Goal: Task Accomplishment & Management: Manage account settings

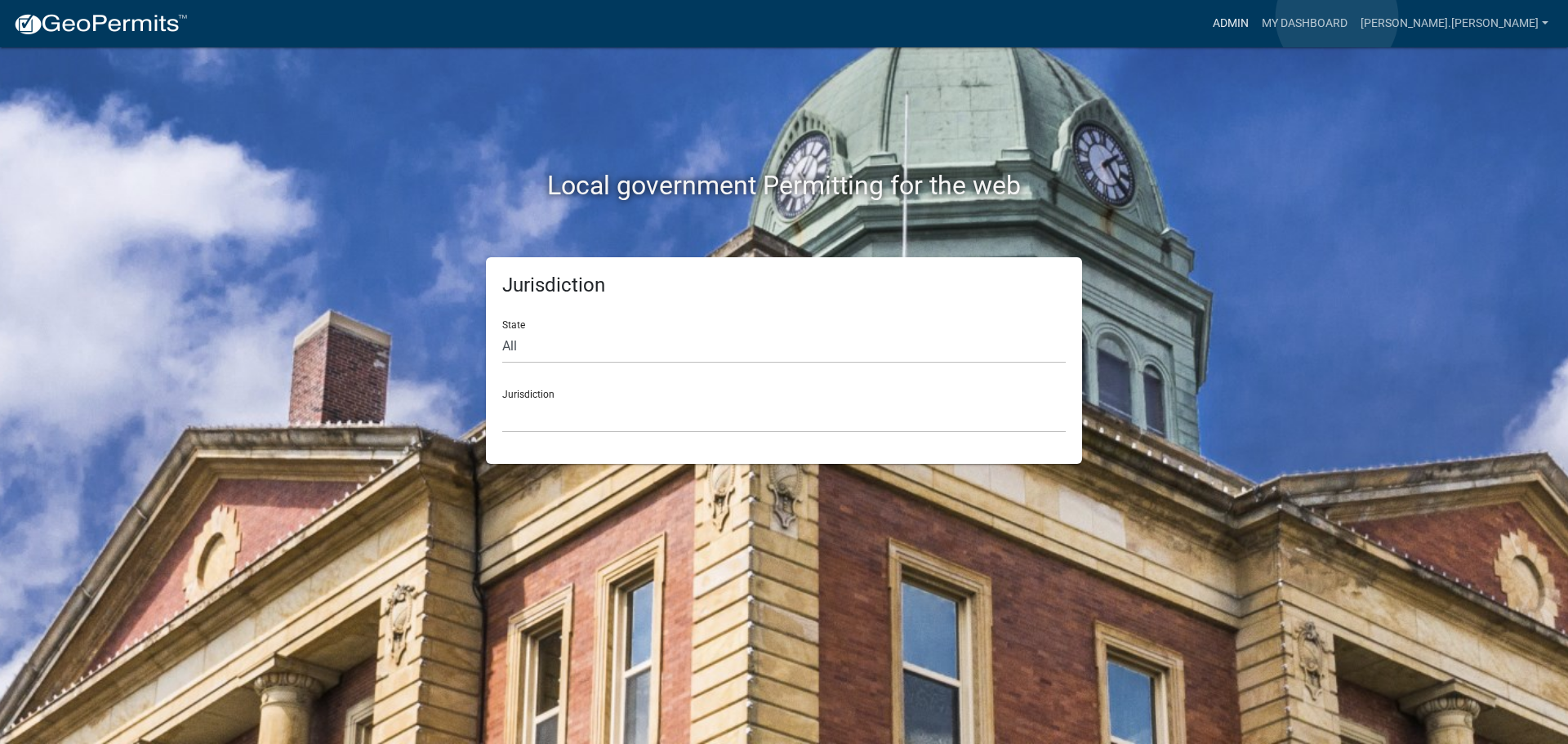
click at [1255, 17] on link "Admin" at bounding box center [1230, 23] width 49 height 31
click at [1255, 22] on link "Admin" at bounding box center [1230, 23] width 49 height 31
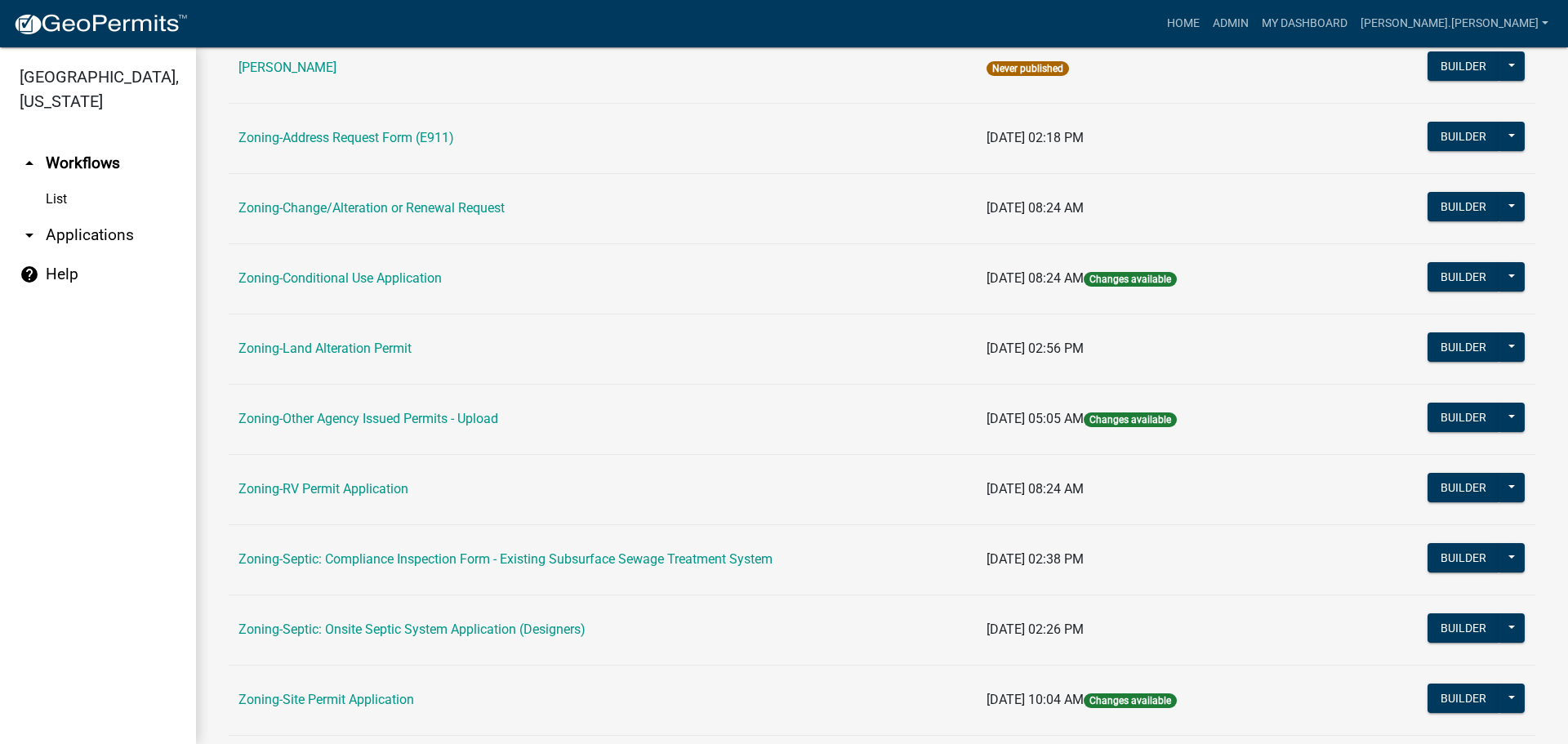
scroll to position [408, 0]
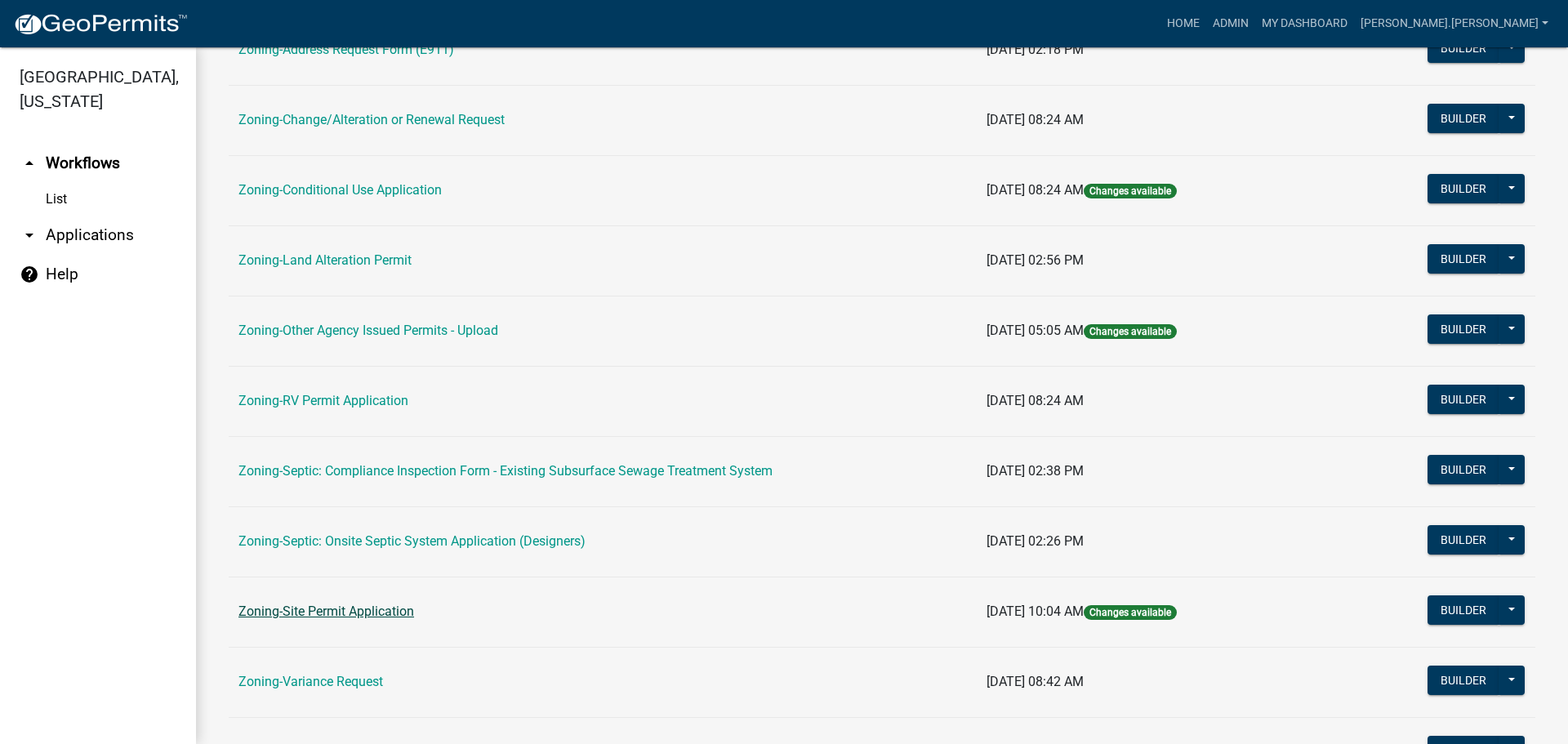
click at [343, 611] on link "Zoning-Site Permit Application" at bounding box center [326, 611] width 175 height 16
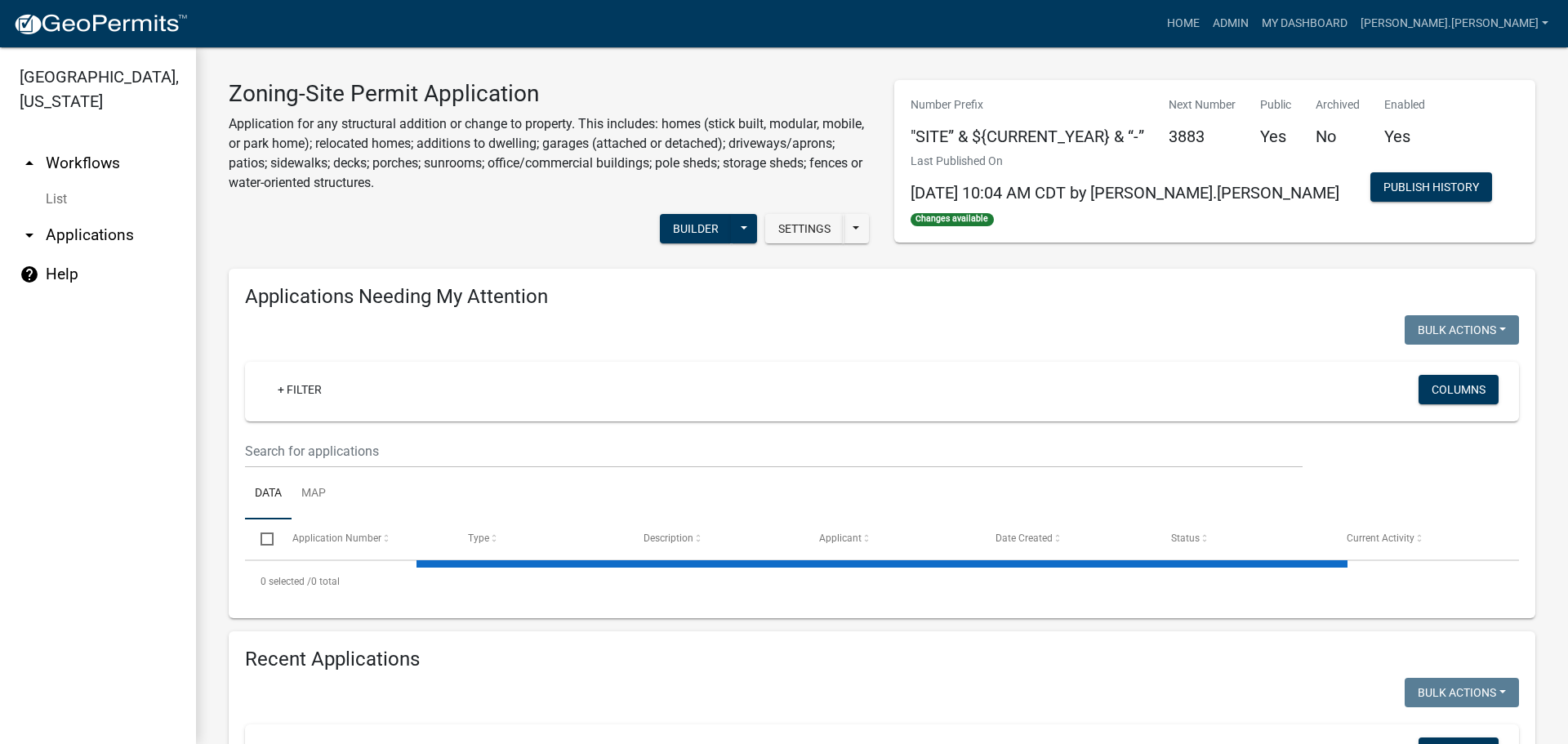
scroll to position [163, 0]
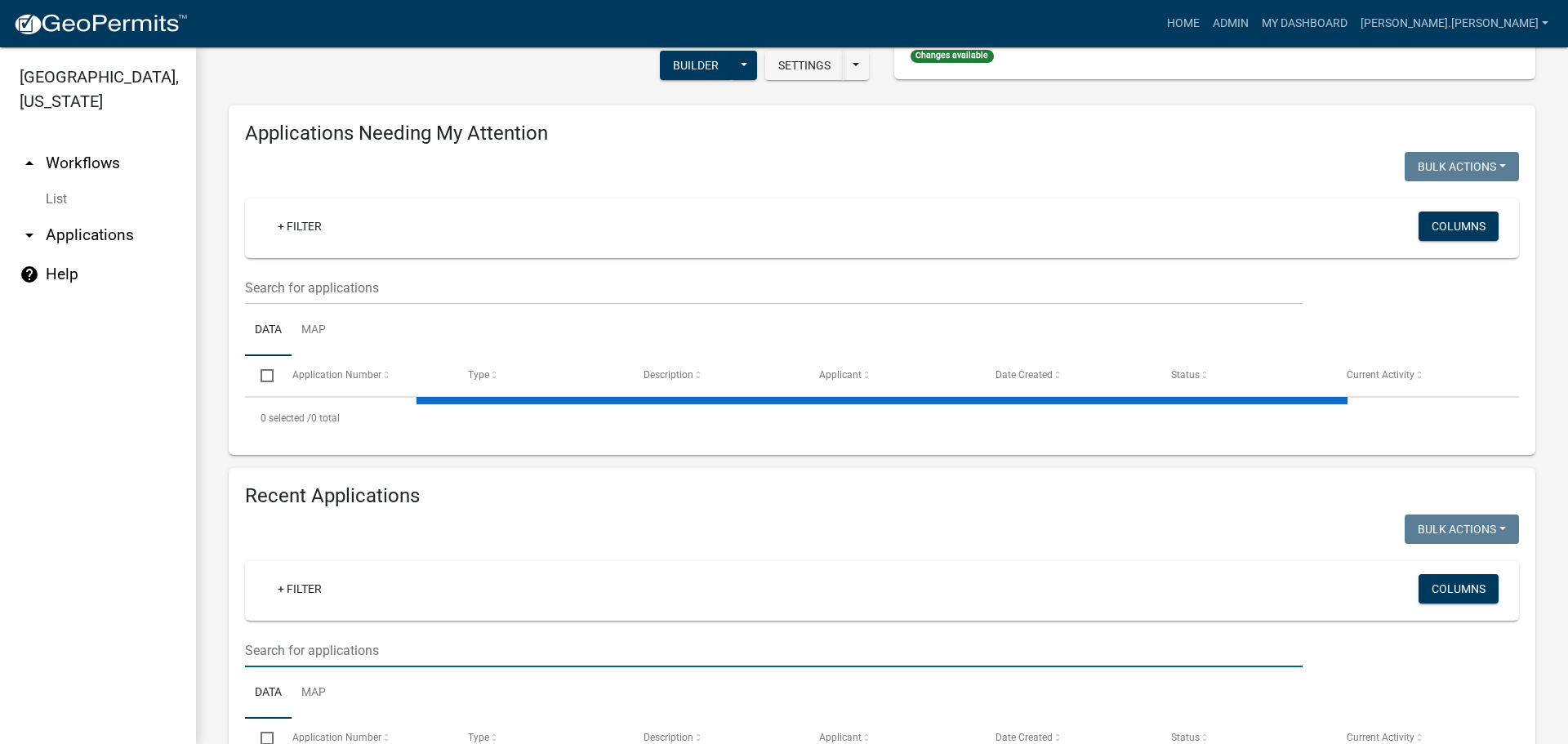
click at [316, 657] on input "text" at bounding box center [774, 650] width 1058 height 33
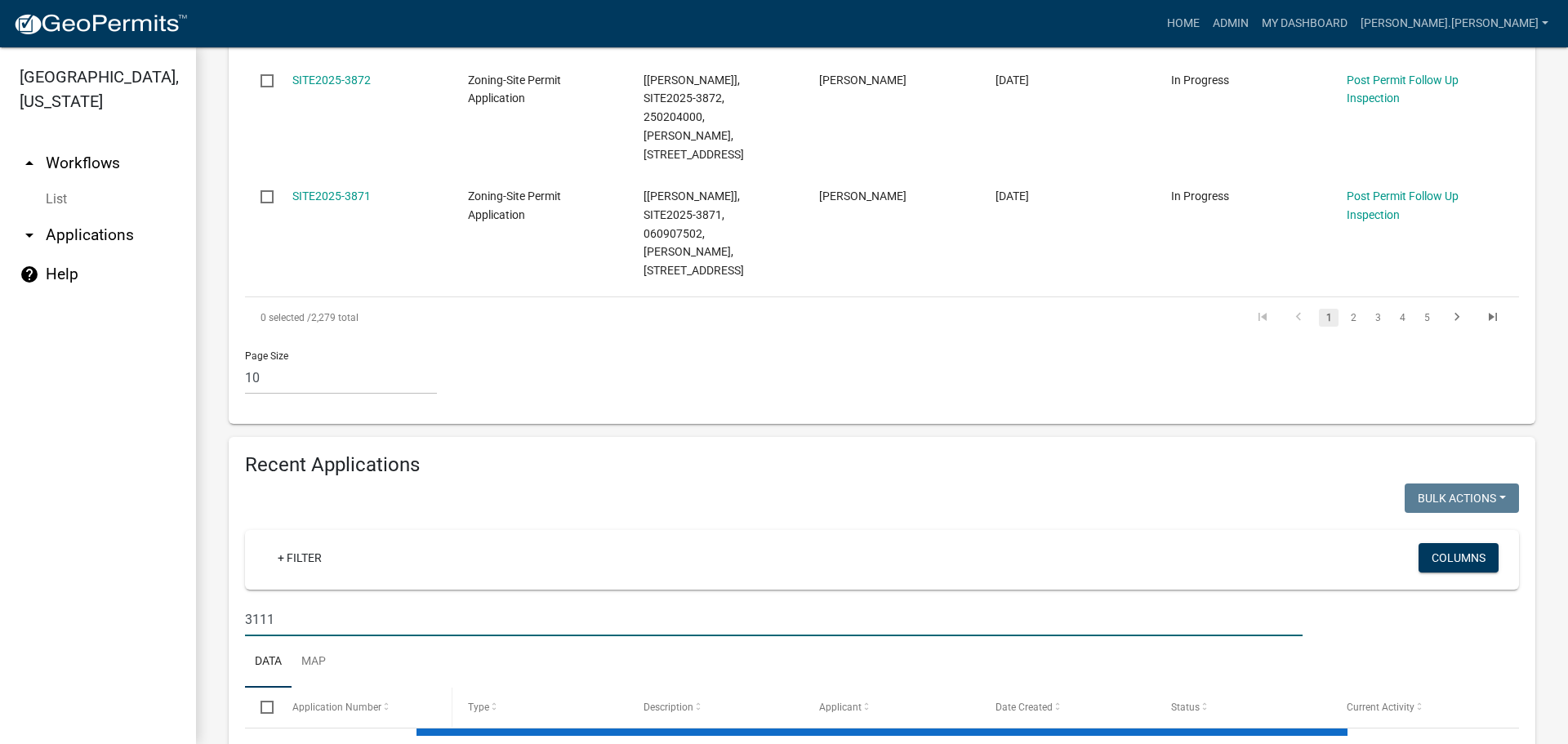
scroll to position [1401, 0]
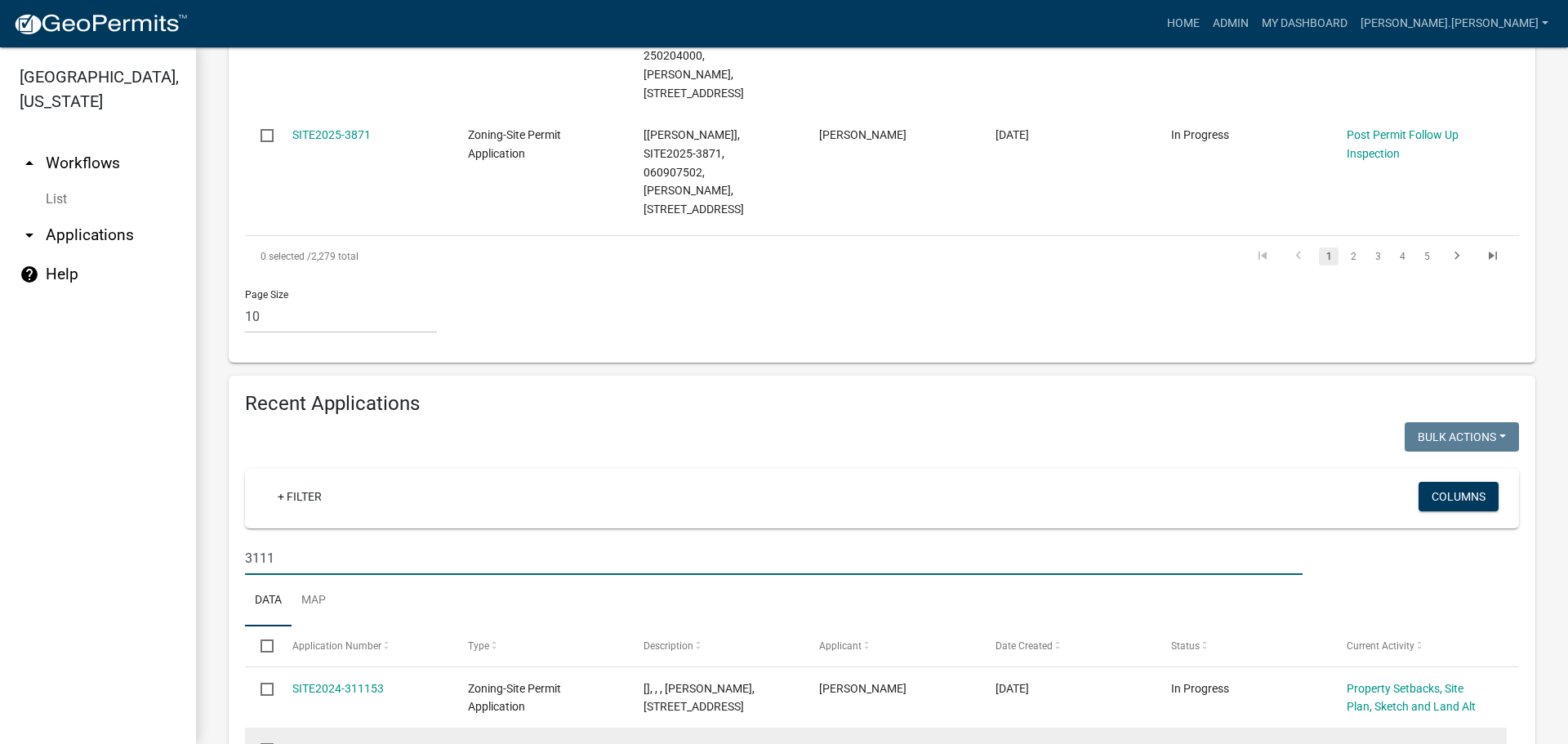
type input "3111"
click at [338, 742] on link "SITE2024-3111" at bounding box center [332, 749] width 78 height 13
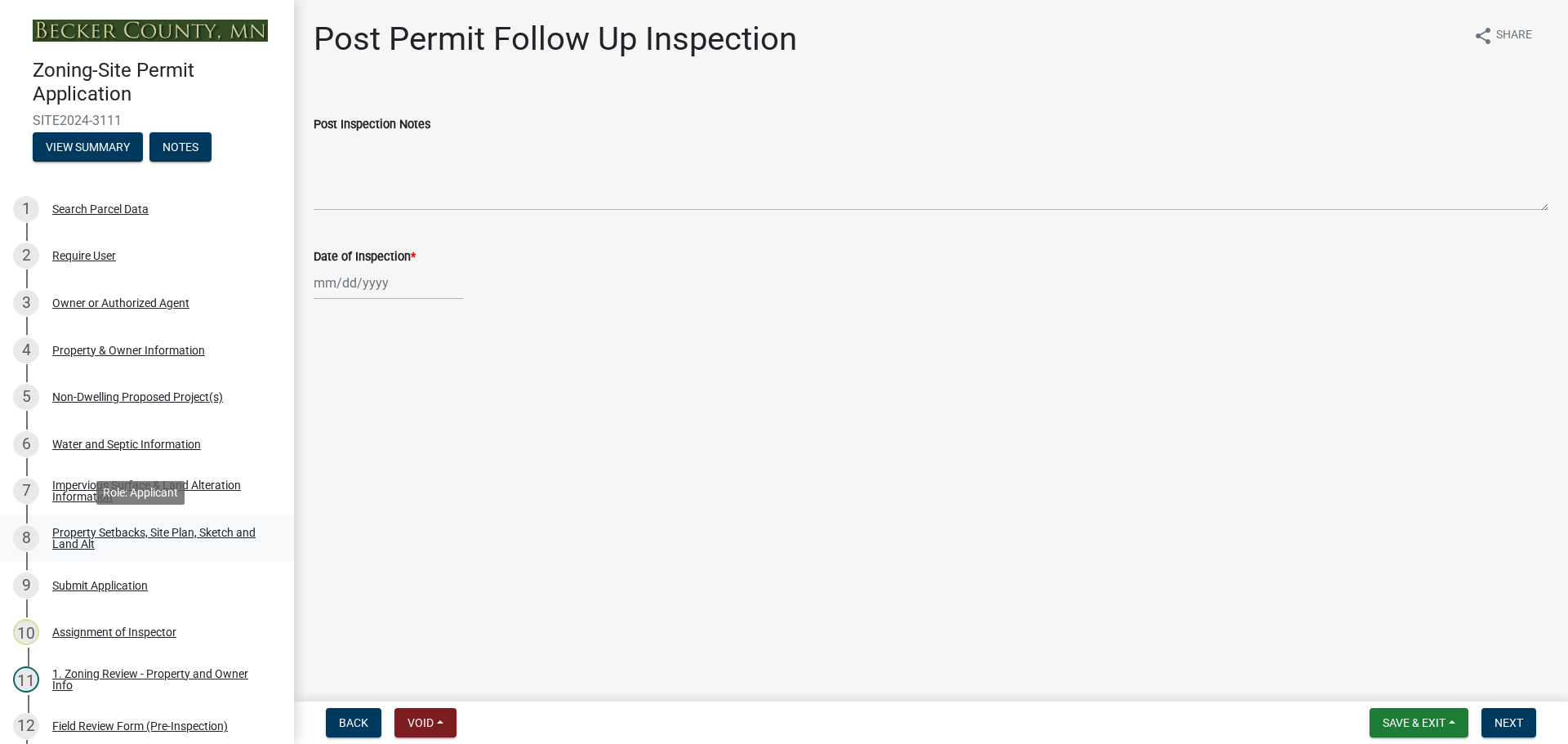
click at [205, 530] on div "Property Setbacks, Site Plan, Sketch and Land Alt" at bounding box center [160, 539] width 215 height 23
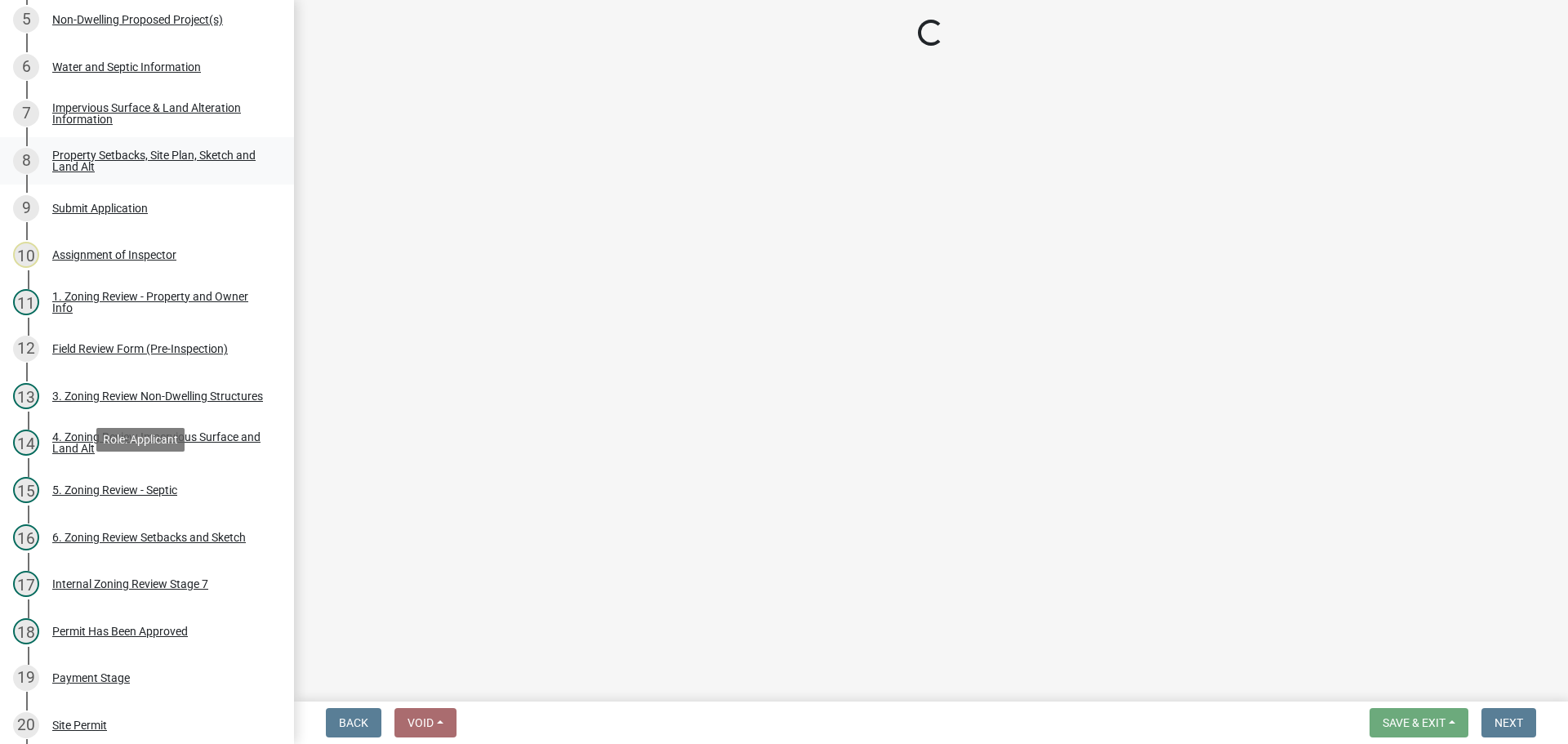
scroll to position [408, 0]
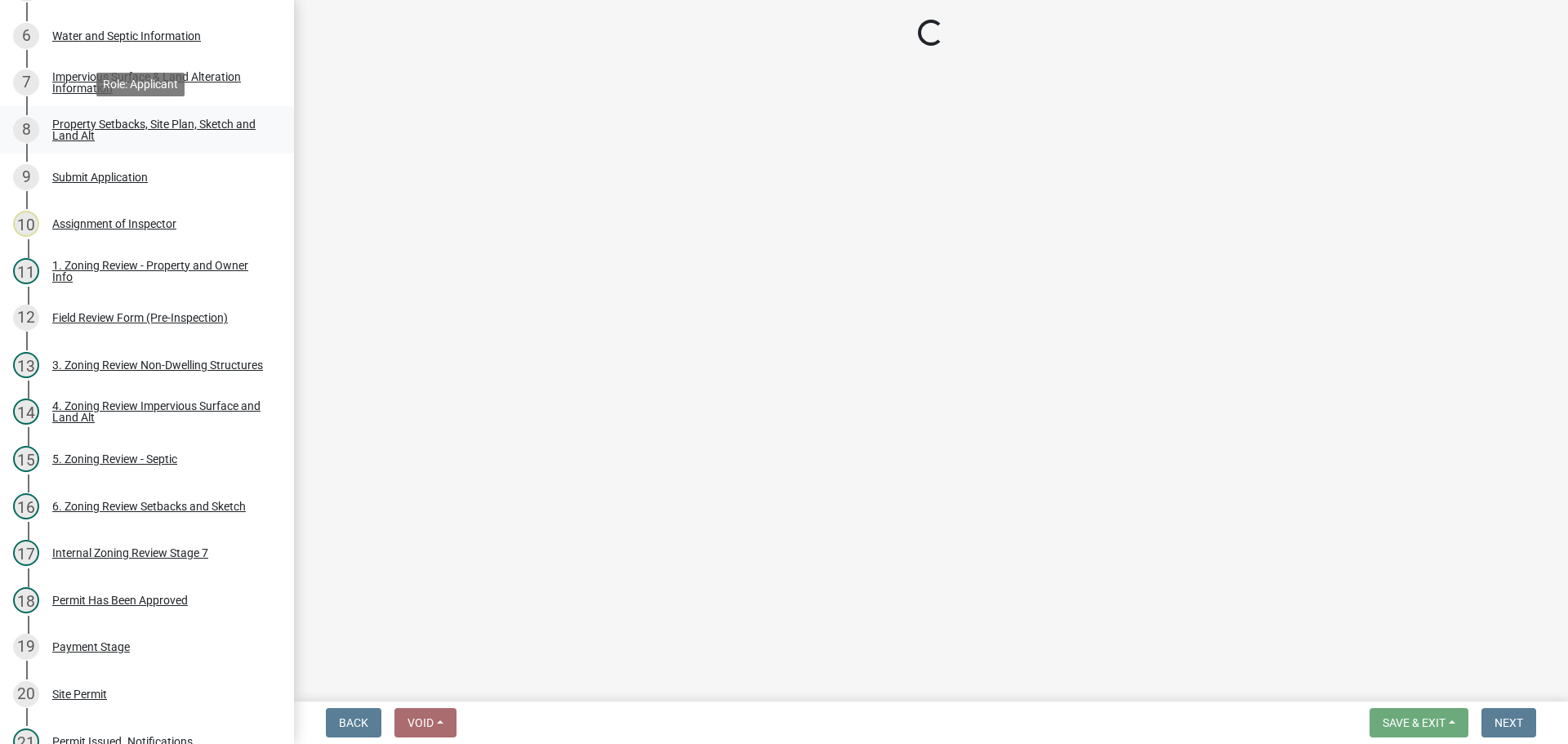
select select "7b13c63f-e699-4112-b373-98fbd28ec536"
select select "77c6dbc5-ae61-4c9d-8de1-45176ad14185"
select select "b56a4575-9846-47cf-8067-c59a4853da22"
select select "12f785fb-c378-4b18-841c-21c73dc99083"
select select "e8ab2dc3-aa3f-46f3-9b4a-37eb25ad84af"
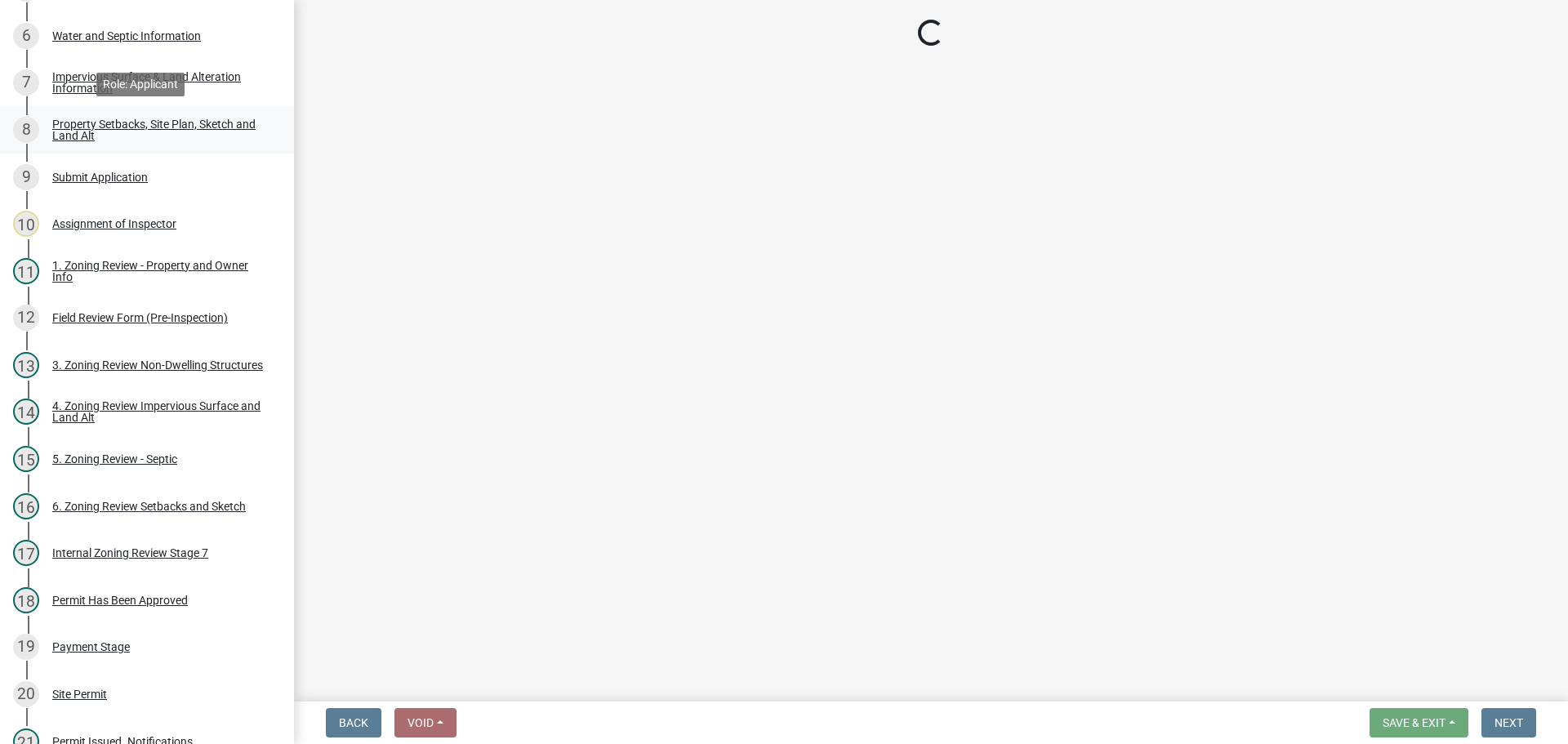
select select "27b2a8b4-abf6-463e-8c0c-7c5d2b4fe26f"
select select "5ad4ab64-b44e-481c-9000-9e5907aa74e1"
select select "a96800da-4e88-4c62-b1ff-2cd17f9e3346"
select select "c8b8ea71-7088-4e87-a493-7bc88cc2835b"
select select "133211ff-91ce-4a0a-9235-b48a7e2069a0"
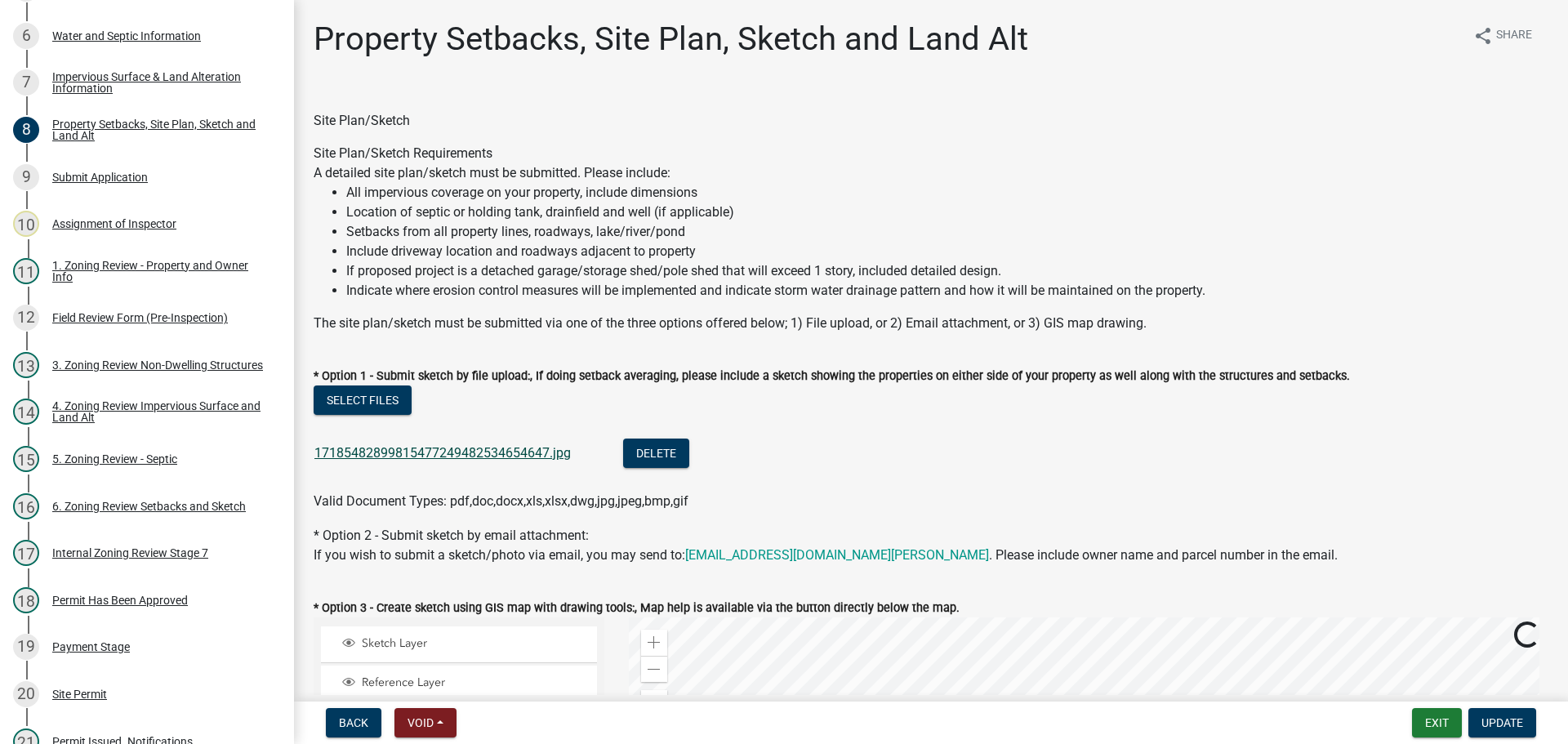
click at [485, 455] on link "17185482899815477249482534654647.jpg" at bounding box center [442, 452] width 256 height 16
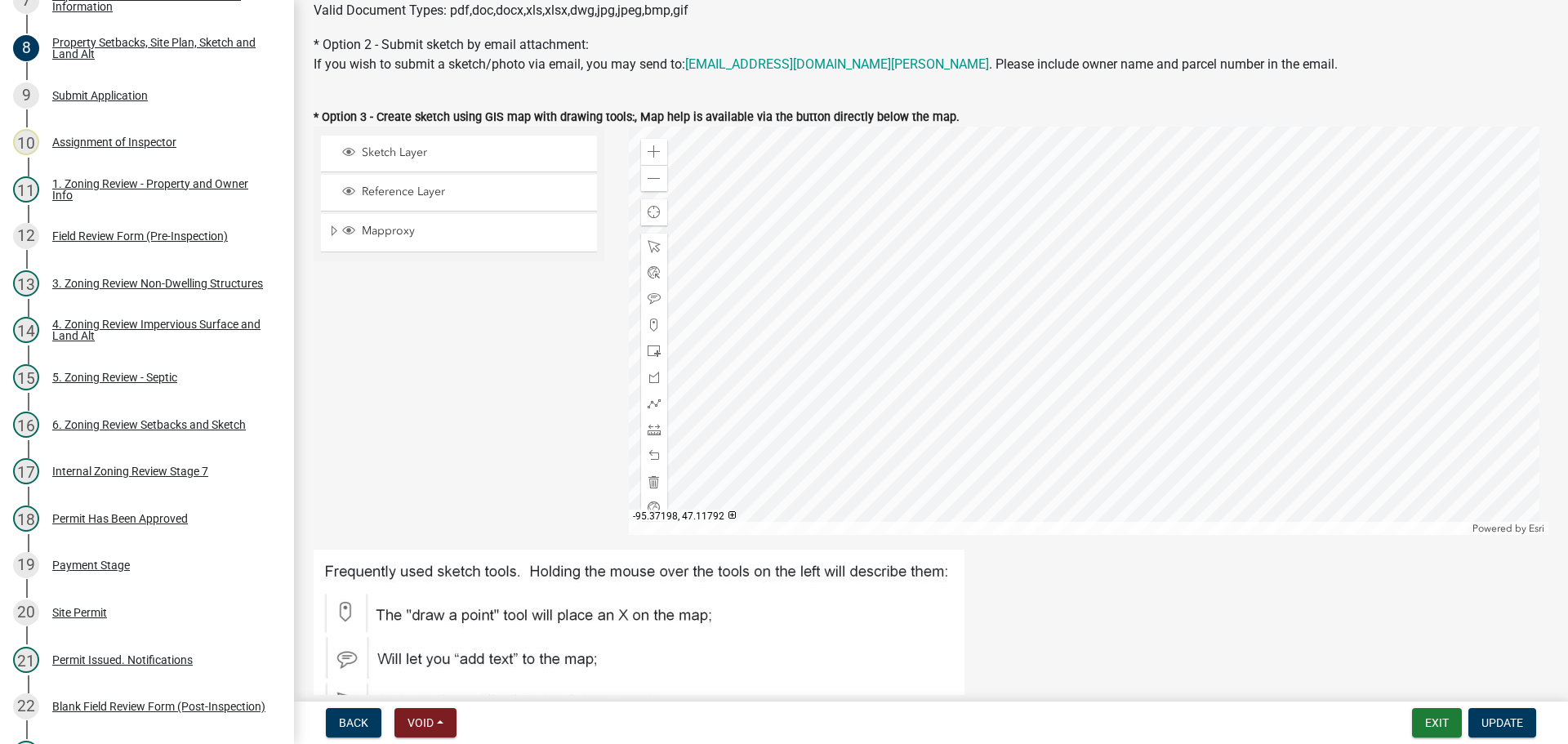
scroll to position [490, 0]
click at [1137, 254] on div at bounding box center [1088, 331] width 920 height 408
click at [1088, 281] on div at bounding box center [1088, 331] width 920 height 408
click at [1146, 215] on div at bounding box center [1088, 331] width 920 height 408
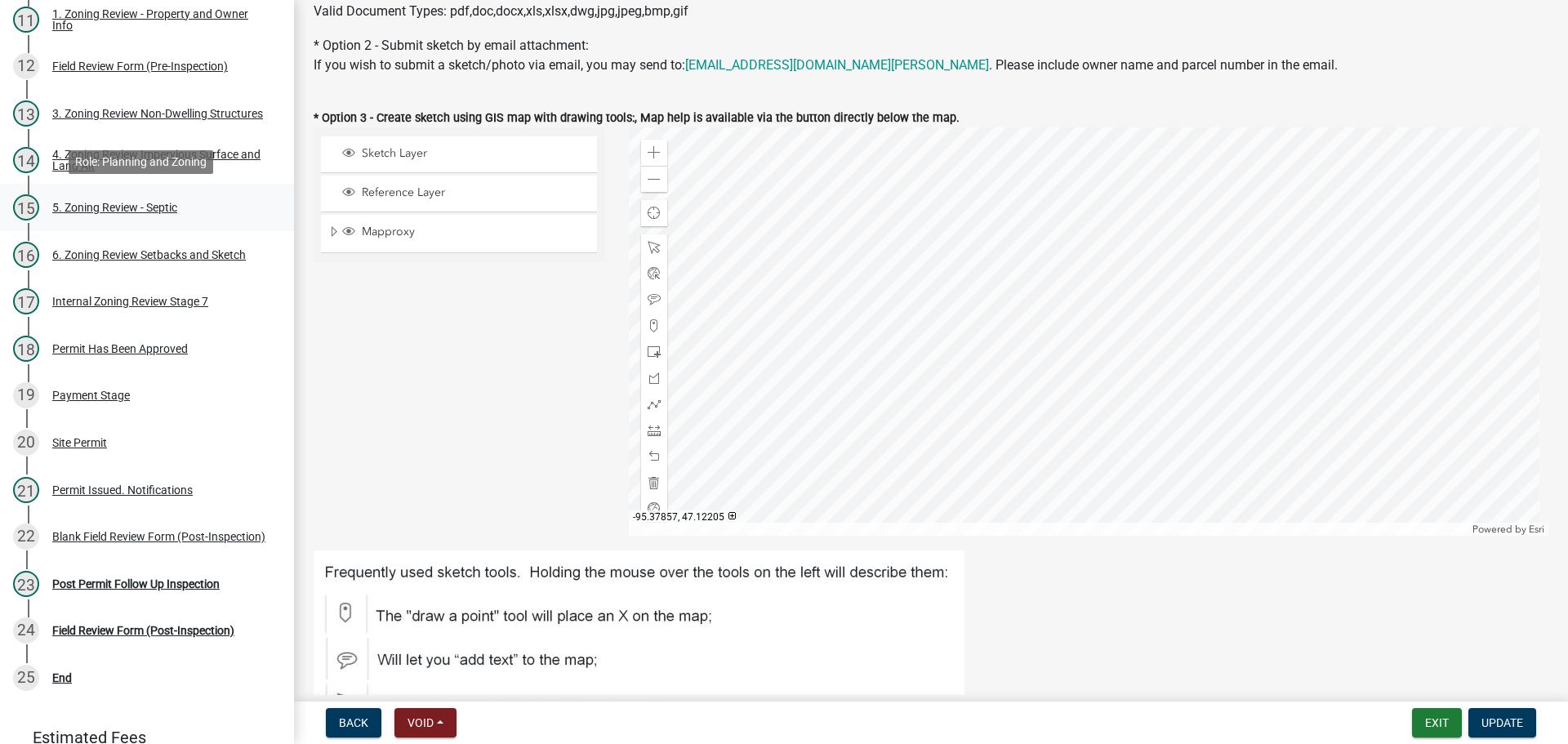
scroll to position [653, 0]
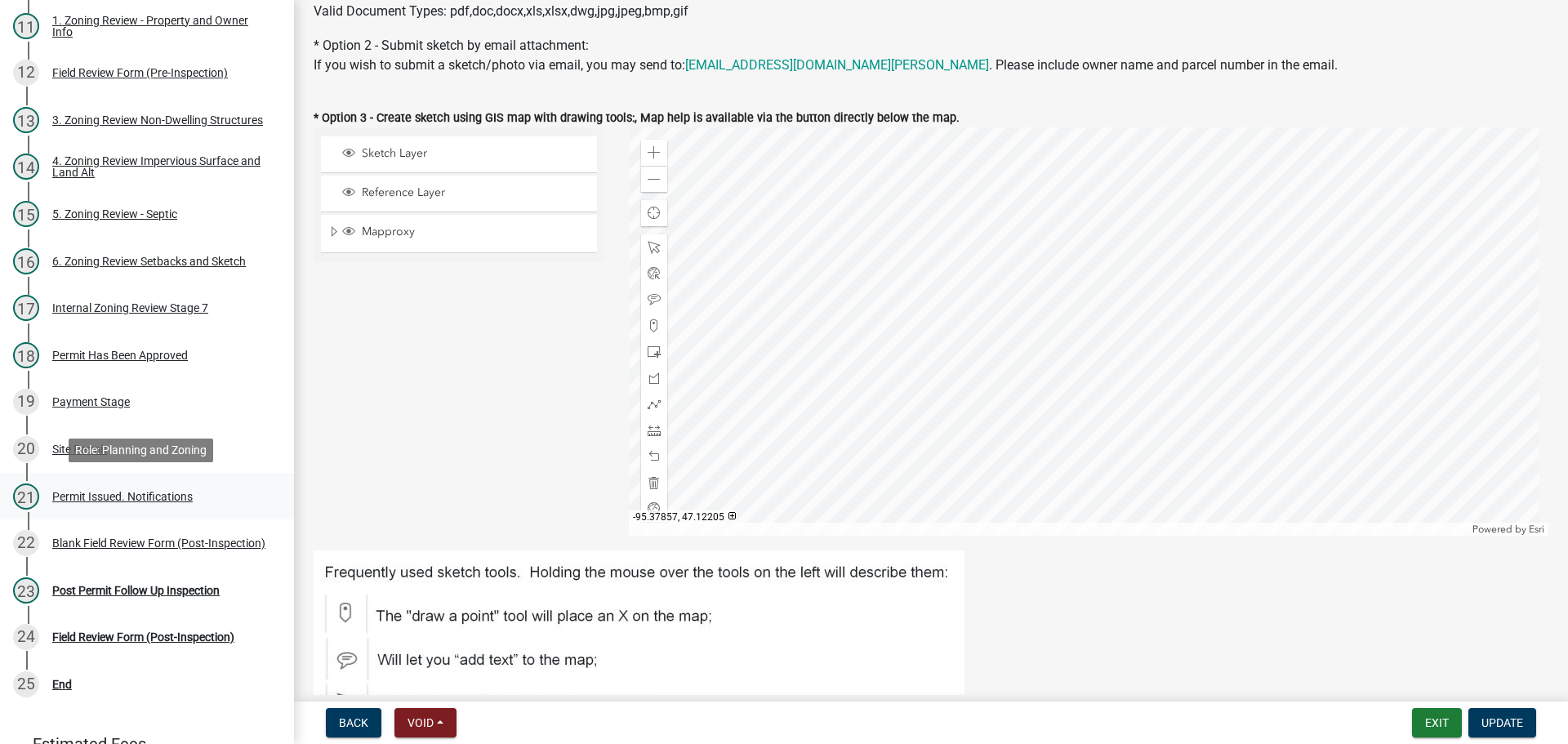
click at [145, 492] on div "Permit Issued. Notifications" at bounding box center [122, 496] width 141 height 12
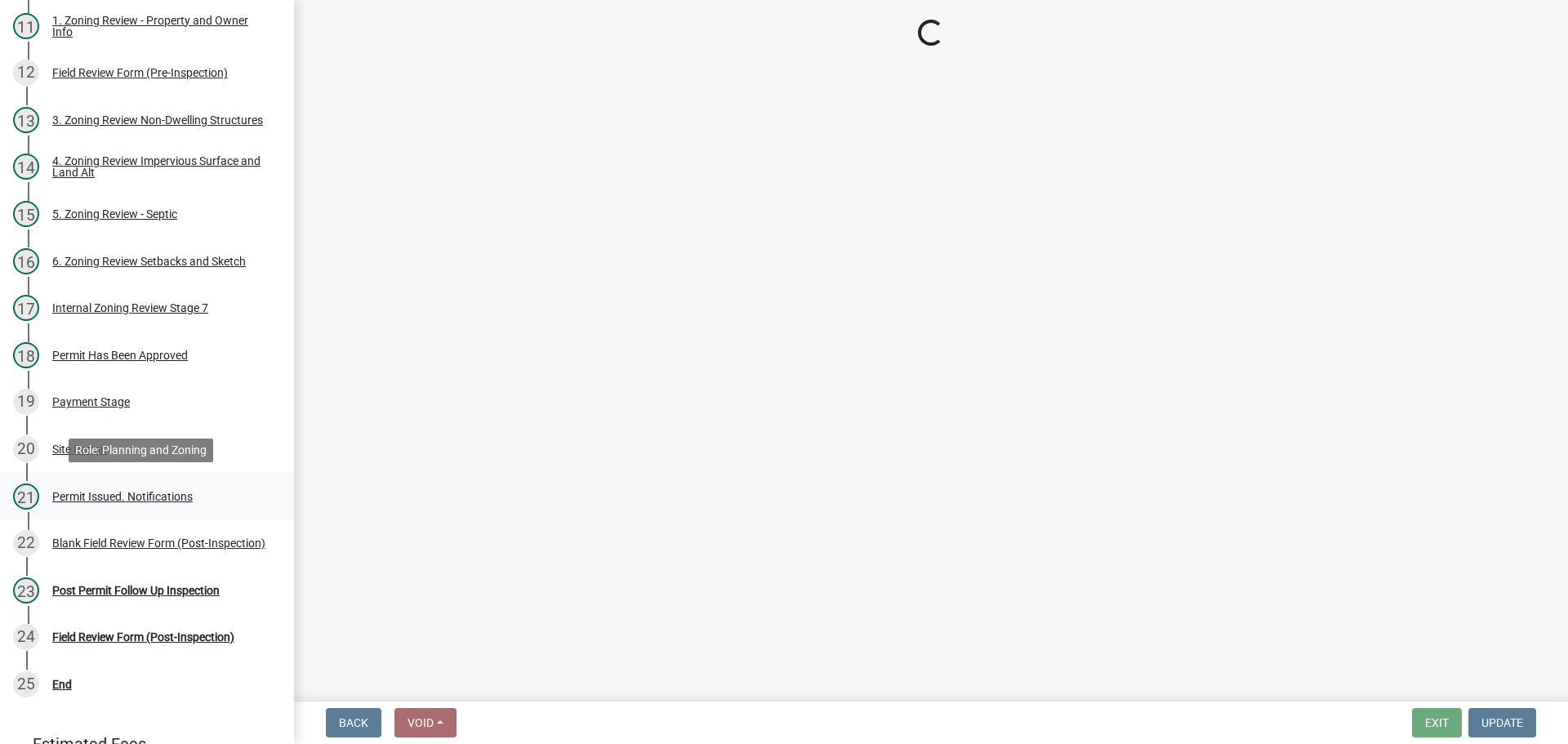
scroll to position [0, 0]
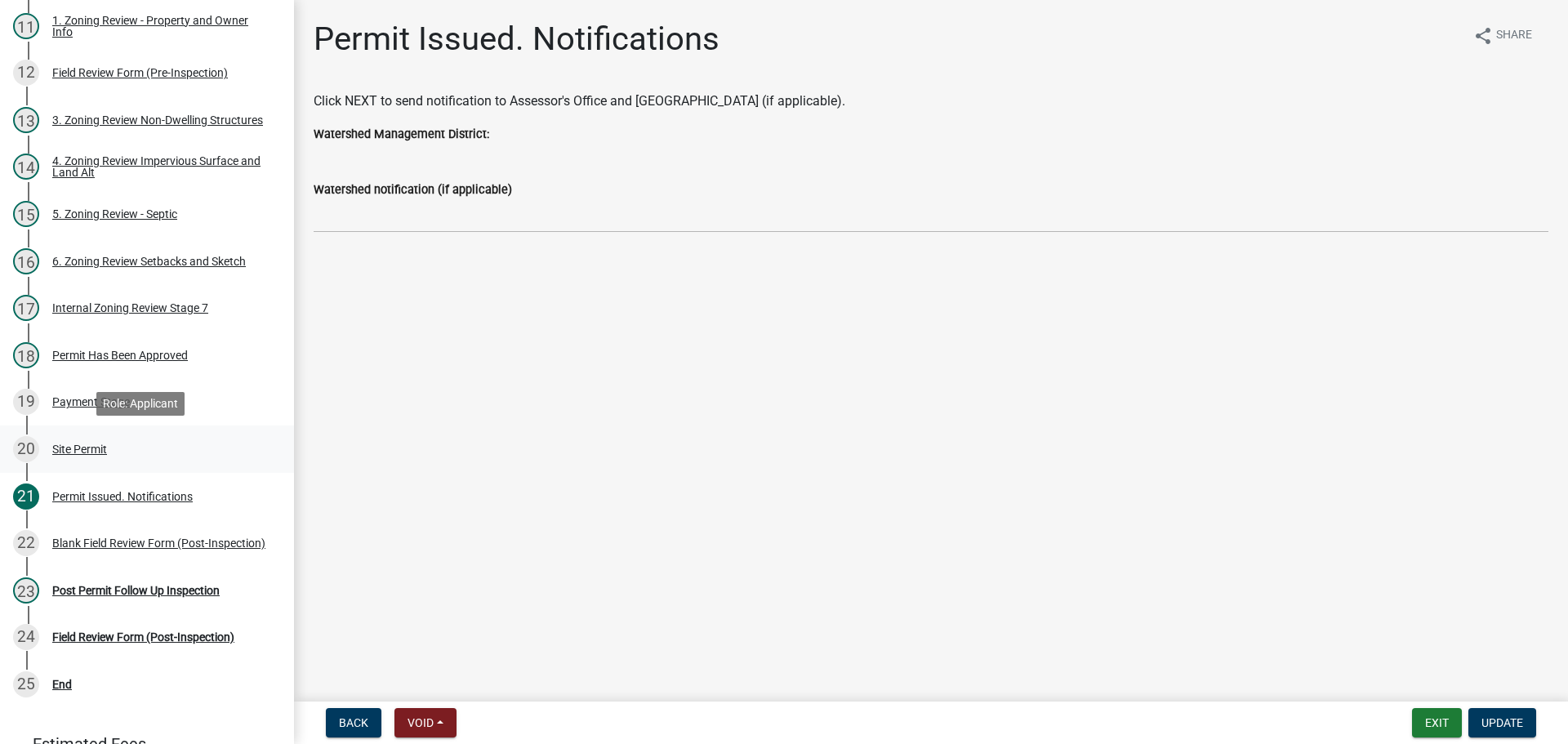
click at [82, 451] on div "Site Permit" at bounding box center [80, 449] width 55 height 12
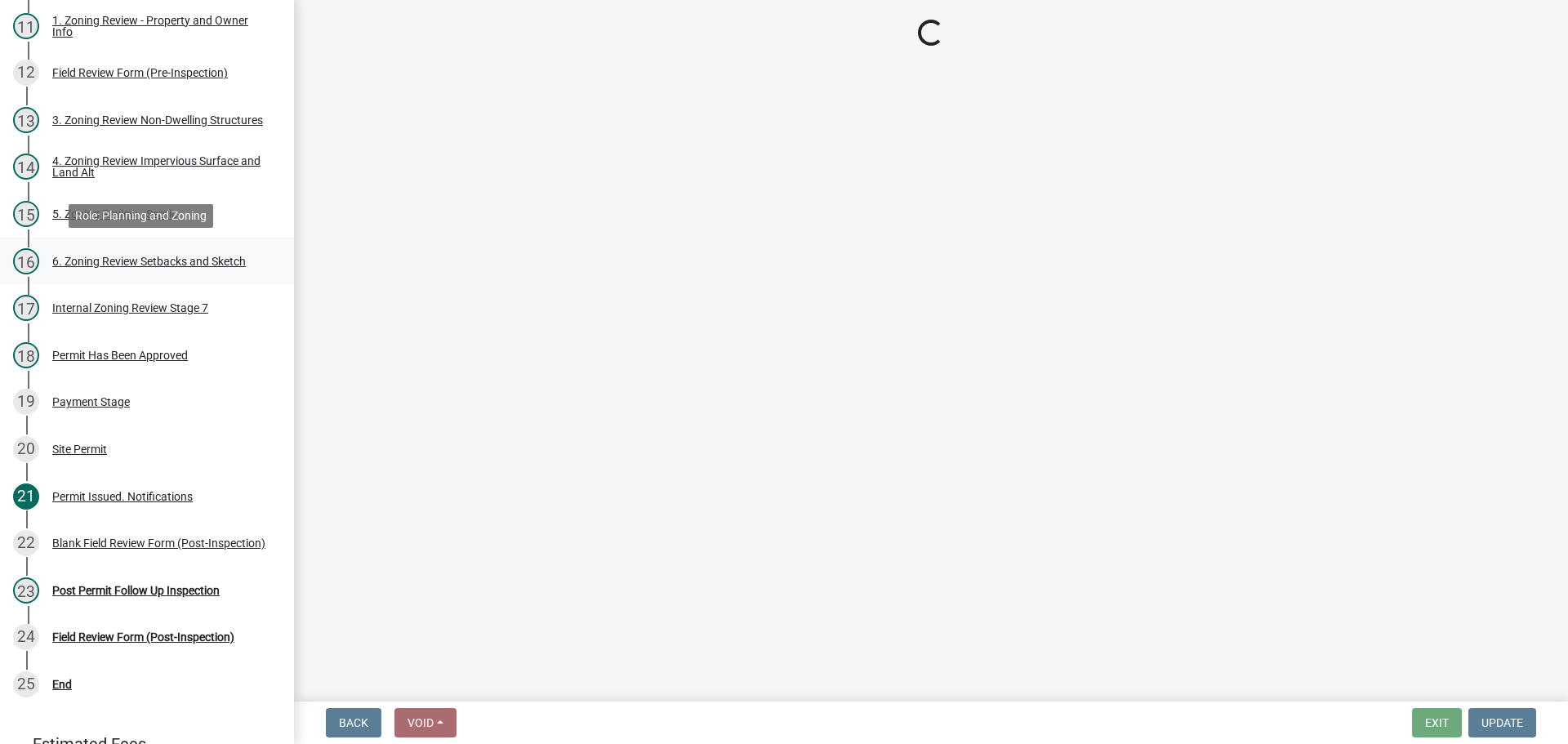
click at [130, 262] on div "6. Zoning Review Setbacks and Sketch" at bounding box center [149, 261] width 194 height 12
click at [203, 255] on div "6. Zoning Review Setbacks and Sketch" at bounding box center [149, 261] width 194 height 12
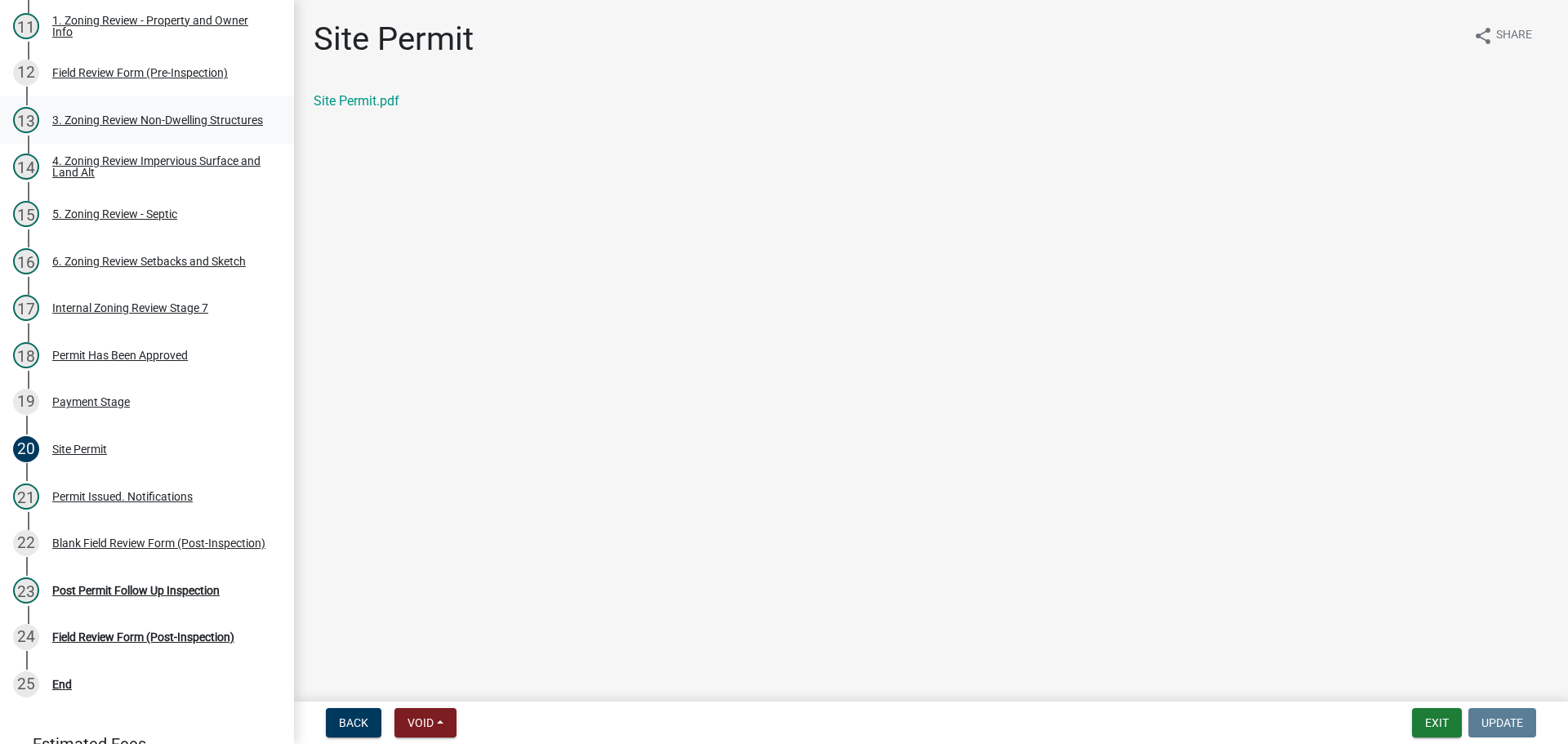
select select "cada6796-d529-4ebb-b6d4-faca8dd705c9"
select select "1355ee8a-8cf1-4796-8594-a9df27e9dfb0"
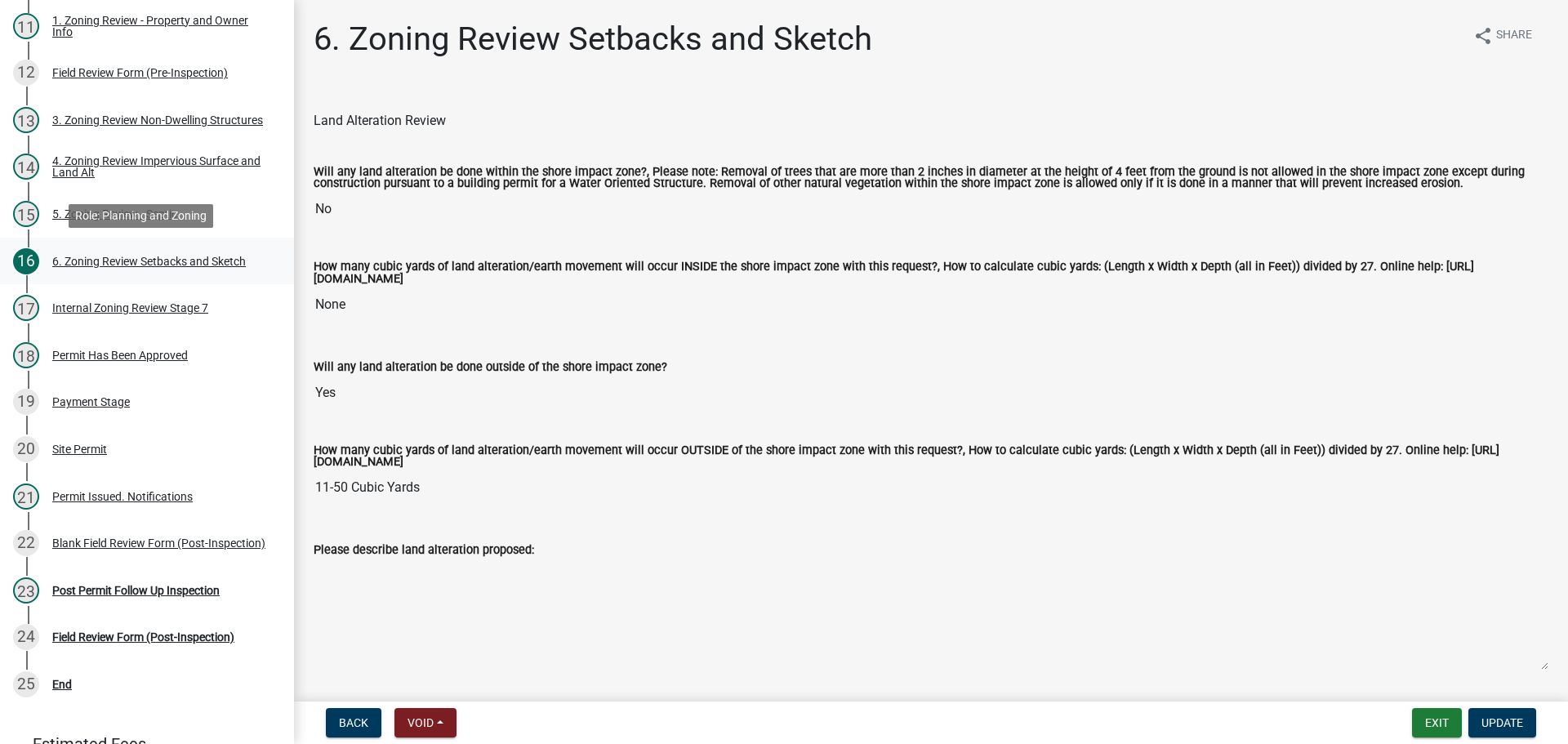
click at [131, 260] on div "6. Zoning Review Setbacks and Sketch" at bounding box center [149, 261] width 194 height 12
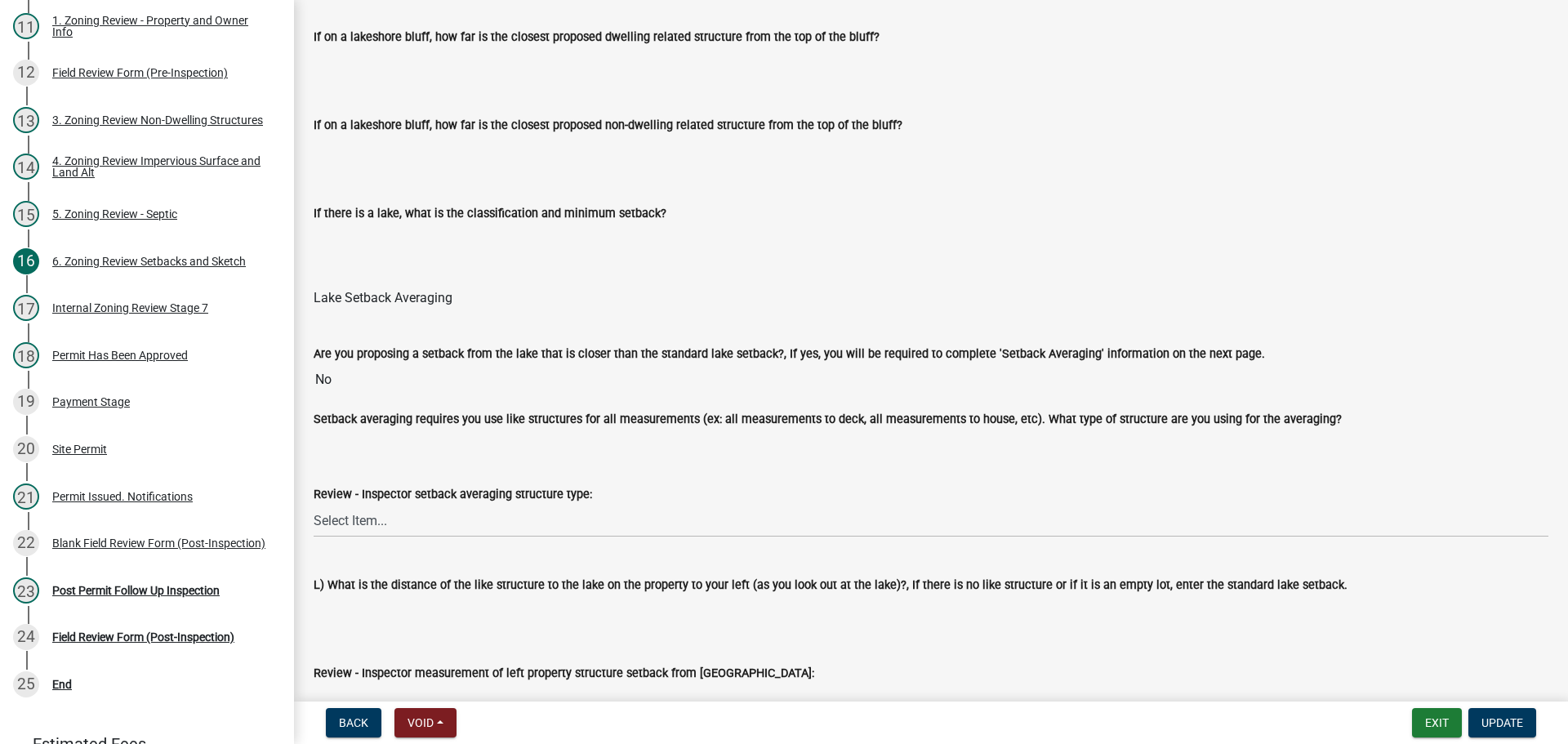
scroll to position [4164, 0]
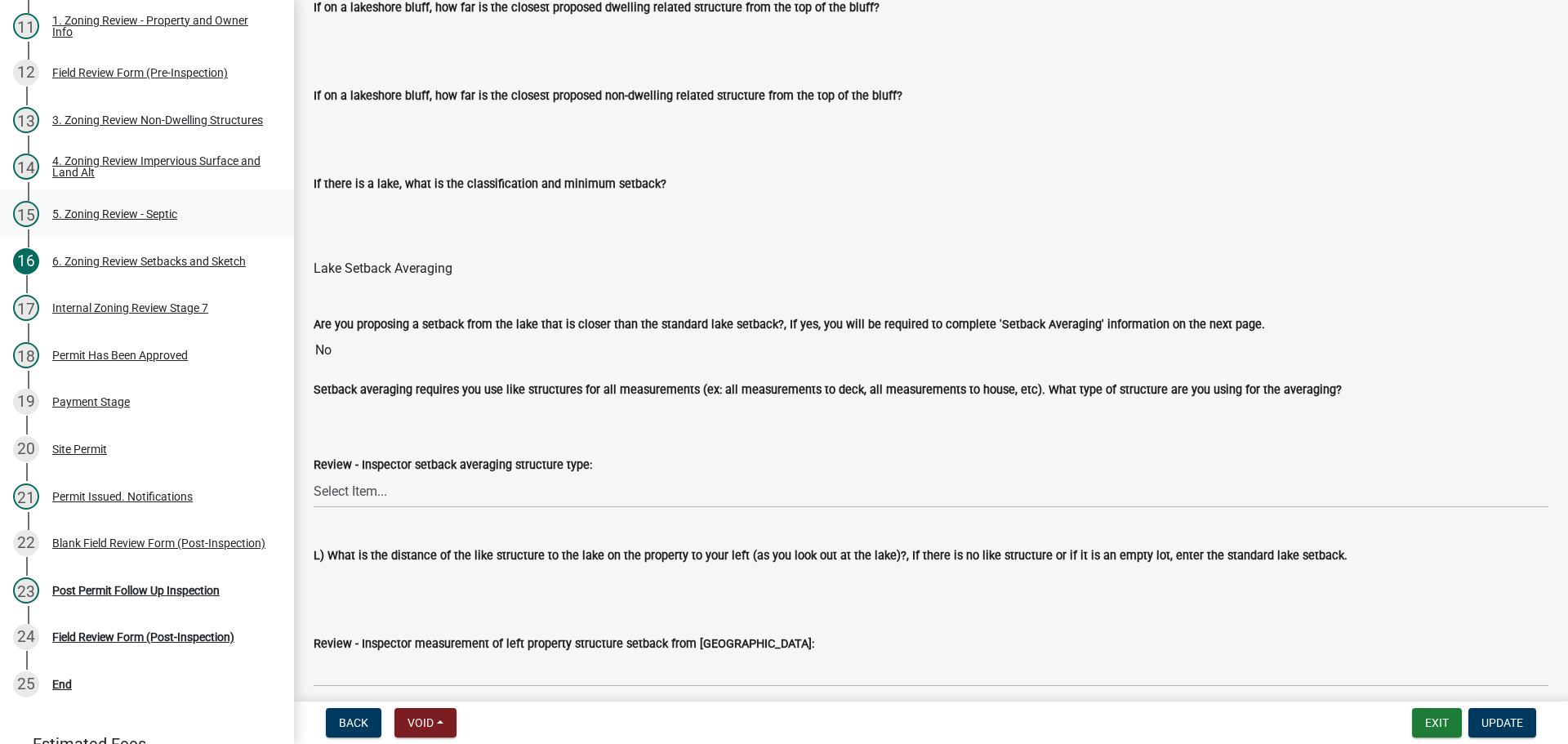
click at [124, 223] on div "15 5. Zoning Review - Septic" at bounding box center [141, 214] width 254 height 26
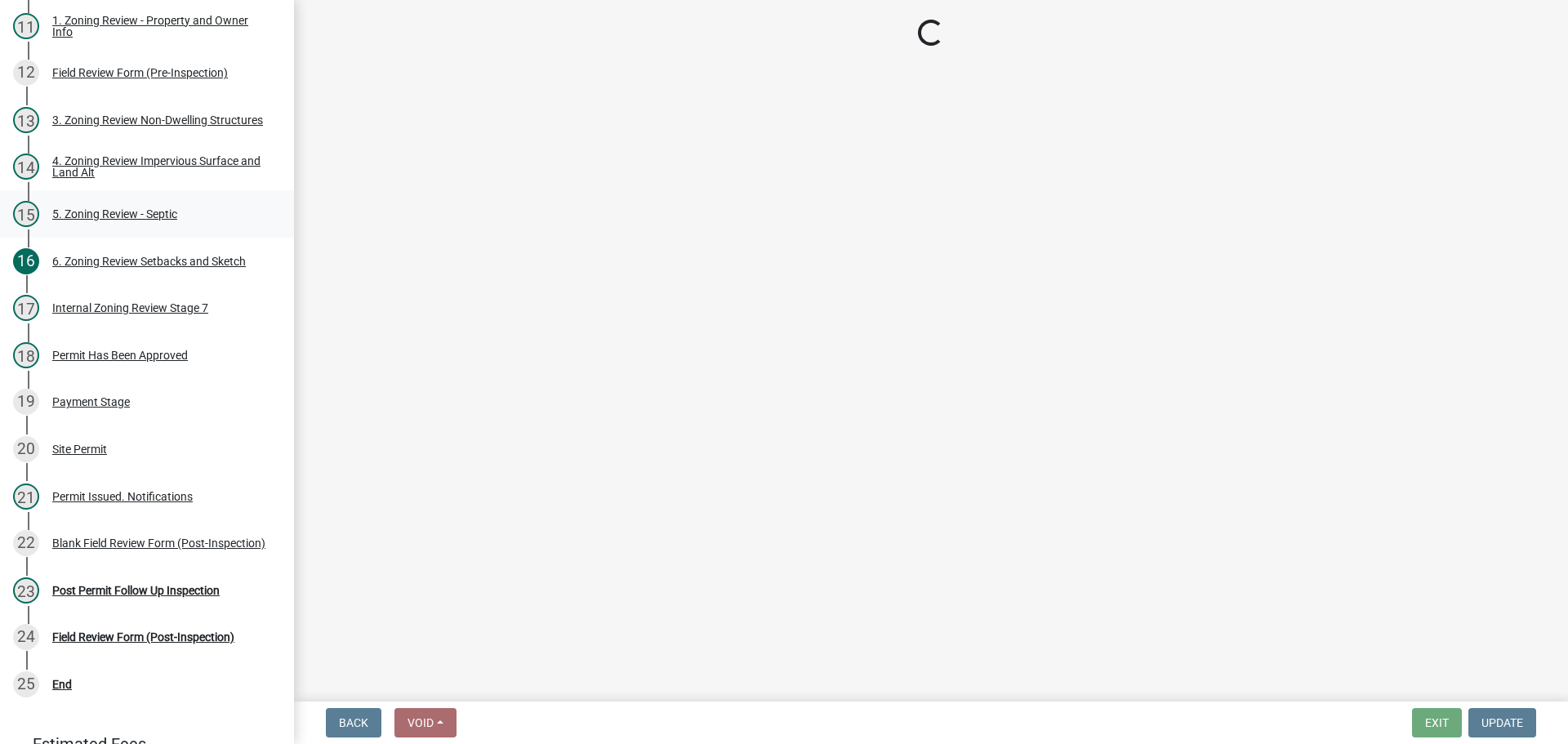
select select "b57b8896-1cf2-4a3f-b657-168f49e5b2e0"
select select "2fd537d7-74b1-4ff9-a84c-837cf5598f43"
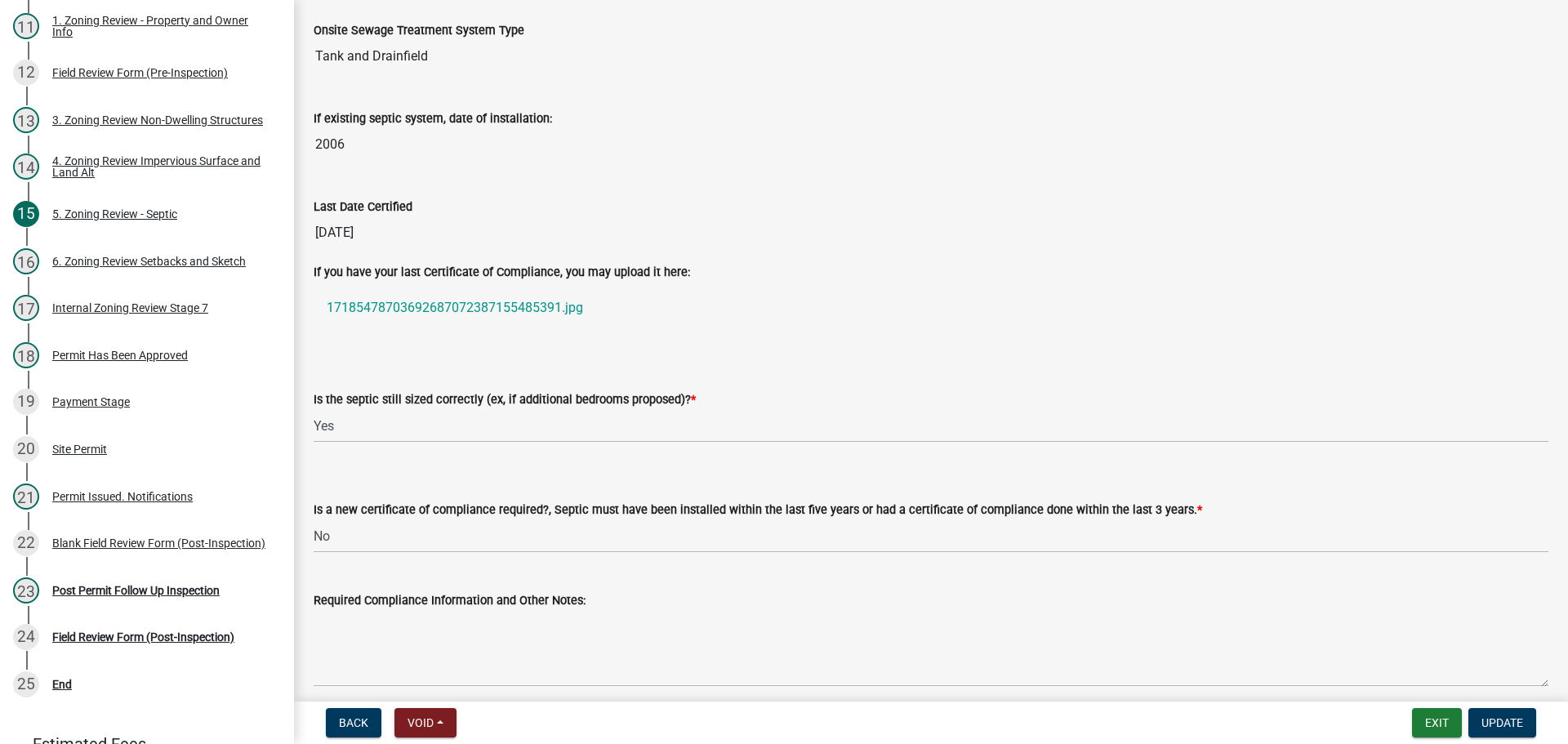
scroll to position [214, 0]
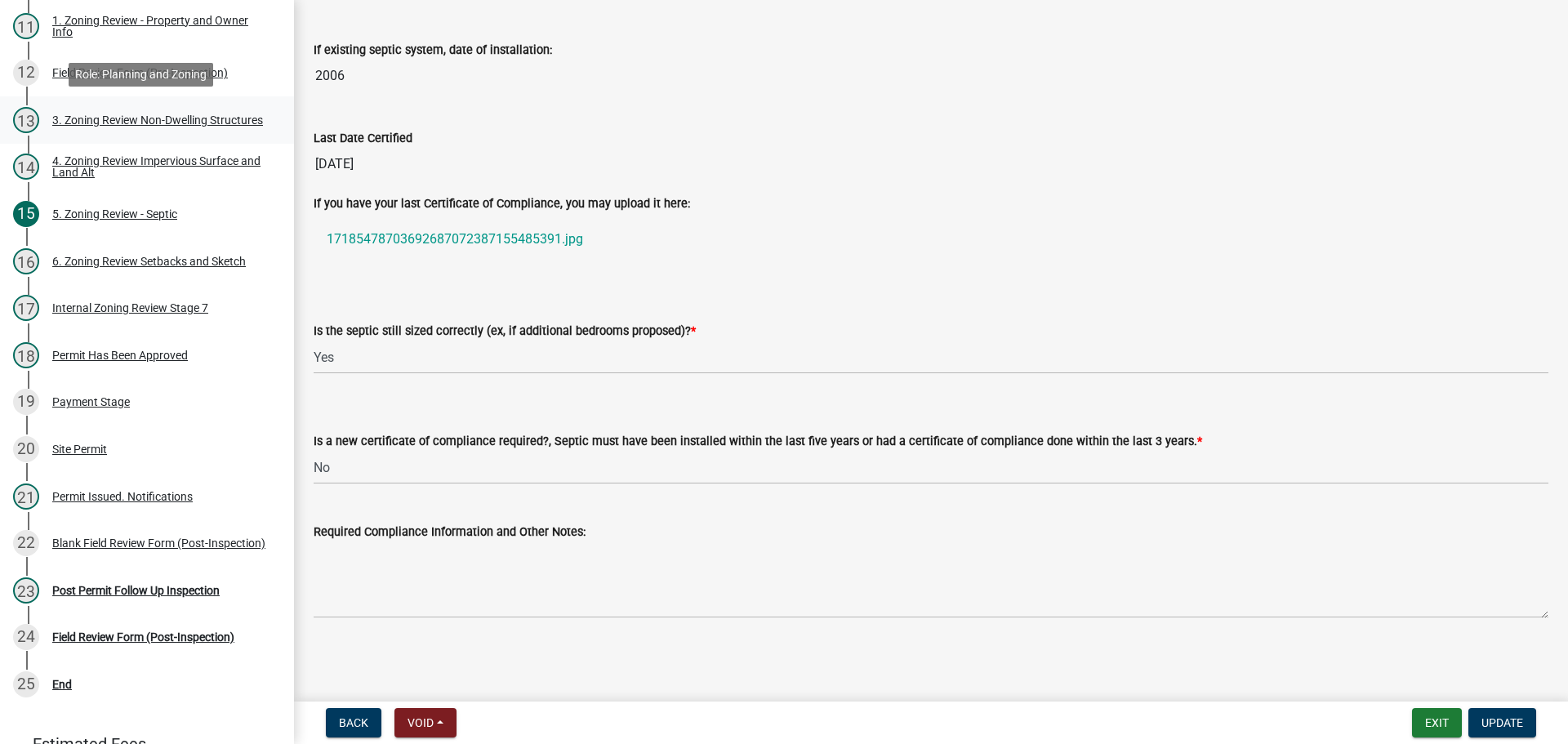
click at [122, 118] on div "3. Zoning Review Non-Dwelling Structures" at bounding box center [157, 121] width 210 height 12
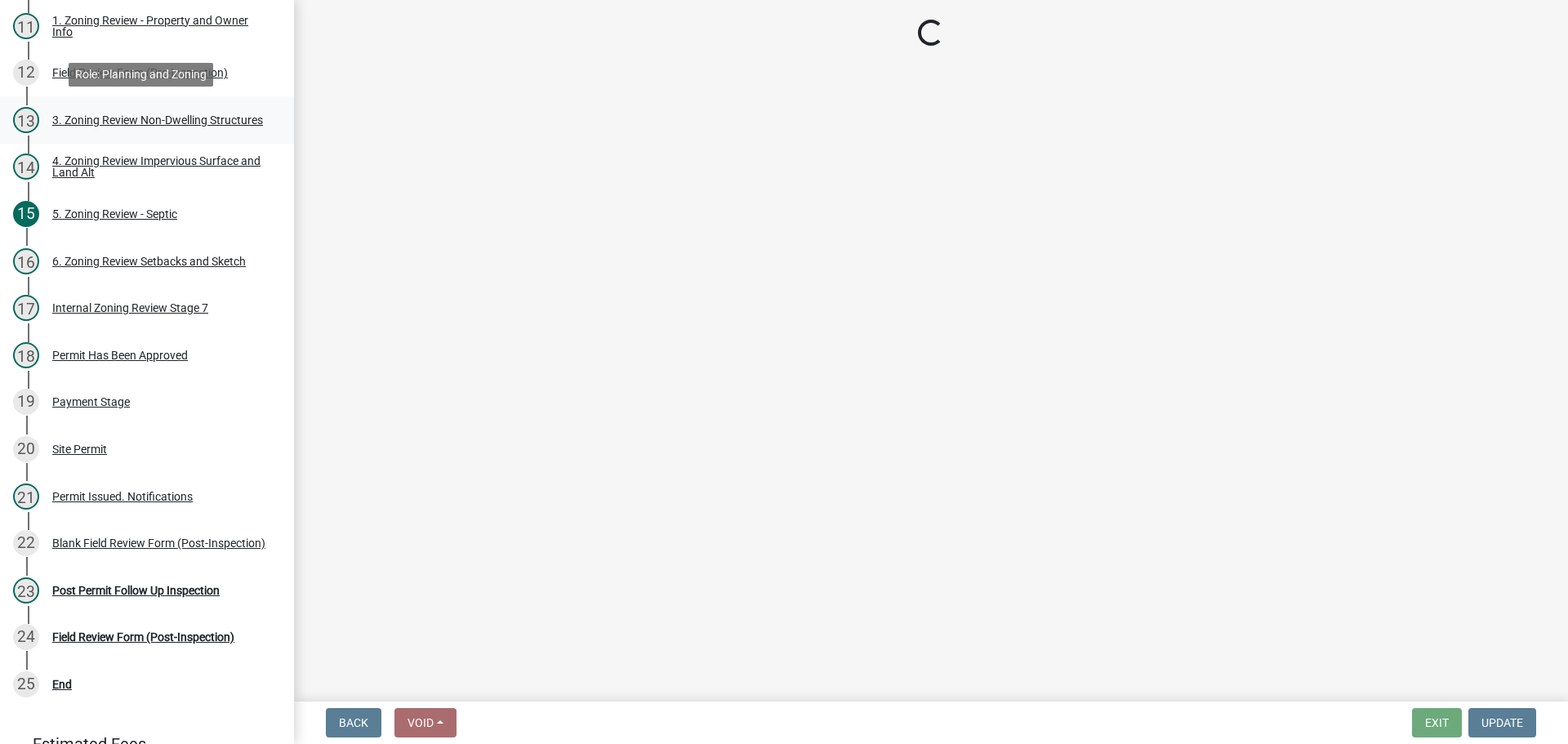
scroll to position [0, 0]
select select "70869821-7738-4560-8d2e-4f353ca78bb3"
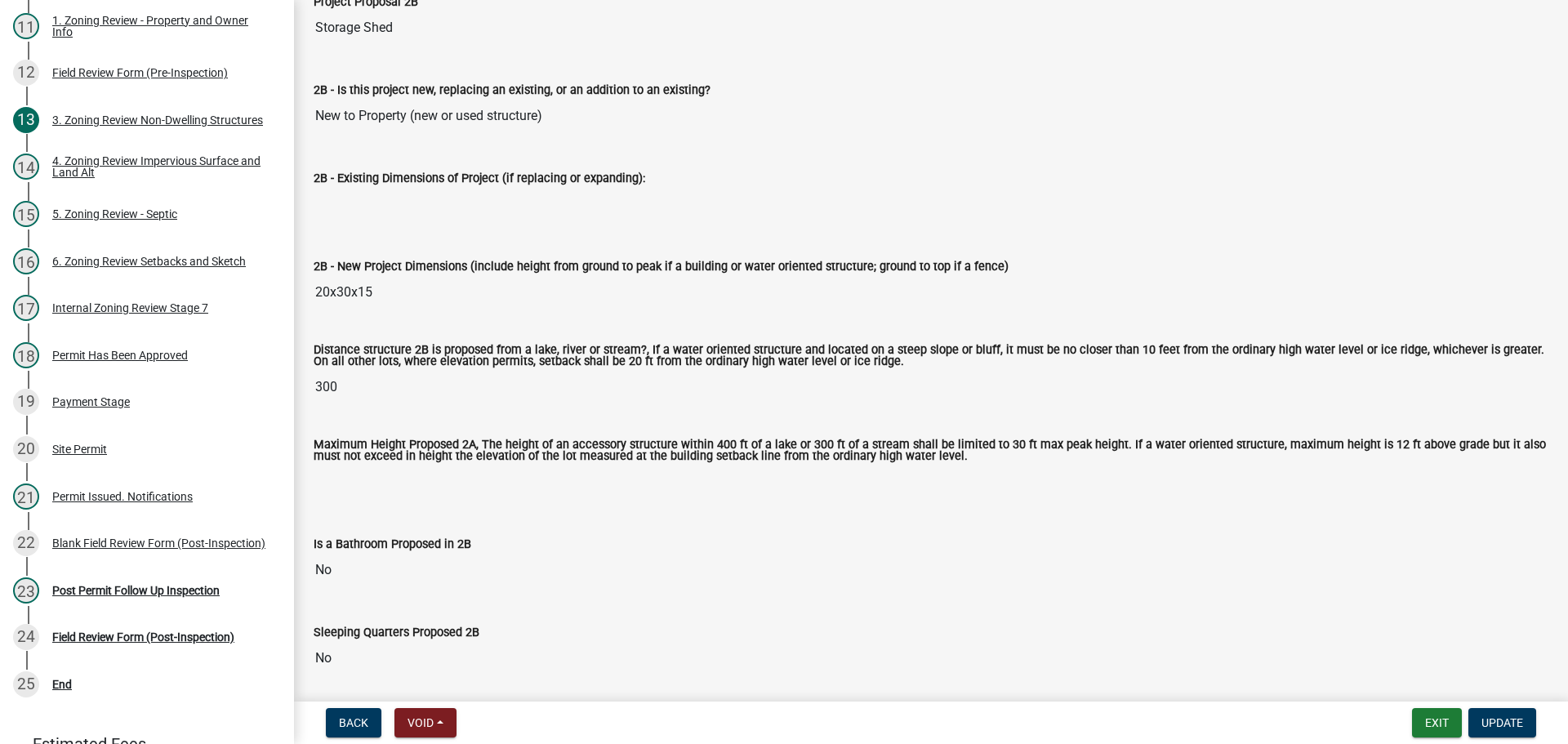
scroll to position [2042, 0]
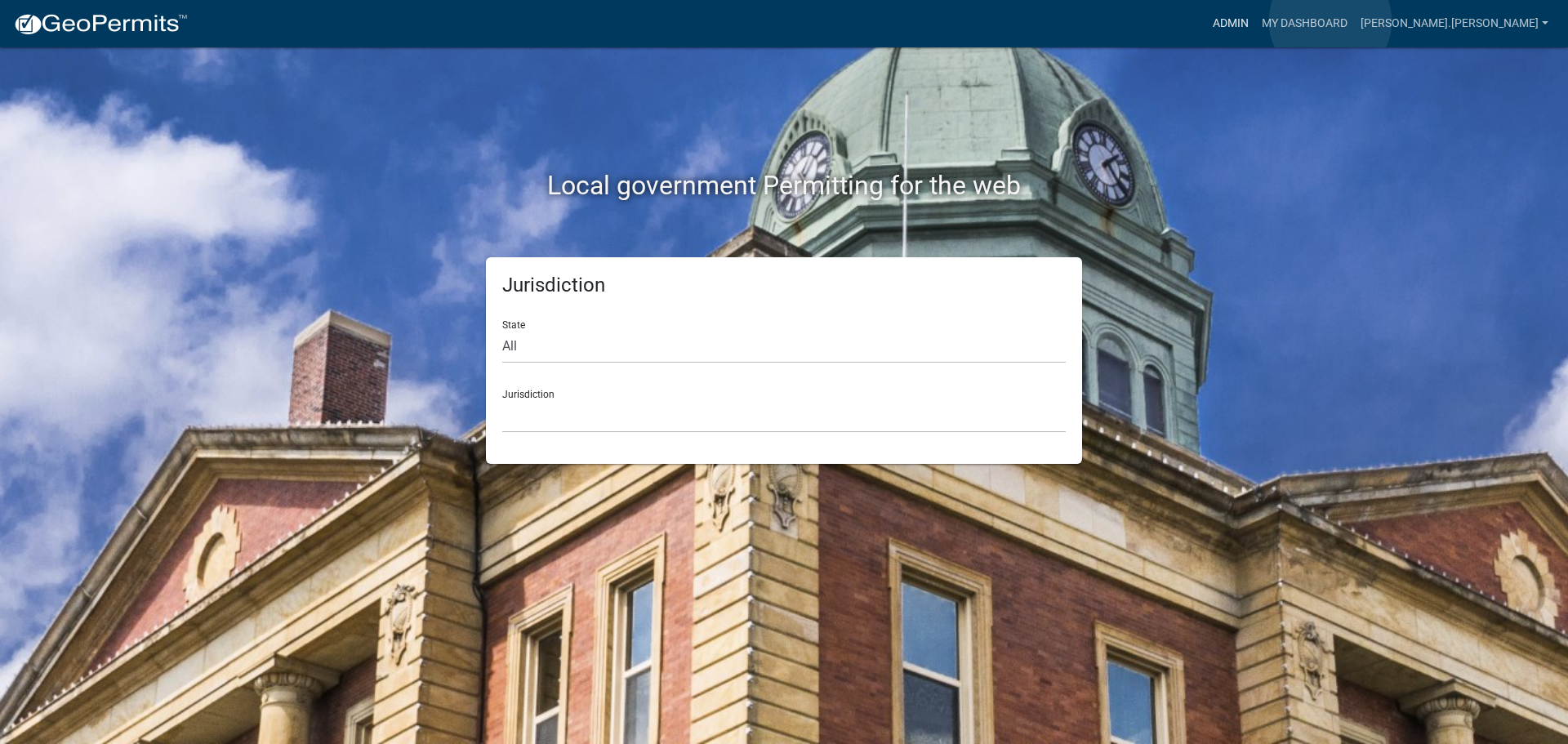
click at [1255, 22] on link "Admin" at bounding box center [1230, 23] width 49 height 31
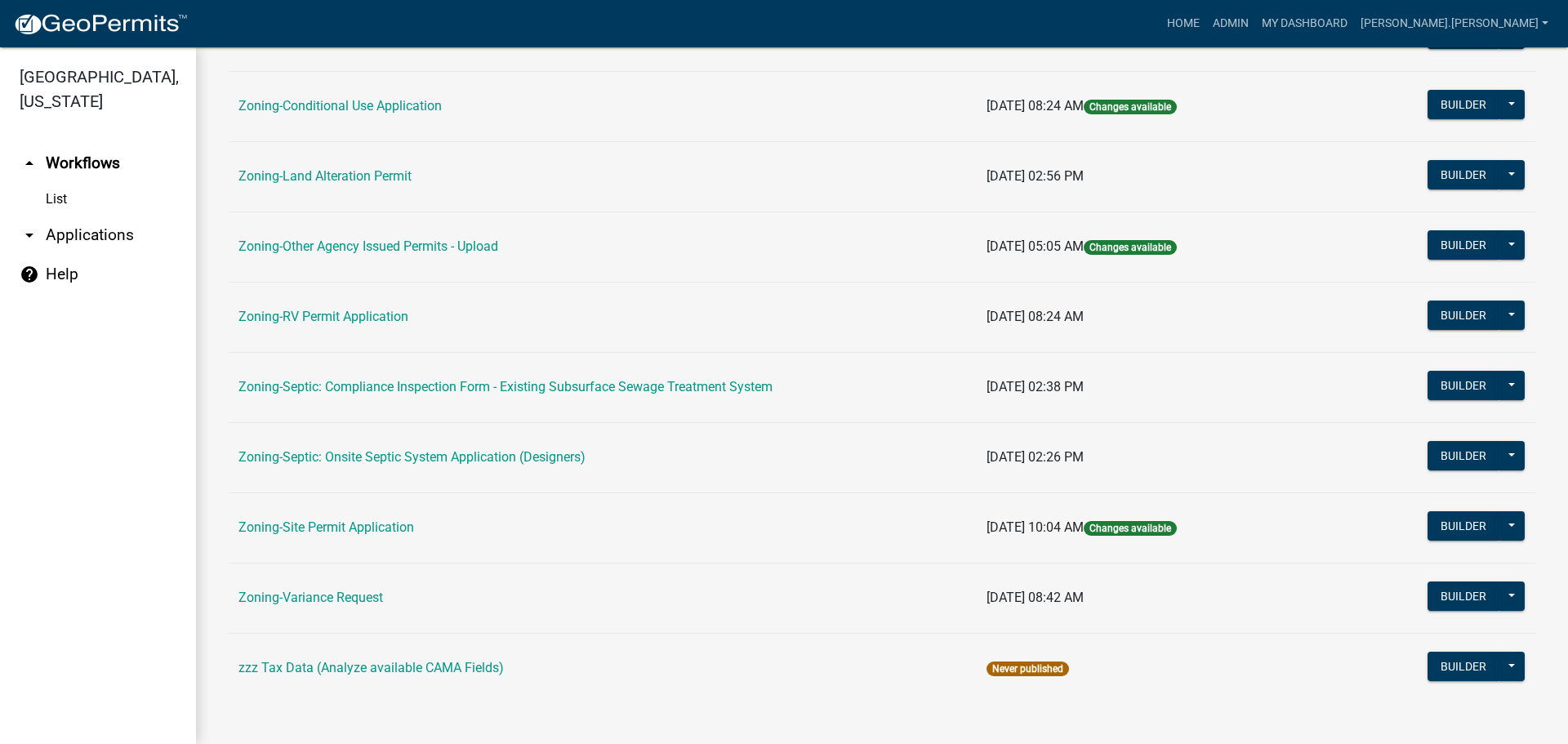
scroll to position [497, 0]
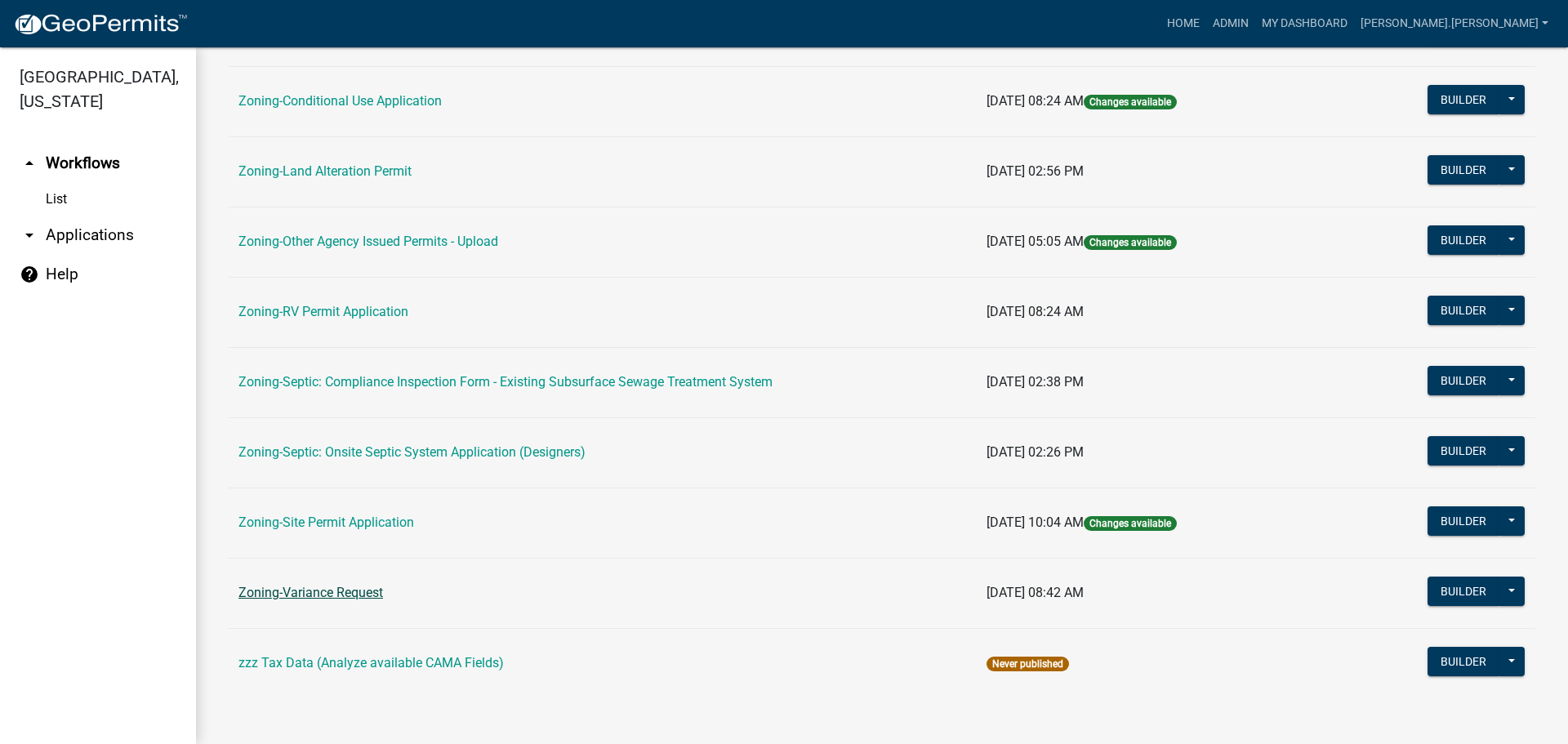
click at [309, 595] on link "Zoning-Variance Request" at bounding box center [311, 592] width 145 height 16
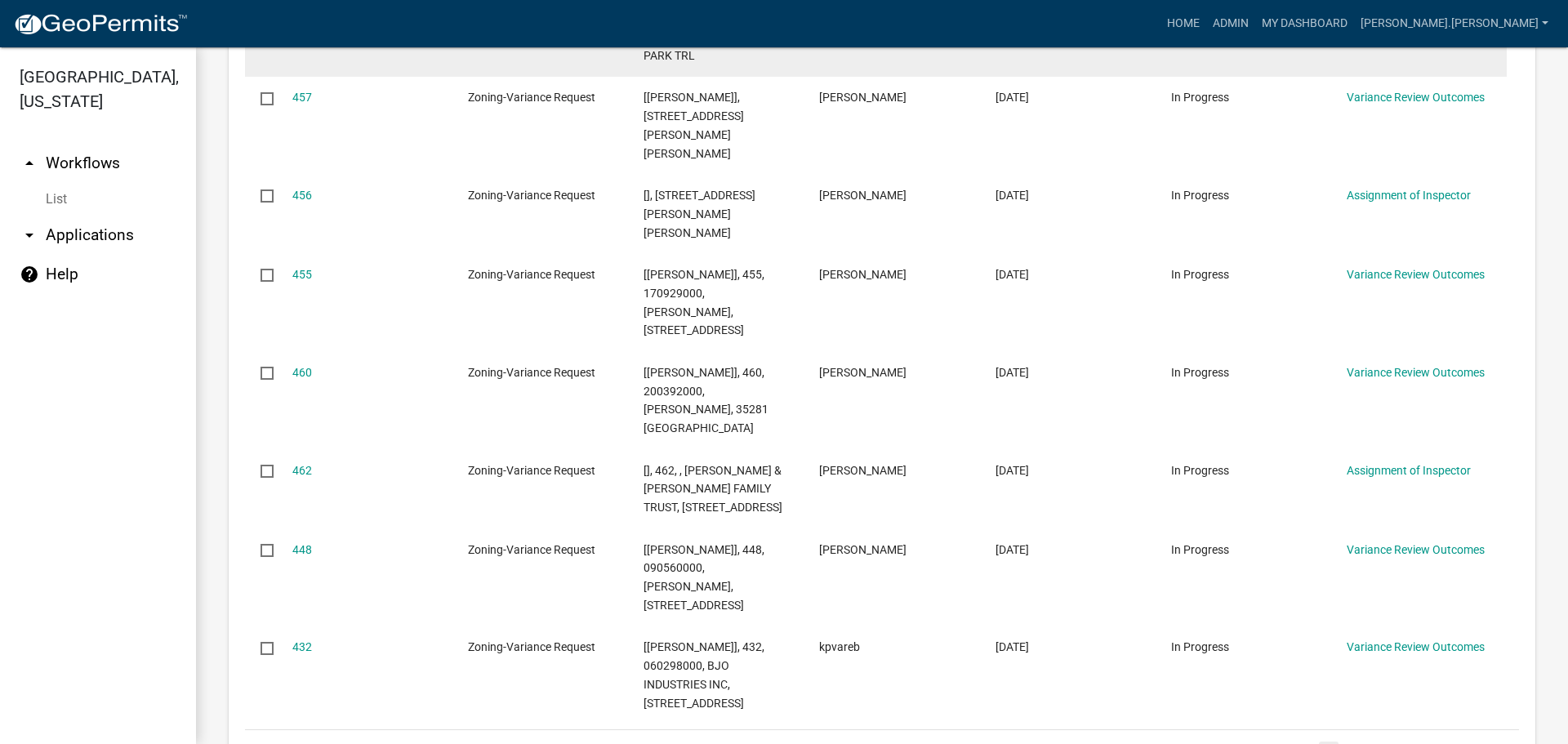
scroll to position [816, 0]
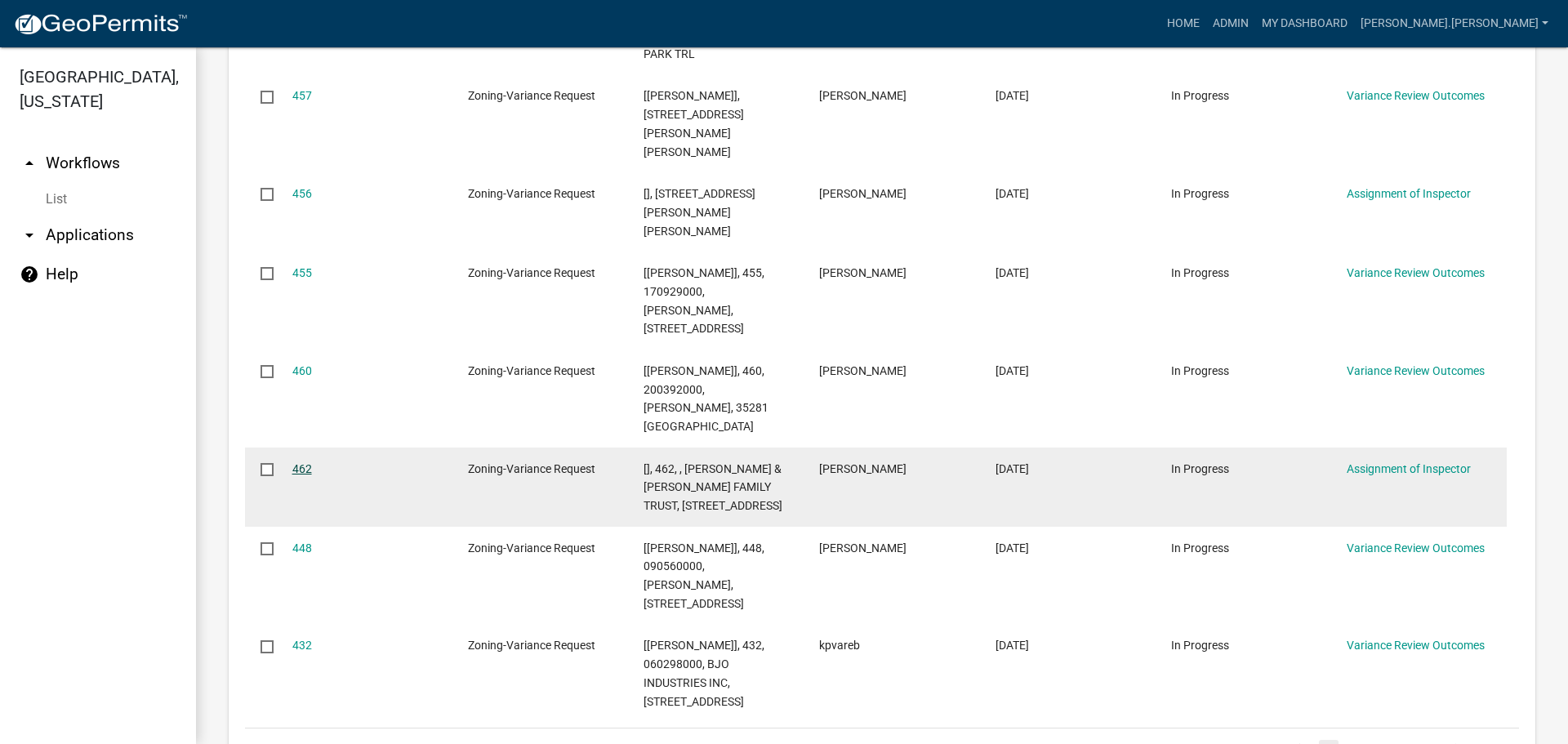
click at [300, 462] on link "462" at bounding box center [303, 469] width 20 height 13
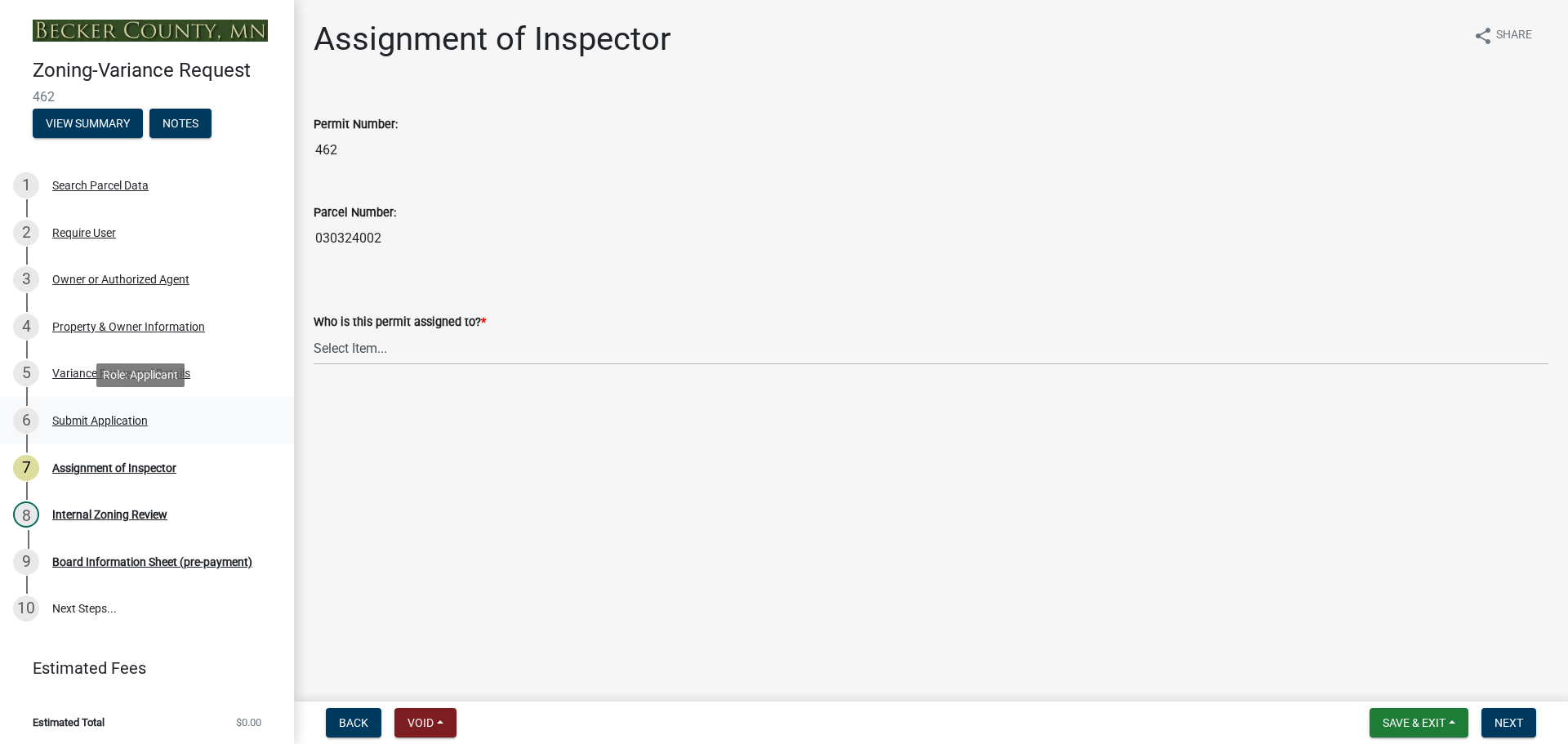
click at [101, 419] on div "Submit Application" at bounding box center [100, 421] width 96 height 12
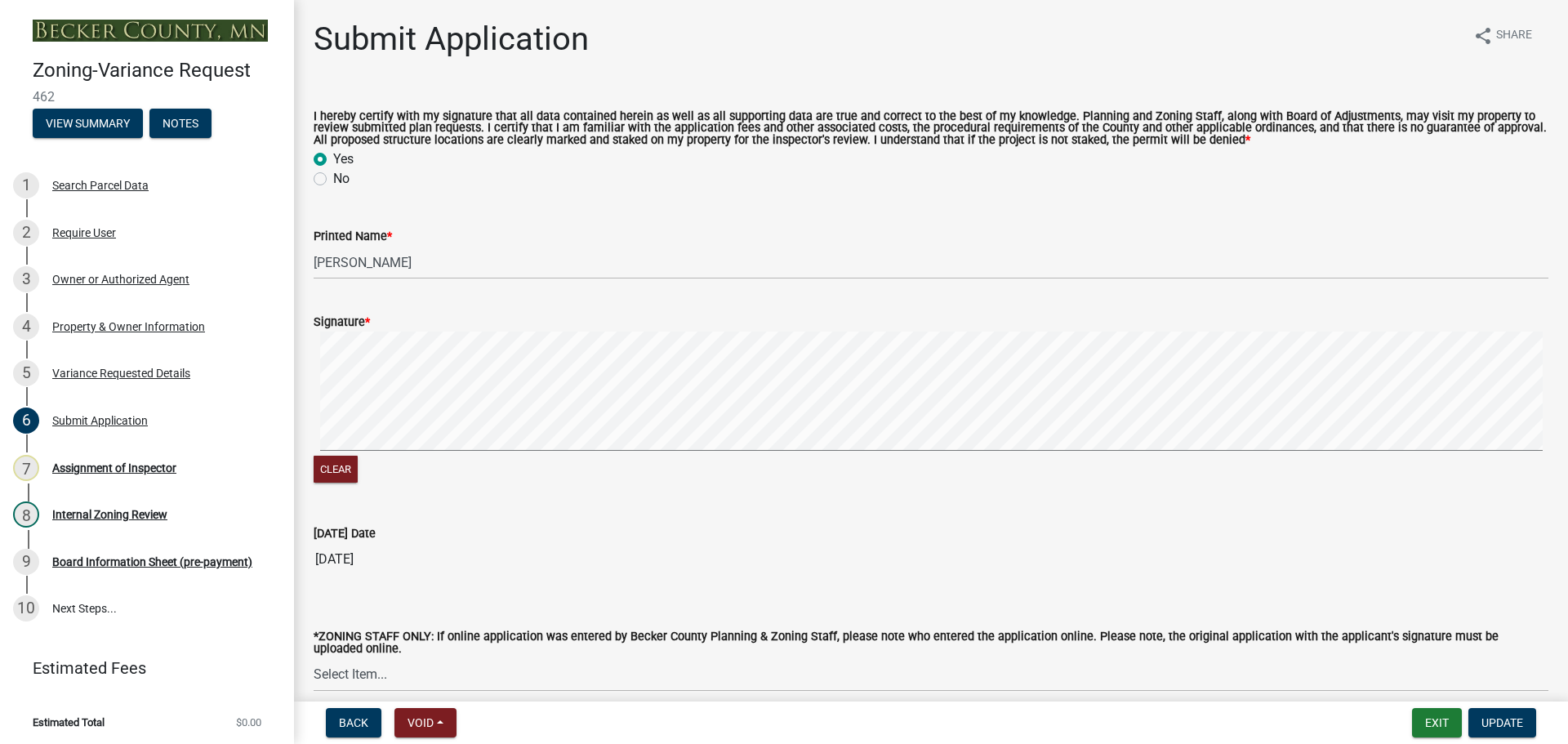
scroll to position [110, 0]
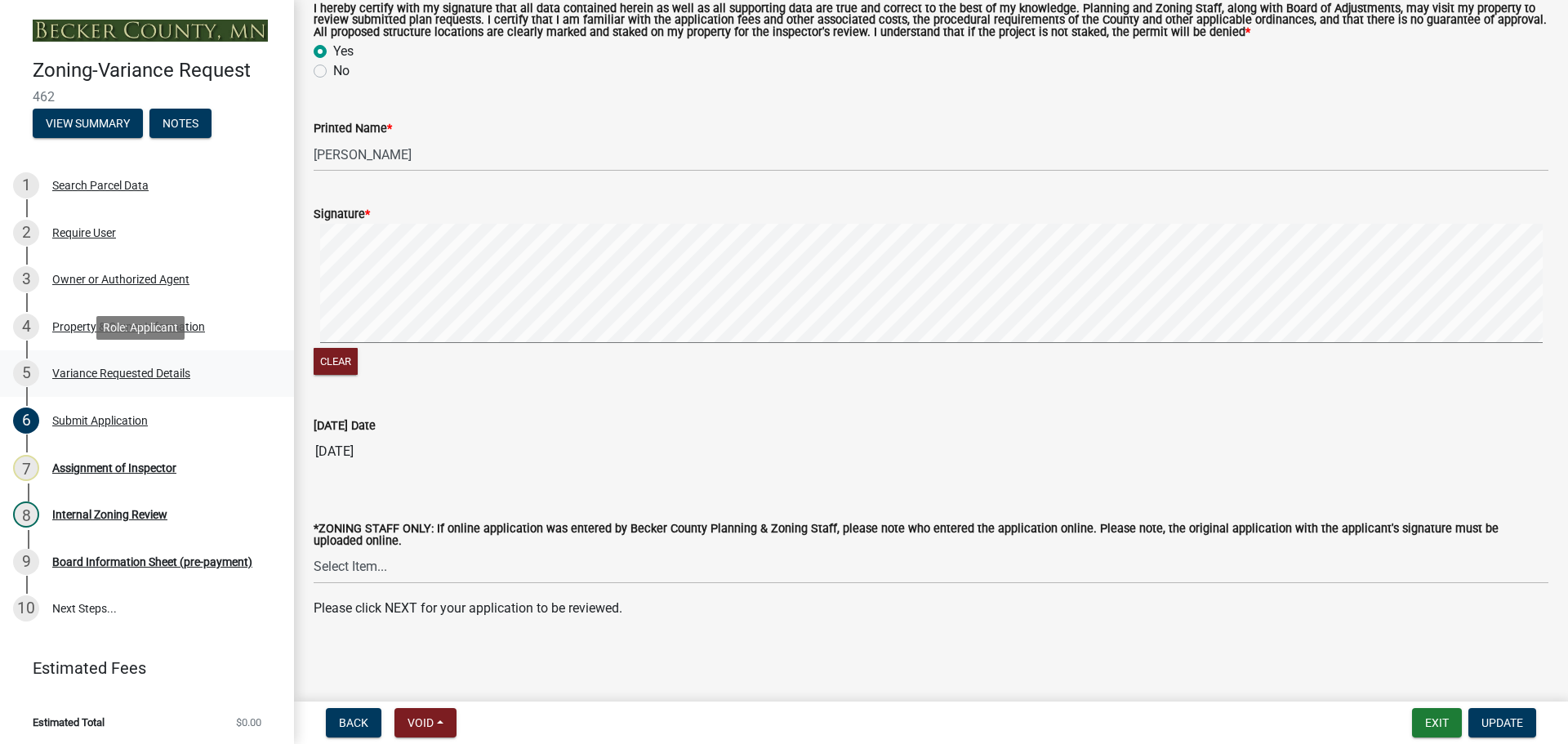
click at [106, 369] on div "Variance Requested Details" at bounding box center [121, 373] width 138 height 12
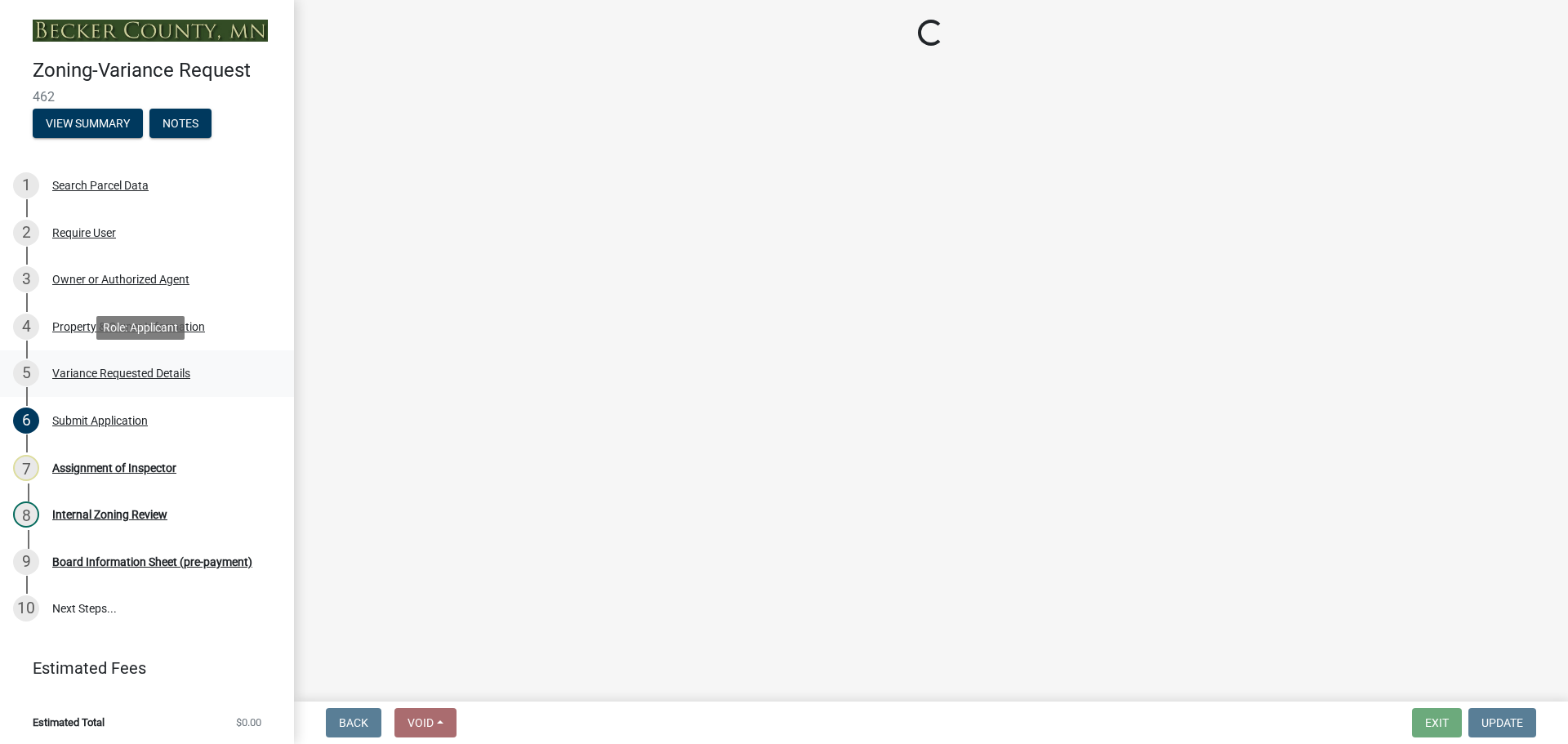
scroll to position [0, 0]
select select "edc6b78d-c029-41a6-a436-e6f76b5f0855"
select select "a5c6235c-6fe0-43e3-9b64-f3566618e99d"
select select "a60f612c-e64d-4767-92b2-cb2f842b6e0b"
select select "bb2b5e43-03c1-4874-9abf-a65f400af928"
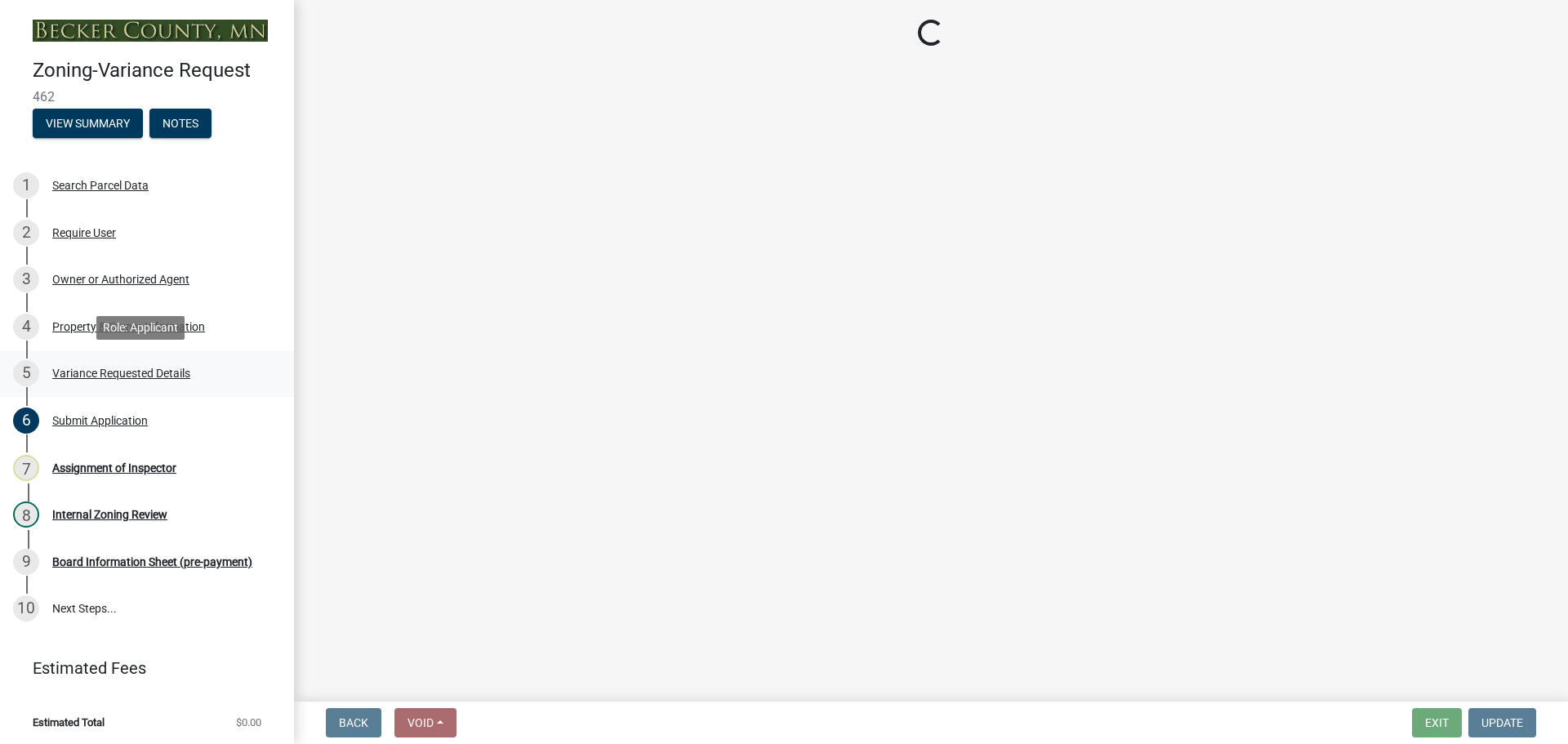
select select "8ea3e6c3-8fed-4904-aa20-2f643744aa0c"
select select "860afd09-da87-482b-bca4-413f5cf53582"
select select "ee8740c3-f4d5-48cf-ad42-c8f7342b480c"
select select "1aa51e34-4f0a-4095-a3f3-287665056048"
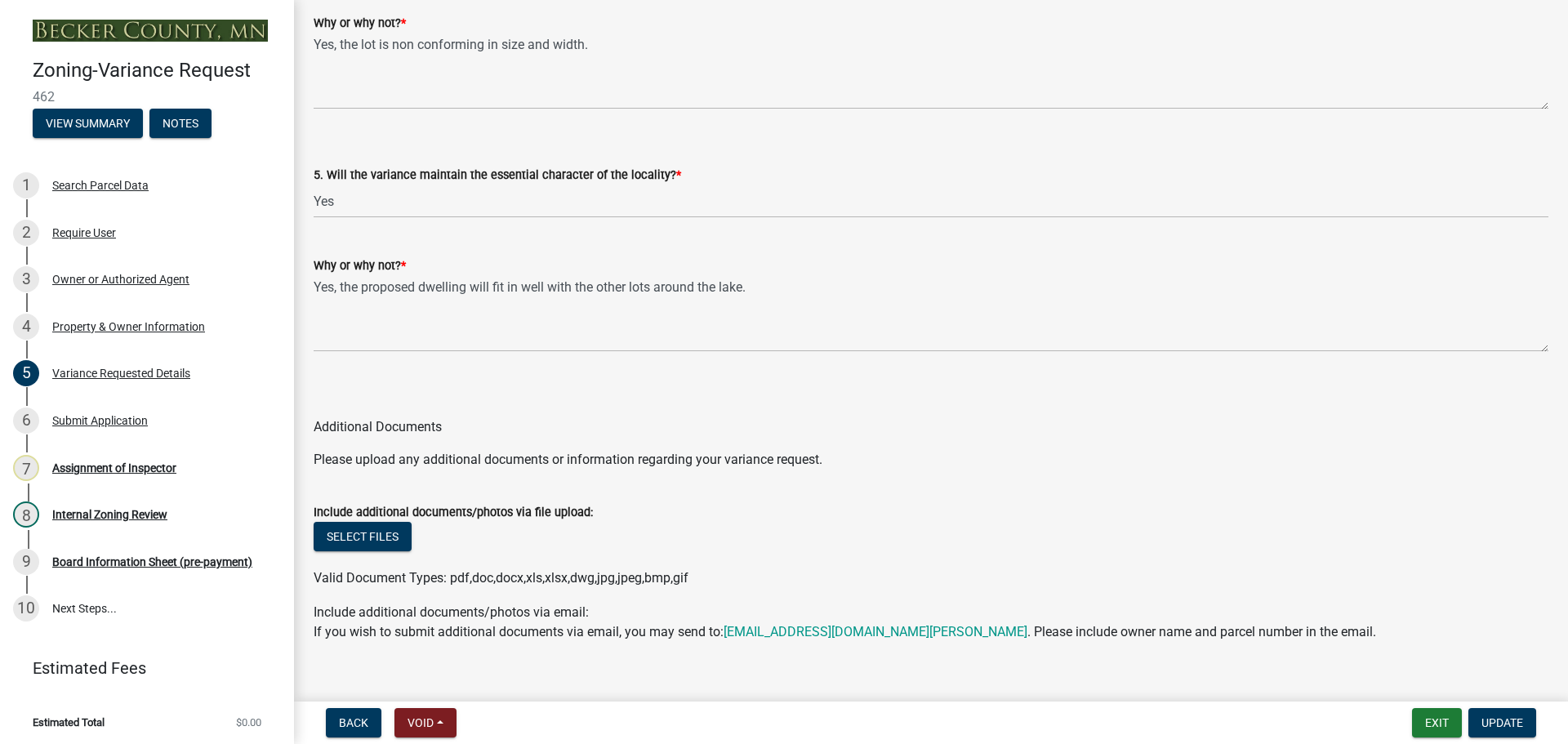
scroll to position [3409, 0]
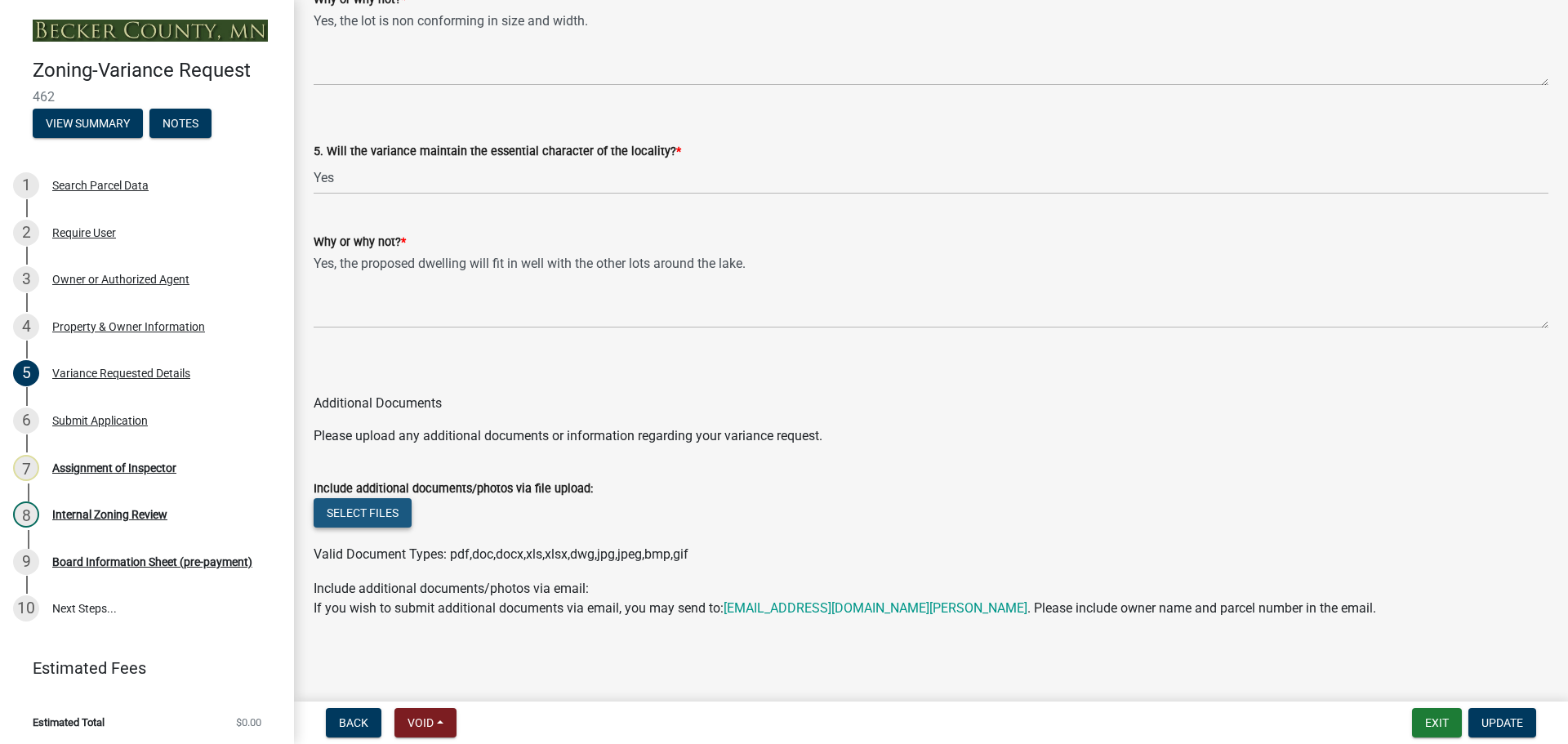
click at [363, 504] on button "Select files" at bounding box center [362, 512] width 98 height 29
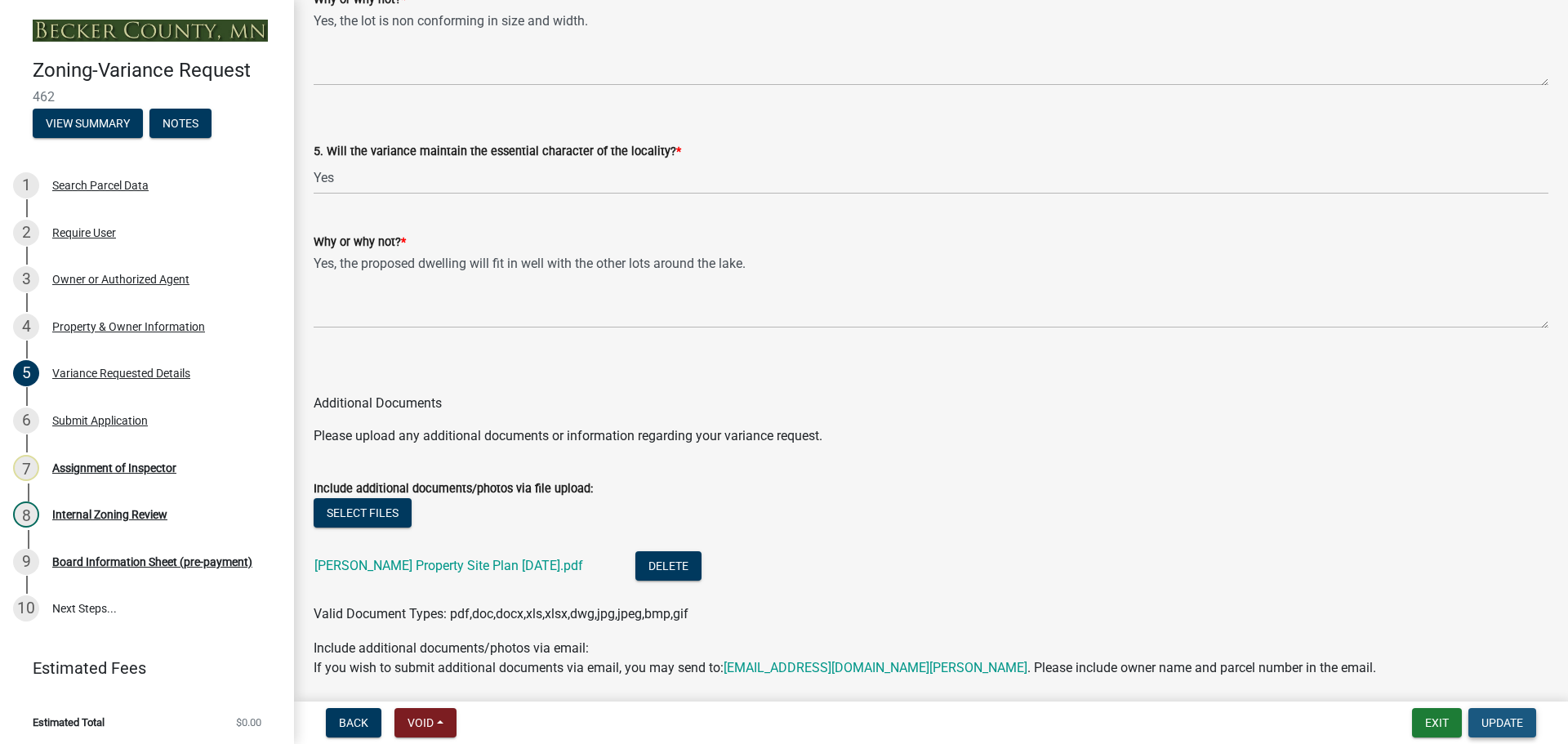
click at [1485, 718] on span "Update" at bounding box center [1502, 722] width 42 height 13
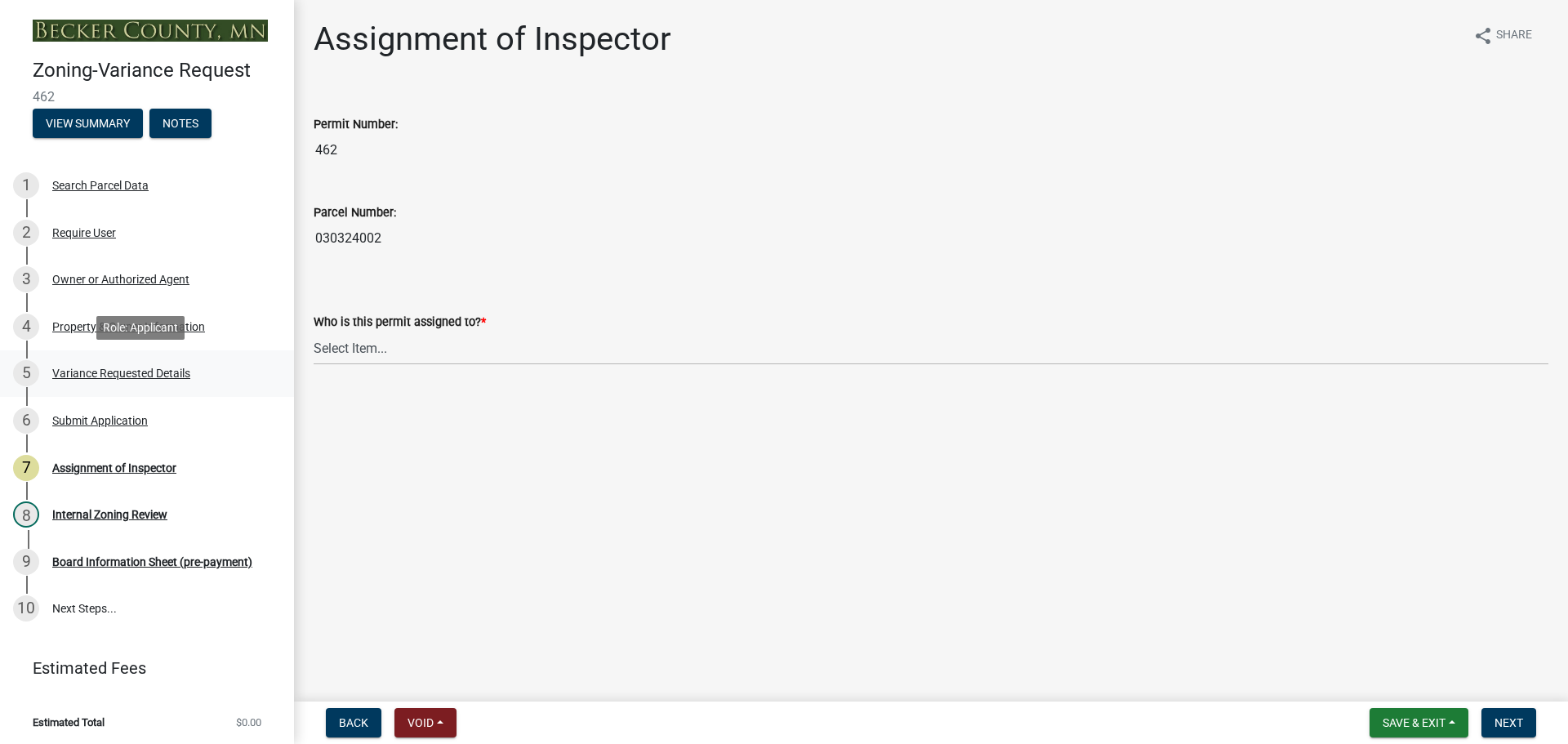
click at [143, 377] on div "Variance Requested Details" at bounding box center [121, 373] width 138 height 12
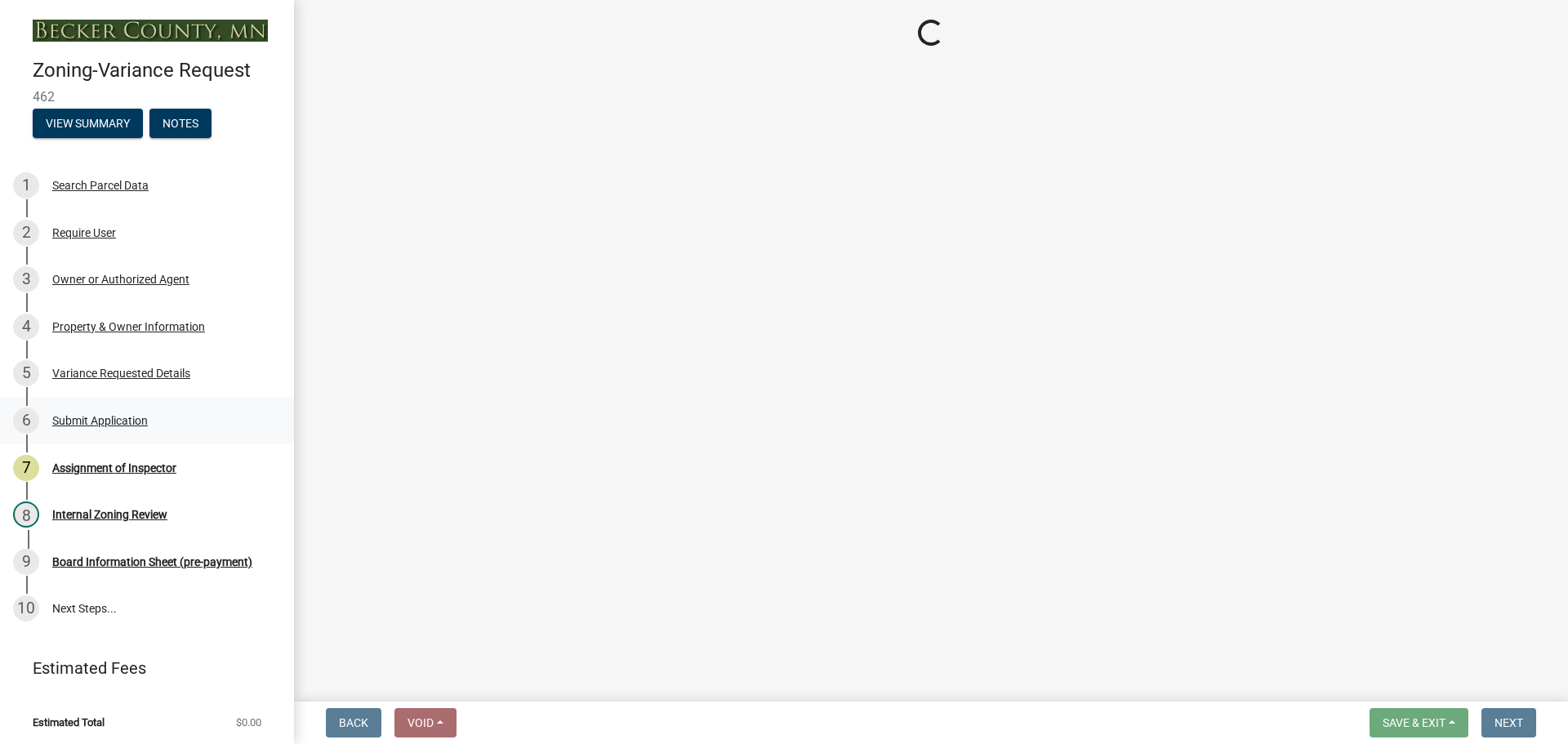
select select "edc6b78d-c029-41a6-a436-e6f76b5f0855"
select select "a5c6235c-6fe0-43e3-9b64-f3566618e99d"
select select "a60f612c-e64d-4767-92b2-cb2f842b6e0b"
select select "bb2b5e43-03c1-4874-9abf-a65f400af928"
select select "8ea3e6c3-8fed-4904-aa20-2f643744aa0c"
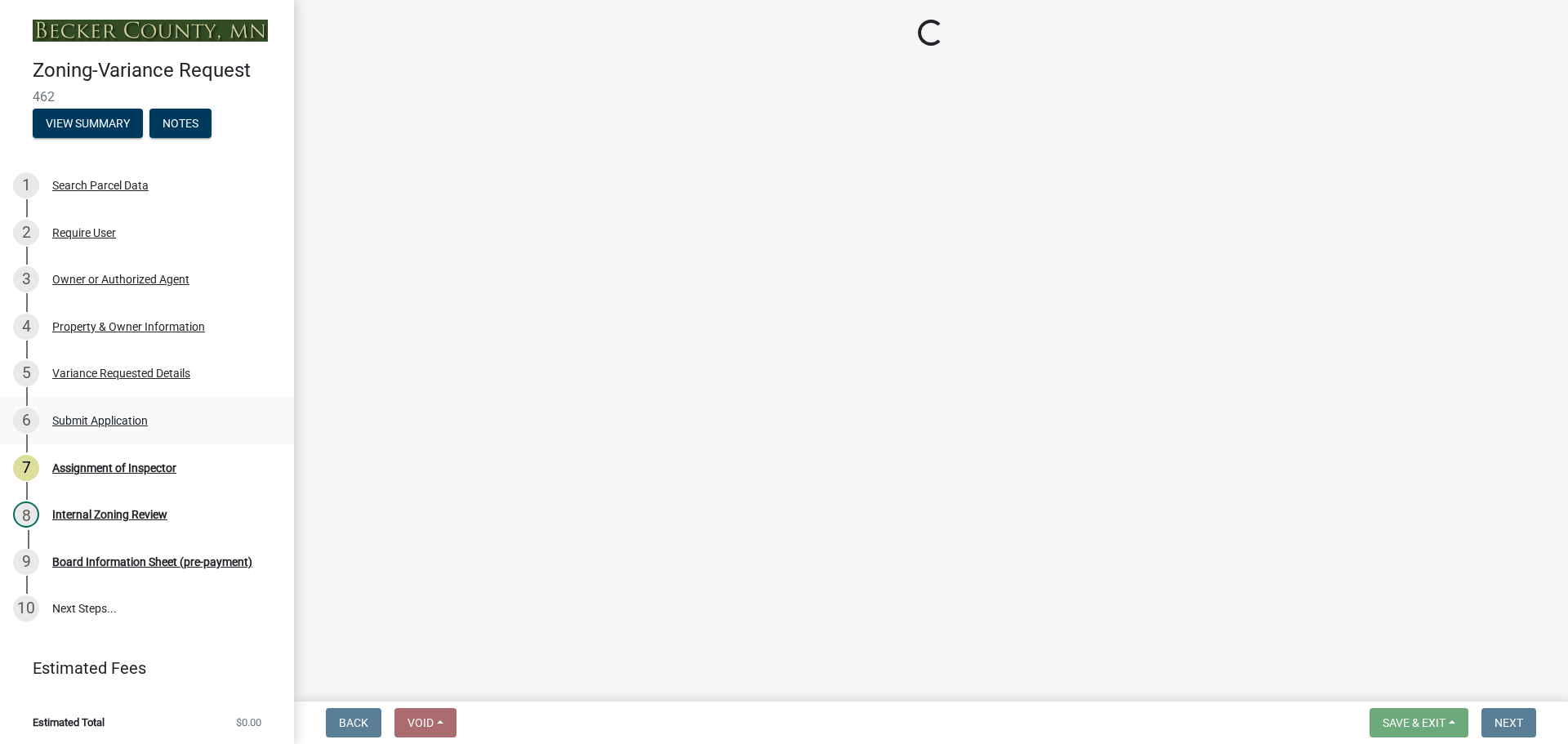
select select "860afd09-da87-482b-bca4-413f5cf53582"
select select "ee8740c3-f4d5-48cf-ad42-c8f7342b480c"
select select "1aa51e34-4f0a-4095-a3f3-287665056048"
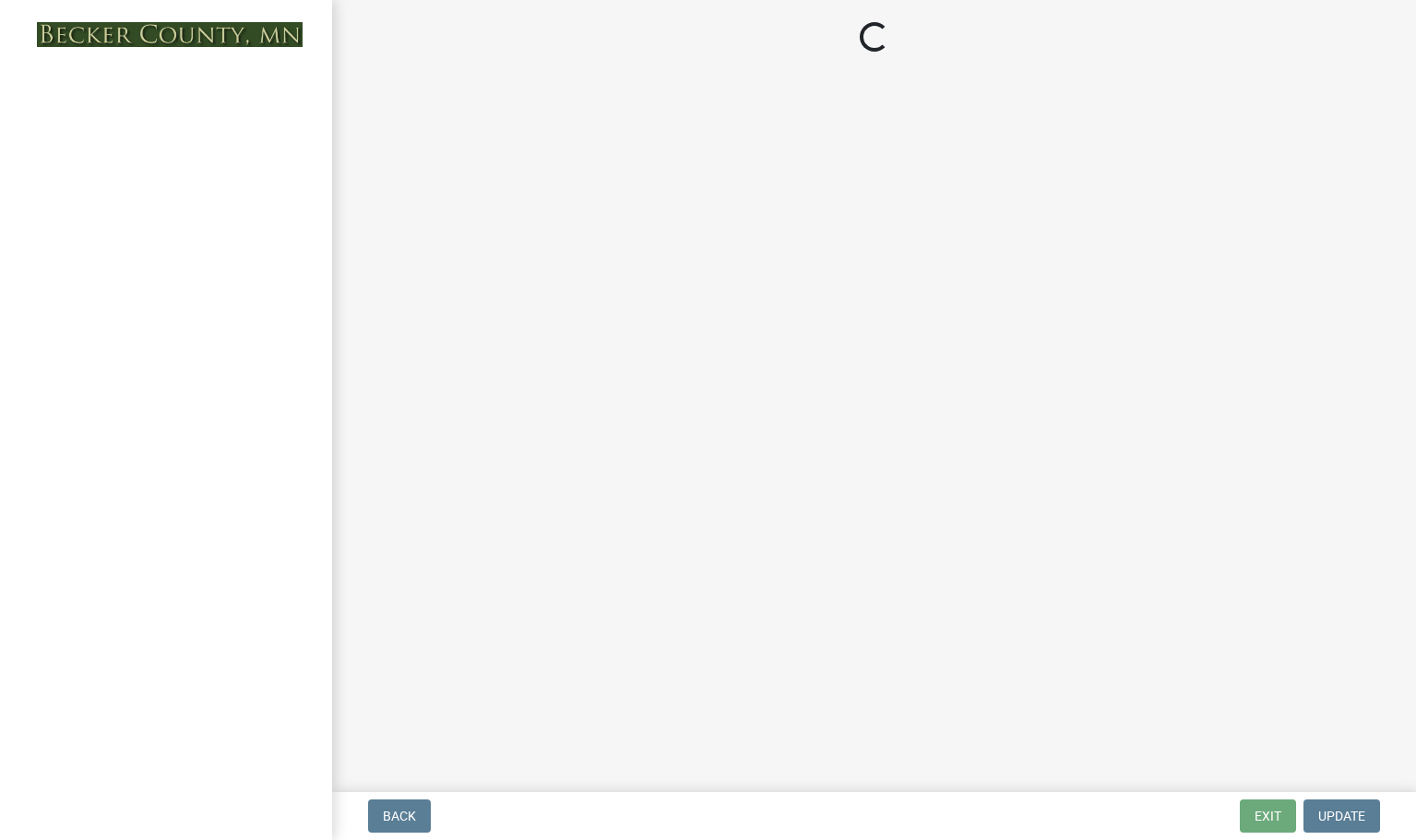
select select "e59fcb53-d9ed-466f-8c3e-33bb35216820"
select select "74b00539-a6f1-4ef6-a890-a22a5fa5fedf"
select select "bbe3a6c5-1893-4527-8578-ada07a3b8ea5"
select select "c0b6e50c-983d-48c1-a910-e8bd43c13b77"
select select "97c9e5a4-d35f-4903-ad68-b764687ac9e9"
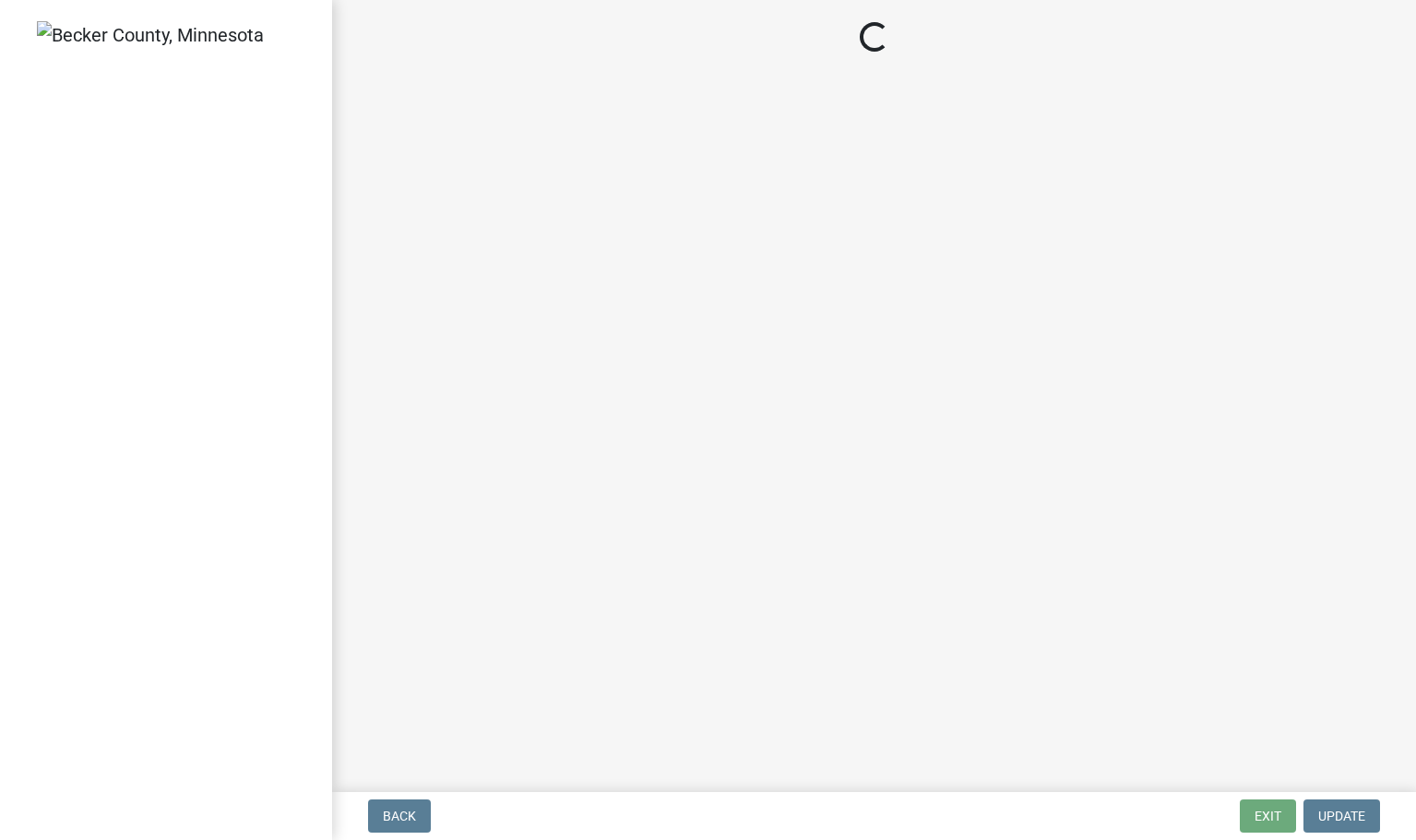
select select "303247f2-d14b-4cd3-9fdc-6e6670bf7763"
select select "3: 3"
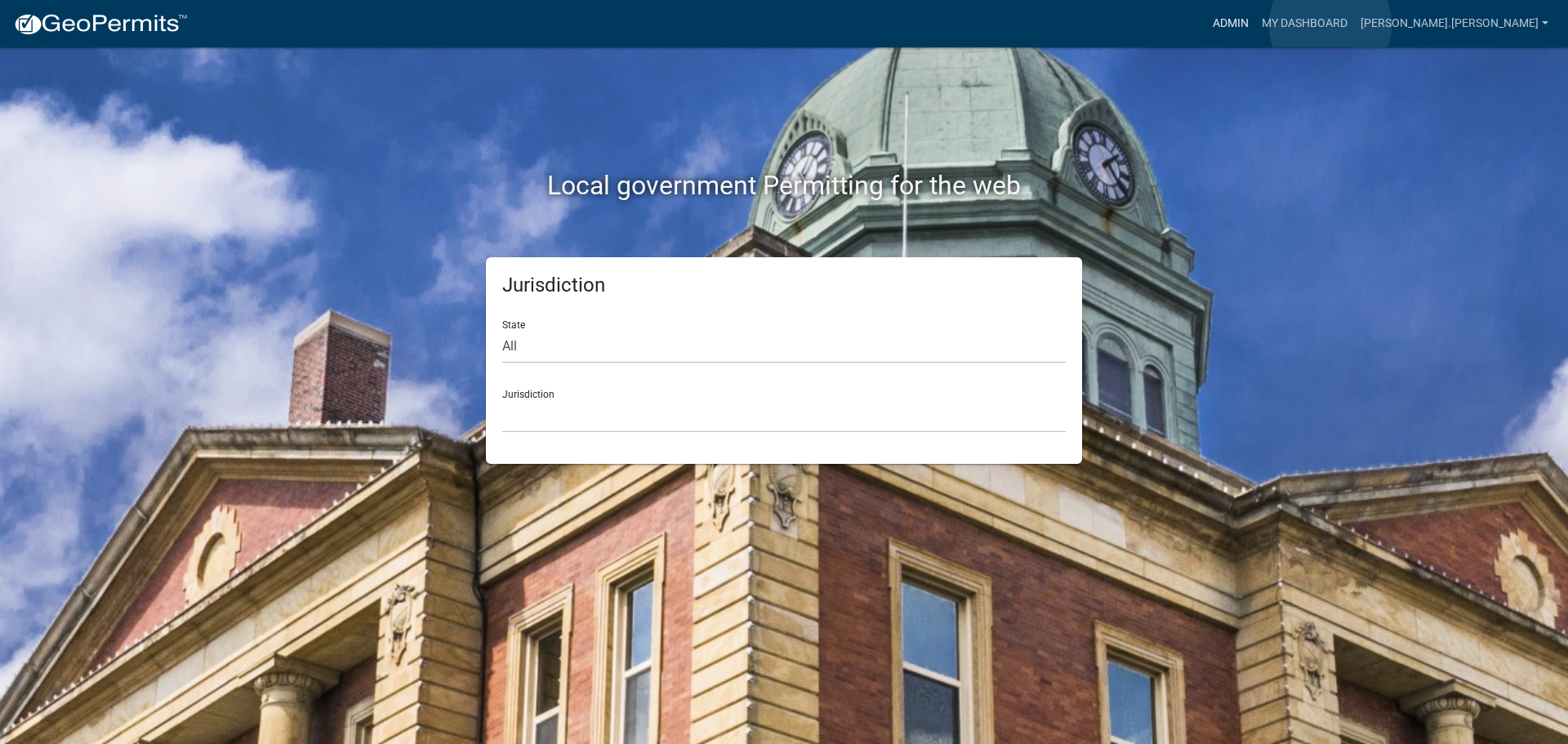
click at [1255, 24] on link "Admin" at bounding box center [1230, 23] width 49 height 31
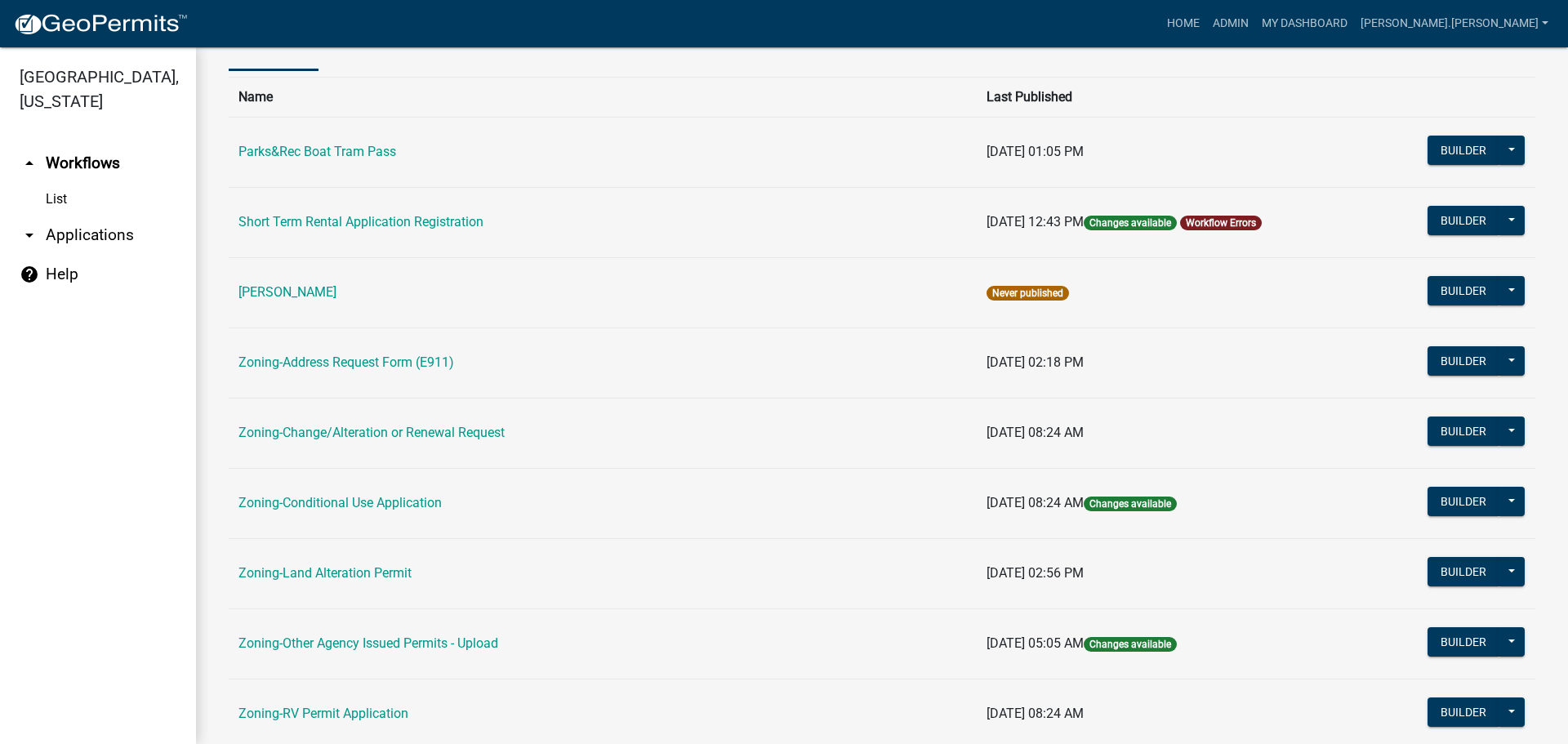
scroll to position [408, 0]
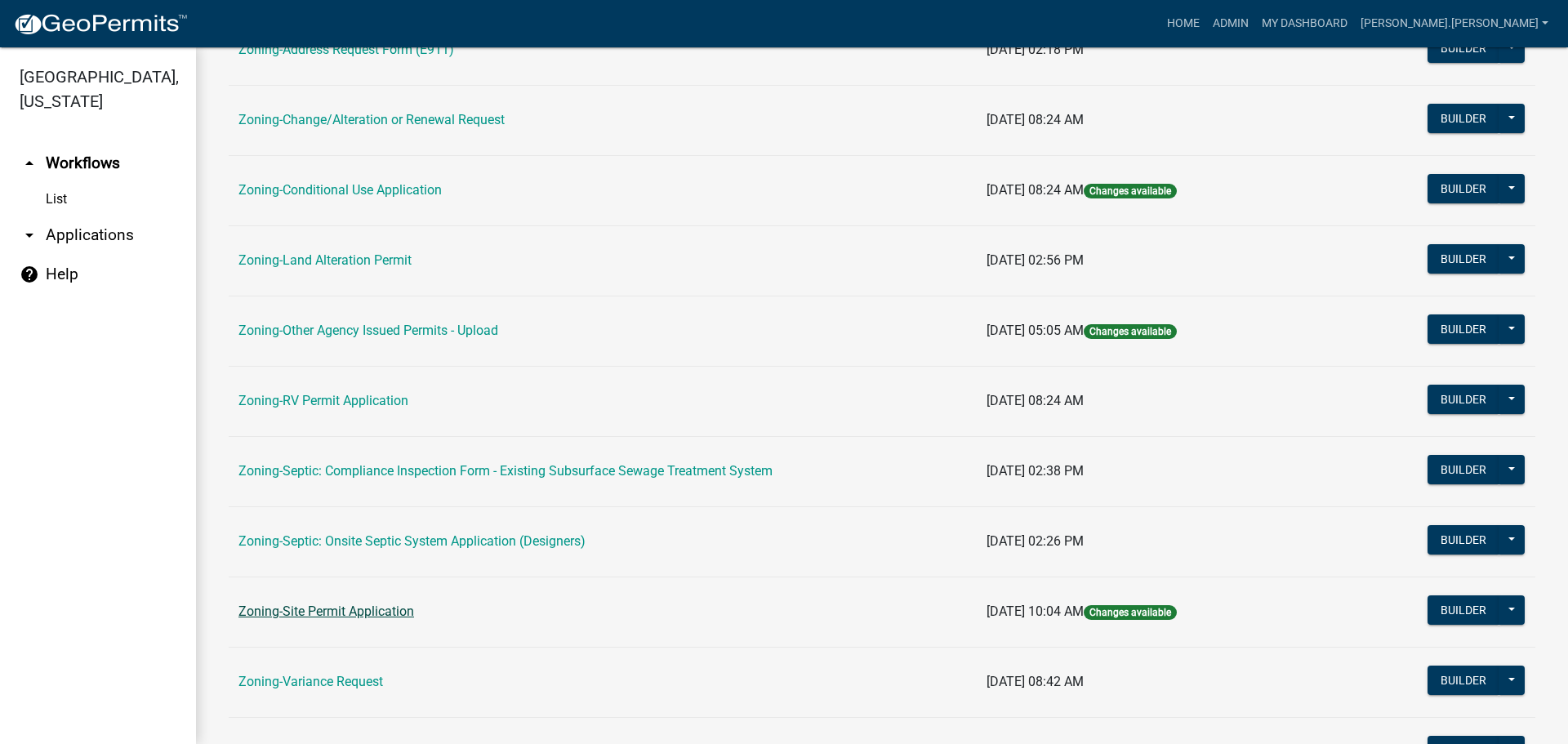
click at [377, 608] on link "Zoning-Site Permit Application" at bounding box center [326, 611] width 175 height 16
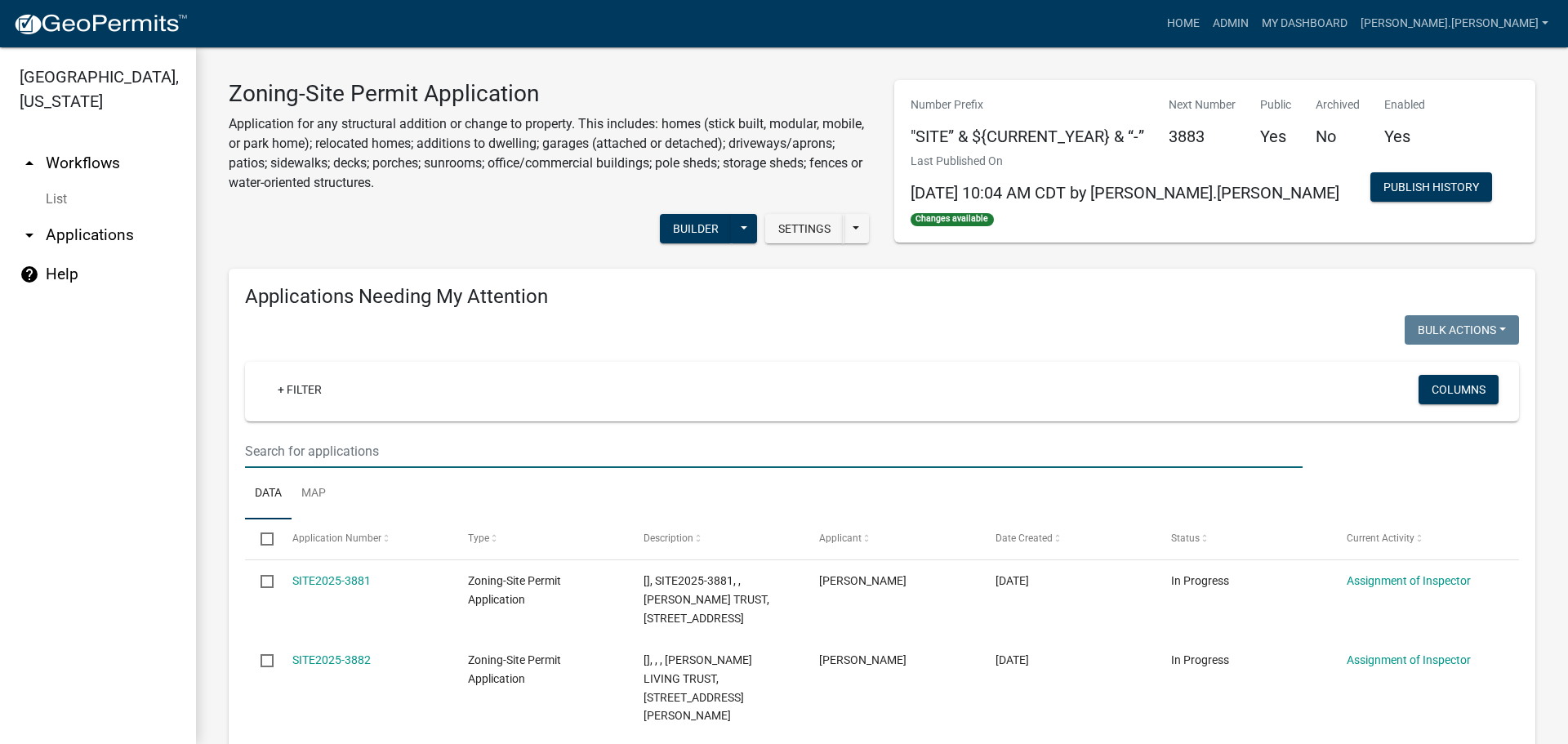
click at [434, 451] on input "text" at bounding box center [774, 451] width 1058 height 33
type input "18690"
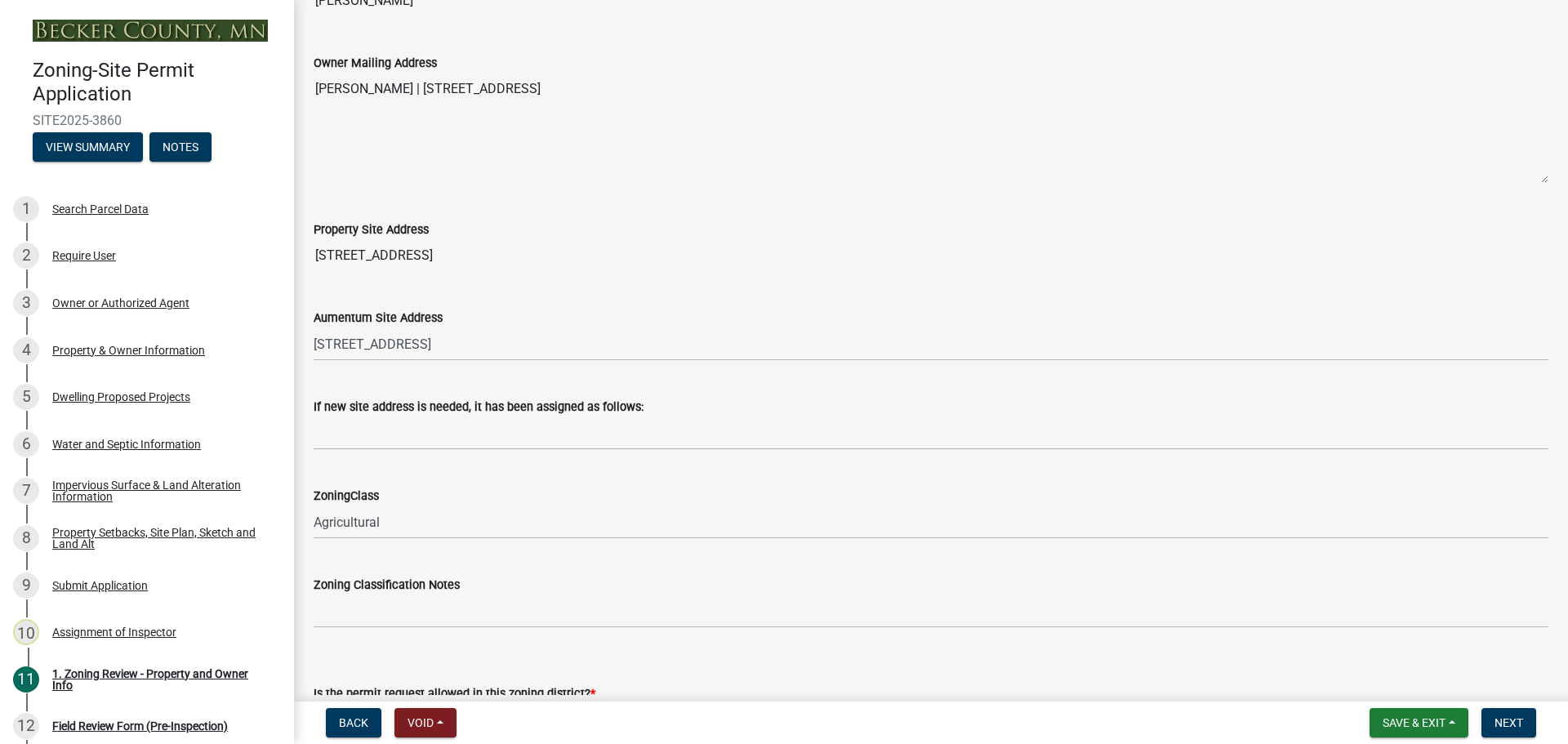
scroll to position [735, 0]
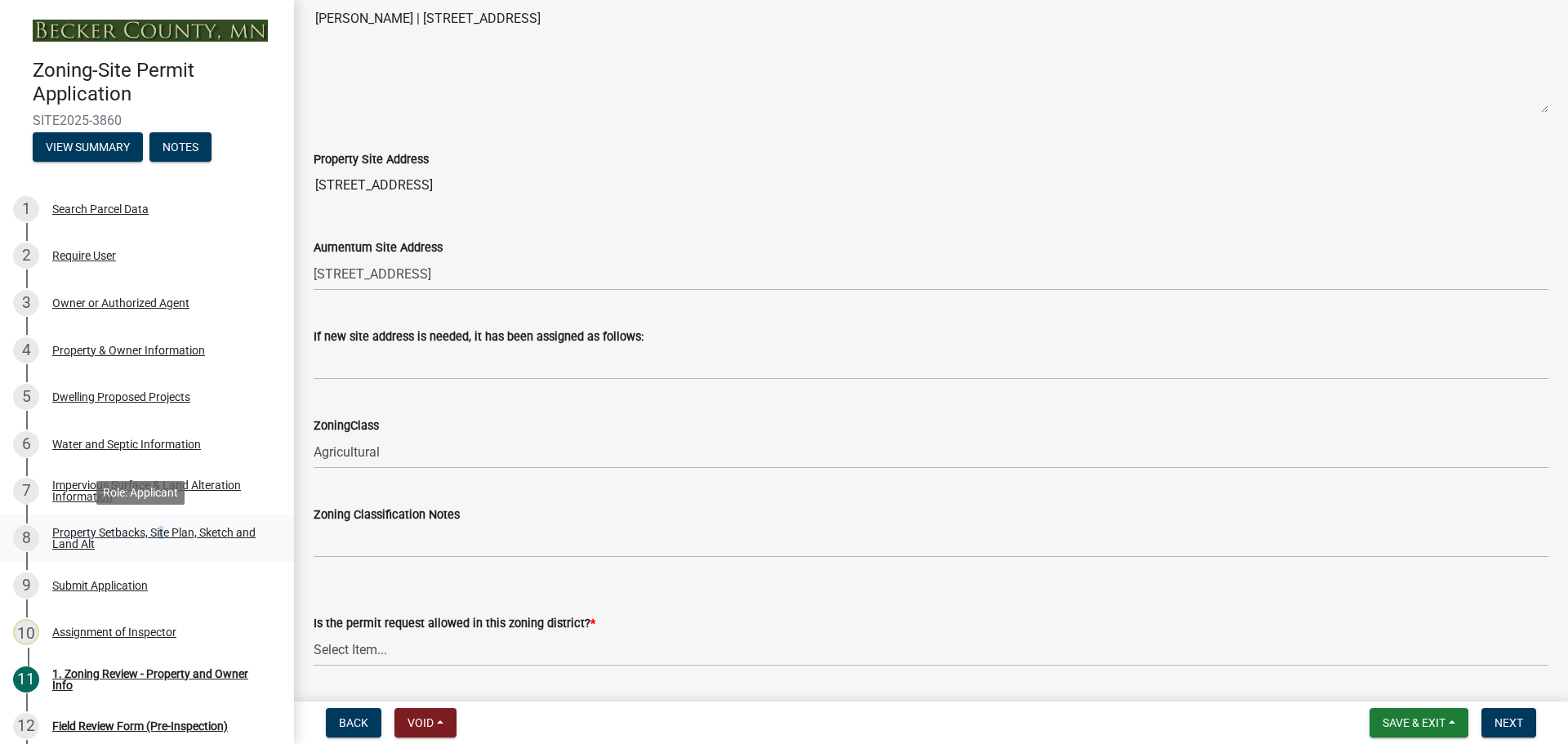
click at [160, 526] on link "8 Property Setbacks, Site Plan, Sketch and Land Alt" at bounding box center [147, 538] width 294 height 47
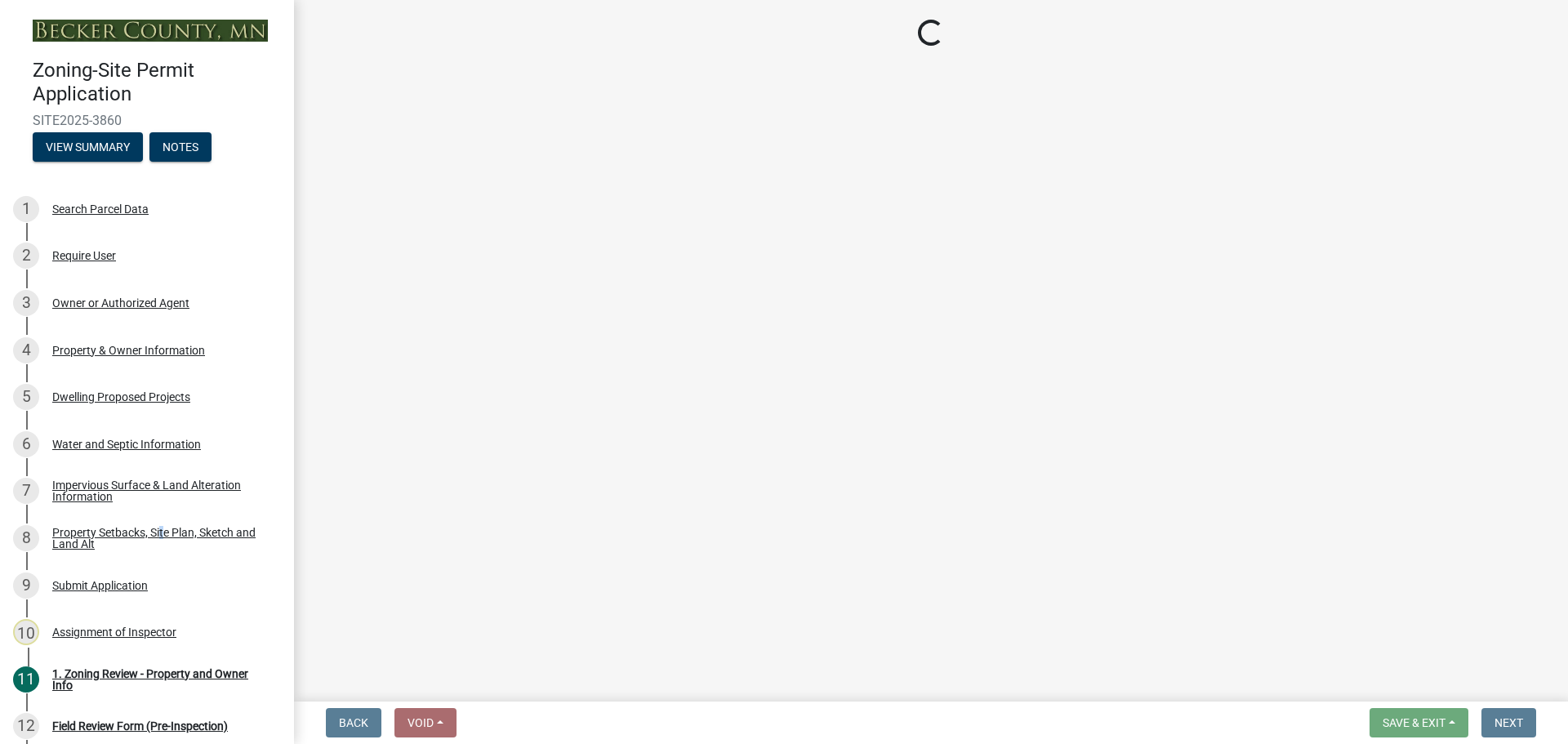
select select "d89fbfa0-1150-4954-b91c-9d482c9530a3"
select select "b56a4575-9846-47cf-8067-c59a4853da22"
select select "12f785fb-c378-4b18-841c-21c73dc99083"
select select "12da6293-5841-4f5c-bd92-3658833964cd"
select select "27b2a8b4-abf6-463e-8c0c-7c5d2b4fe26f"
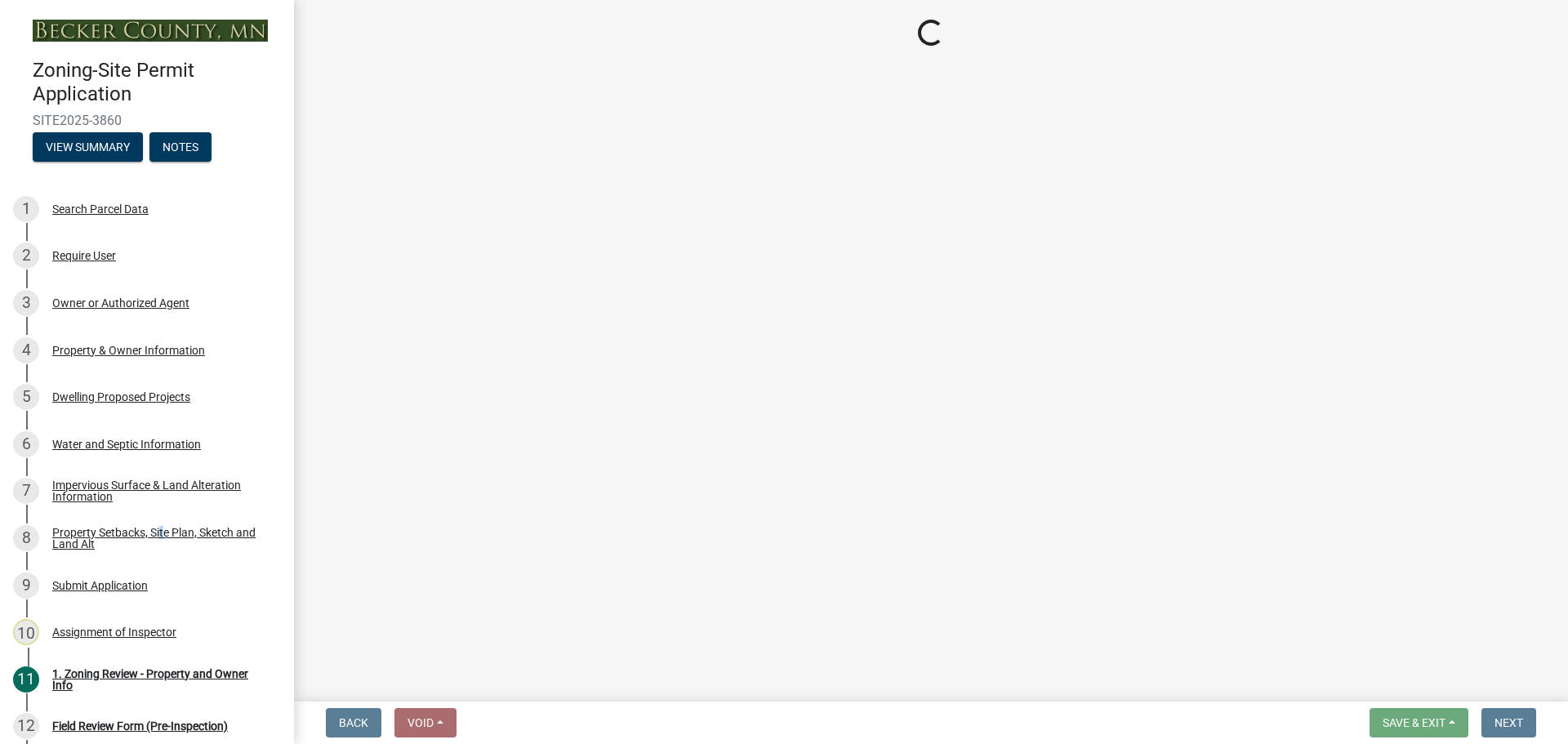
select select "28f6c7b2-2b88-4425-ae15-f67110f778a7"
select select "c8b8ea71-7088-4e87-a493-7bc88cc2835b"
select select "1418c7e3-4054-4b00-84b5-d09b9560f30a"
select select "4421853d-5e11-4b64-95ec-6c47066881cc"
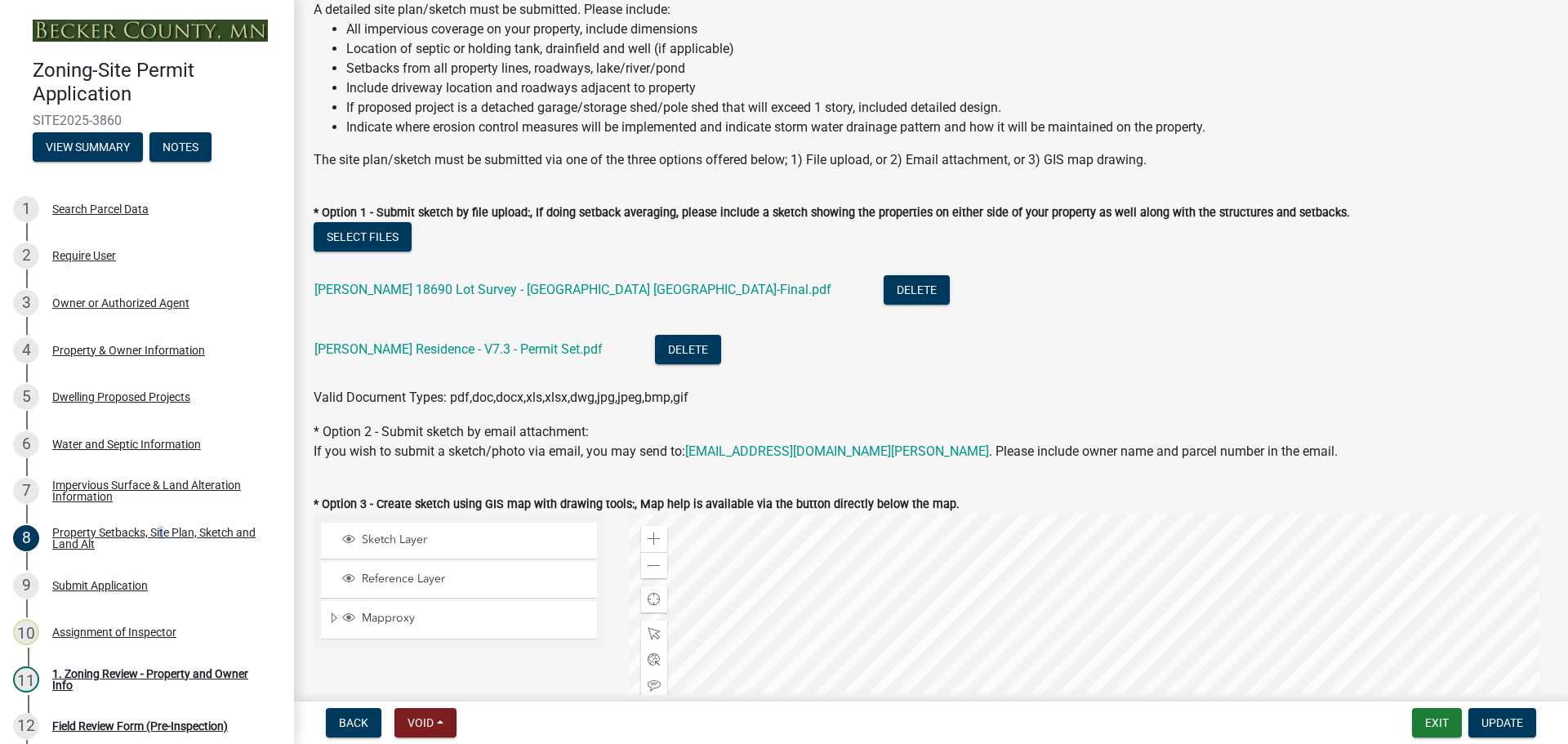
scroll to position [245, 0]
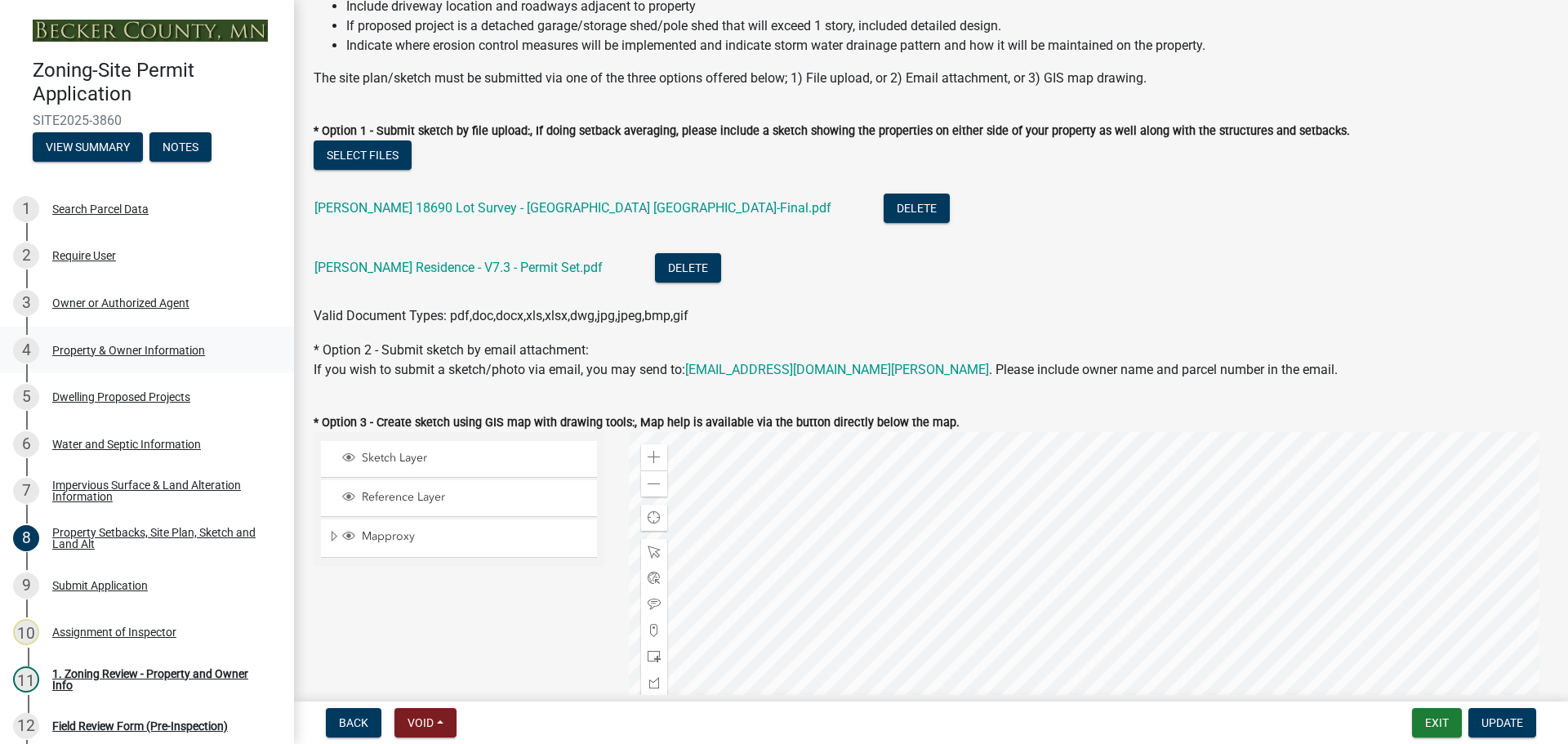
click at [158, 349] on div "Property & Owner Information" at bounding box center [129, 351] width 153 height 12
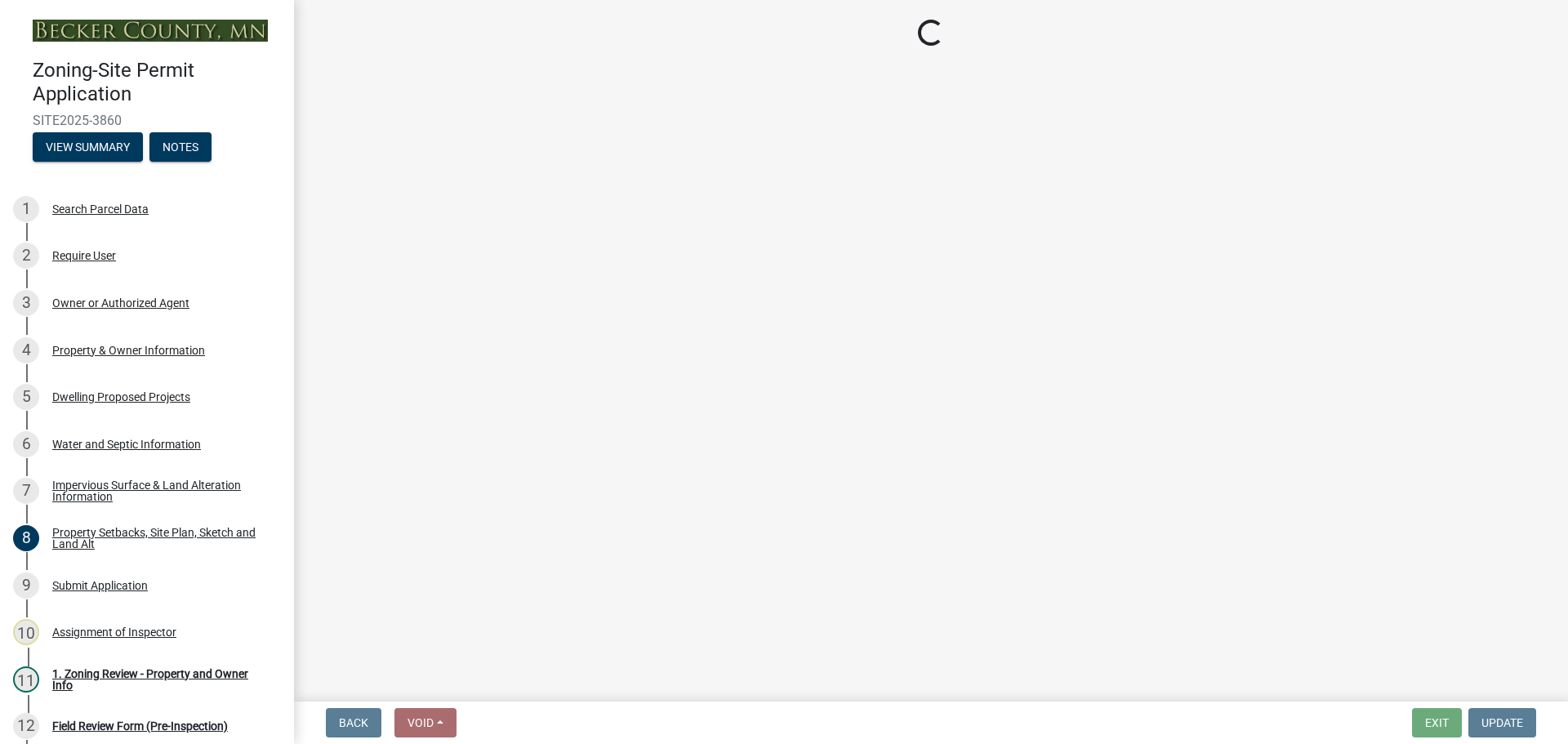
select select "a752e4d6-14bd-4f0f-bfe8-5b67ead45659"
select select "9319189b-bfdc-4147-b381-5e16084c0e7a"
select select "f87eba17-8ed9-4ad8-aefc-fe36a3f3544b"
select select "393a978c-6bd5-4cb2-a6a0-db6feb8732b8"
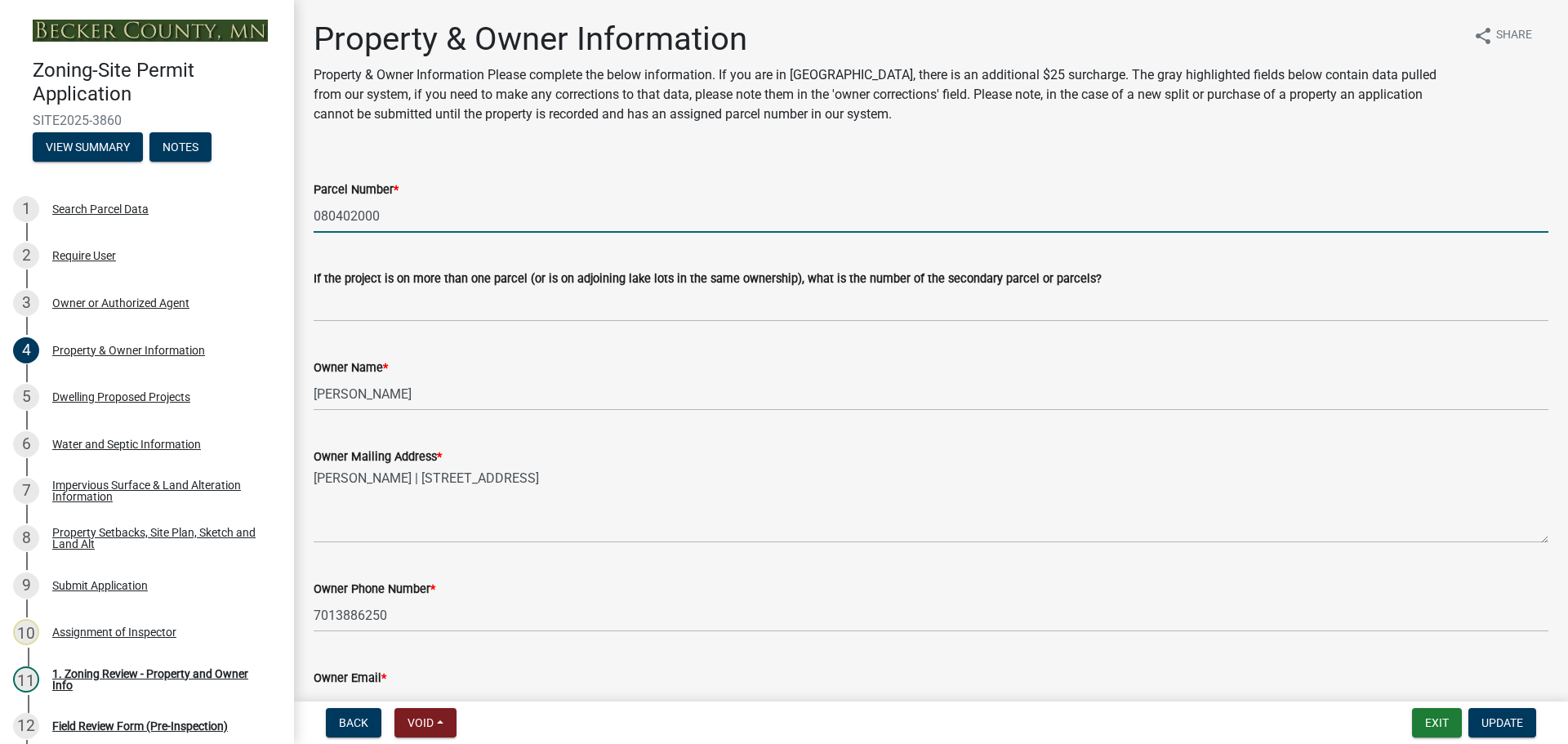
click at [361, 209] on input "080402000" at bounding box center [930, 216] width 1235 height 33
click at [119, 626] on div "Assignment of Inspector" at bounding box center [114, 632] width 124 height 12
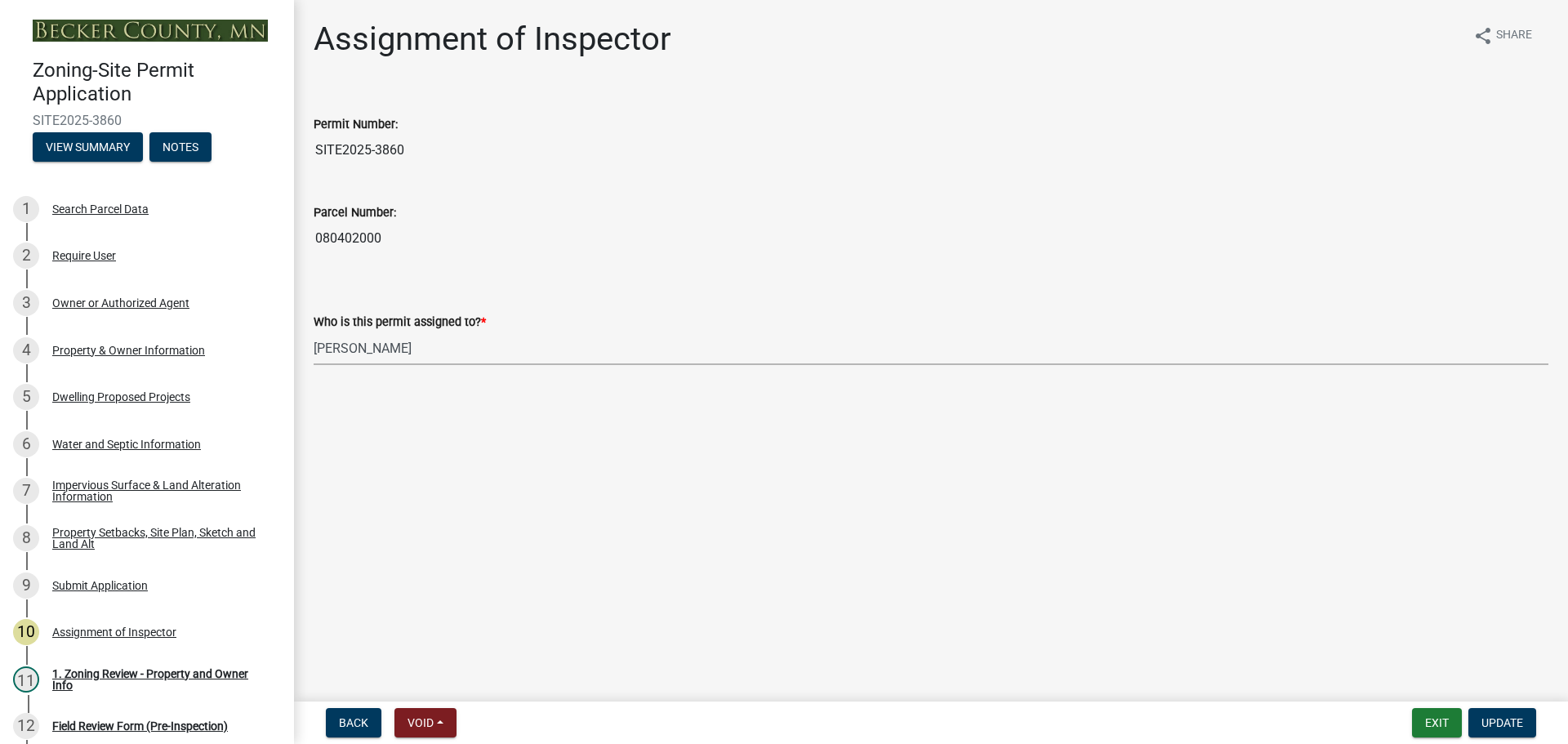
click at [379, 350] on select "Select Item... Jeff Rusness Kyle Vareberg Nicole Bradbury Susan Rockwell Tyler …" at bounding box center [930, 348] width 1235 height 33
click at [313, 332] on select "Select Item... Jeff Rusness Kyle Vareberg Nicole Bradbury Susan Rockwell Tyler …" at bounding box center [930, 348] width 1235 height 33
select select "c0b6e50c-983d-48c1-a910-e8bd43c13b77"
click at [1492, 727] on span "Update" at bounding box center [1502, 722] width 42 height 13
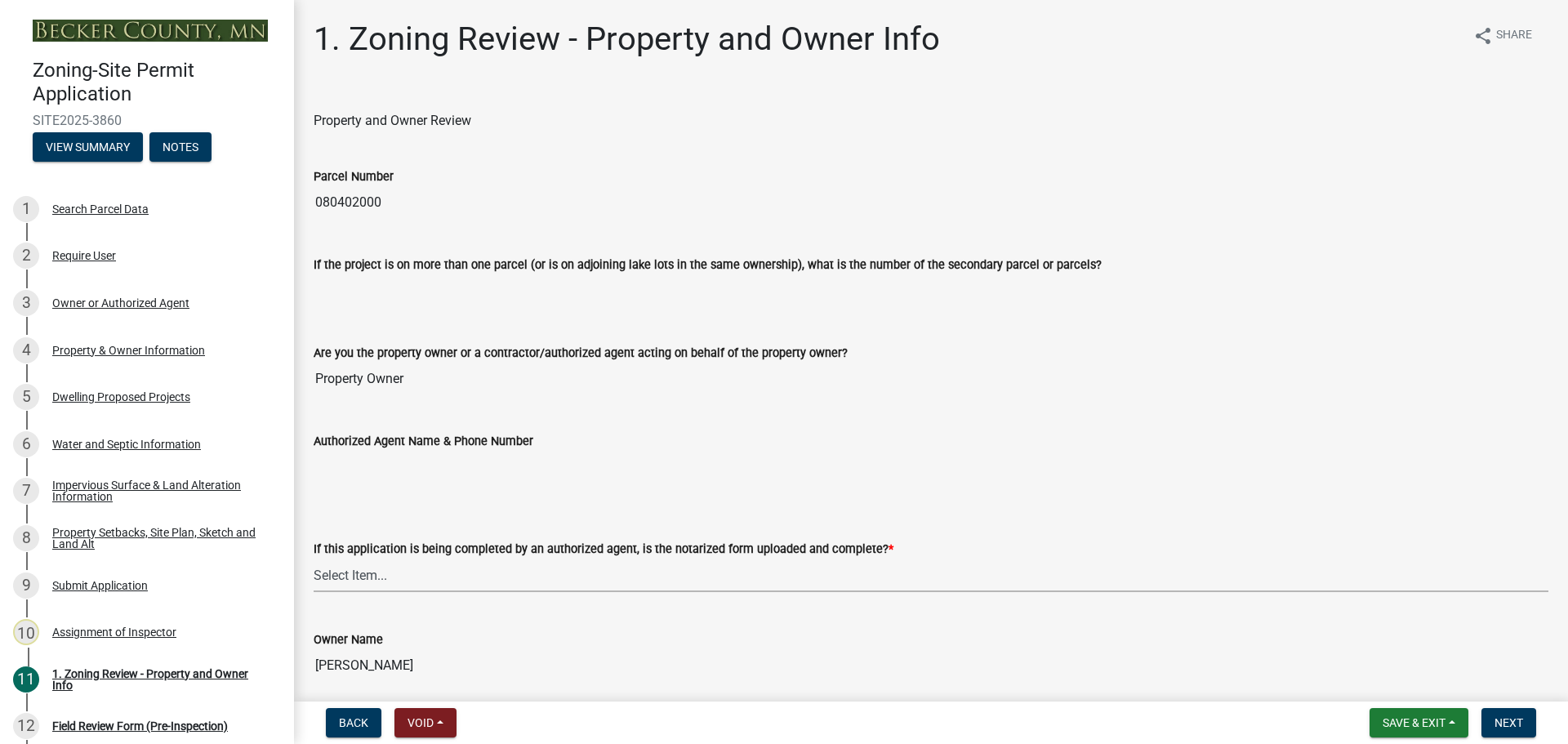
click at [374, 573] on select "Select Item... Yes No N/A" at bounding box center [930, 575] width 1235 height 33
click at [313, 559] on select "Select Item... Yes No N/A" at bounding box center [930, 575] width 1235 height 33
select select "b279cdb4-a9c7-4e65-a8bd-797316f5be14"
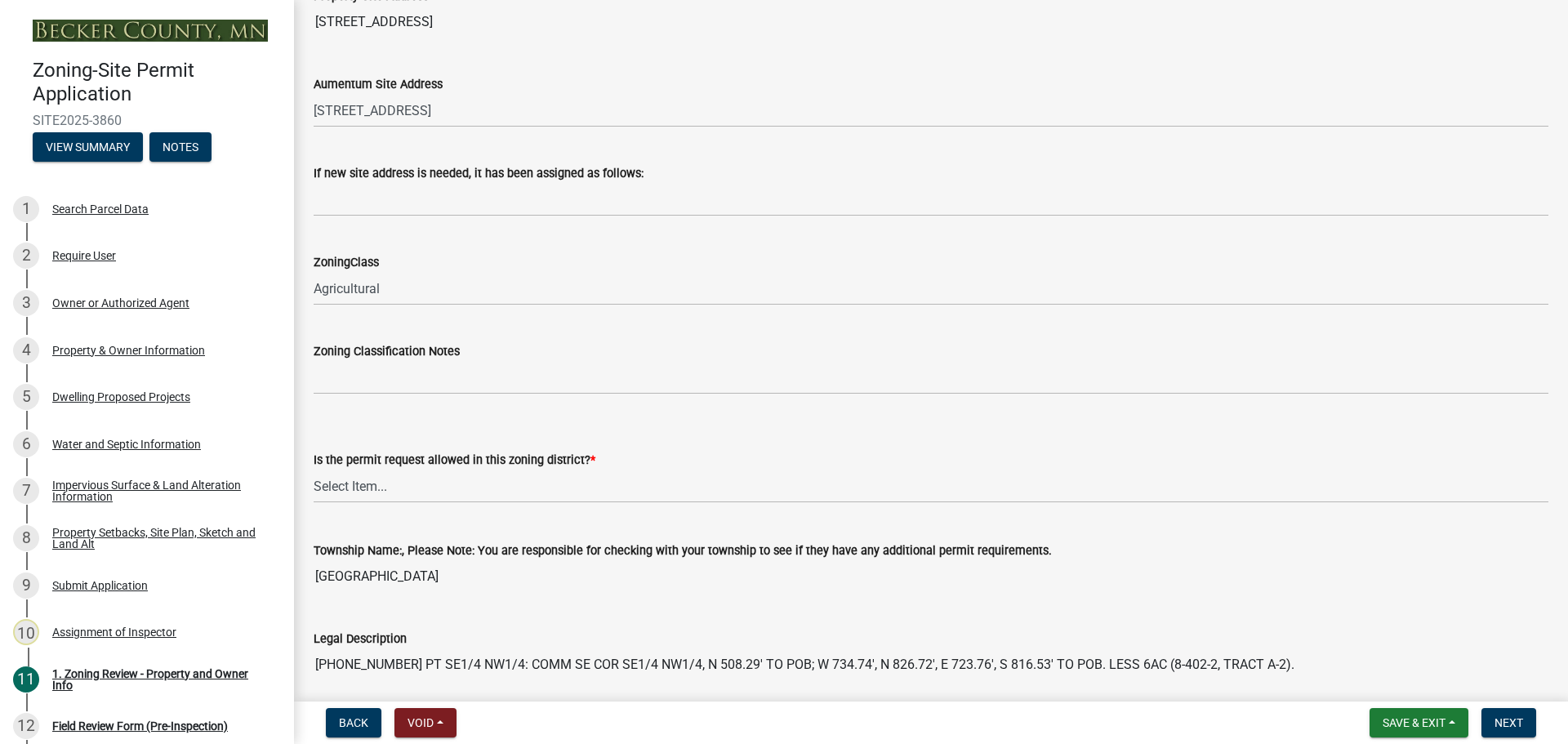
scroll to position [980, 0]
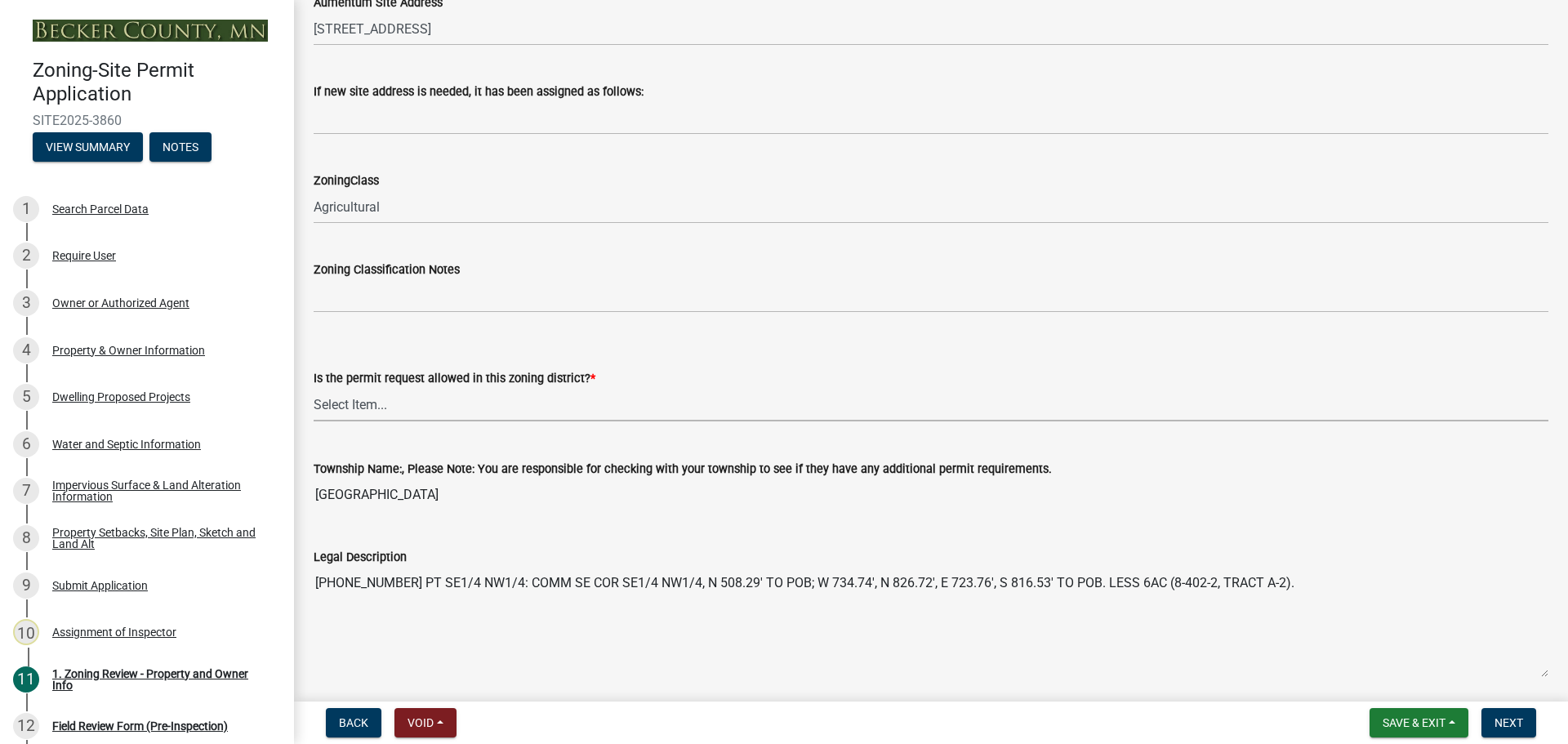
click at [448, 408] on select "Select Item... Yes No" at bounding box center [930, 405] width 1235 height 33
click at [313, 388] on select "Select Item... Yes No" at bounding box center [930, 405] width 1235 height 33
select select "b4f32c46-6248-4748-b47c-fa4933858724"
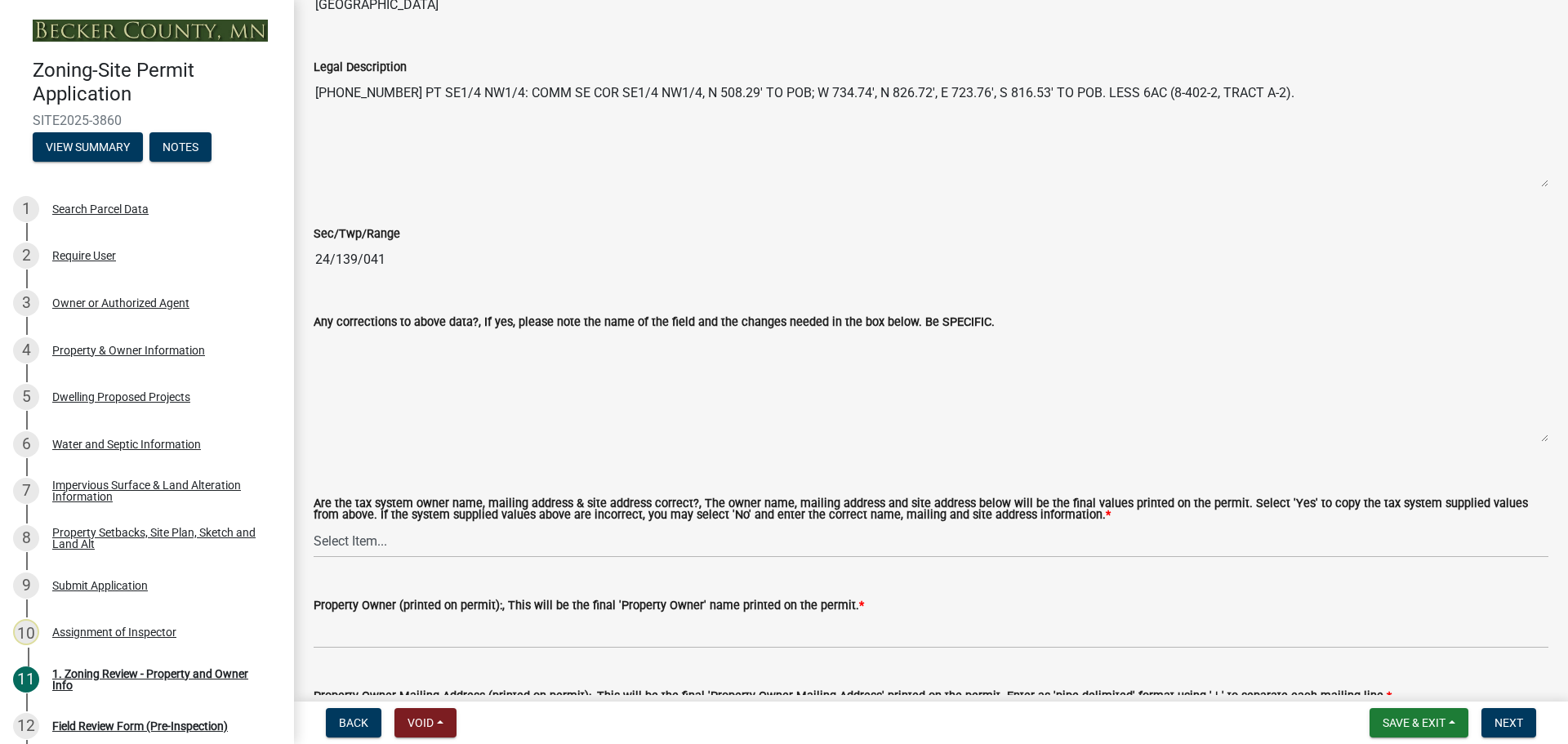
scroll to position [1551, 0]
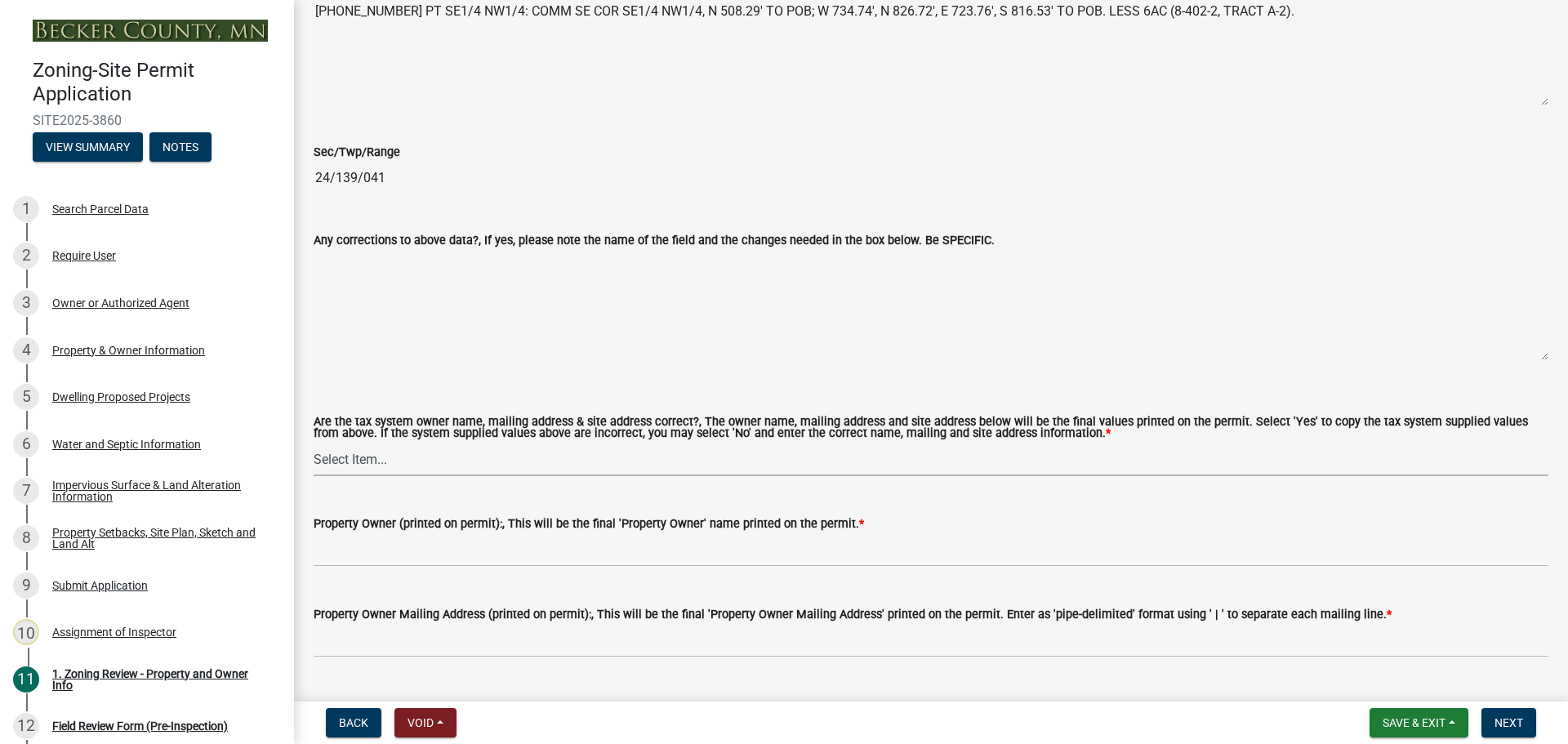
click at [395, 454] on select "Select Item... Yes No" at bounding box center [930, 459] width 1235 height 33
click at [313, 443] on select "Select Item... Yes No" at bounding box center [930, 459] width 1235 height 33
select select "ab6c2257-4786-48e5-86d0-1194833f57c8"
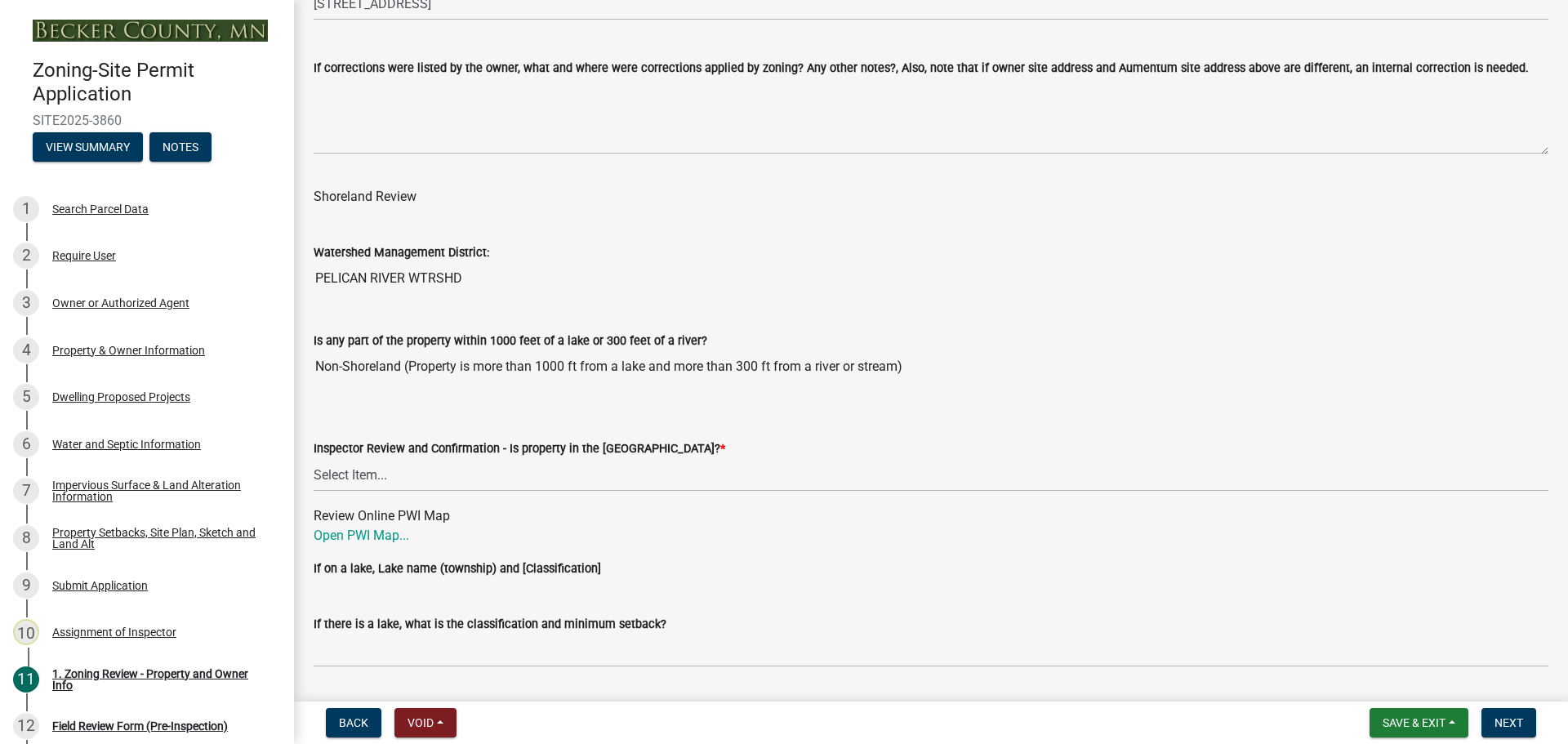
scroll to position [2286, 0]
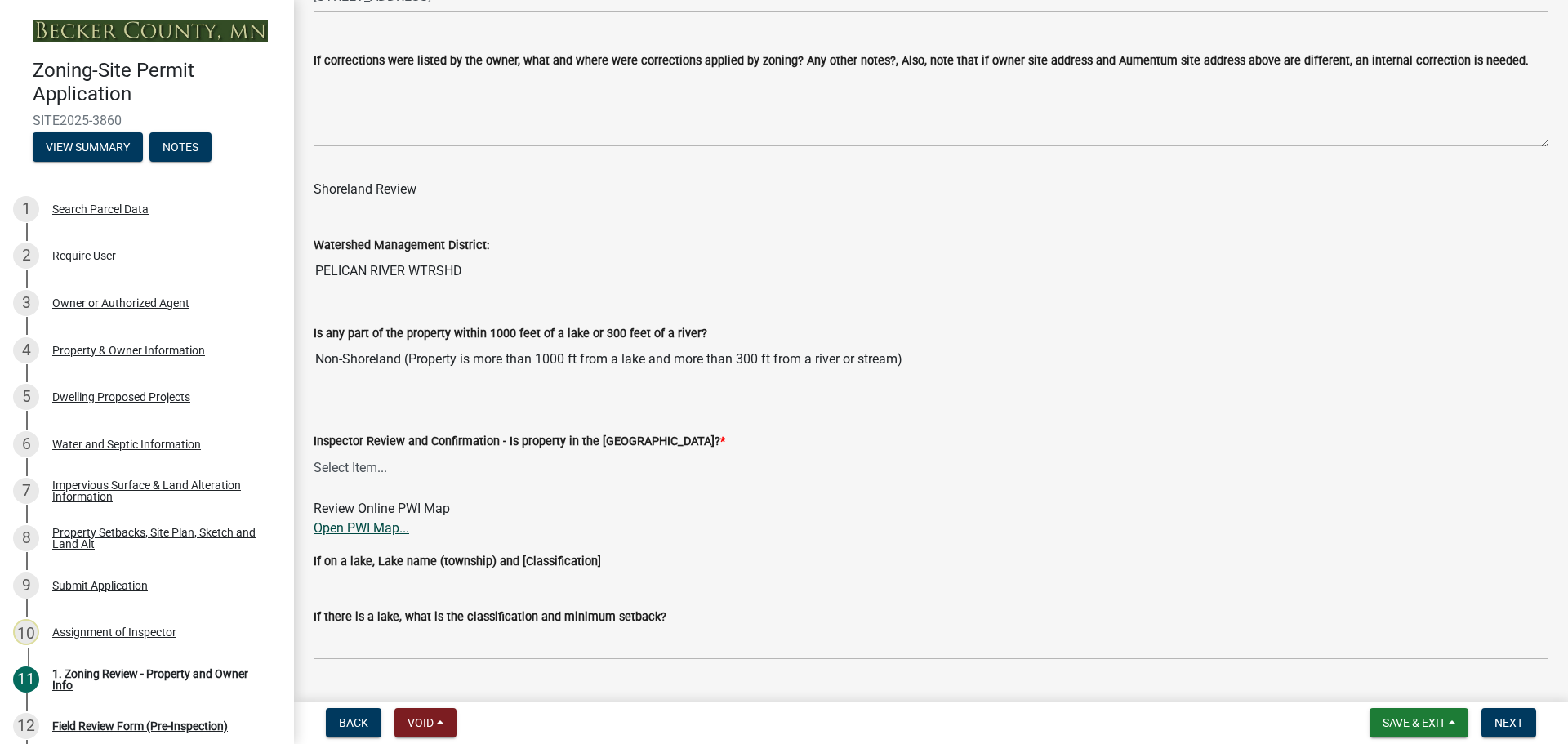
click at [377, 527] on link "Open PWI Map..." at bounding box center [361, 528] width 96 height 16
click at [545, 464] on select "Select Item... Within Shoreland District (SD) Not in Shoreland District (NOTSL)" at bounding box center [930, 467] width 1235 height 33
click at [313, 451] on select "Select Item... Within Shoreland District (SD) Not in Shoreland District (NOTSL)" at bounding box center [930, 467] width 1235 height 33
select select "de99b201-fb85-4000-88f5-6f49f4ff2101"
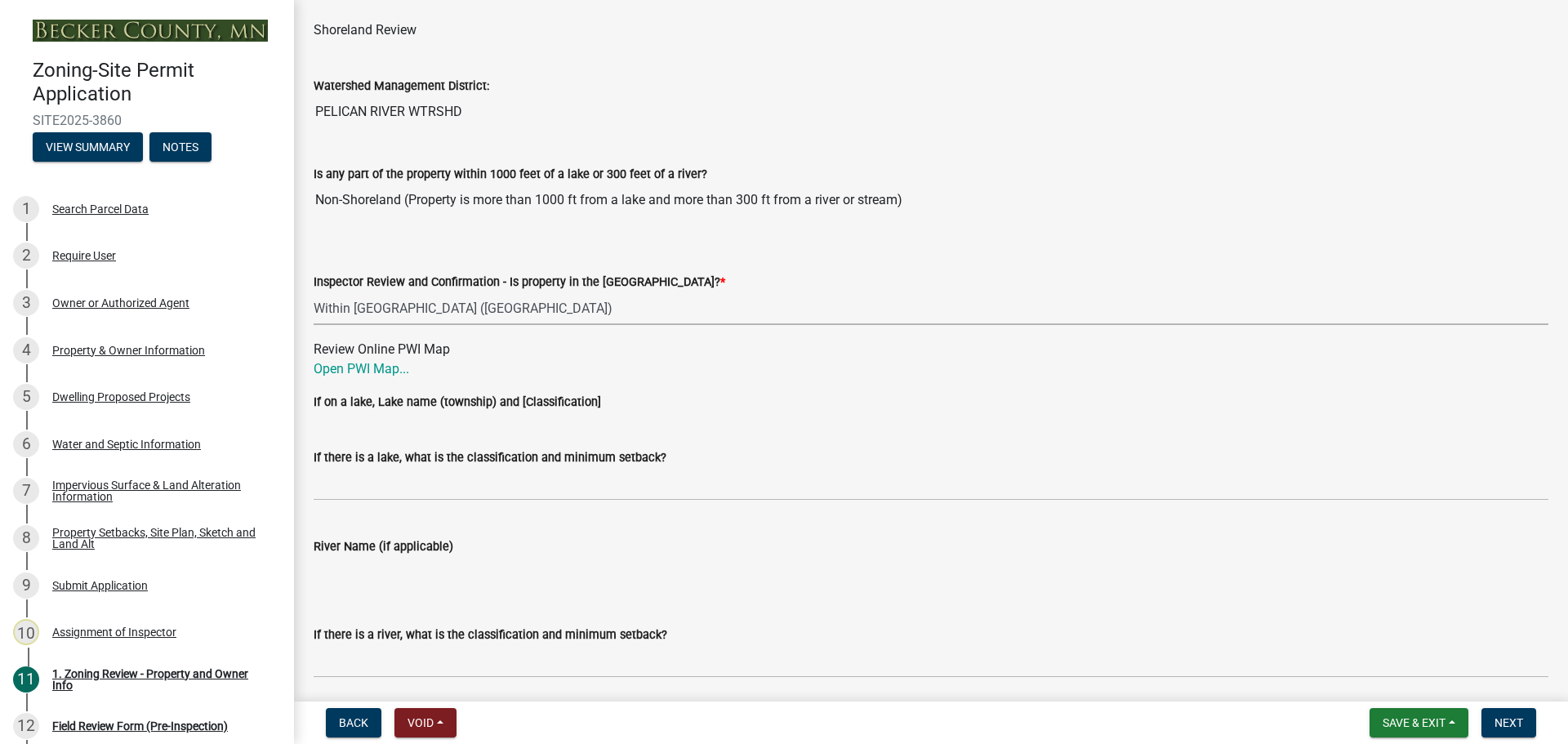
scroll to position [2531, 0]
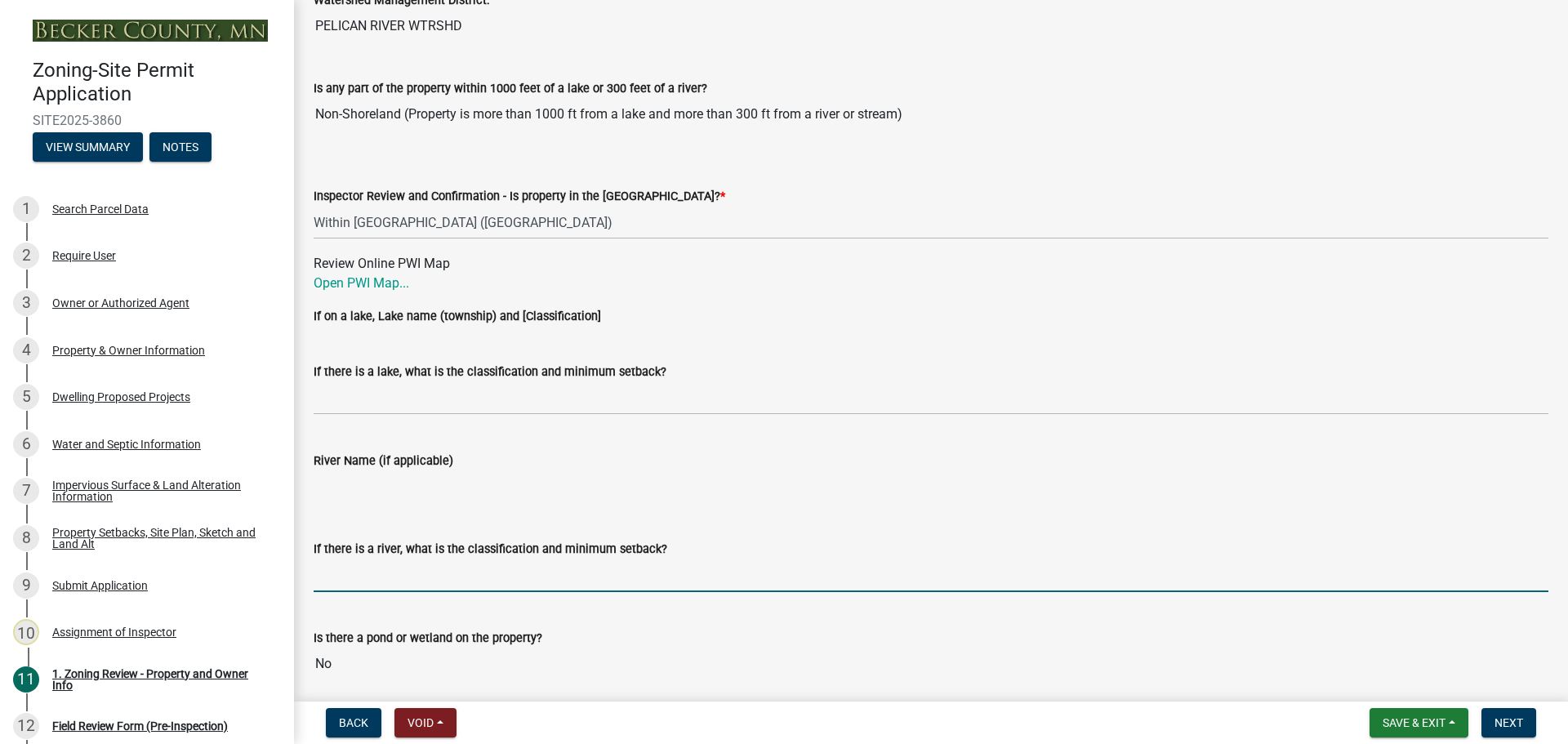
click at [406, 566] on input "If there is a river, what is the classification and minimum setback?" at bounding box center [930, 575] width 1235 height 33
type input "TR100"
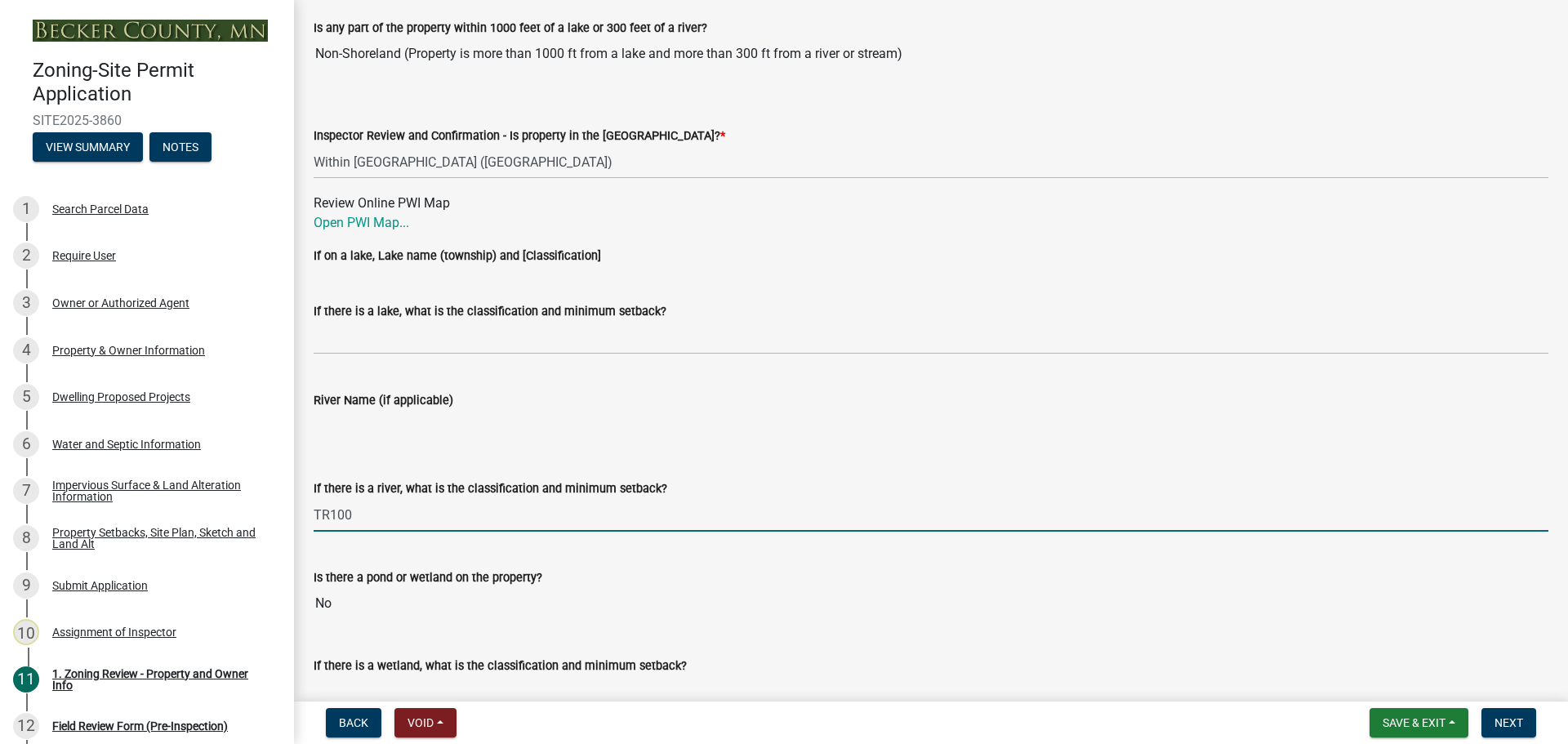
scroll to position [2694, 0]
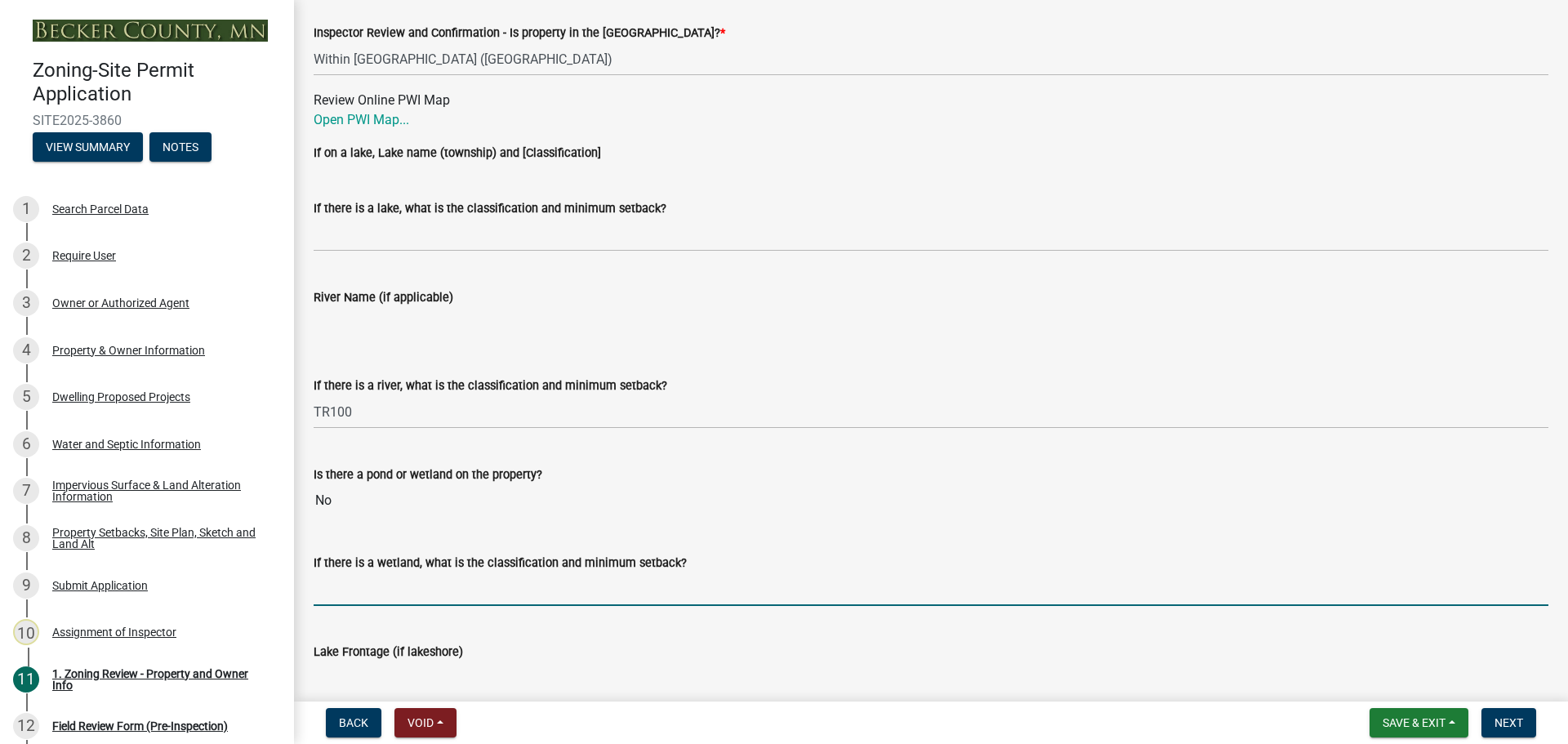
click at [363, 575] on input "If there is a wetland, what is the classification and minimum setback?" at bounding box center [930, 589] width 1235 height 33
type input "not protected wetland, may build up to but not in the wetland"
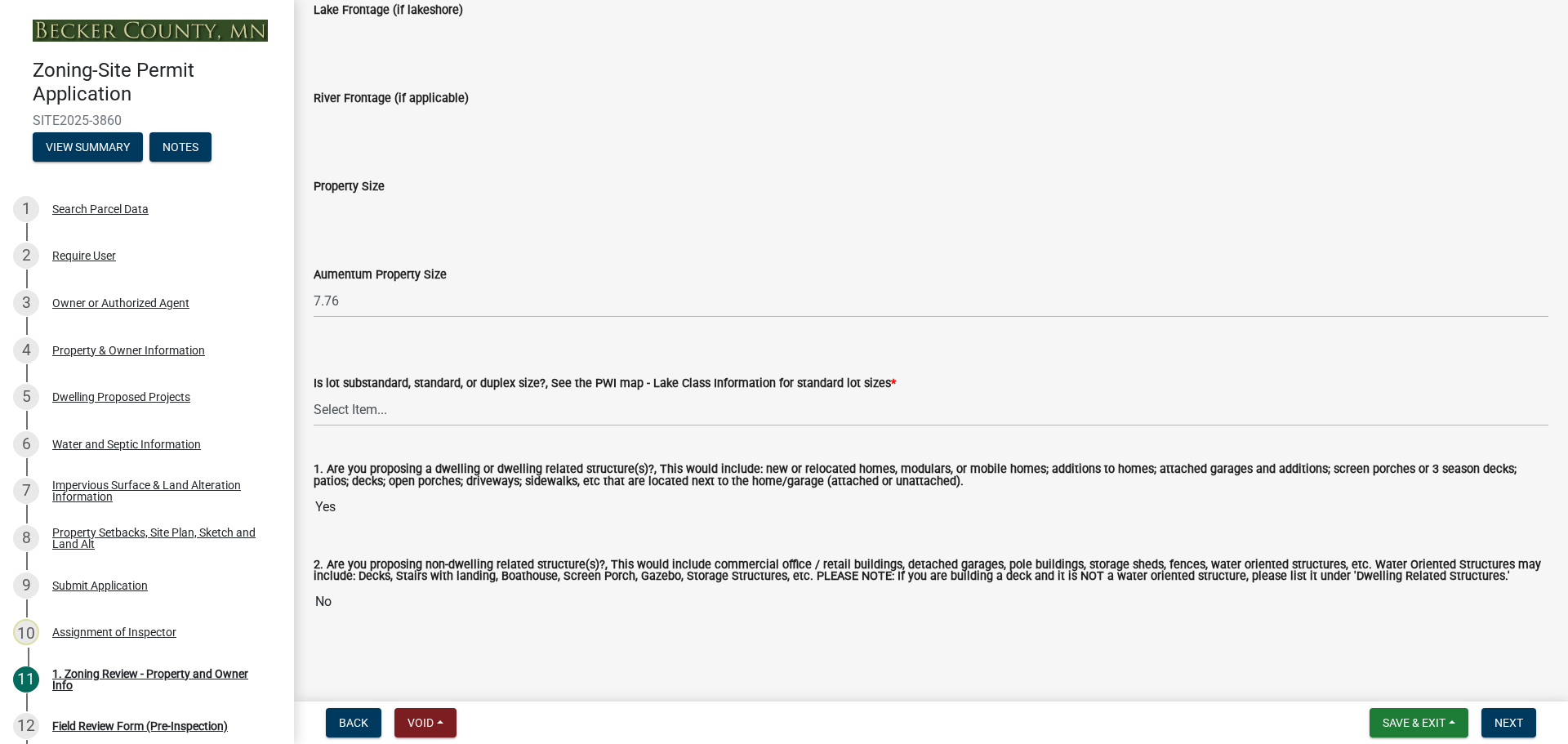
scroll to position [3338, 0]
click at [417, 403] on select "Select Item... Non-Riparian and not back lot Substandard Non-Riparian Backlot S…" at bounding box center [930, 409] width 1235 height 33
click at [313, 392] on select "Select Item... Non-Riparian and not back lot Substandard Non-Riparian Backlot S…" at bounding box center [930, 409] width 1235 height 33
select select "bebe3d63-d6b7-40ee-9a8d-3c7f124c1a67"
click at [1496, 718] on span "Next" at bounding box center [1509, 722] width 28 height 13
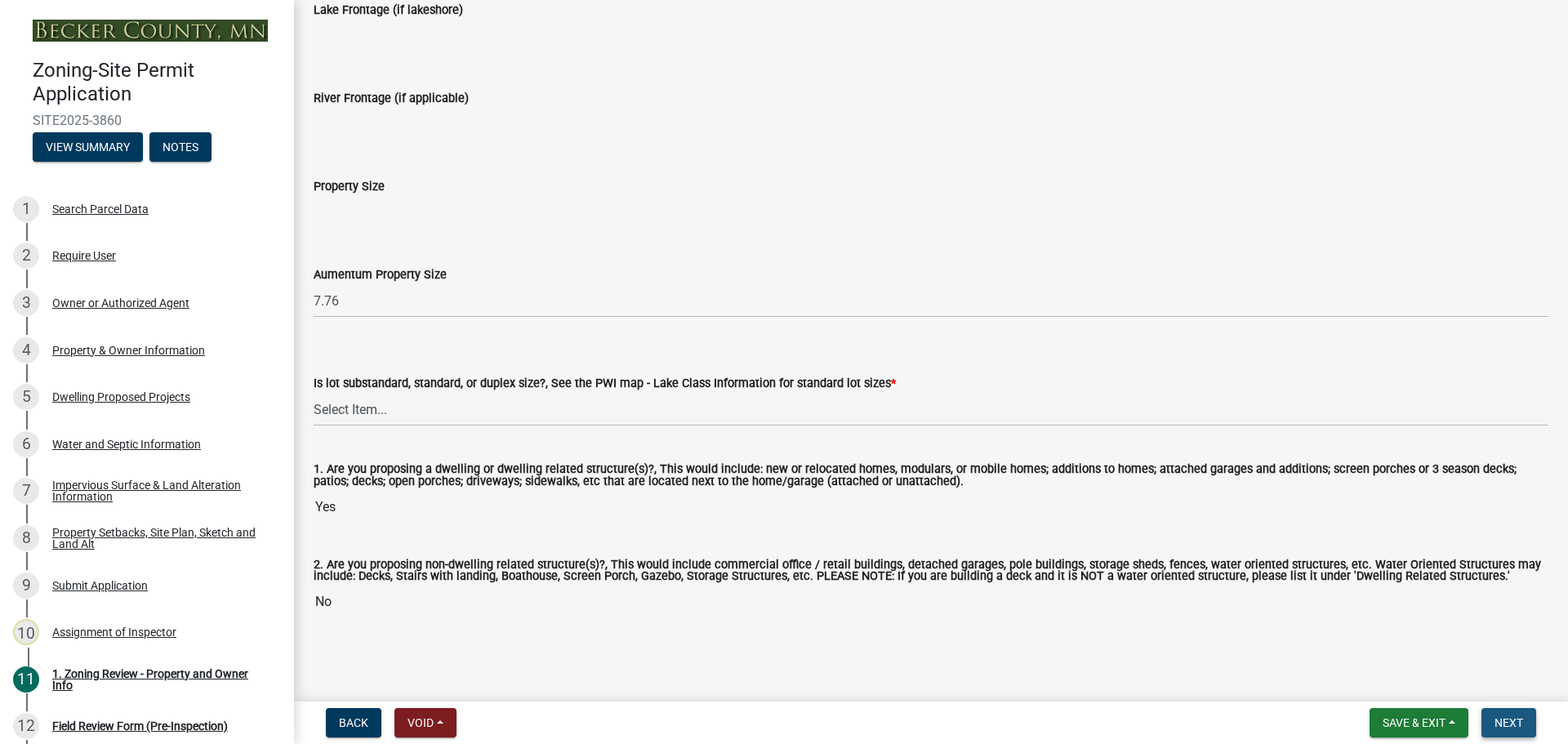
scroll to position [0, 0]
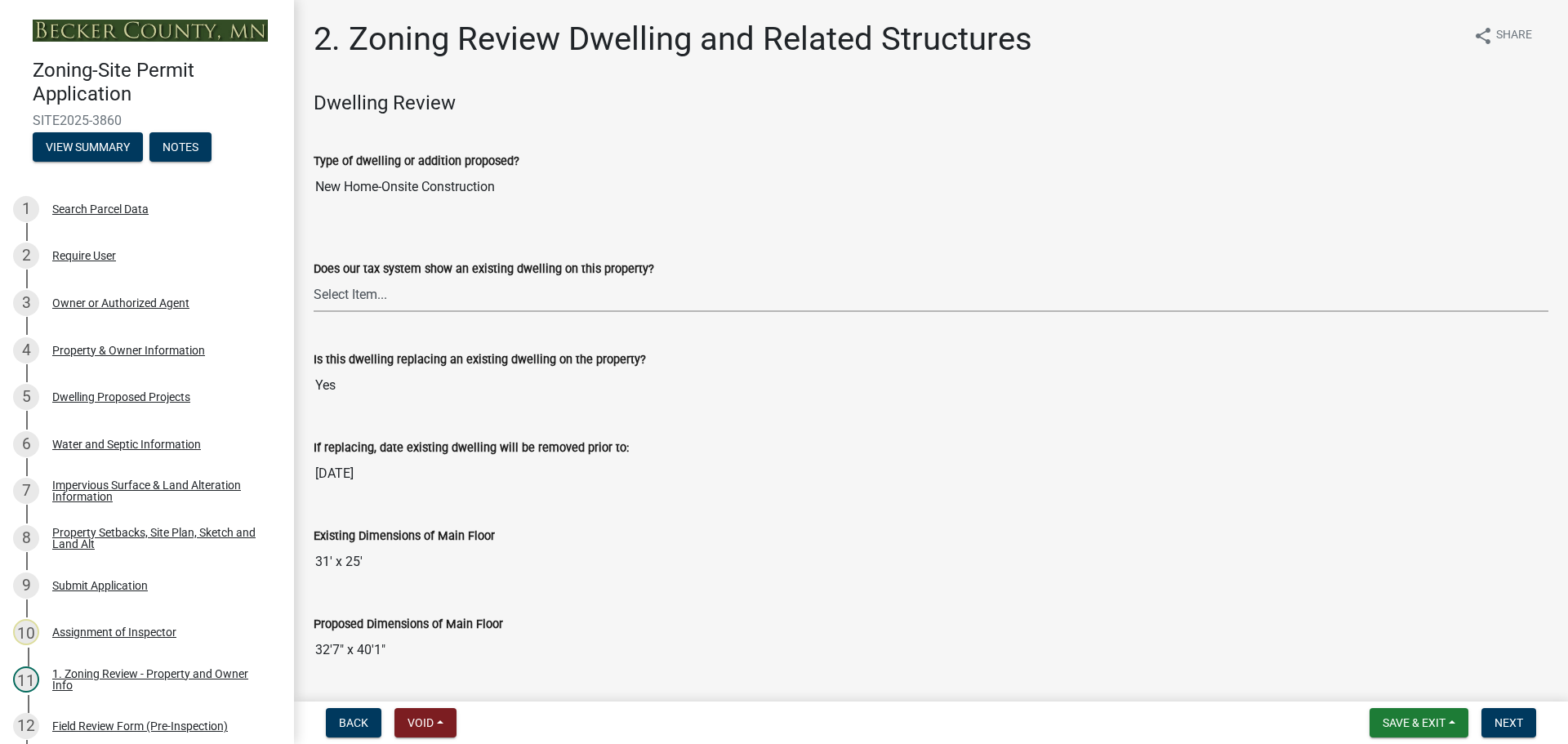
click at [495, 293] on select "Select Item... Yes No" at bounding box center [930, 295] width 1235 height 33
click at [313, 278] on select "Select Item... Yes No" at bounding box center [930, 295] width 1235 height 33
select select "f2f95036-4389-4179-8147-4ee015bbd016"
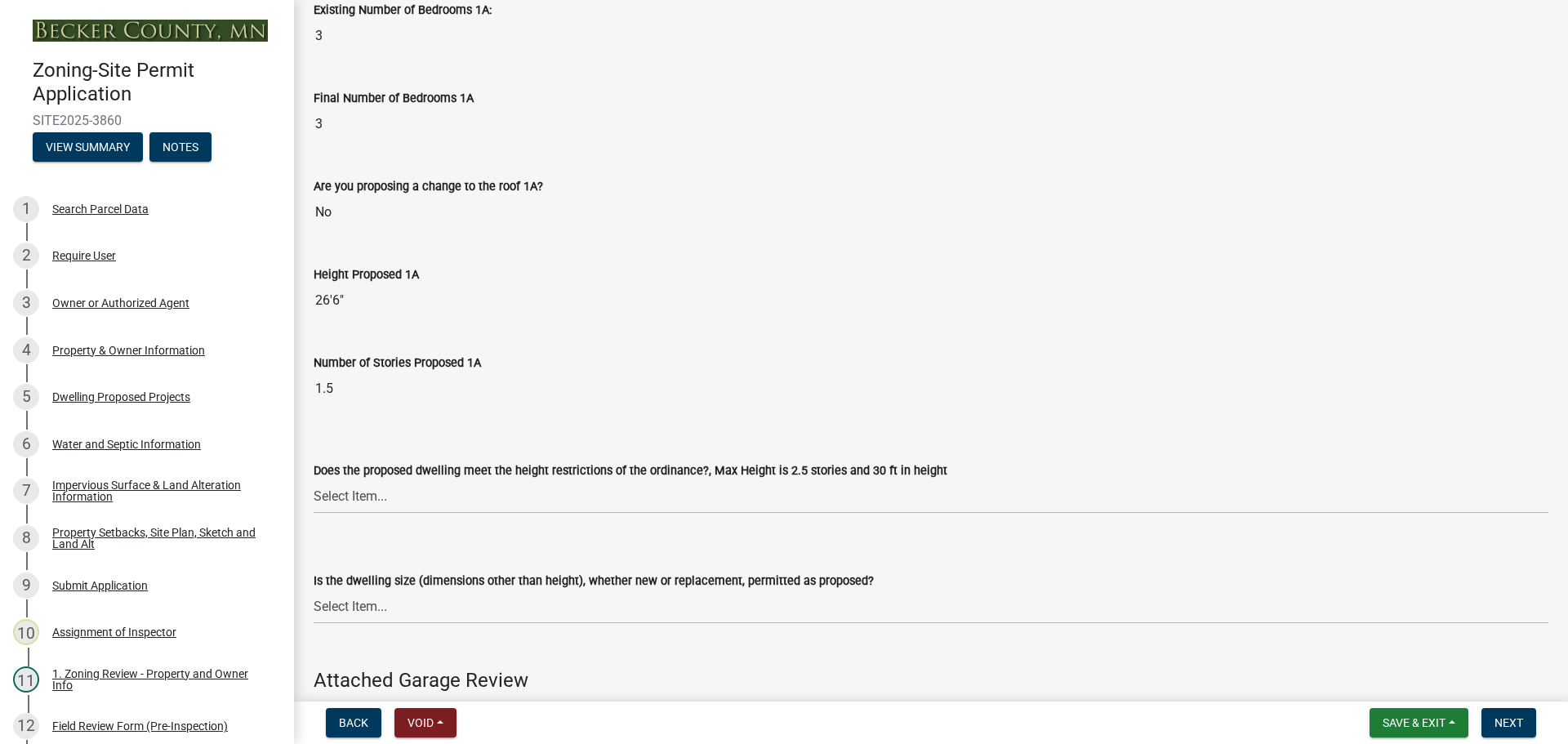
scroll to position [1307, 0]
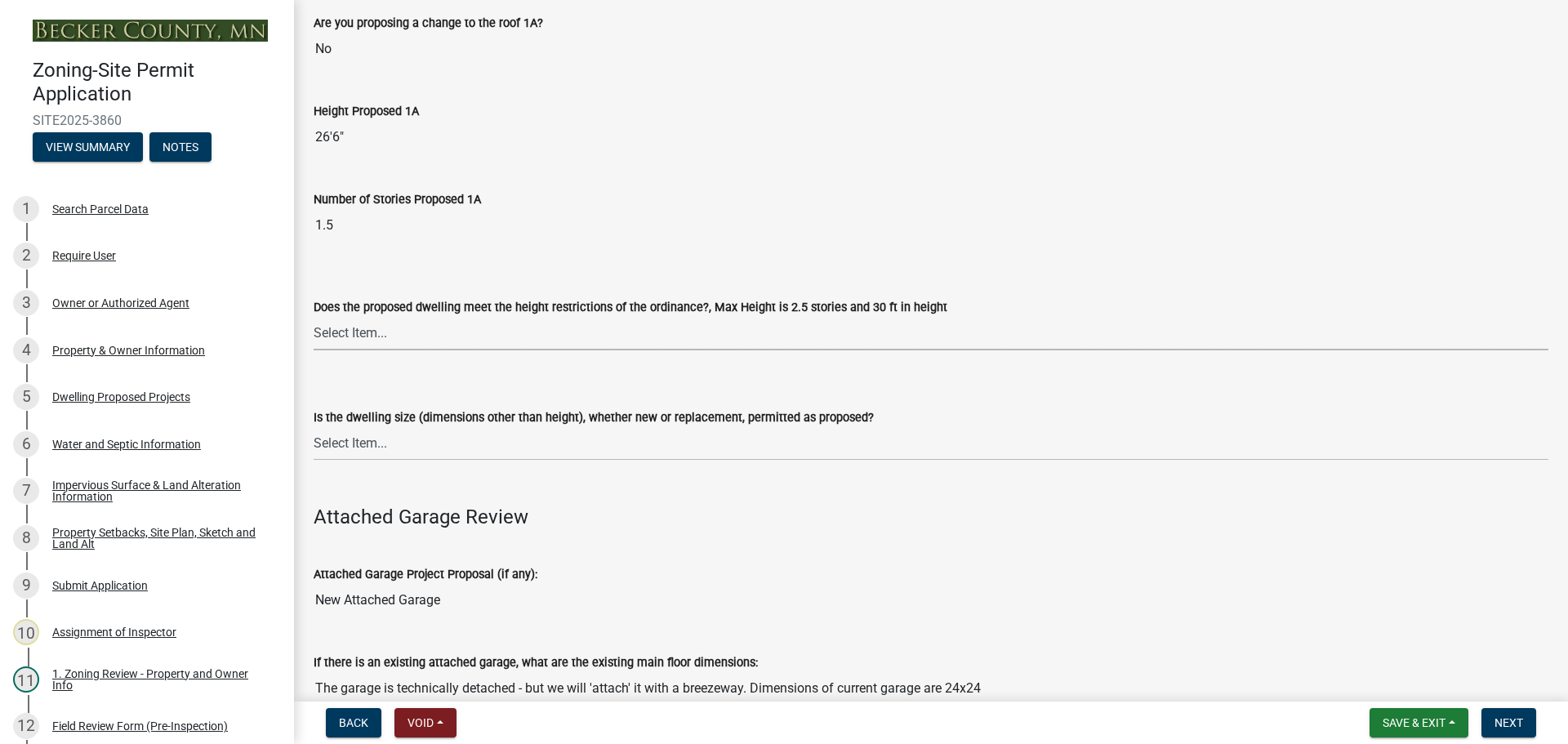
click at [483, 326] on select "Select Item... Yes No" at bounding box center [930, 333] width 1235 height 33
click at [313, 317] on select "Select Item... Yes No" at bounding box center [930, 333] width 1235 height 33
select select "f770ba3e-fc06-4da5-a68e-7171814f27a6"
click at [486, 435] on select "Select Item... Yes No" at bounding box center [930, 444] width 1235 height 33
click at [313, 427] on select "Select Item... Yes No" at bounding box center [930, 444] width 1235 height 33
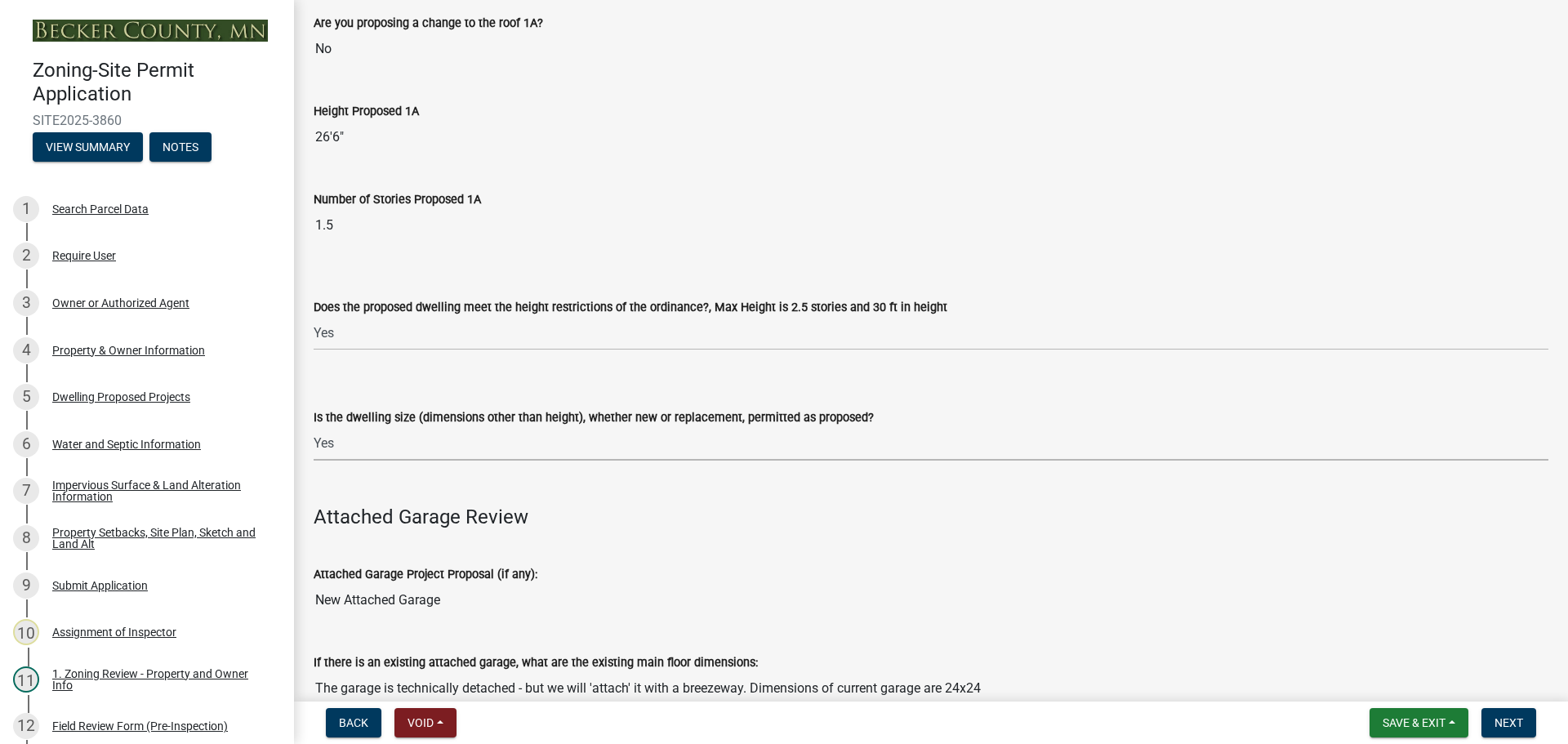
select select "1acfd7d2-3168-4a52-b10f-2ad4e9b369d9"
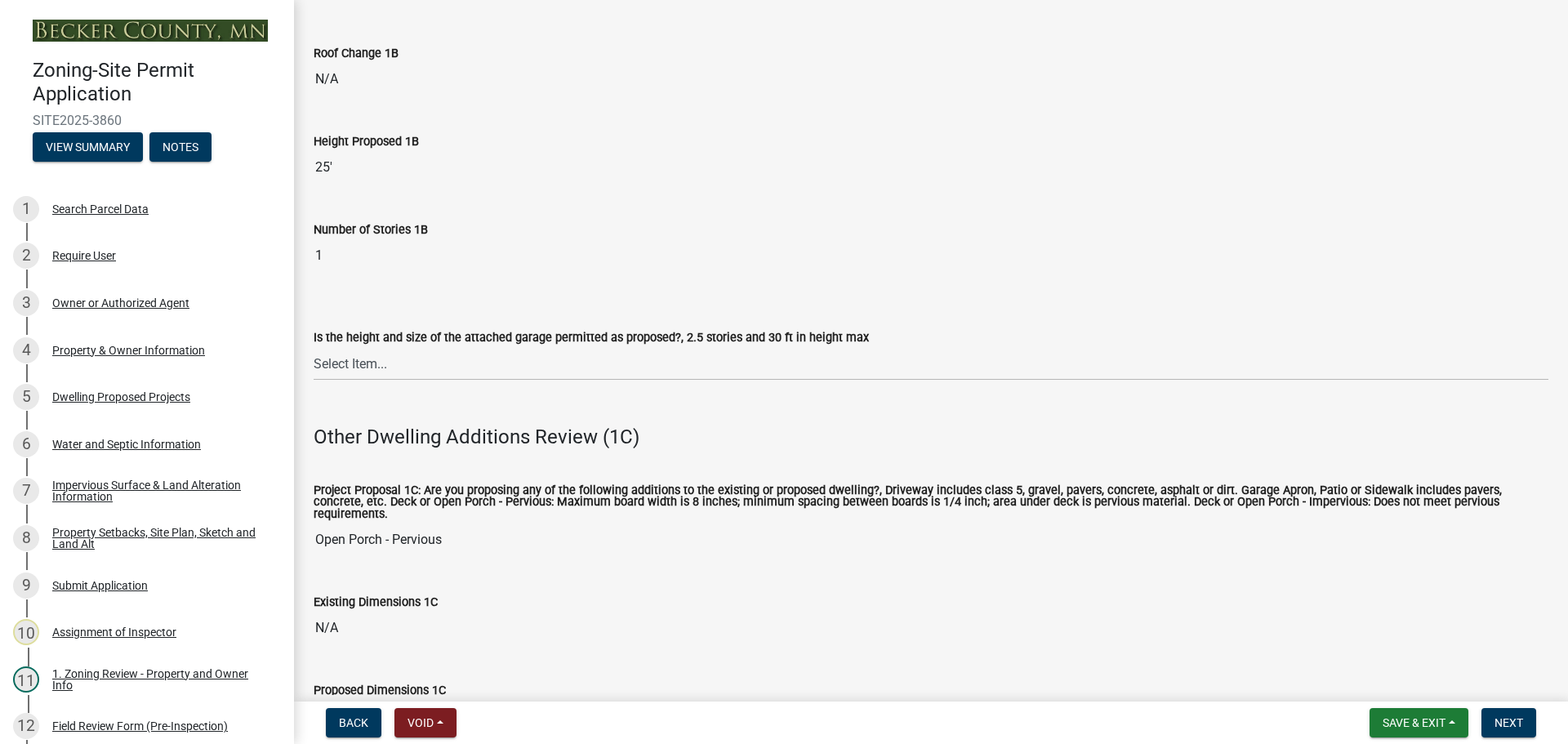
scroll to position [2450, 0]
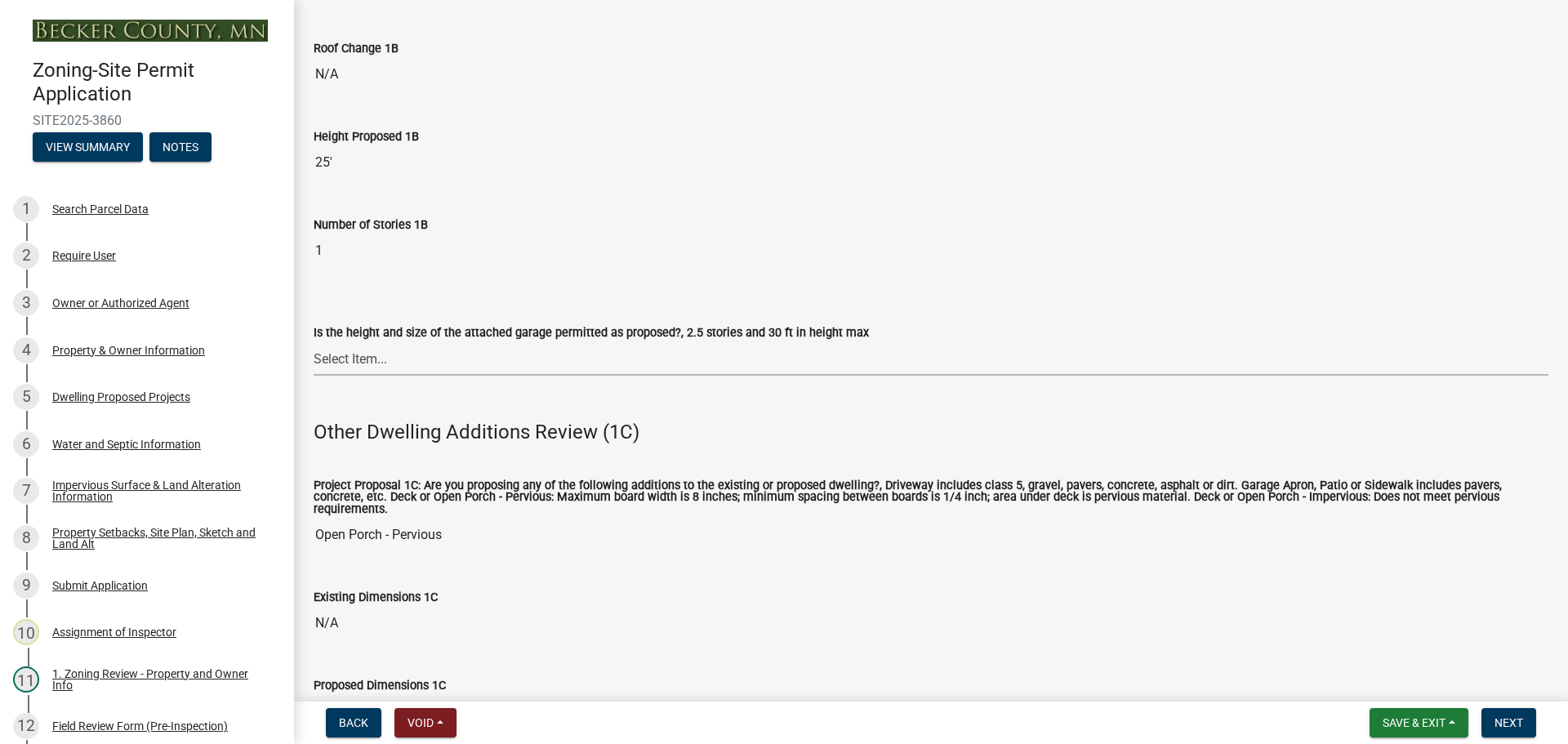
click at [512, 345] on select "Select Item... Yes No (explain in next field)" at bounding box center [930, 359] width 1235 height 33
click at [313, 342] on select "Select Item... Yes No (explain in next field)" at bounding box center [930, 359] width 1235 height 33
select select "133fc5ec-afea-46d5-9774-7a90c7b95151"
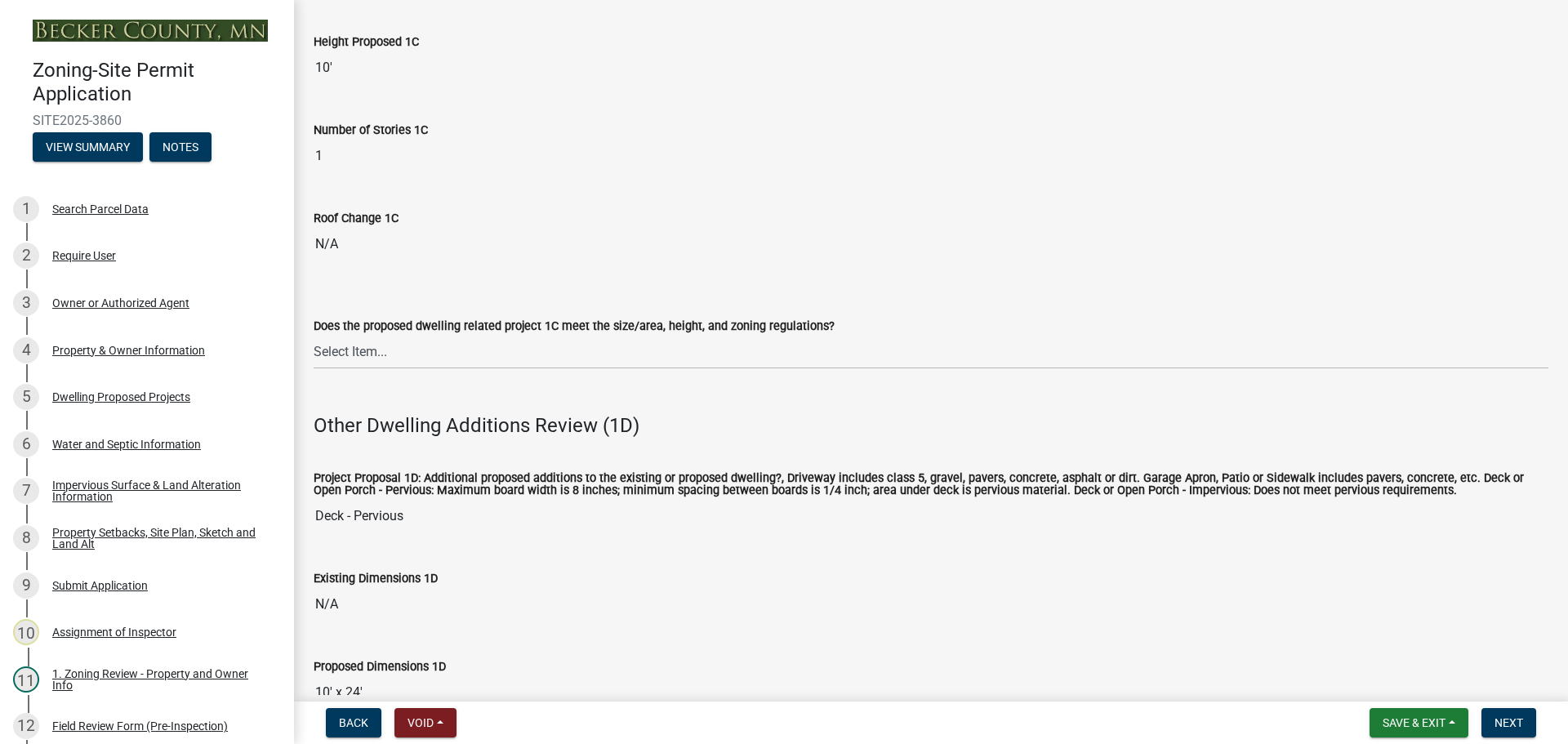
scroll to position [3185, 0]
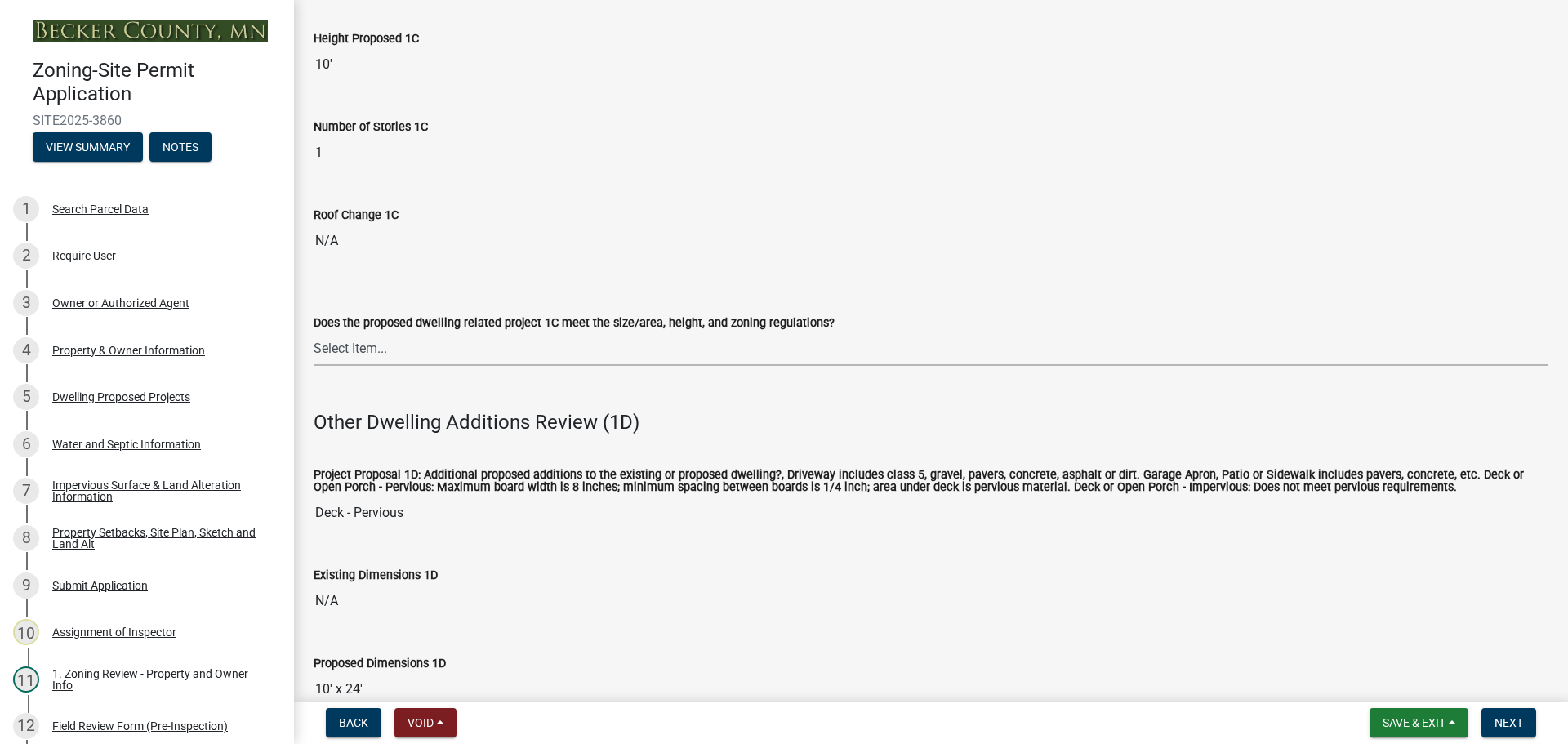
click at [507, 333] on select "Select Item... No Yes" at bounding box center [930, 349] width 1235 height 33
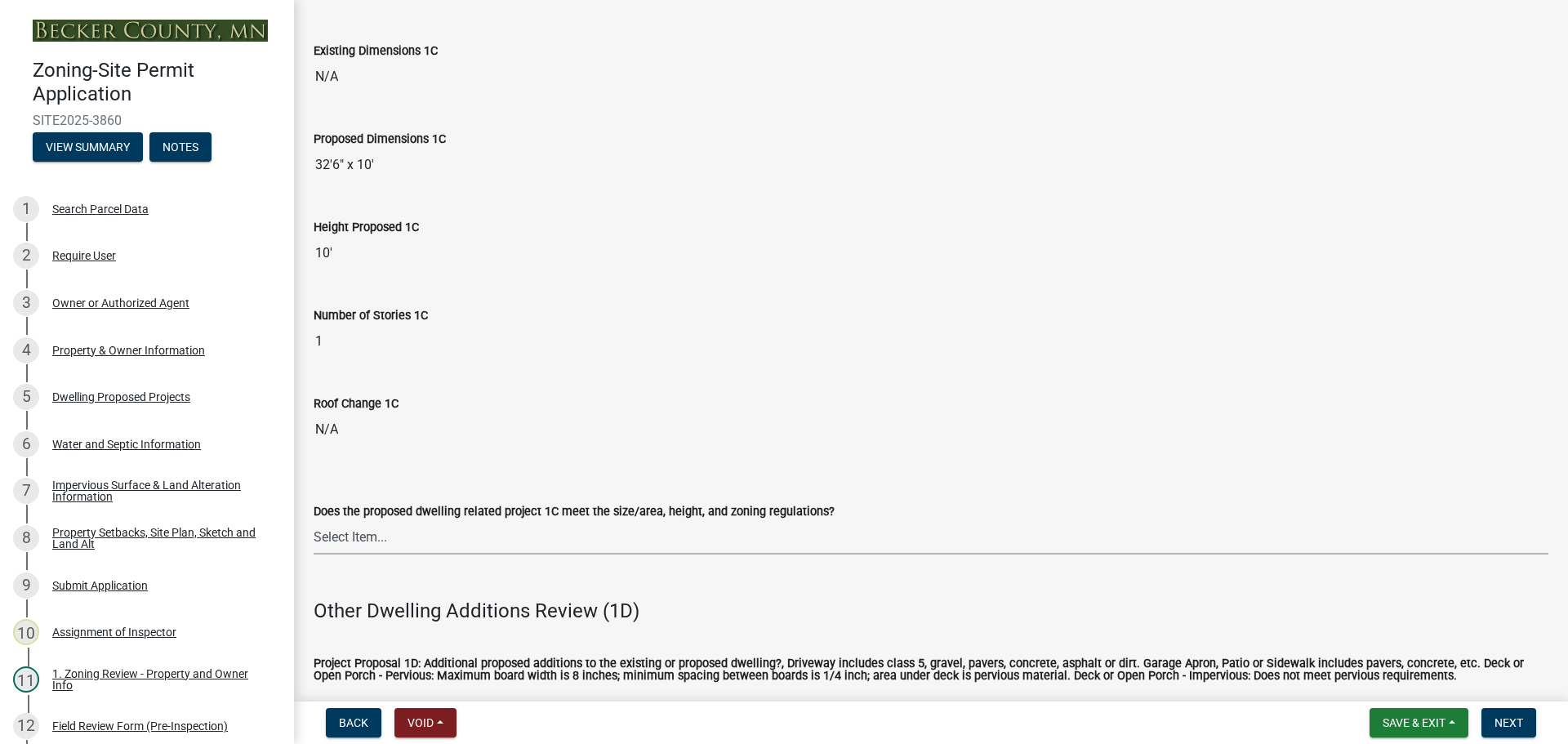
scroll to position [3021, 0]
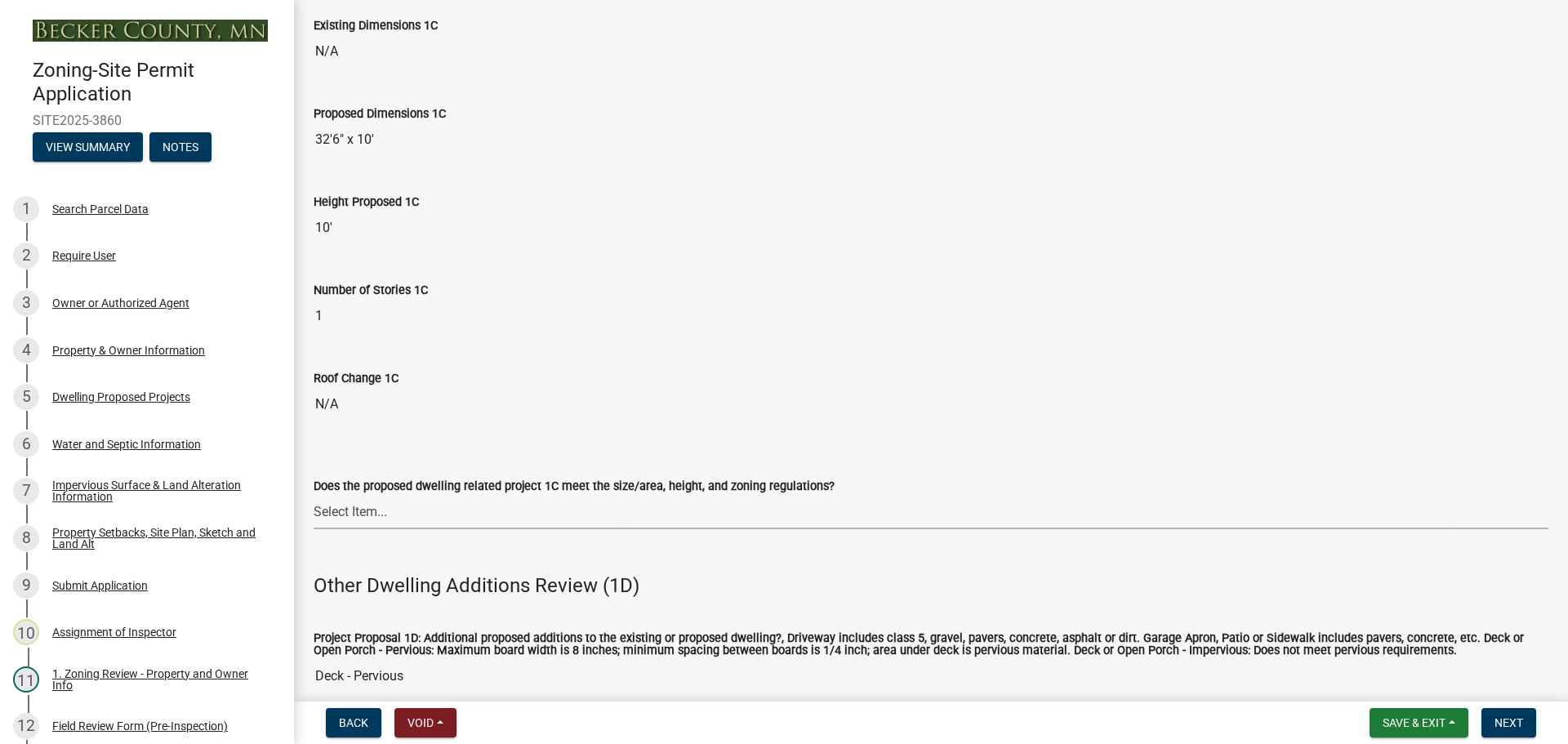
click at [496, 505] on select "Select Item... No Yes" at bounding box center [930, 512] width 1235 height 33
click at [313, 495] on select "Select Item... No Yes" at bounding box center [930, 512] width 1235 height 33
select select "996e12f1-8349-4f33-ac9c-e9513ed3c9a2"
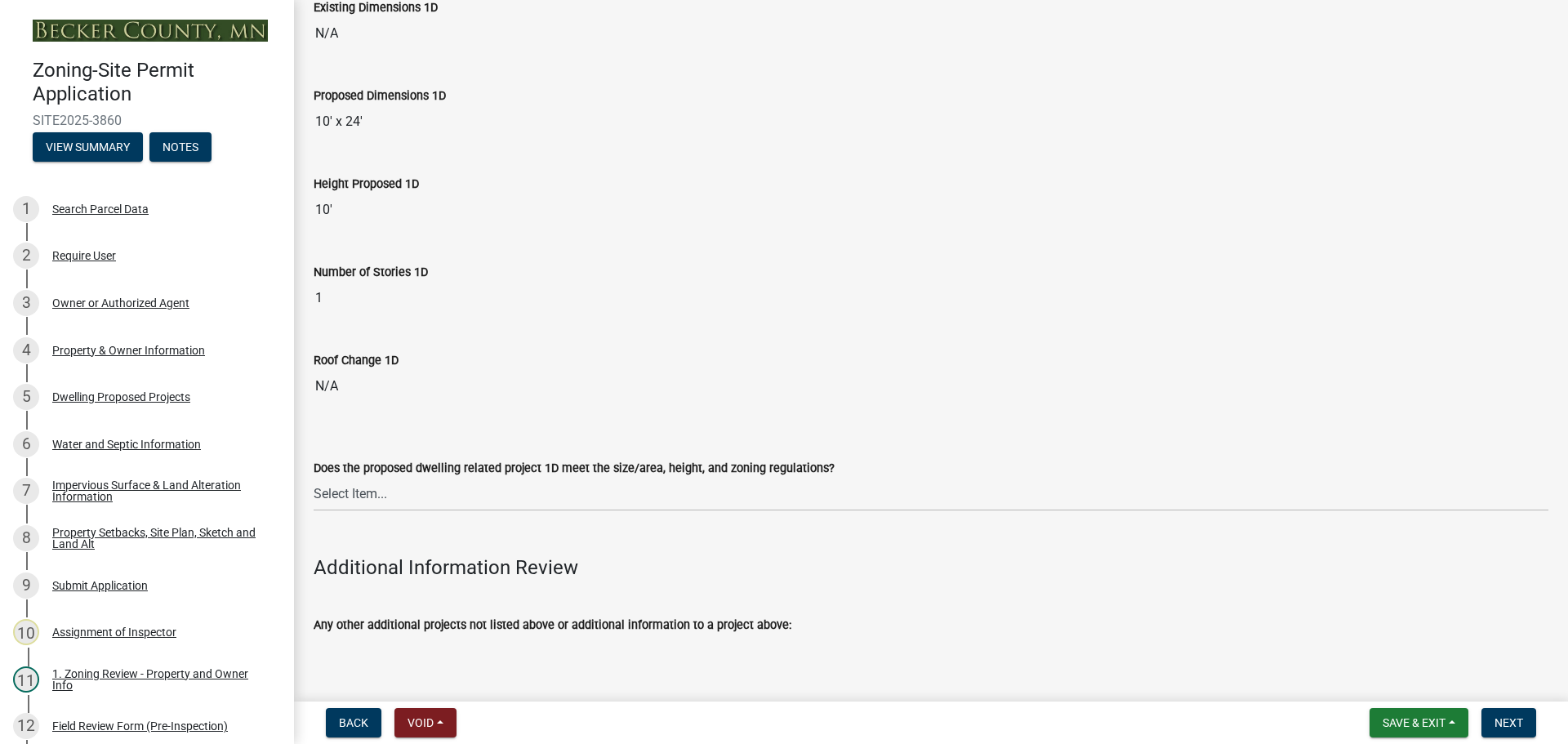
scroll to position [3756, 0]
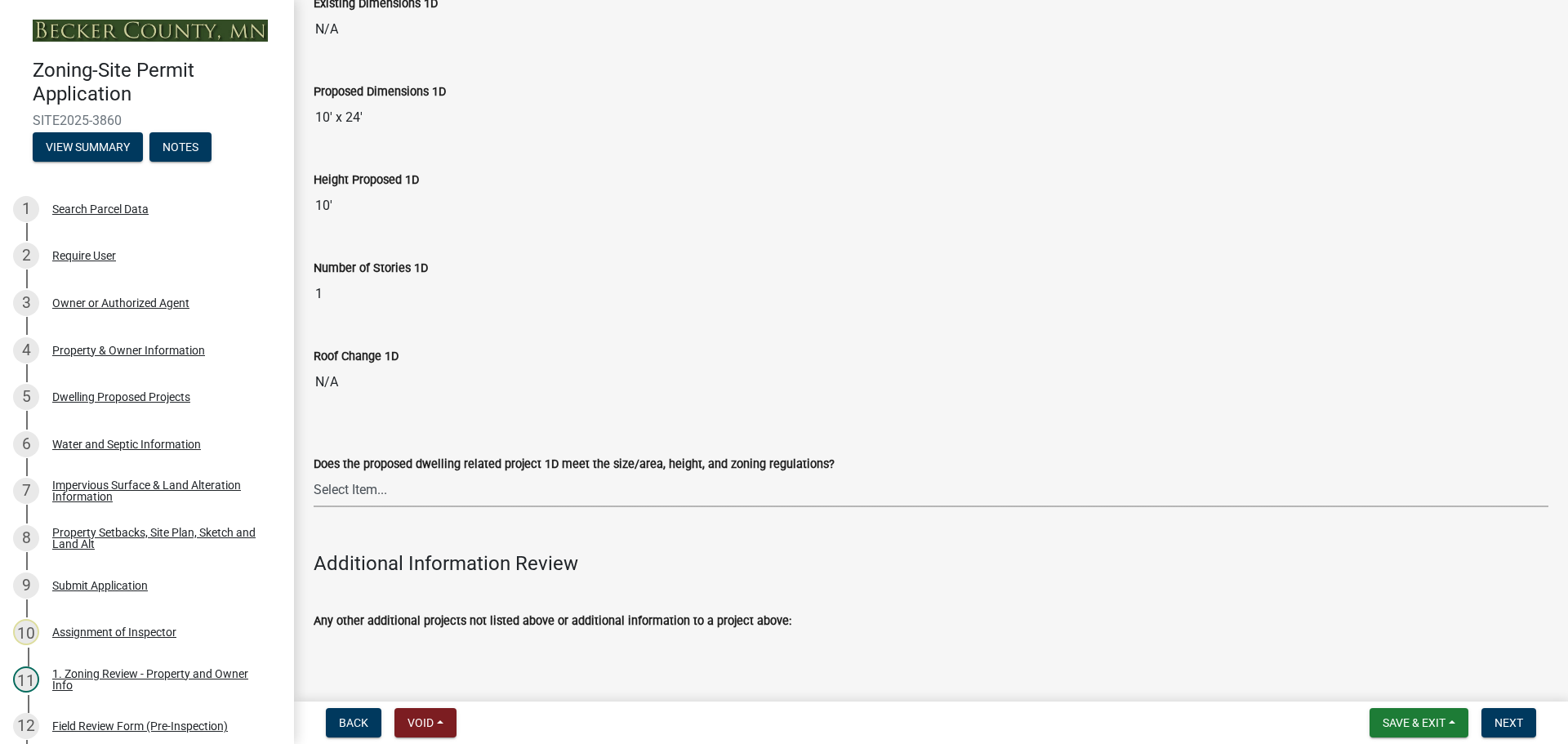
click at [505, 475] on select "Select Item... No Yes" at bounding box center [930, 490] width 1235 height 33
click at [313, 474] on select "Select Item... No Yes" at bounding box center [930, 490] width 1235 height 33
select select "55d9d85f-5195-424b-b51a-dfff5afe7639"
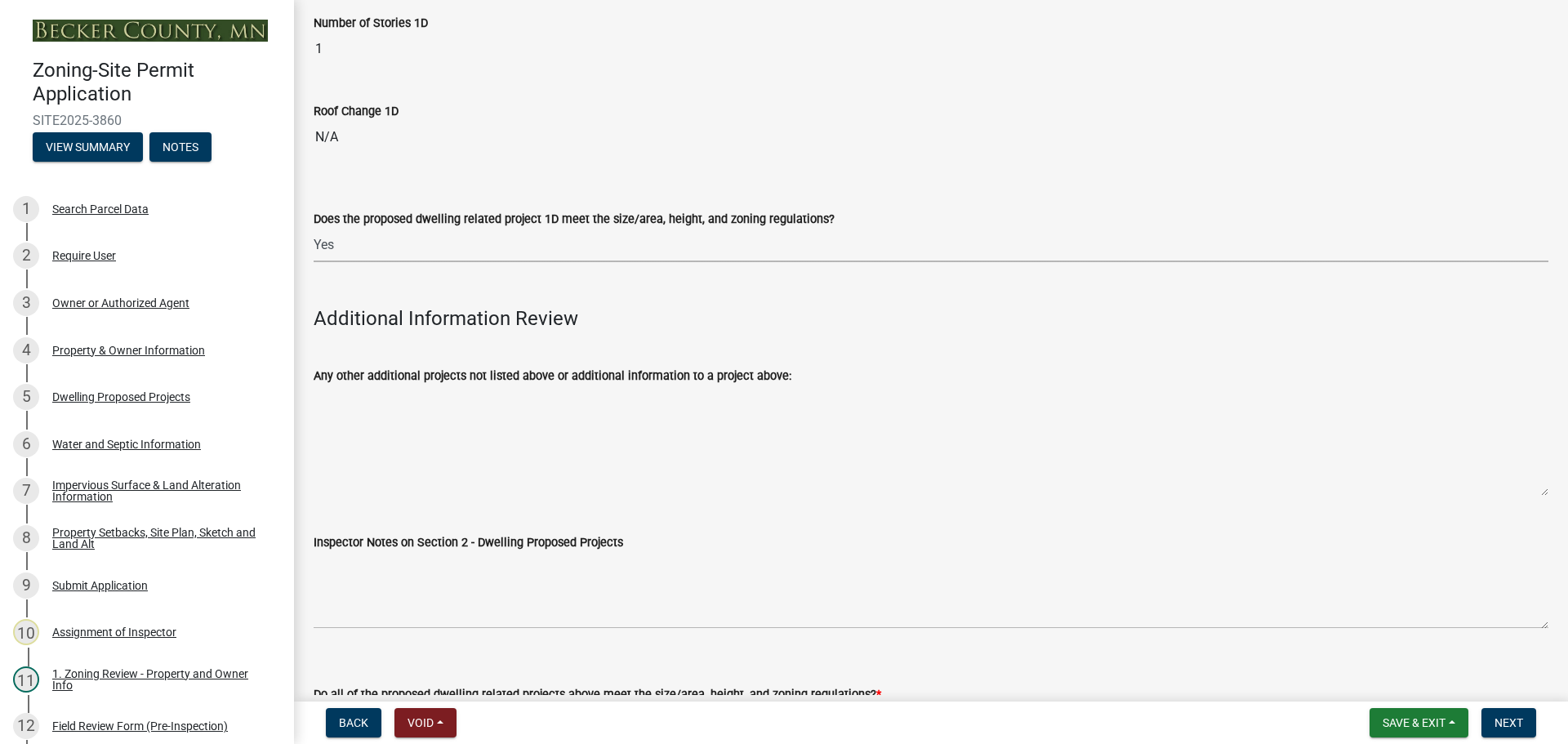
scroll to position [4291, 0]
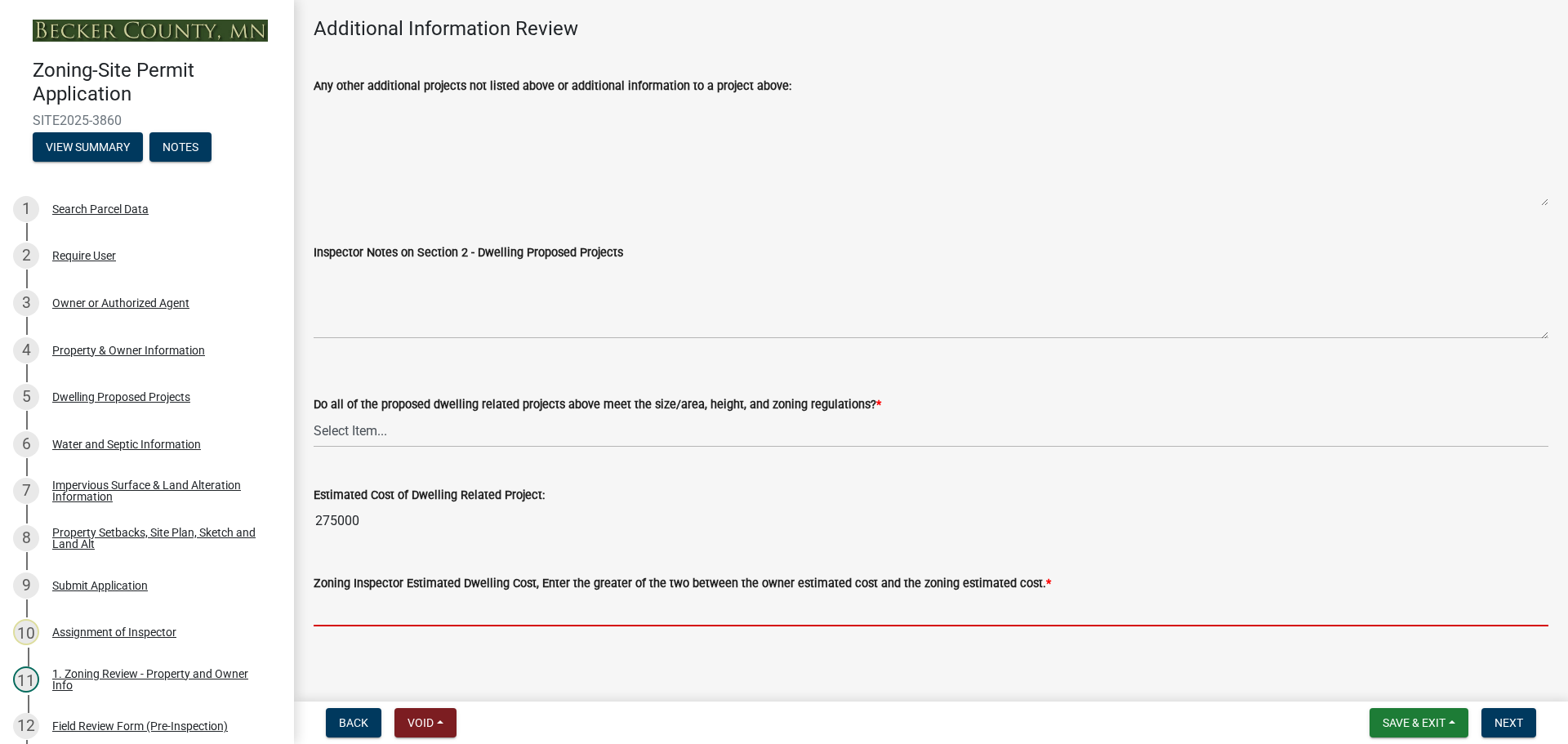
click at [457, 610] on input "text" at bounding box center [930, 609] width 1235 height 33
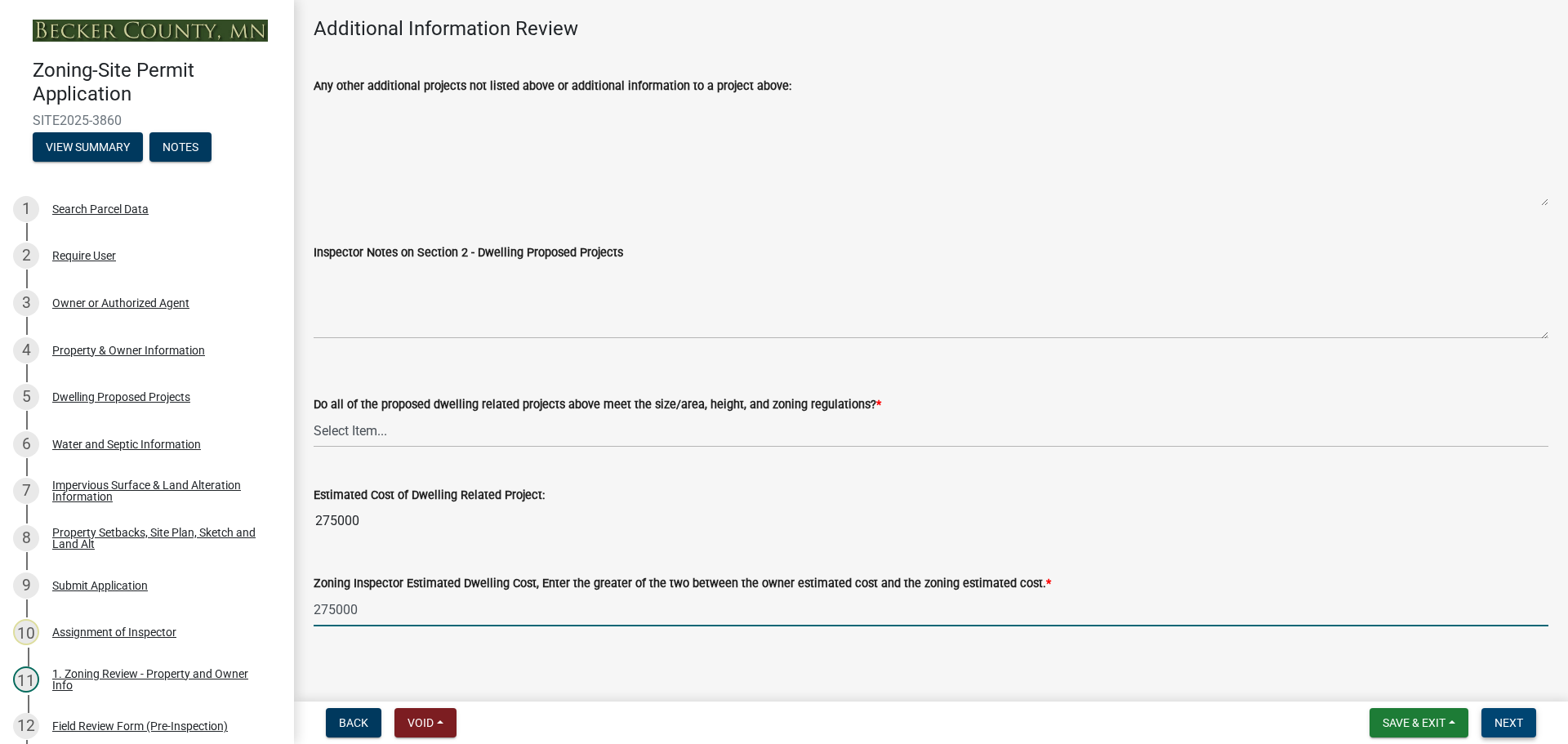
type input "275000"
click at [1503, 718] on span "Next" at bounding box center [1509, 722] width 28 height 13
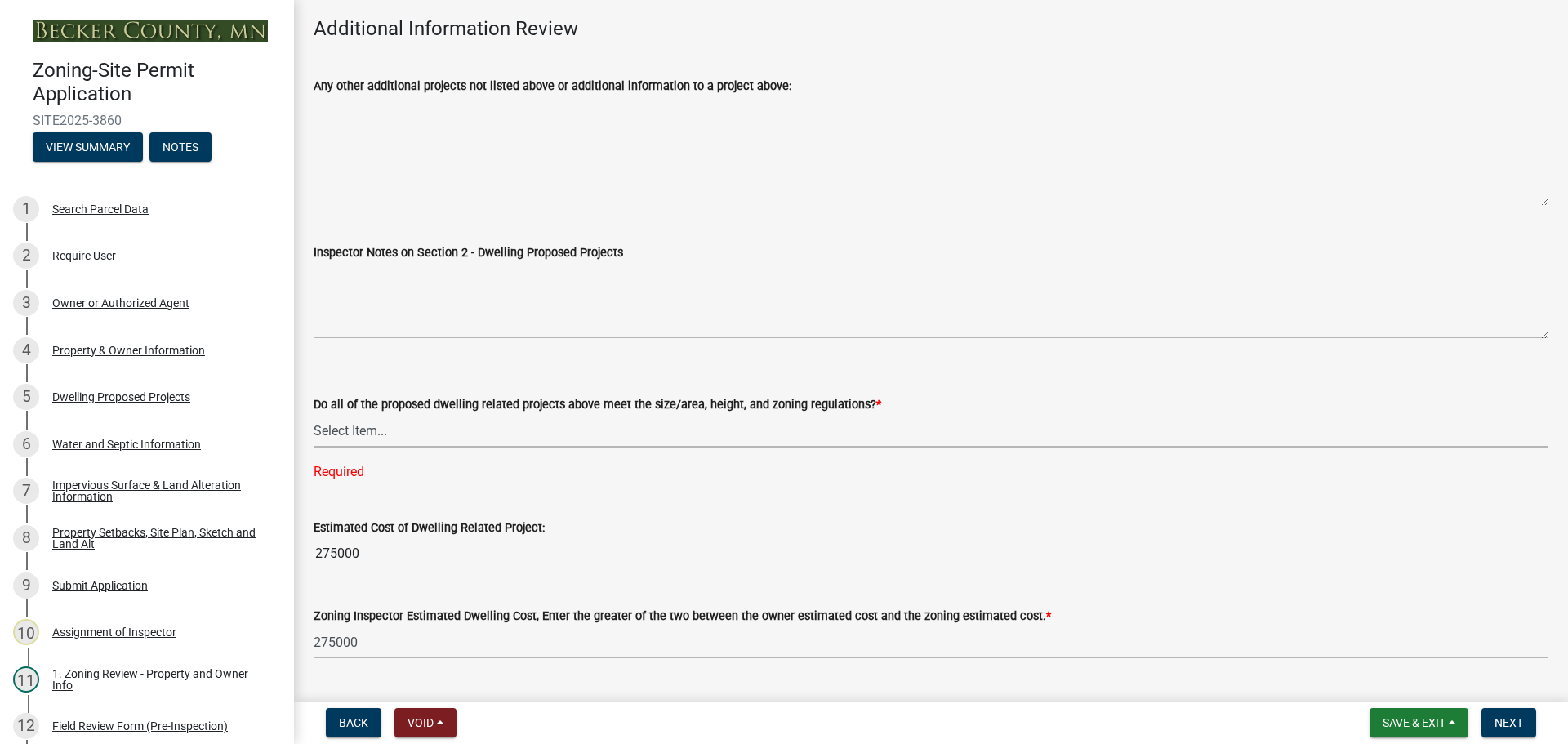
click at [753, 418] on select "Select Item... Yes No" at bounding box center [930, 431] width 1235 height 33
click at [313, 414] on select "Select Item... Yes No" at bounding box center [930, 431] width 1235 height 33
select select "583413f8-e9f7-4a70-8fe6-066f5b429c7e"
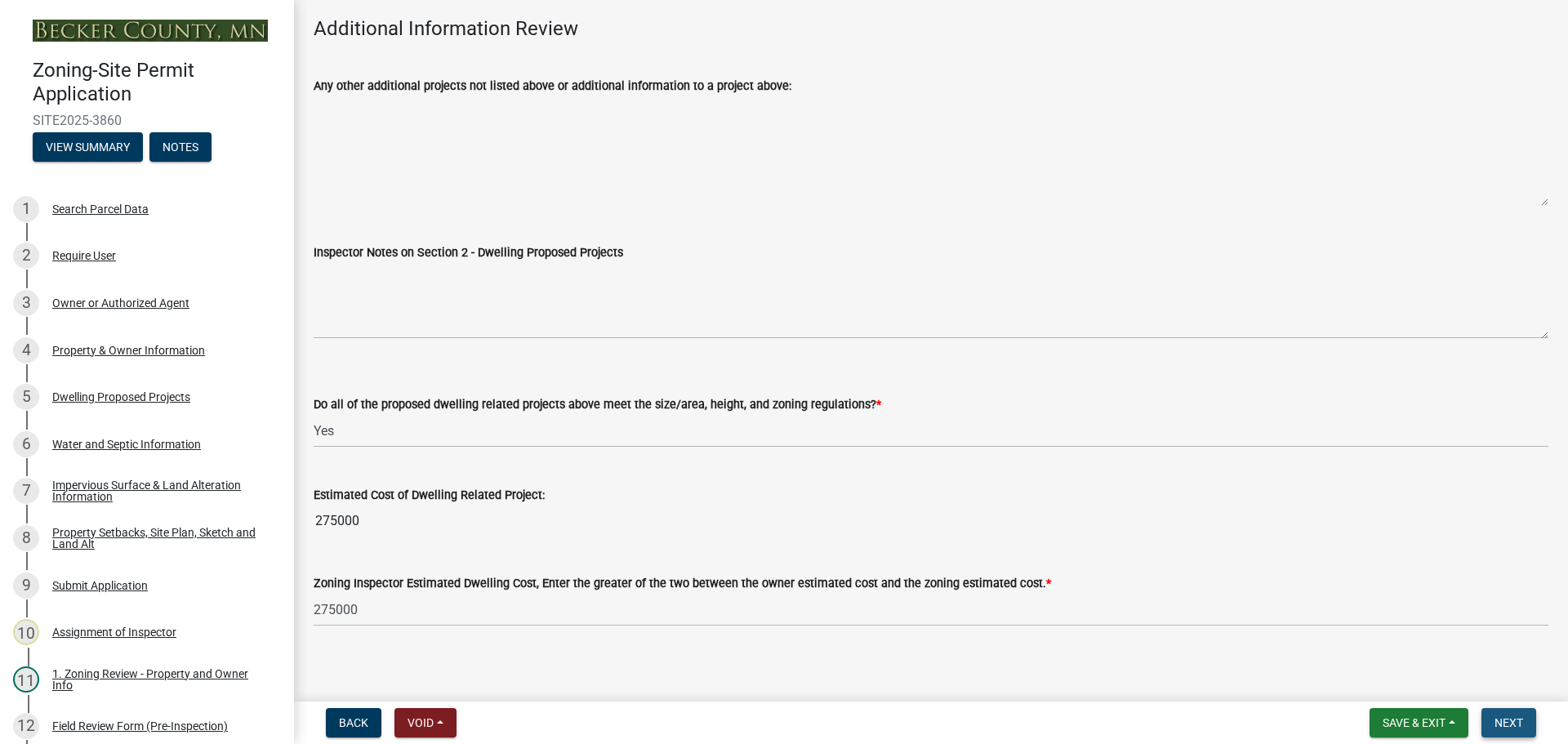
click at [1502, 726] on span "Next" at bounding box center [1509, 722] width 28 height 13
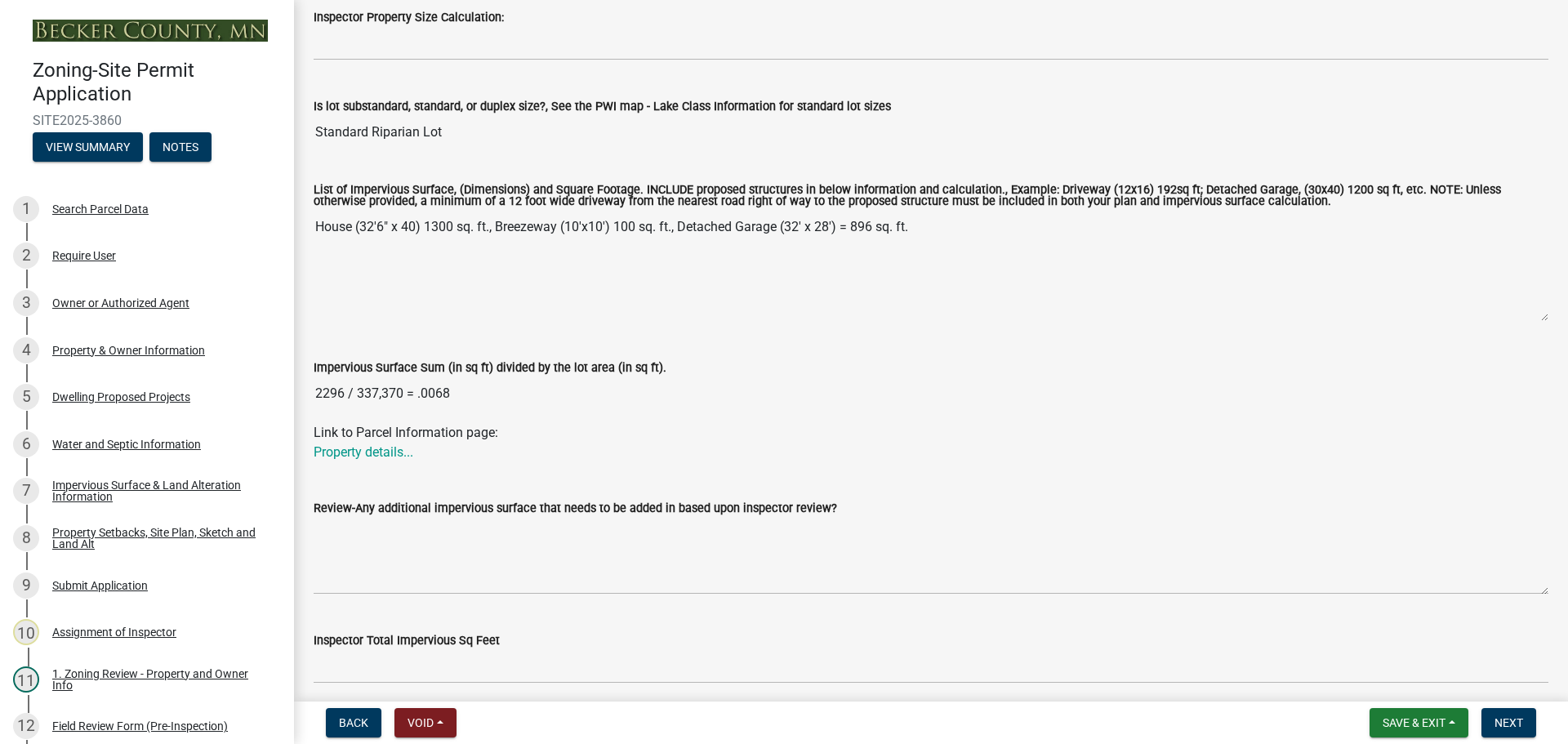
scroll to position [327, 0]
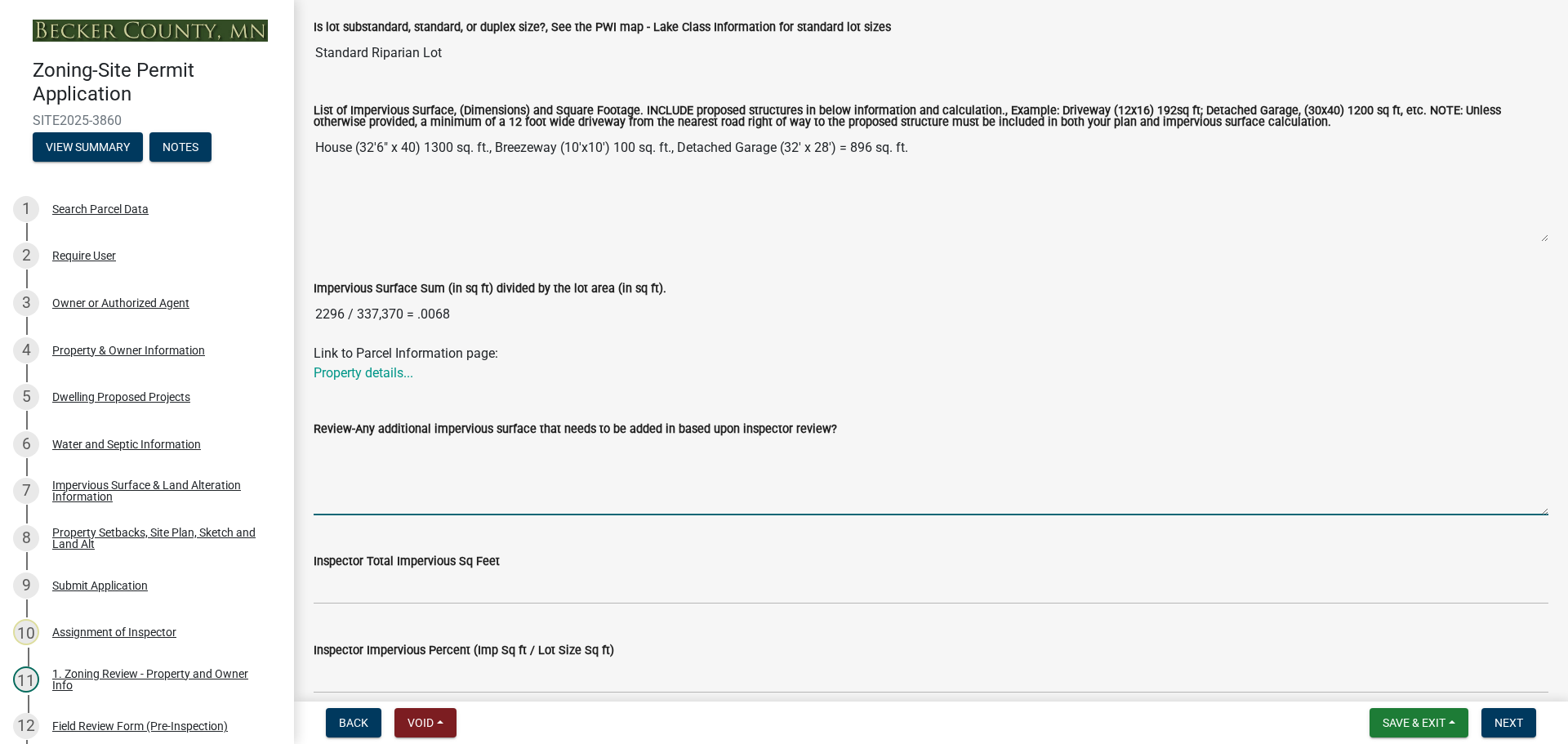
click at [412, 473] on textarea "Review-Any additional impervious surface that needs to be added in based upon i…" at bounding box center [930, 476] width 1235 height 76
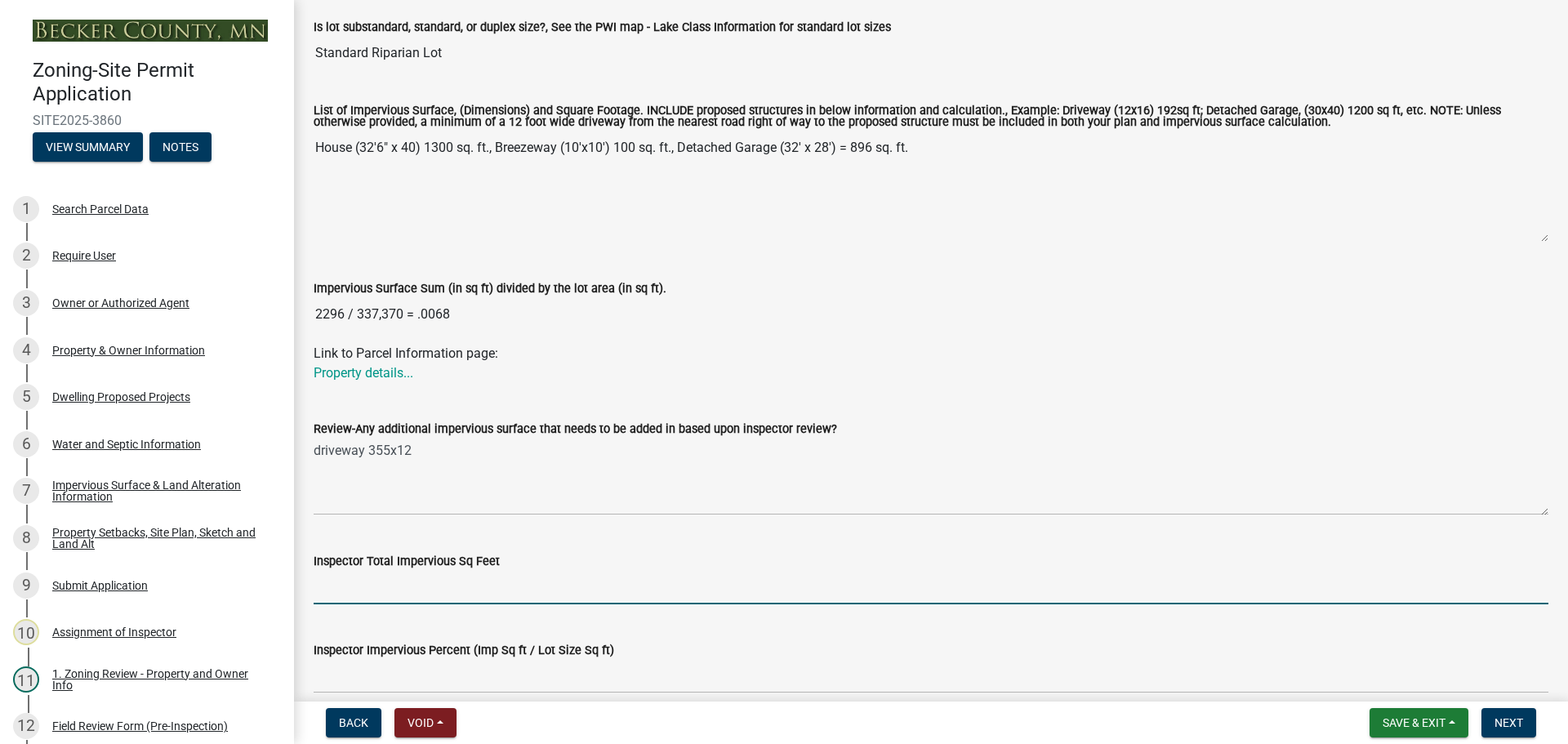
click at [340, 582] on input "Inspector Total Impervious Sq Feet" at bounding box center [930, 588] width 1235 height 33
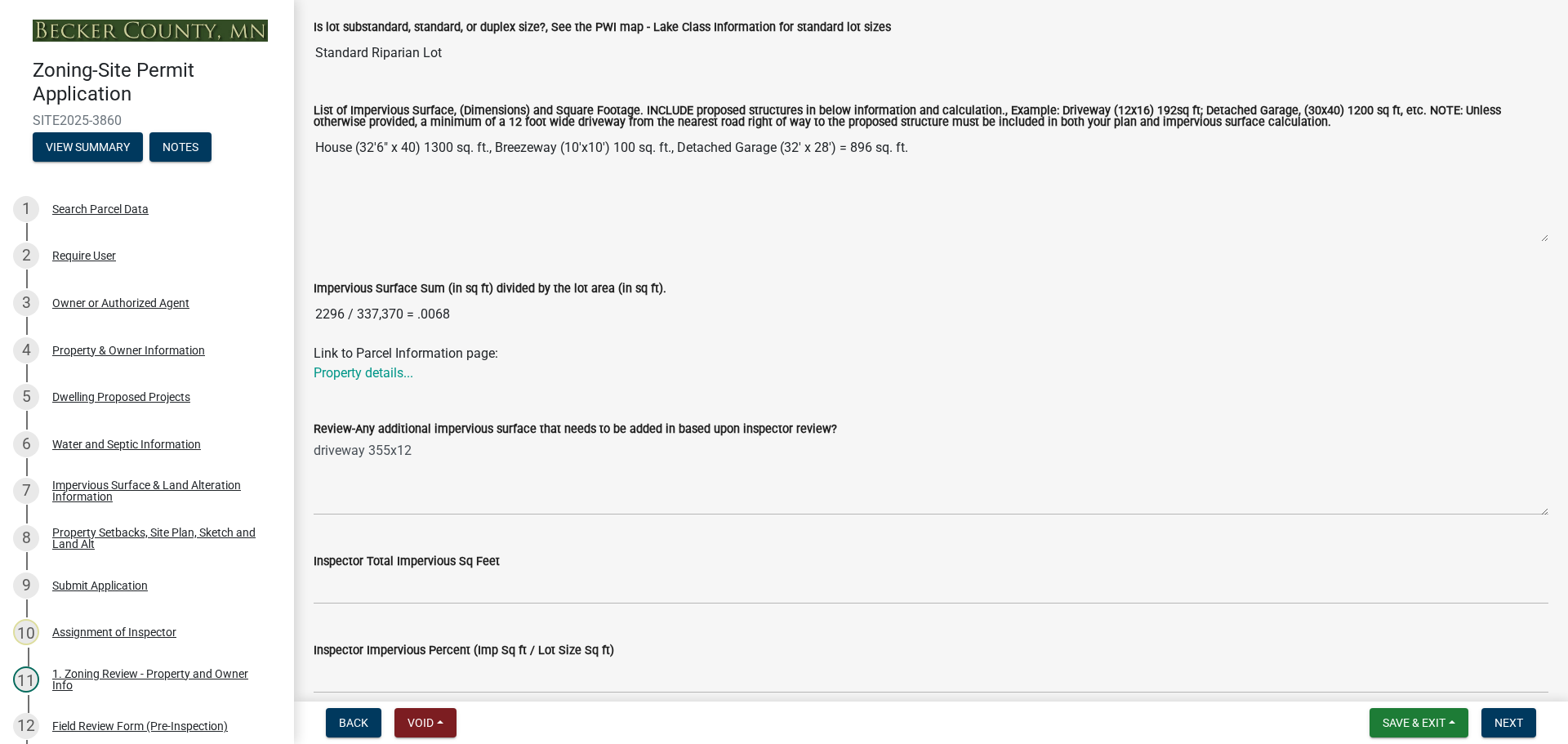
click at [698, 339] on wm-data-entity-input "Impervious Surface Sum (in sq ft) divided by the lot area (in sq ft). 2296 / 33…" at bounding box center [930, 299] width 1235 height 88
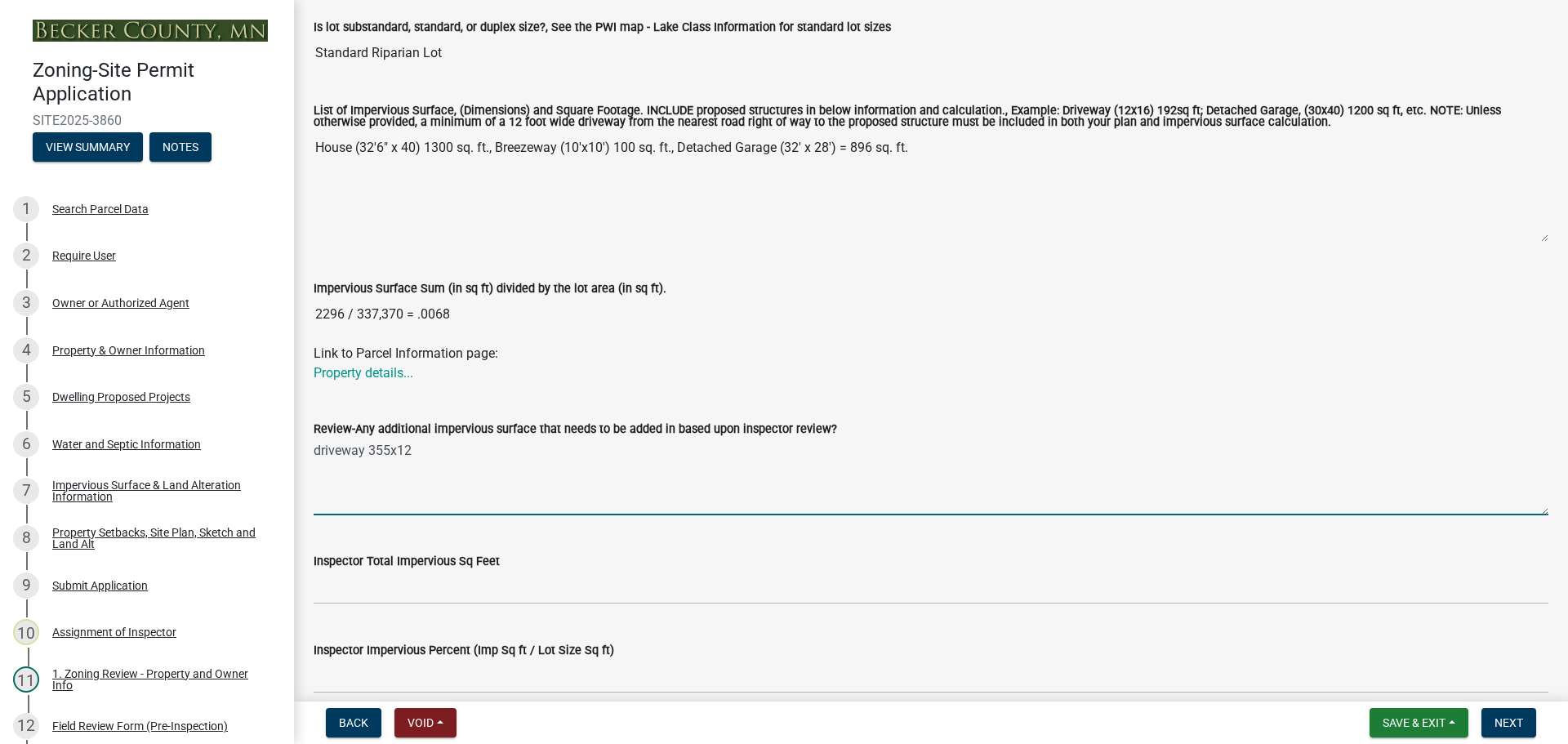
click at [436, 444] on textarea "driveway 355x12" at bounding box center [930, 476] width 1235 height 76
click at [456, 440] on textarea "driveway 355x12" at bounding box center [930, 476] width 1235 height 76
drag, startPoint x: 1535, startPoint y: 516, endPoint x: 1520, endPoint y: 549, distance: 36.2
click at [1520, 549] on wm-data-entity-input-list "Impervious Surface and Land Alteration Review Property Size Inspector Property …" at bounding box center [930, 290] width 1235 height 1052
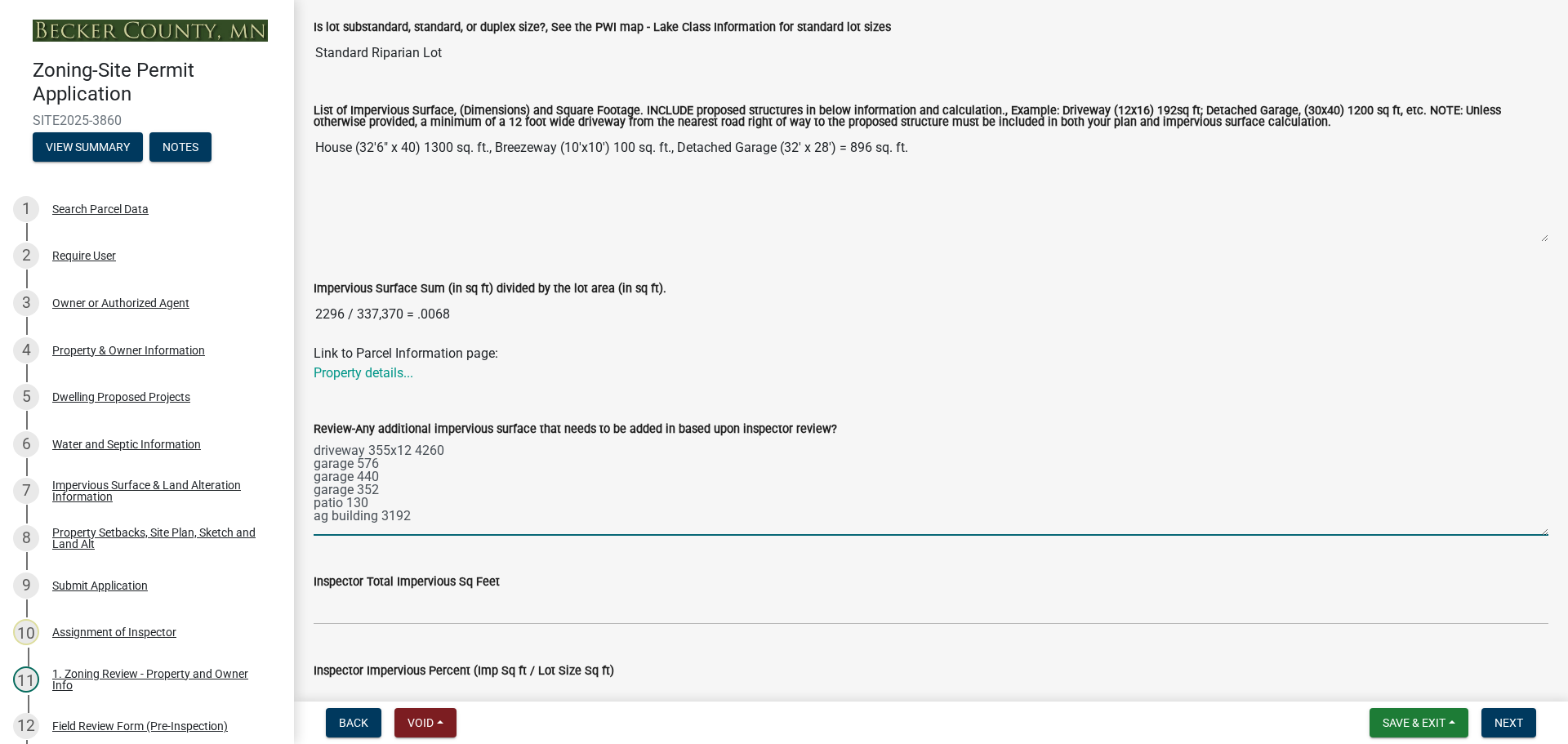
scroll to position [0, 0]
drag, startPoint x: 1528, startPoint y: 512, endPoint x: 1520, endPoint y: 575, distance: 63.5
click at [1520, 535] on textarea "driveway 355x12 4260 garage 576 garage 440 garage 352 patio 130 ag building 3192" at bounding box center [930, 486] width 1235 height 97
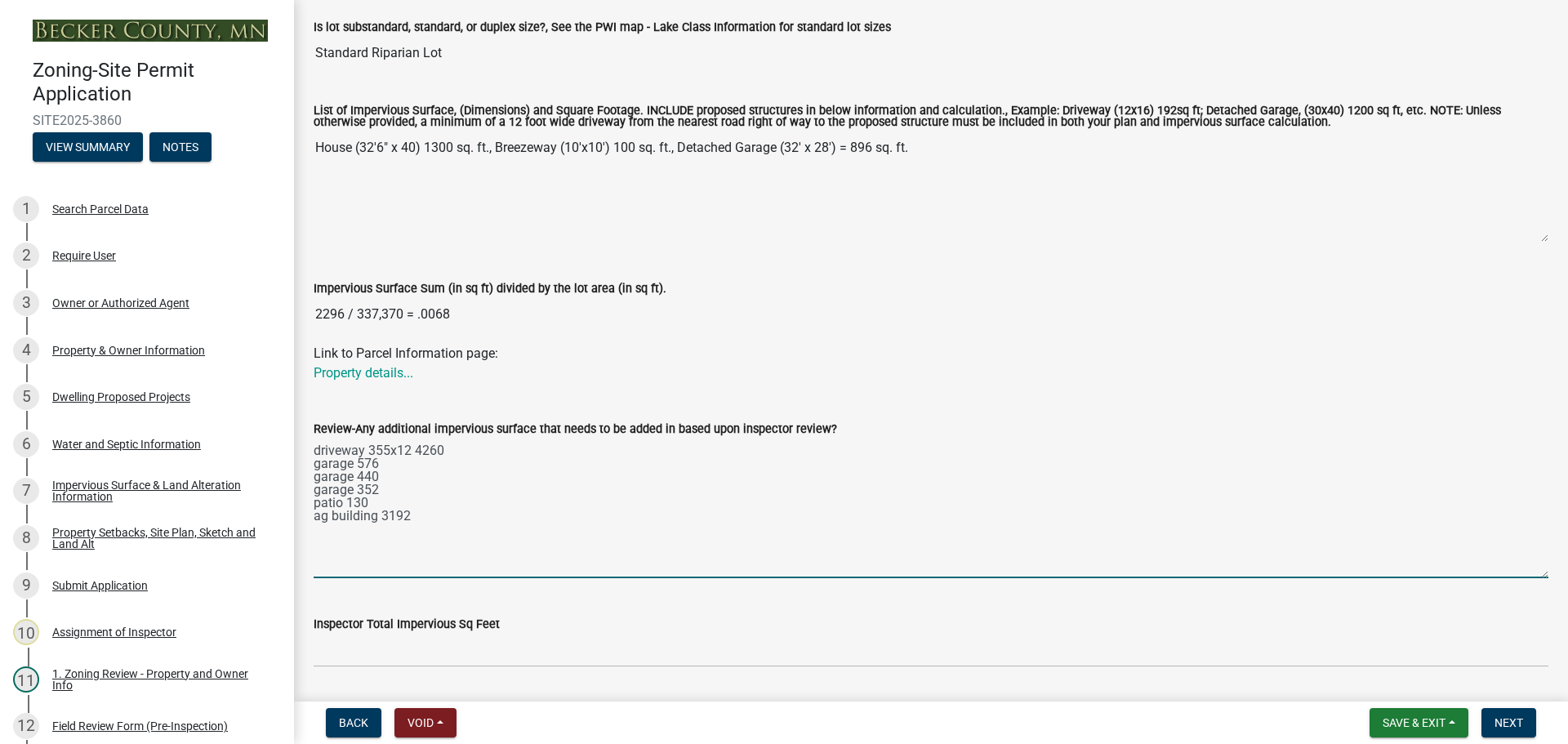
type textarea "driveway 355x12 4260 garage 576 garage 440 garage 352 patio 130 ag building 3192"
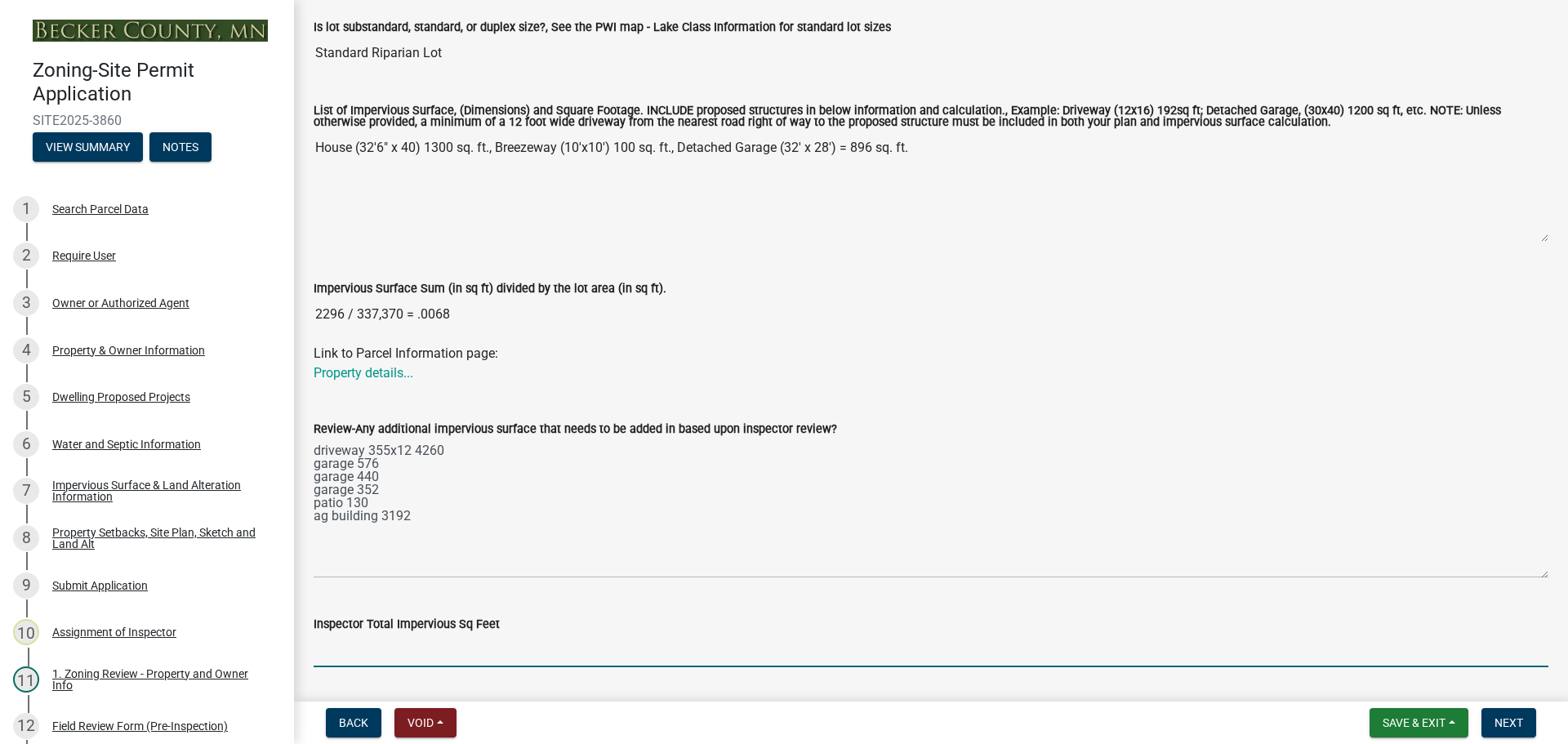
click at [516, 643] on input "Inspector Total Impervious Sq Feet" at bounding box center [930, 650] width 1235 height 33
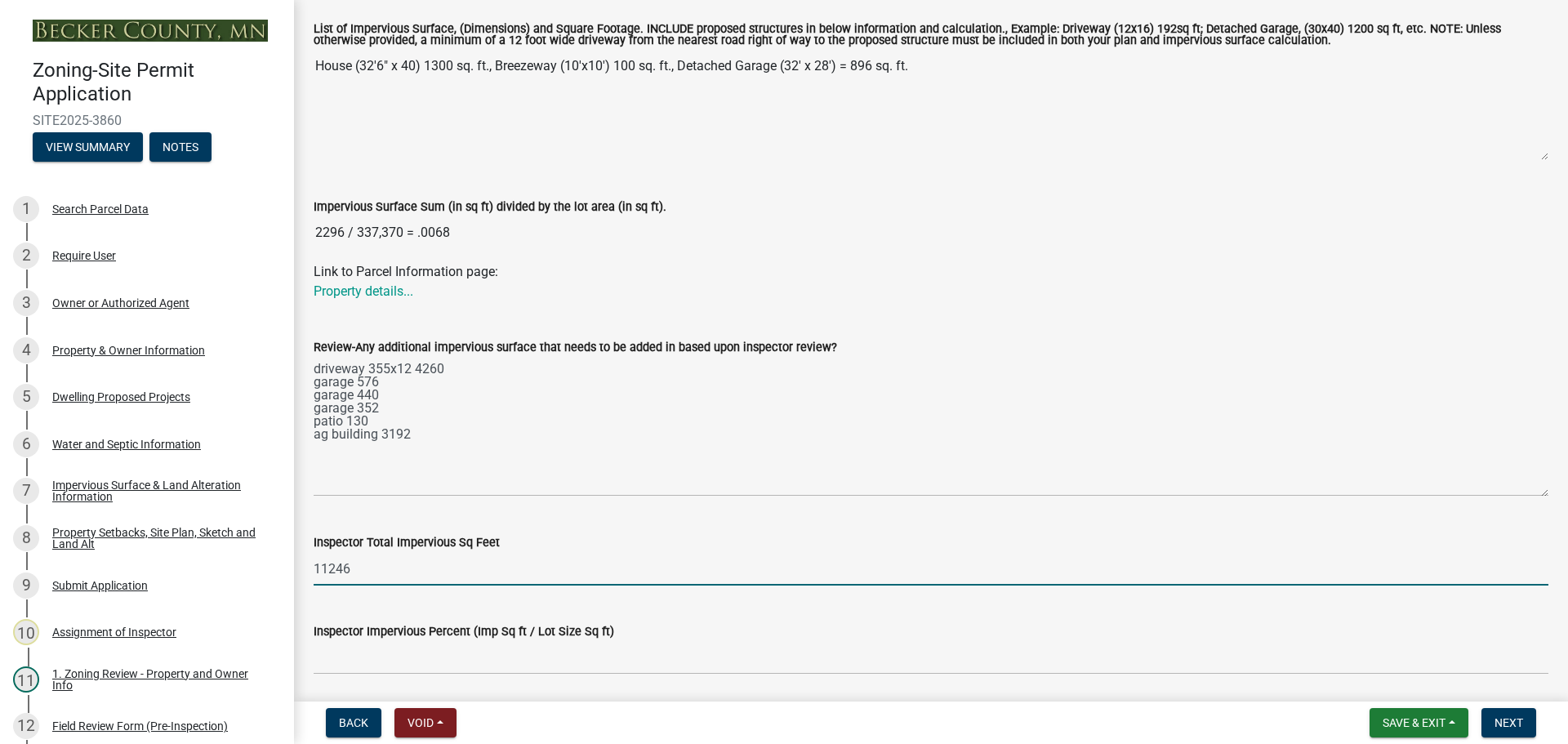
scroll to position [572, 0]
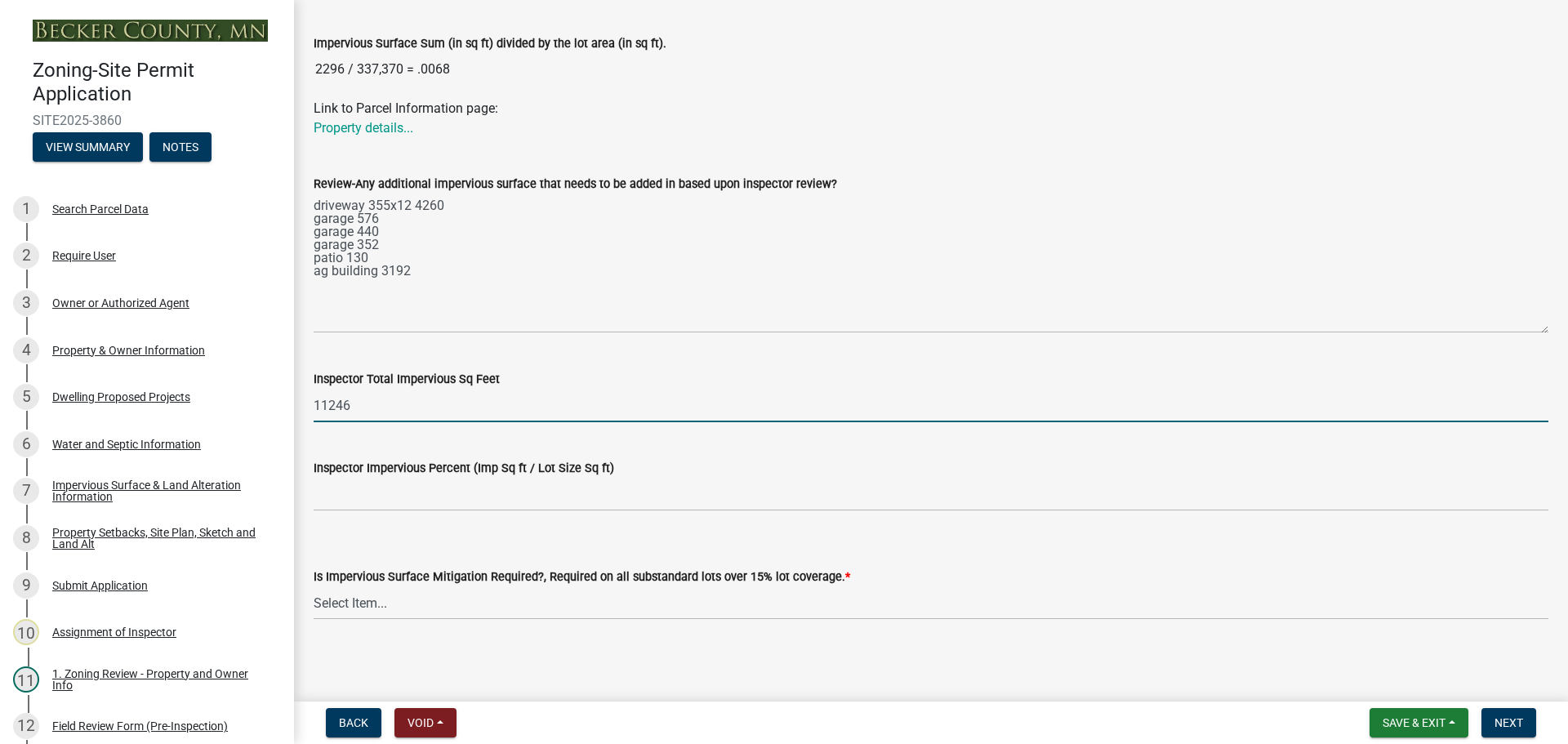
type input "11246"
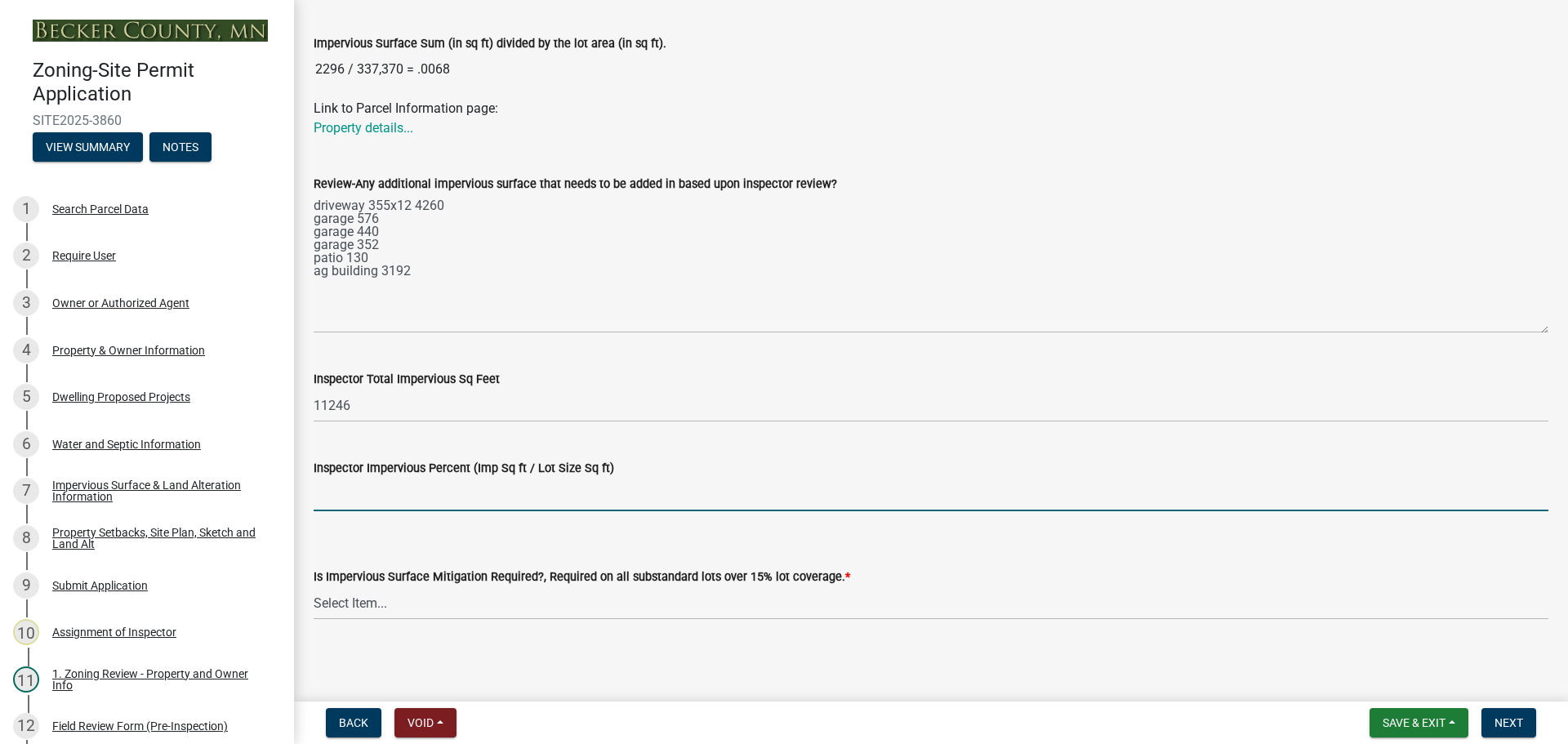
click at [366, 485] on input "Inspector Impervious Percent (Imp Sq ft / Lot Size Sq ft)" at bounding box center [930, 495] width 1235 height 33
type input "3%"
click at [570, 559] on form "Is Impervious Surface Mitigation Required?, Required on all substandard lots ov…" at bounding box center [930, 579] width 1235 height 72
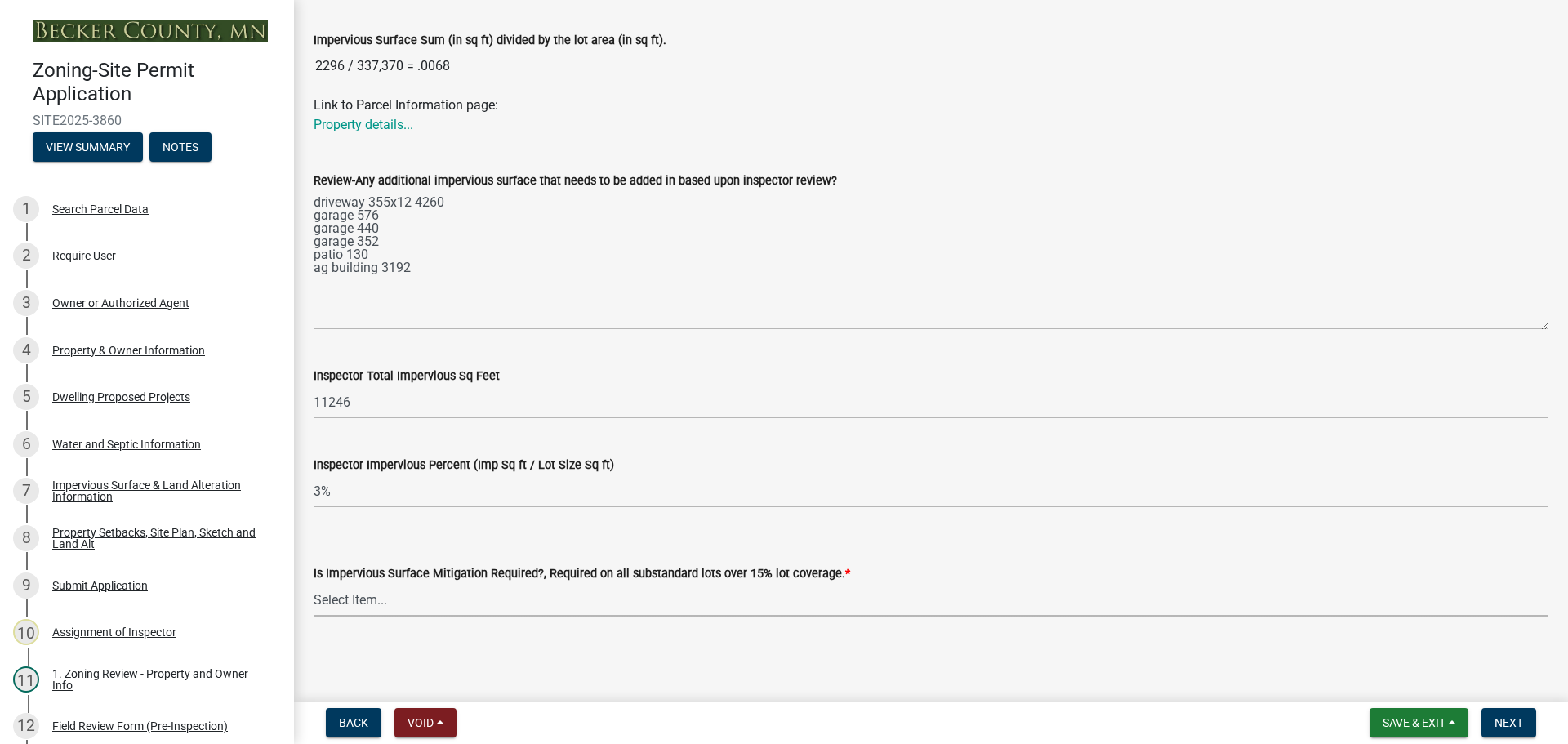
click at [329, 596] on select "Select Item... Yes- Over 15% substandard lot coverage No N/A" at bounding box center [930, 599] width 1235 height 33
click at [313, 583] on select "Select Item... Yes- Over 15% substandard lot coverage No N/A" at bounding box center [930, 599] width 1235 height 33
select select "e01e6f83-540c-4684-94c6-de0fe38ded07"
click at [1488, 723] on button "Next" at bounding box center [1509, 722] width 55 height 29
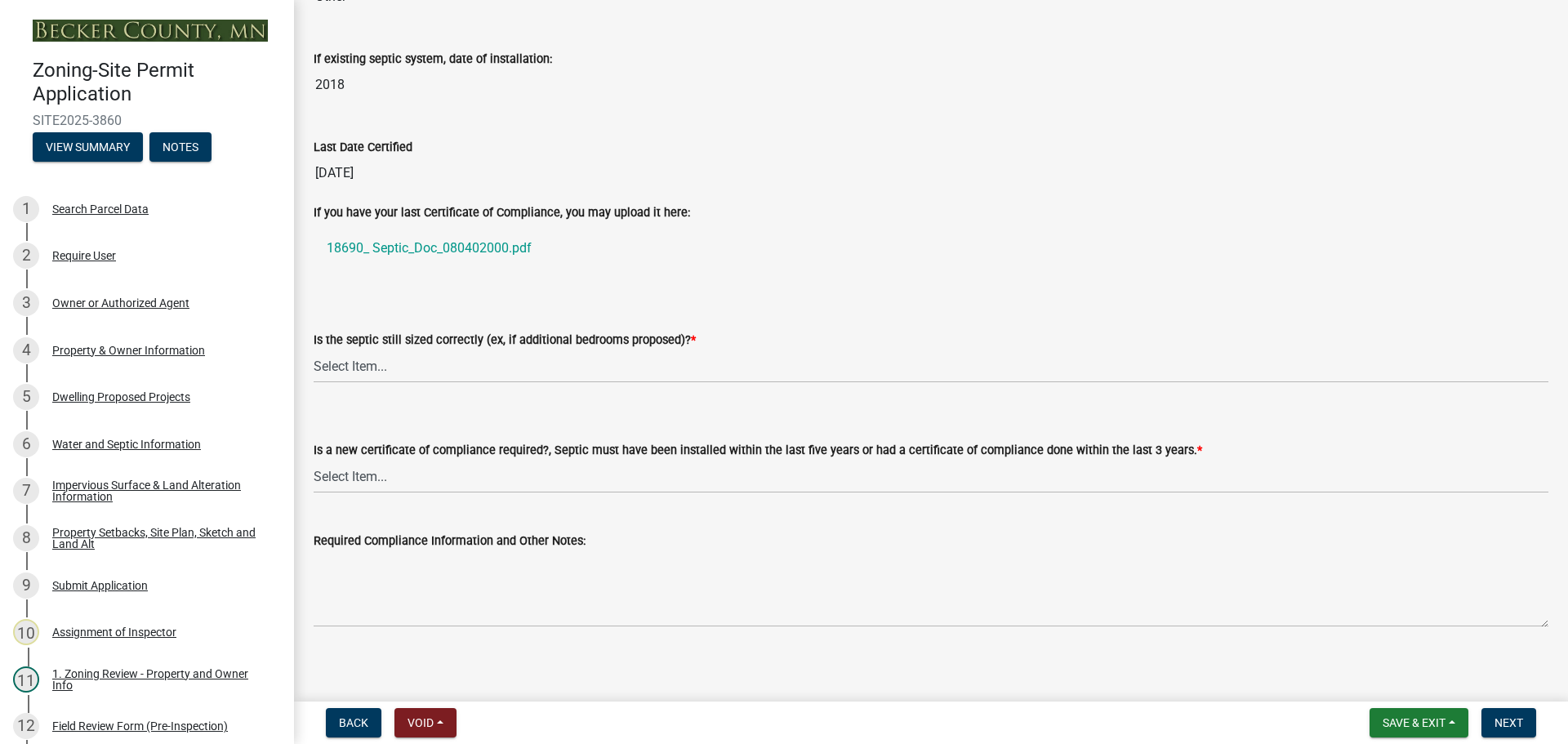
scroll to position [214, 0]
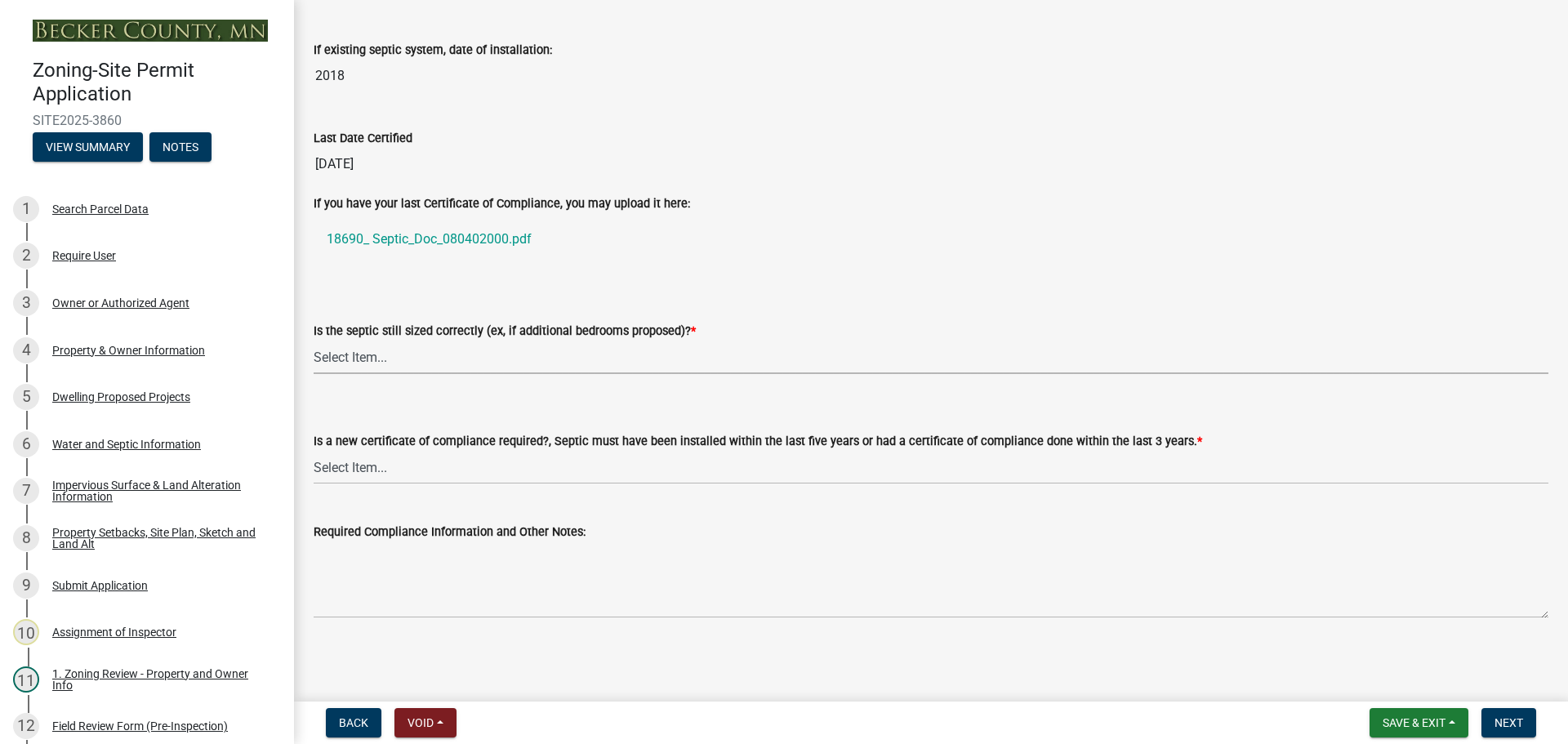
click at [380, 357] on select "Select Item... Yes No N/A" at bounding box center [930, 357] width 1235 height 33
click at [313, 341] on select "Select Item... Yes No N/A" at bounding box center [930, 357] width 1235 height 33
select select "b57b8896-1cf2-4a3f-b657-168f49e5b2e0"
click at [388, 456] on select "Select Item... Yes No" at bounding box center [930, 467] width 1235 height 33
click at [313, 451] on select "Select Item... Yes No" at bounding box center [930, 467] width 1235 height 33
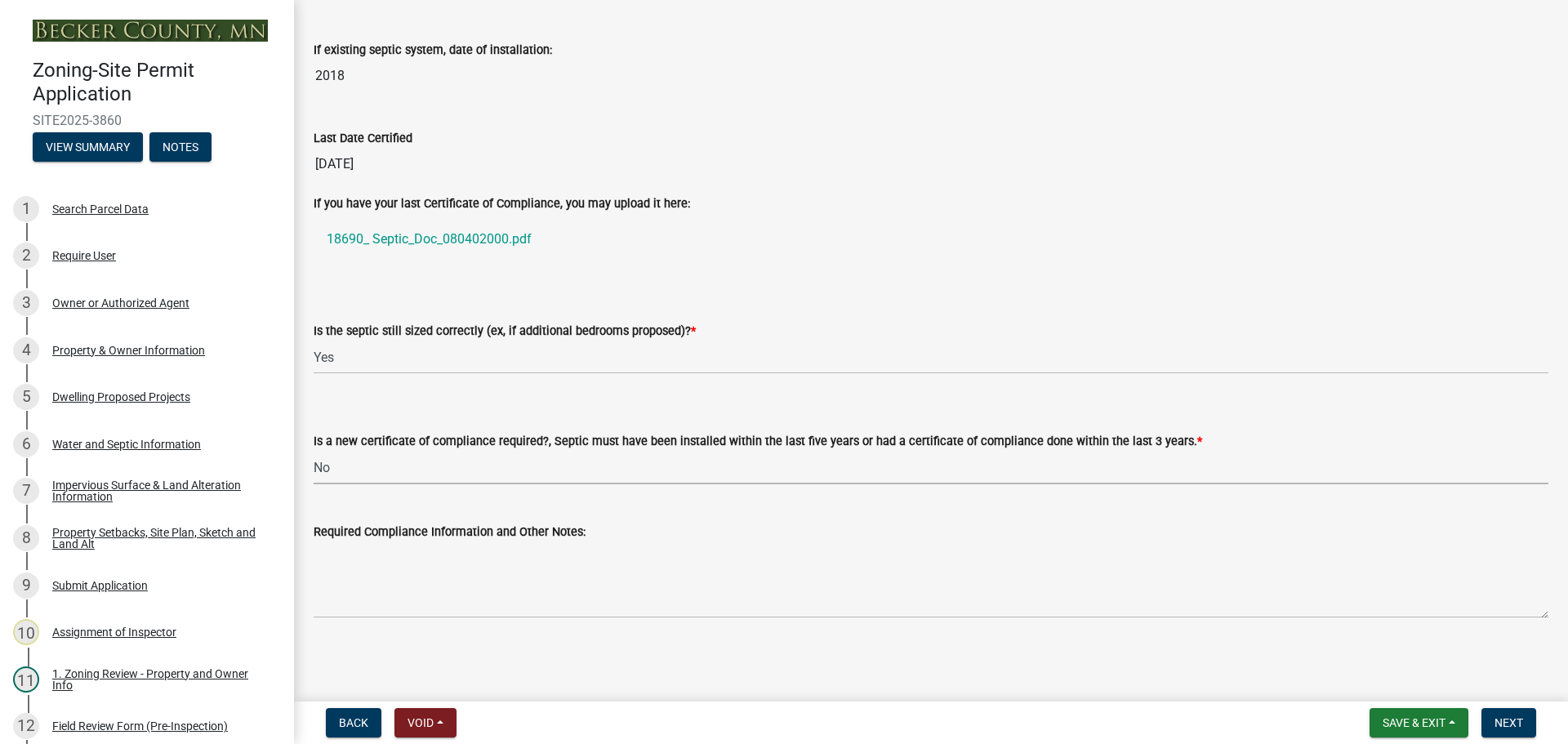
select select "2fd537d7-74b1-4ff9-a84c-837cf5598f43"
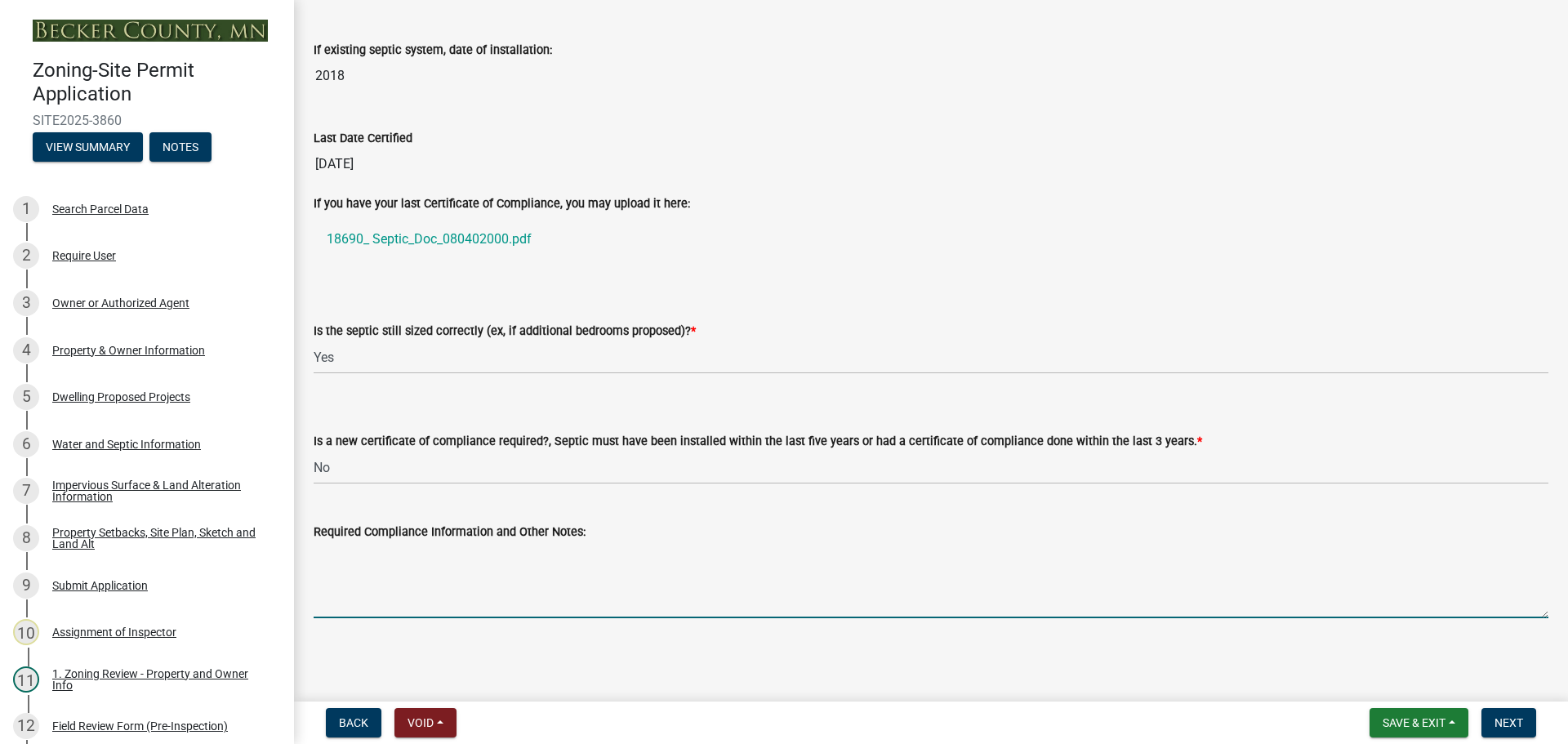
click at [370, 583] on textarea "Required Compliance Information and Other Notes:" at bounding box center [930, 579] width 1235 height 76
type textarea "i"
click at [348, 556] on textarea "inspected 09/172025" at bounding box center [930, 579] width 1235 height 76
type textarea "compliant 09/172025"
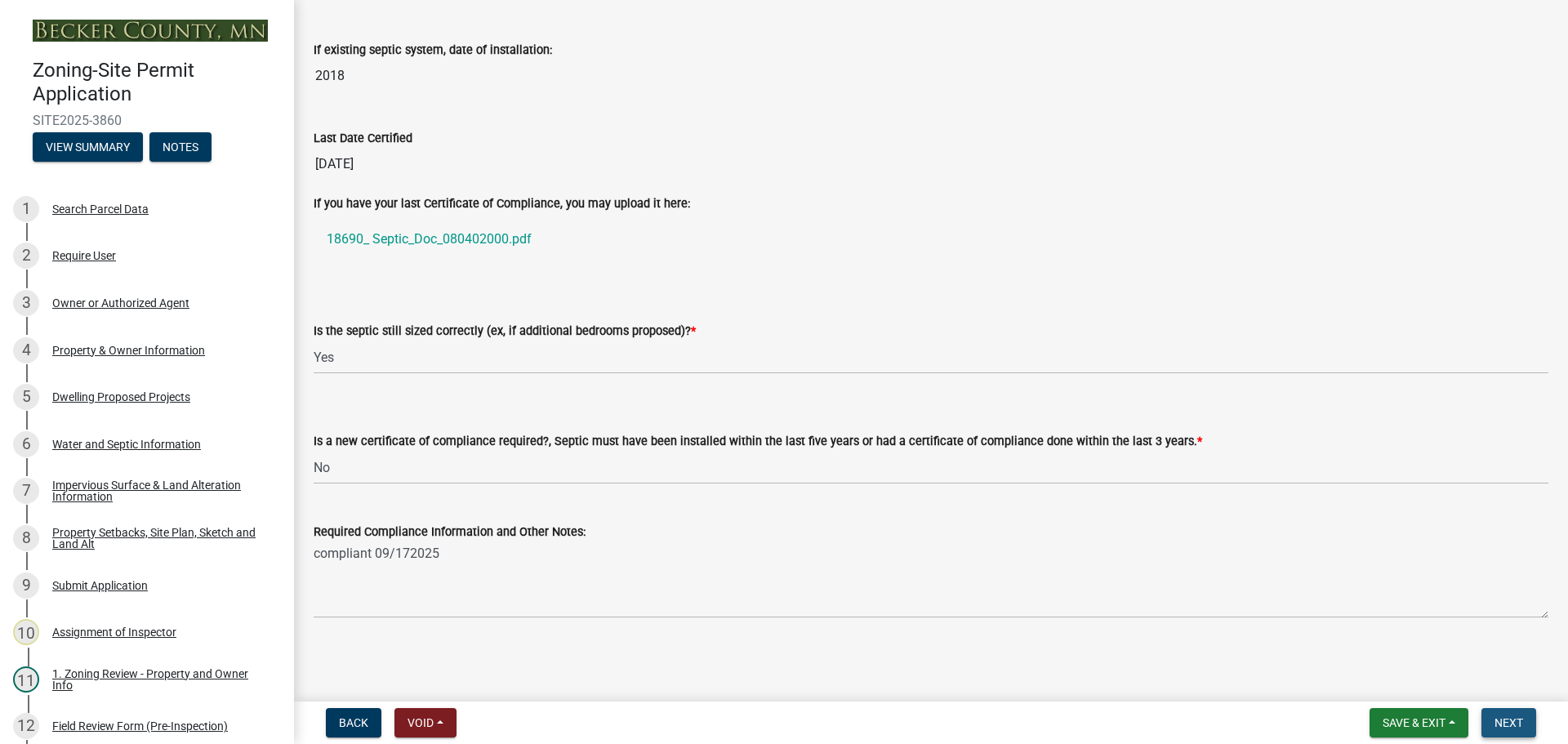
click at [1510, 731] on button "Next" at bounding box center [1509, 722] width 55 height 29
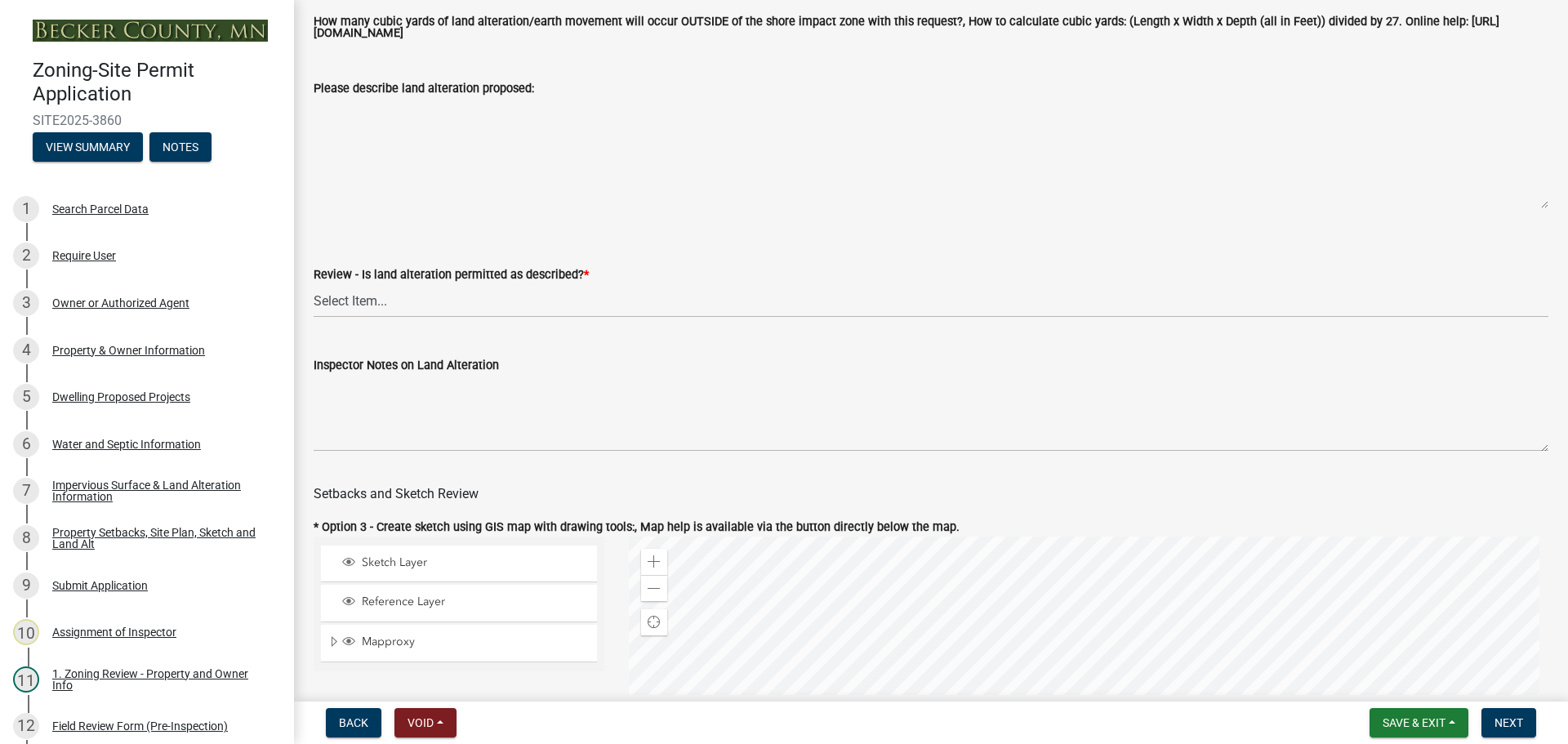
scroll to position [408, 0]
click at [449, 303] on select "Select Item... Yes No N/A" at bounding box center [930, 298] width 1235 height 33
click at [313, 284] on select "Select Item... Yes No N/A" at bounding box center [930, 298] width 1235 height 33
select select "cada6796-d529-4ebb-b6d4-faca8dd705c9"
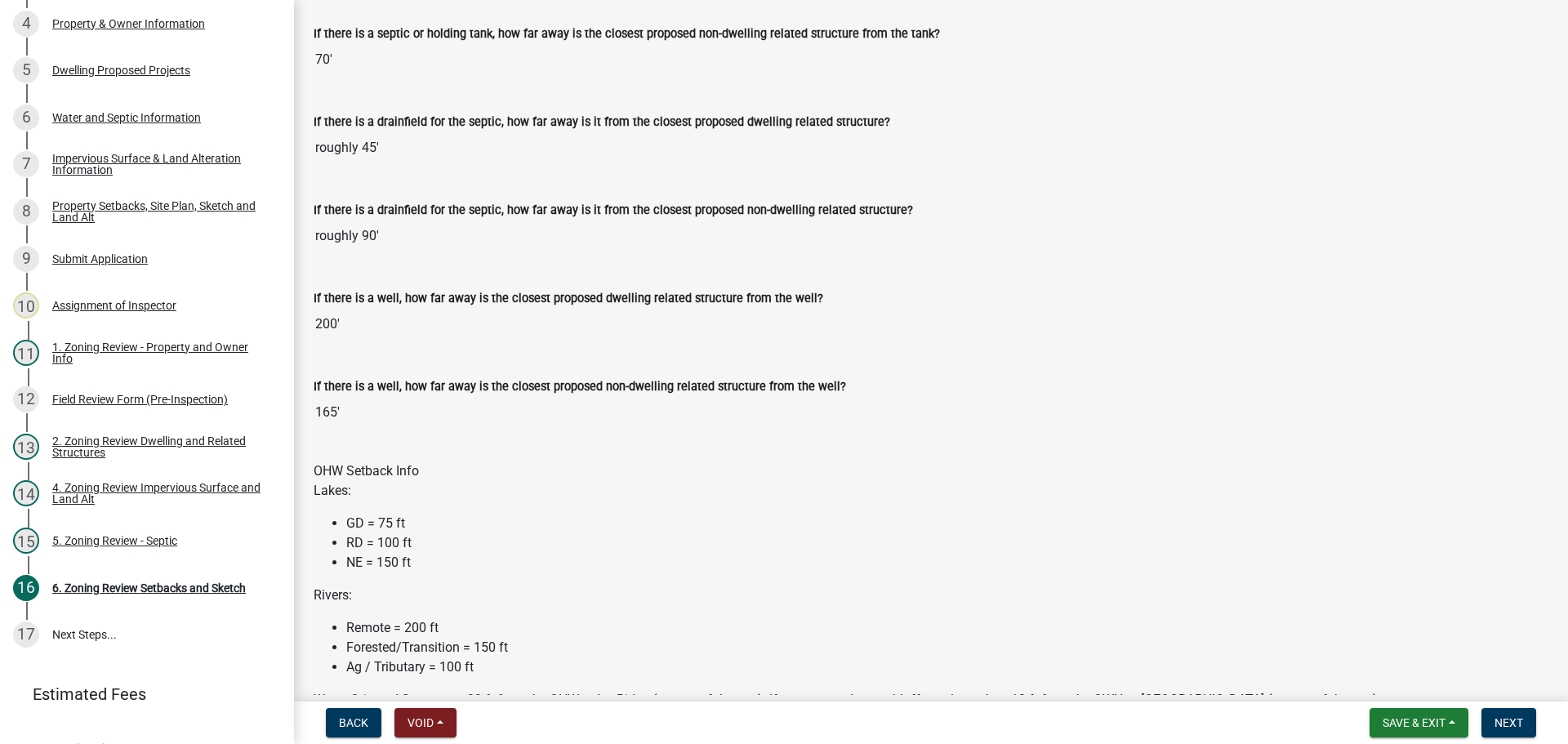
scroll to position [3185, 0]
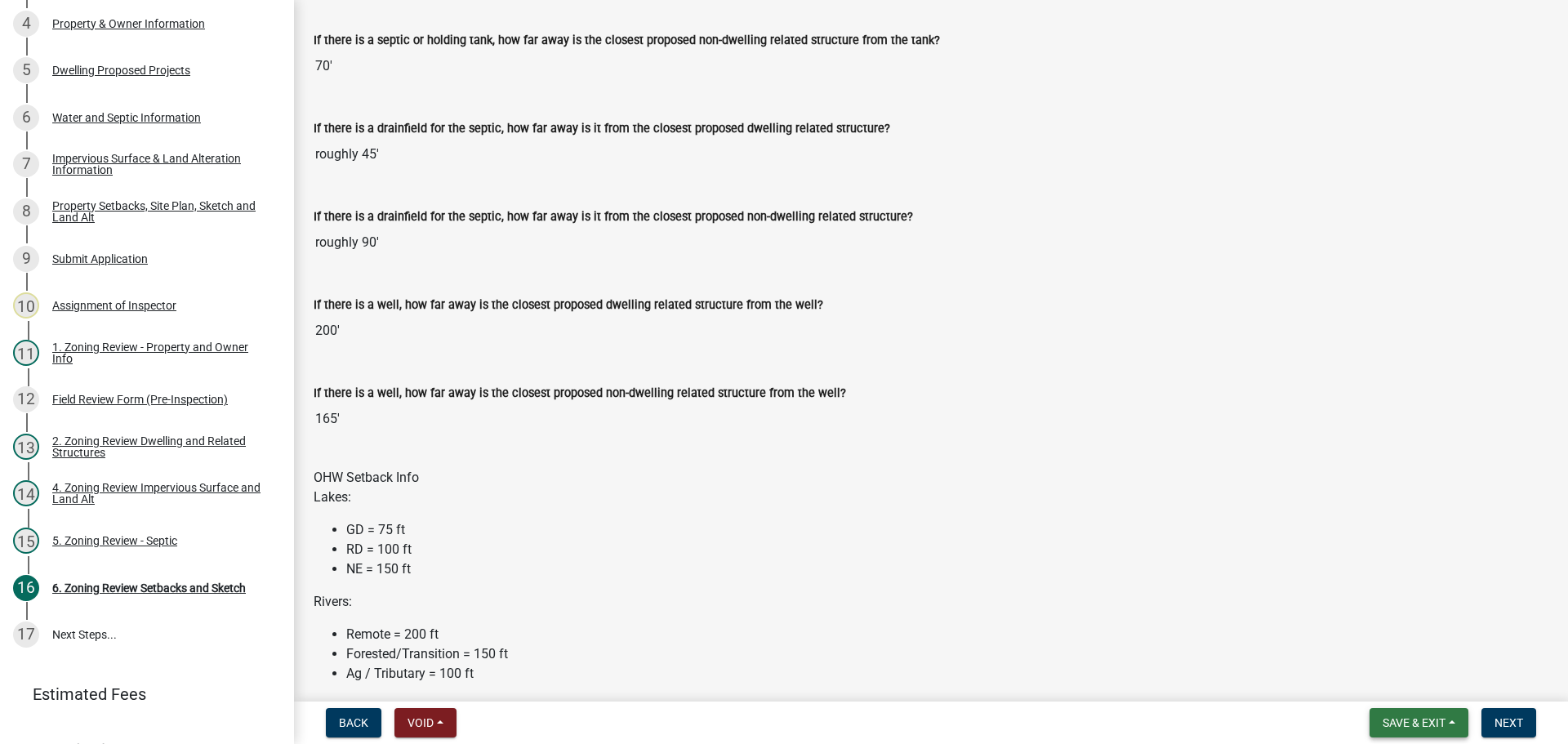
click at [1383, 721] on span "Save & Exit" at bounding box center [1414, 722] width 63 height 13
click at [1373, 634] on button "Save" at bounding box center [1403, 640] width 131 height 39
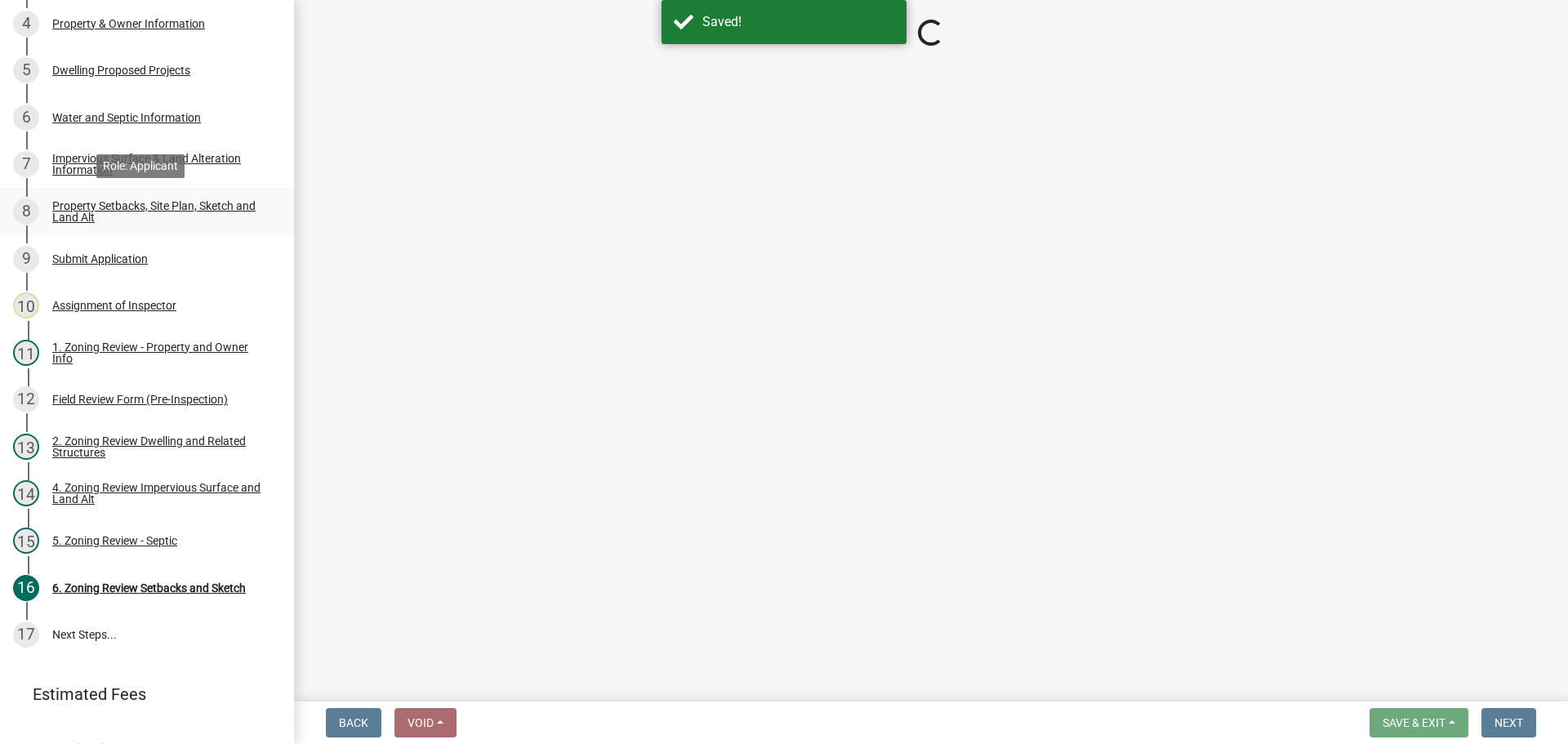
select select "cada6796-d529-4ebb-b6d4-faca8dd705c9"
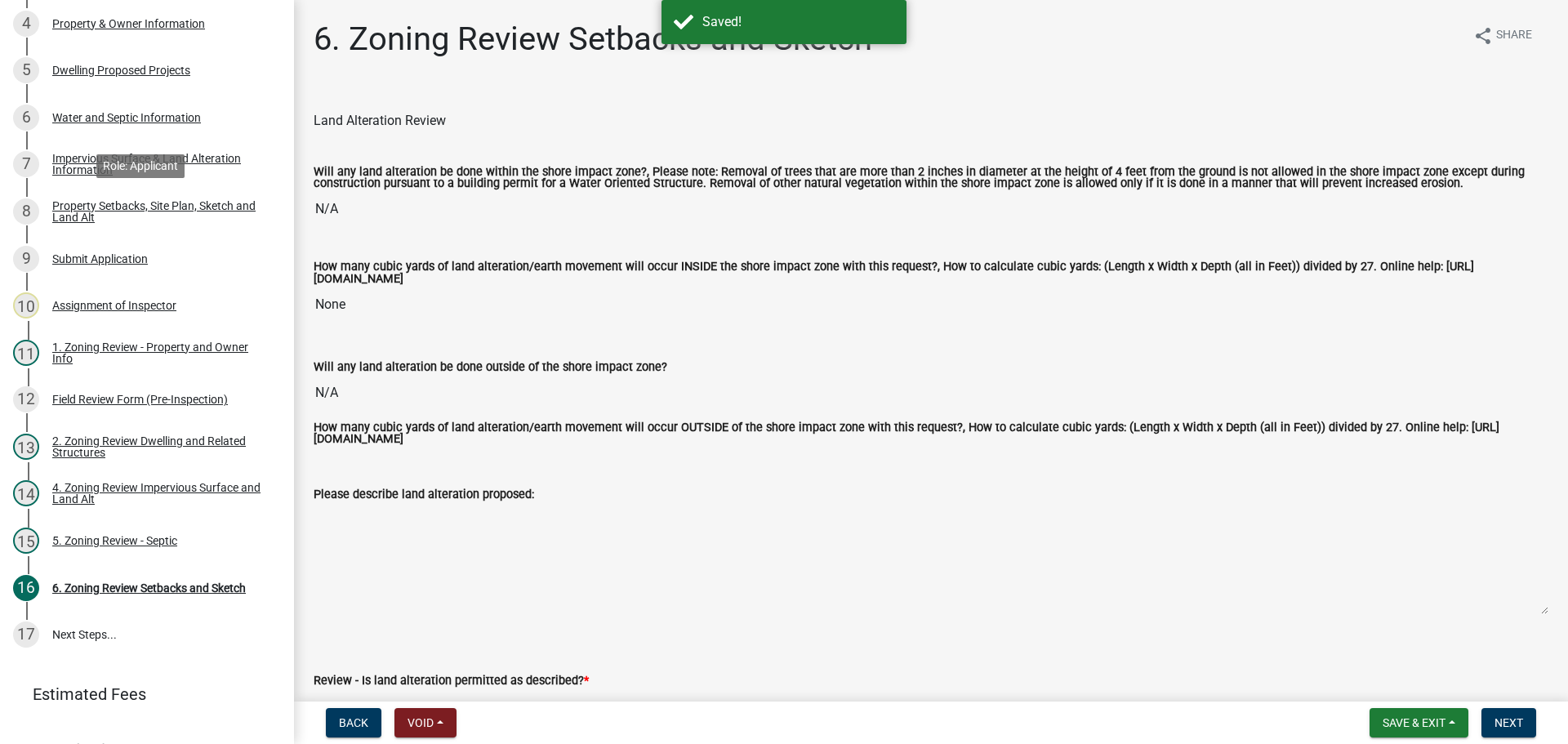
click at [155, 211] on div "Property Setbacks, Site Plan, Sketch and Land Alt" at bounding box center [160, 212] width 215 height 23
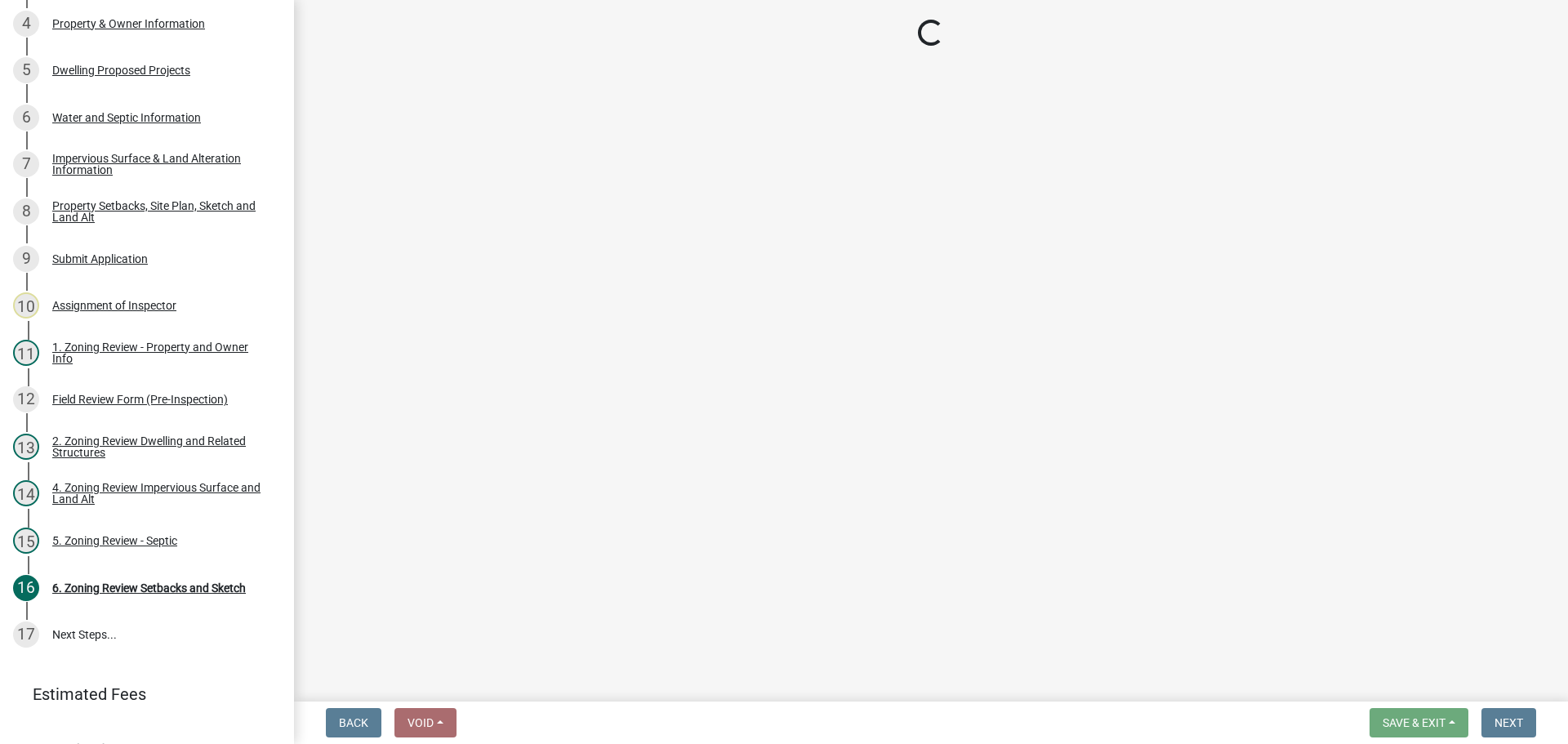
select select "d89fbfa0-1150-4954-b91c-9d482c9530a3"
select select "b56a4575-9846-47cf-8067-c59a4853da22"
select select "12f785fb-c378-4b18-841c-21c73dc99083"
select select "12da6293-5841-4f5c-bd92-3658833964cd"
select select "27b2a8b4-abf6-463e-8c0c-7c5d2b4fe26f"
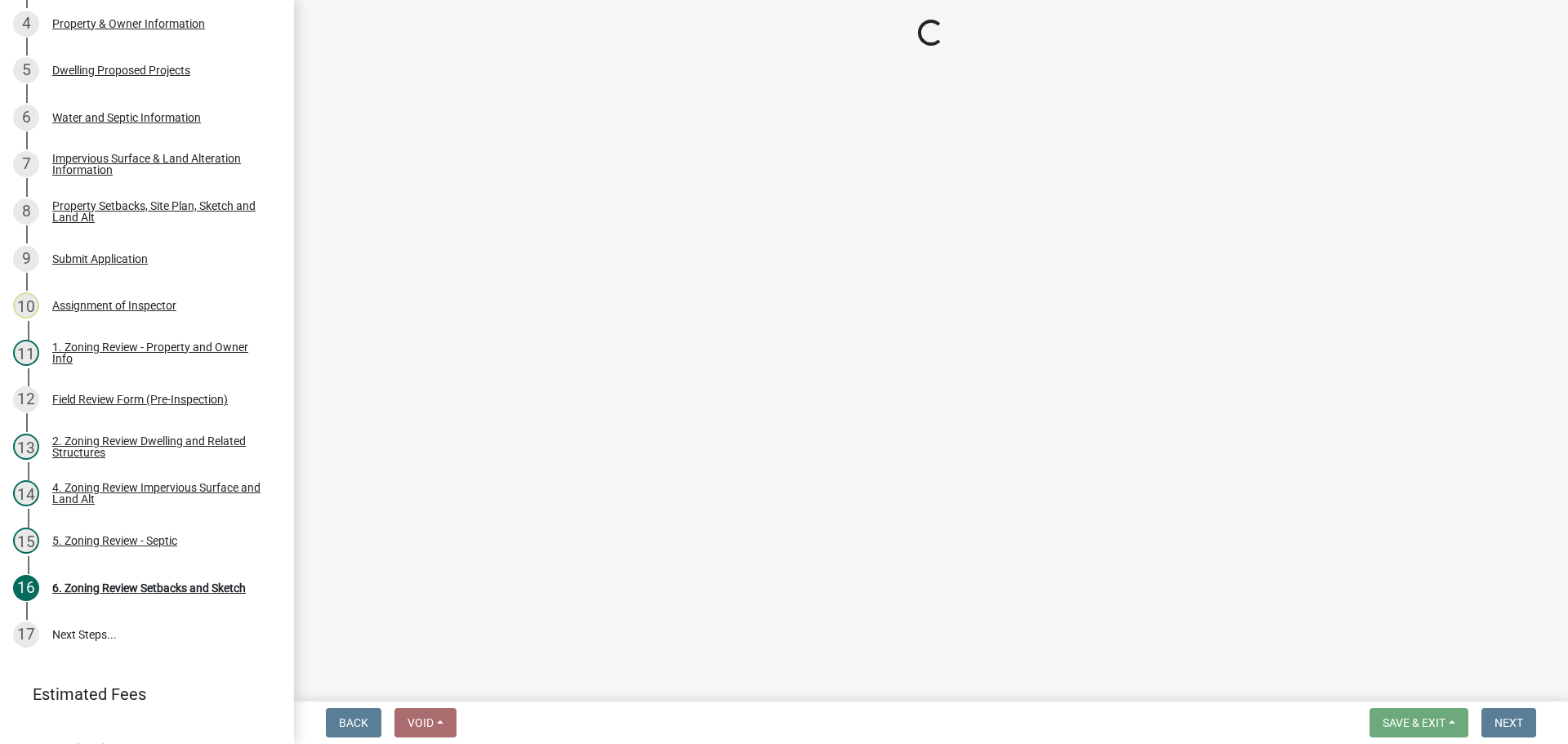
select select "28f6c7b2-2b88-4425-ae15-f67110f778a7"
select select "c8b8ea71-7088-4e87-a493-7bc88cc2835b"
select select "1418c7e3-4054-4b00-84b5-d09b9560f30a"
select select "4421853d-5e11-4b64-95ec-6c47066881cc"
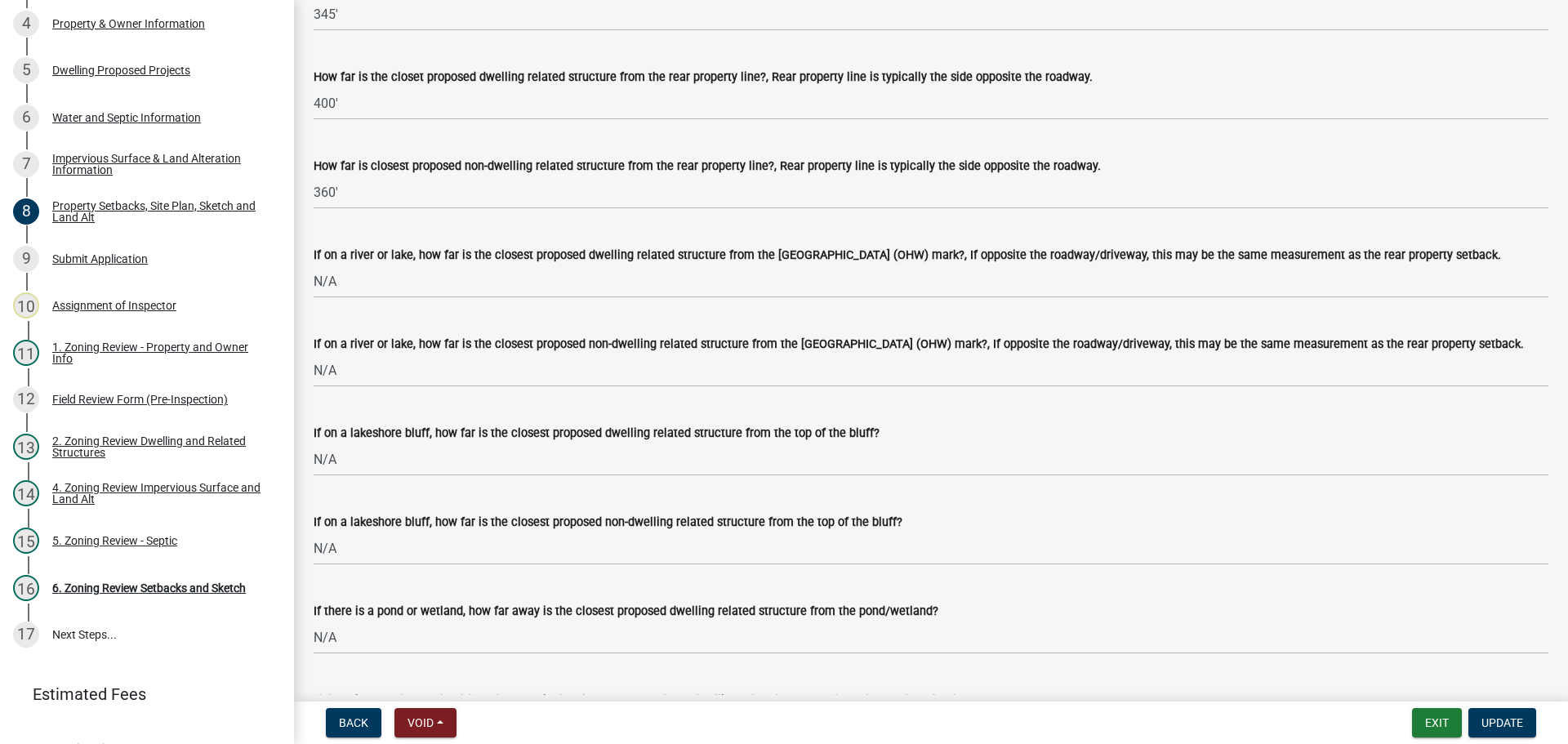
scroll to position [3429, 0]
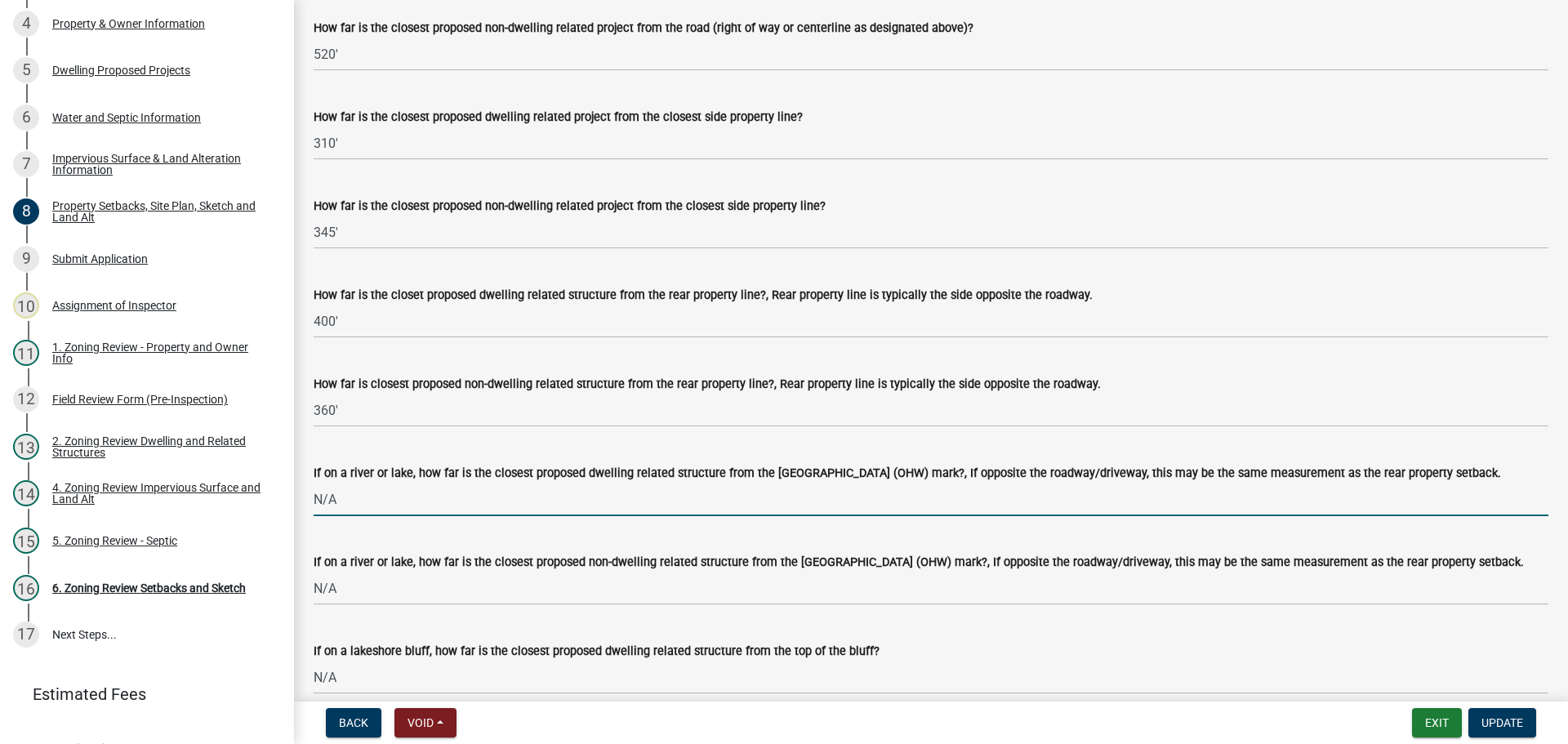
drag, startPoint x: 369, startPoint y: 516, endPoint x: 309, endPoint y: 514, distance: 60.0
click at [309, 514] on div "If on a river or lake, how far is the closest proposed dwelling related structu…" at bounding box center [930, 477] width 1260 height 76
type input "130'"
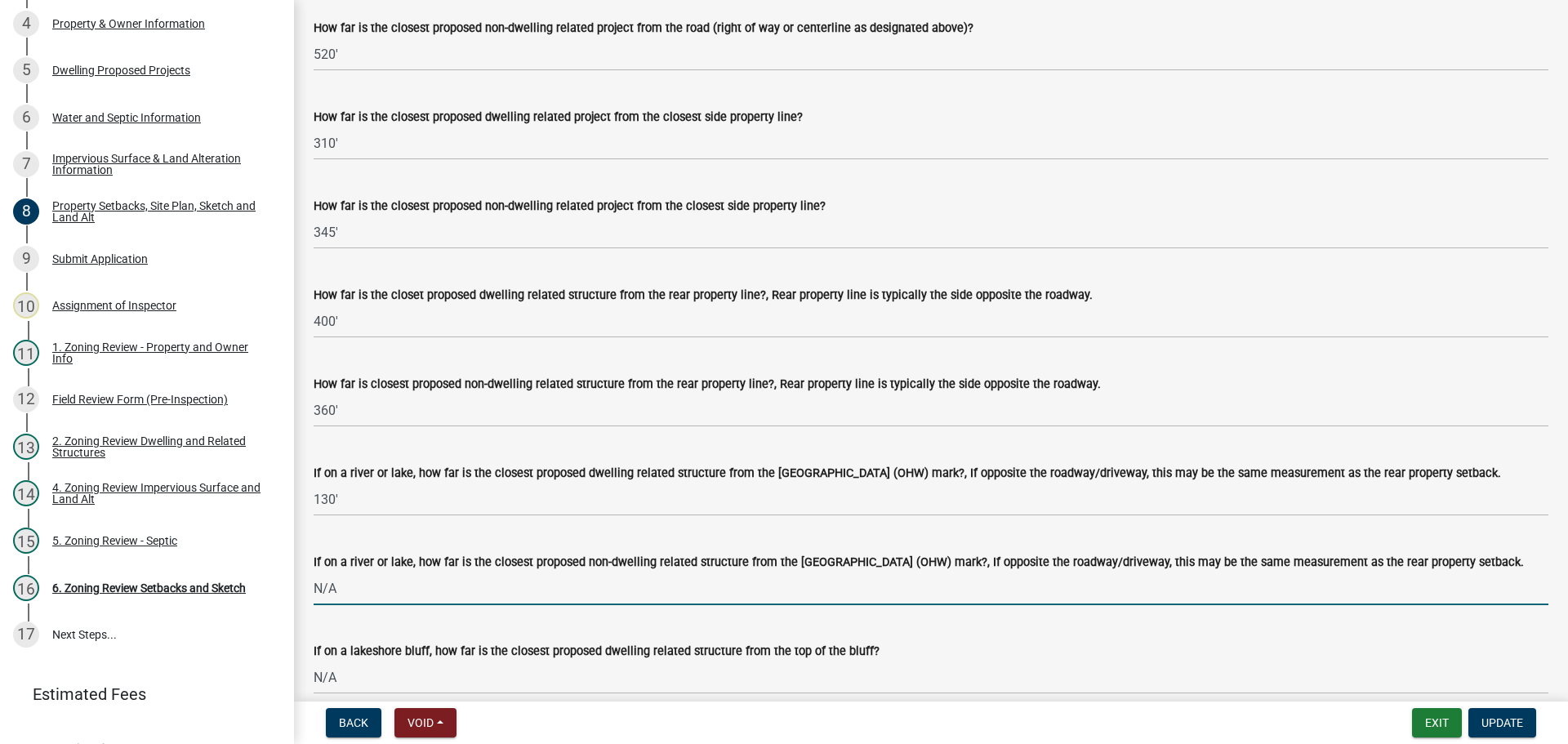
drag, startPoint x: 355, startPoint y: 604, endPoint x: 288, endPoint y: 603, distance: 67.0
click at [288, 603] on div "Zoning-Site Permit Application SITE2025-3860 View Summary Notes 1 Search Parcel…" at bounding box center [784, 372] width 1568 height 744
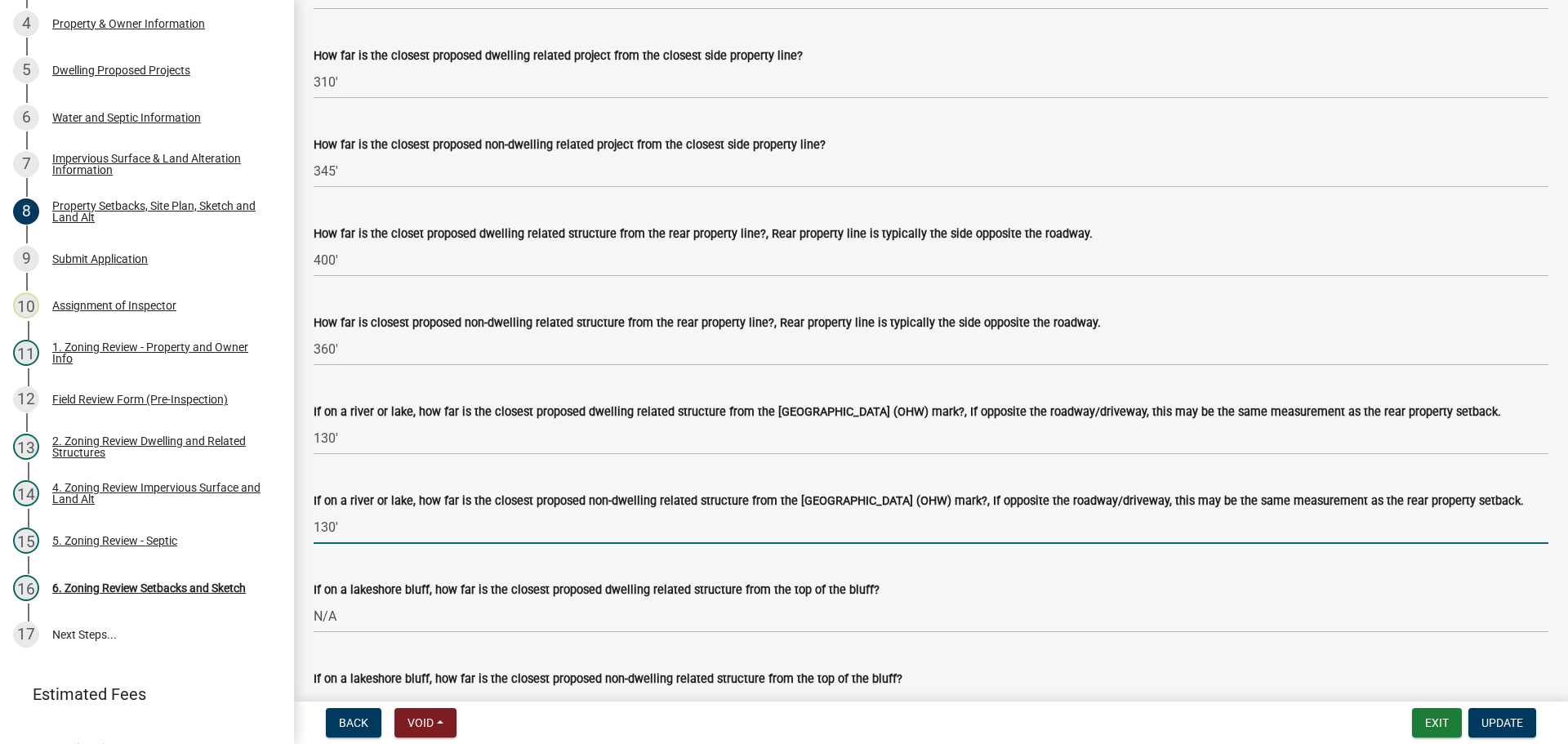
scroll to position [3593, 0]
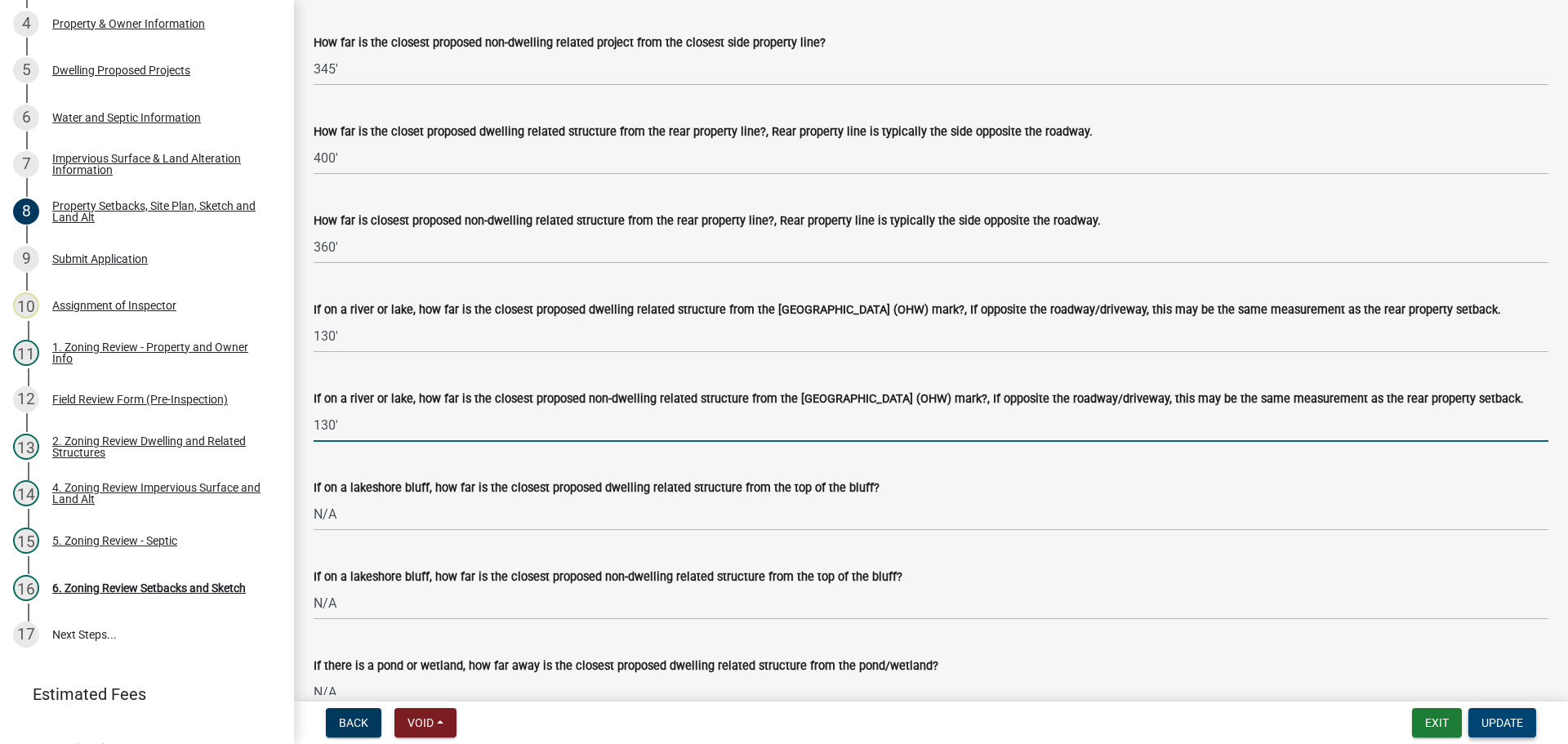
type input "130'"
click at [1518, 723] on span "Update" at bounding box center [1502, 722] width 42 height 13
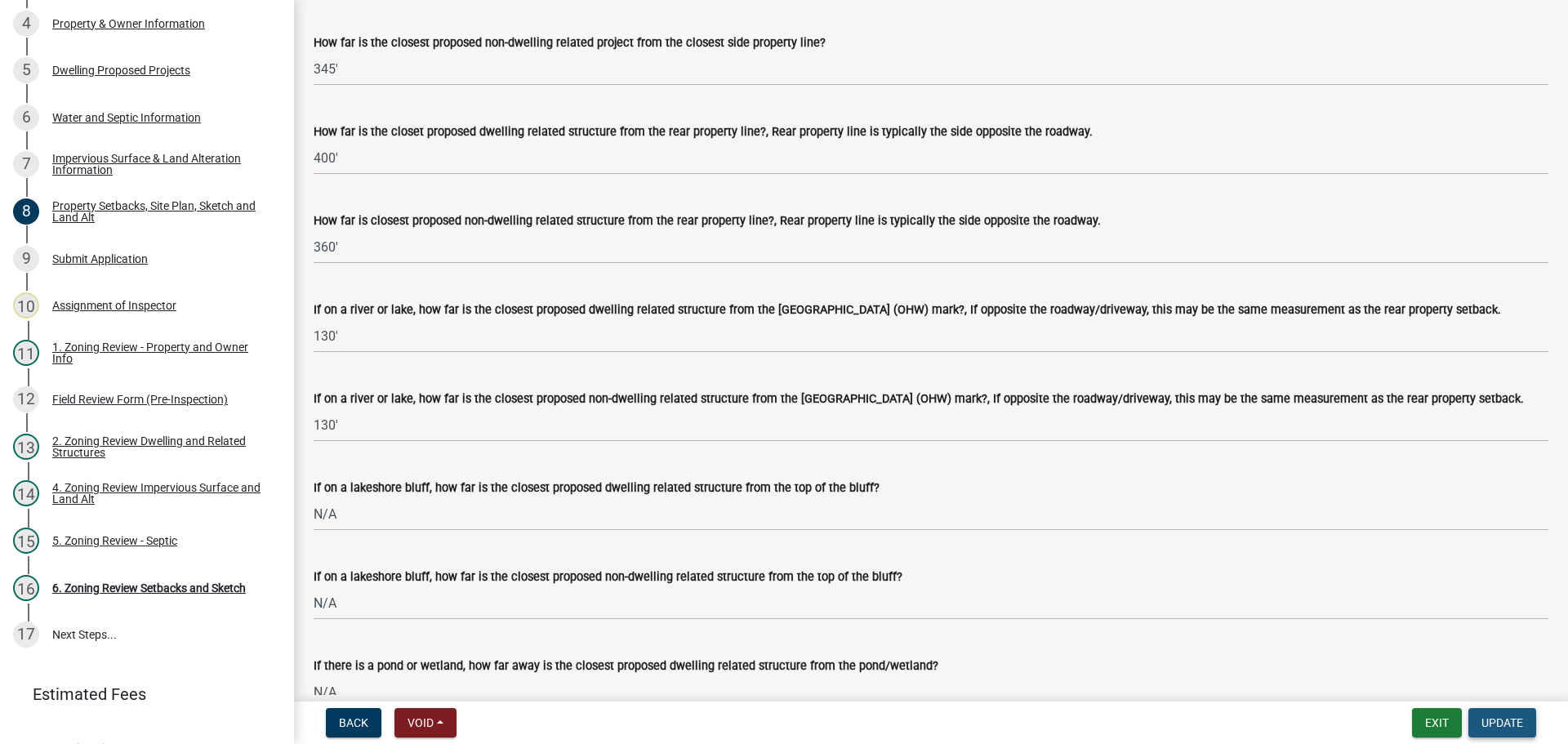
scroll to position [0, 0]
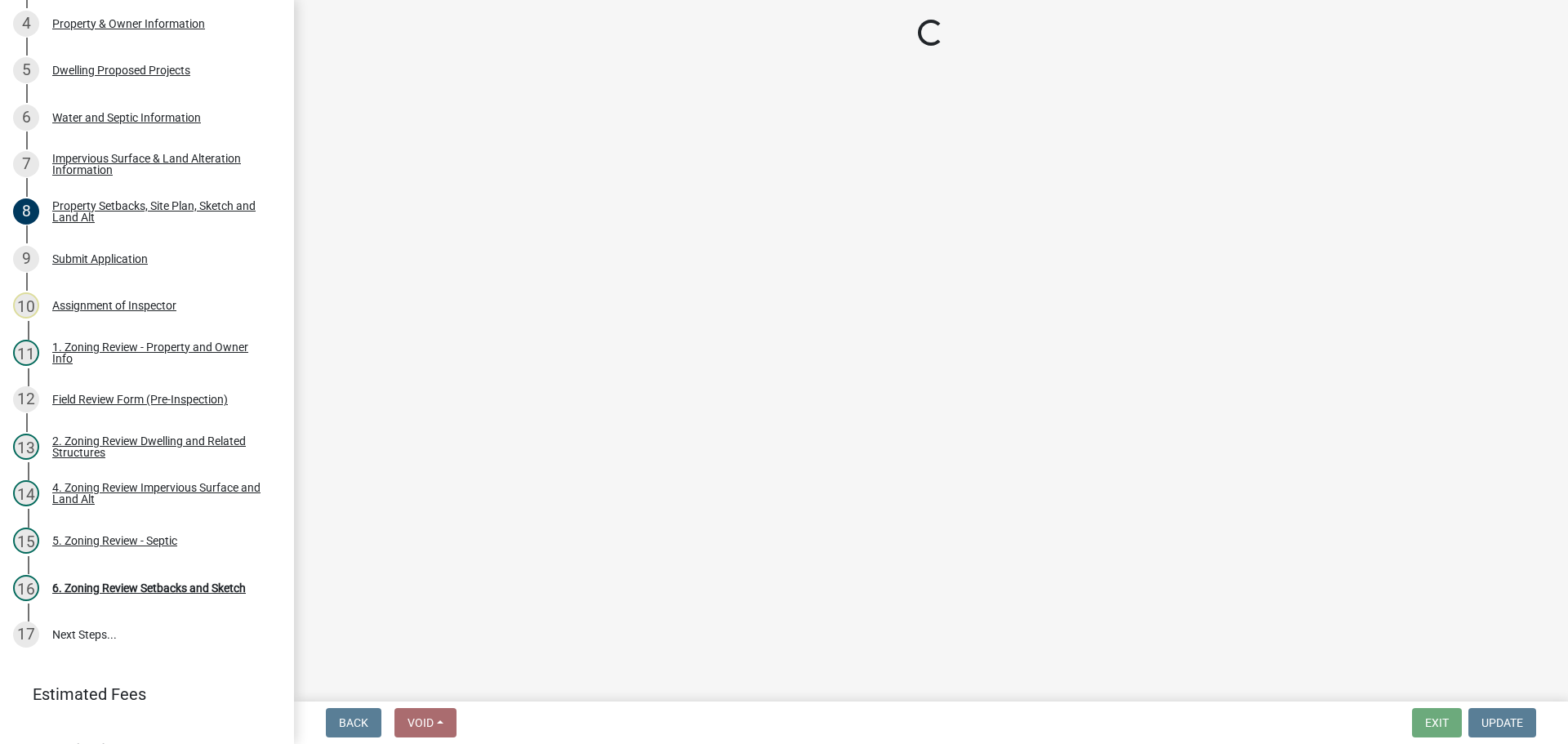
select select "cada6796-d529-4ebb-b6d4-faca8dd705c9"
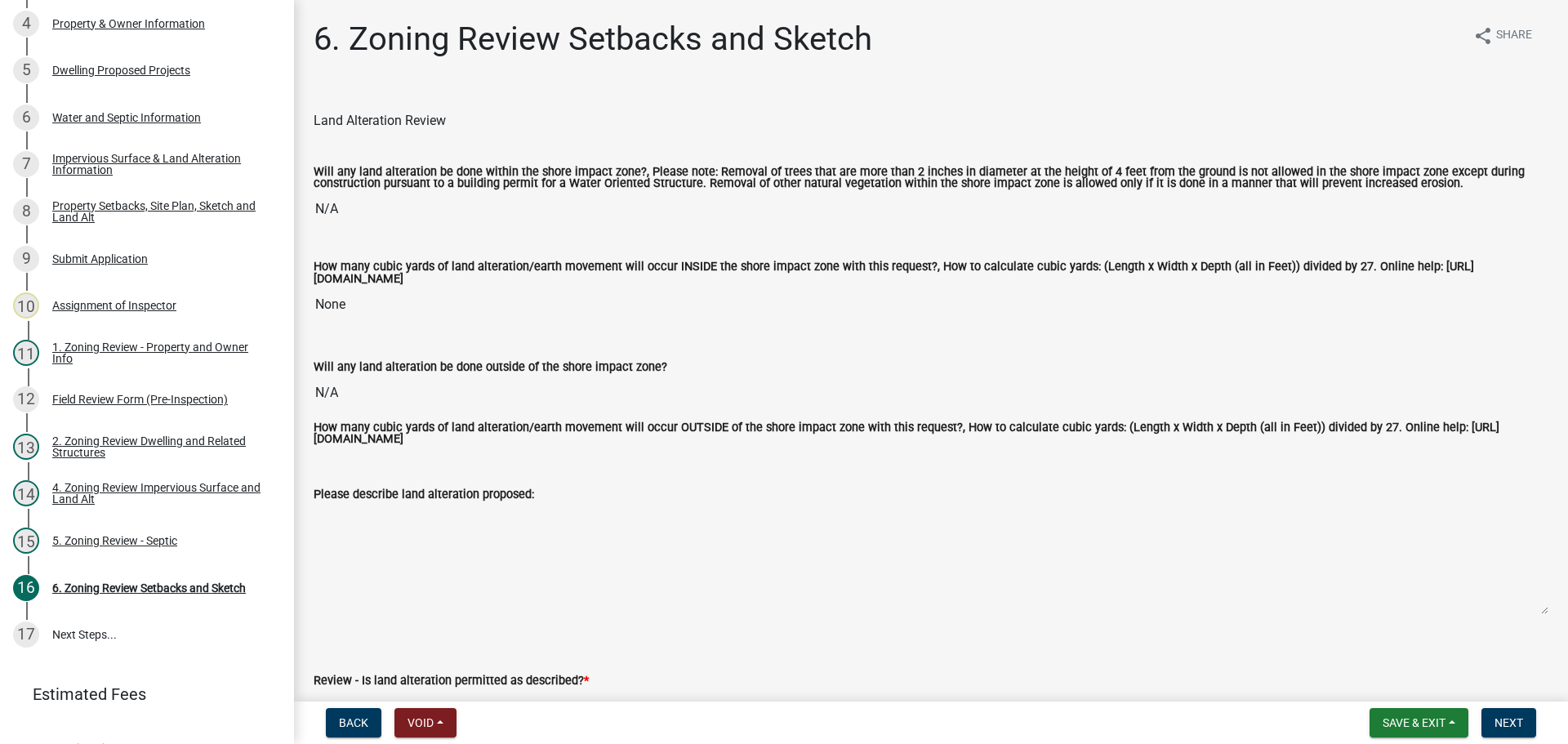
click at [723, 121] on div "Land Alteration Review" at bounding box center [930, 121] width 1235 height 20
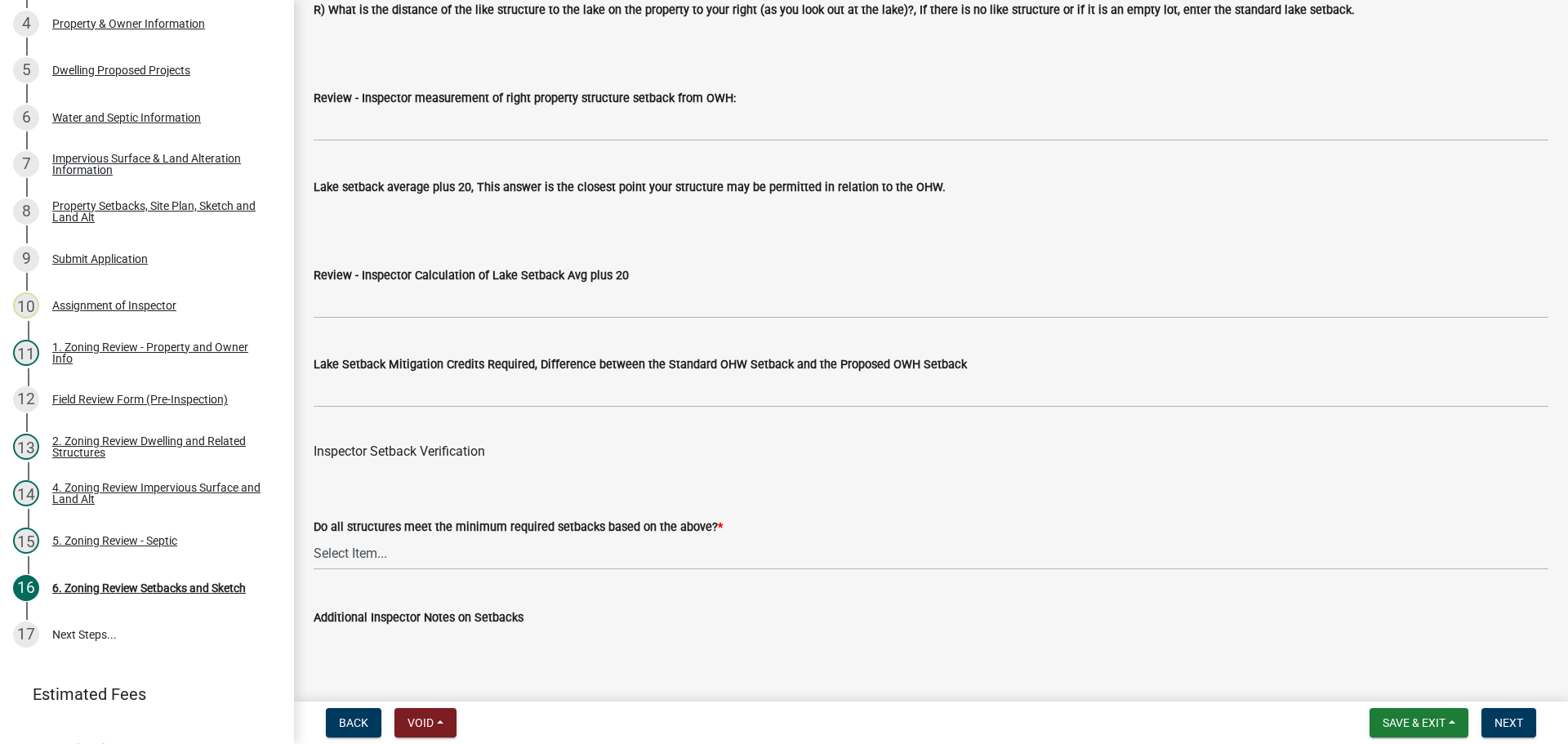
scroll to position [4900, 0]
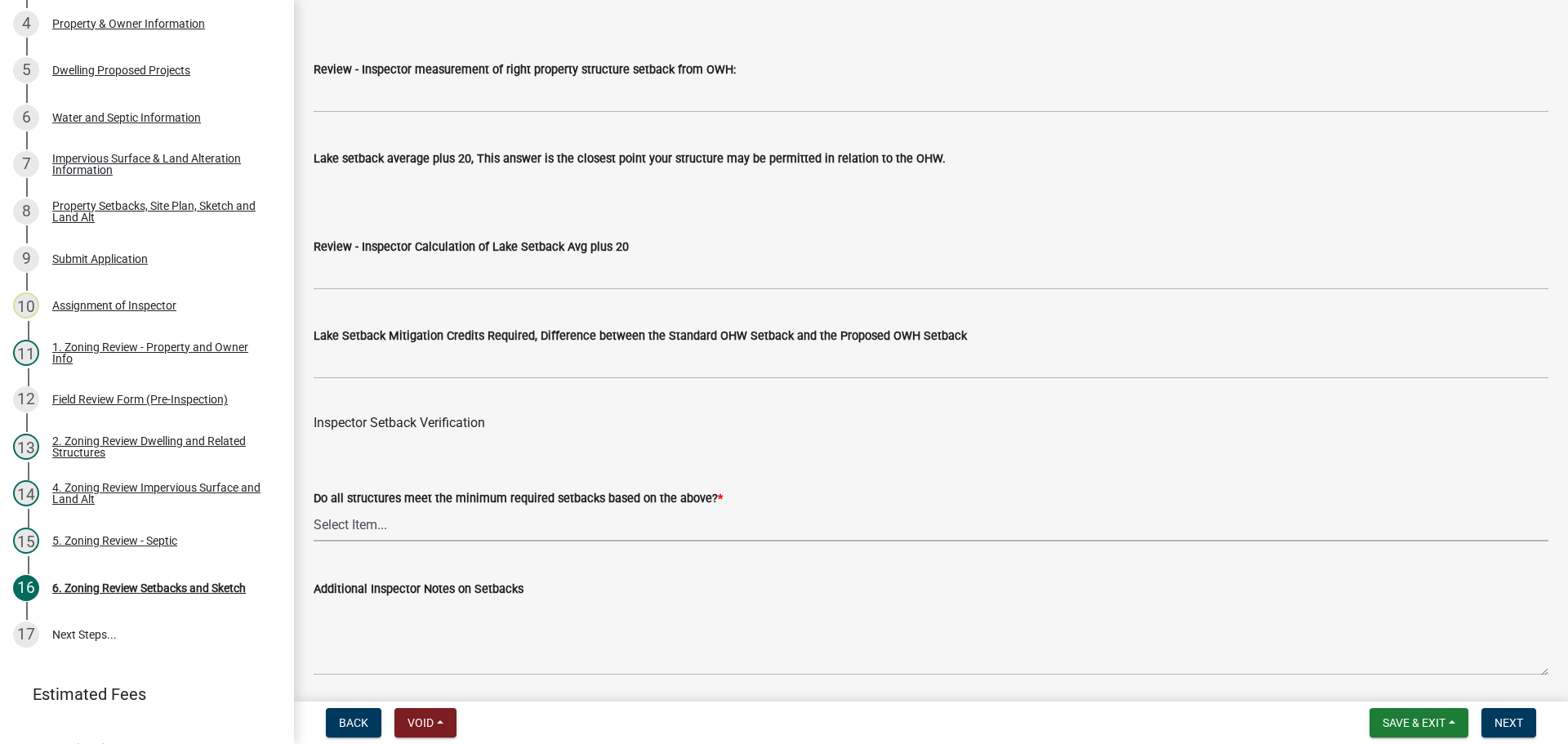
click at [564, 526] on select "Select Item... Yes No" at bounding box center [930, 525] width 1235 height 33
click at [313, 511] on select "Select Item... Yes No" at bounding box center [930, 525] width 1235 height 33
select select "1355ee8a-8cf1-4796-8594-a9df27e9dfb0"
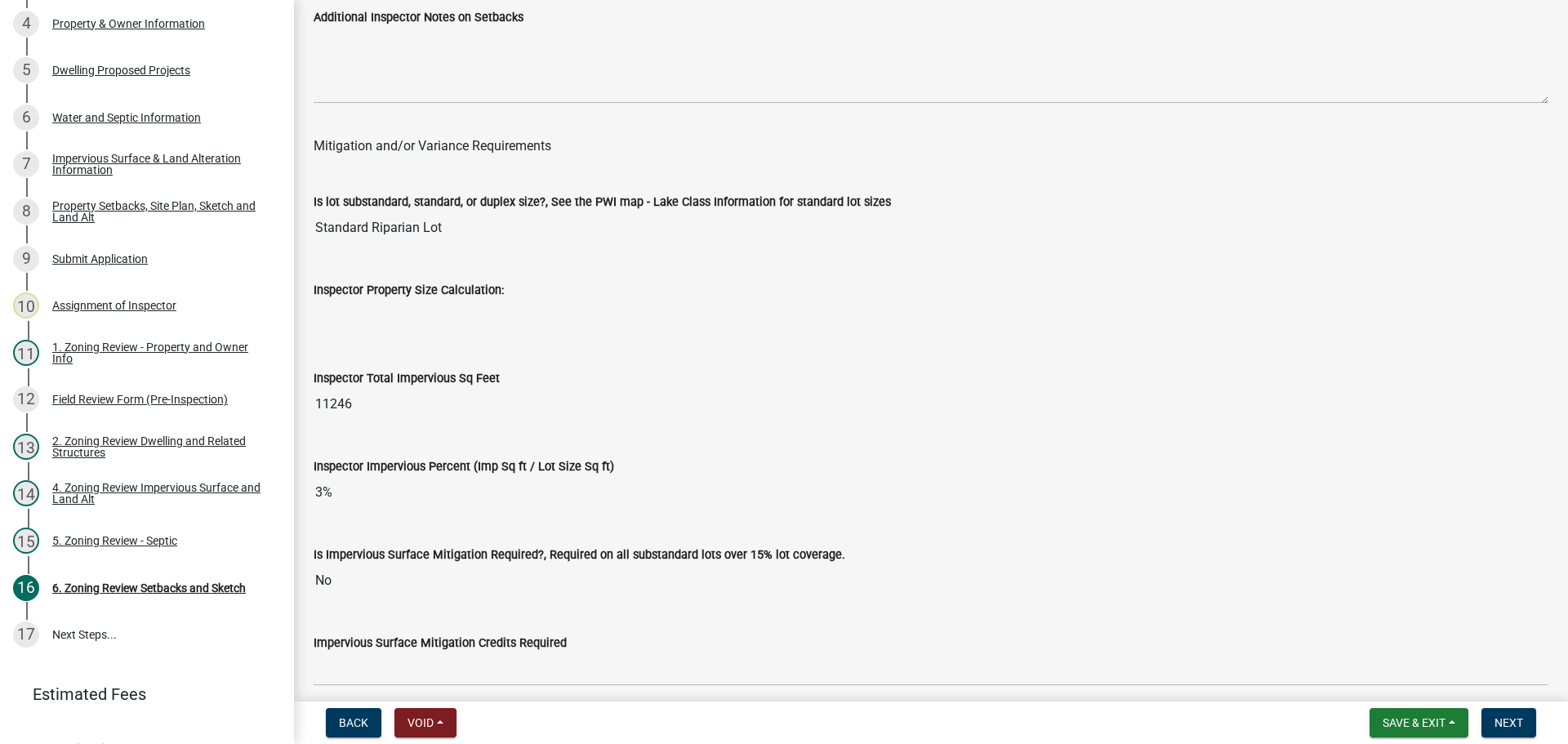
scroll to position [5797, 0]
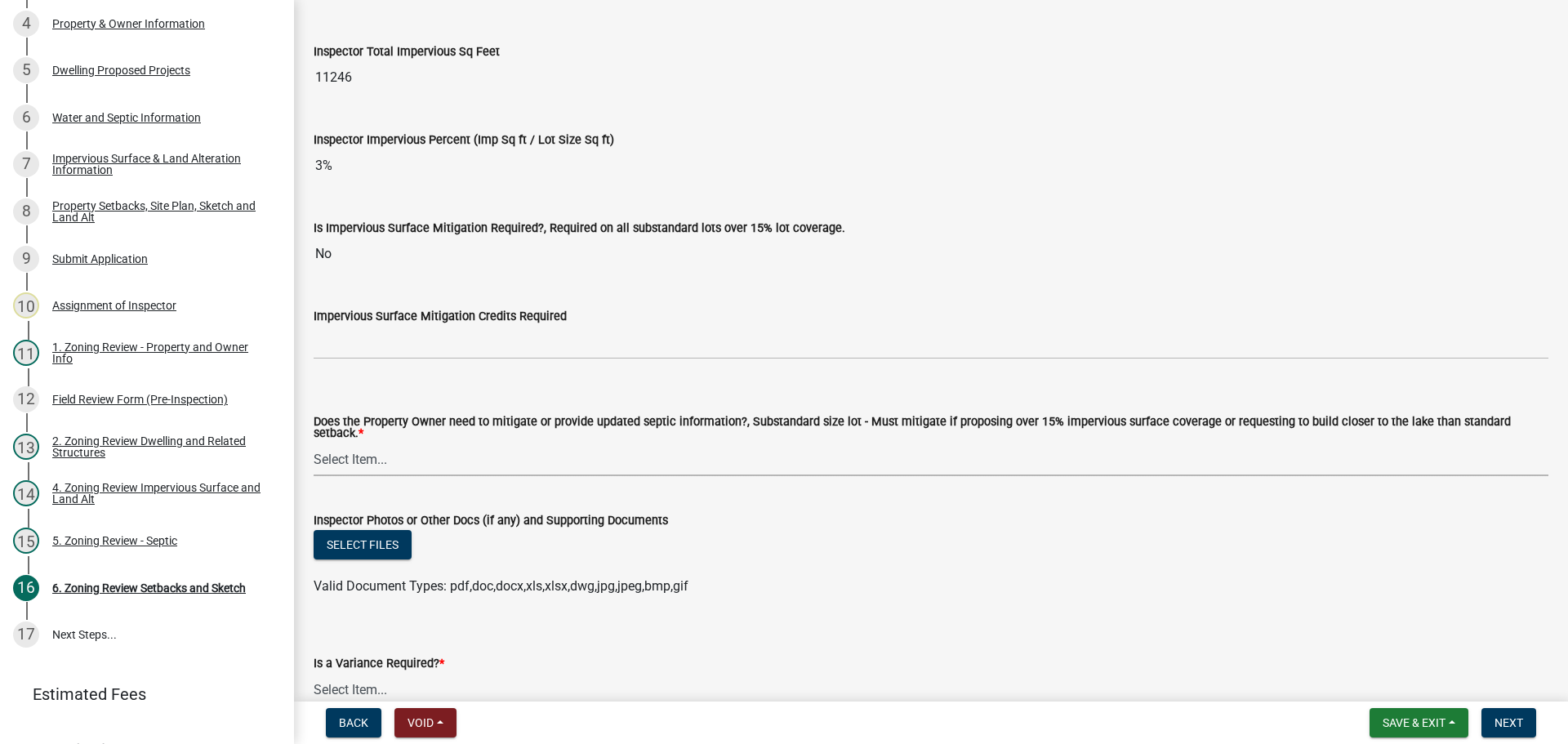
click at [466, 453] on select "Select Item... No Mitigation or additional Septic Information is required Septi…" at bounding box center [930, 459] width 1235 height 33
click at [313, 442] on select "Select Item... No Mitigation or additional Septic Information is required Septi…" at bounding box center [930, 459] width 1235 height 33
select select "90ee664a-1dc2-440e-be2c-90a87c157e77"
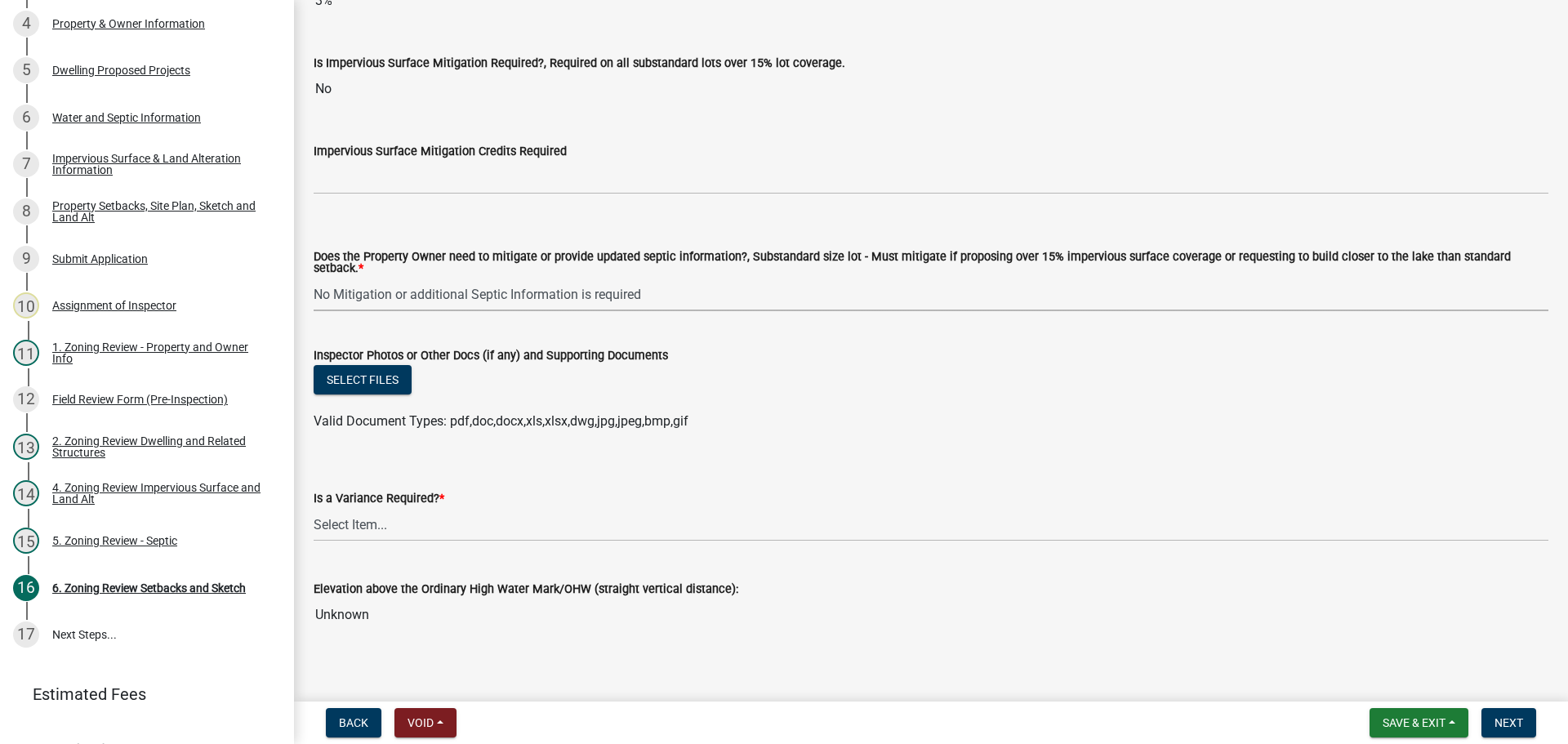
scroll to position [5972, 0]
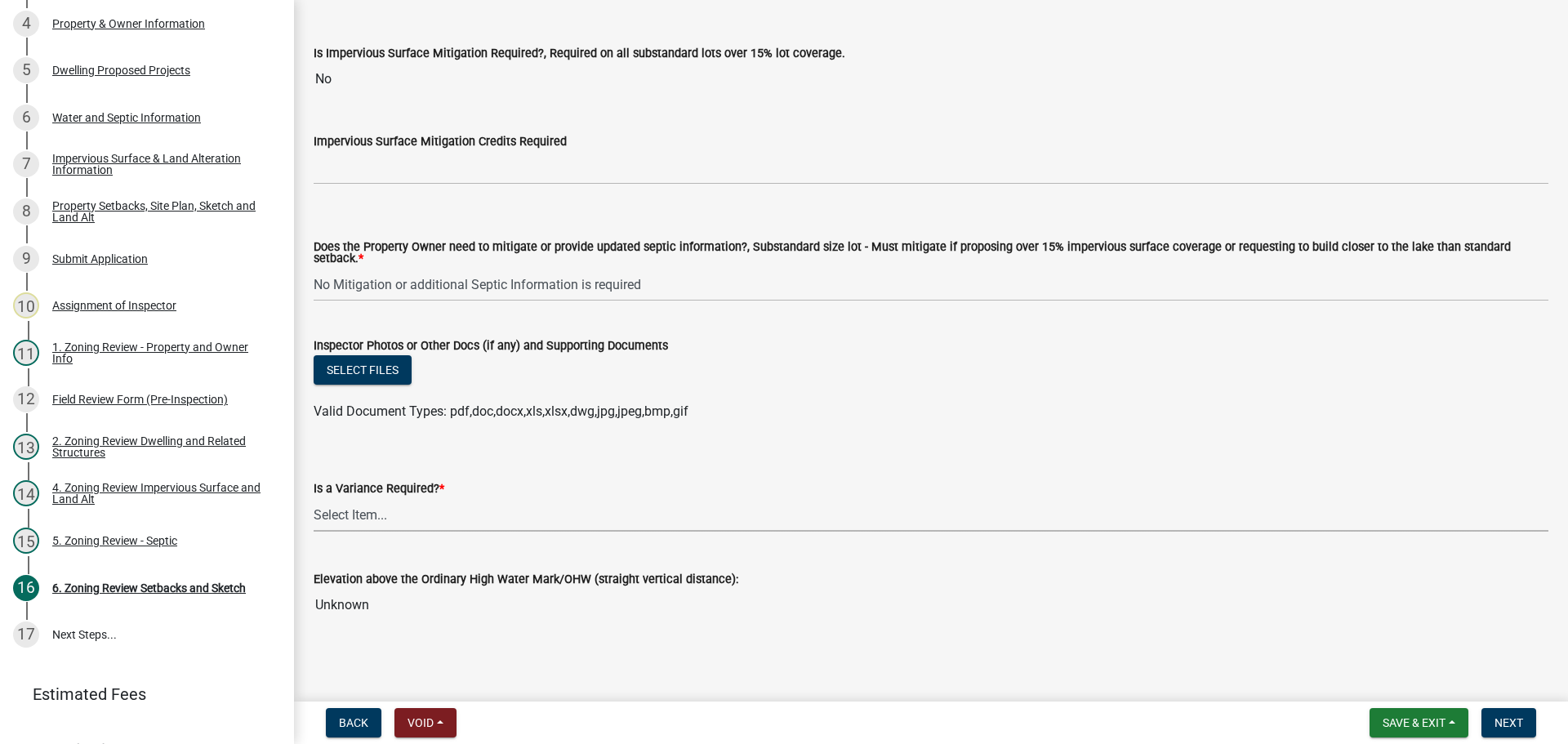
click at [455, 505] on select "Select Item... Yes No" at bounding box center [930, 515] width 1235 height 33
click at [313, 498] on select "Select Item... Yes No" at bounding box center [930, 515] width 1235 height 33
select select "f2187563-aefa-492e-adce-9c256a51e9d2"
click at [1512, 728] on span "Next" at bounding box center [1509, 722] width 28 height 13
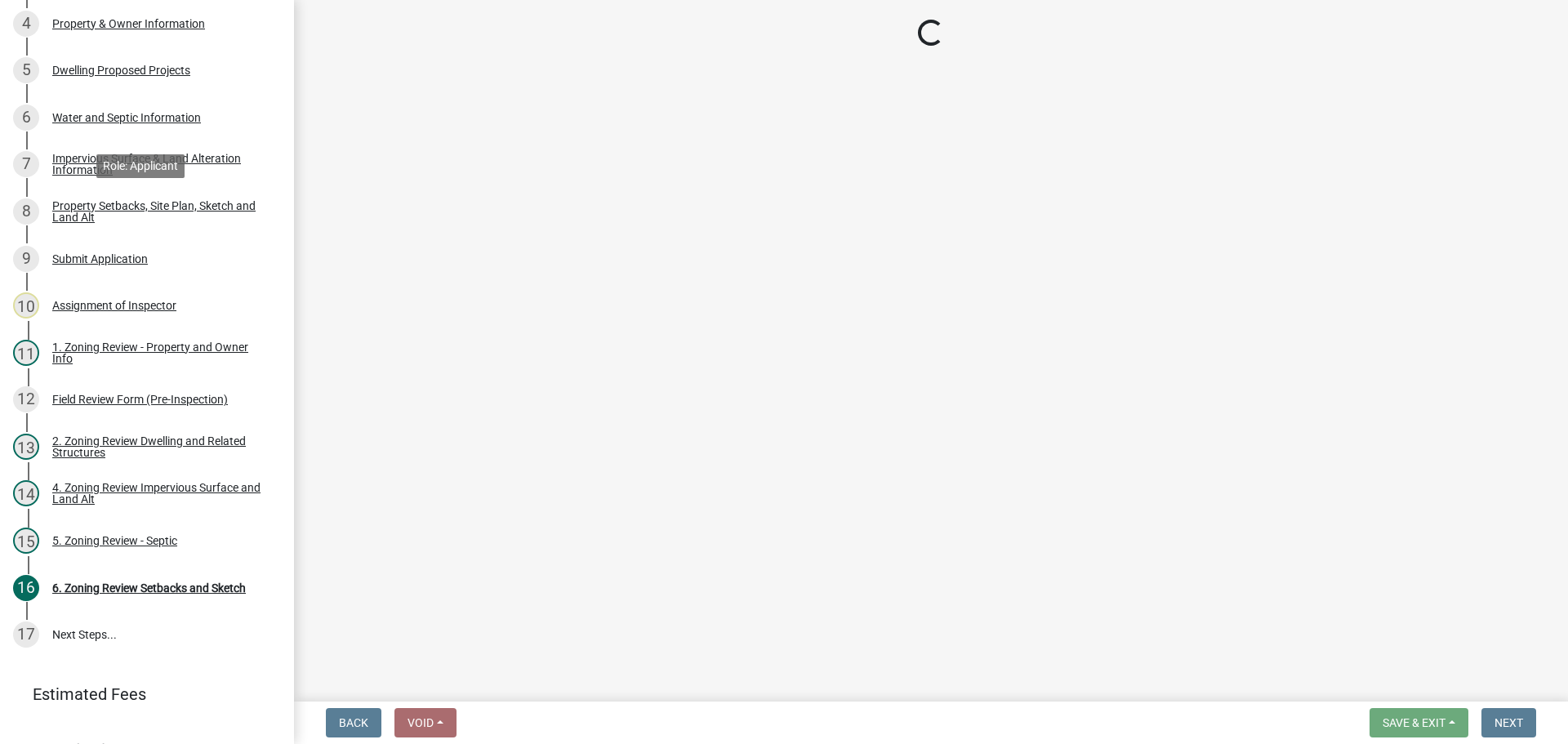
scroll to position [374, 0]
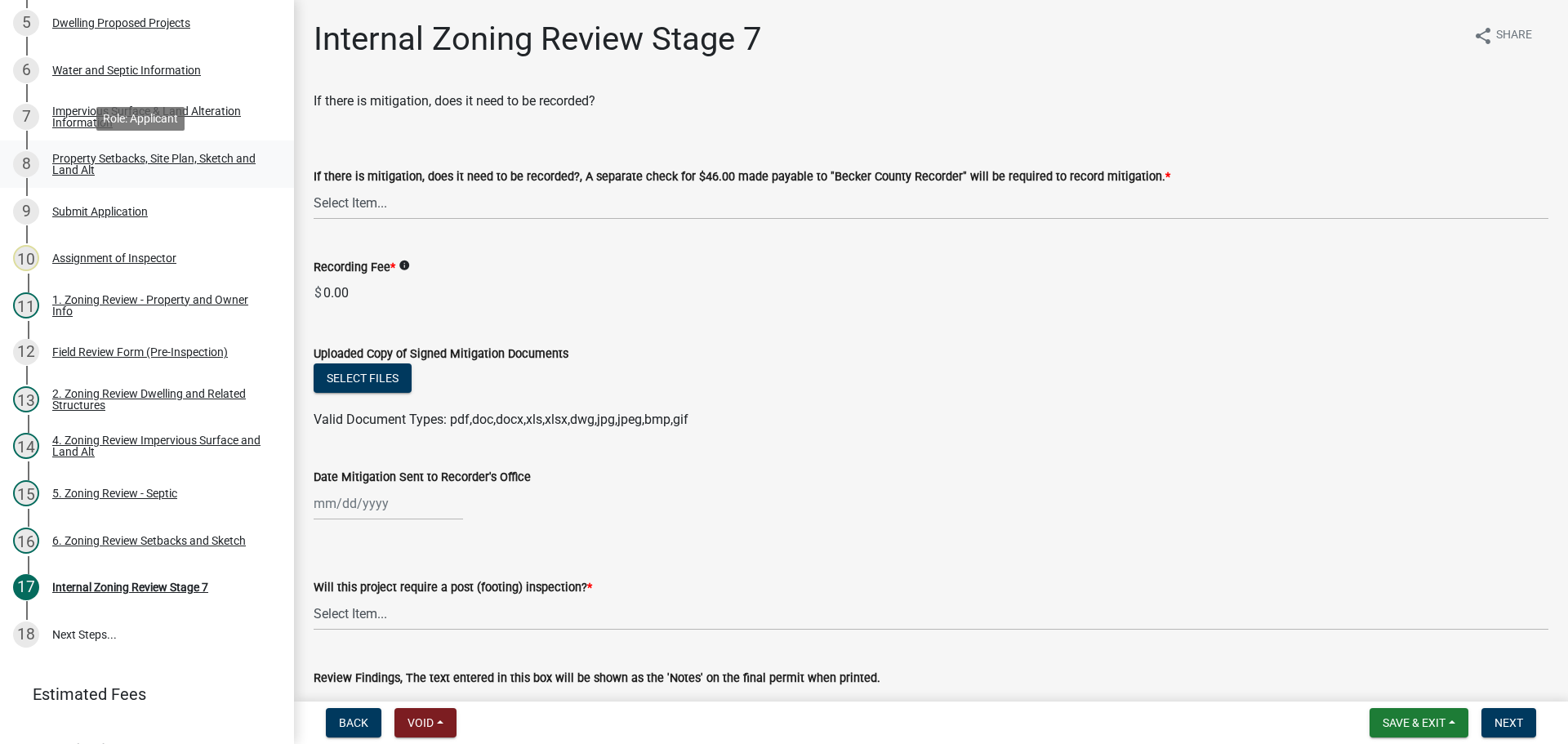
click at [182, 159] on div "Property Setbacks, Site Plan, Sketch and Land Alt" at bounding box center [160, 165] width 215 height 23
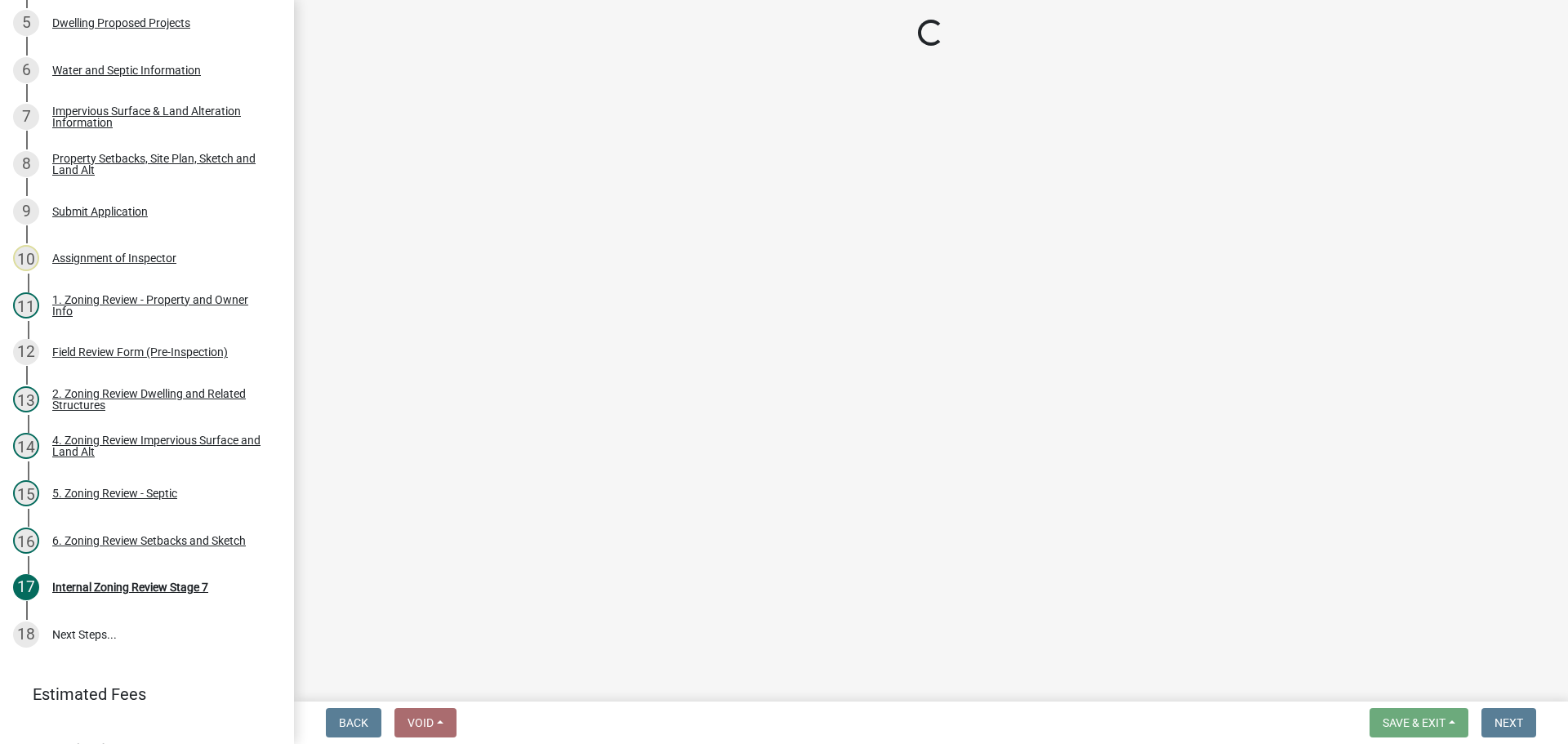
select select "d89fbfa0-1150-4954-b91c-9d482c9530a3"
select select "b56a4575-9846-47cf-8067-c59a4853da22"
select select "12f785fb-c378-4b18-841c-21c73dc99083"
select select "12da6293-5841-4f5c-bd92-3658833964cd"
select select "27b2a8b4-abf6-463e-8c0c-7c5d2b4fe26f"
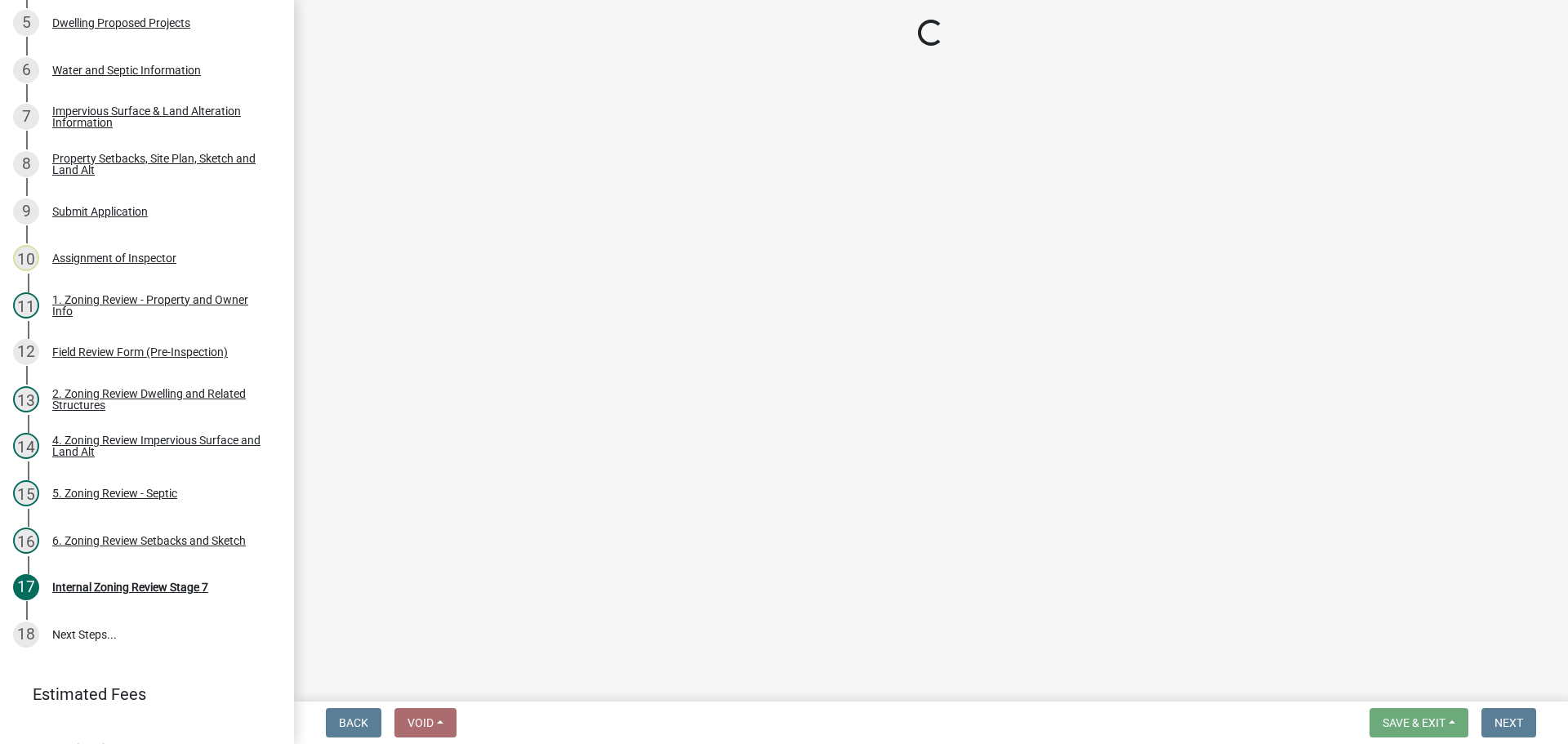
select select "28f6c7b2-2b88-4425-ae15-f67110f778a7"
select select "c8b8ea71-7088-4e87-a493-7bc88cc2835b"
select select "1418c7e3-4054-4b00-84b5-d09b9560f30a"
select select "4421853d-5e11-4b64-95ec-6c47066881cc"
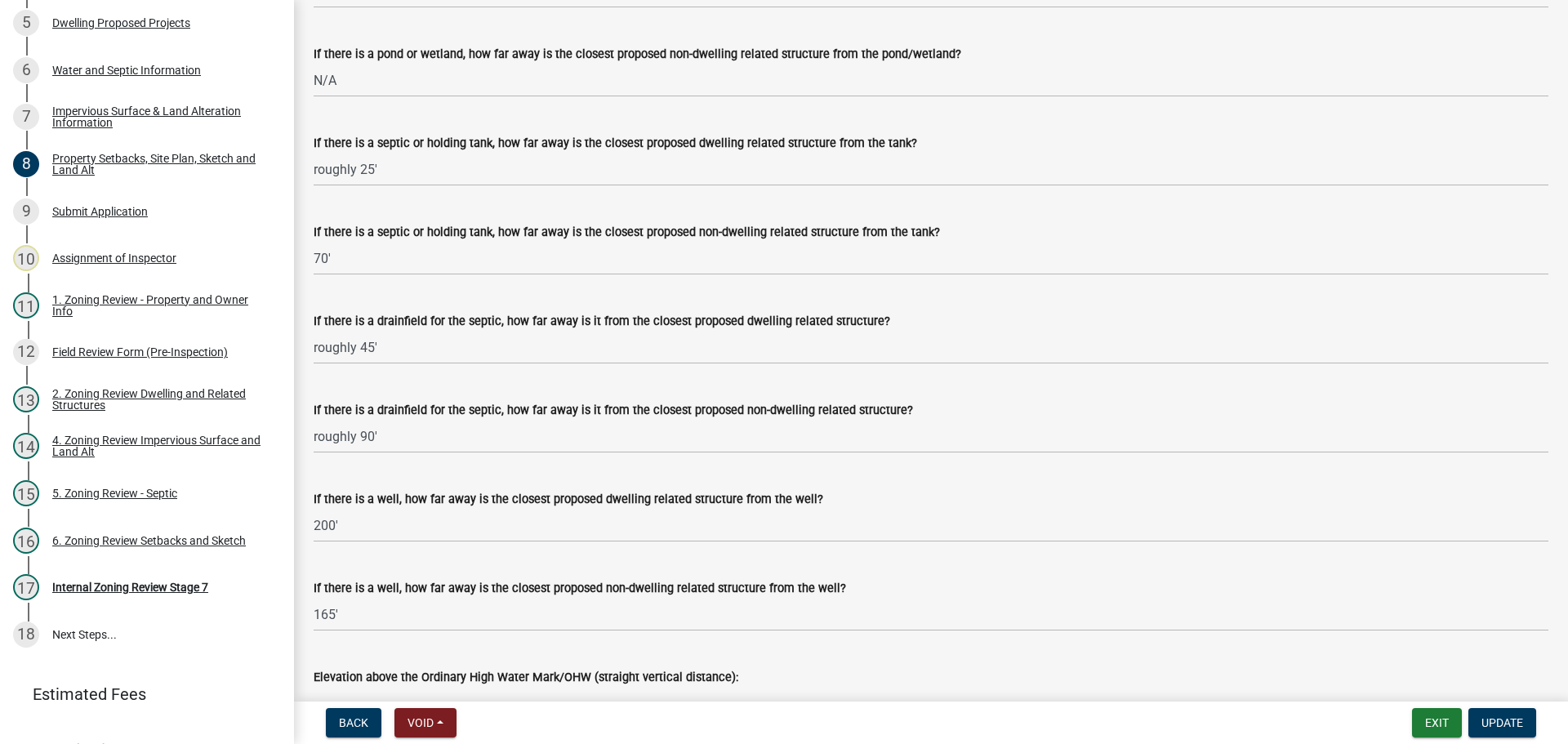
scroll to position [4758, 0]
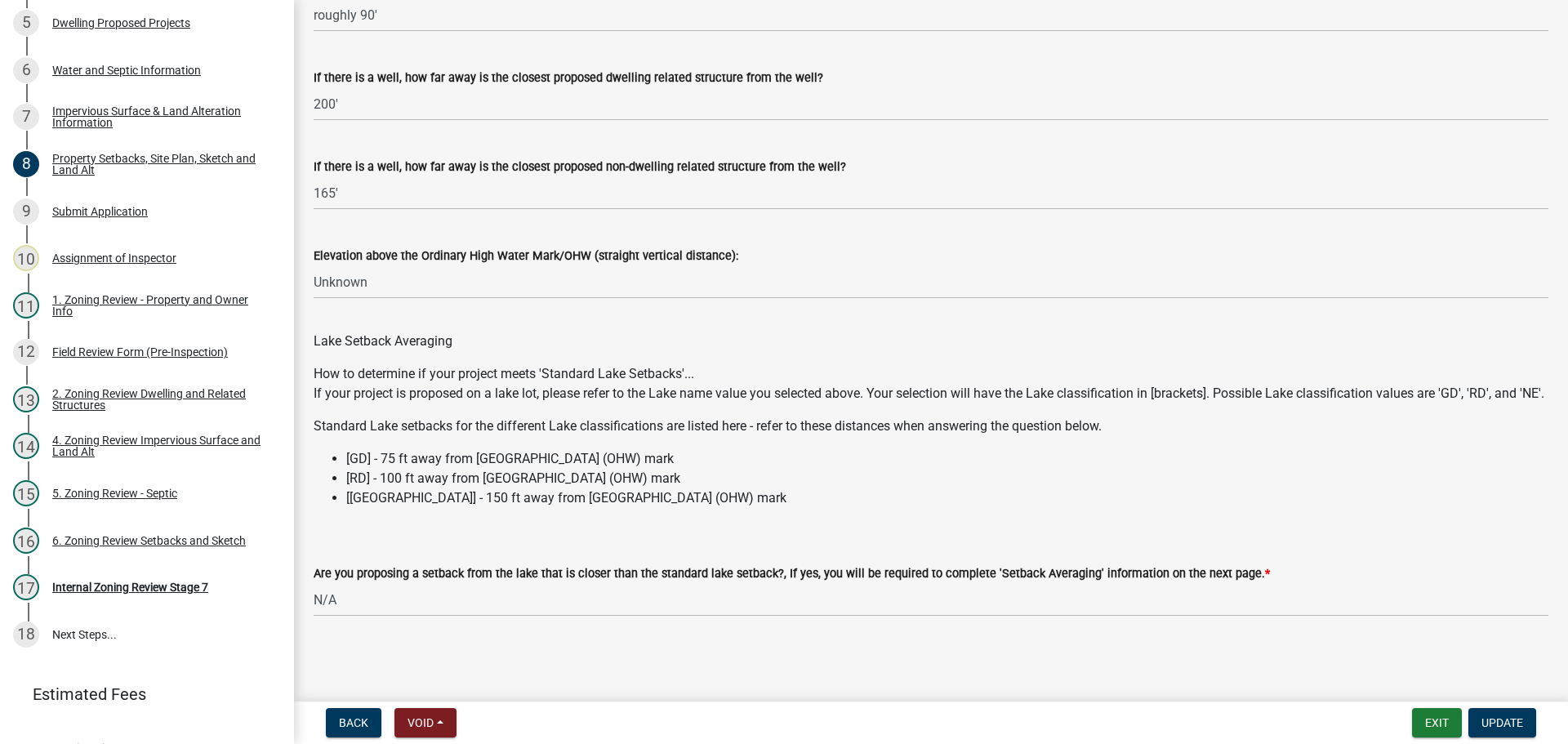
drag, startPoint x: 699, startPoint y: 300, endPoint x: 682, endPoint y: 556, distance: 256.6
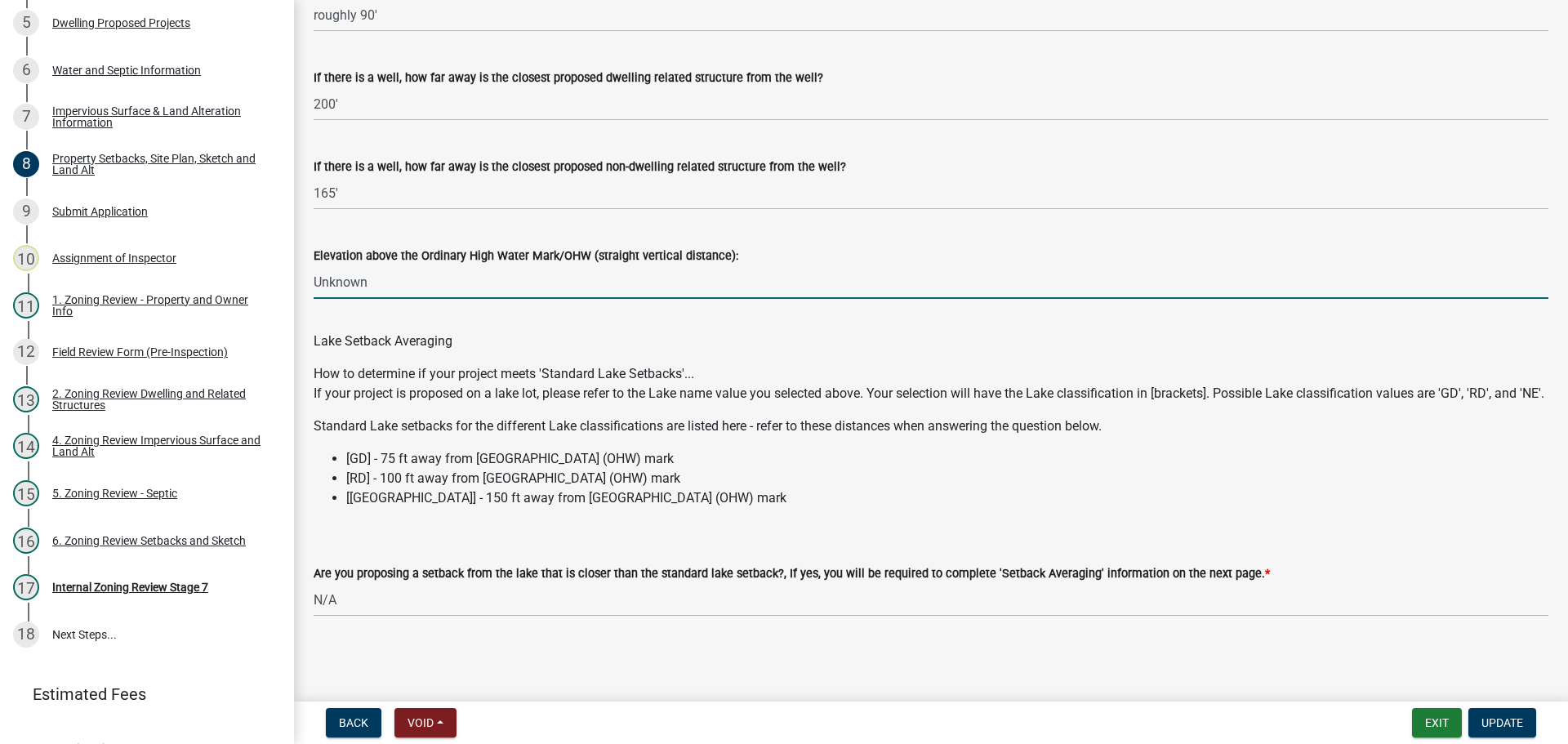
click at [420, 265] on input "Unknown" at bounding box center [930, 282] width 1235 height 33
type input "3+"
click at [1495, 717] on span "Update" at bounding box center [1502, 722] width 42 height 13
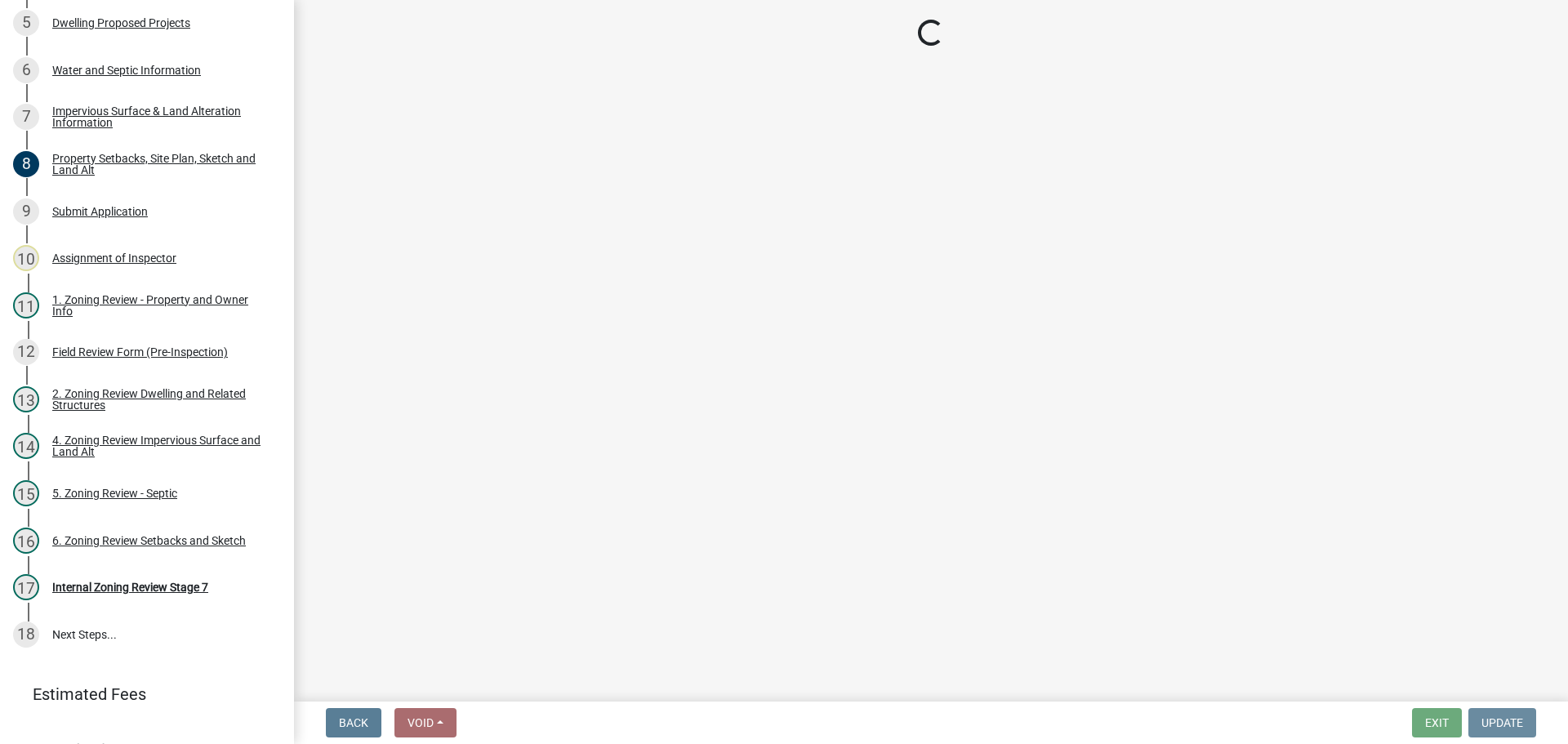
scroll to position [0, 0]
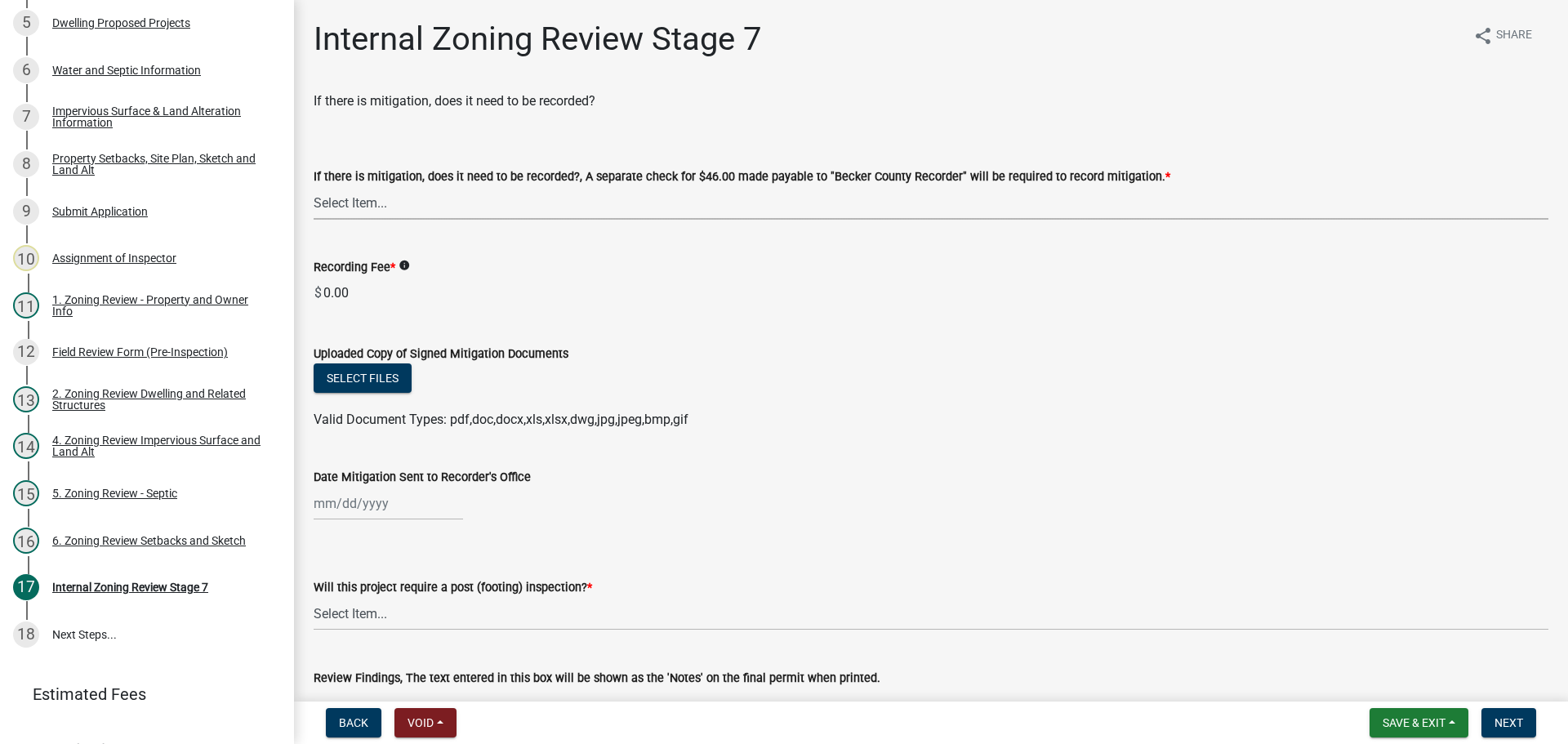
click at [436, 198] on select "Select Item... Yes No N/A" at bounding box center [930, 203] width 1235 height 33
click at [313, 186] on select "Select Item... Yes No N/A" at bounding box center [930, 203] width 1235 height 33
select select "a3547d78-d162-4c03-a5e6-44db720e788b"
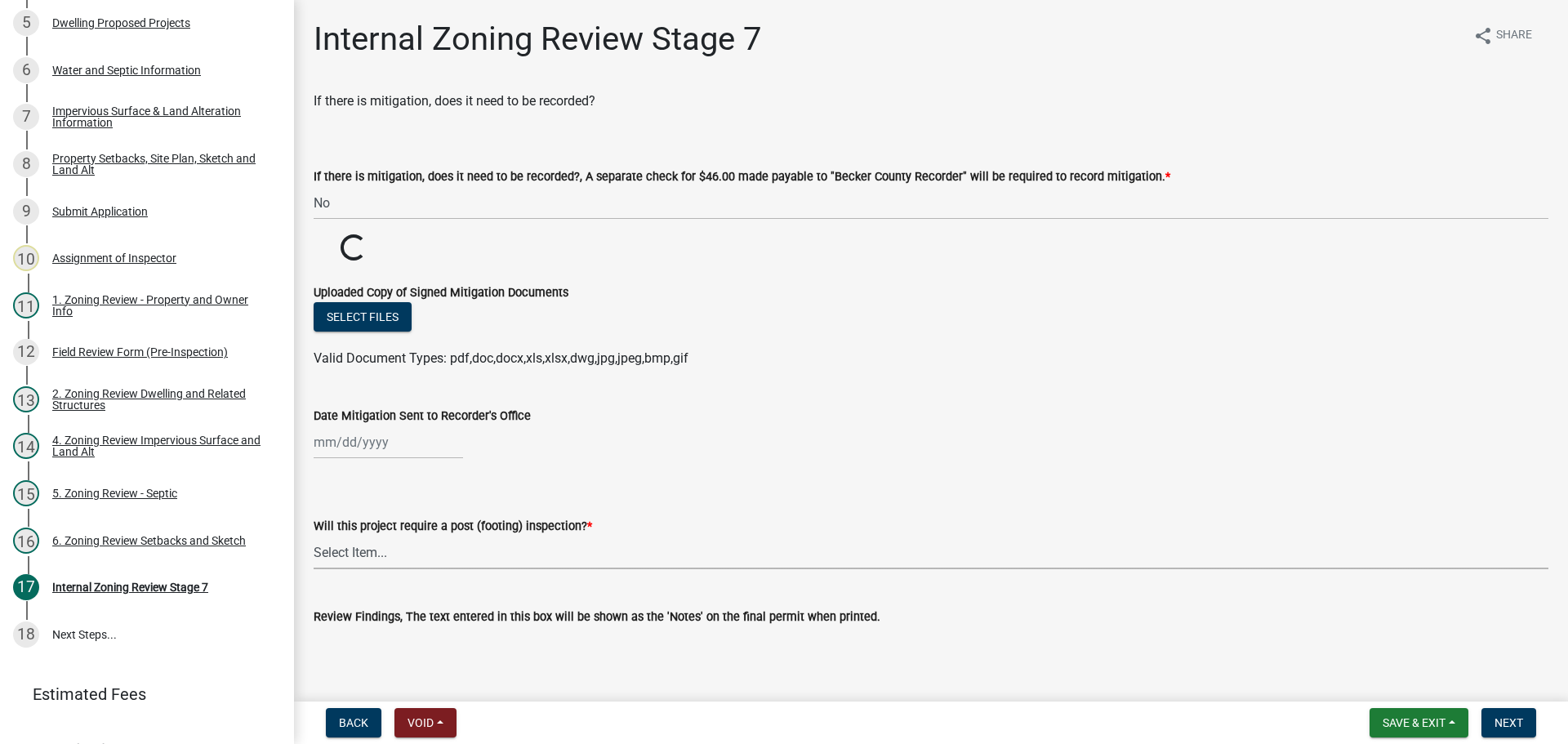
click at [376, 553] on select "Select Item... No Yes" at bounding box center [930, 552] width 1235 height 33
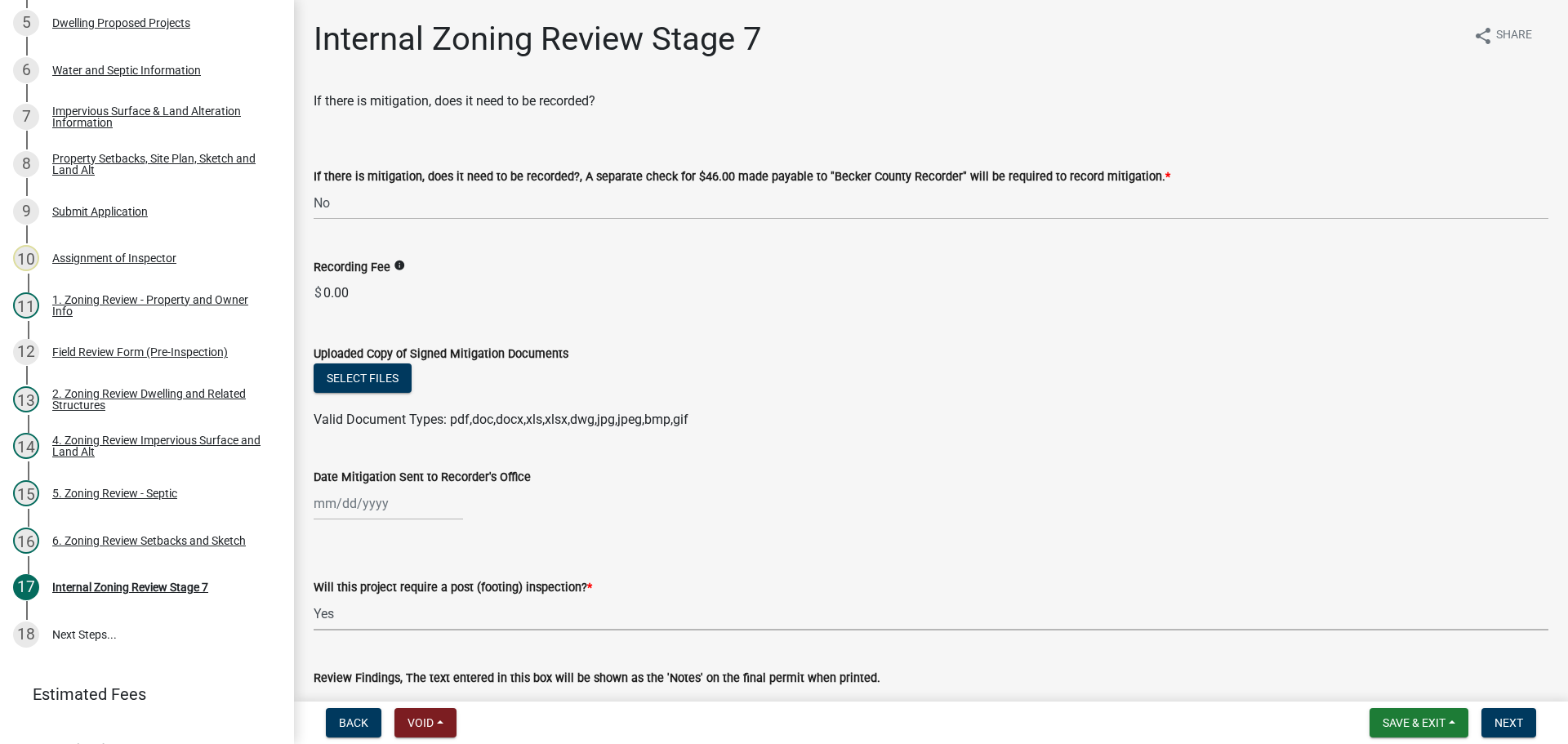
click at [313, 597] on select "Select Item... No Yes" at bounding box center [930, 613] width 1235 height 33
select select "74b00539-a6f1-4ef6-a890-a22a5fa5fedf"
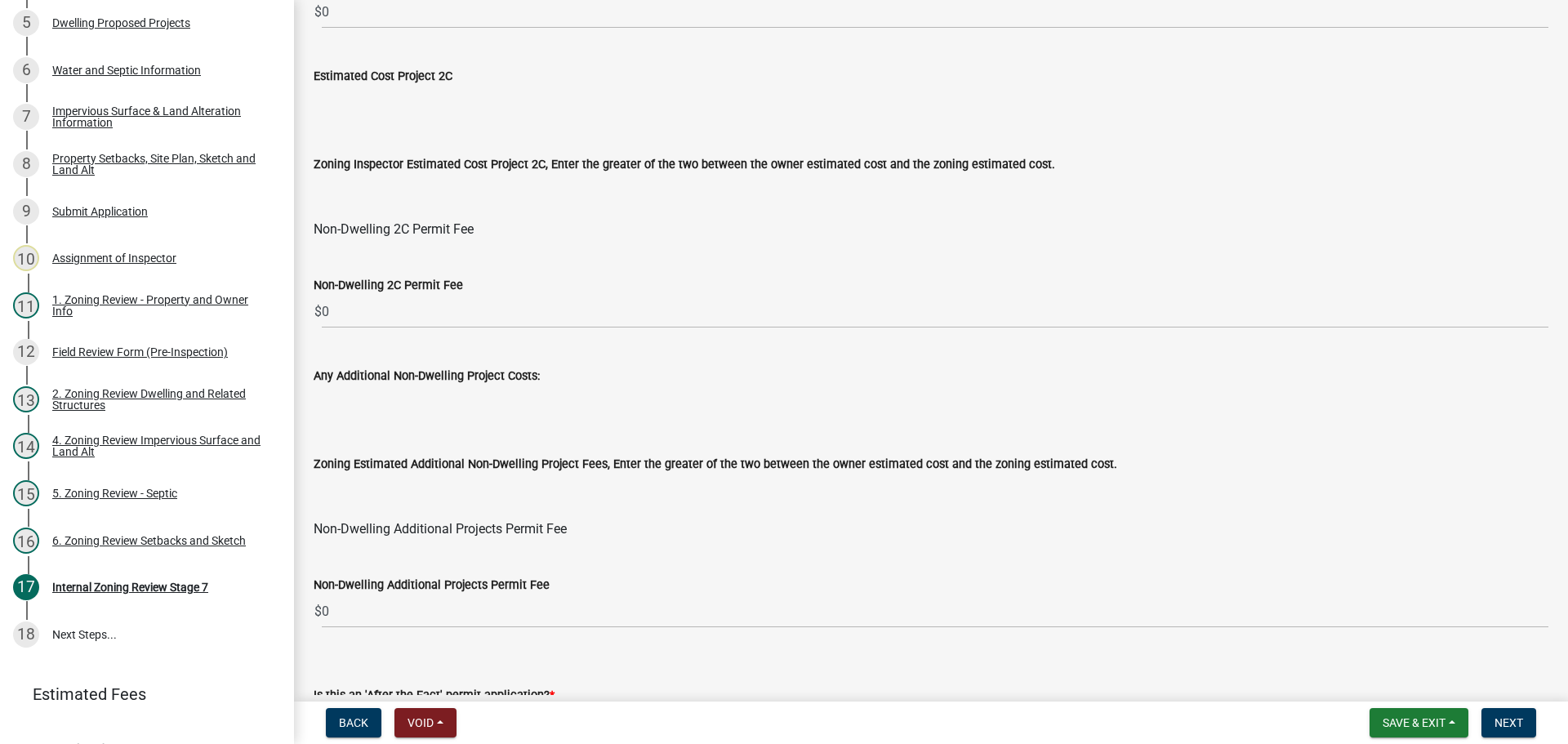
scroll to position [1796, 0]
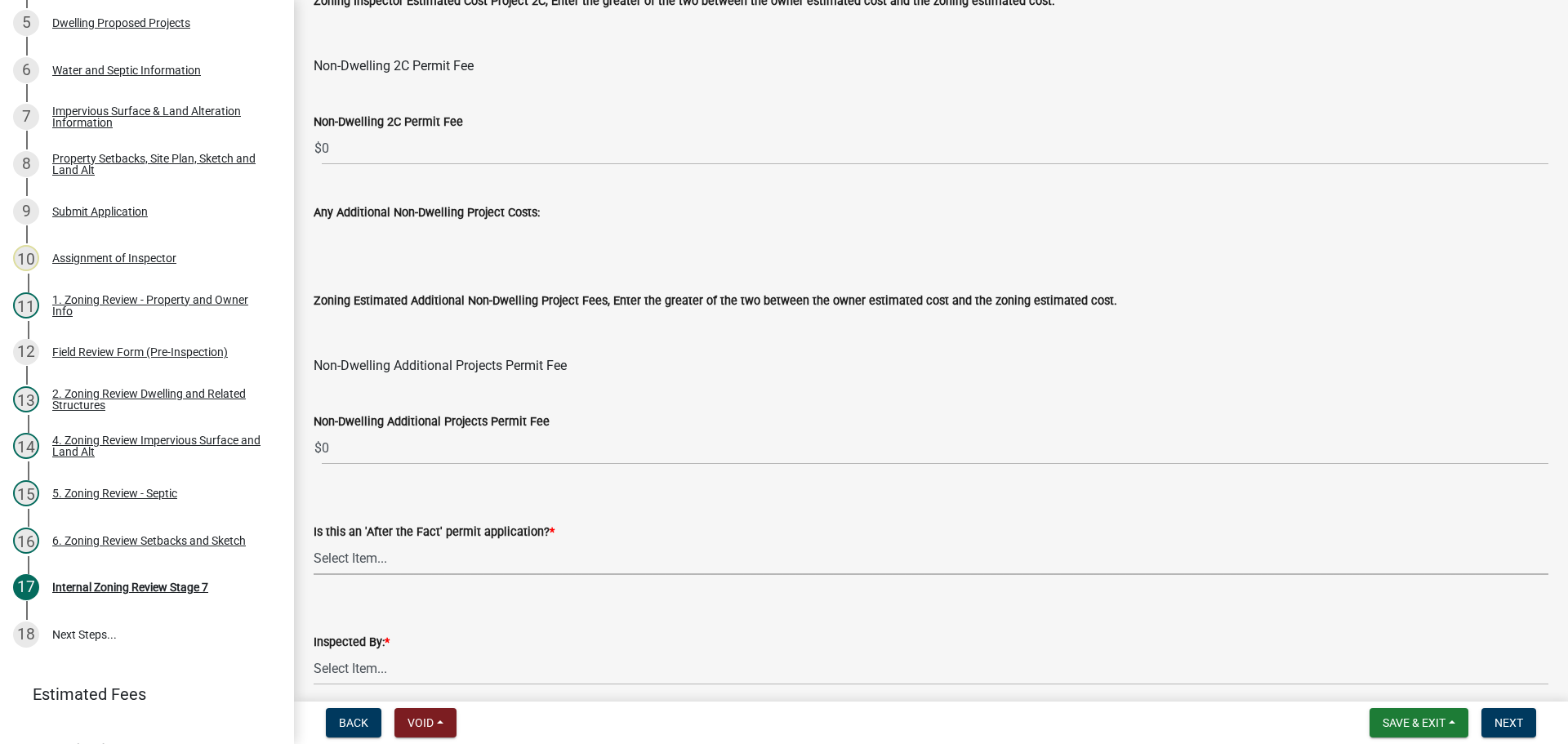
click at [369, 554] on select "Select Item... No Yes" at bounding box center [930, 558] width 1235 height 33
click at [313, 541] on select "Select Item... No Yes" at bounding box center [930, 558] width 1235 height 33
select select "bbe3a6c5-1893-4527-8578-ada07a3b8ea5"
click at [356, 667] on select "Select Item... Jeff Rusness Kyle Vareberg Nicole Bradbury Susan Rockwell Tyler …" at bounding box center [930, 668] width 1235 height 33
click at [313, 652] on select "Select Item... Jeff Rusness Kyle Vareberg Nicole Bradbury Susan Rockwell Tyler …" at bounding box center [930, 668] width 1235 height 33
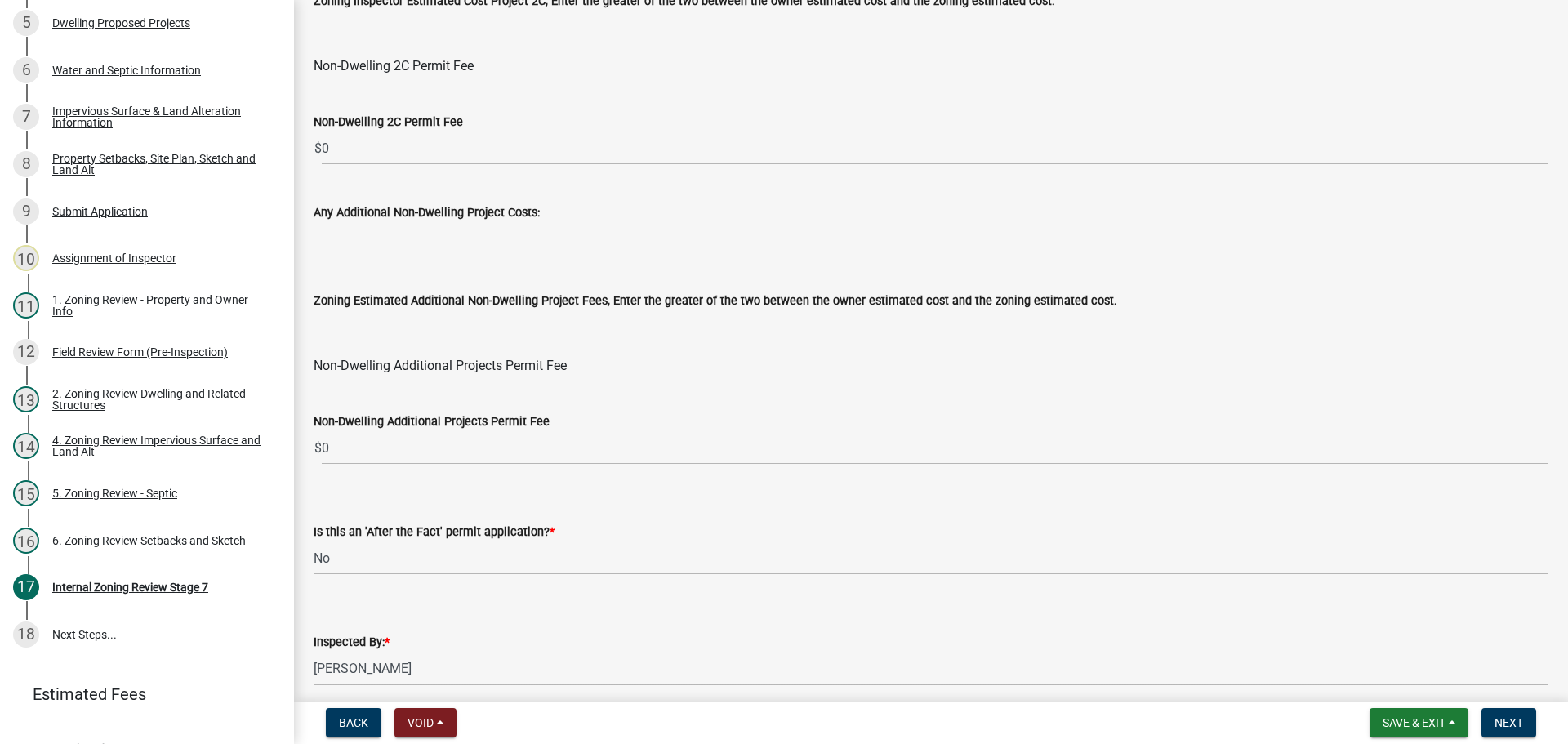
select select "c0b6e50c-983d-48c1-a910-e8bd43c13b77"
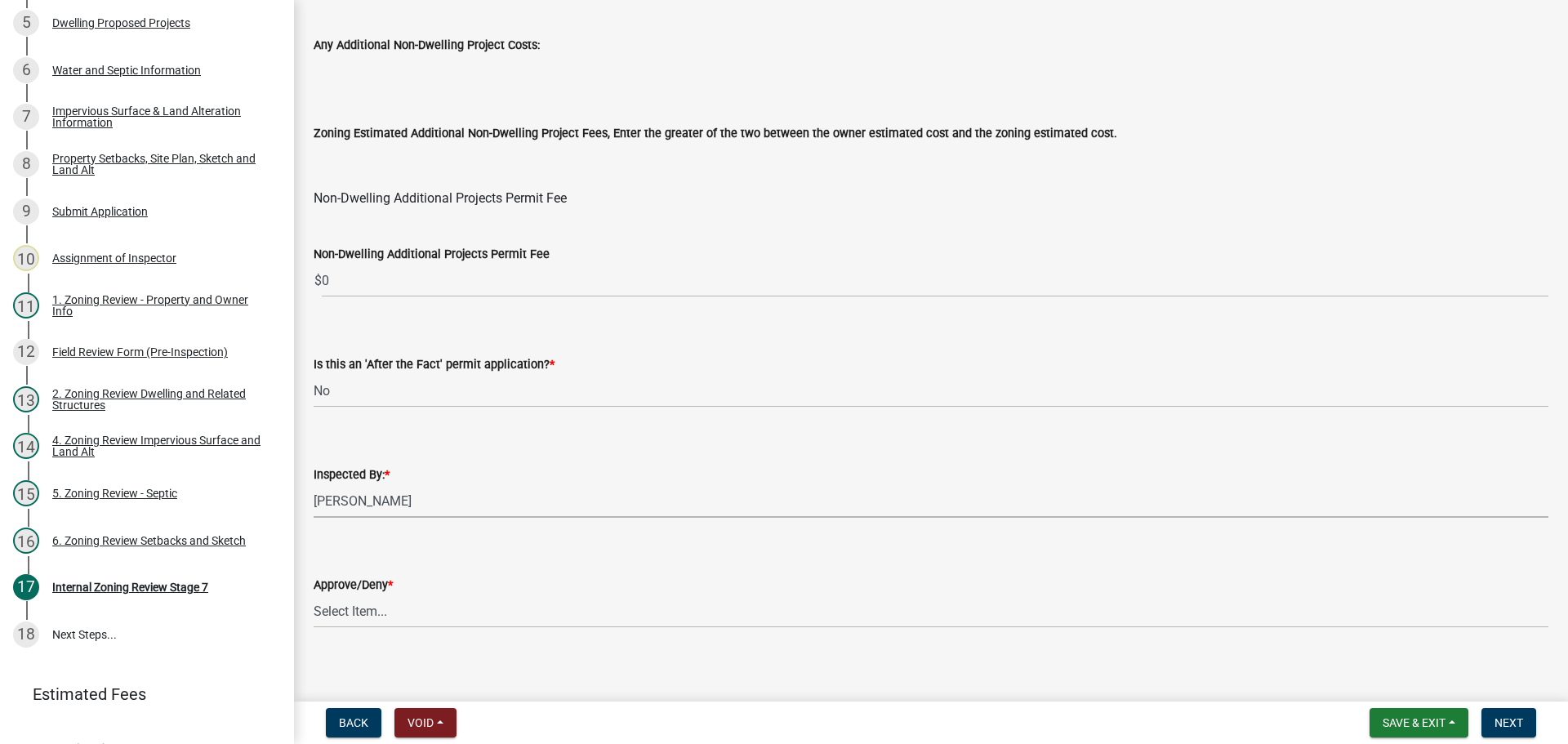
scroll to position [1975, 0]
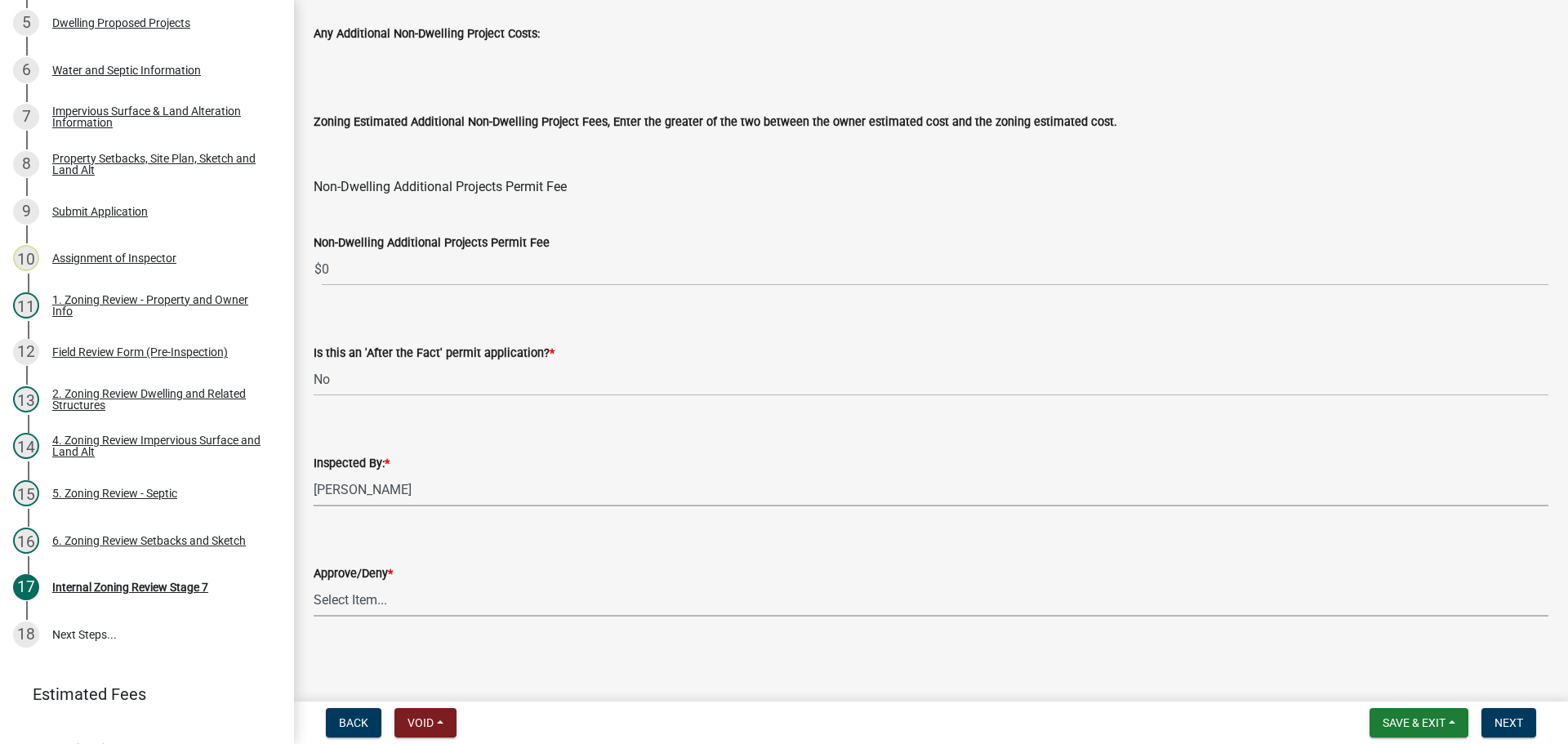
click at [386, 586] on select "Select Item... Approve Deny" at bounding box center [930, 599] width 1235 height 33
click at [375, 615] on select "Select Item... Approve Deny" at bounding box center [930, 599] width 1235 height 33
click at [313, 583] on select "Select Item... Approve Deny" at bounding box center [930, 599] width 1235 height 33
select select "97c9e5a4-d35f-4903-ad68-b764687ac9e9"
click at [1374, 722] on button "Save & Exit" at bounding box center [1418, 722] width 99 height 29
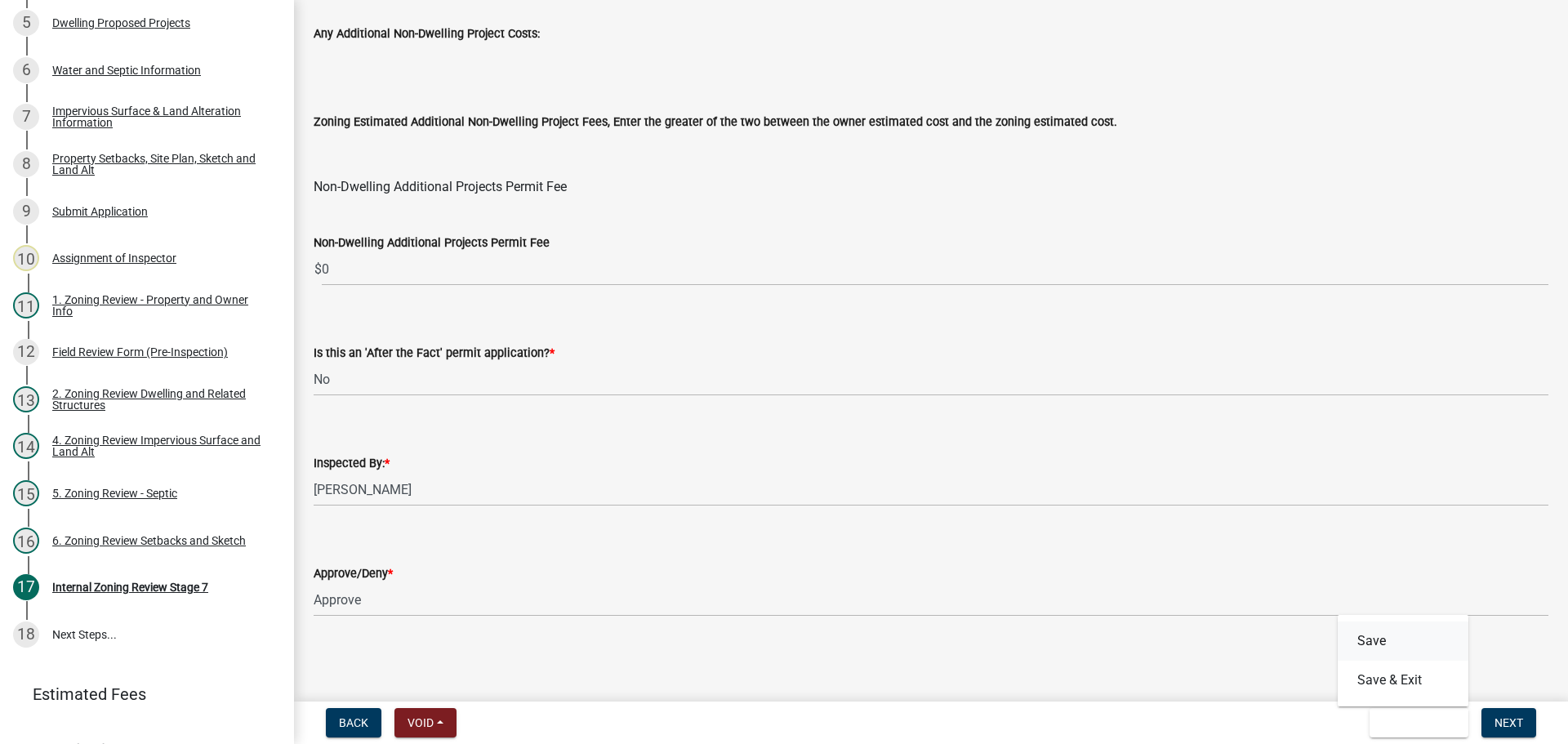
click at [1363, 645] on button "Save" at bounding box center [1403, 640] width 131 height 39
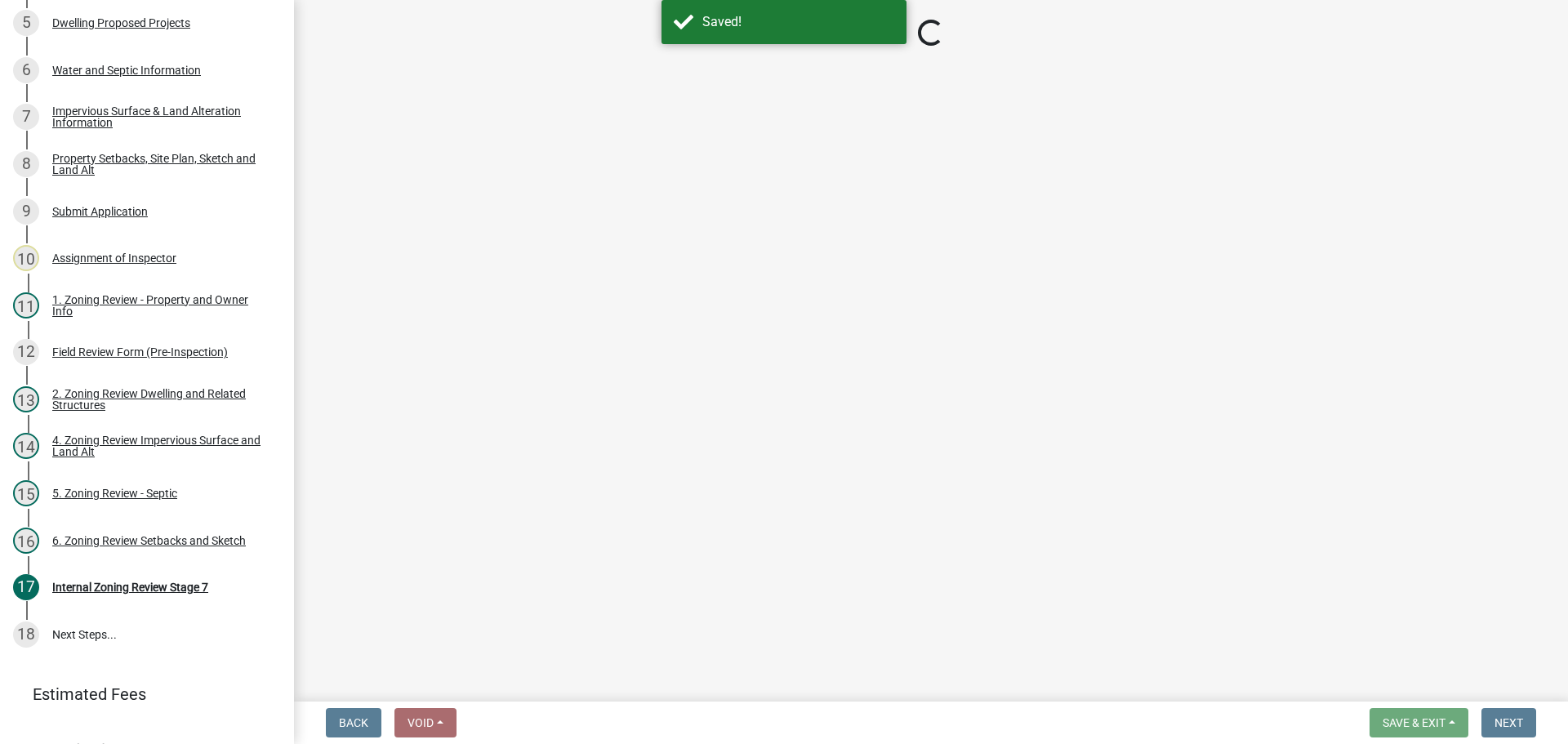
scroll to position [562, 0]
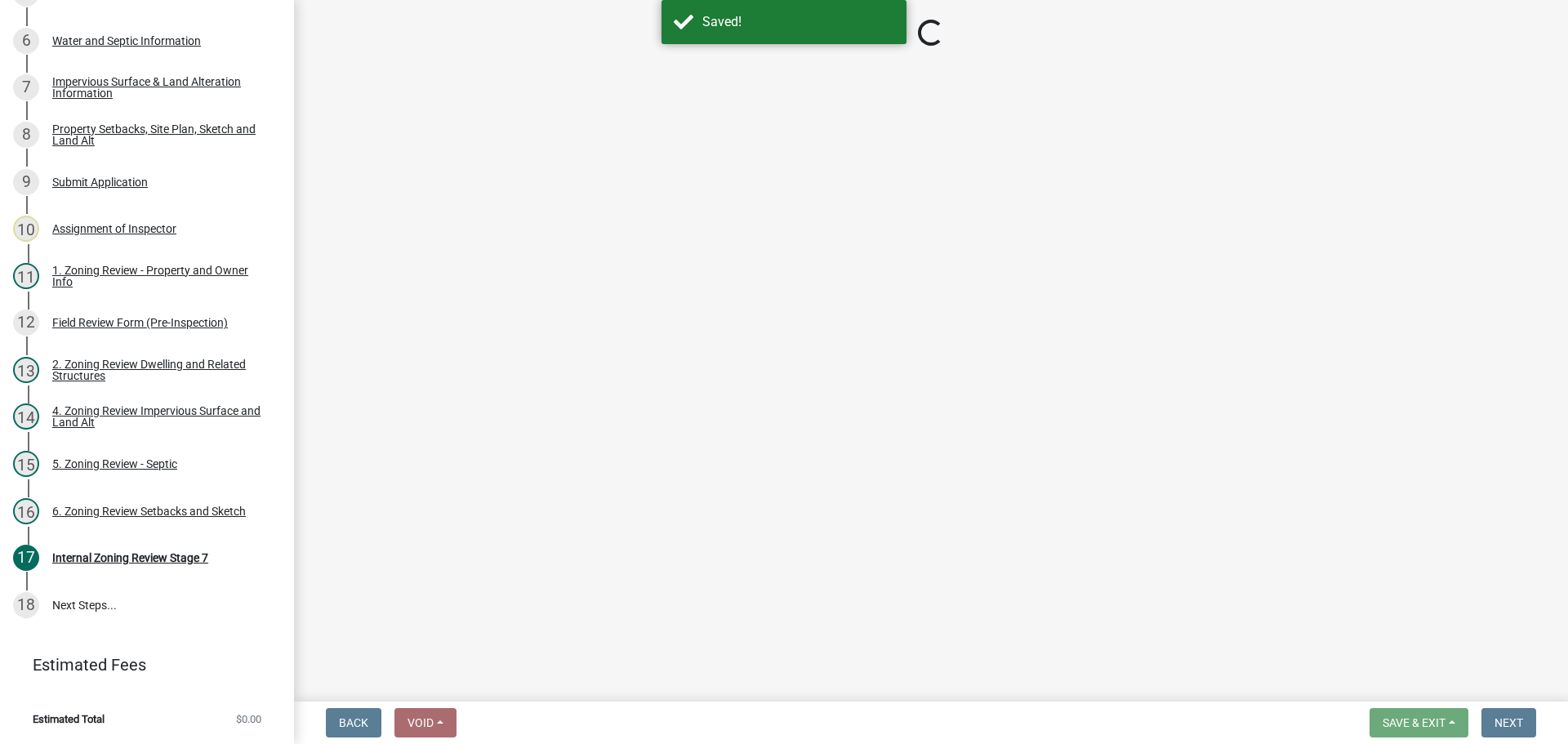
select select "a3547d78-d162-4c03-a5e6-44db720e788b"
select select "74b00539-a6f1-4ef6-a890-a22a5fa5fedf"
select select "bbe3a6c5-1893-4527-8578-ada07a3b8ea5"
select select "c0b6e50c-983d-48c1-a910-e8bd43c13b77"
select select "97c9e5a4-d35f-4903-ad68-b764687ac9e9"
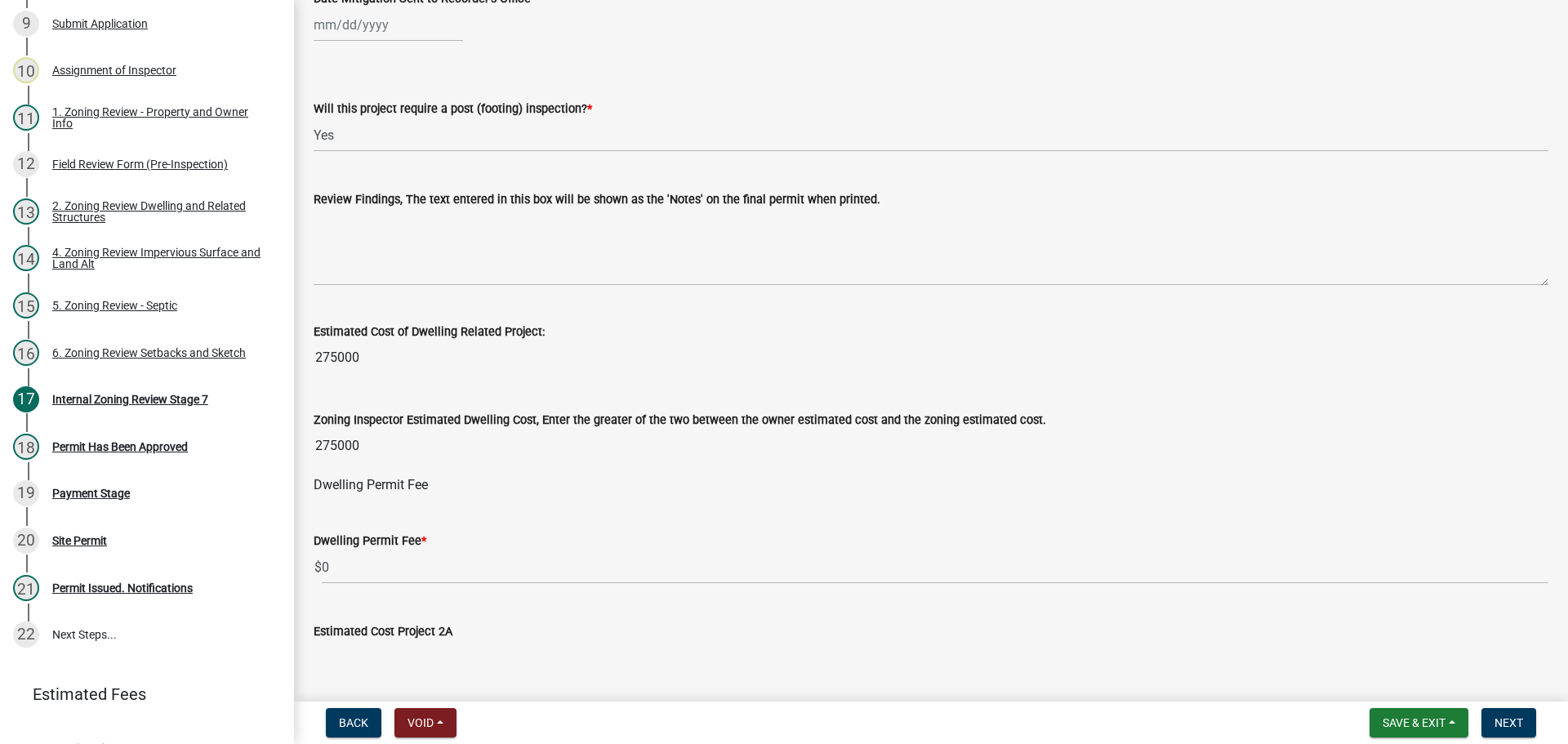
scroll to position [572, 0]
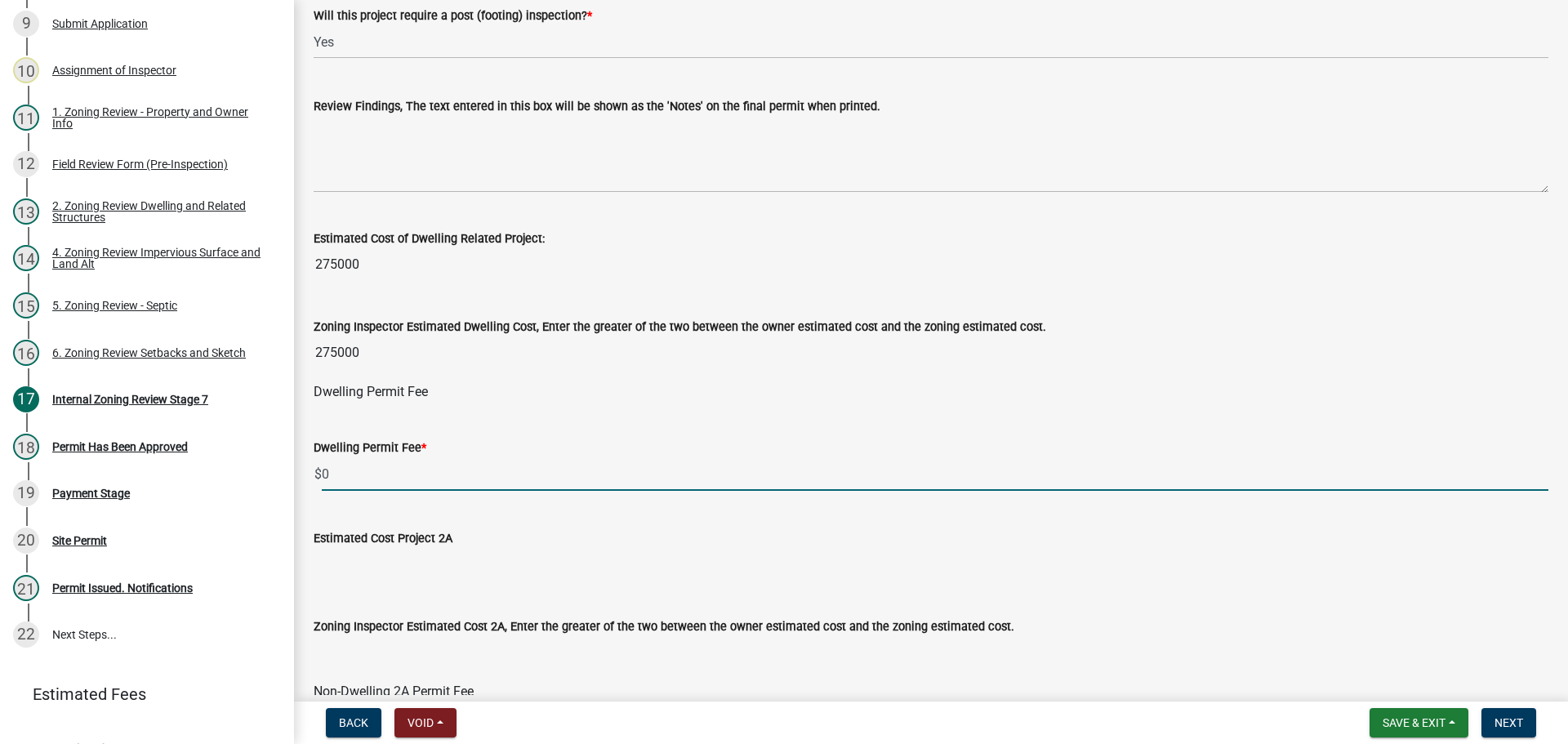
click at [384, 468] on input "0" at bounding box center [934, 474] width 1226 height 33
type input "885"
click at [1509, 714] on button "Next" at bounding box center [1509, 722] width 55 height 29
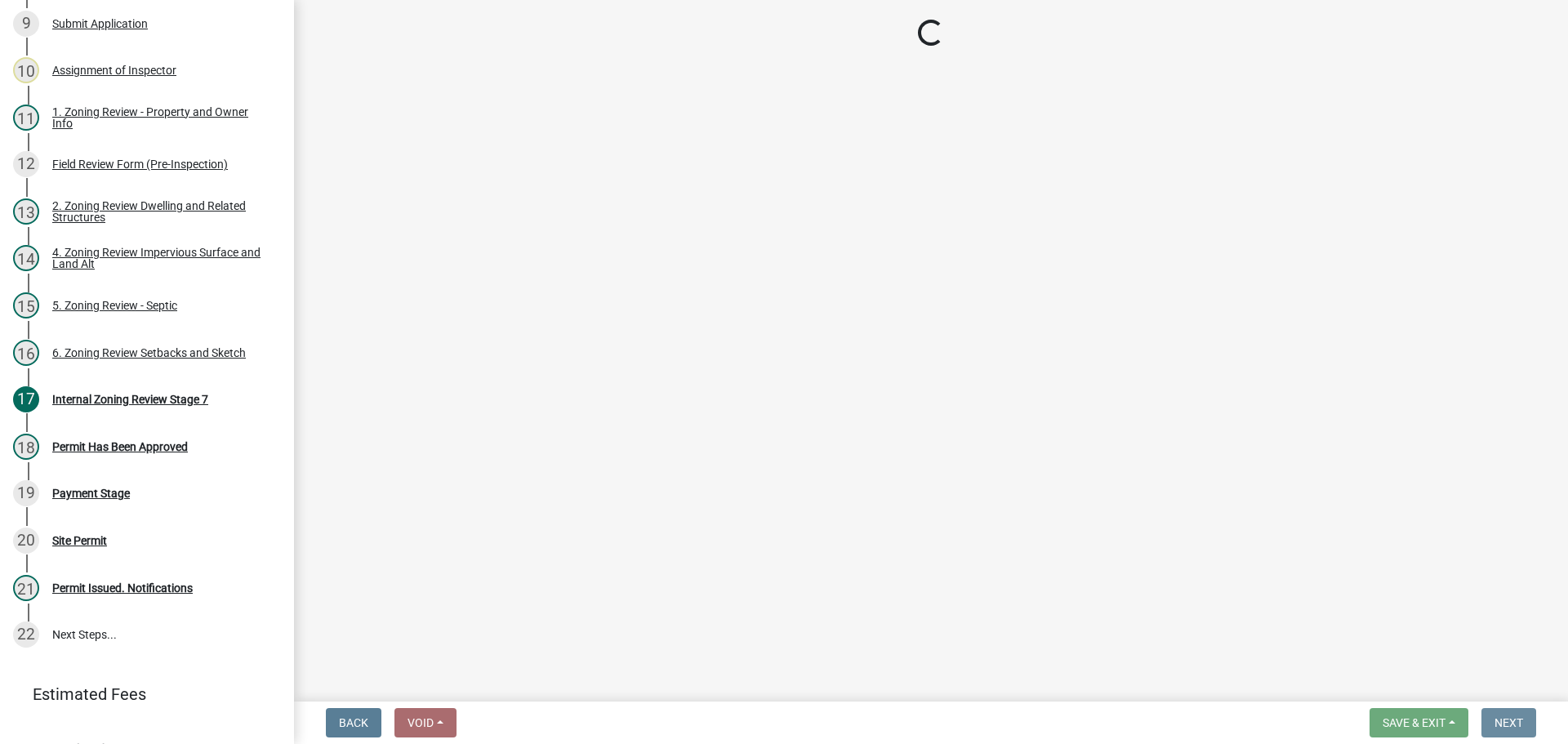
scroll to position [0, 0]
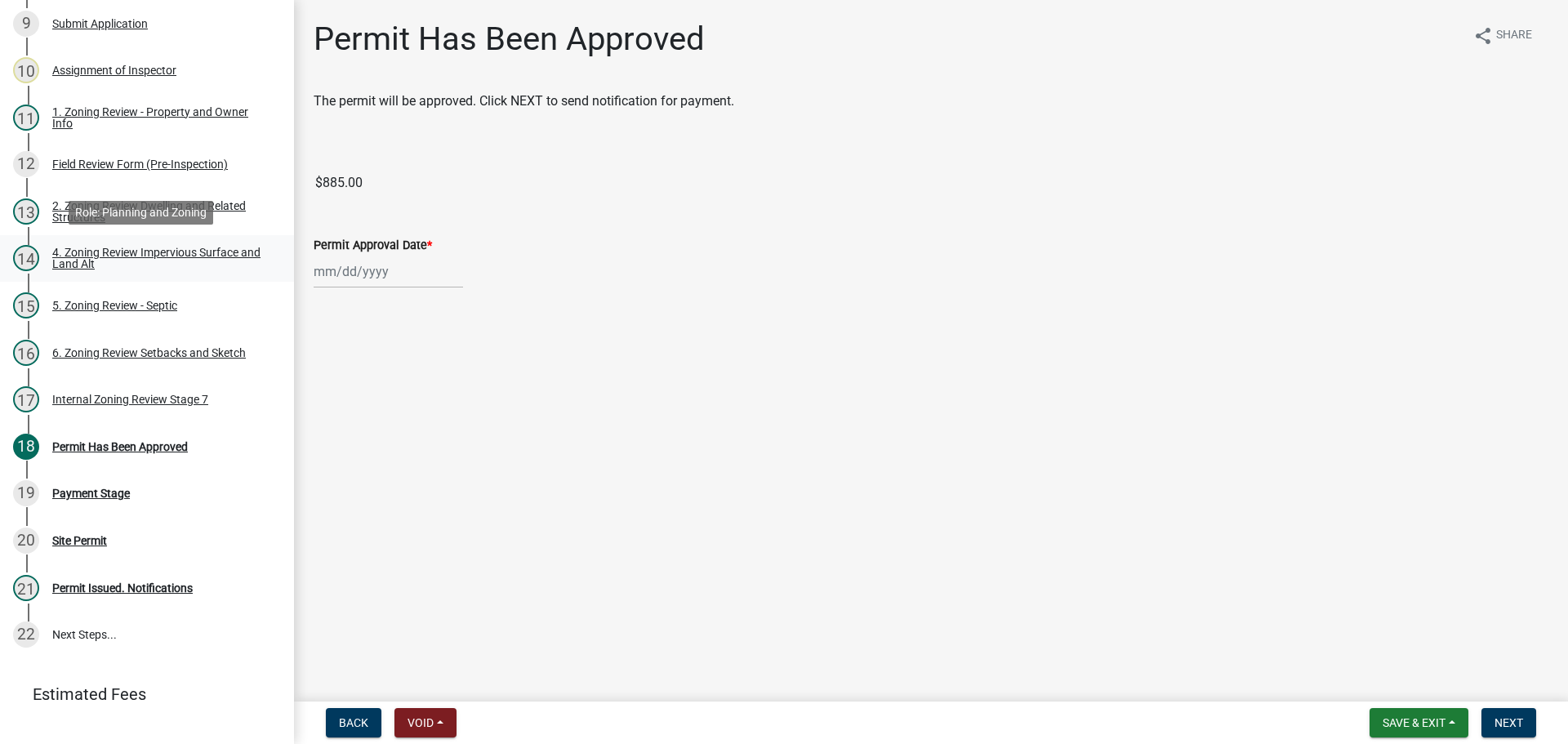
click at [184, 247] on div "4. Zoning Review Impervious Surface and Land Alt" at bounding box center [160, 259] width 215 height 23
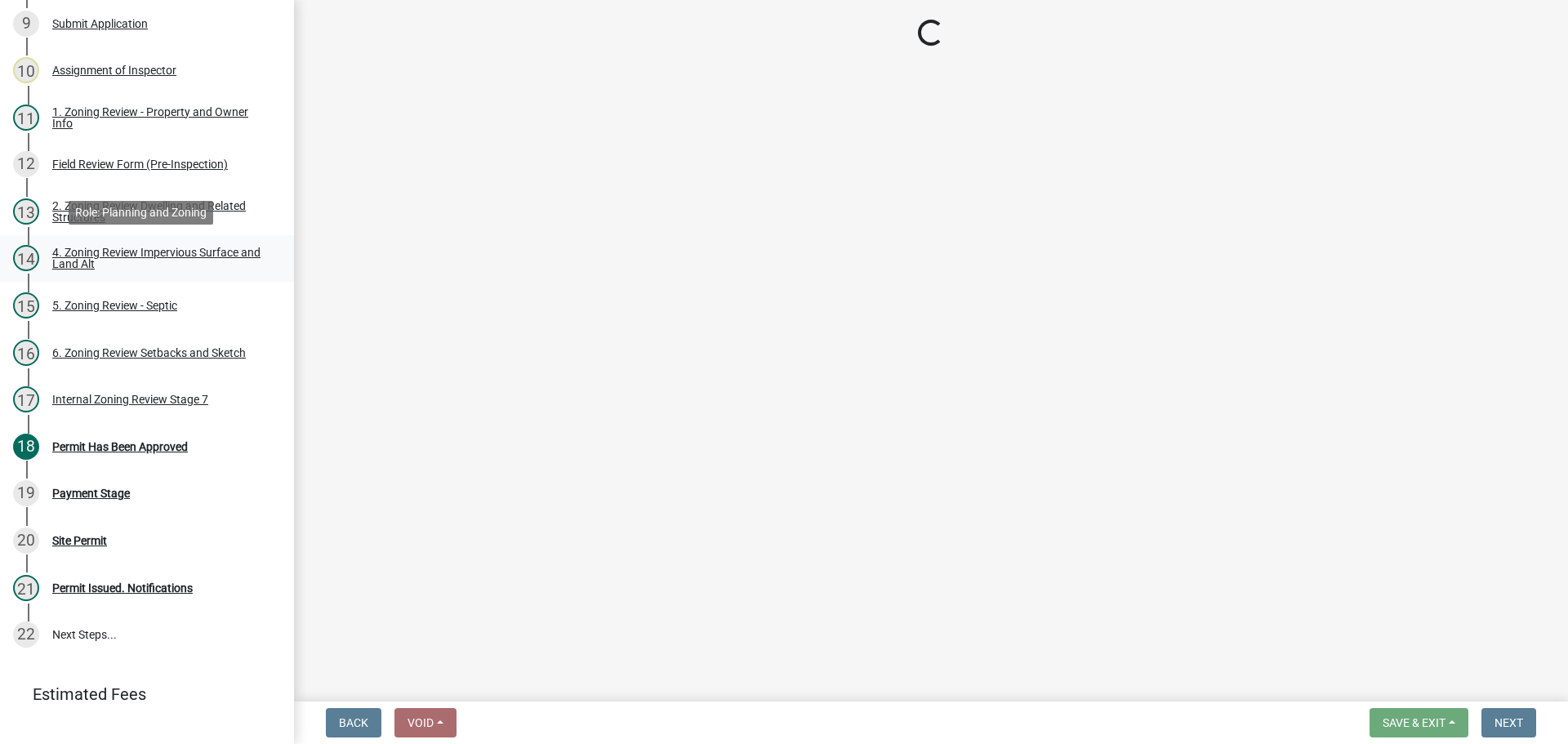
select select "e01e6f83-540c-4684-94c6-de0fe38ded07"
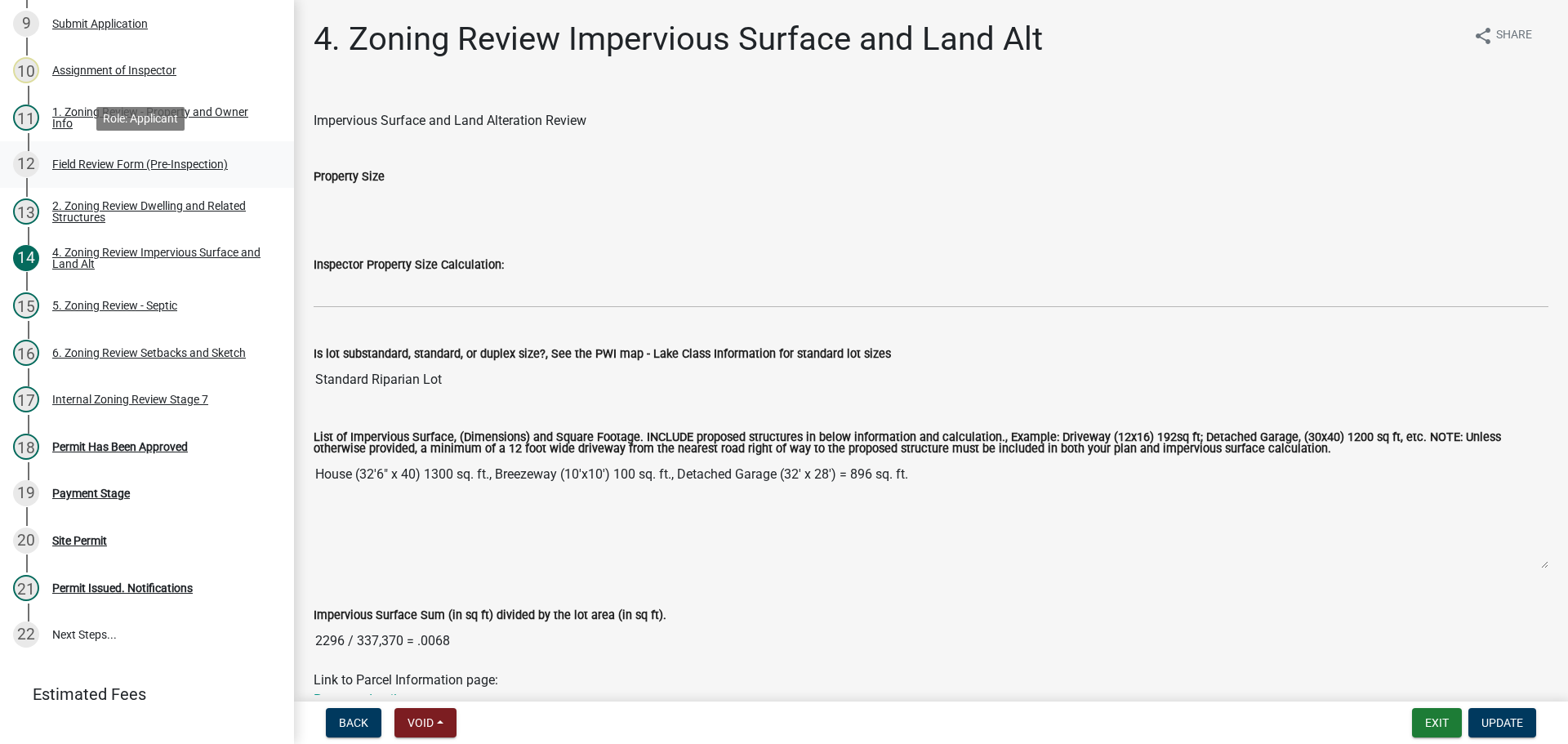
click at [154, 166] on div "Field Review Form (Pre-Inspection)" at bounding box center [140, 165] width 175 height 12
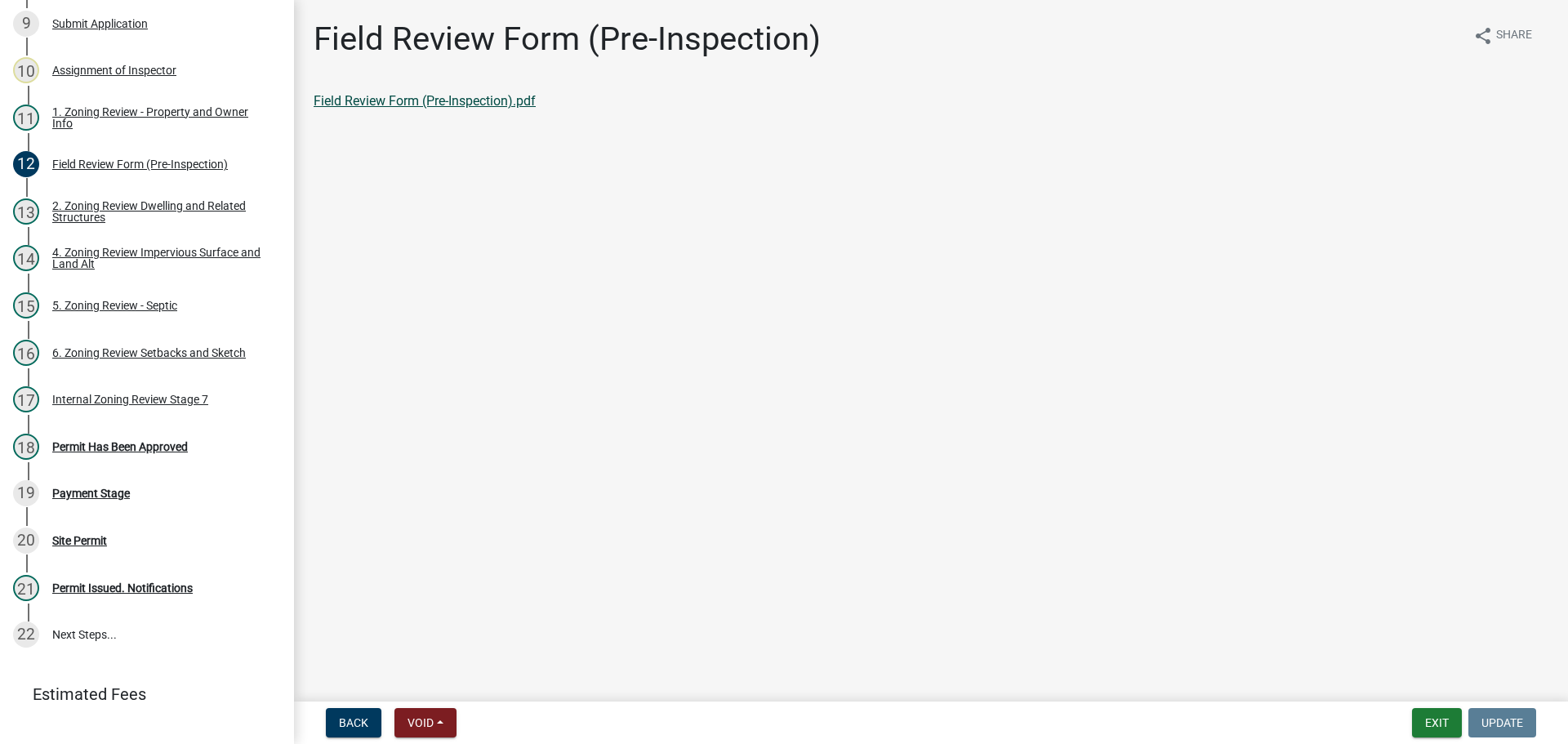
click at [374, 101] on link "Field Review Form (Pre-Inspection).pdf" at bounding box center [424, 101] width 222 height 16
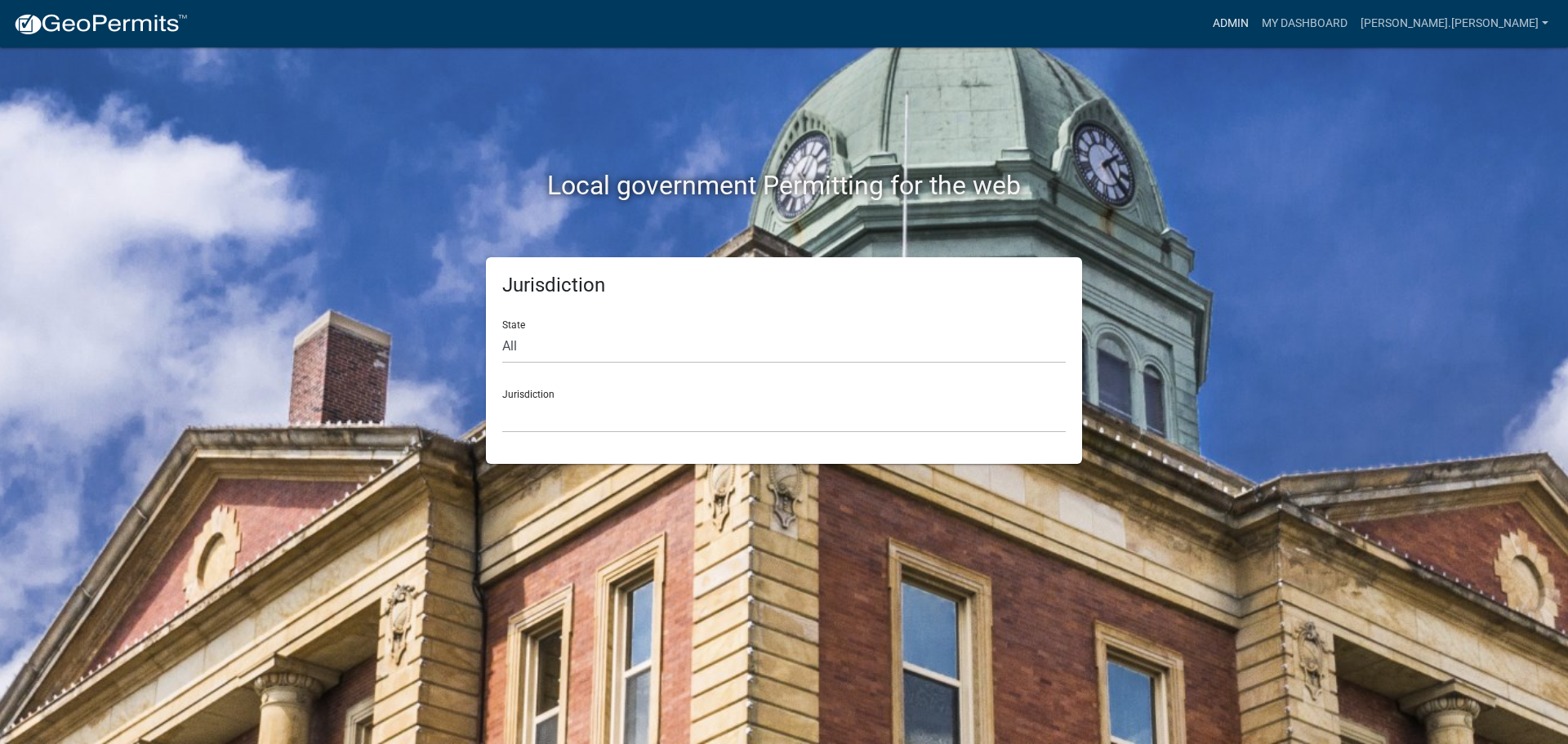
click at [1255, 20] on link "Admin" at bounding box center [1230, 23] width 49 height 31
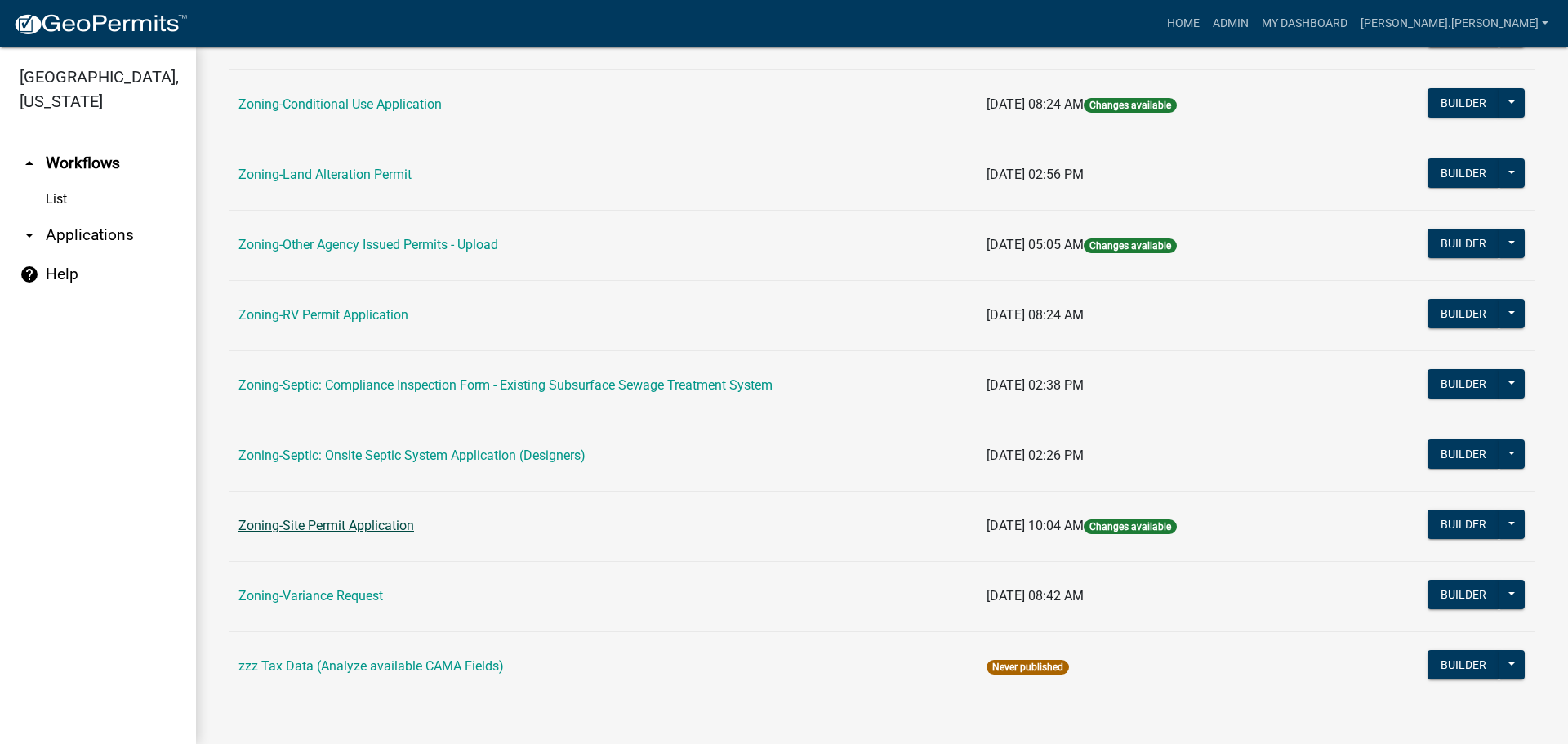
scroll to position [497, 0]
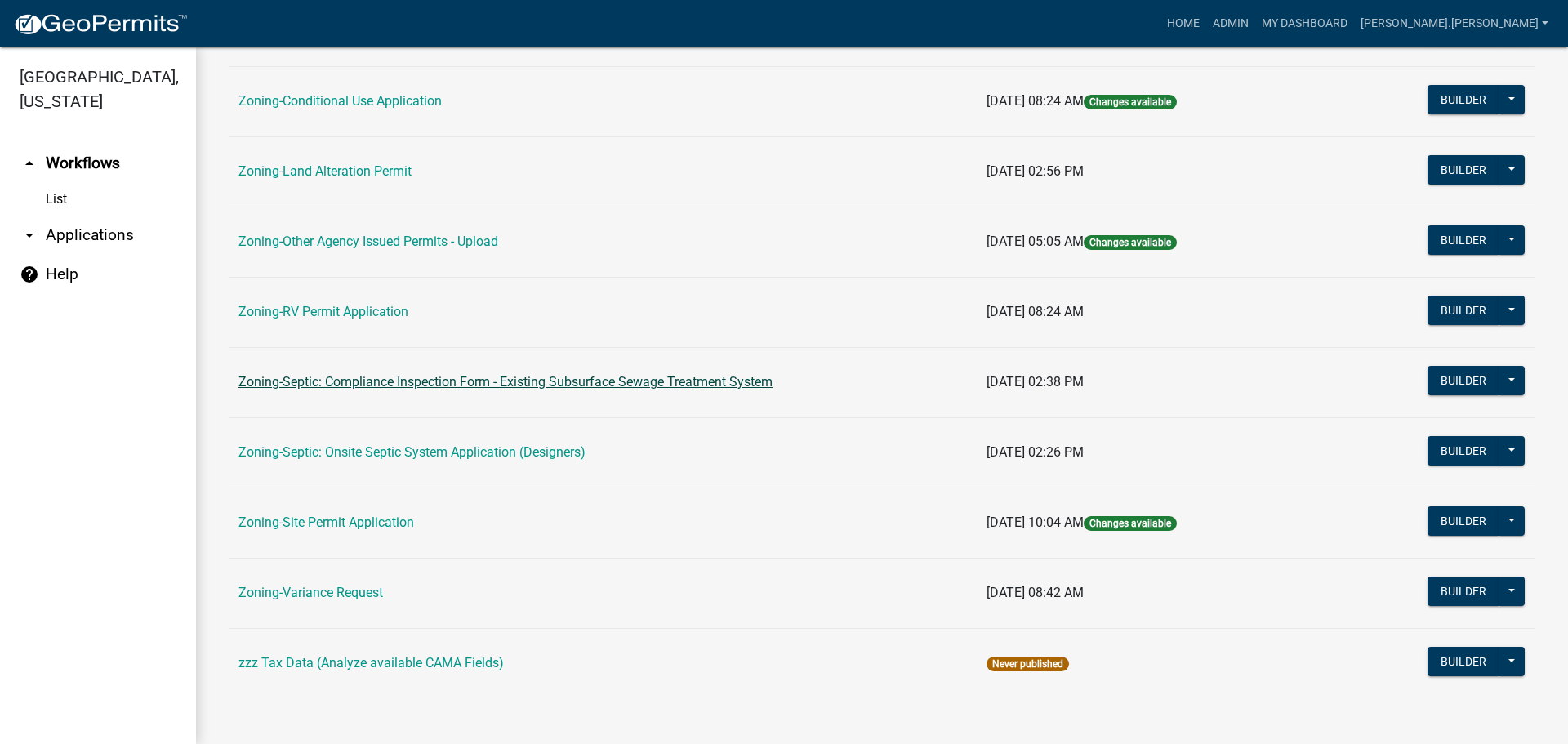
click at [414, 389] on link "Zoning-Septic: Compliance Inspection Form - Existing Subsurface Sewage Treatmen…" at bounding box center [505, 382] width 534 height 16
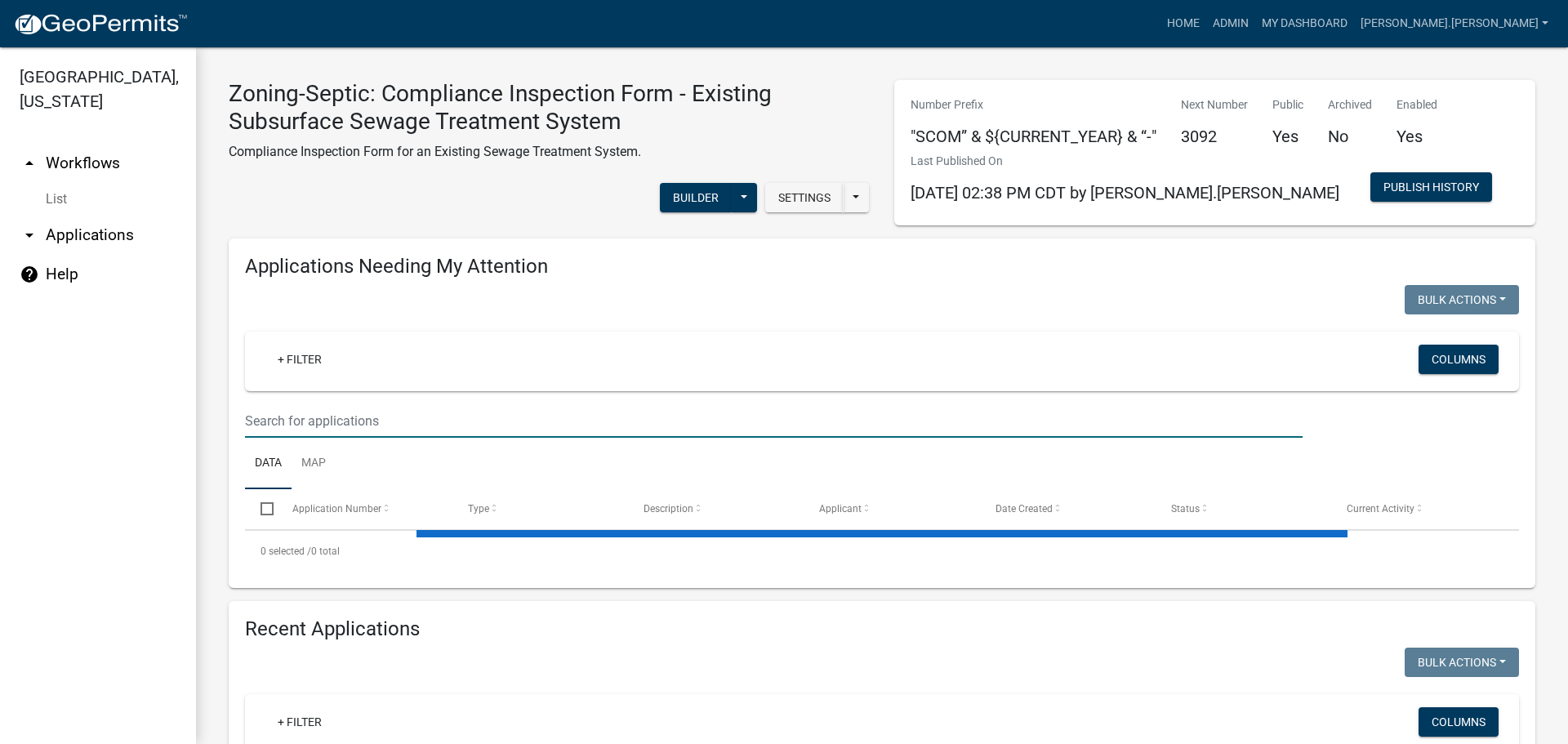
click at [394, 408] on input "text" at bounding box center [774, 421] width 1058 height 33
paste input "080402000"
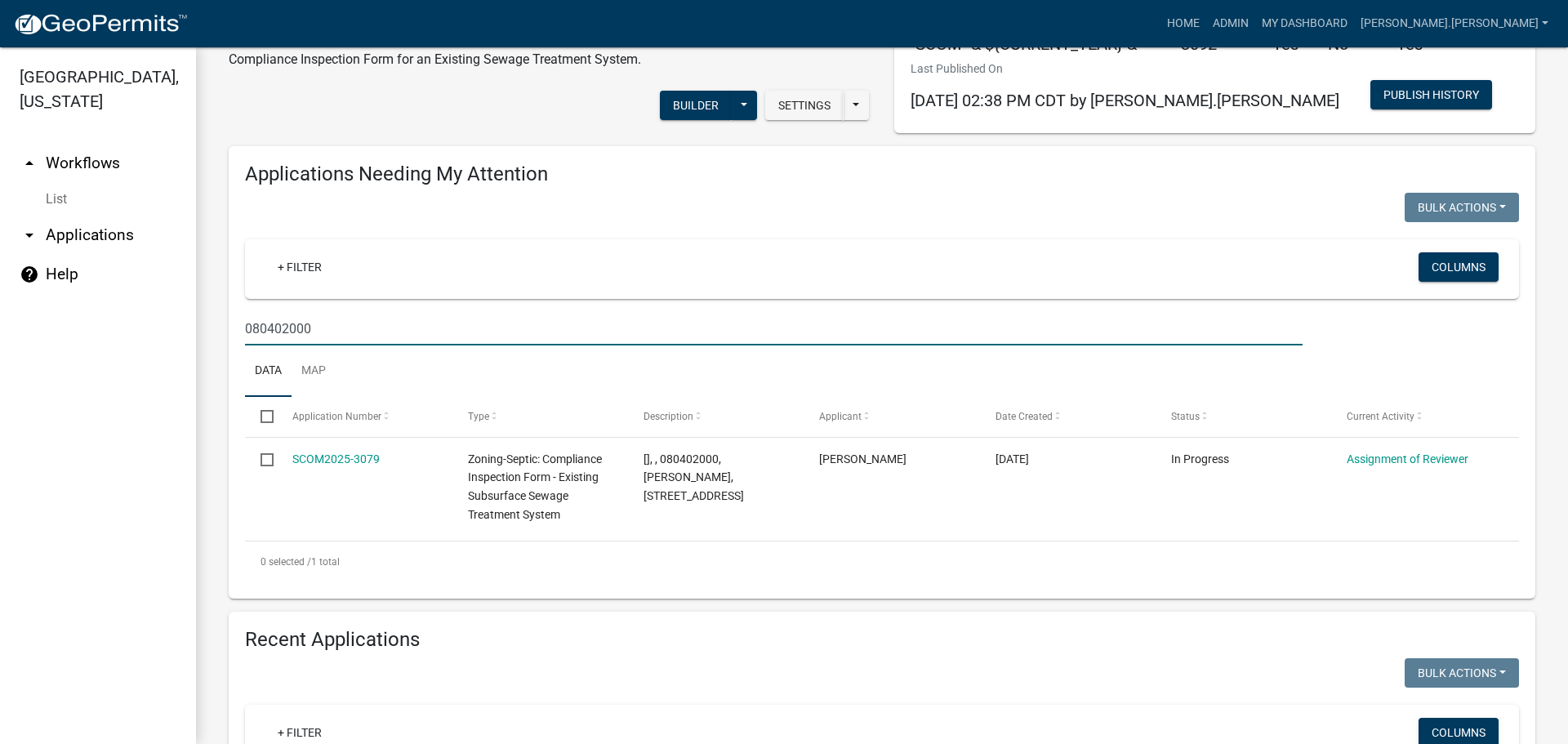
scroll to position [81, 0]
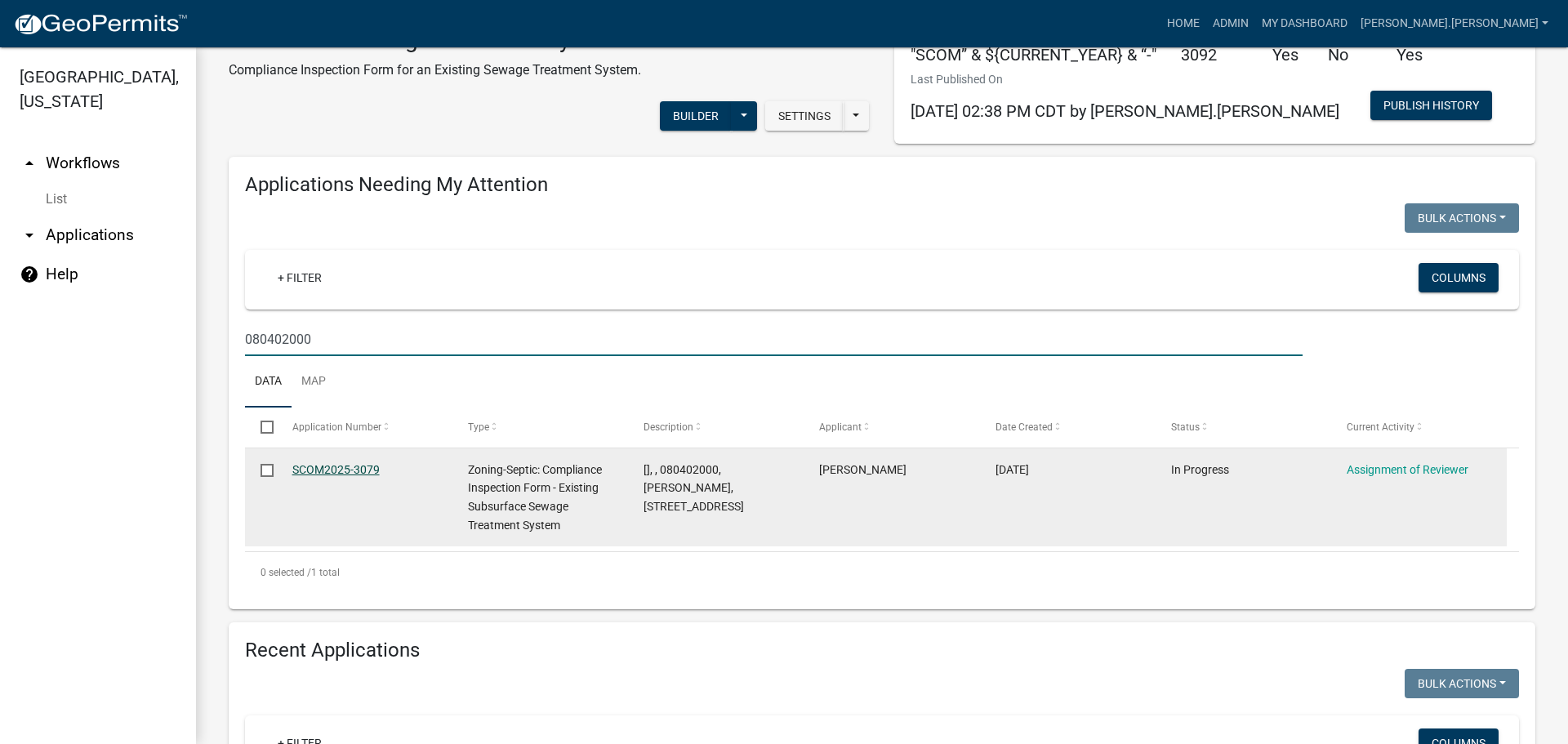
type input "080402000"
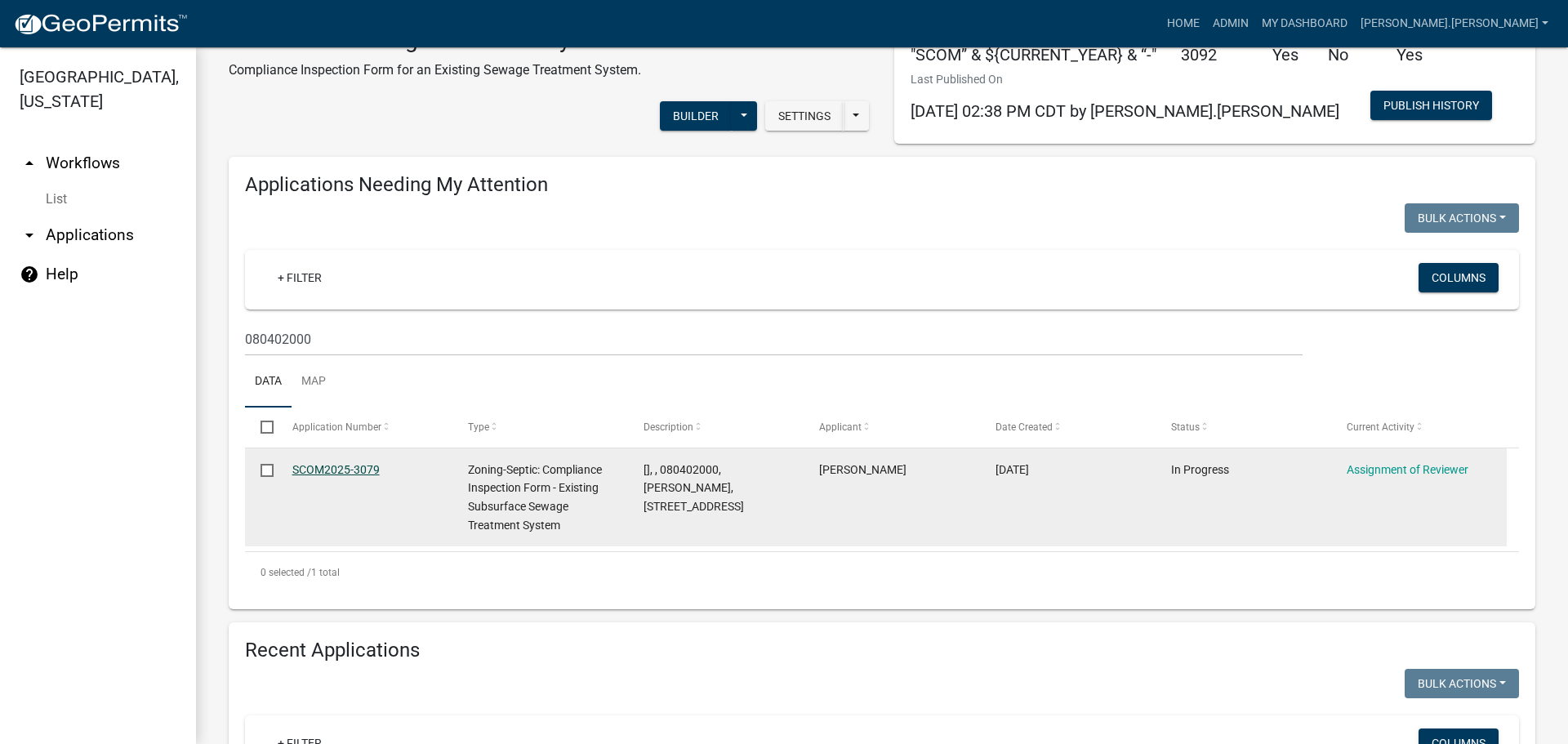
click at [346, 466] on link "SCOM2025-3079" at bounding box center [336, 470] width 87 height 13
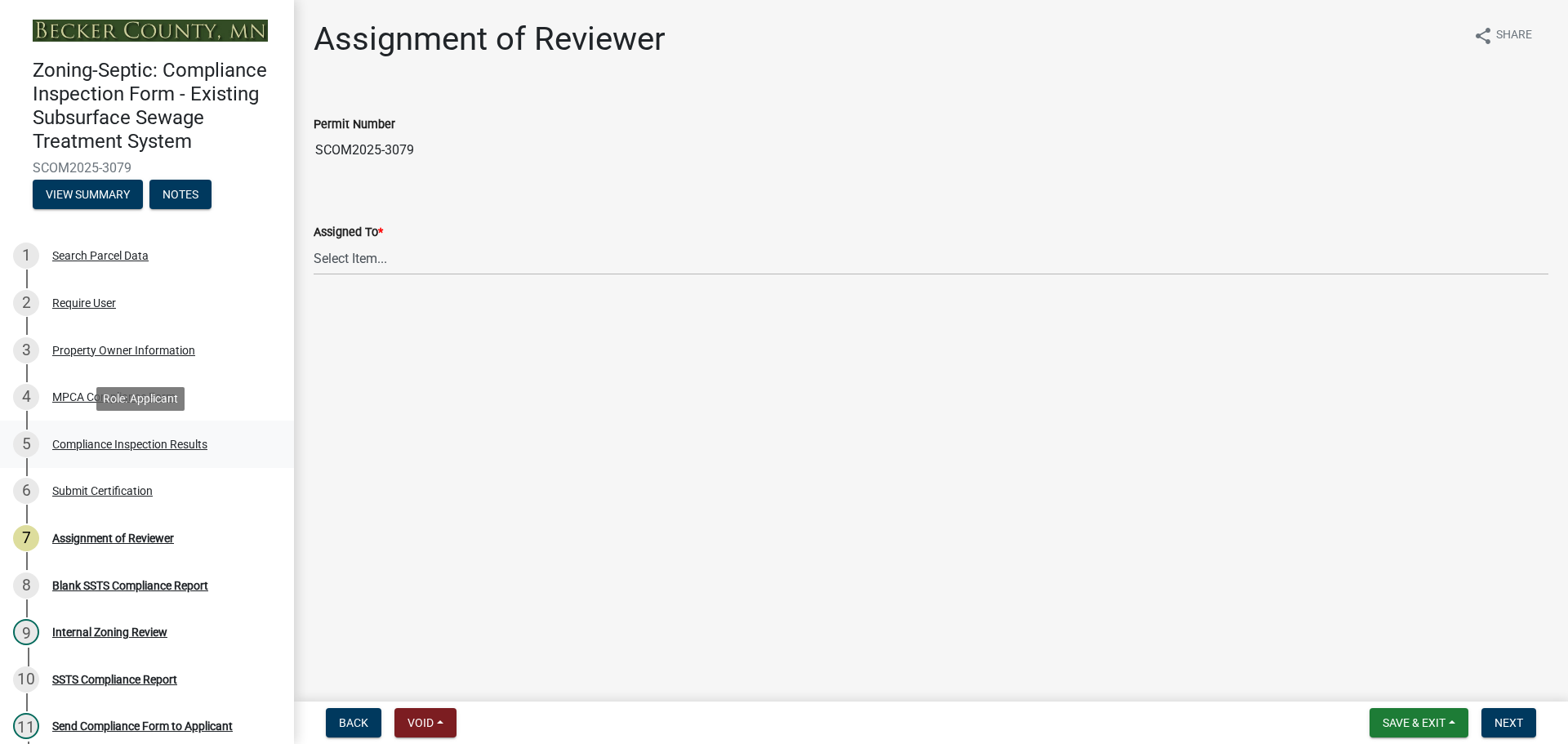
click at [115, 440] on div "Compliance Inspection Results" at bounding box center [130, 444] width 155 height 12
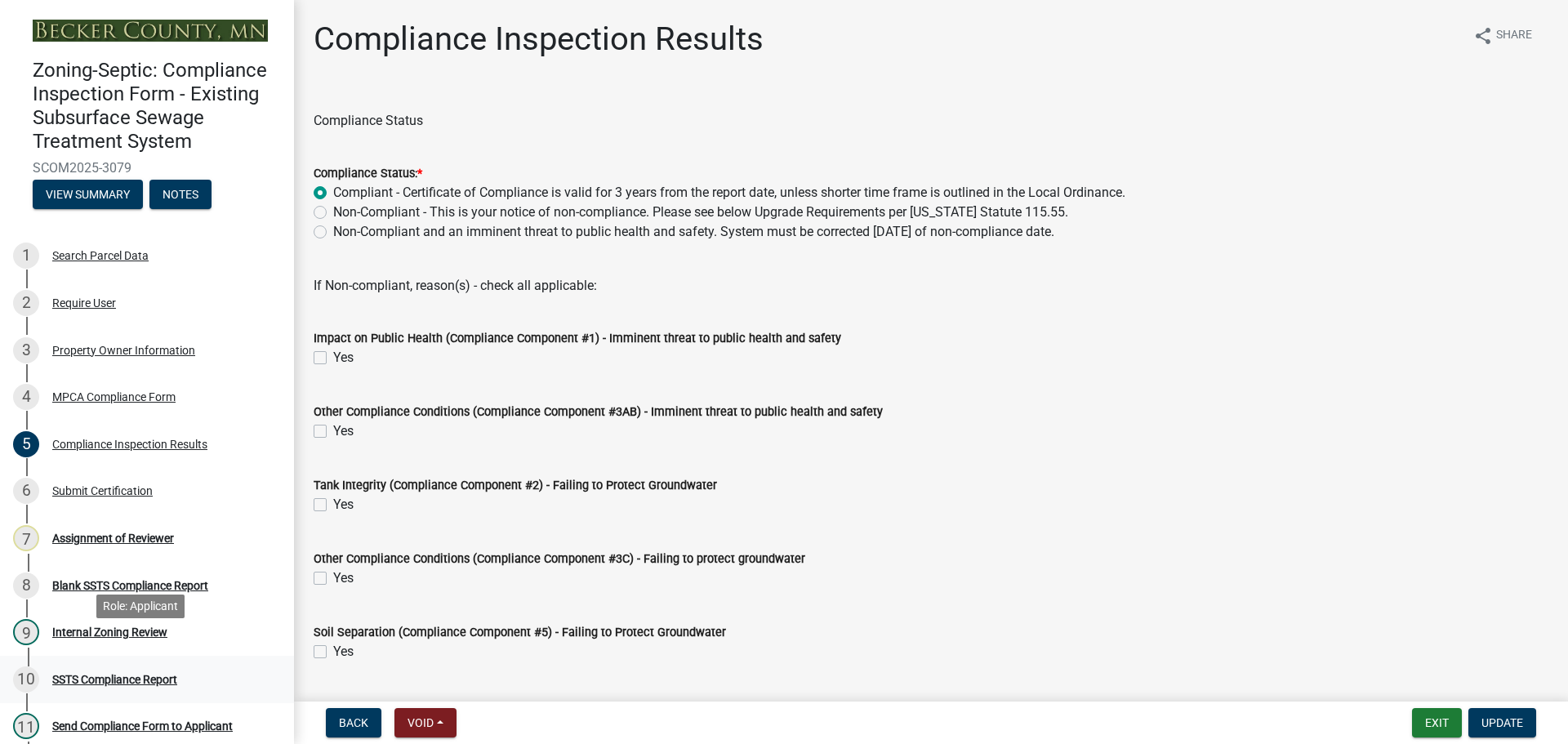
scroll to position [106, 0]
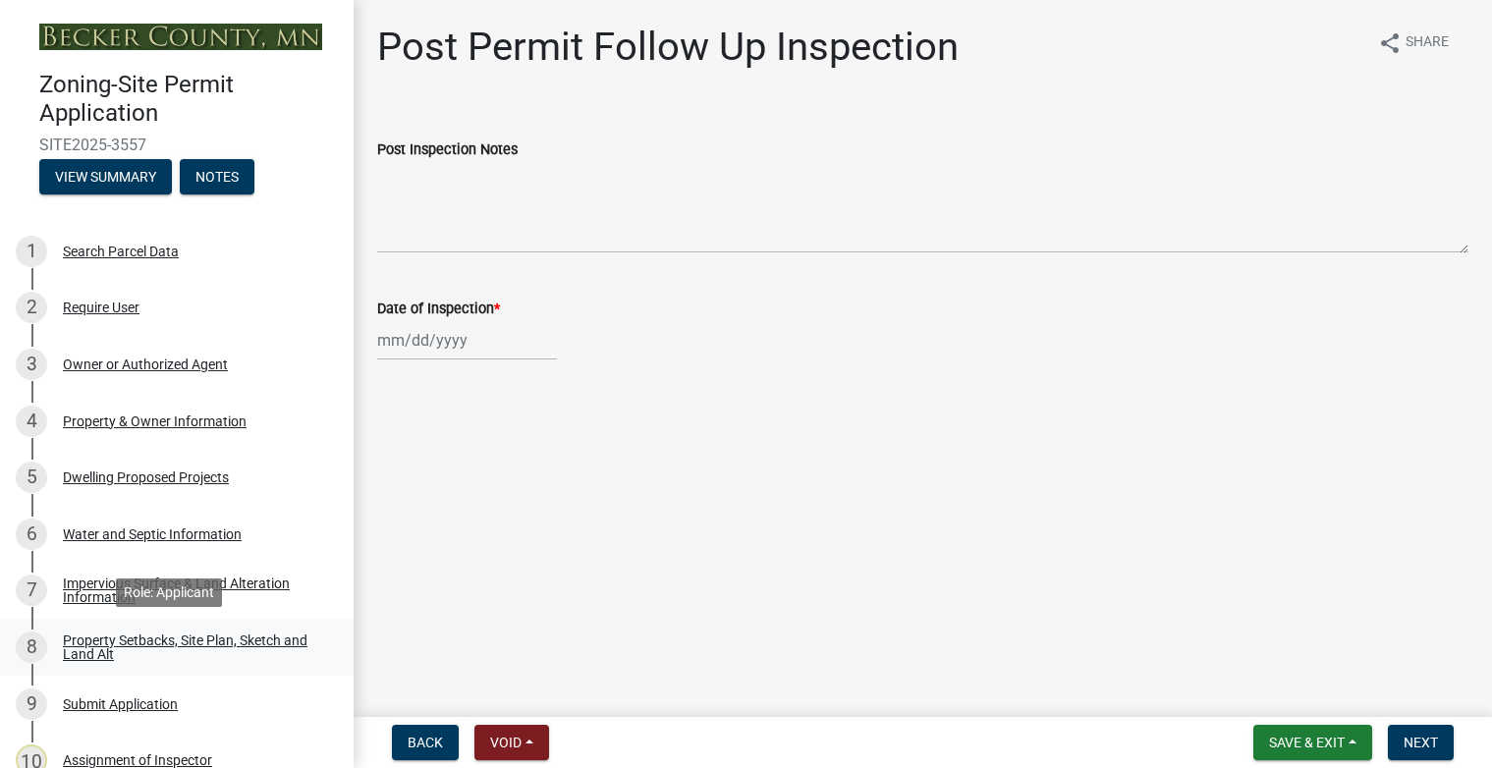
click at [167, 636] on div "Property Setbacks, Site Plan, Sketch and Land Alt" at bounding box center [192, 648] width 259 height 28
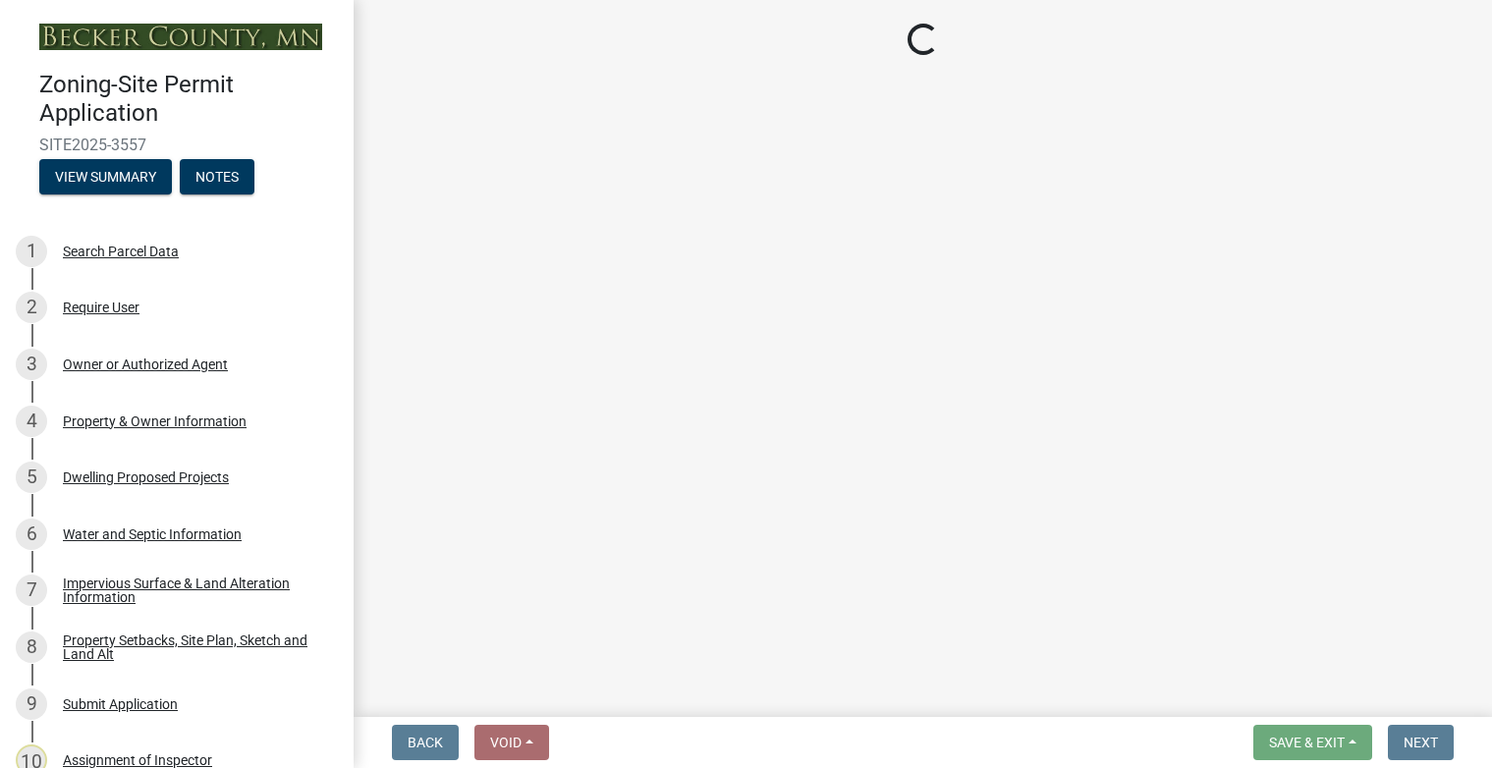
select select "7b13c63f-e699-4112-b373-98fbd28ec536"
select select "66f0b133-84ff-4595-8f2d-ce4031715124"
select select "fd58f24c-a096-4195-863e-b494ea1fd324"
select select "12f785fb-c378-4b18-841c-21c73dc99083"
select select "5c3bc124-316a-4e31-81ed-fa9247a28fef"
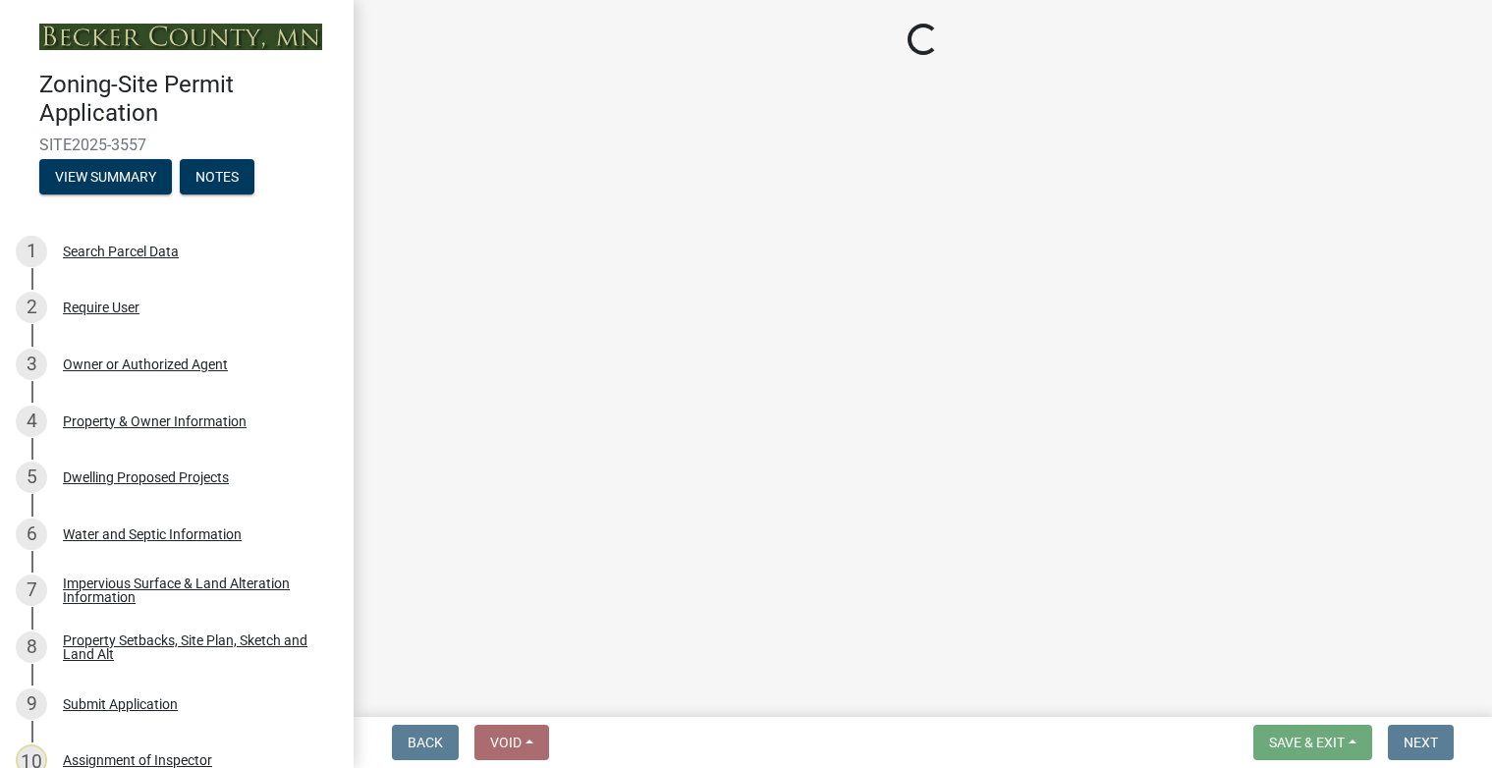
select select "aa6c7ffd-a452-4f17-af46-2abaeaed4180"
select select "5ad4ab64-b44e-481c-9000-9e5907aa74e1"
select select "3ef6ed64-418f-4dfa-9020-48b6b52c6910"
select select "288143c3-cc30-40f5-bb2a-2522511345b2"
select select "ff457040-d2bf-49fa-a716-aef4a9c76f60"
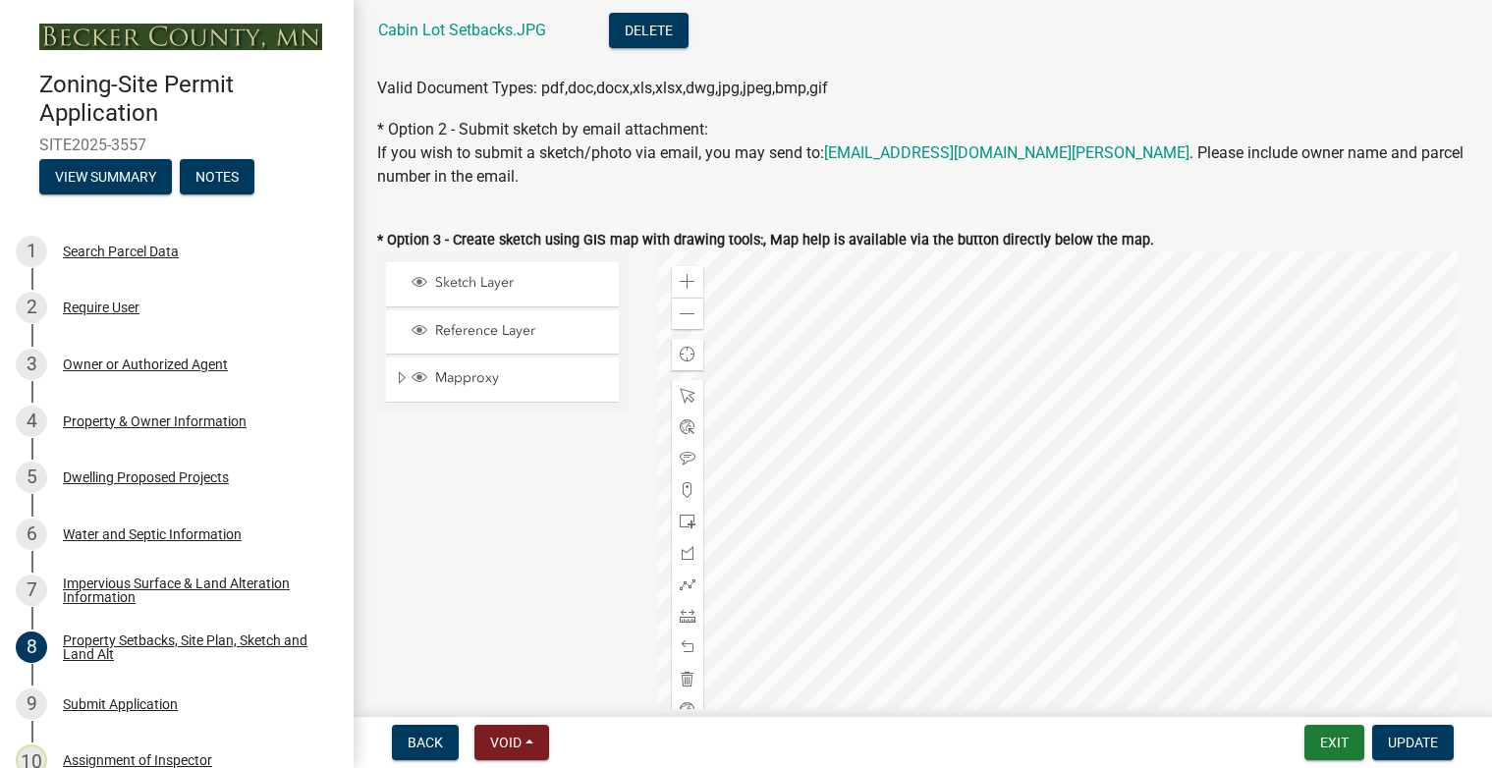
scroll to position [688, 0]
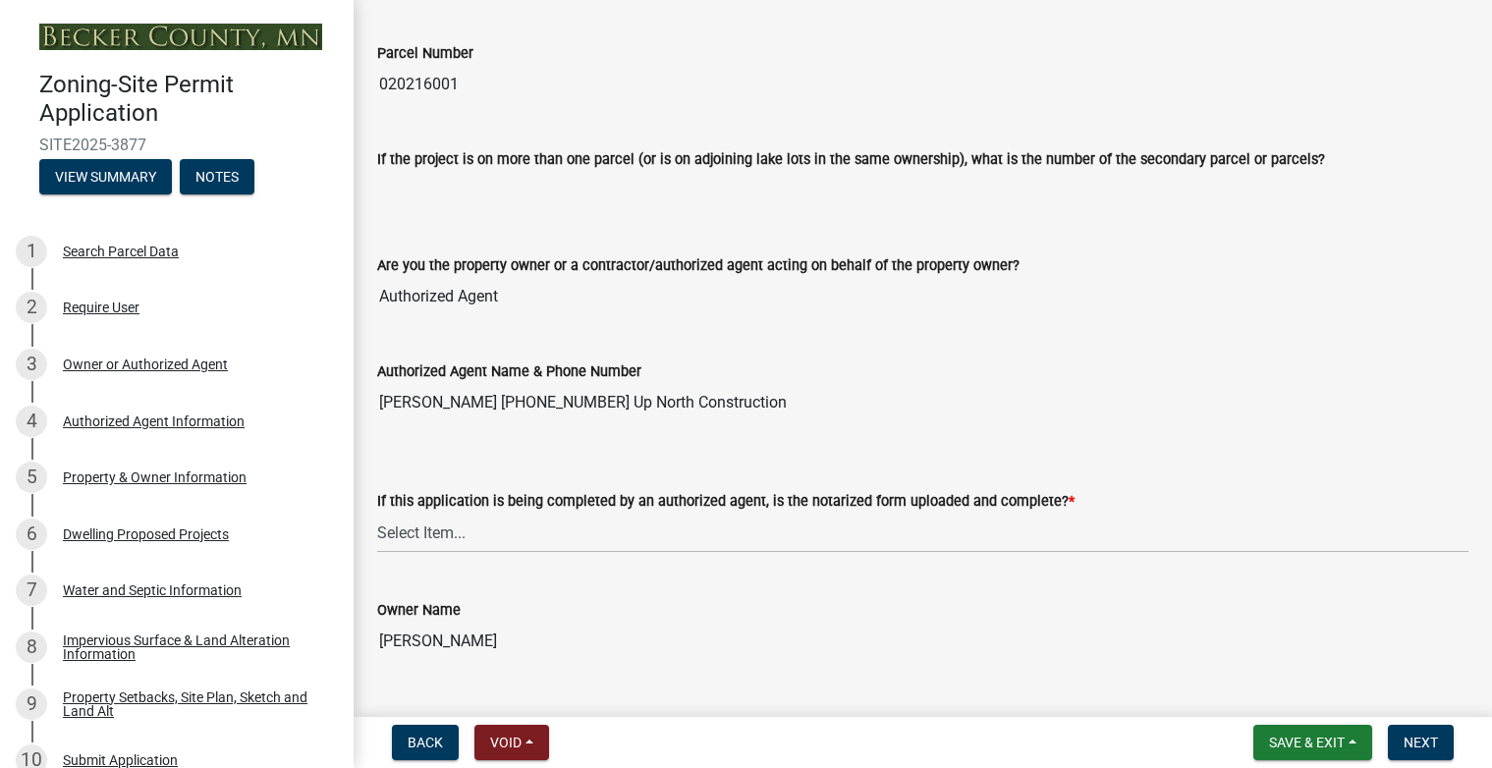
scroll to position [196, 0]
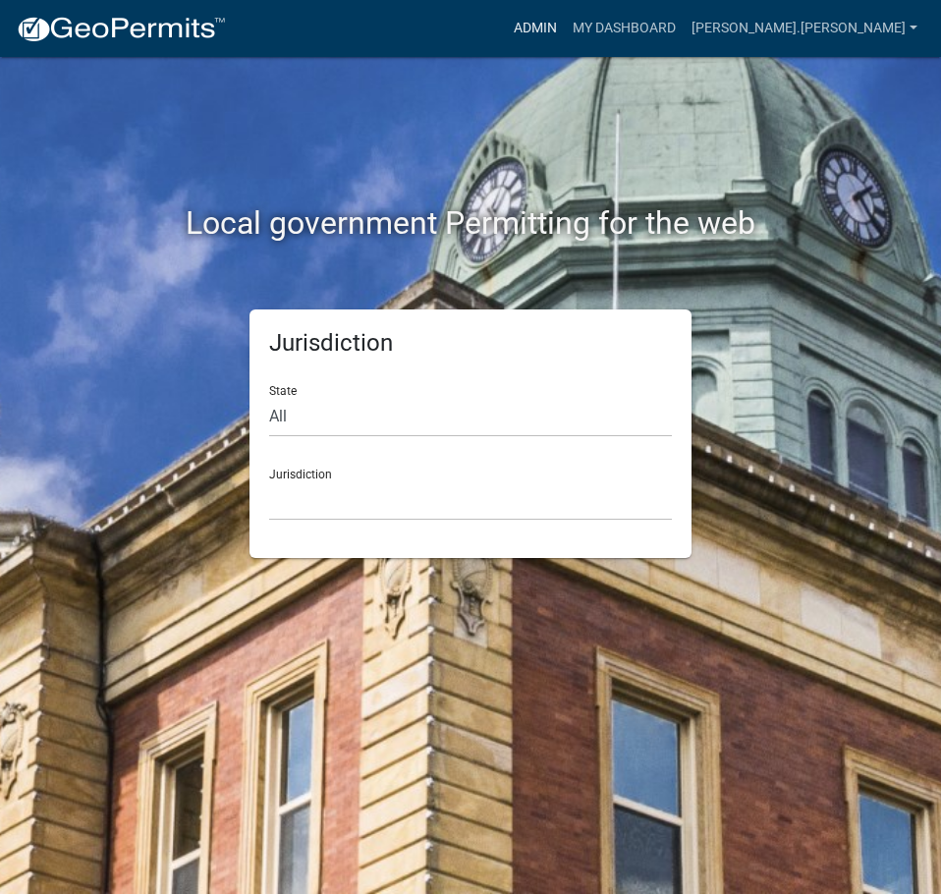
click at [565, 27] on link "Admin" at bounding box center [535, 28] width 59 height 37
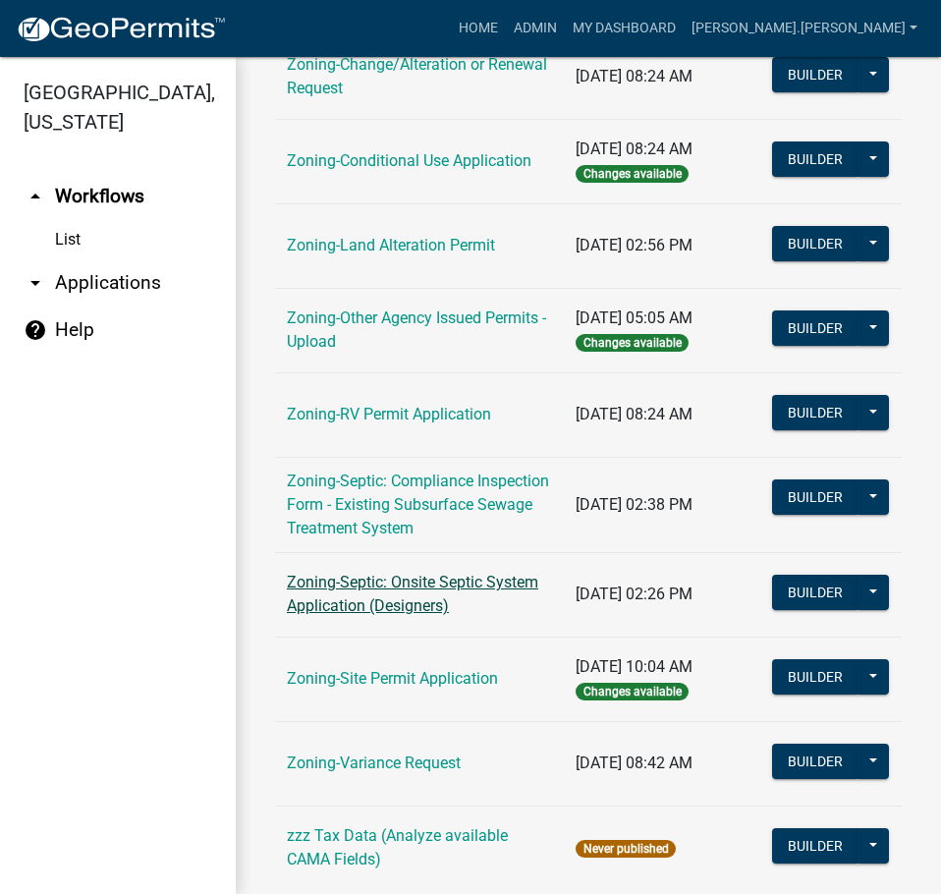
scroll to position [589, 0]
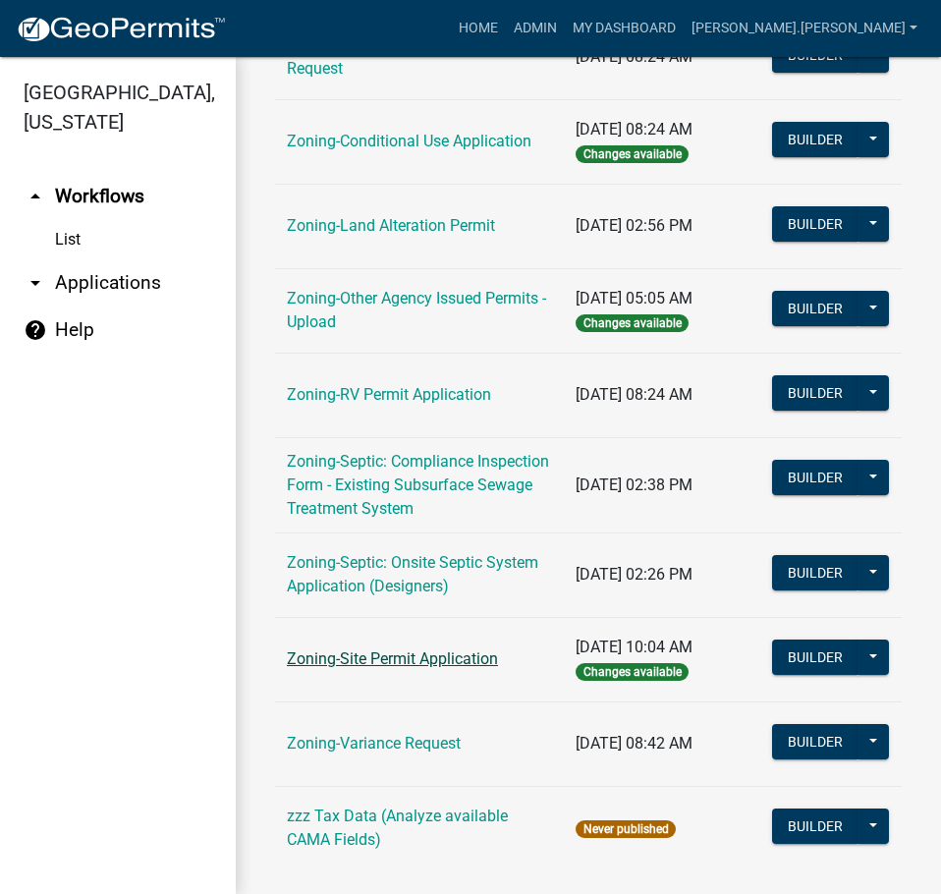
click at [413, 668] on link "Zoning-Site Permit Application" at bounding box center [392, 658] width 211 height 19
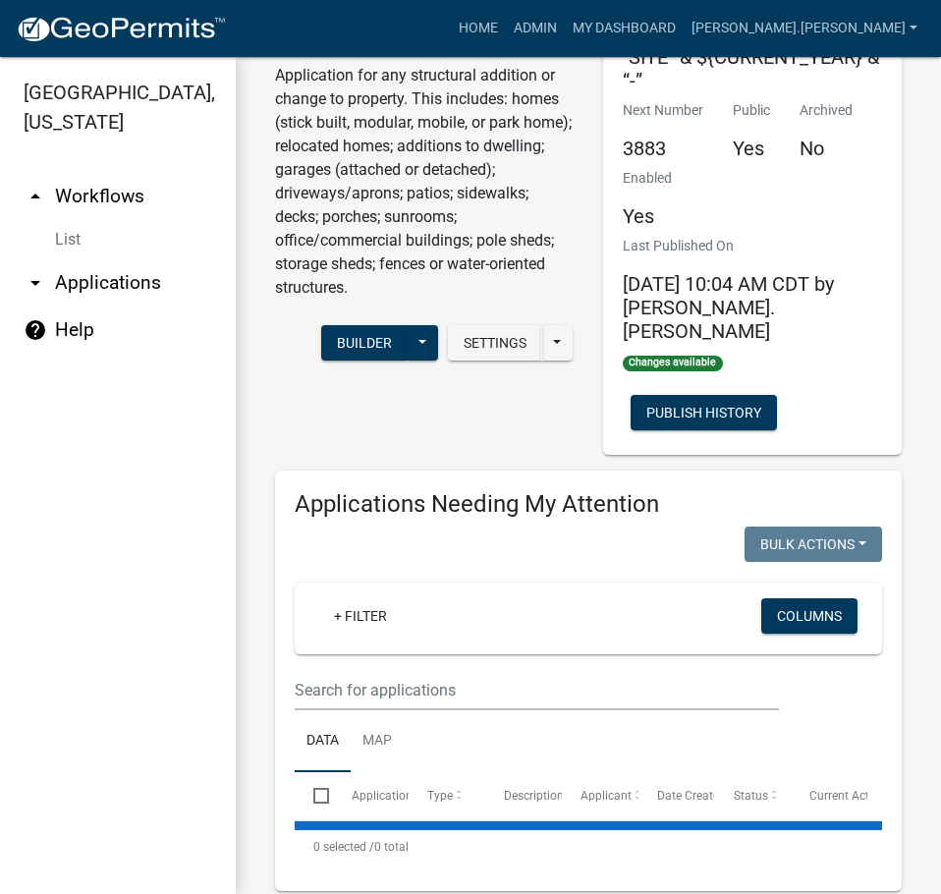
scroll to position [295, 0]
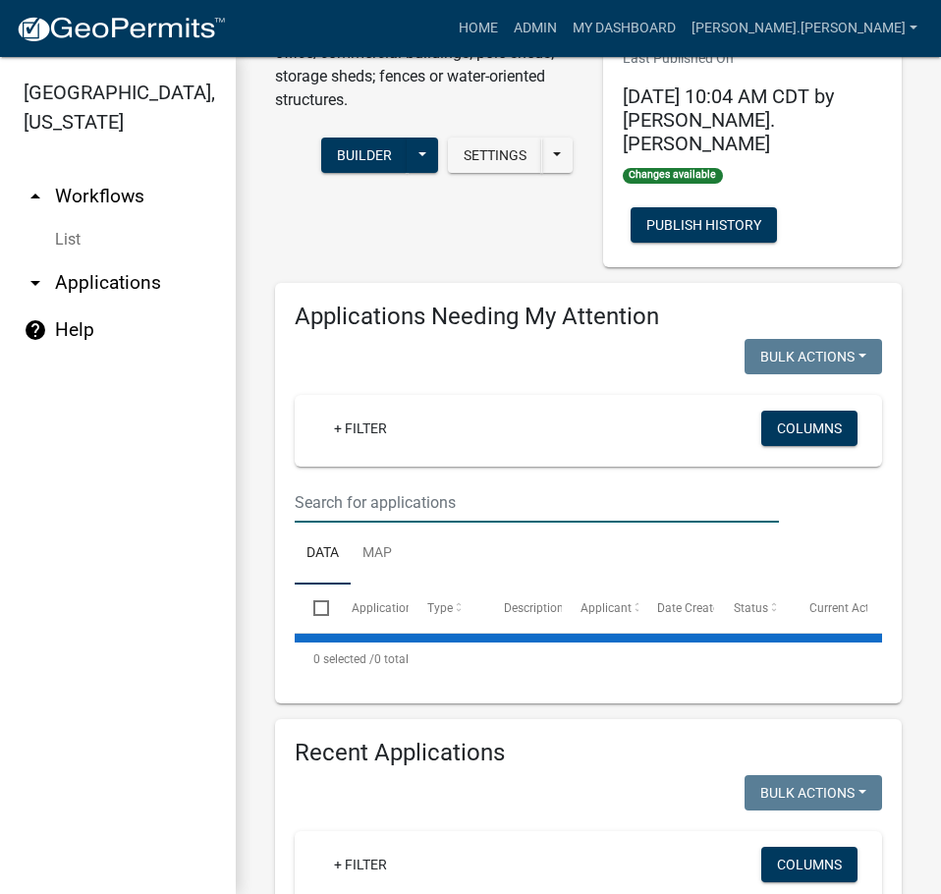
click at [418, 482] on input "text" at bounding box center [537, 502] width 484 height 40
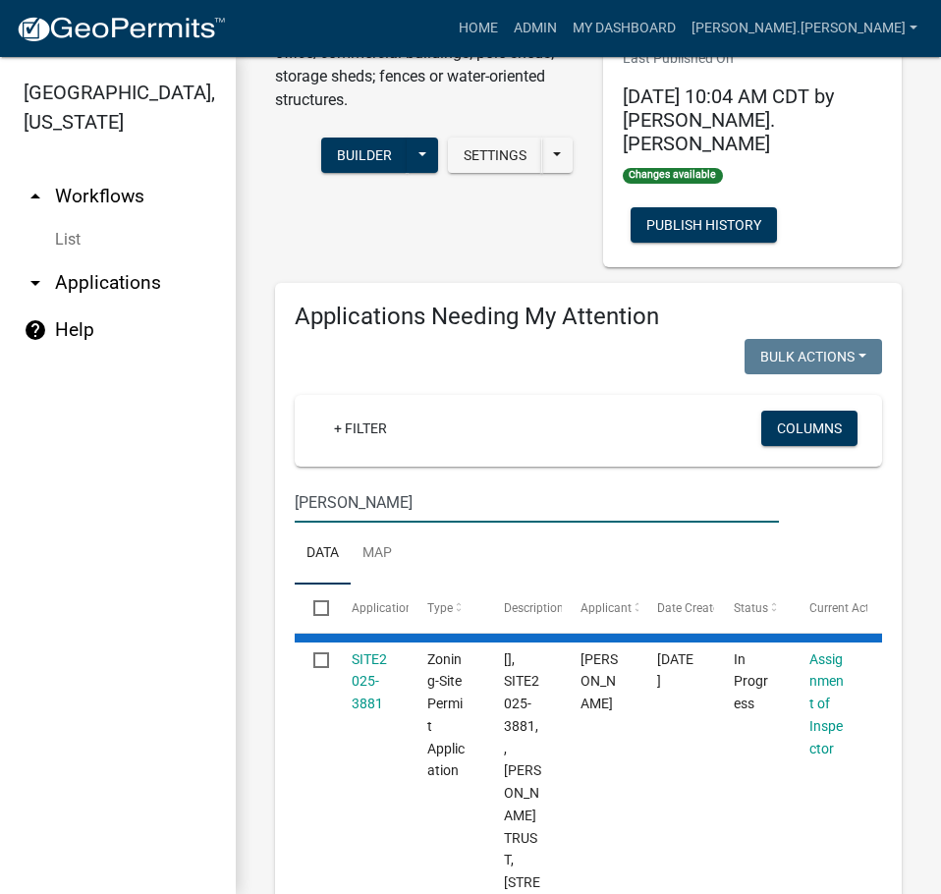
type input "bergee"
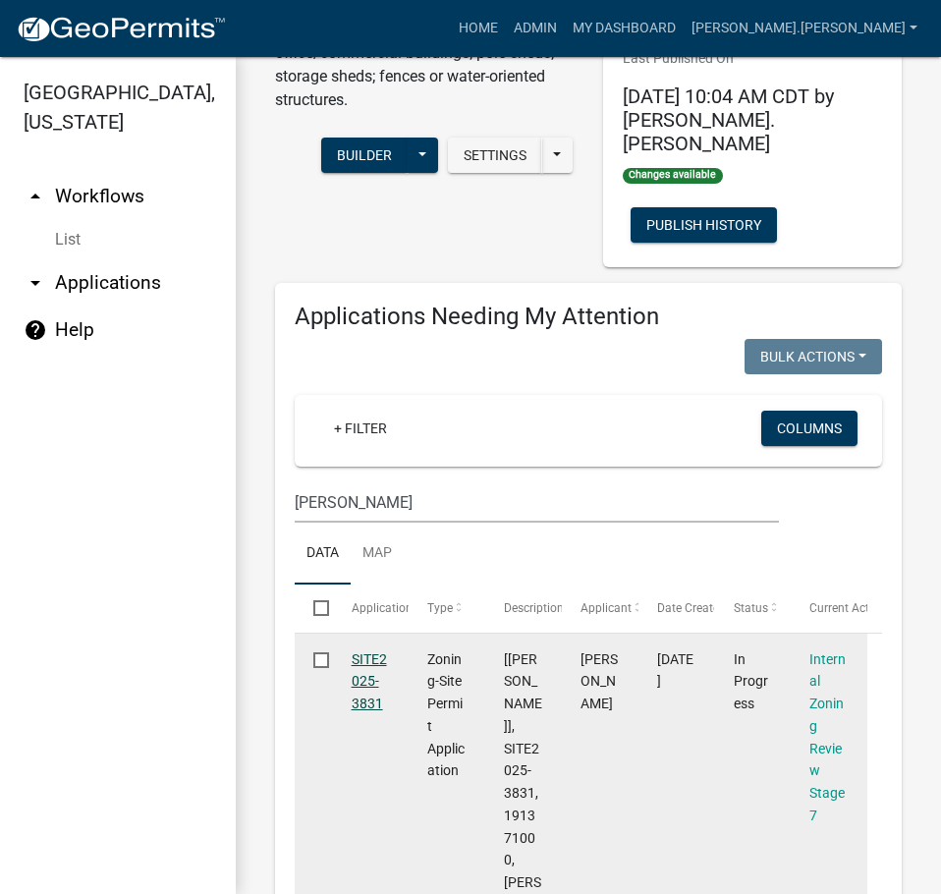
click at [373, 651] on link "SITE2025-3831" at bounding box center [369, 681] width 35 height 61
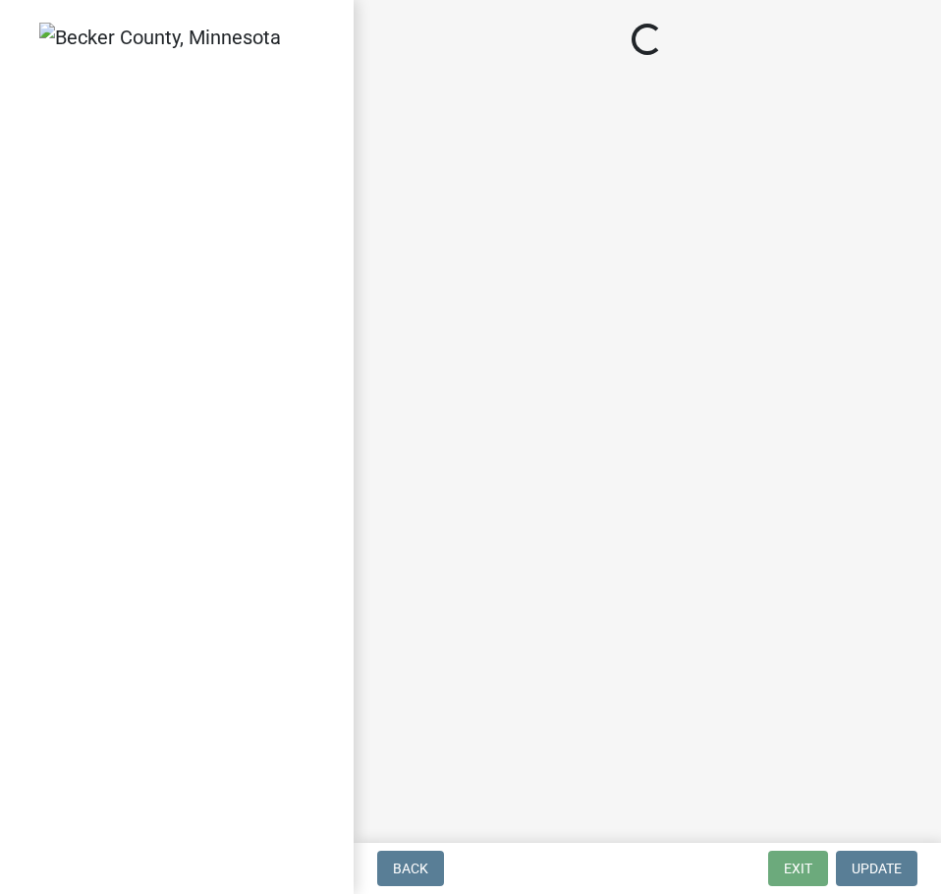
select select "e59fcb53-d9ed-466f-8c3e-33bb35216820"
select select "74b00539-a6f1-4ef6-a890-a22a5fa5fedf"
select select "bbe3a6c5-1893-4527-8578-ada07a3b8ea5"
select select "c0b6e50c-983d-48c1-a910-e8bd43c13b77"
select select "97c9e5a4-d35f-4903-ad68-b764687ac9e9"
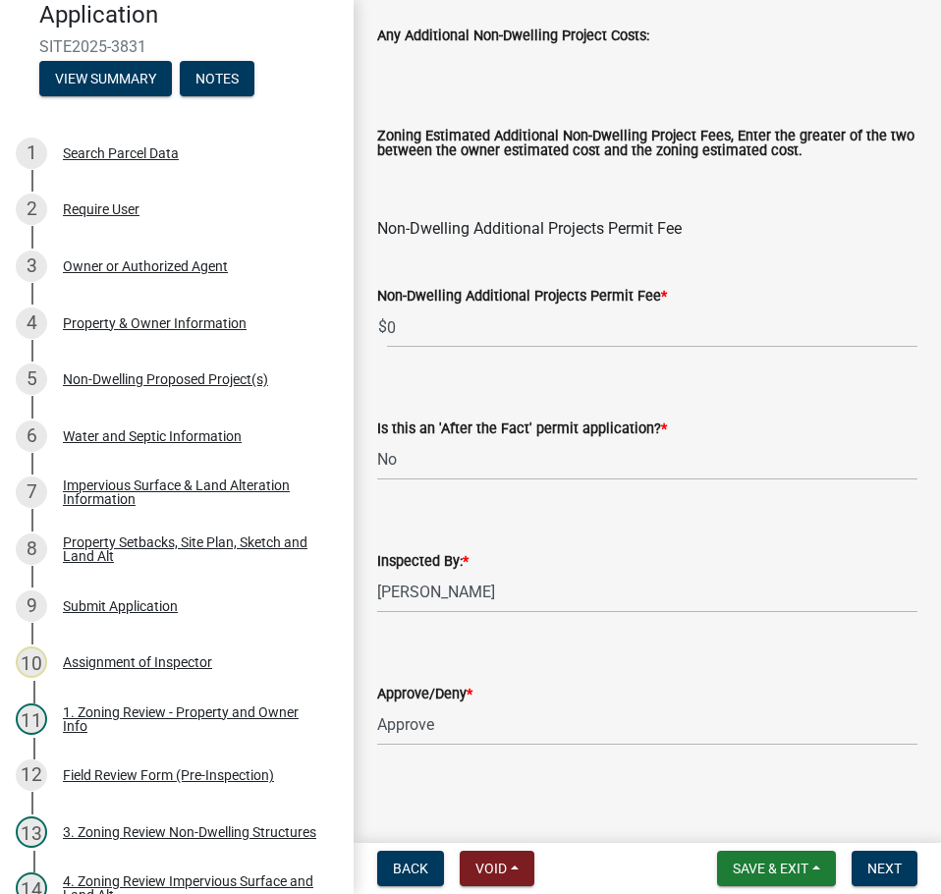
scroll to position [2489, 0]
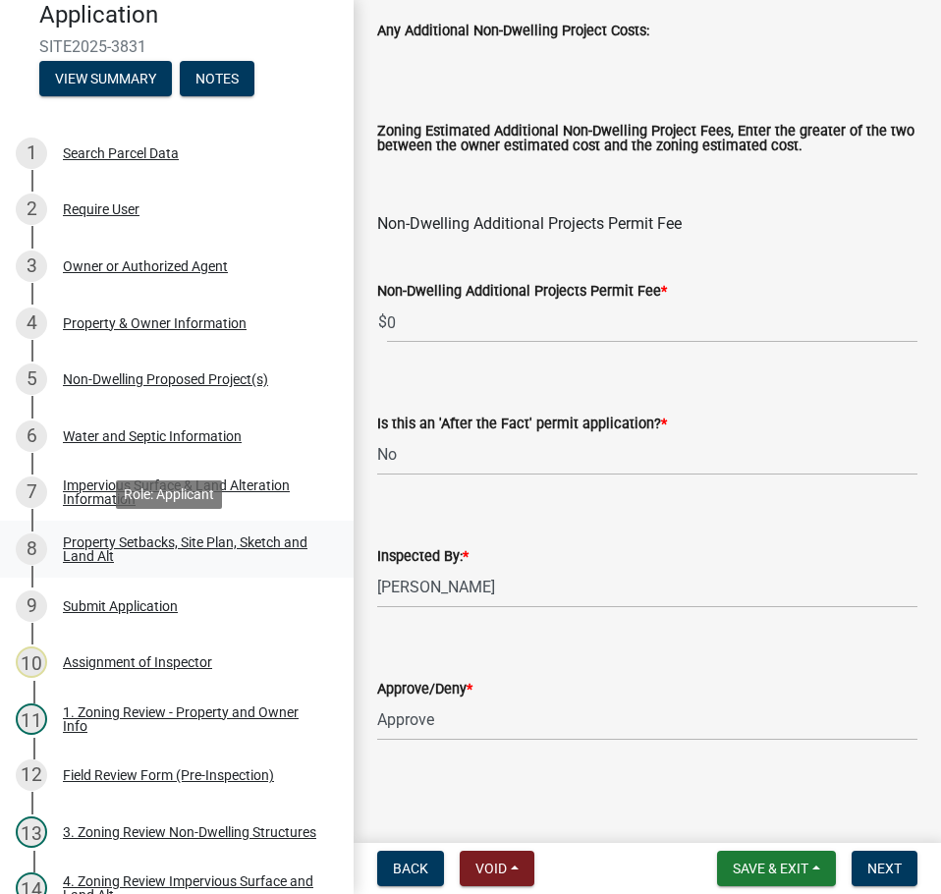
click at [177, 527] on link "8 Property Setbacks, Site Plan, Sketch and Land Alt" at bounding box center [177, 549] width 354 height 57
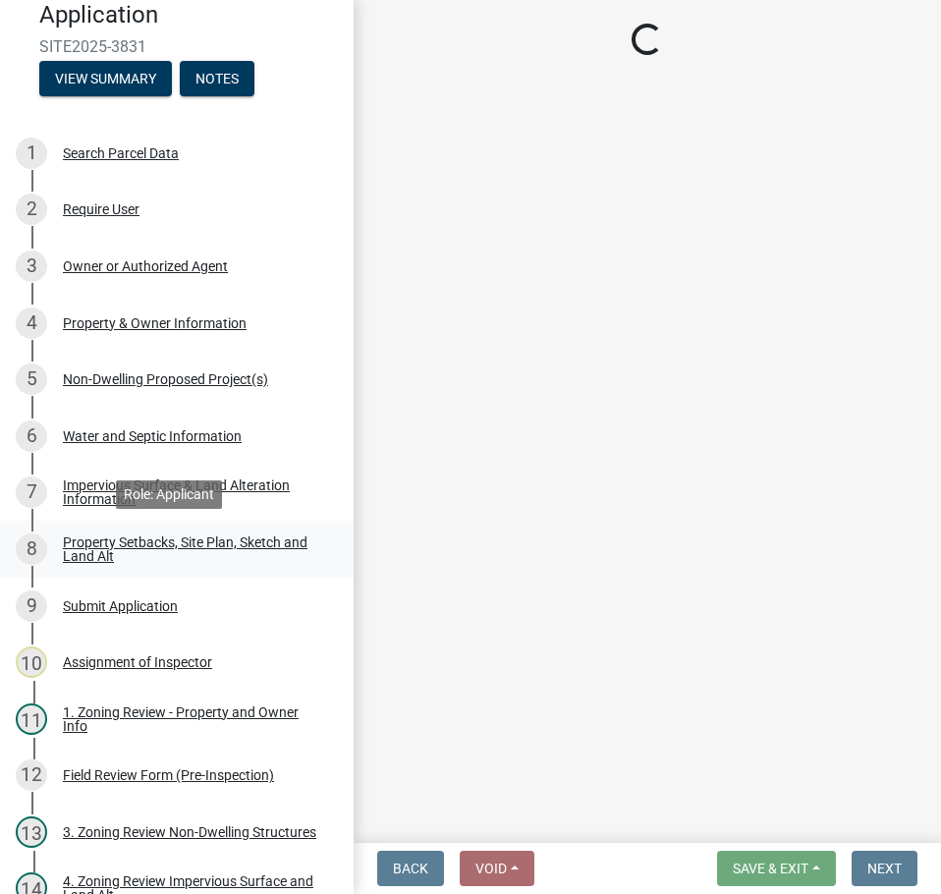
scroll to position [0, 0]
select select "7b13c63f-e699-4112-b373-98fbd28ec536"
select select "1df91383-df1d-46ea-aa05-23d5c29bd1bf"
select select "b56a4575-9846-47cf-8067-c59a4853da22"
select select "12f785fb-c378-4b18-841c-21c73dc99083"
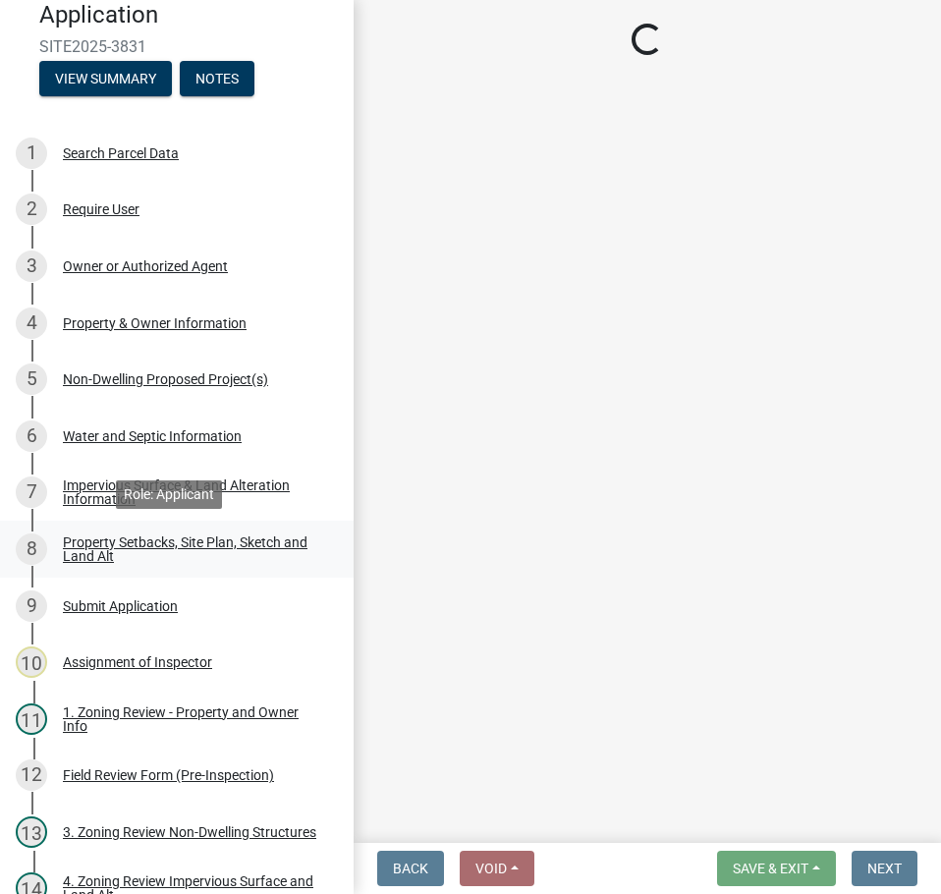
select select "12da6293-5841-4f5c-bd92-3658833964cd"
select select "27b2a8b4-abf6-463e-8c0c-7c5d2b4fe26f"
select select "28f6c7b2-2b88-4425-ae15-f67110f778a7"
select select "d61e3758-d187-40af-a435-5e09c3f3d509"
select select "c8b8ea71-7088-4e87-a493-7bc88cc2835b"
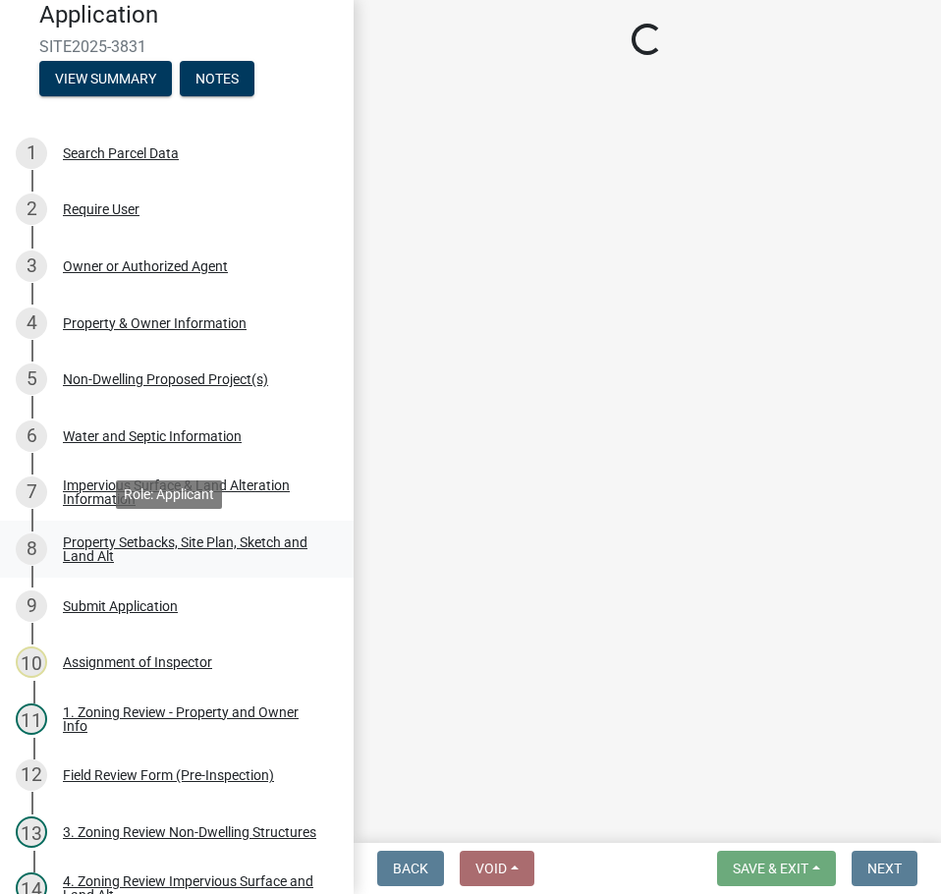
select select "133211ff-91ce-4a0a-9235-b48a7e2069a0"
select select "4421853d-5e11-4b64-95ec-6c47066881cc"
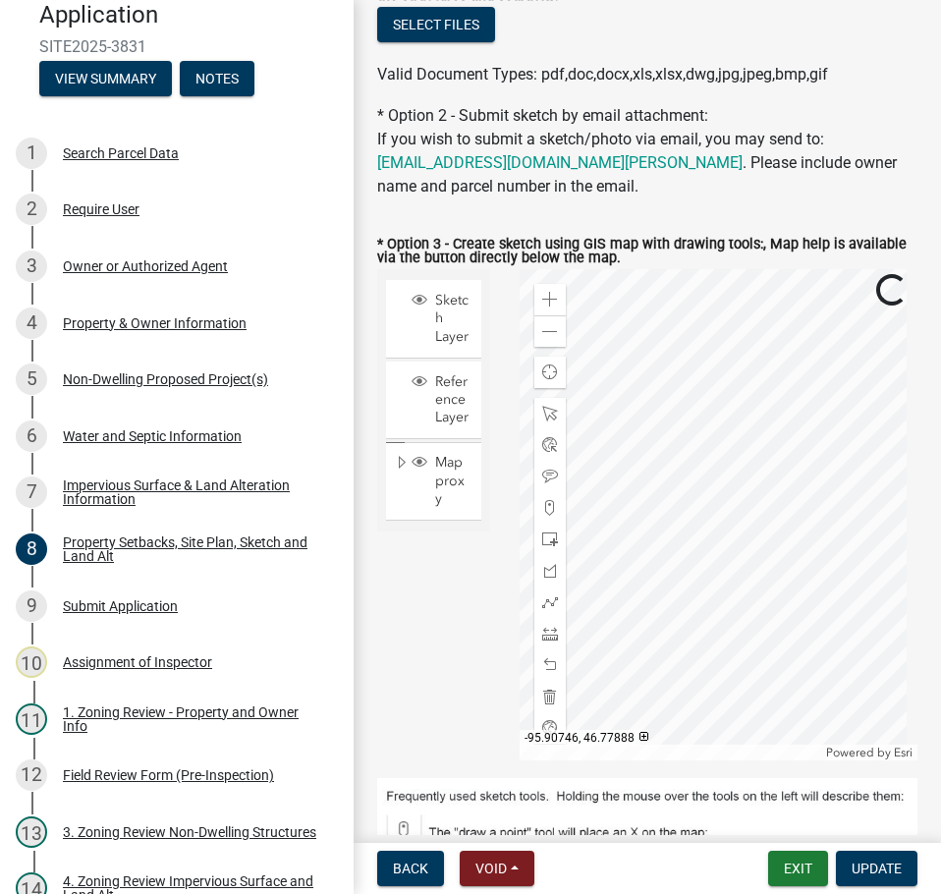
scroll to position [884, 0]
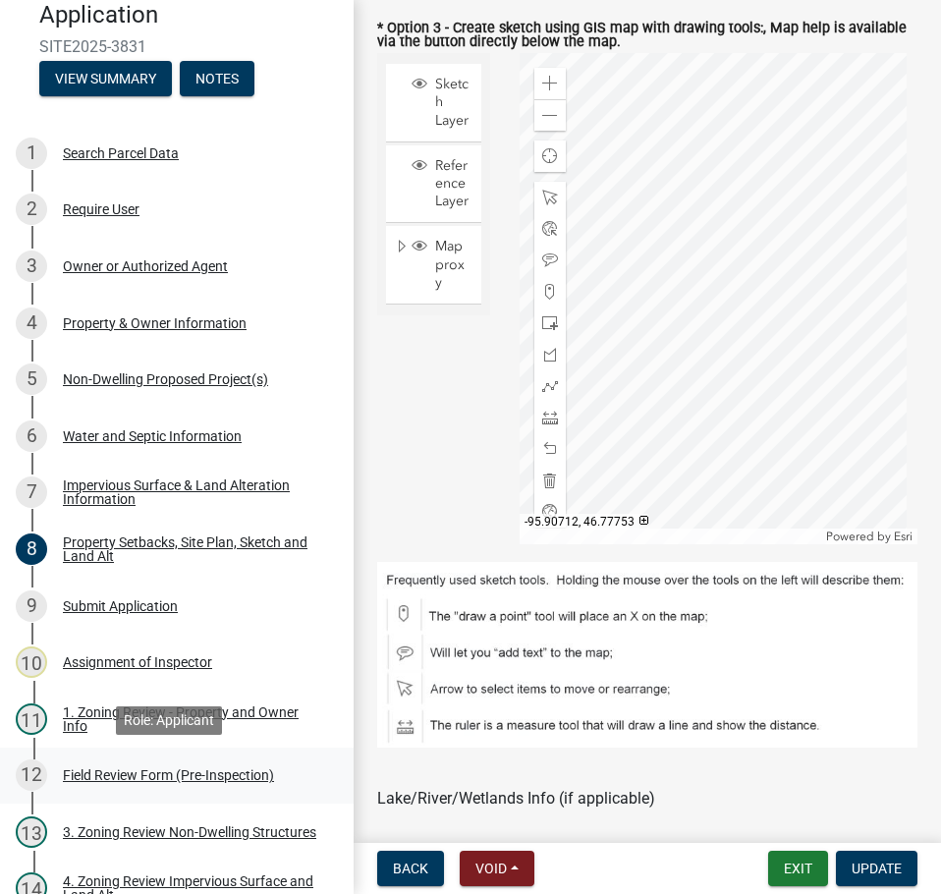
click at [164, 765] on div "12 Field Review Form (Pre-Inspection)" at bounding box center [169, 774] width 306 height 31
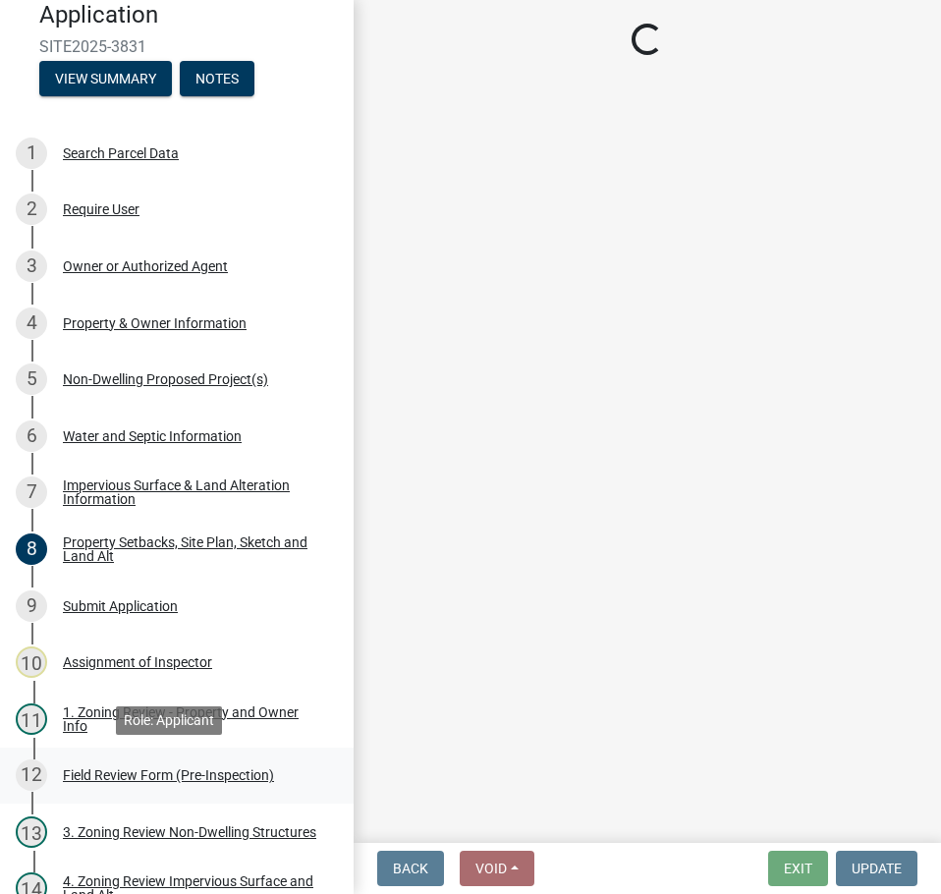
scroll to position [0, 0]
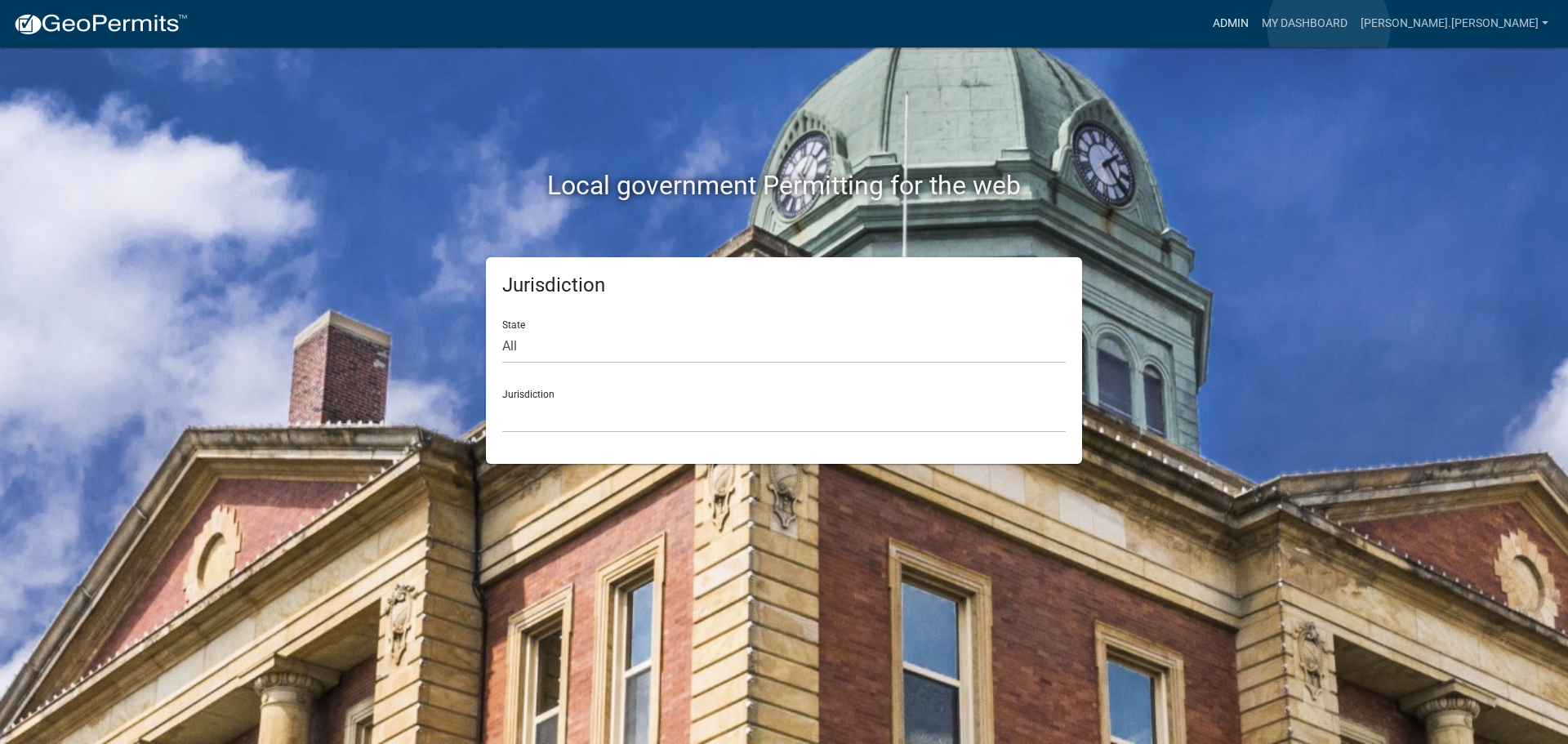
click at [1255, 27] on link "Admin" at bounding box center [1230, 23] width 49 height 31
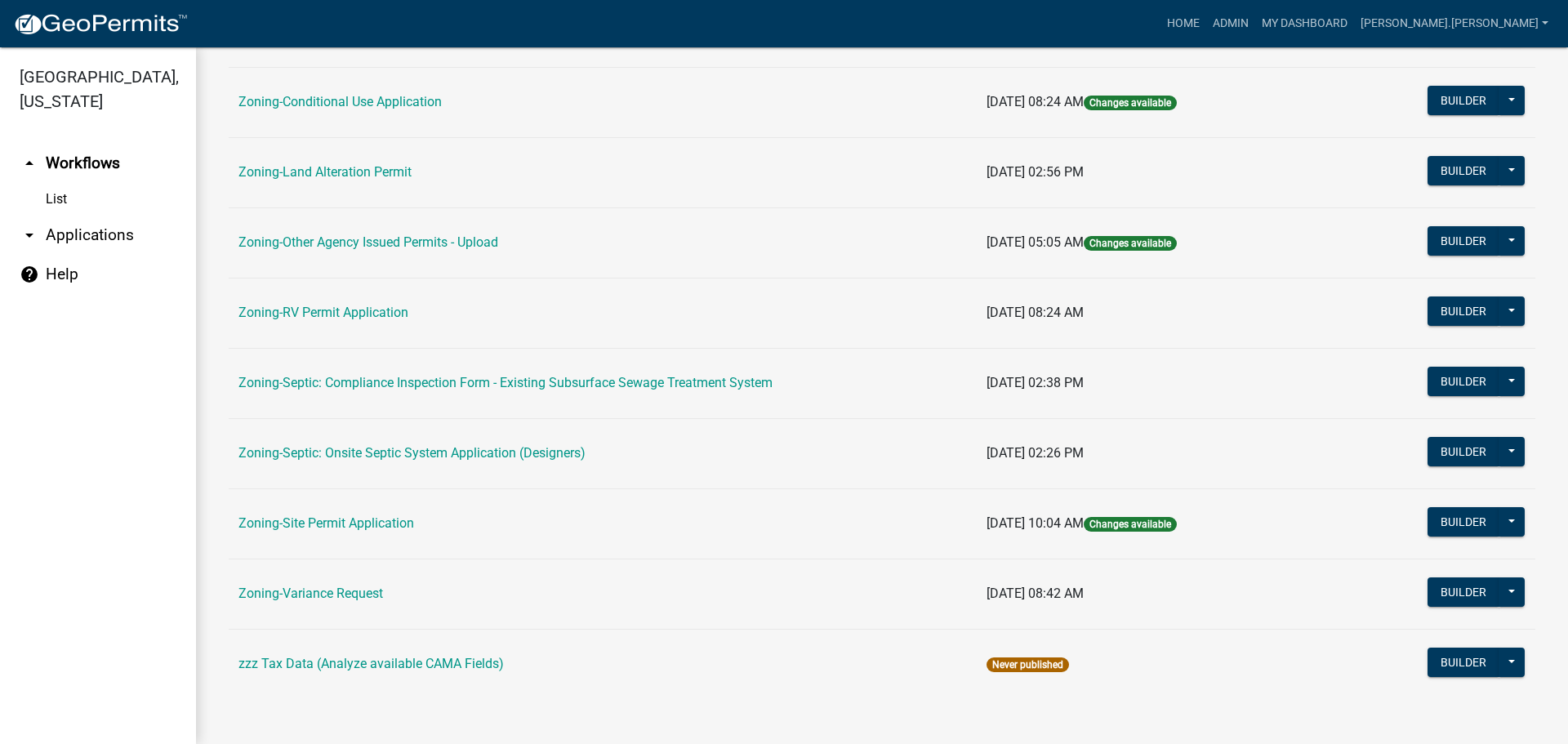
scroll to position [497, 0]
click at [357, 518] on link "Zoning-Site Permit Application" at bounding box center [326, 522] width 175 height 16
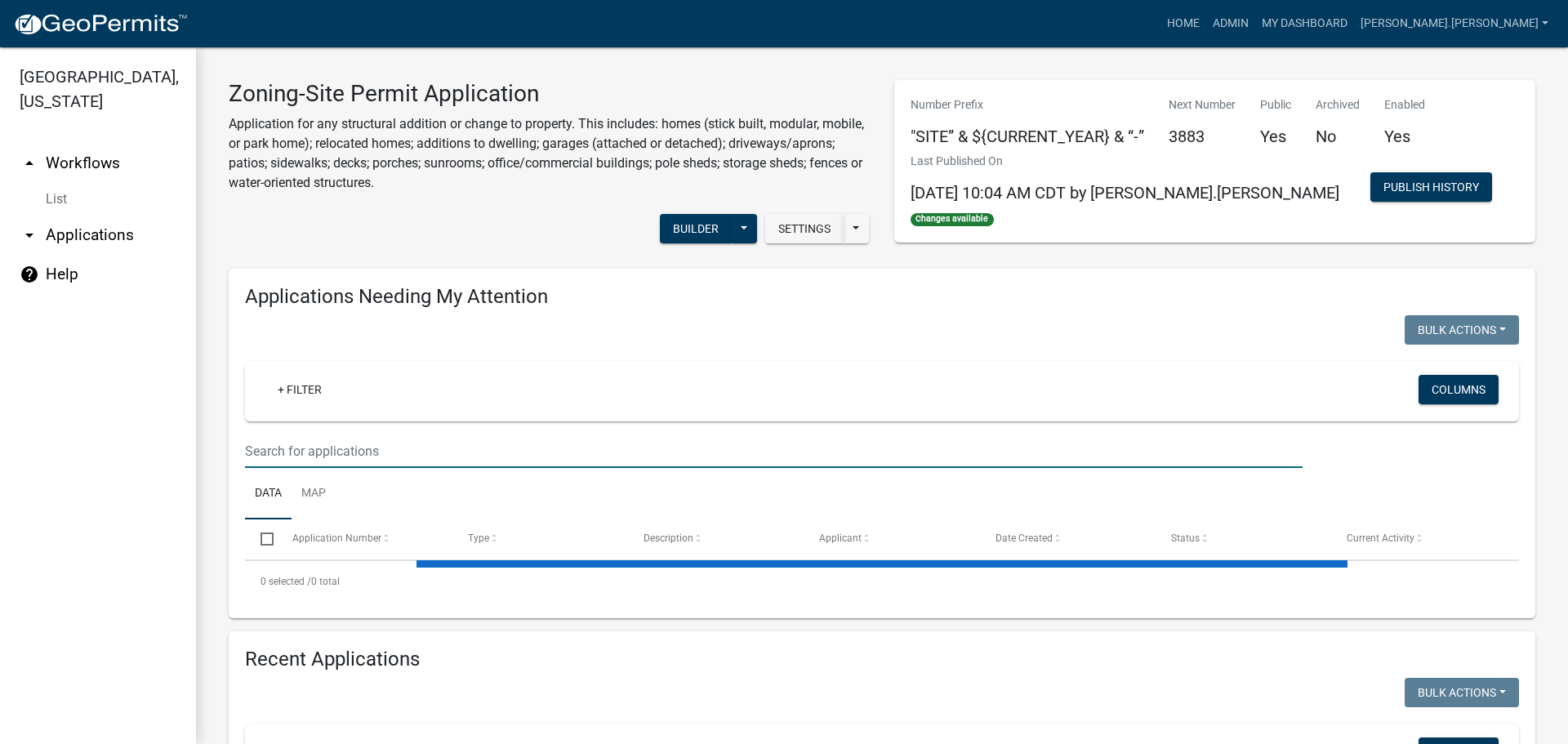
click at [356, 441] on input "text" at bounding box center [774, 451] width 1058 height 33
paste input "080628000"
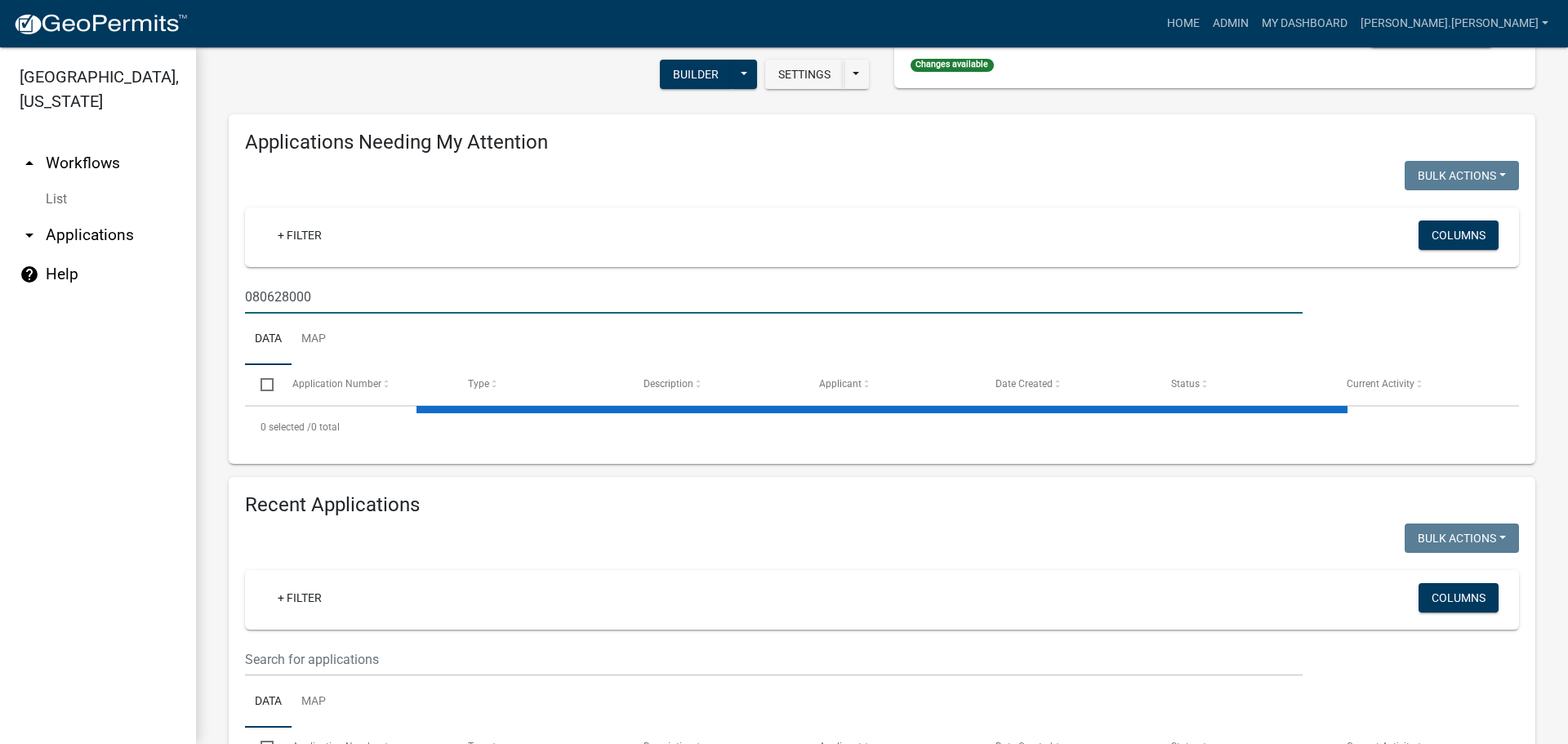
scroll to position [408, 0]
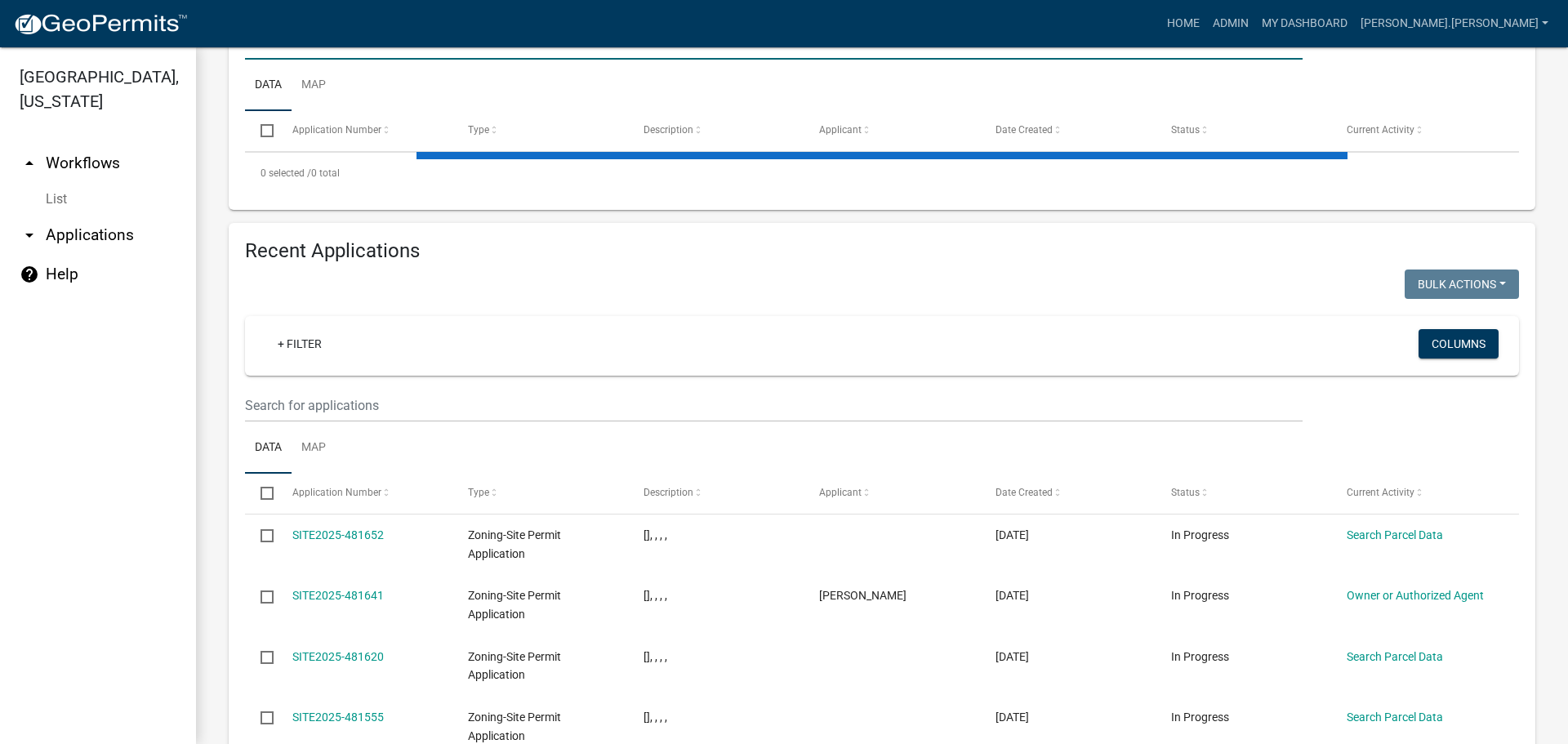
type input "080628000"
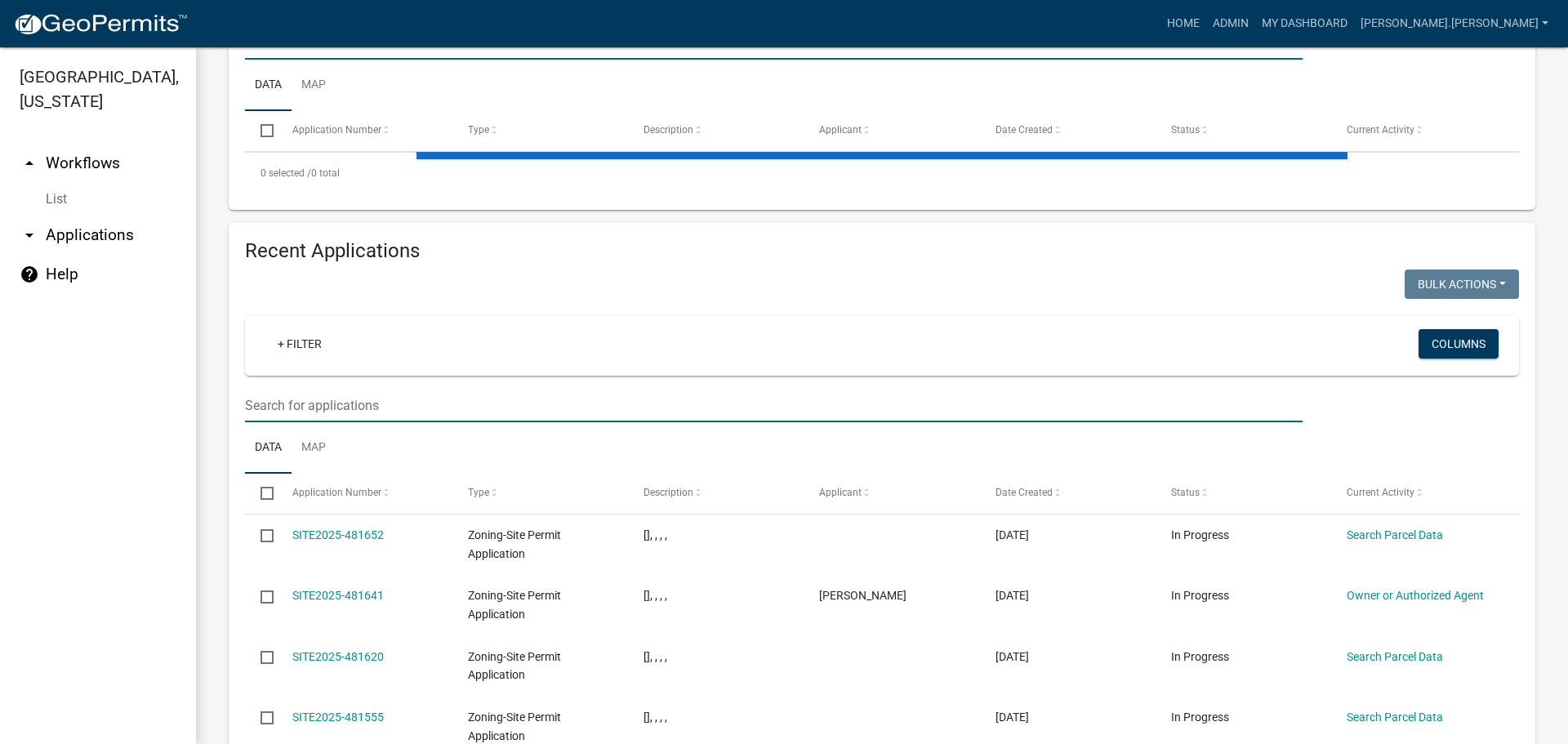
click at [369, 389] on input "text" at bounding box center [774, 406] width 1058 height 33
paste input "080628000"
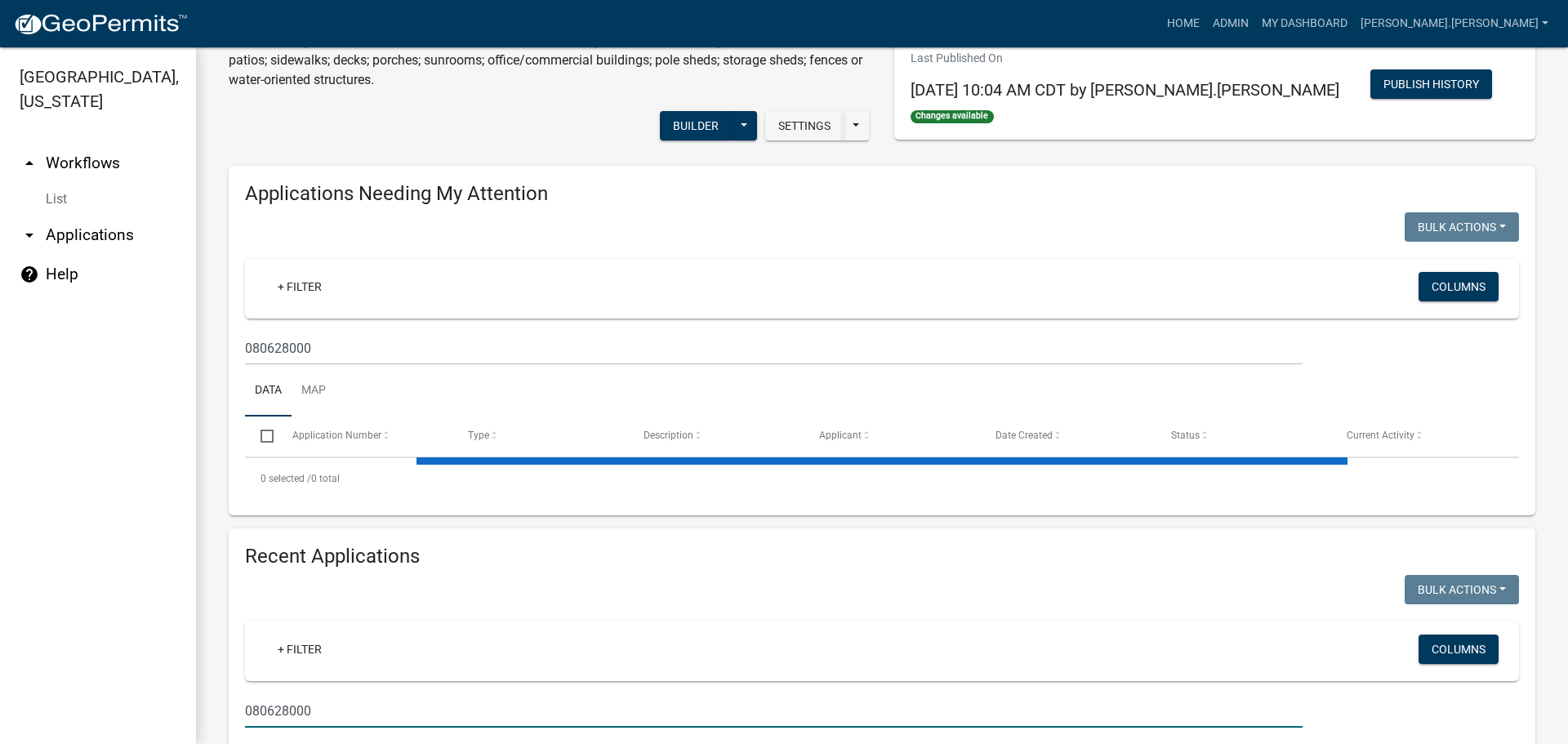
scroll to position [245, 0]
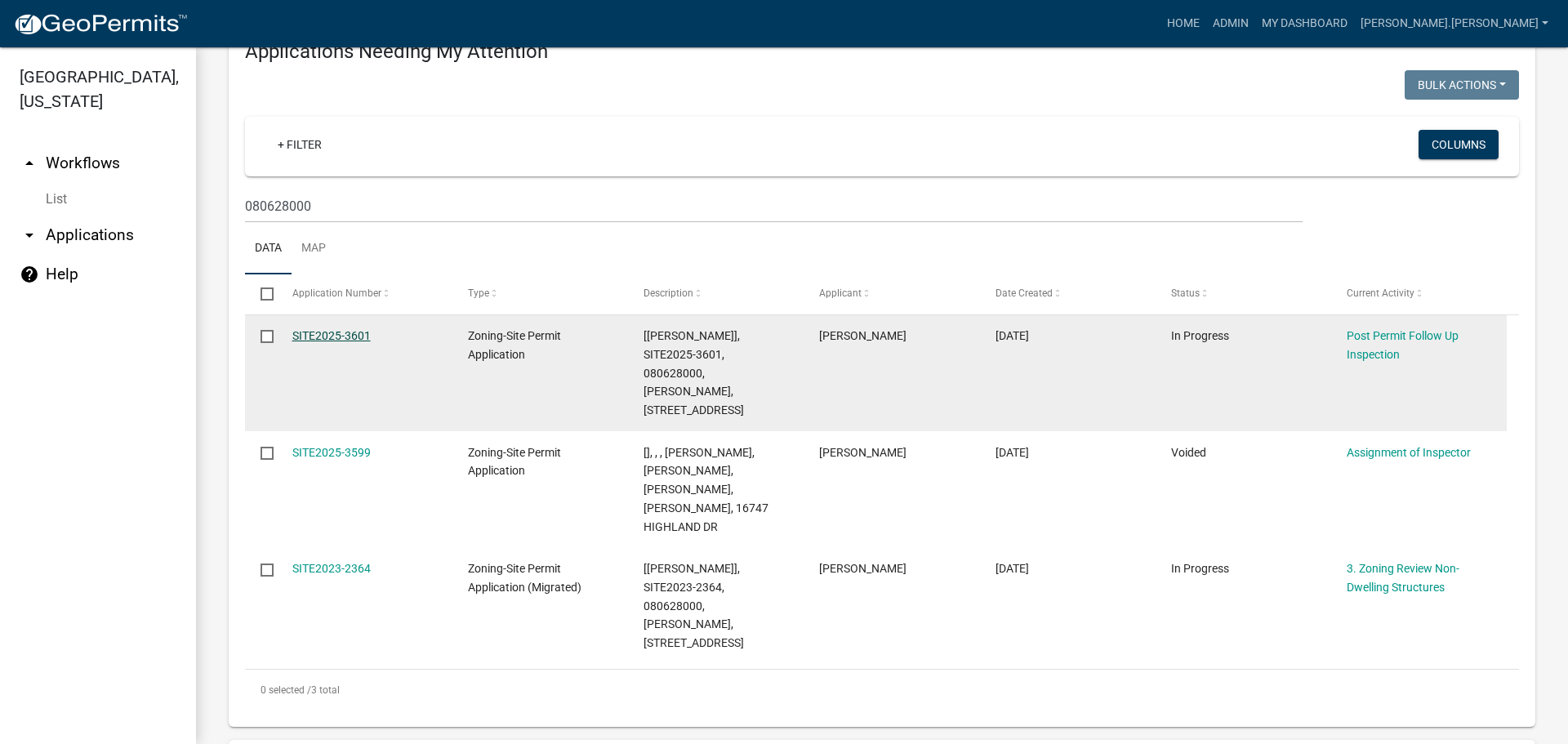
type input "080628000"
click at [348, 333] on link "SITE2025-3601" at bounding box center [332, 336] width 78 height 13
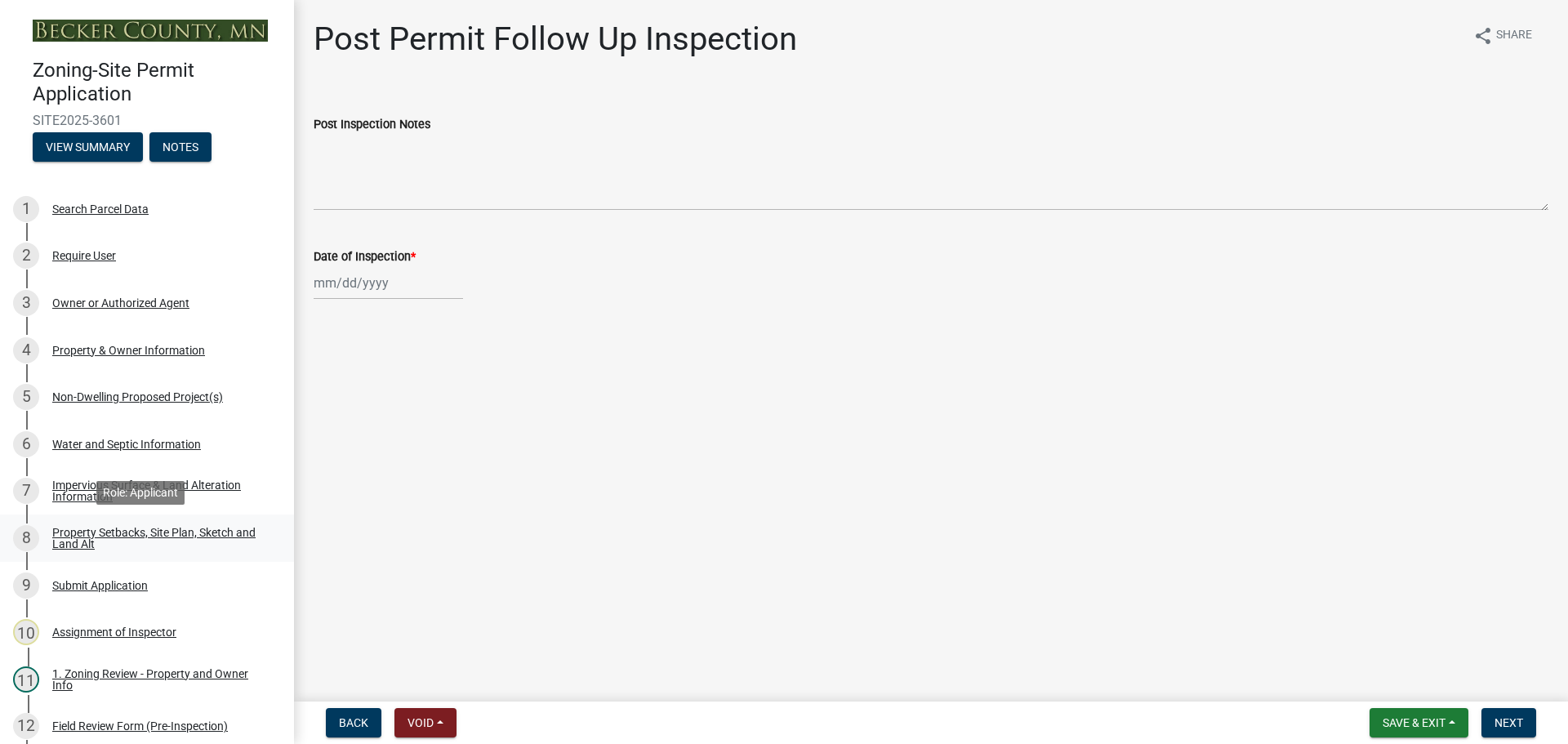
click at [131, 529] on div "Property Setbacks, Site Plan, Sketch and Land Alt" at bounding box center [160, 539] width 215 height 23
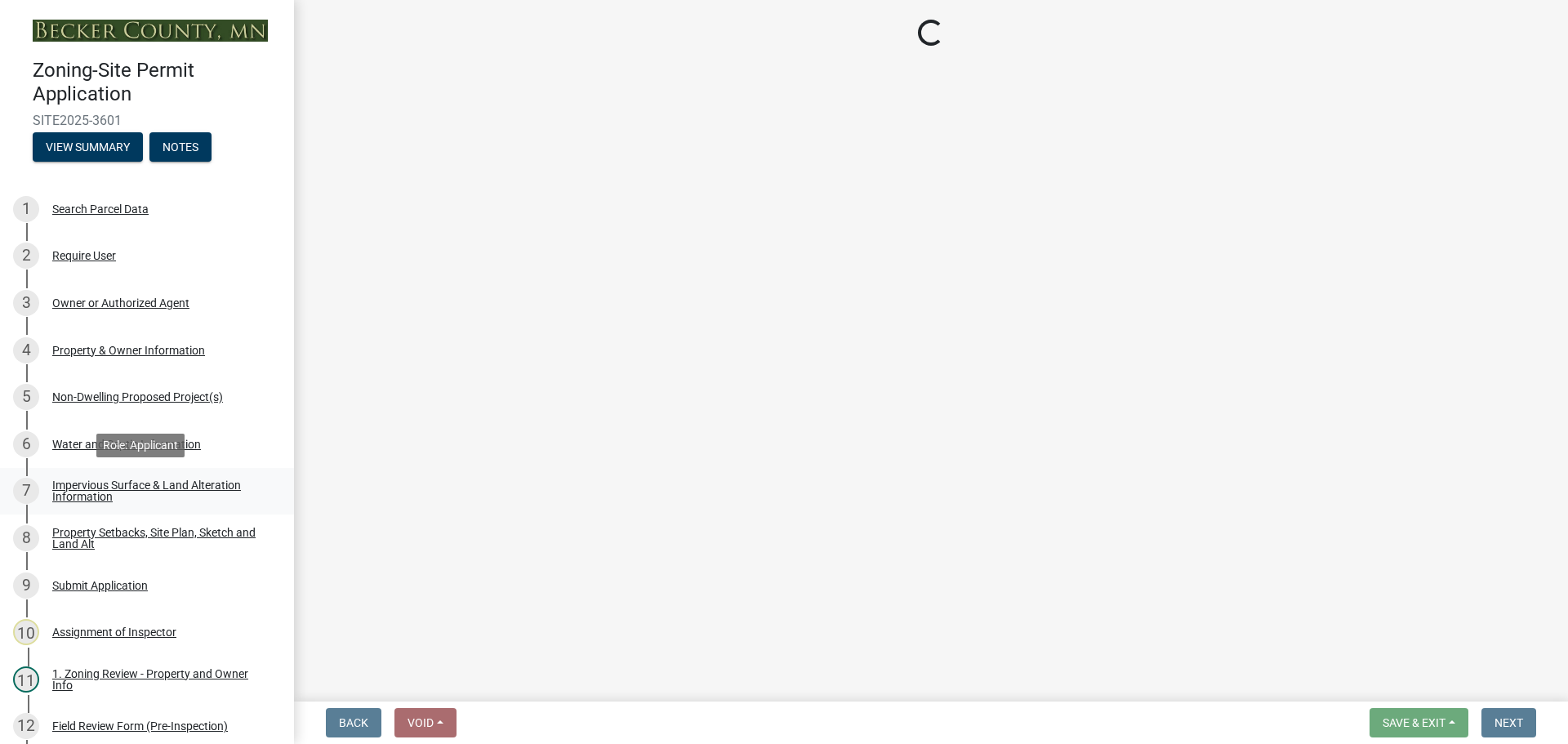
select select "d89fbfa0-1150-4954-b91c-9d482c9530a3"
select select "b56a4575-9846-47cf-8067-c59a4853da22"
select select "e8ab2dc3-aa3f-46f3-9b4a-37eb25ad84af"
select select "5ad4ab64-b44e-481c-9000-9e5907aa74e1"
select select "3ef6ed64-418f-4dfa-9020-48b6b52c6910"
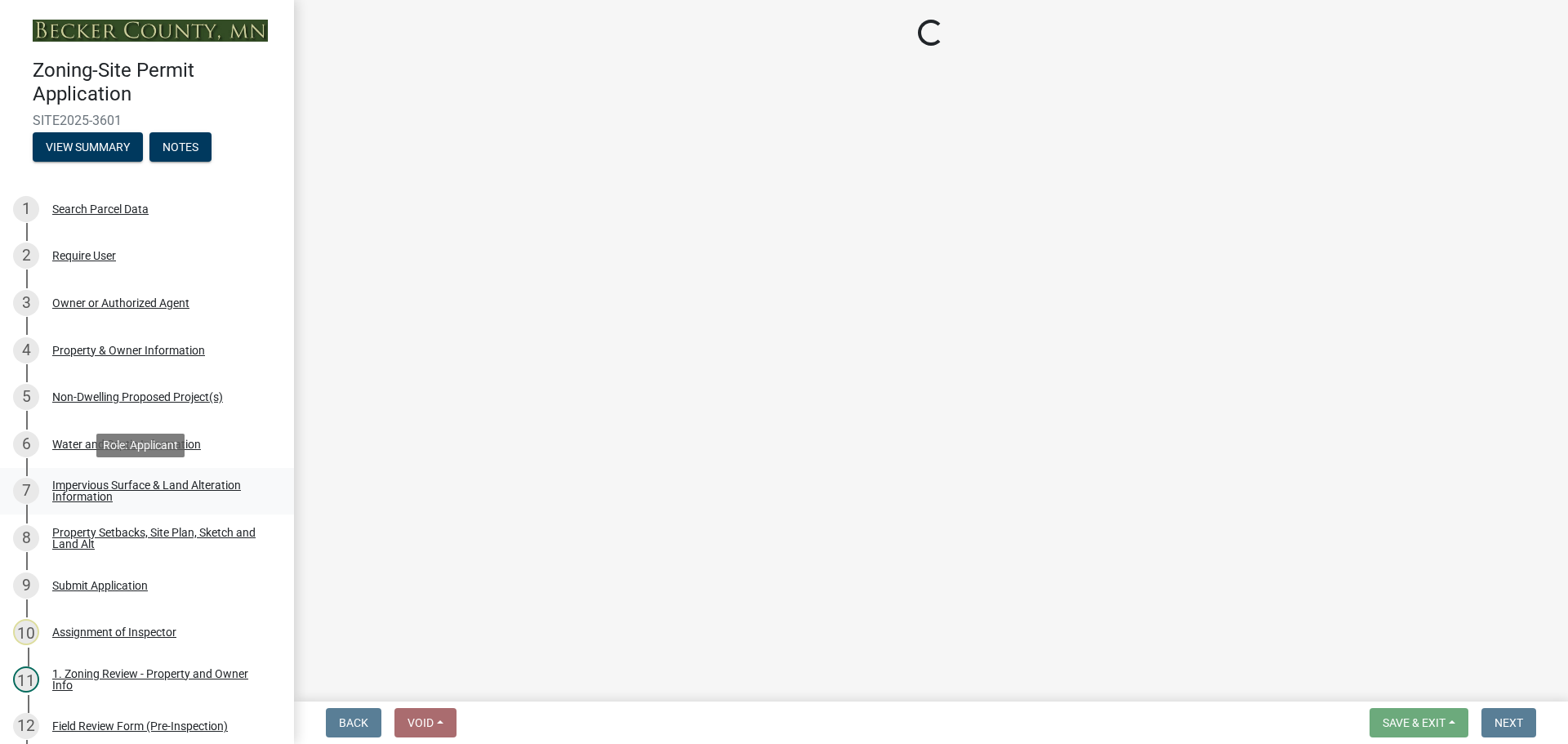
select select "c8b8ea71-7088-4e87-a493-7bc88cc2835b"
select select "d6c1d38b-8561-4345-845e-72dfbb0578a1"
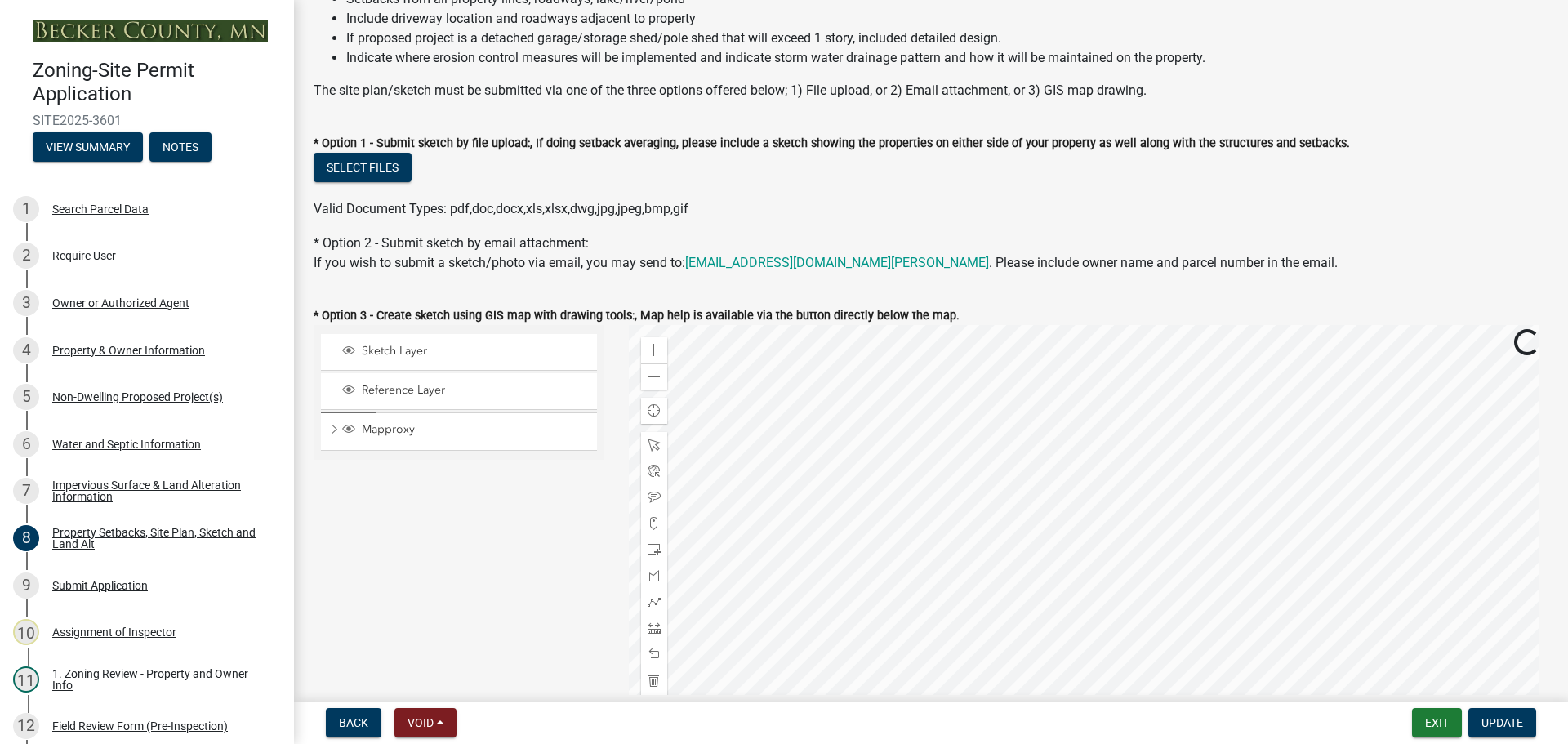
scroll to position [327, 0]
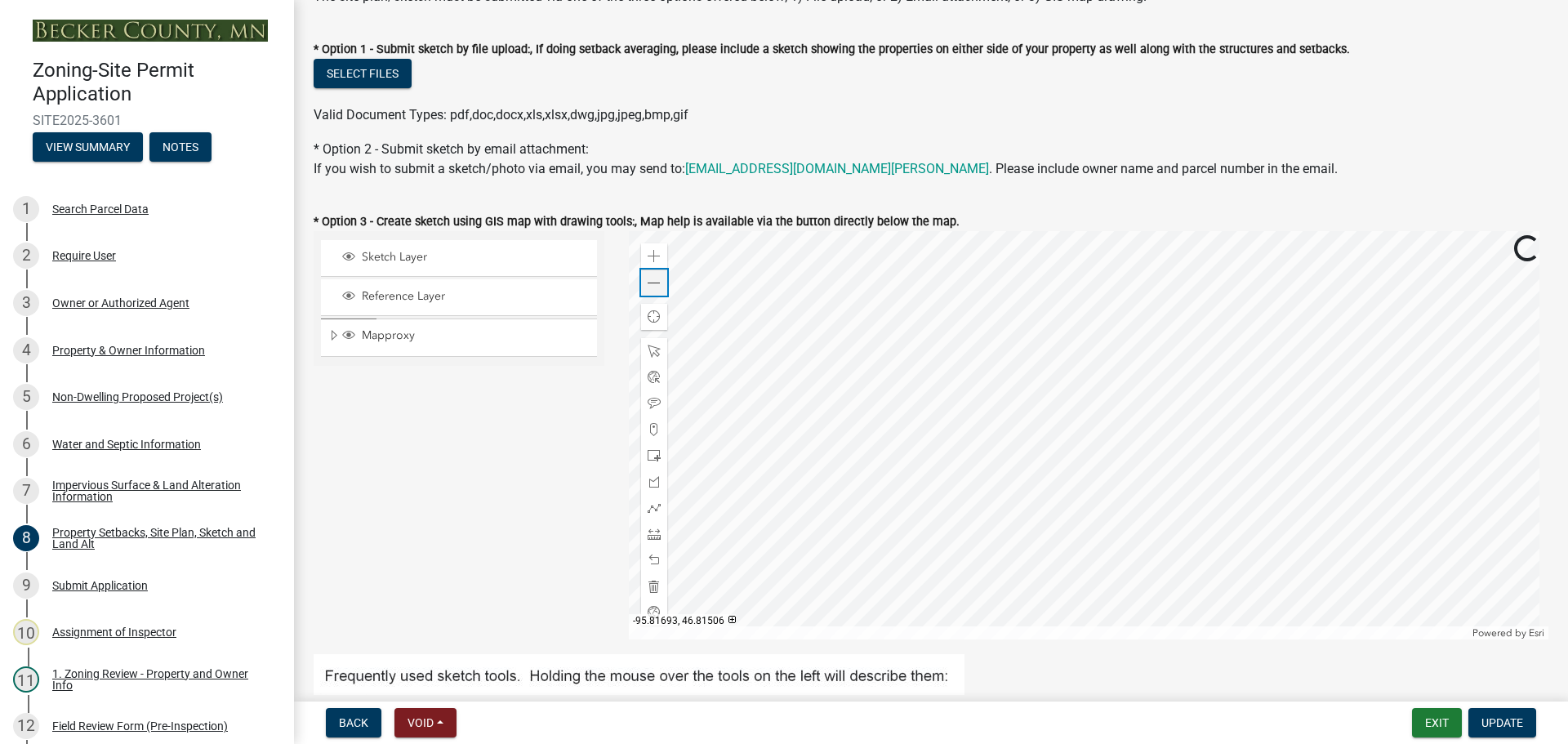
click at [648, 279] on span at bounding box center [654, 283] width 13 height 13
click at [1008, 429] on div at bounding box center [1088, 435] width 920 height 408
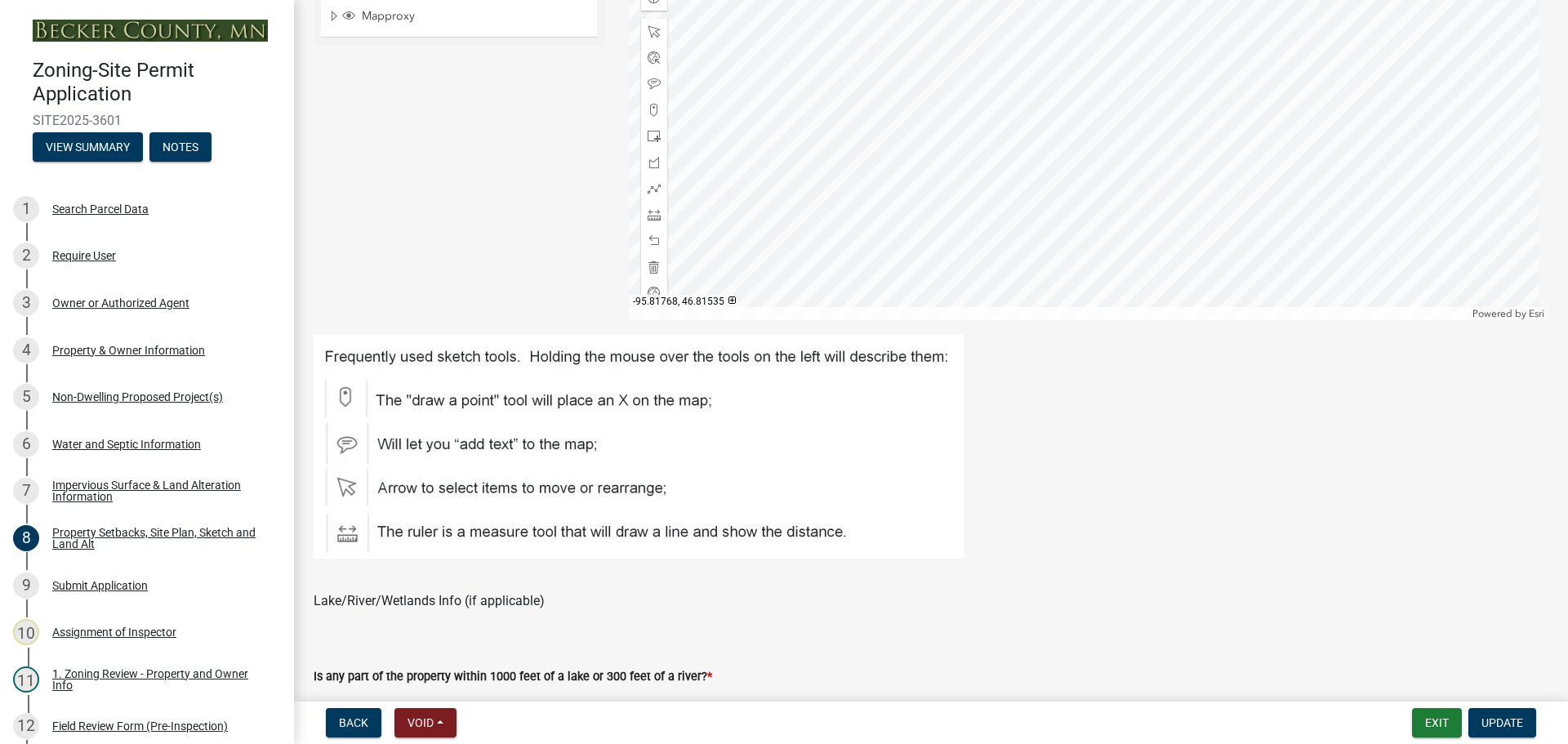
scroll to position [653, 0]
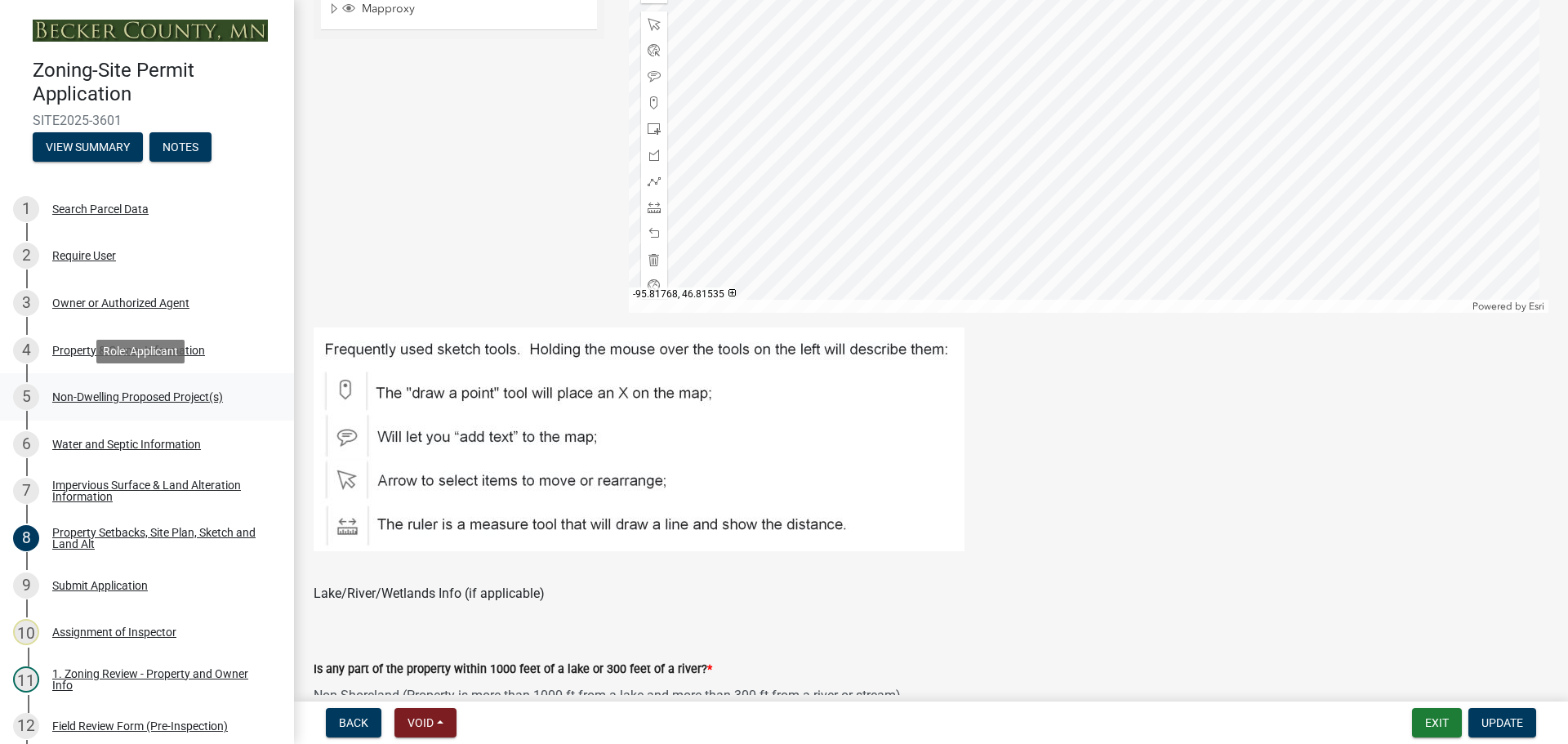
click at [150, 387] on div "5 Non-Dwelling Proposed Project(s)" at bounding box center [141, 397] width 254 height 26
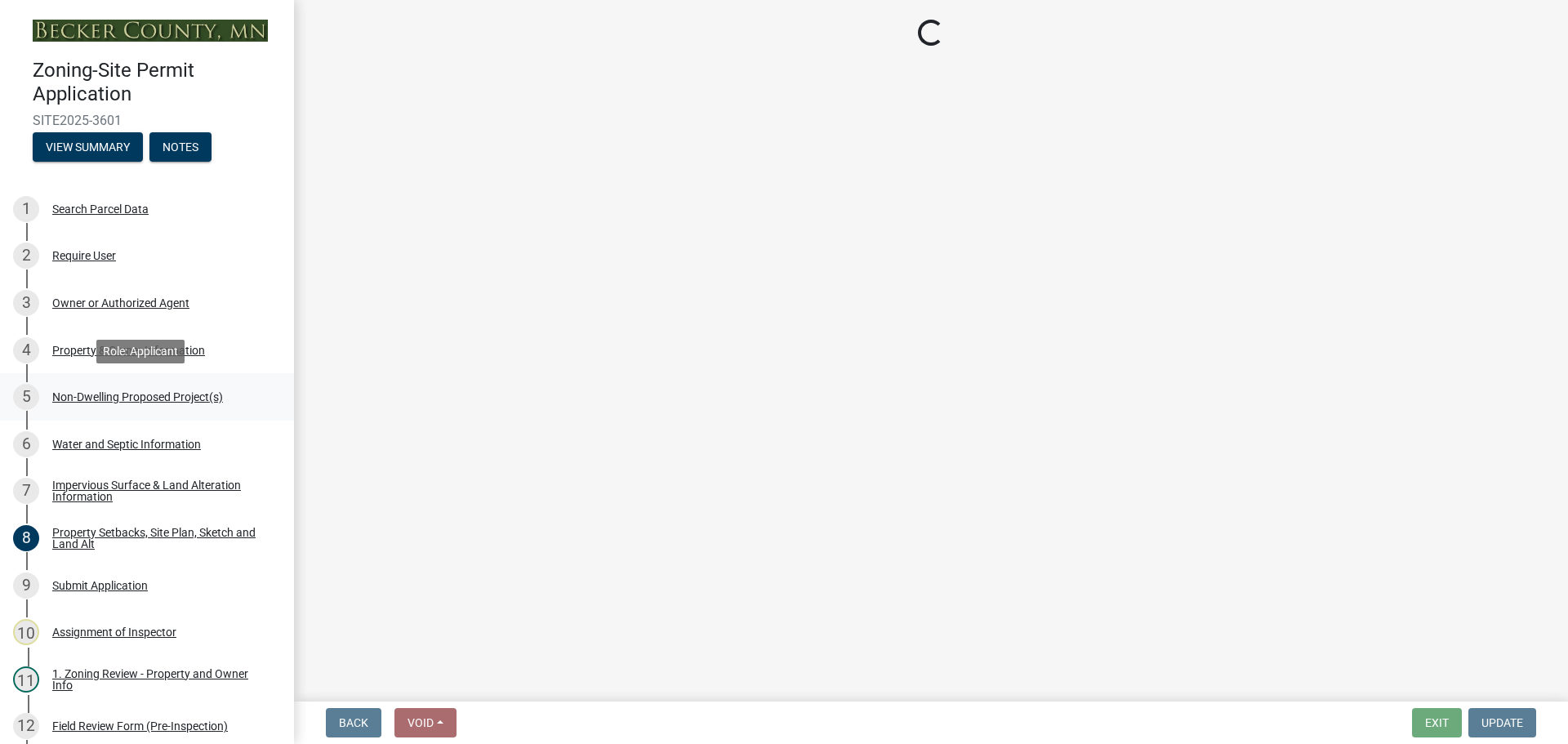
scroll to position [0, 0]
select select "6ced1b54-2913-4dbf-9776-23baa6524e46"
select select "258cbdbc-8629-455d-9fed-6a57bf82144e"
select select "a9a8393f-3c28-47b8-b6d9-84c94641c3fc"
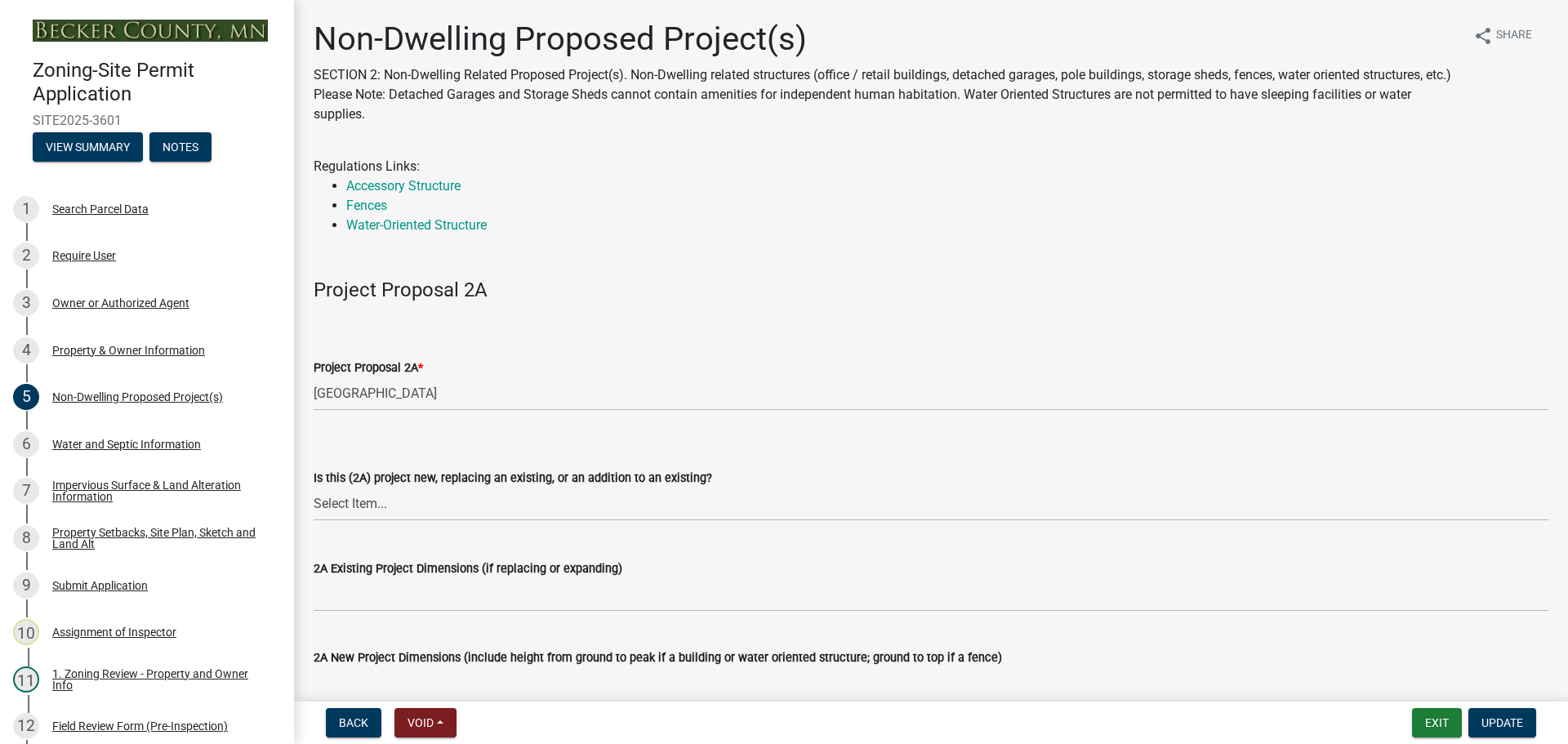
drag, startPoint x: 736, startPoint y: 543, endPoint x: 574, endPoint y: 311, distance: 283.0
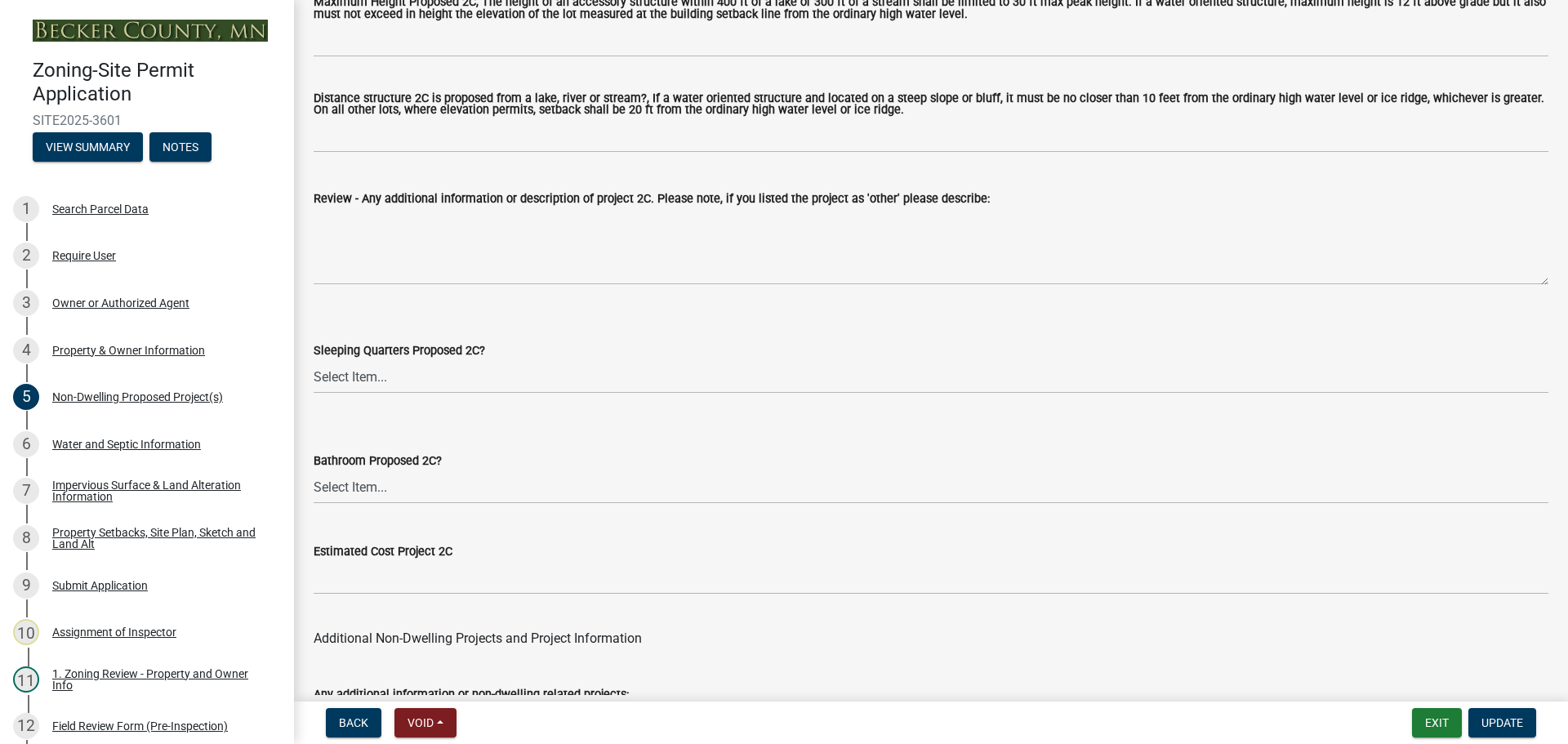
scroll to position [3197, 0]
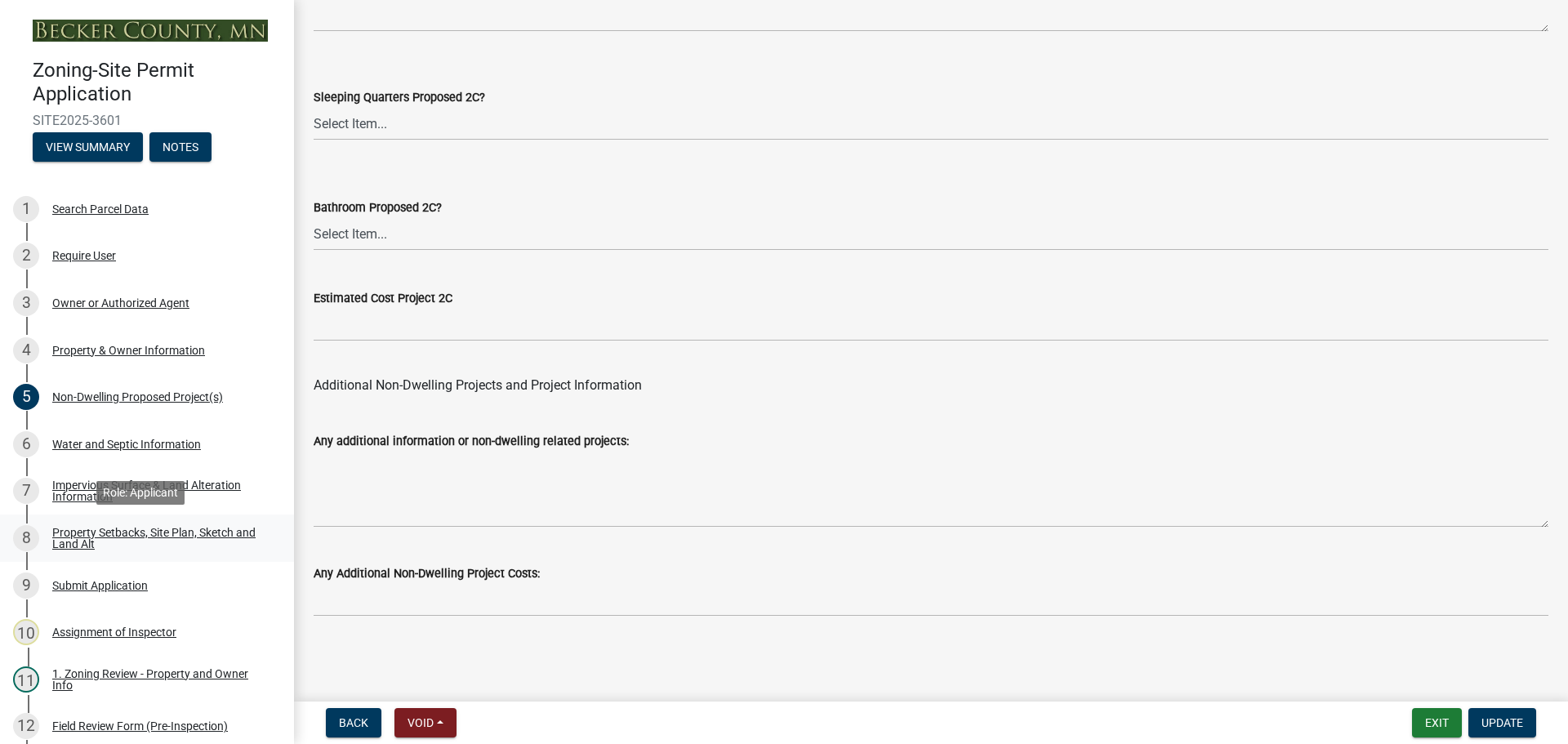
click at [182, 530] on div "Property Setbacks, Site Plan, Sketch and Land Alt" at bounding box center [160, 539] width 215 height 23
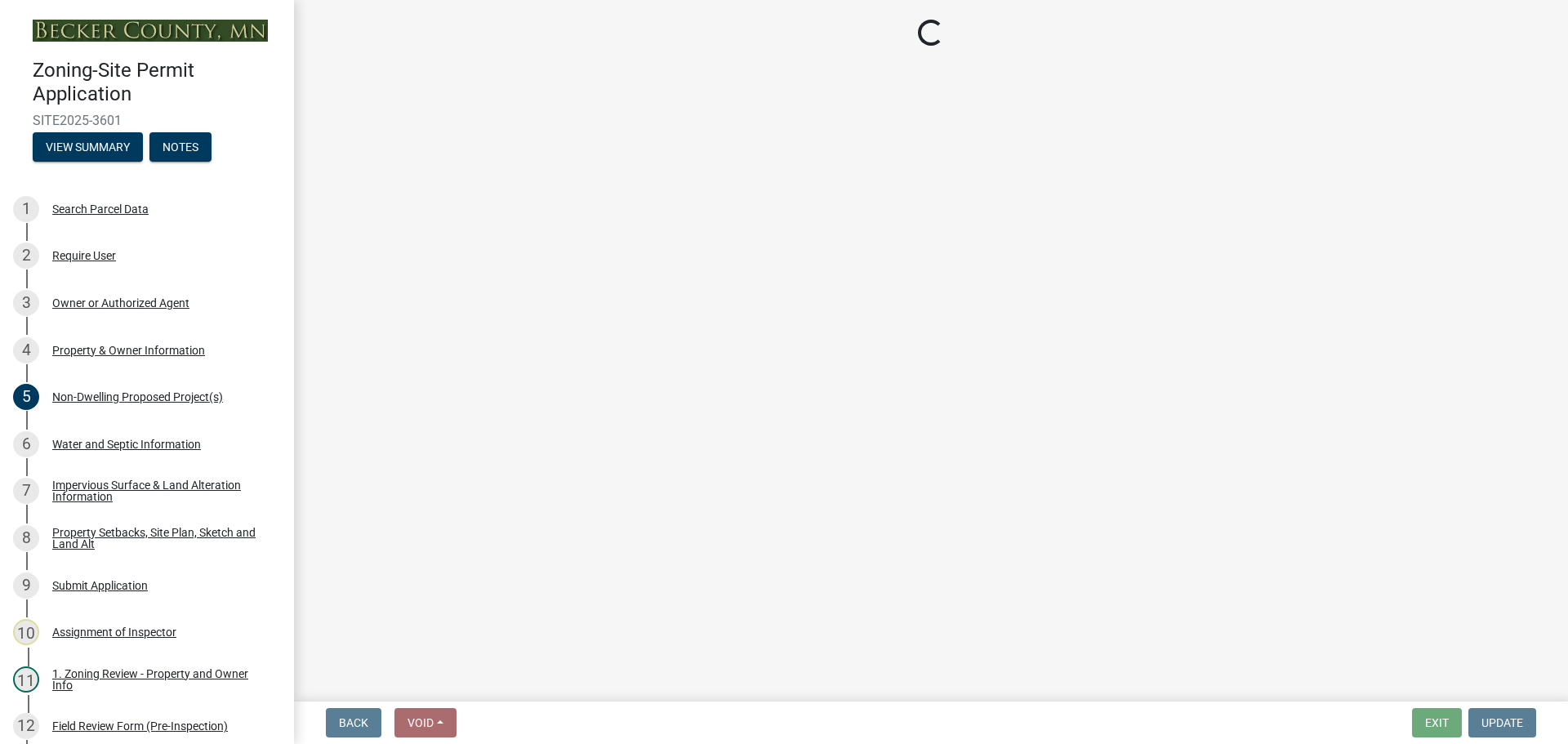
select select "d89fbfa0-1150-4954-b91c-9d482c9530a3"
select select "b56a4575-9846-47cf-8067-c59a4853da22"
select select "e8ab2dc3-aa3f-46f3-9b4a-37eb25ad84af"
select select "5ad4ab64-b44e-481c-9000-9e5907aa74e1"
select select "3ef6ed64-418f-4dfa-9020-48b6b52c6910"
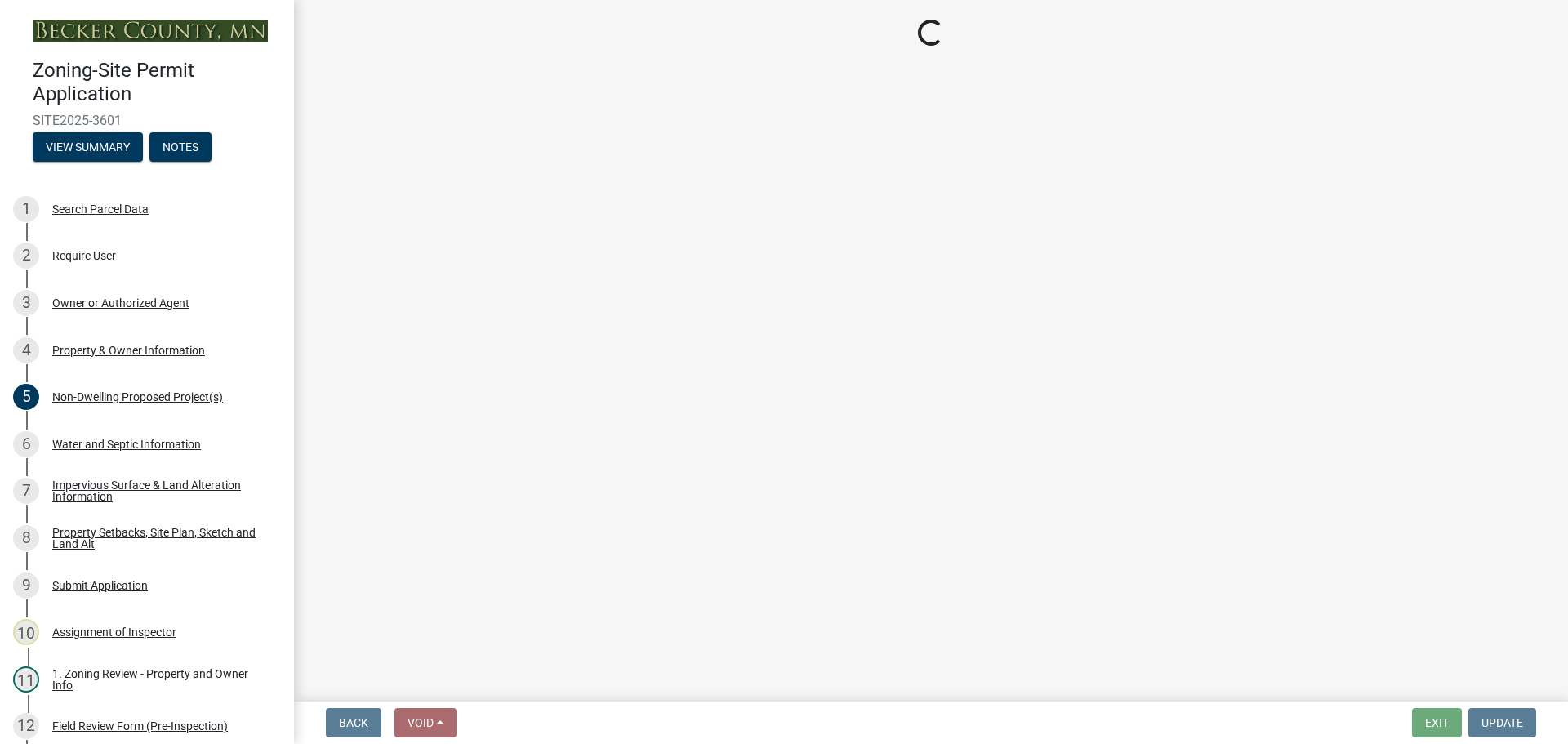
select select "c8b8ea71-7088-4e87-a493-7bc88cc2835b"
select select "d6c1d38b-8561-4345-845e-72dfbb0578a1"
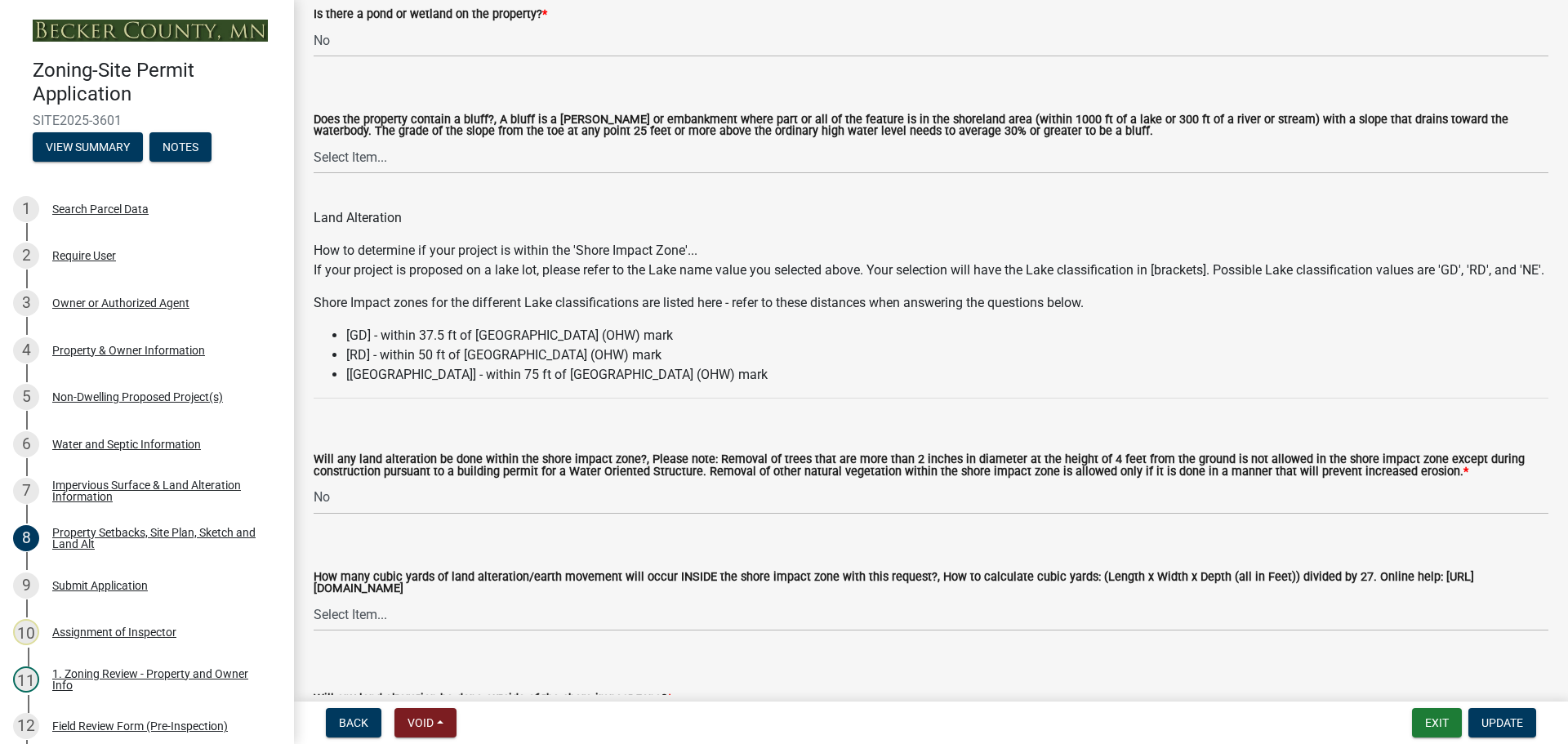
scroll to position [1796, 0]
click at [67, 490] on div "Impervious Surface & Land Alteration Information" at bounding box center [160, 491] width 215 height 23
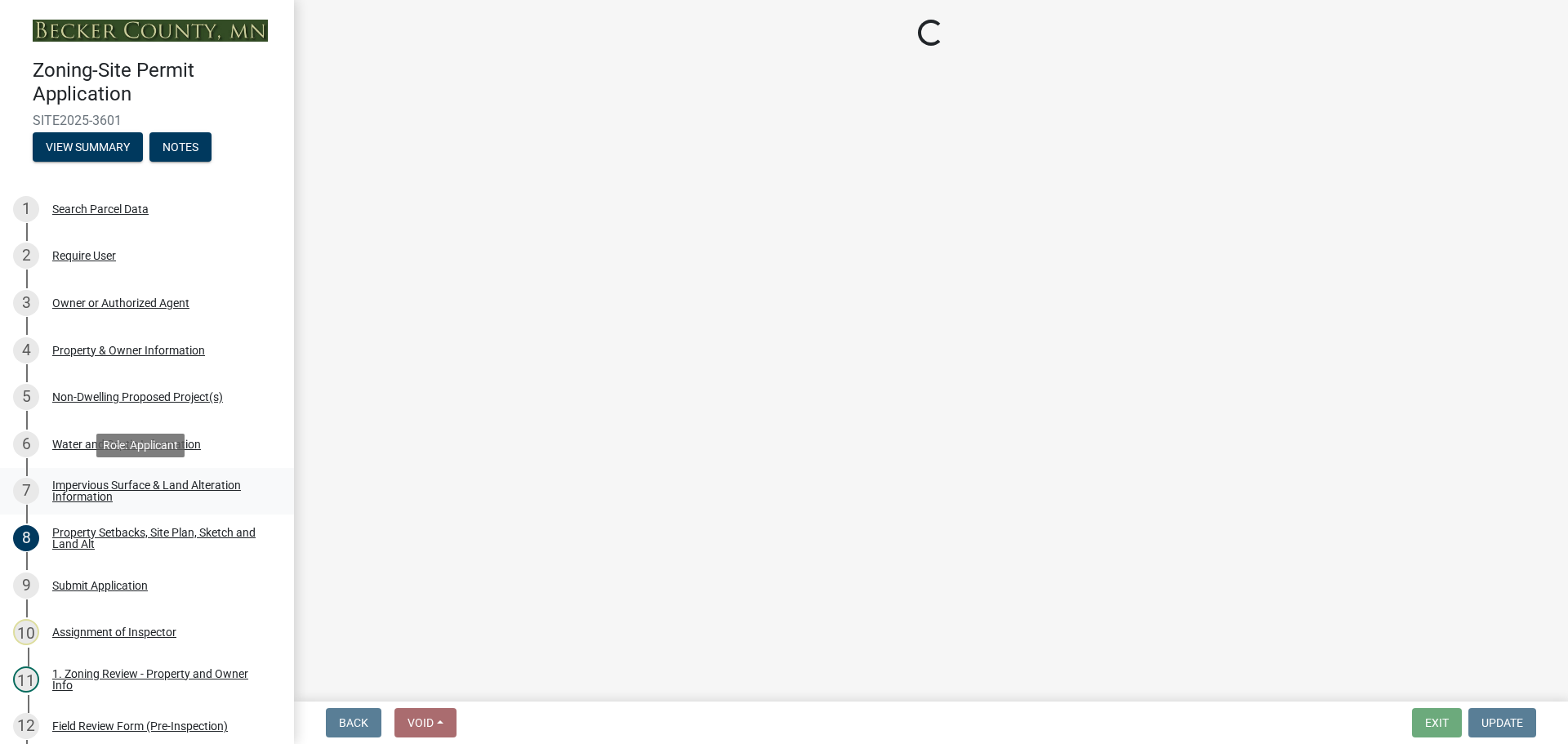
scroll to position [0, 0]
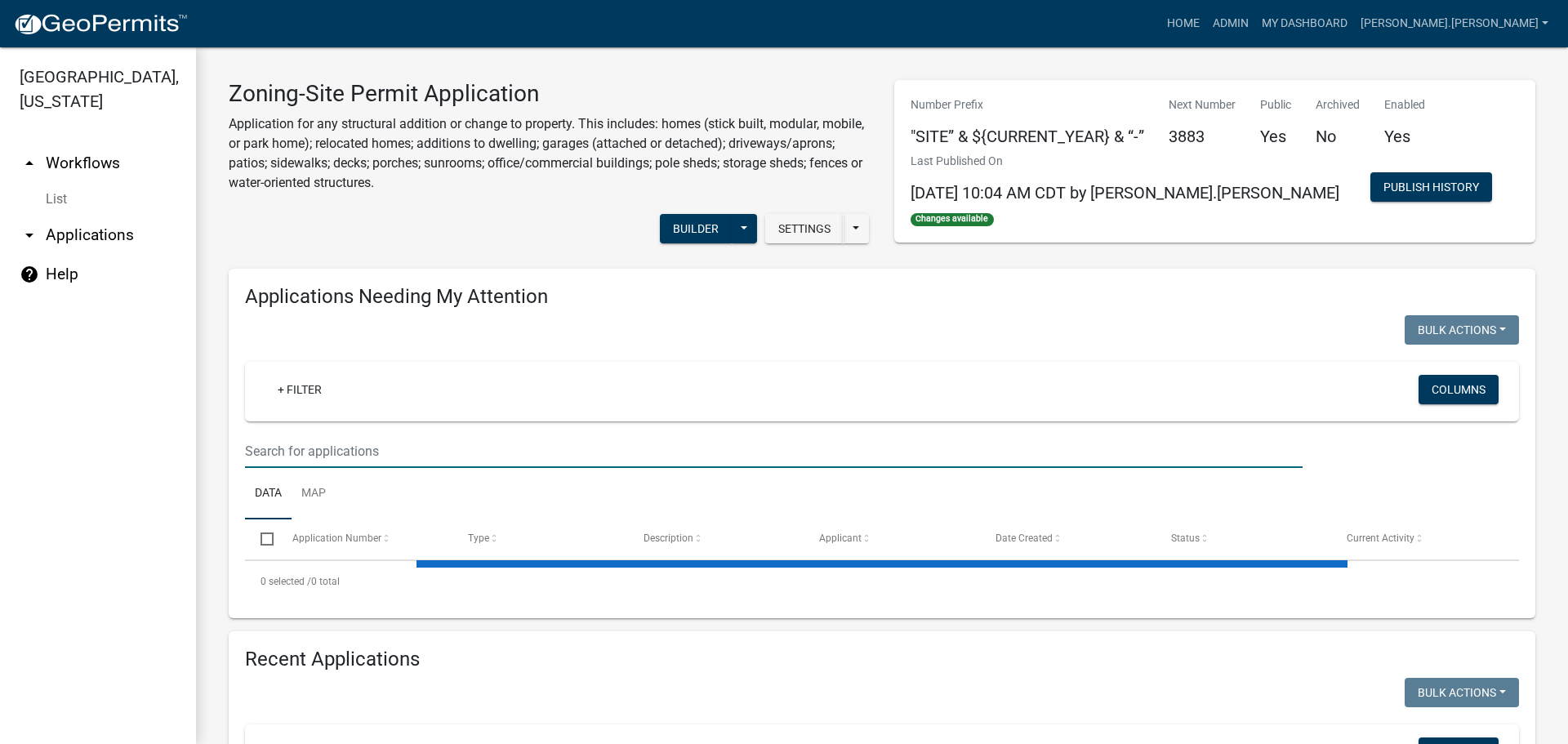
paste input "080628000"
type input "080628000"
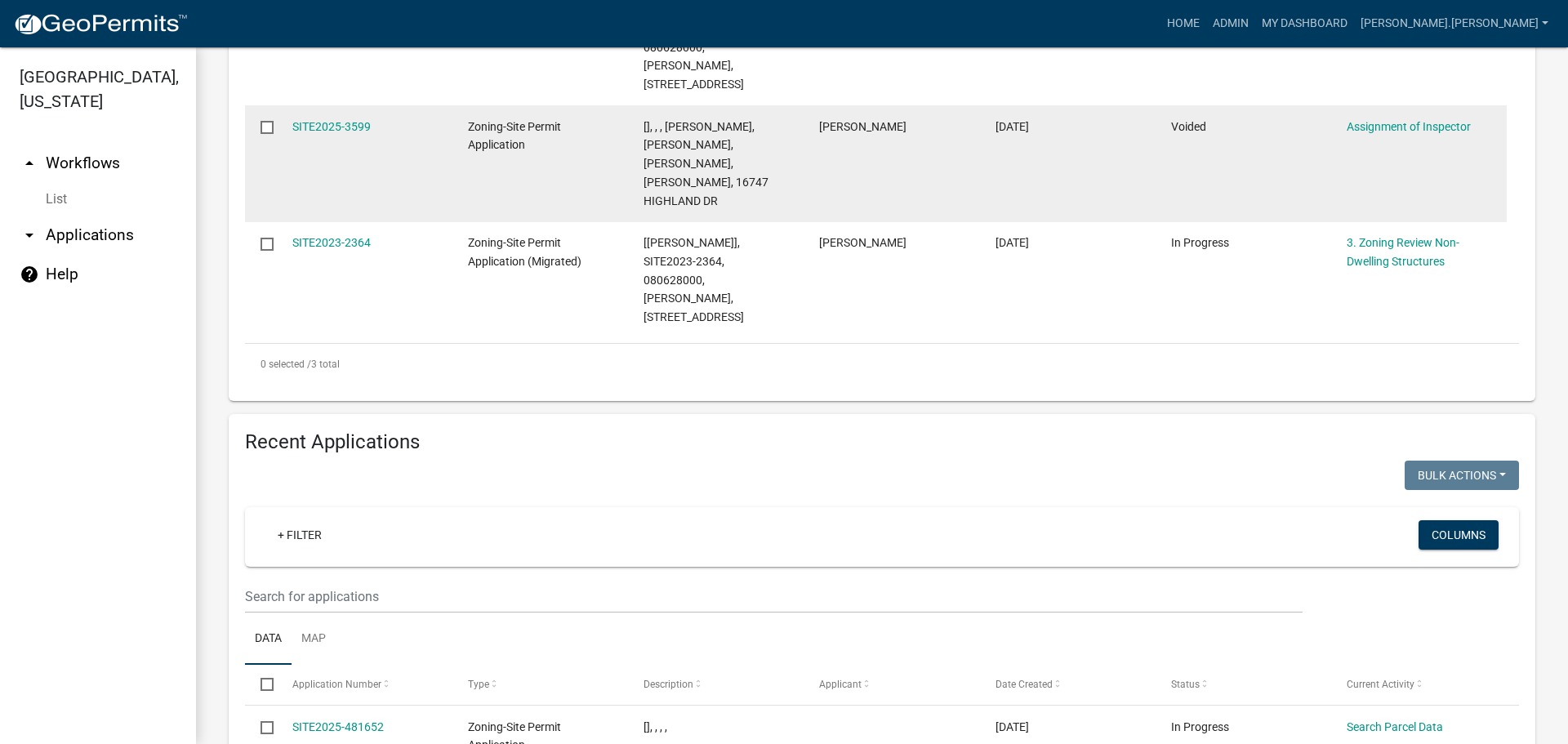
scroll to position [572, 0]
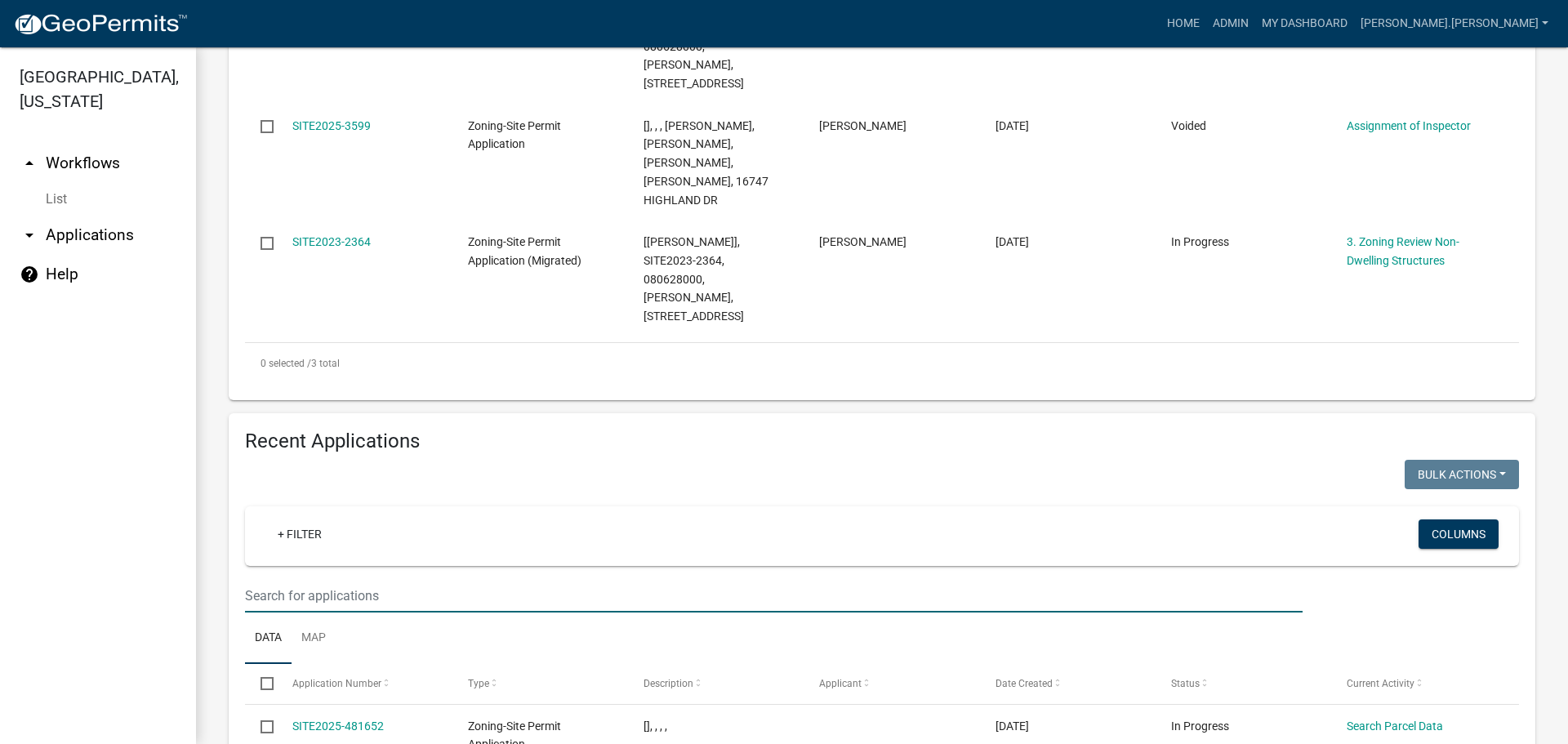
paste input "080628000"
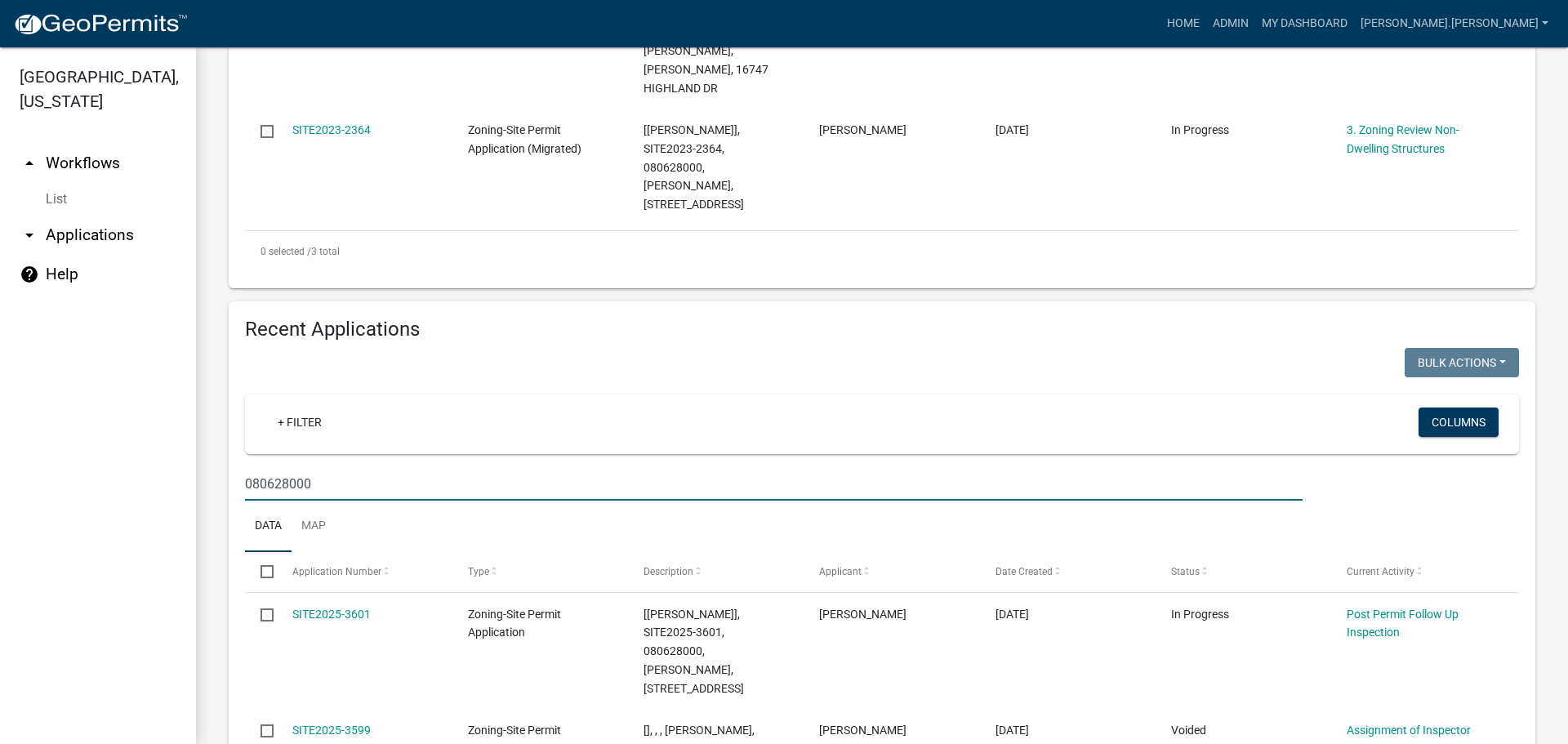
scroll to position [1010, 0]
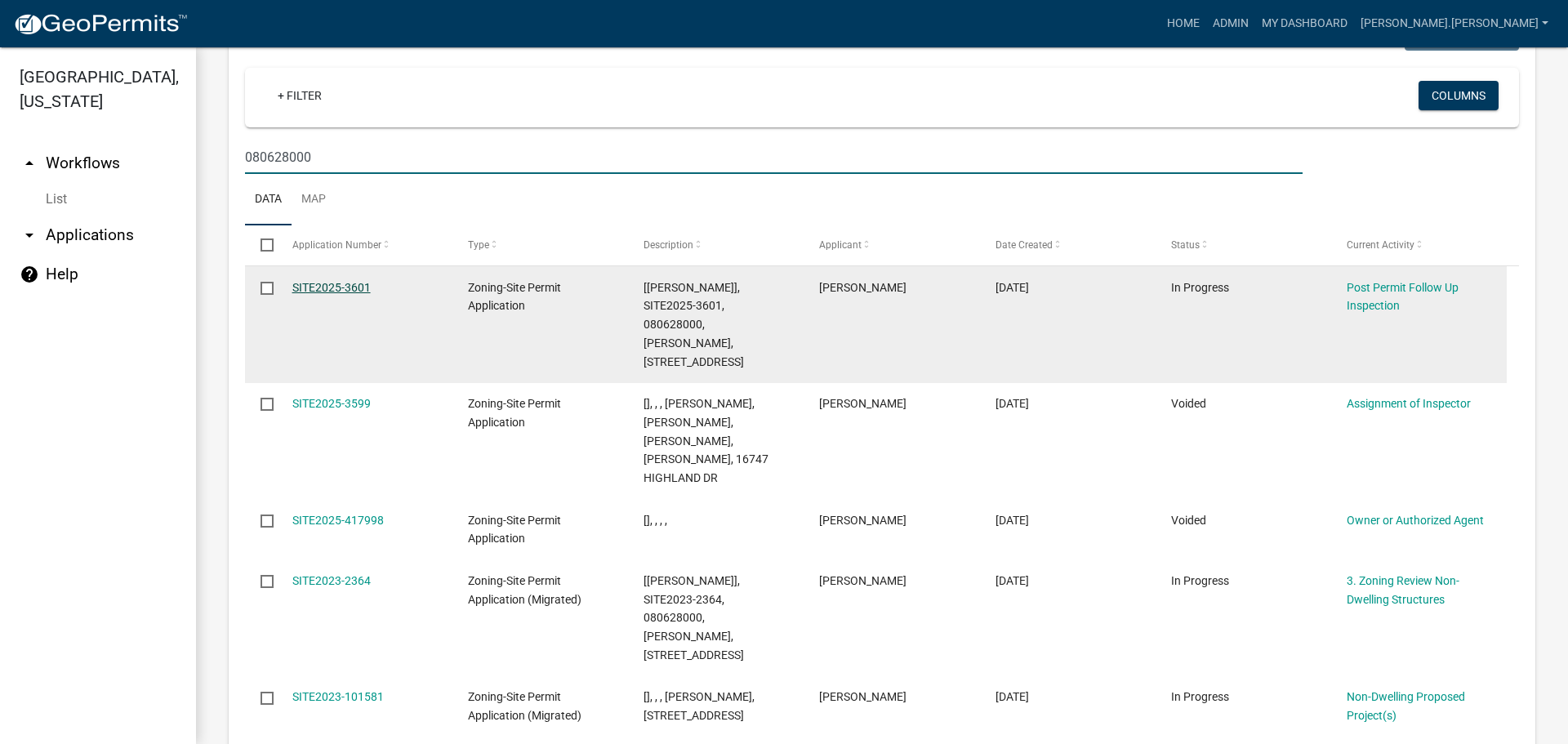
type input "080628000"
click at [308, 281] on link "SITE2025-3601" at bounding box center [332, 288] width 78 height 13
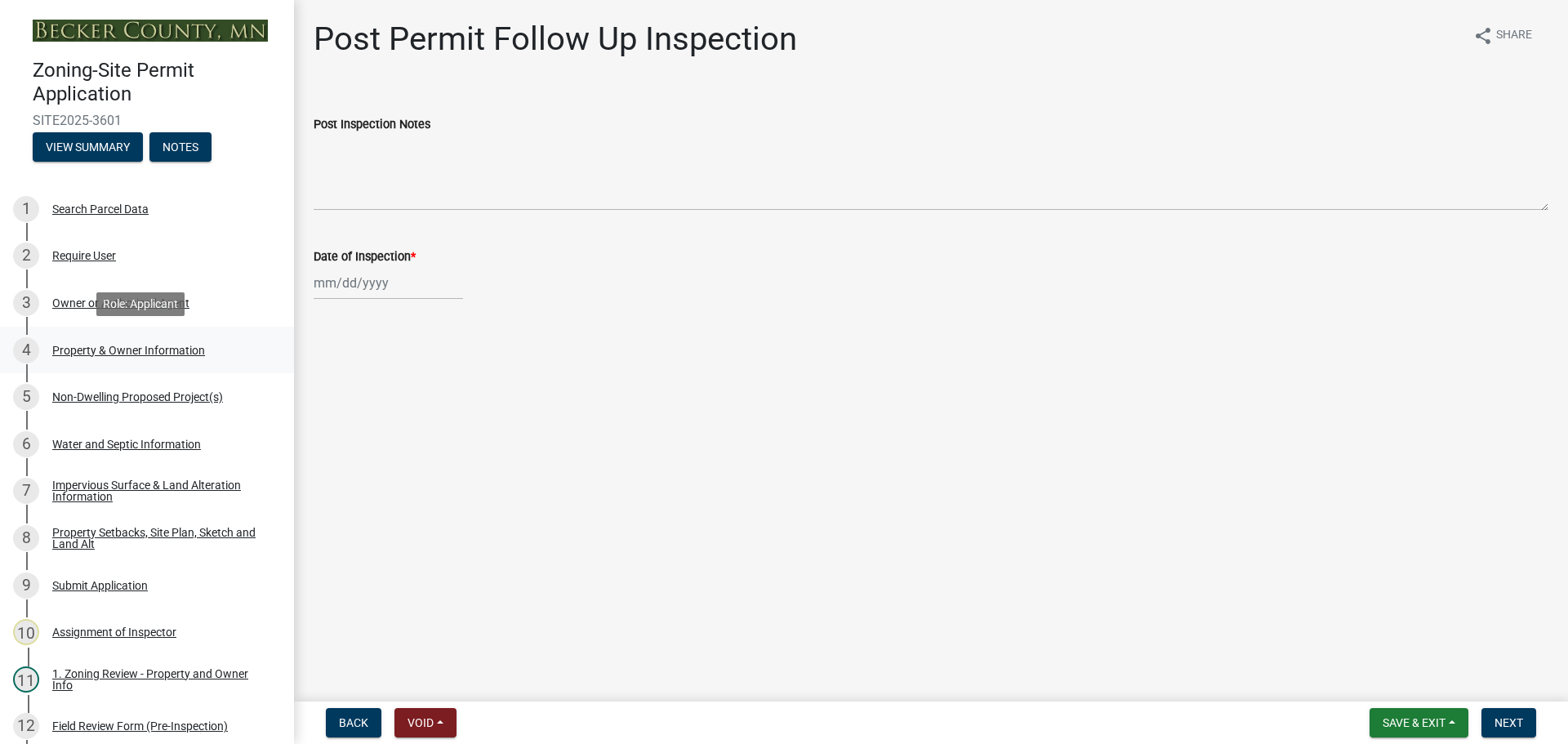
click at [171, 347] on div "Property & Owner Information" at bounding box center [129, 351] width 153 height 12
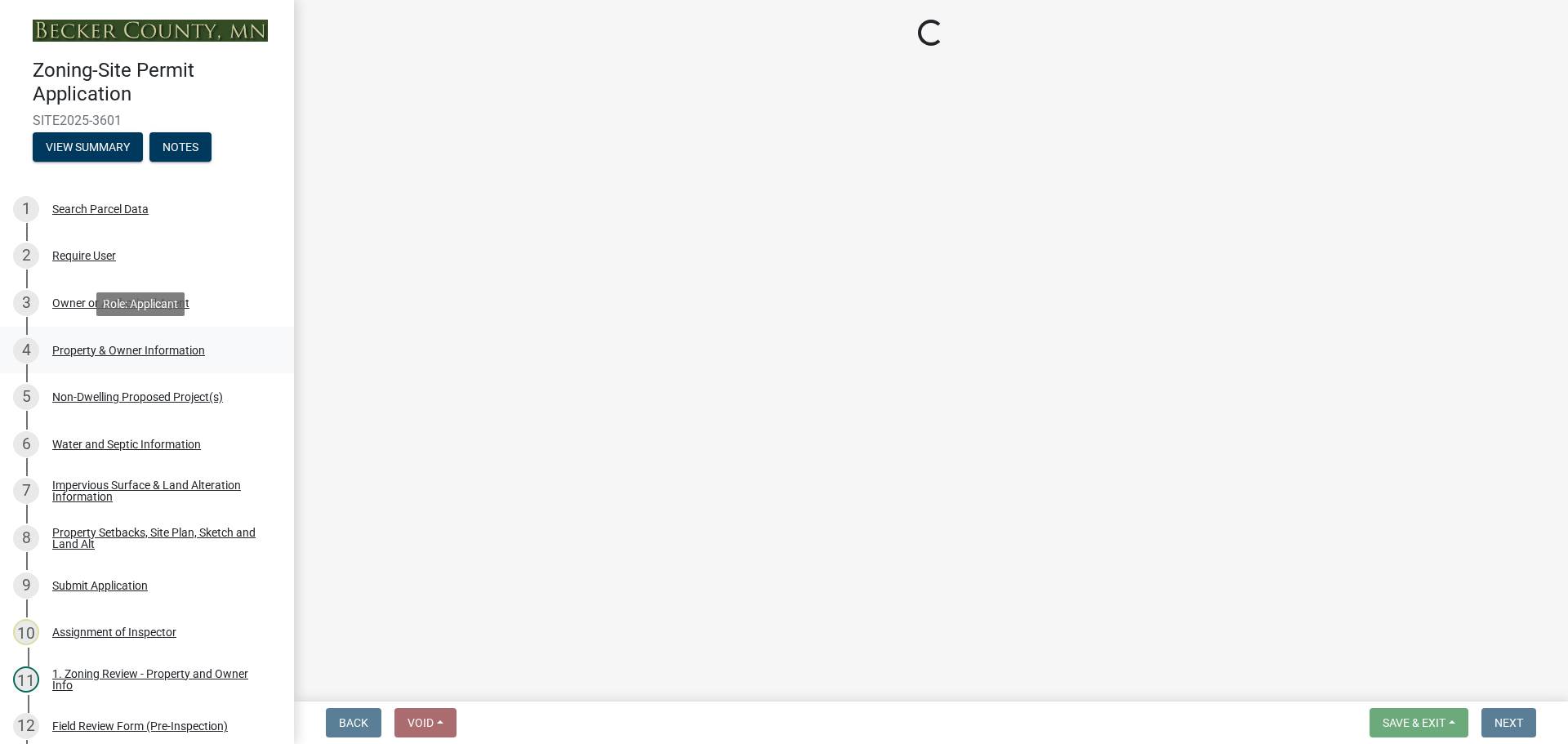
select select "a752e4d6-14bd-4f0f-bfe8-5b67ead45659"
select select "9319189b-bfdc-4147-b381-5e16084c0e7a"
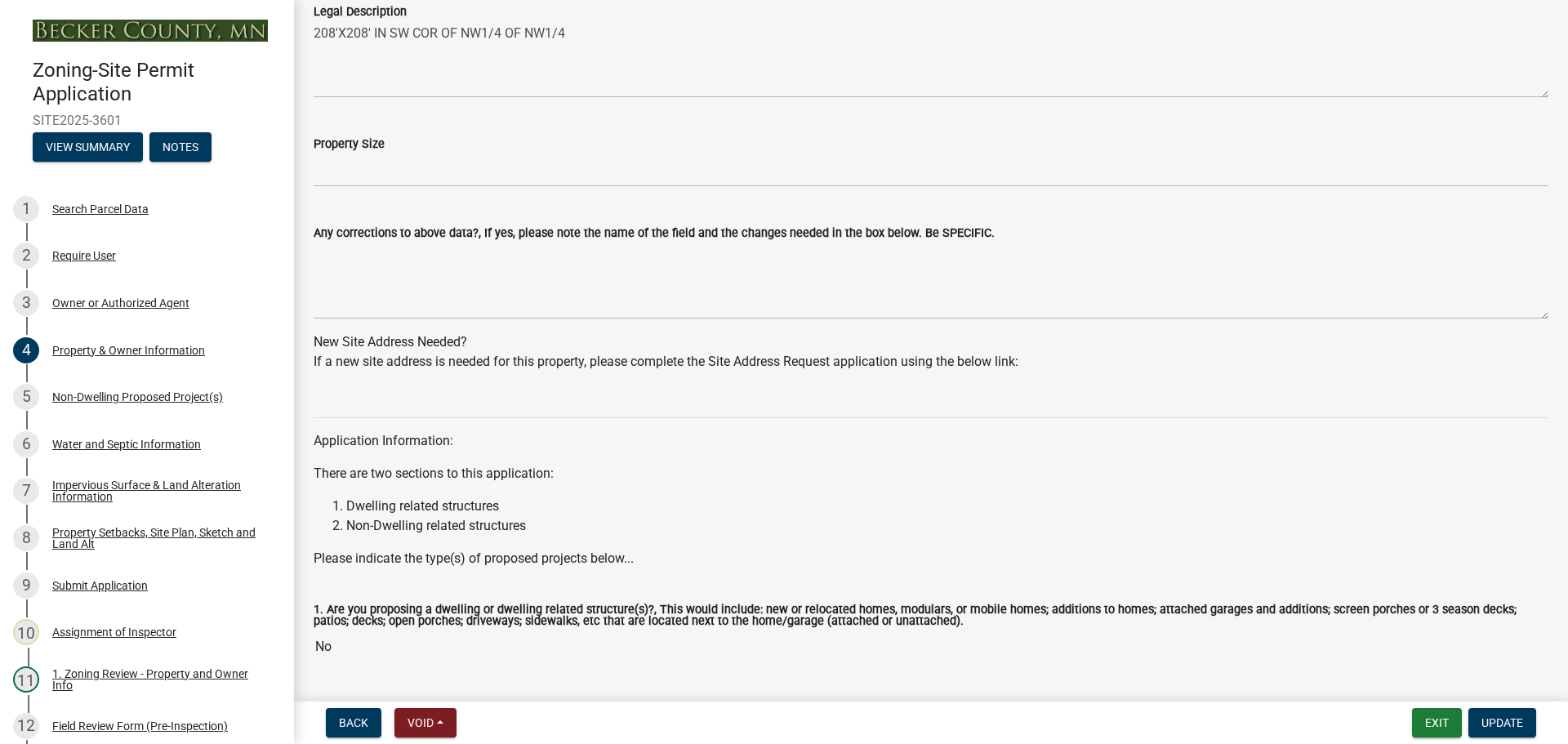
scroll to position [1418, 0]
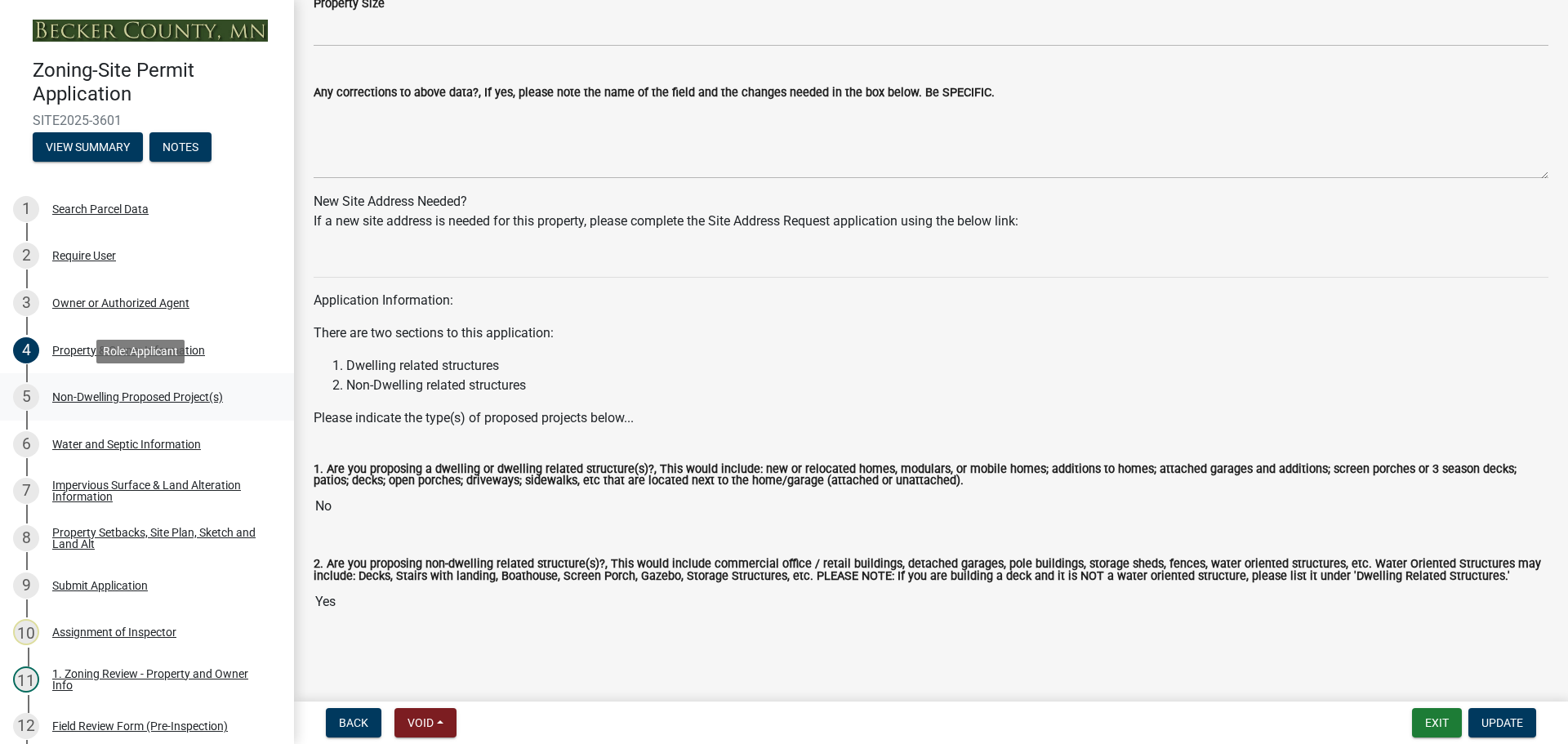
click at [112, 396] on div "Non-Dwelling Proposed Project(s)" at bounding box center [137, 397] width 170 height 12
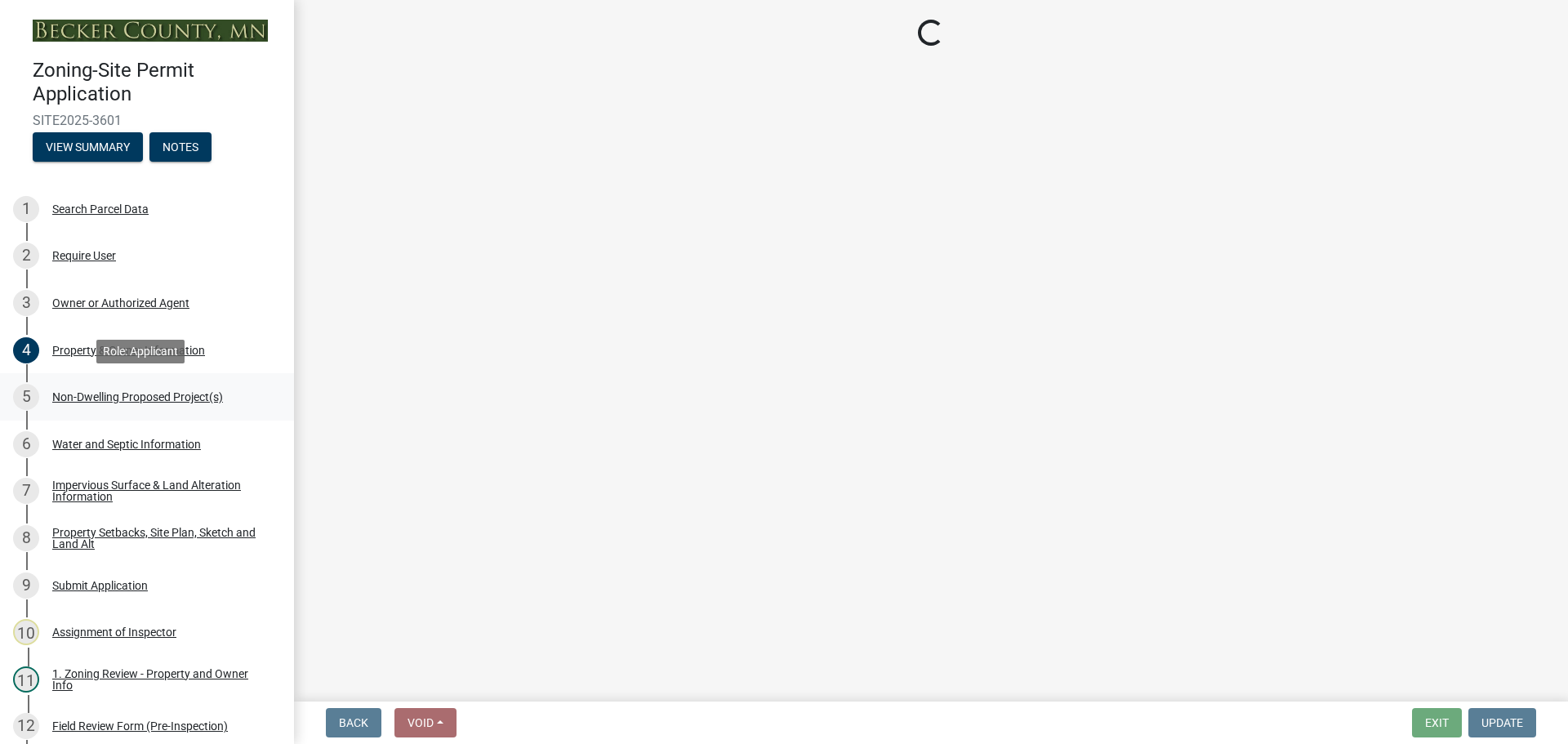
select select "6ced1b54-2913-4dbf-9776-23baa6524e46"
select select "258cbdbc-8629-455d-9fed-6a57bf82144e"
select select "a9a8393f-3c28-47b8-b6d9-84c94641c3fc"
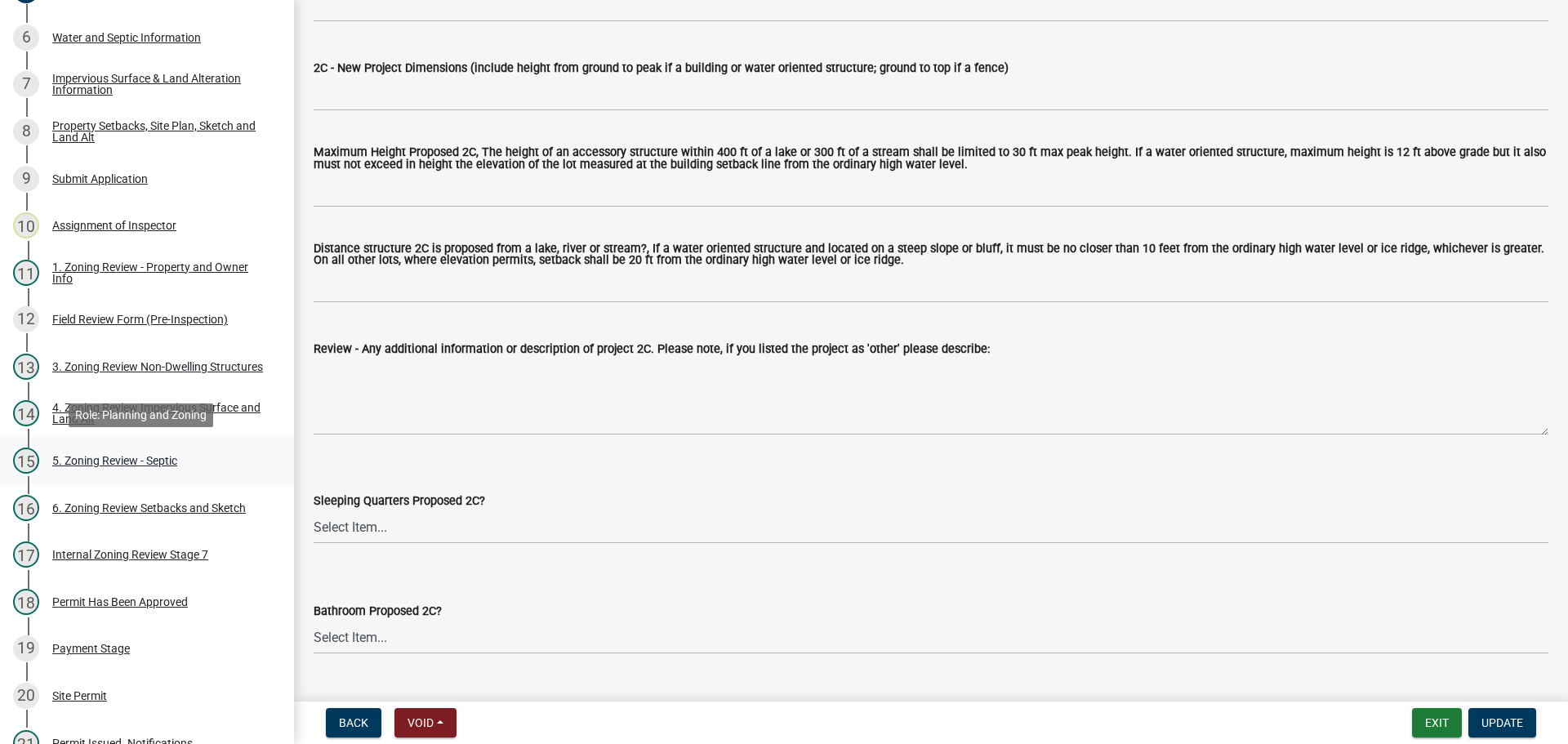
scroll to position [408, 0]
click at [94, 552] on div "Internal Zoning Review Stage 7" at bounding box center [131, 553] width 156 height 12
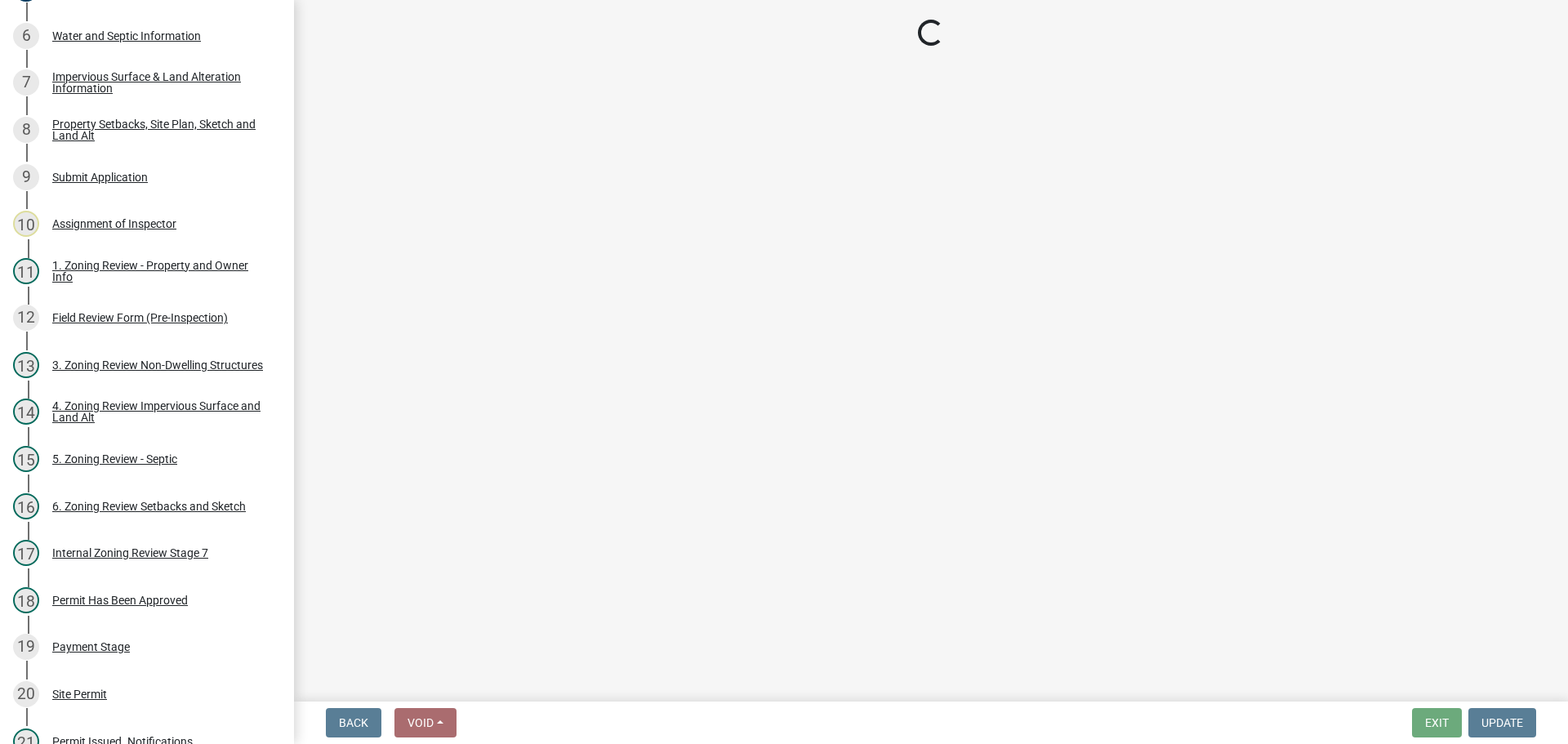
select select "a3547d78-d162-4c03-a5e6-44db720e788b"
select select "70fe76f0-d291-438e-ac1a-5869b7b7f697"
select select "bbe3a6c5-1893-4527-8578-ada07a3b8ea5"
select select "ebd8400e-d8d5-49f8-911f-e671eb76408a"
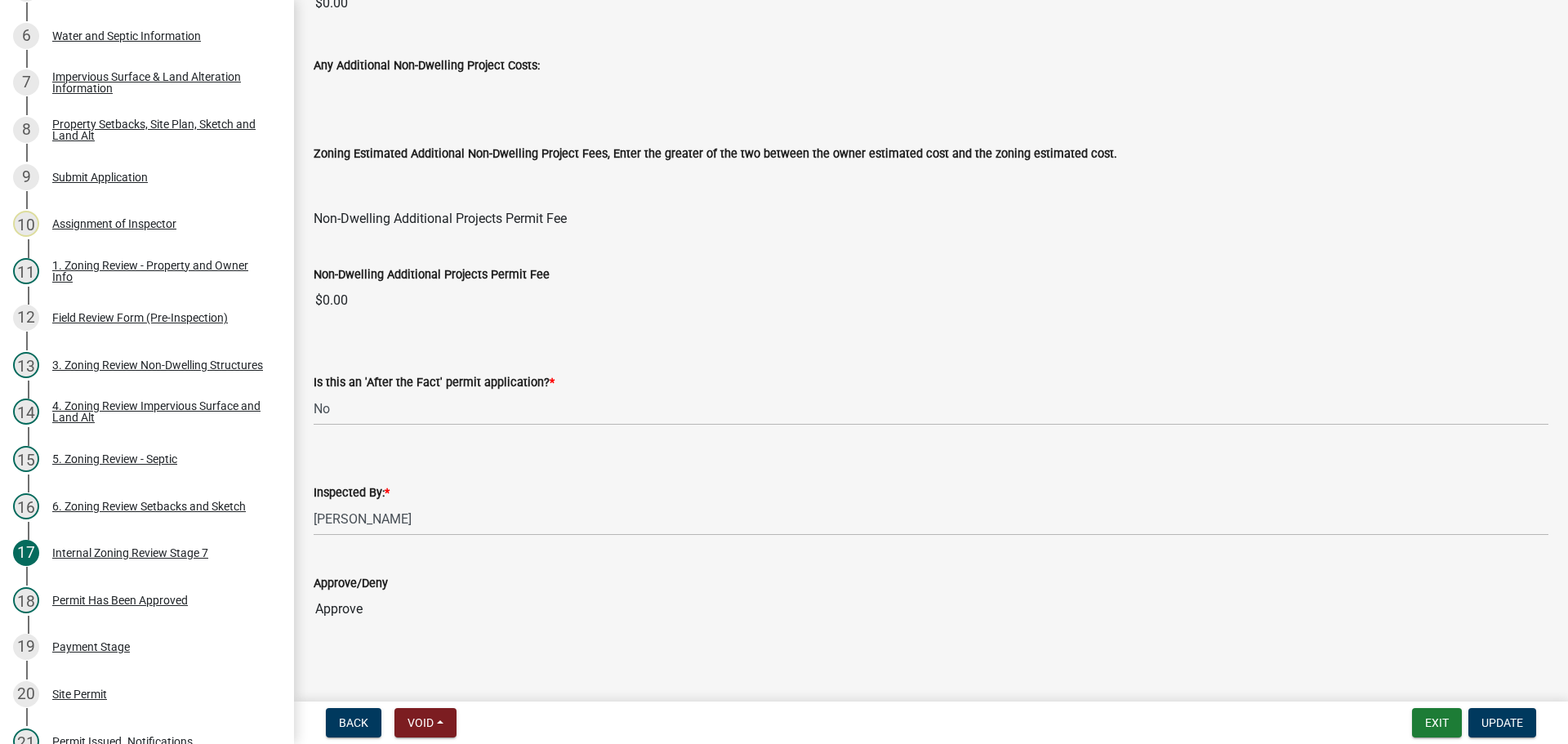
scroll to position [1941, 0]
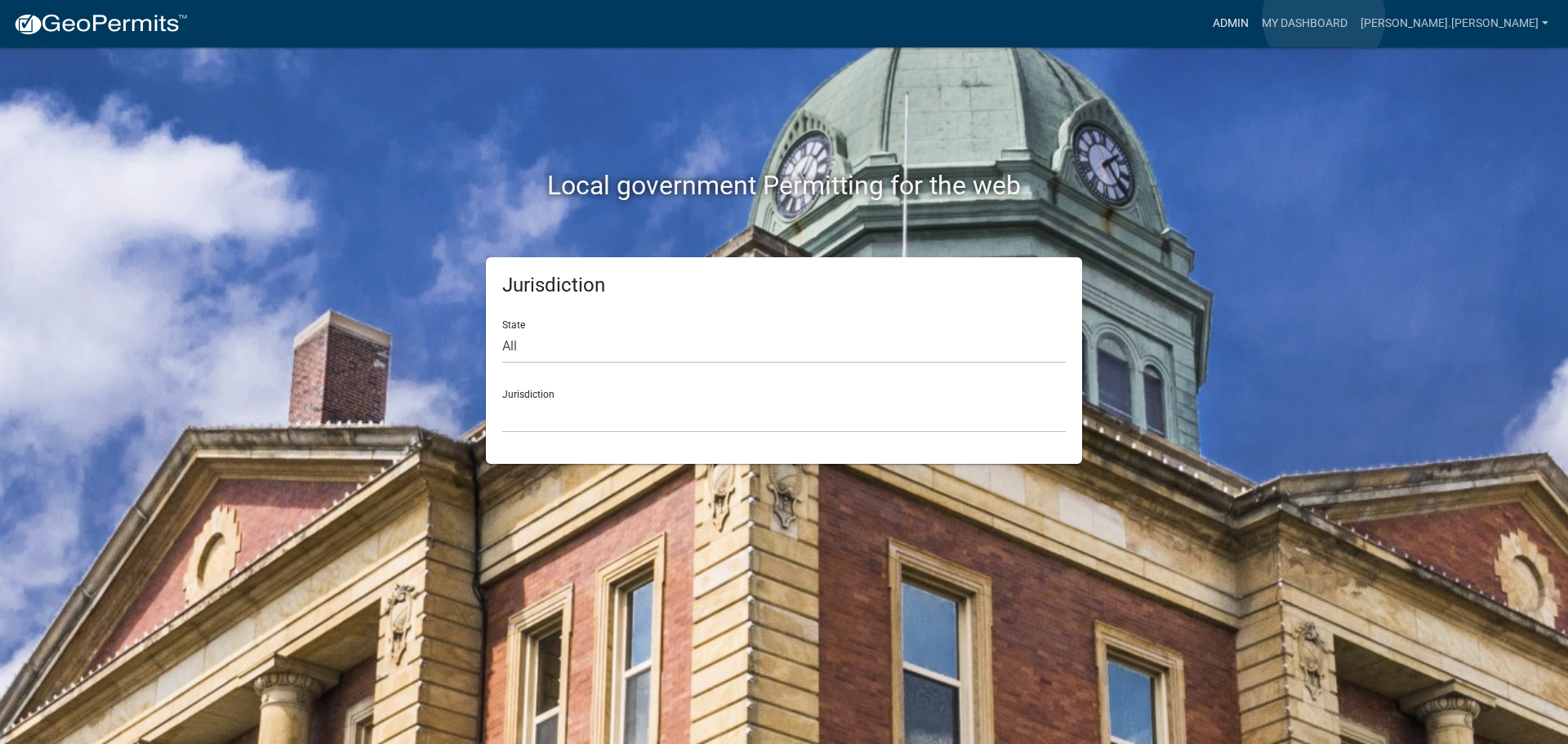
click at [1255, 17] on link "Admin" at bounding box center [1230, 23] width 49 height 31
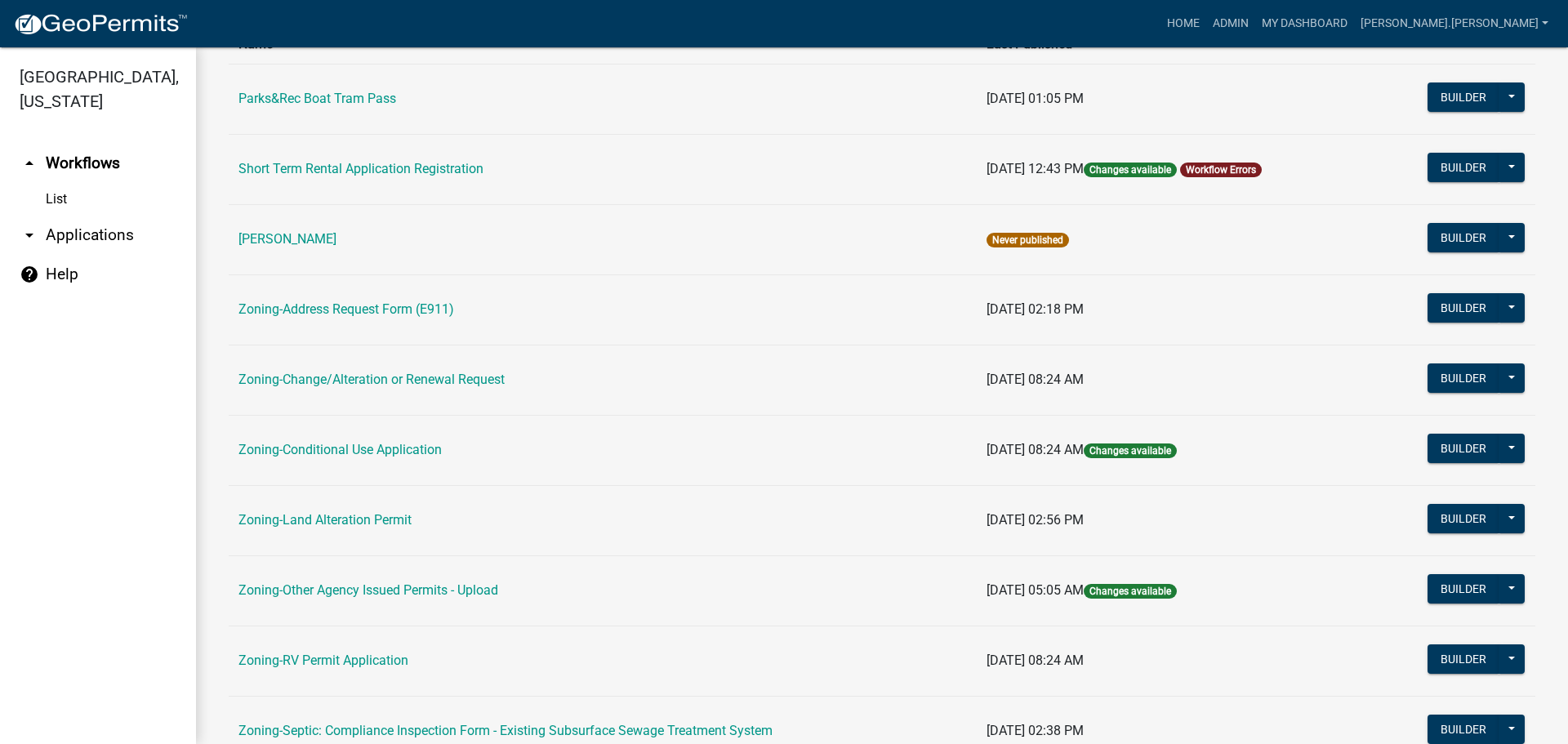
scroll to position [408, 0]
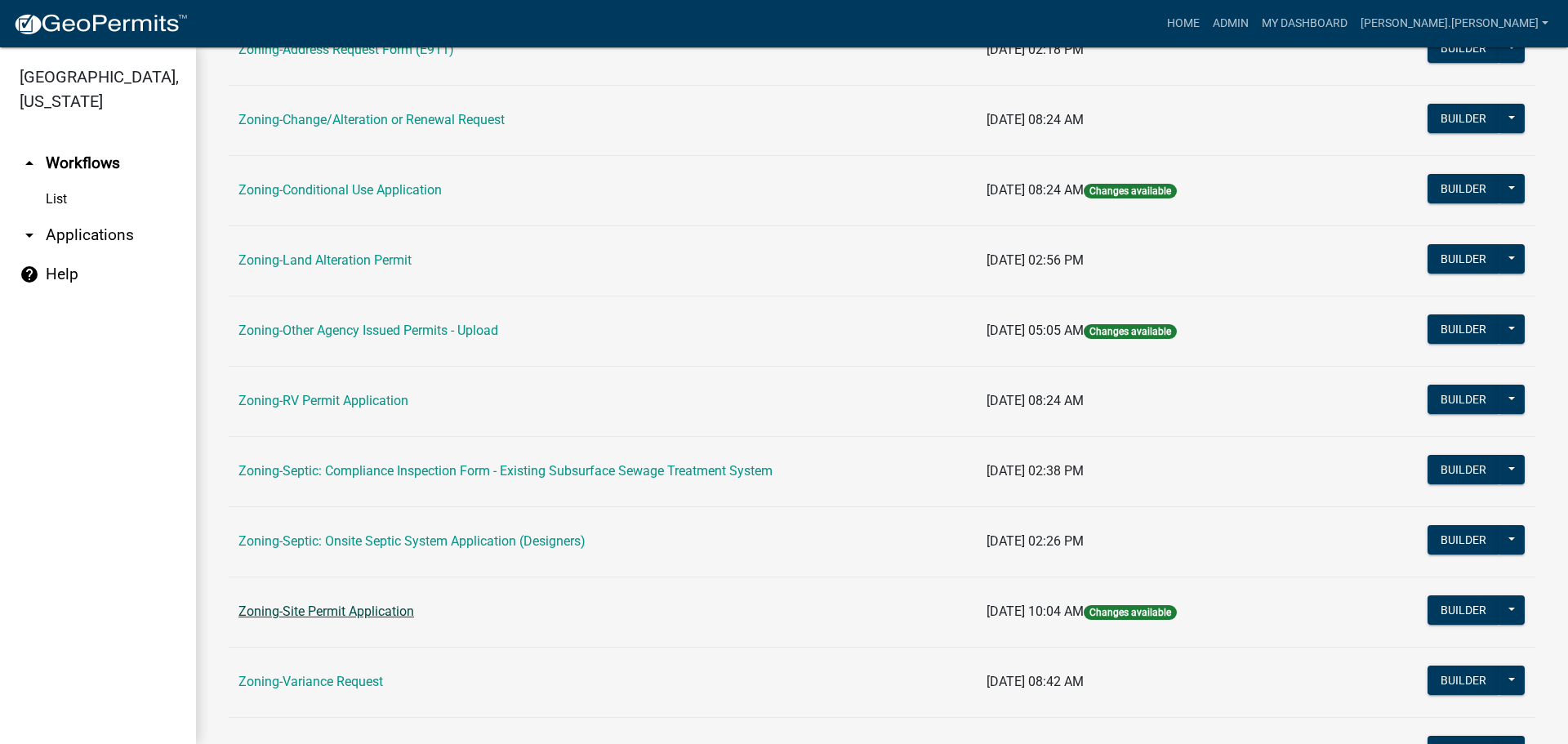
click at [367, 616] on link "Zoning-Site Permit Application" at bounding box center [326, 611] width 175 height 16
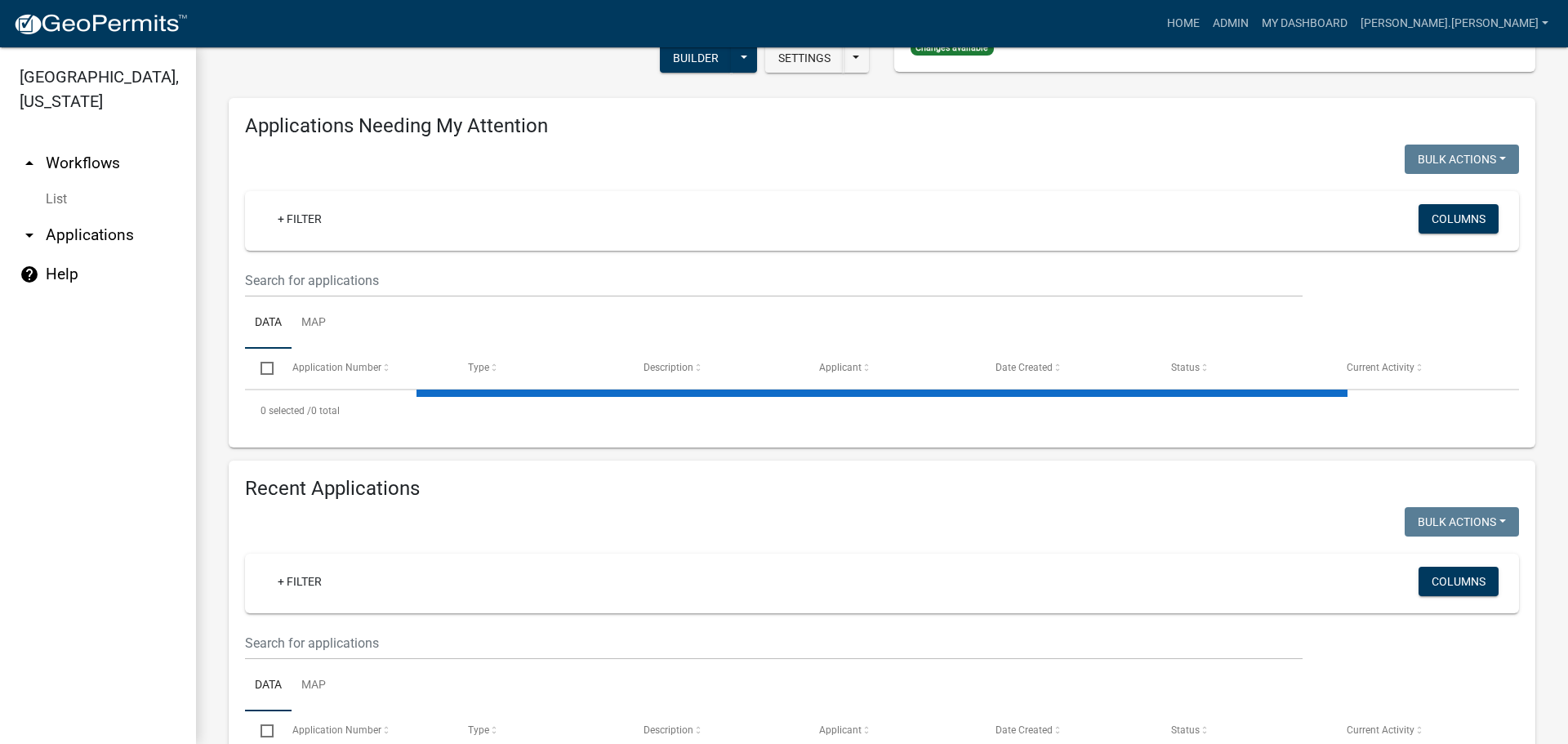
scroll to position [269, 0]
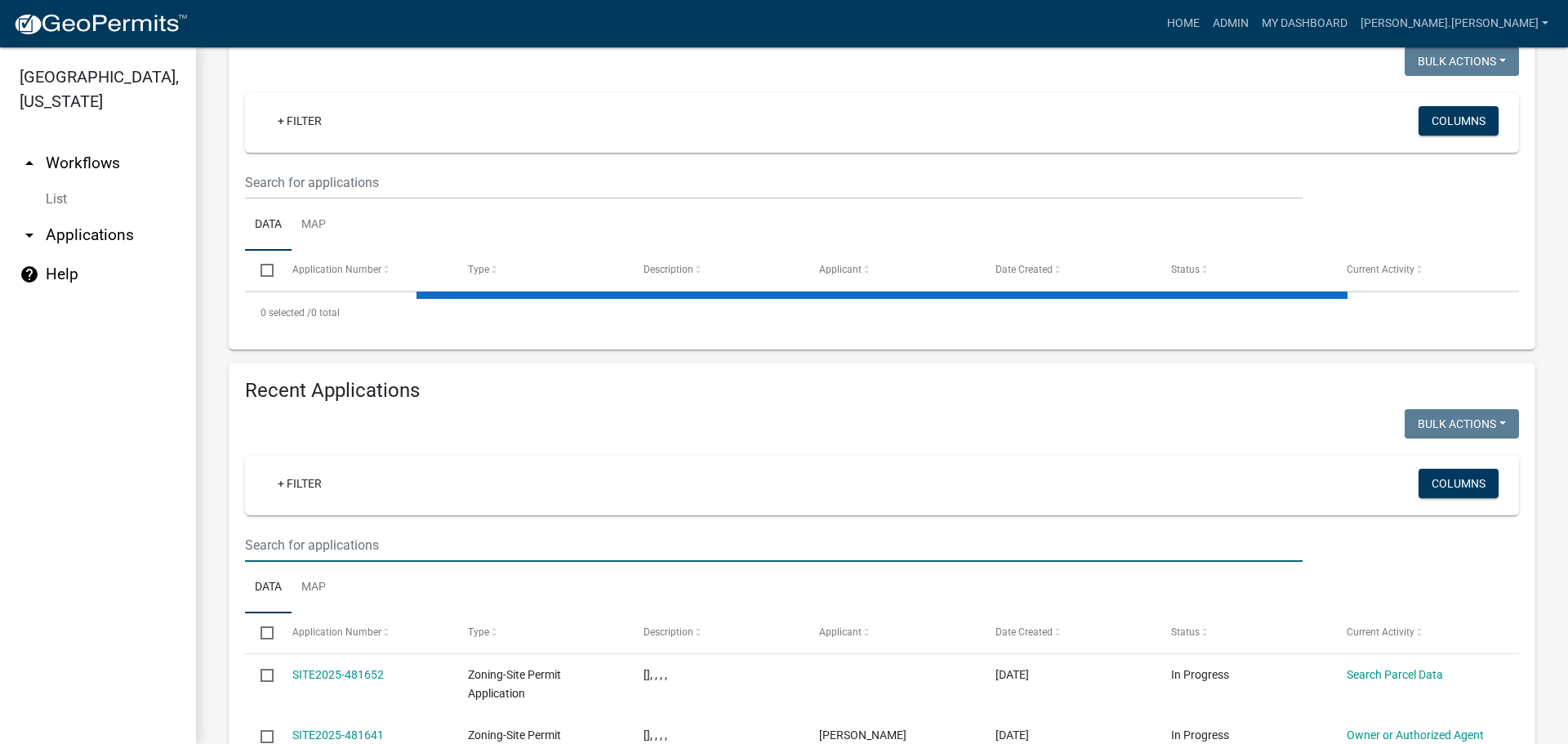
click at [397, 549] on input "text" at bounding box center [774, 545] width 1058 height 33
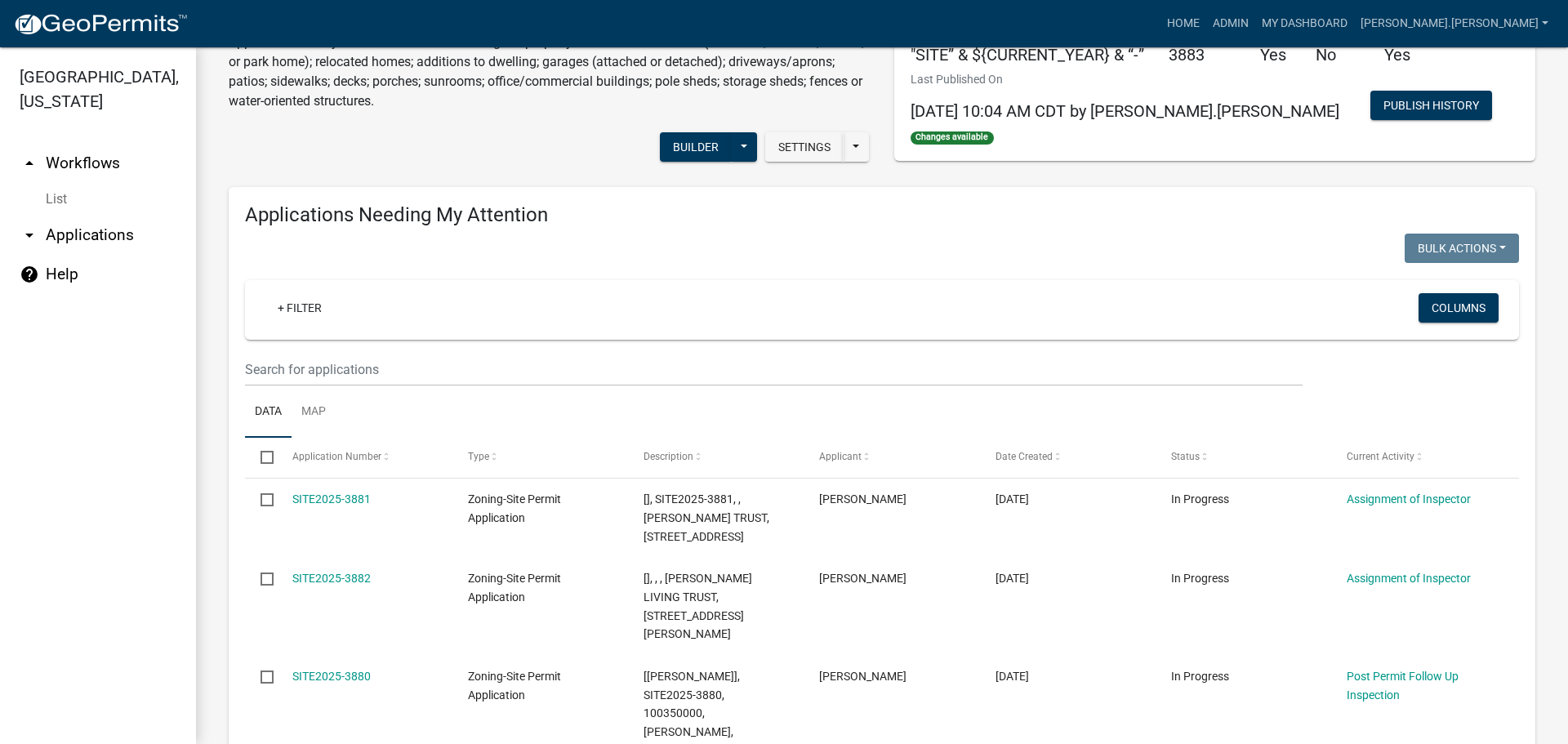
scroll to position [1, 0]
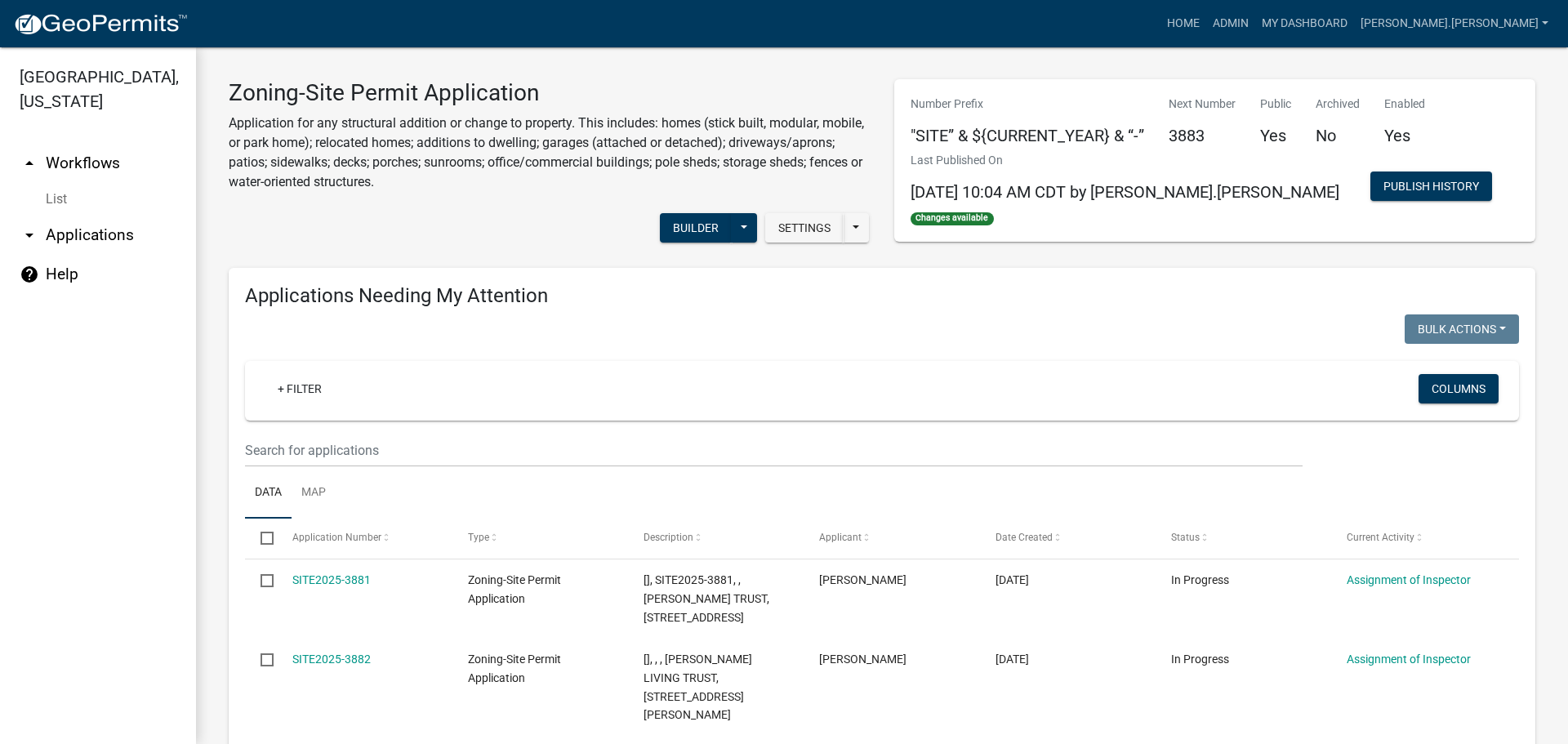
type input "20365"
click at [757, 449] on input "text" at bounding box center [774, 451] width 1058 height 33
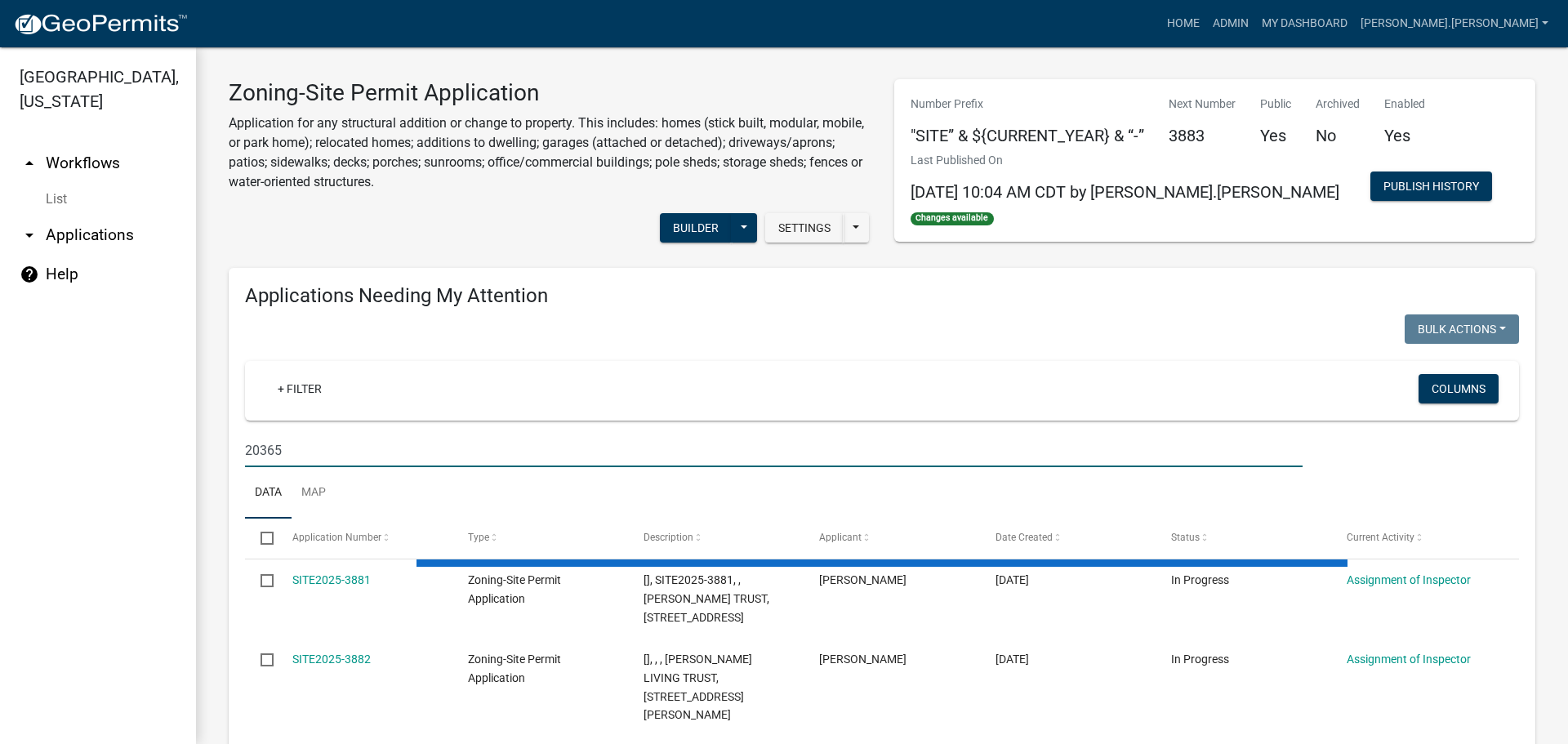
type input "20365"
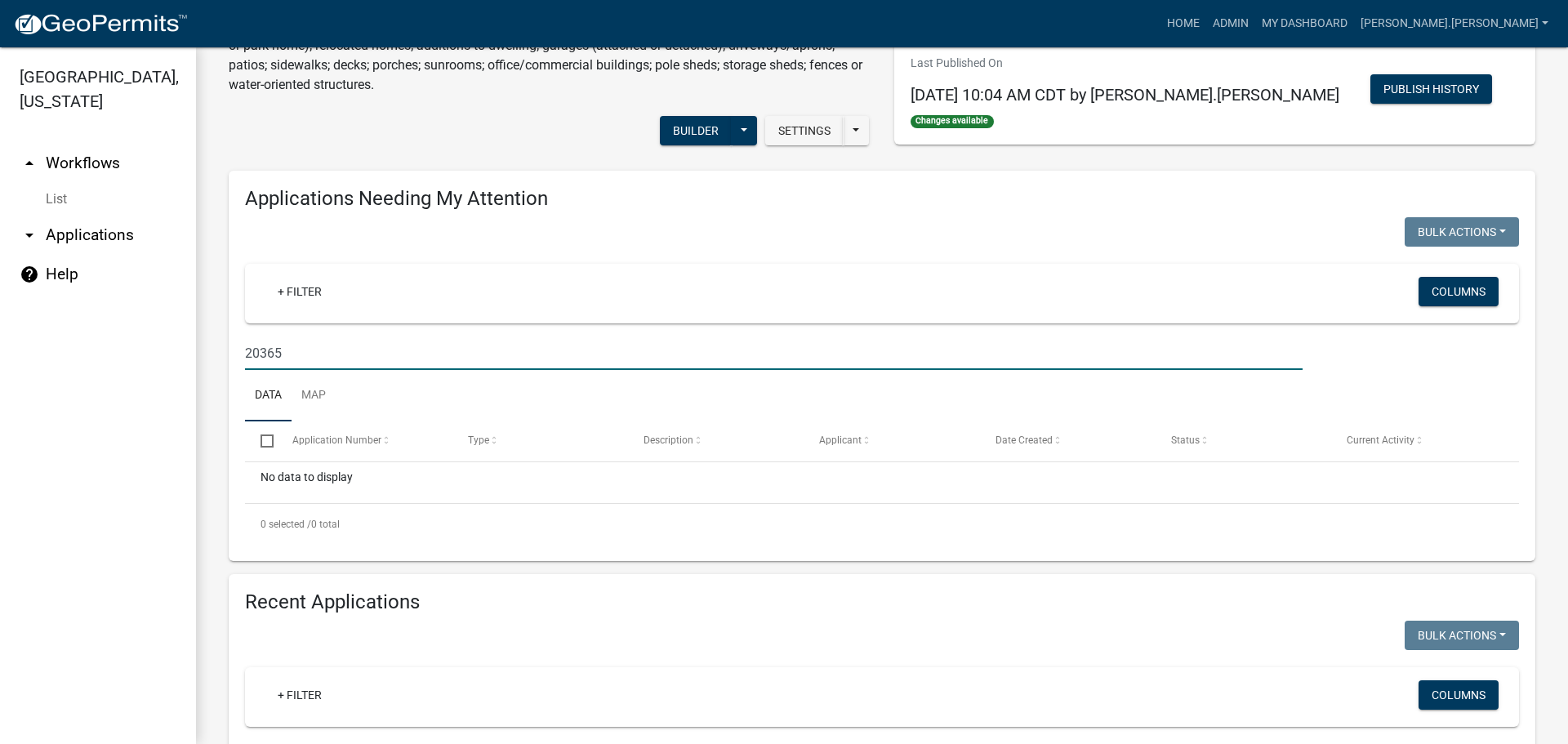
scroll to position [0, 0]
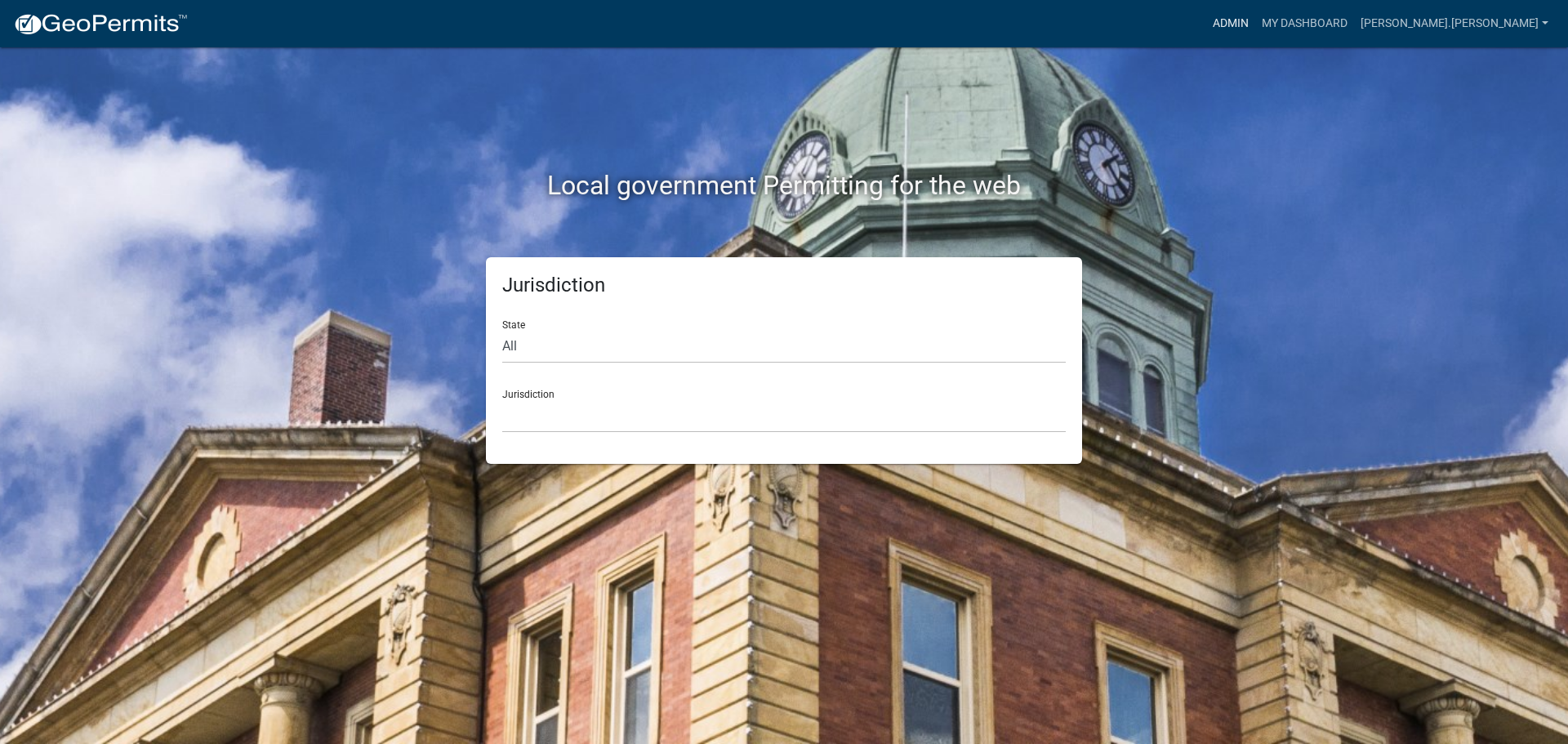
click at [1255, 22] on link "Admin" at bounding box center [1230, 23] width 49 height 31
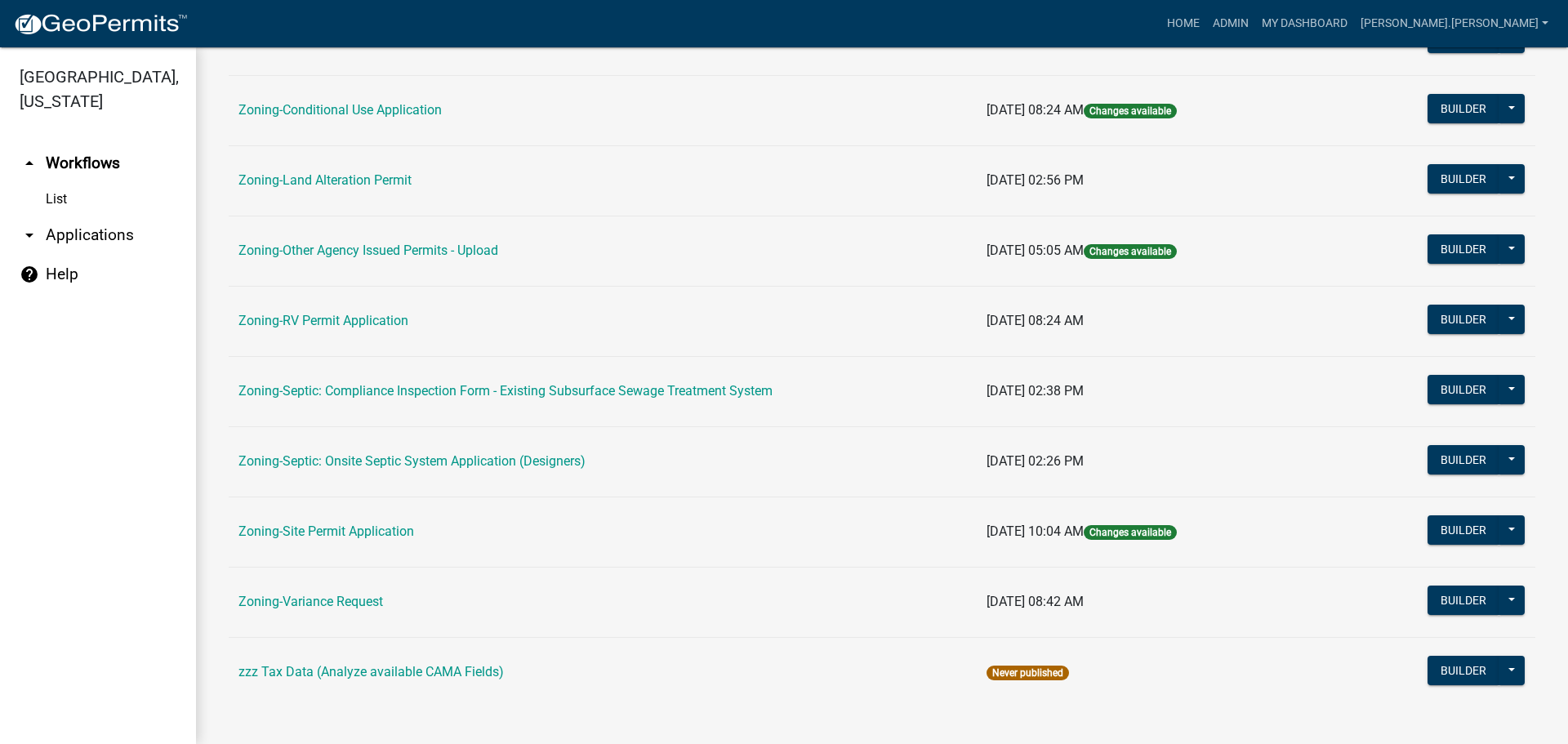
scroll to position [490, 0]
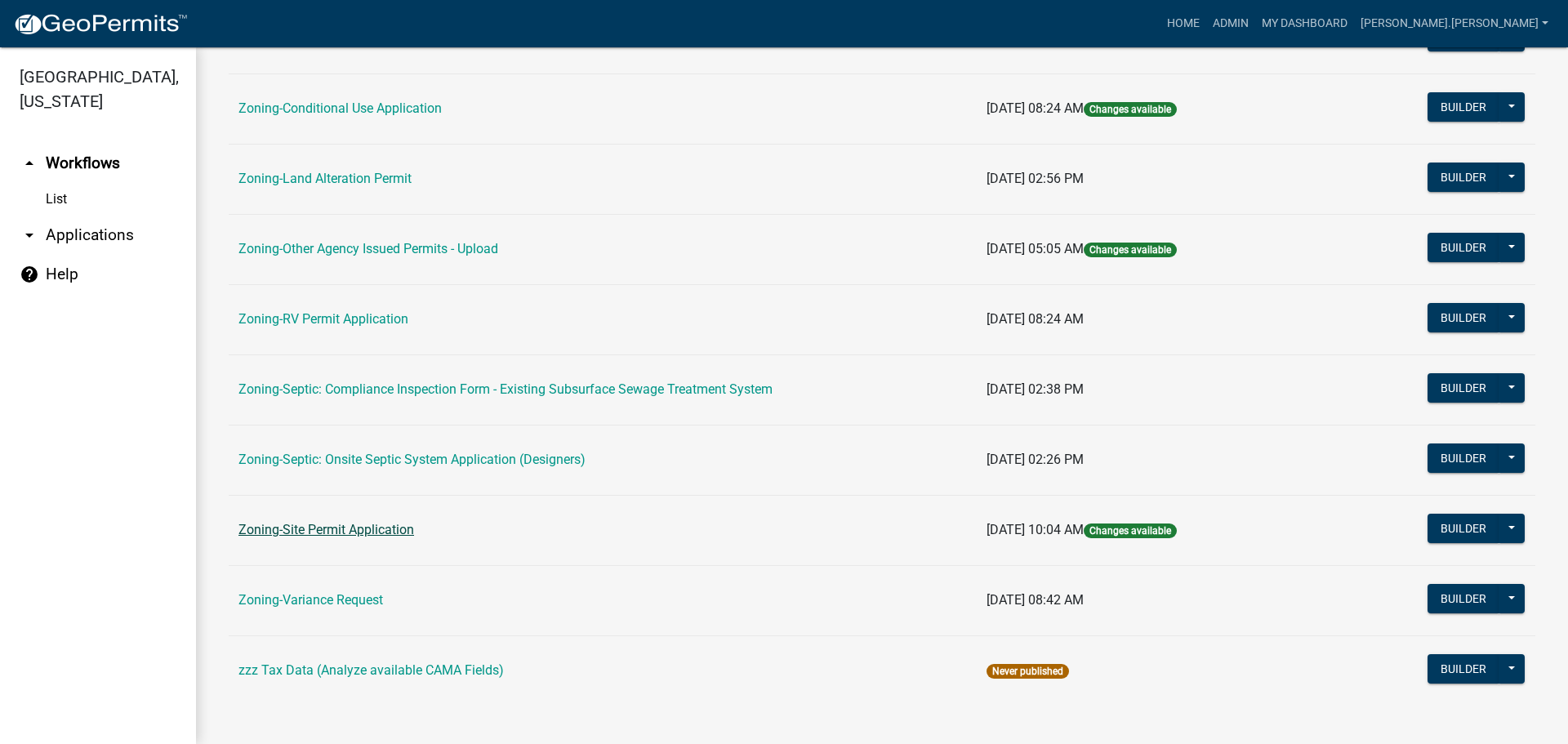
click at [373, 529] on link "Zoning-Site Permit Application" at bounding box center [326, 530] width 175 height 16
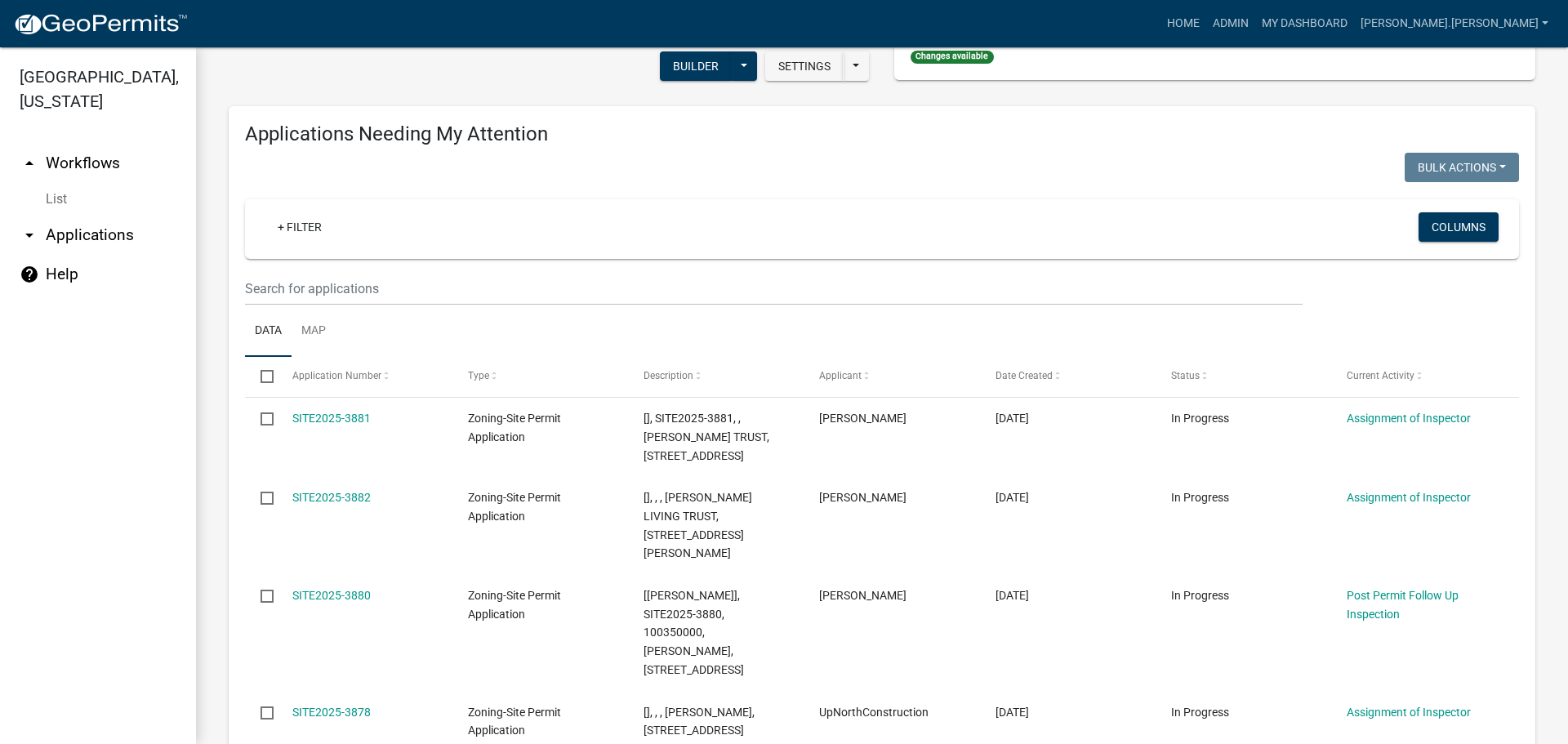
scroll to position [163, 0]
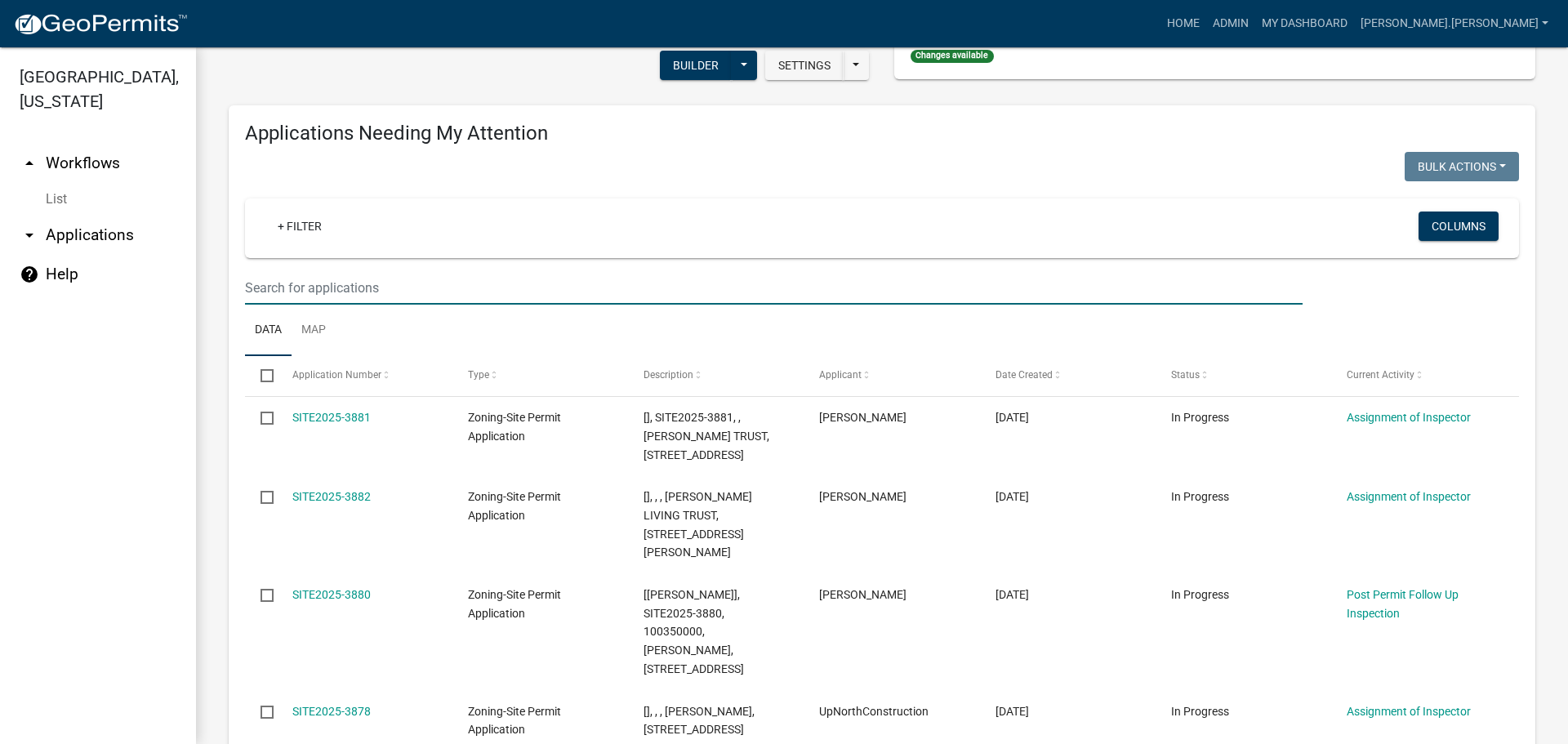
click at [416, 282] on input "text" at bounding box center [774, 288] width 1058 height 33
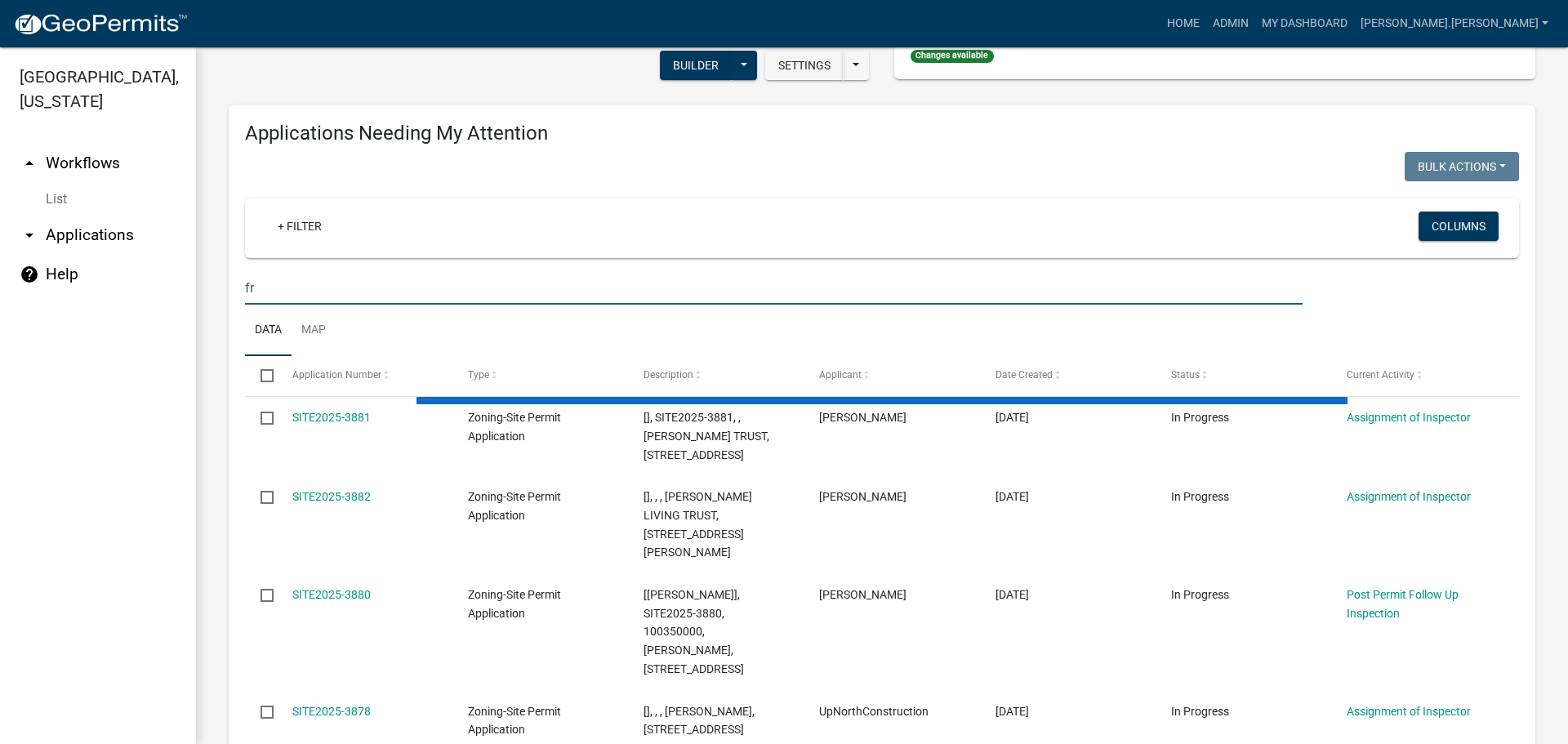
type input "f"
type input "[PERSON_NAME]"
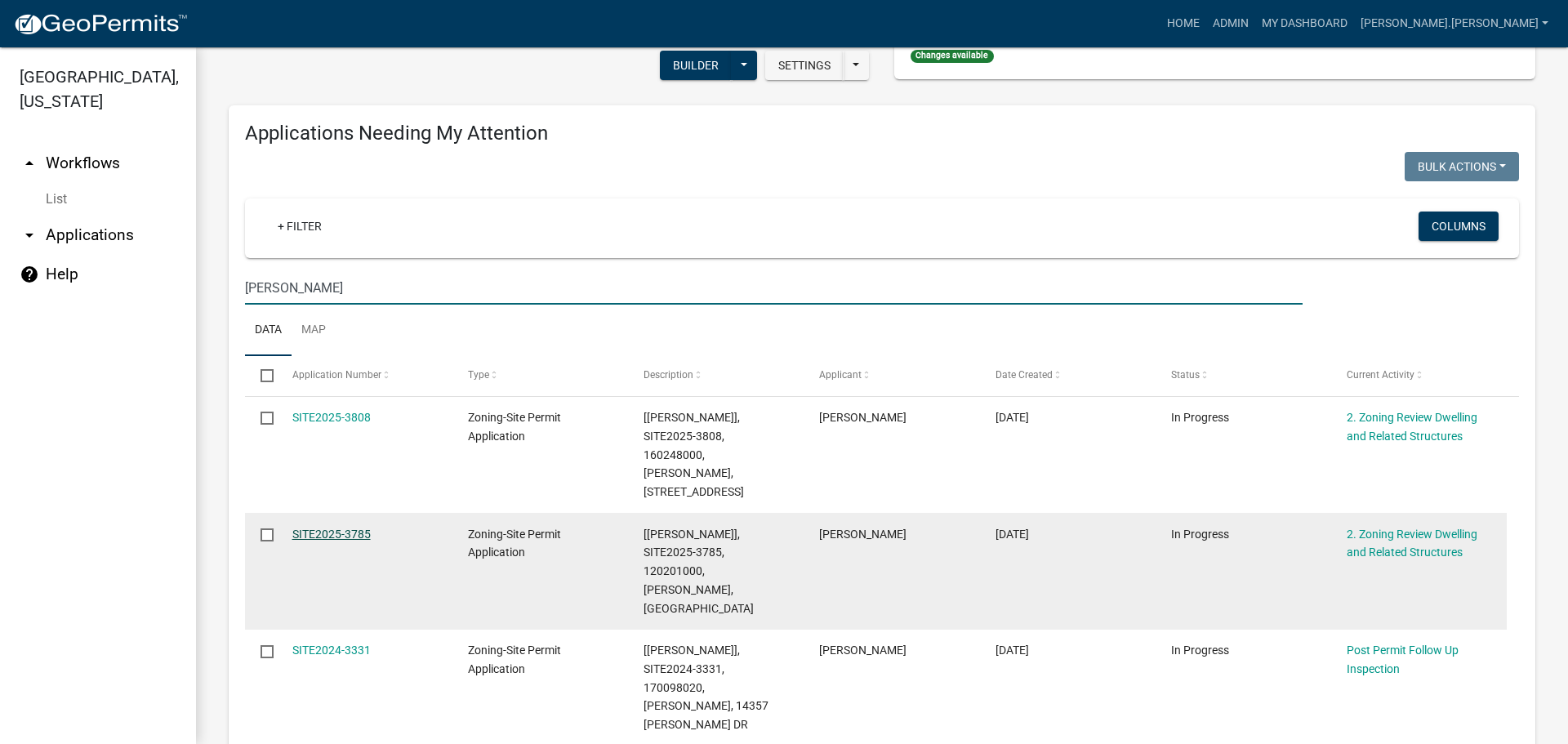
click at [362, 528] on link "SITE2025-3785" at bounding box center [332, 535] width 78 height 13
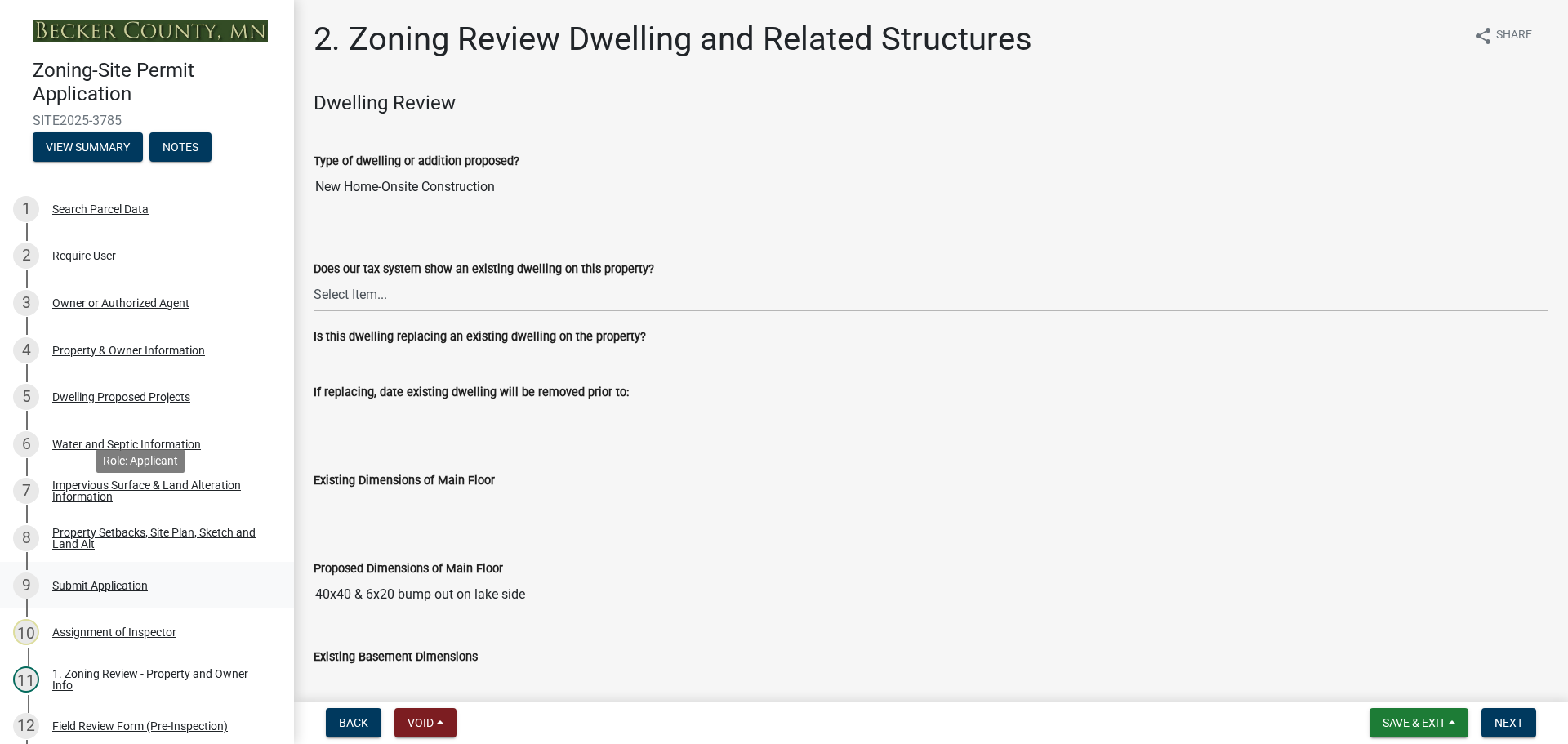
scroll to position [163, 0]
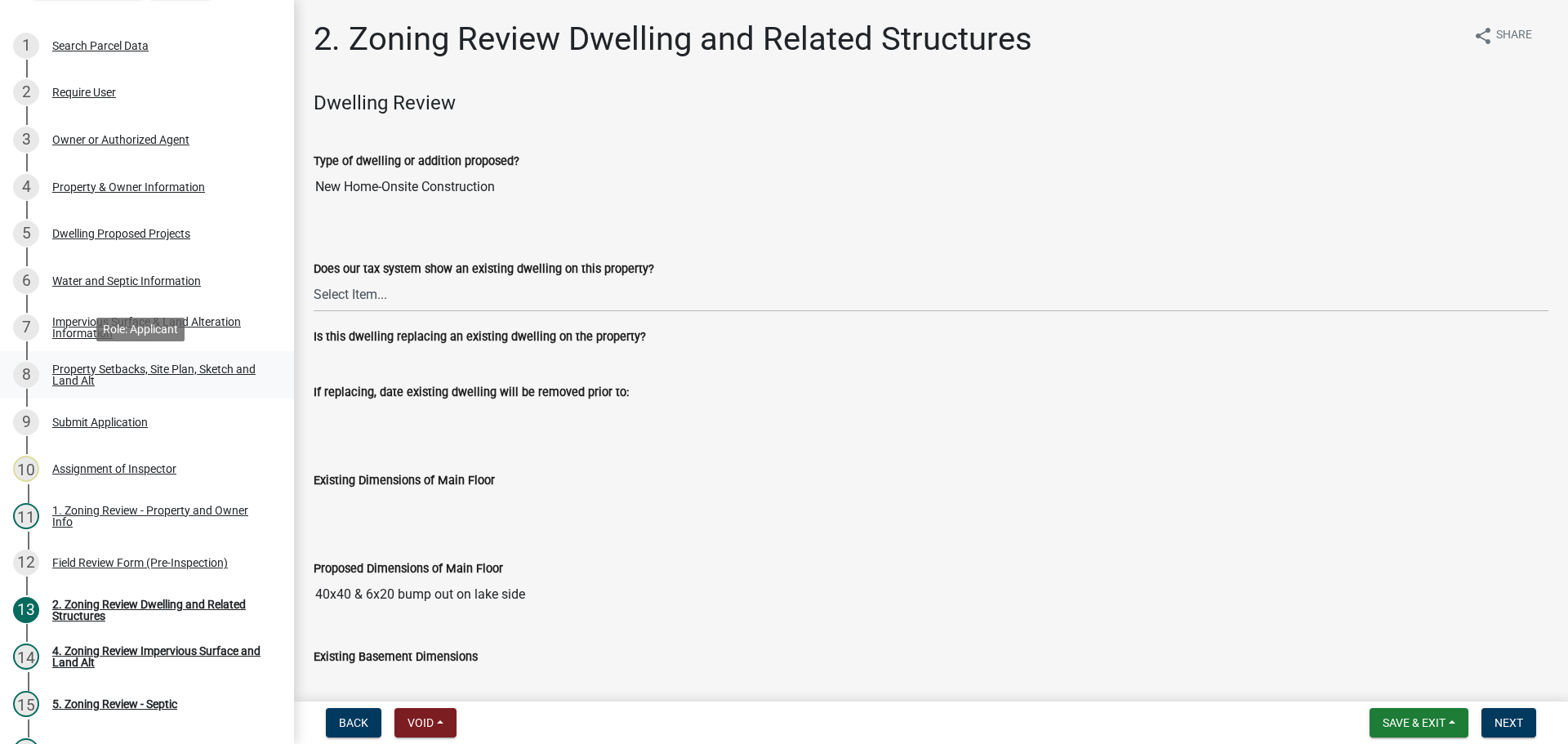
click at [207, 372] on div "Property Setbacks, Site Plan, Sketch and Land Alt" at bounding box center [160, 375] width 215 height 23
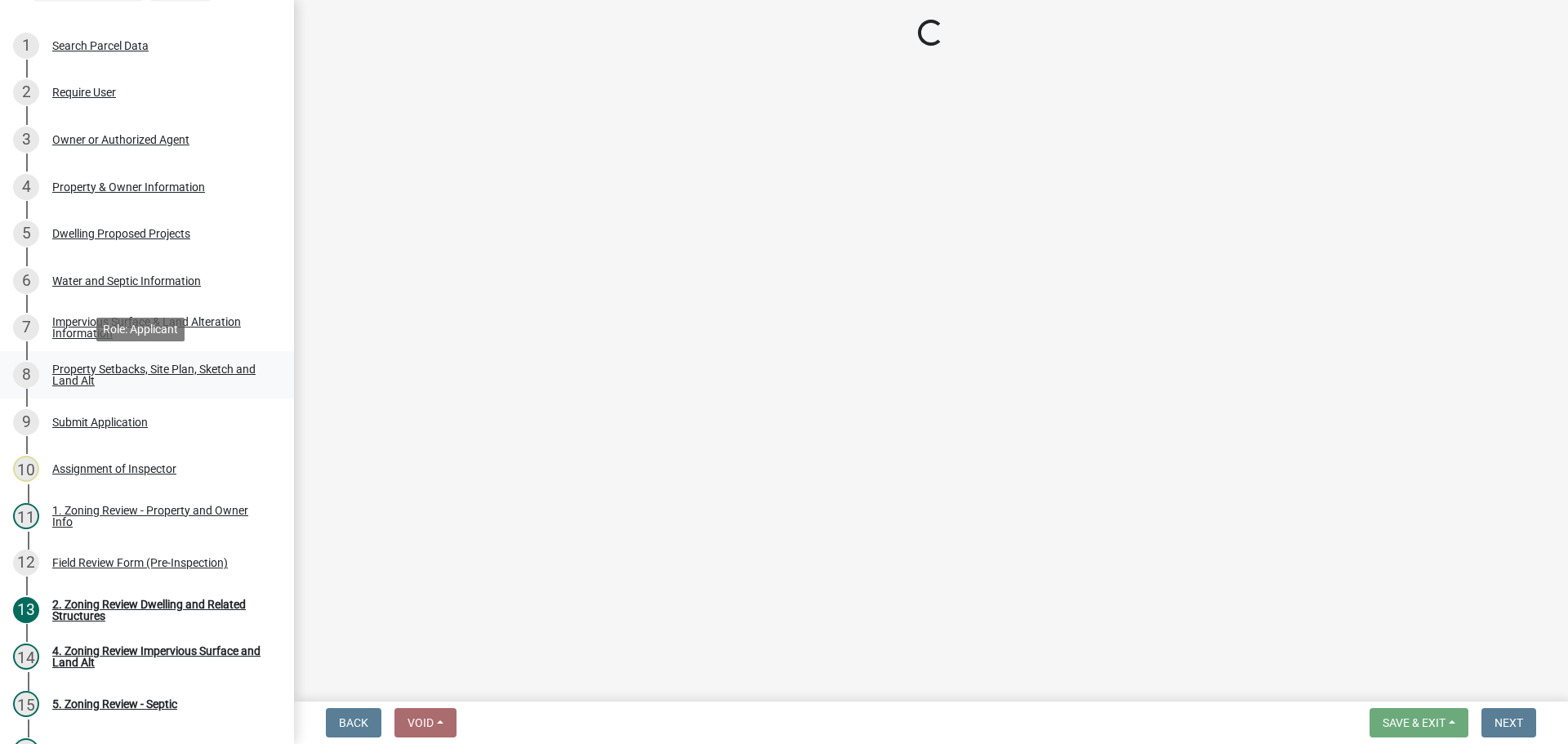
select select "7b13c63f-e699-4112-b373-98fbd28ec536"
select select "6985af9e-5d7a-475f-b5e2-9860e6a4c460"
select select "fd58f24c-a096-4195-863e-b494ea1fd324"
select select "12f785fb-c378-4b18-841c-21c73dc99083"
select select "e8ab2dc3-aa3f-46f3-9b4a-37eb25ad84af"
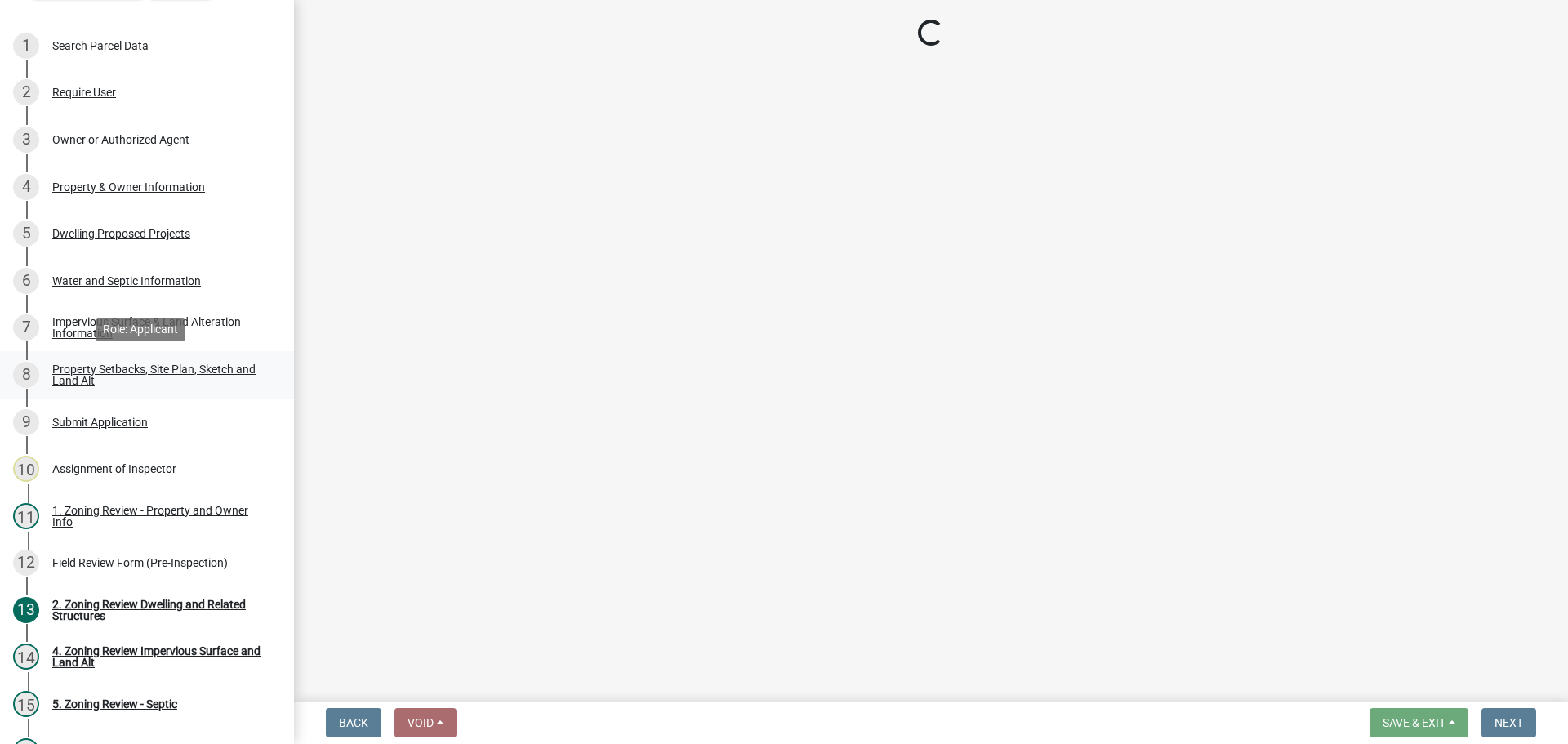
select select "5ad4ab64-b44e-481c-9000-9e5907aa74e1"
select select "e019de12-4845-45f2-ad10-5fb76eee0e55"
select select "c8b8ea71-7088-4e87-a493-7bc88cc2835b"
select select "133211ff-91ce-4a0a-9235-b48a7e2069a0"
select select "19d13e65-c93d-443e-910a-7a17299544cc"
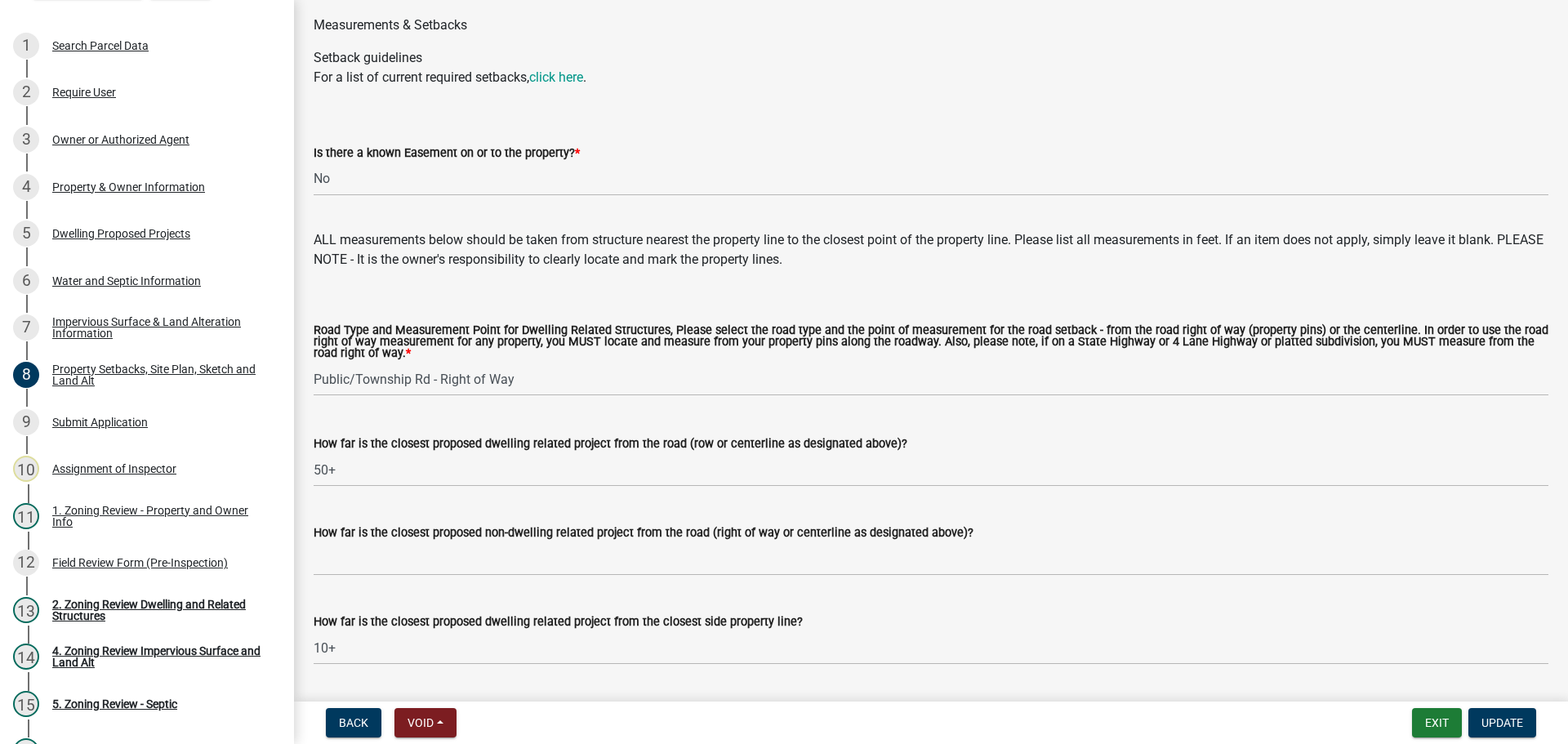
scroll to position [2588, 0]
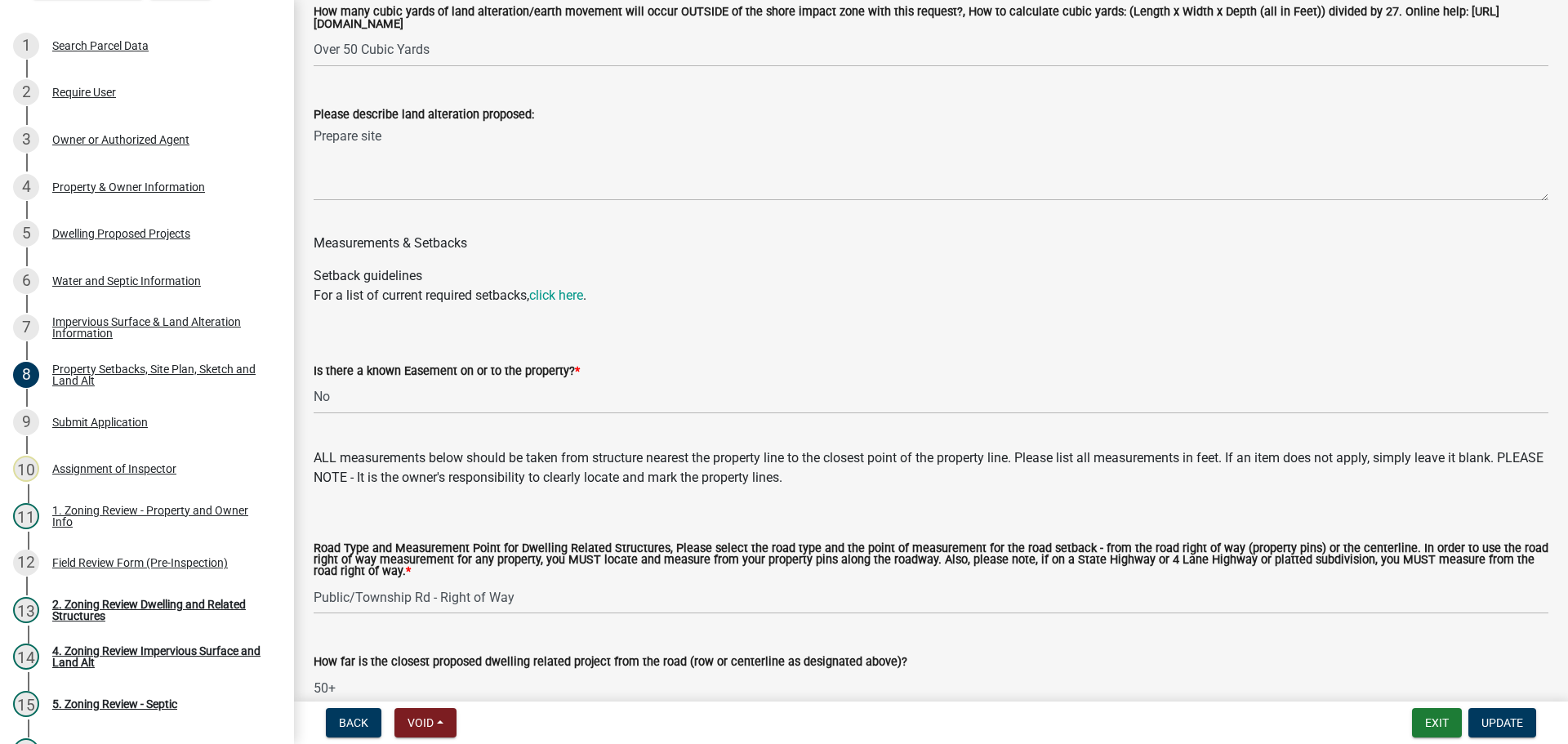
drag, startPoint x: 578, startPoint y: 504, endPoint x: 508, endPoint y: 365, distance: 155.6
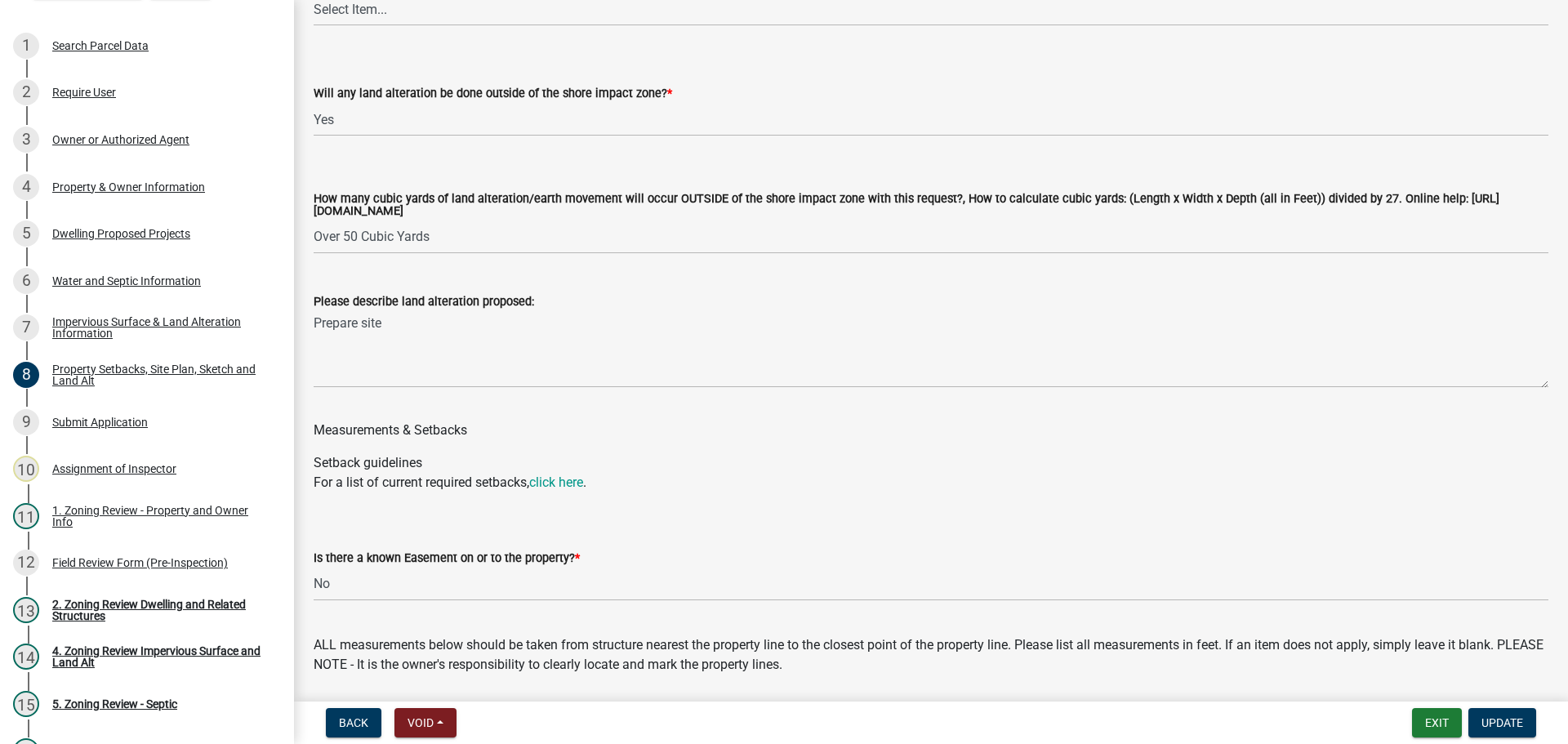
drag, startPoint x: 445, startPoint y: 514, endPoint x: 428, endPoint y: 406, distance: 109.3
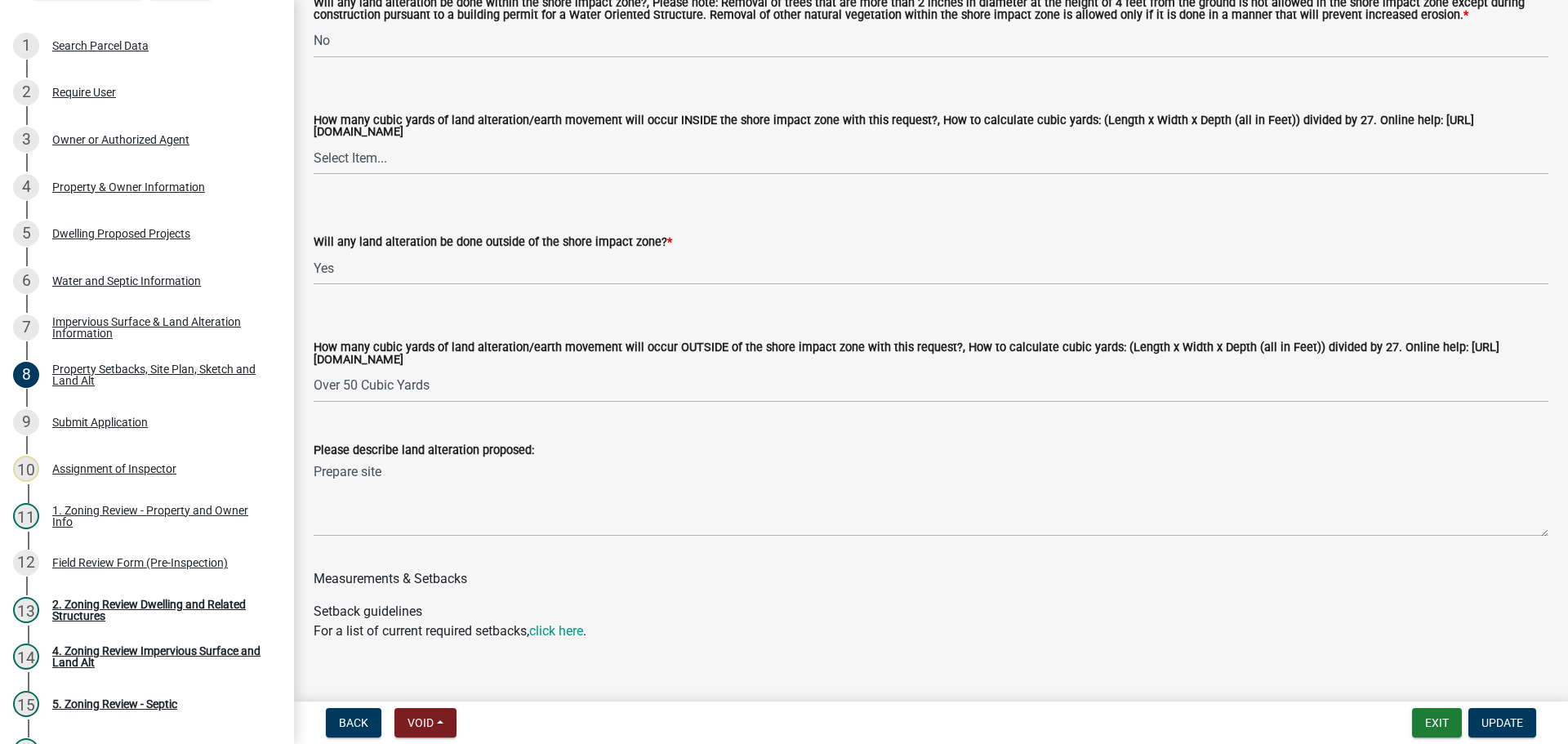
scroll to position [2181, 0]
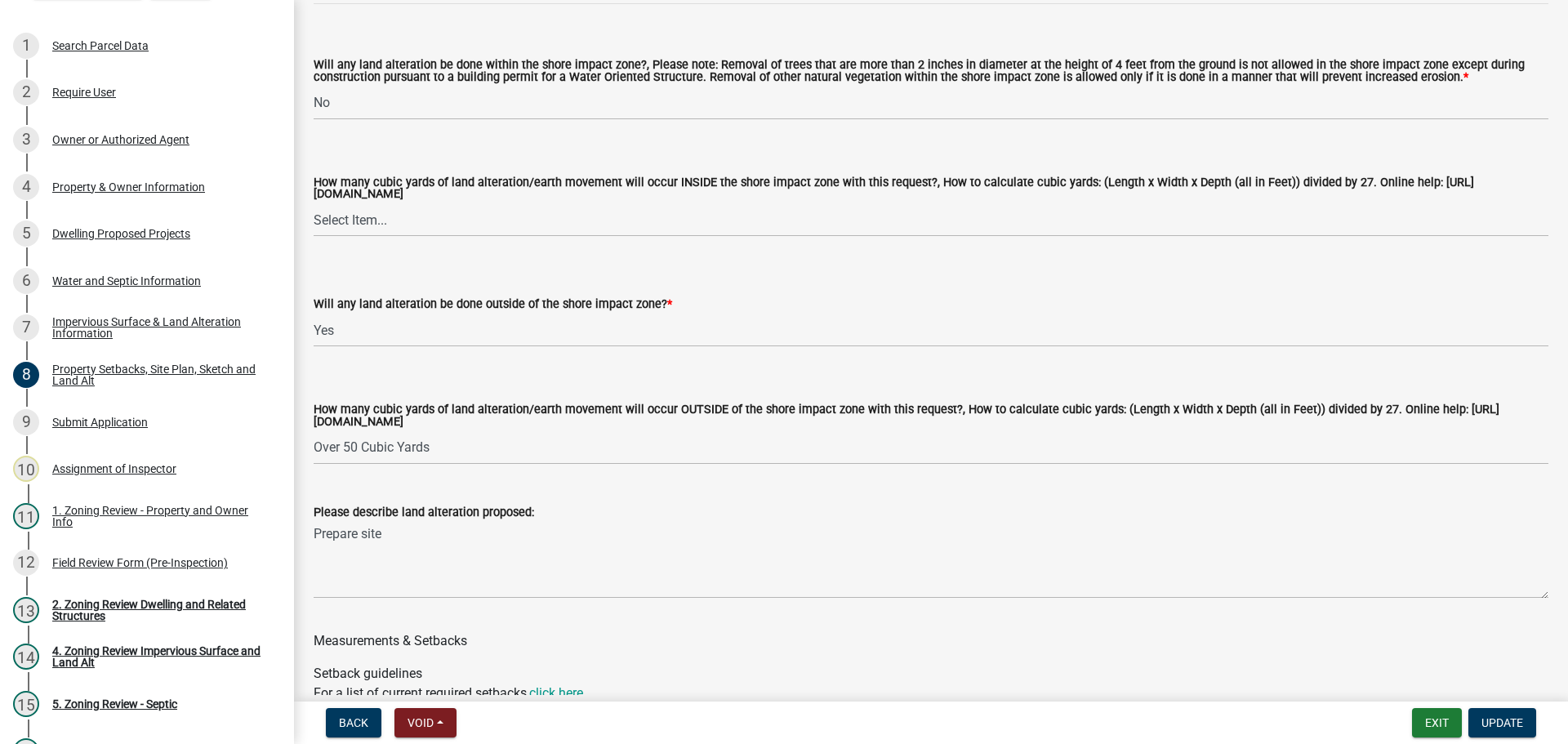
drag, startPoint x: 445, startPoint y: 449, endPoint x: 433, endPoint y: 391, distance: 59.2
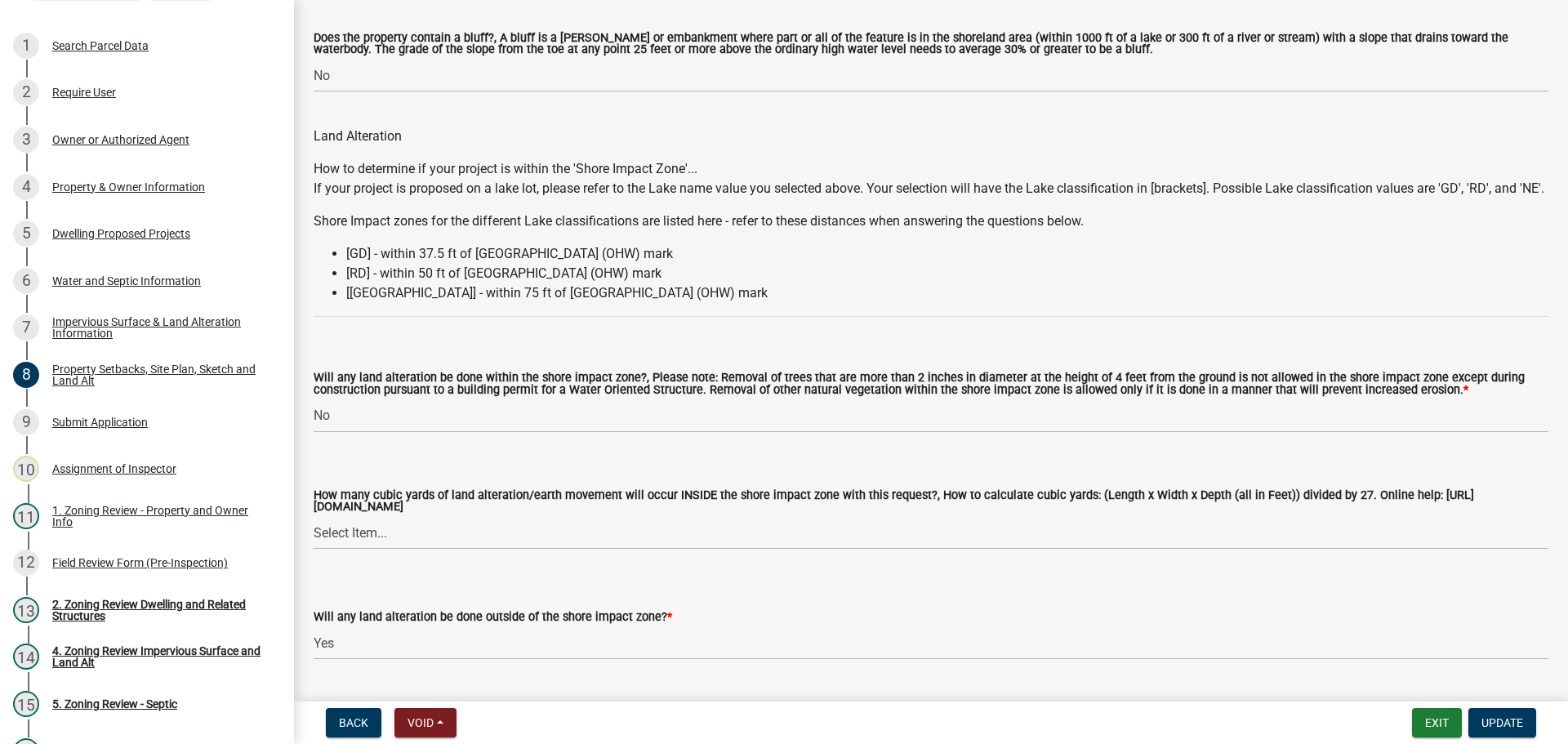
scroll to position [1878, 0]
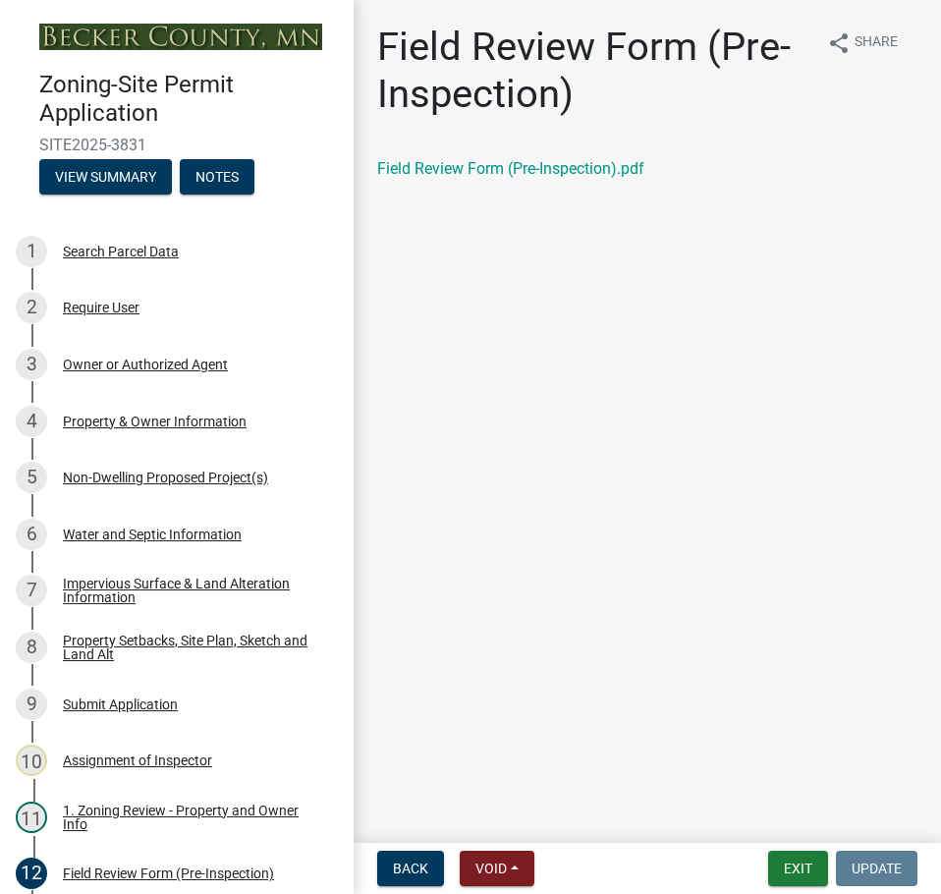
scroll to position [98, 0]
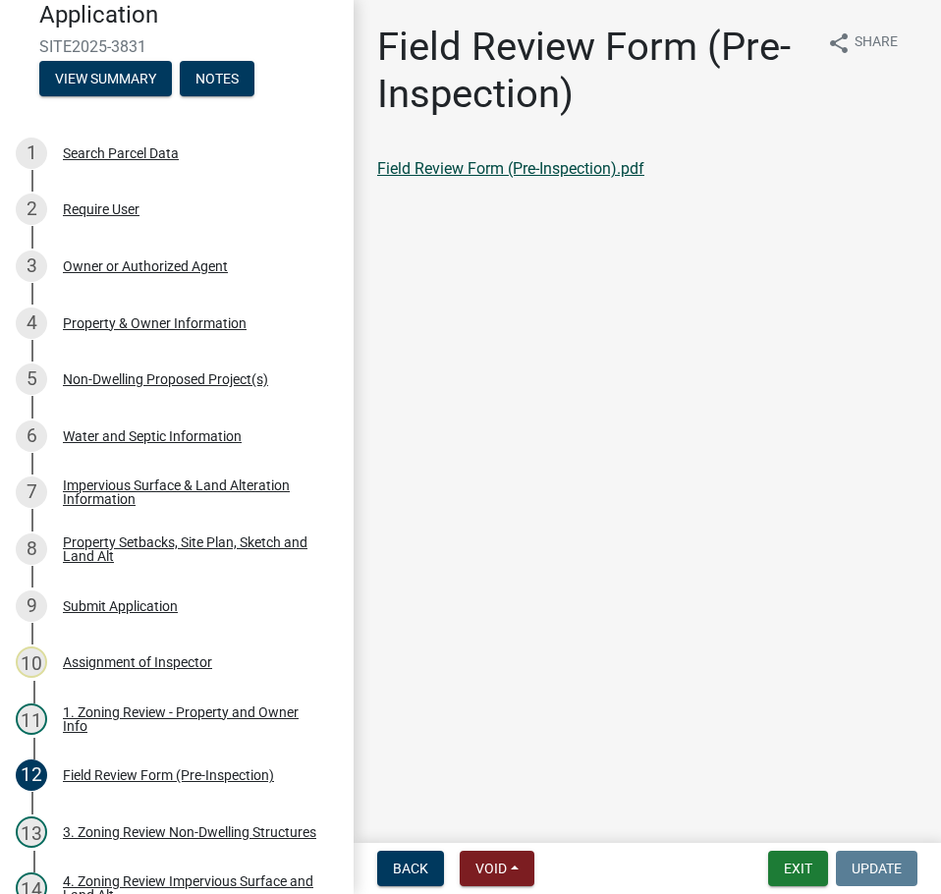
click at [395, 174] on link "Field Review Form (Pre-Inspection).pdf" at bounding box center [510, 168] width 267 height 19
